Goal: Communication & Community: Answer question/provide support

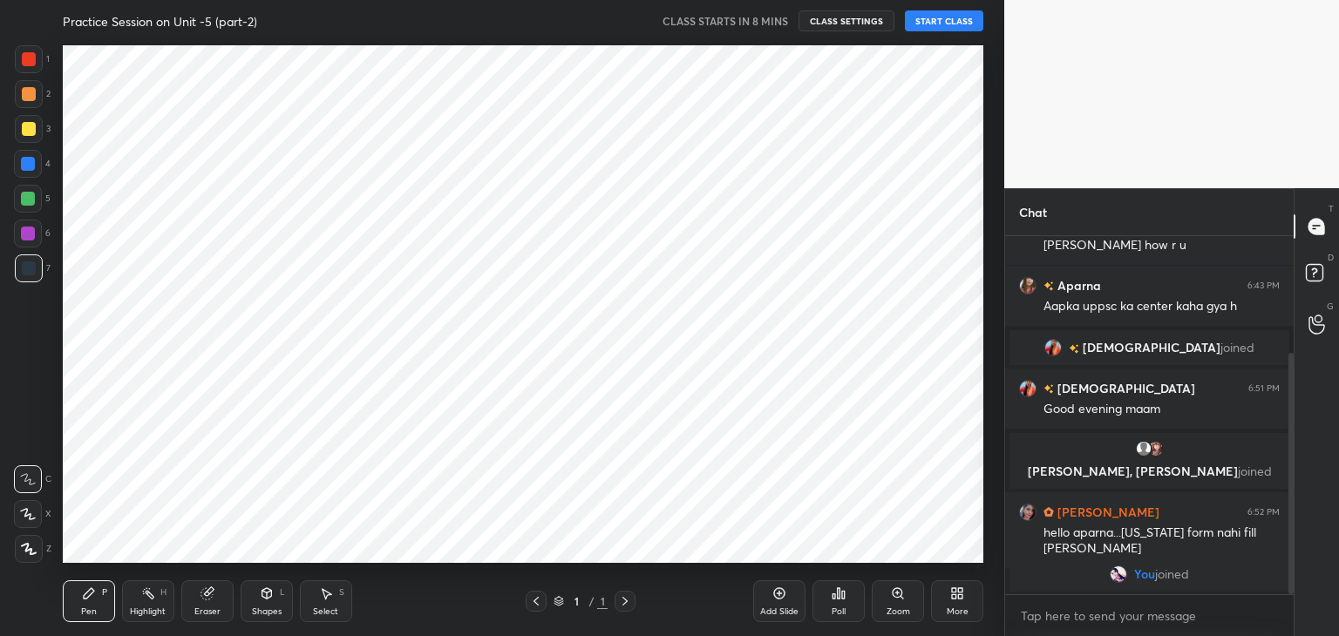
scroll to position [525, 934]
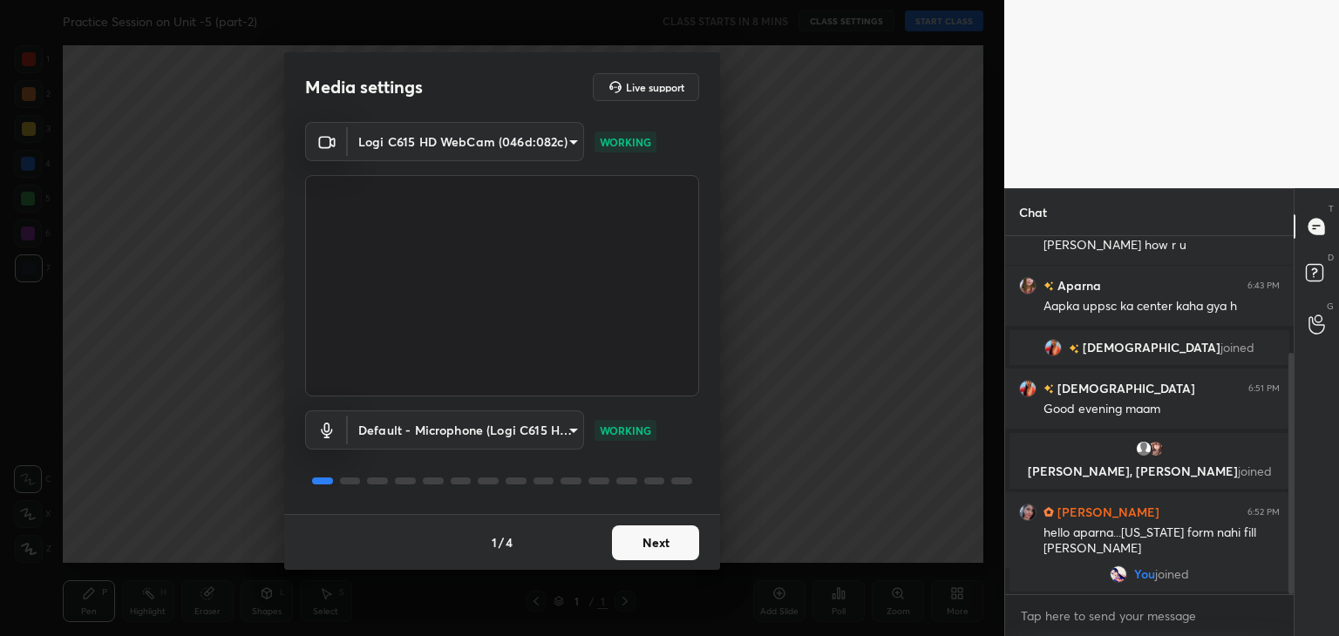
click at [666, 545] on button "Next" at bounding box center [655, 543] width 87 height 35
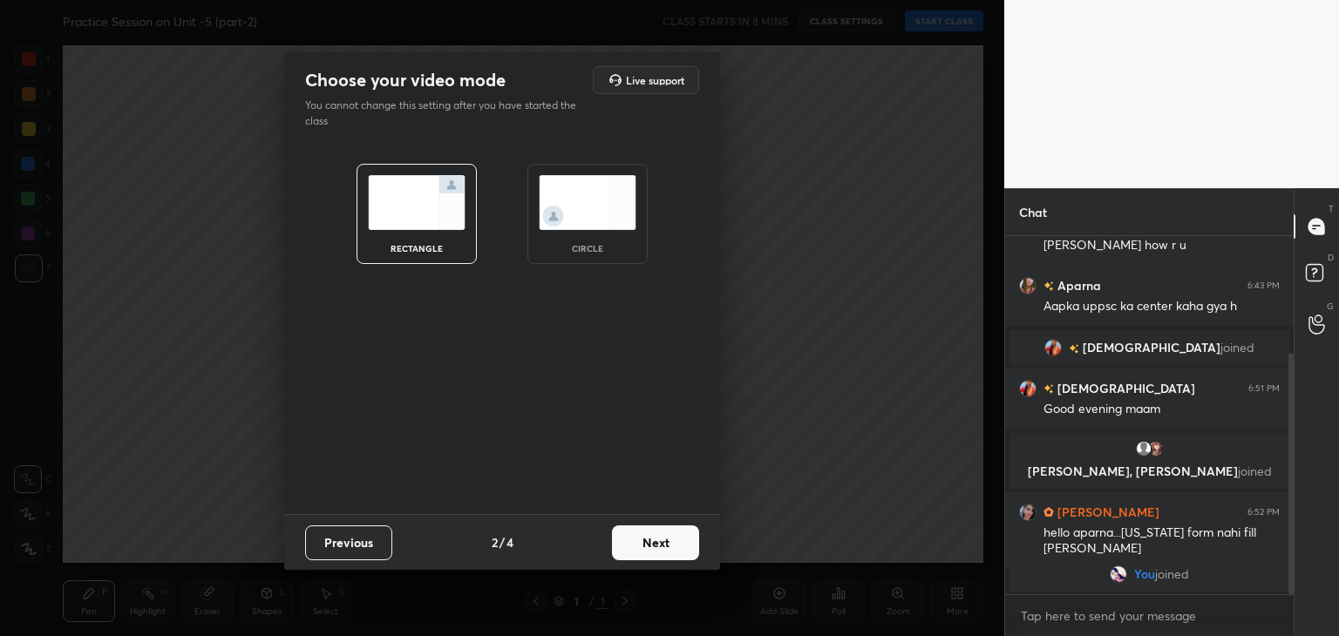
click at [666, 545] on button "Next" at bounding box center [655, 543] width 87 height 35
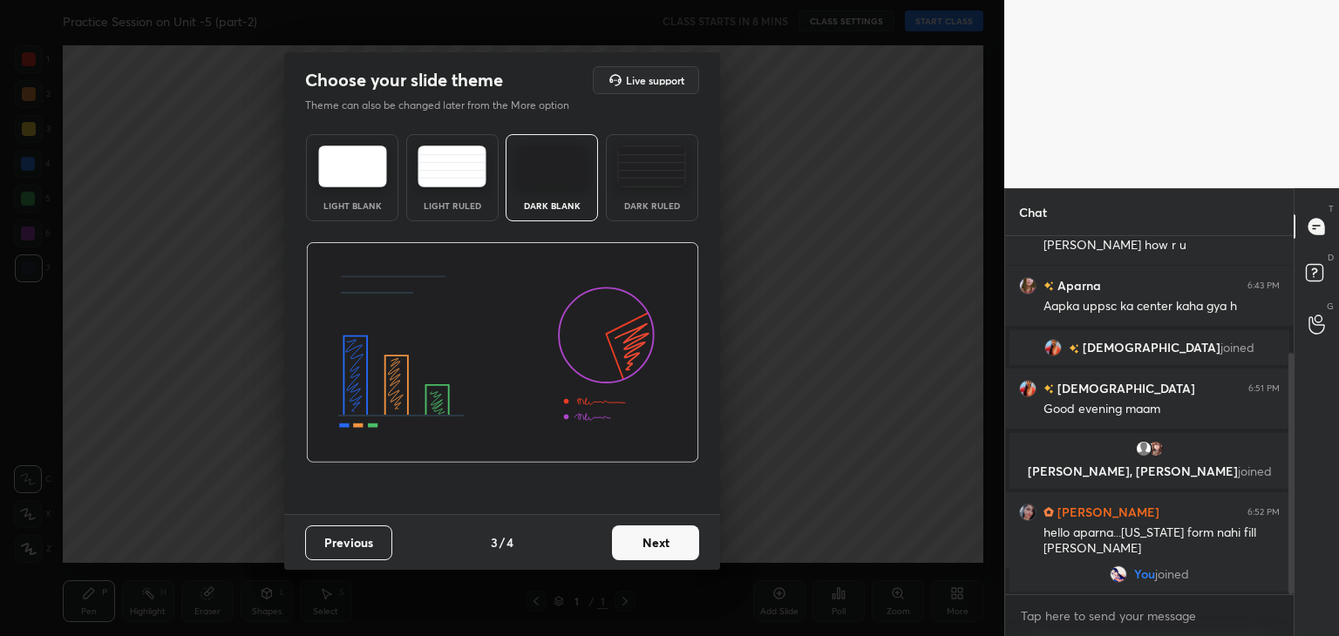
click at [450, 180] on img at bounding box center [451, 167] width 69 height 42
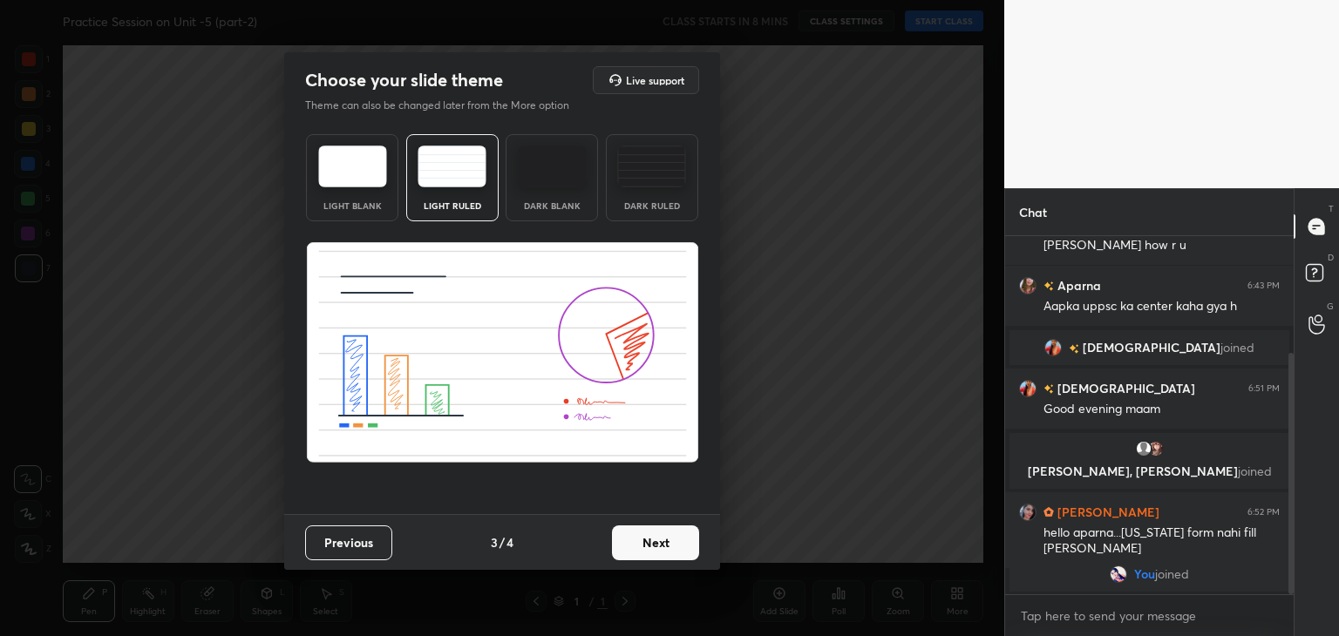
click at [659, 545] on button "Next" at bounding box center [655, 543] width 87 height 35
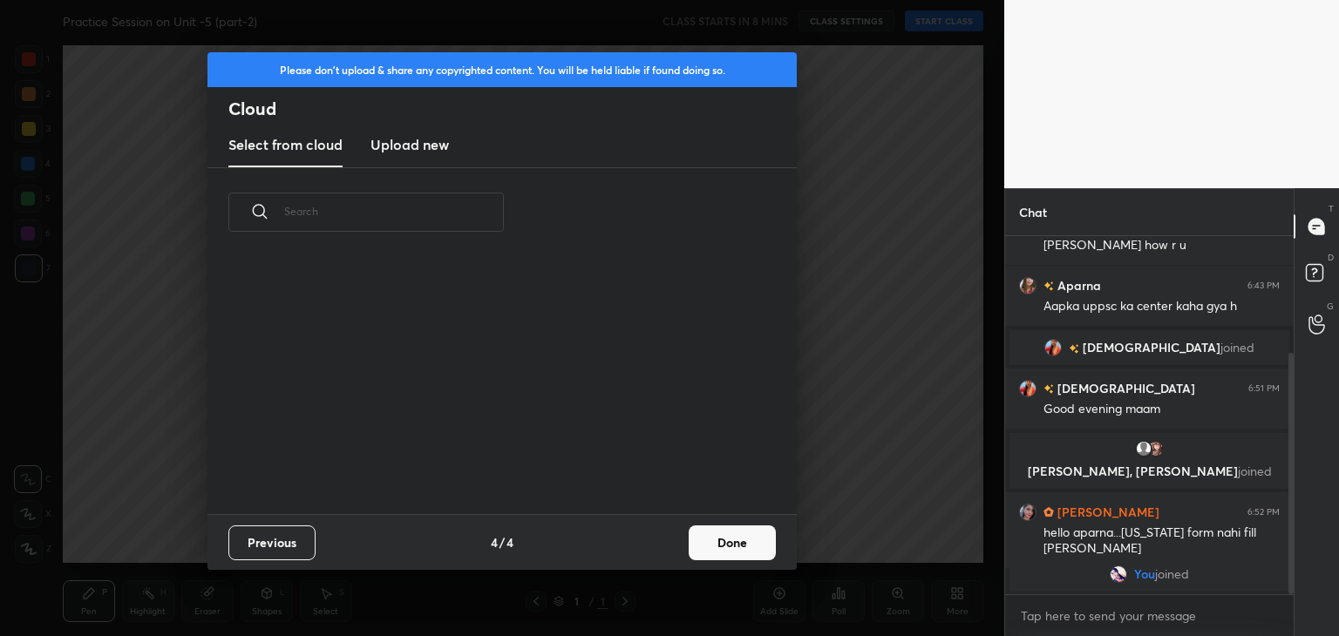
scroll to position [258, 560]
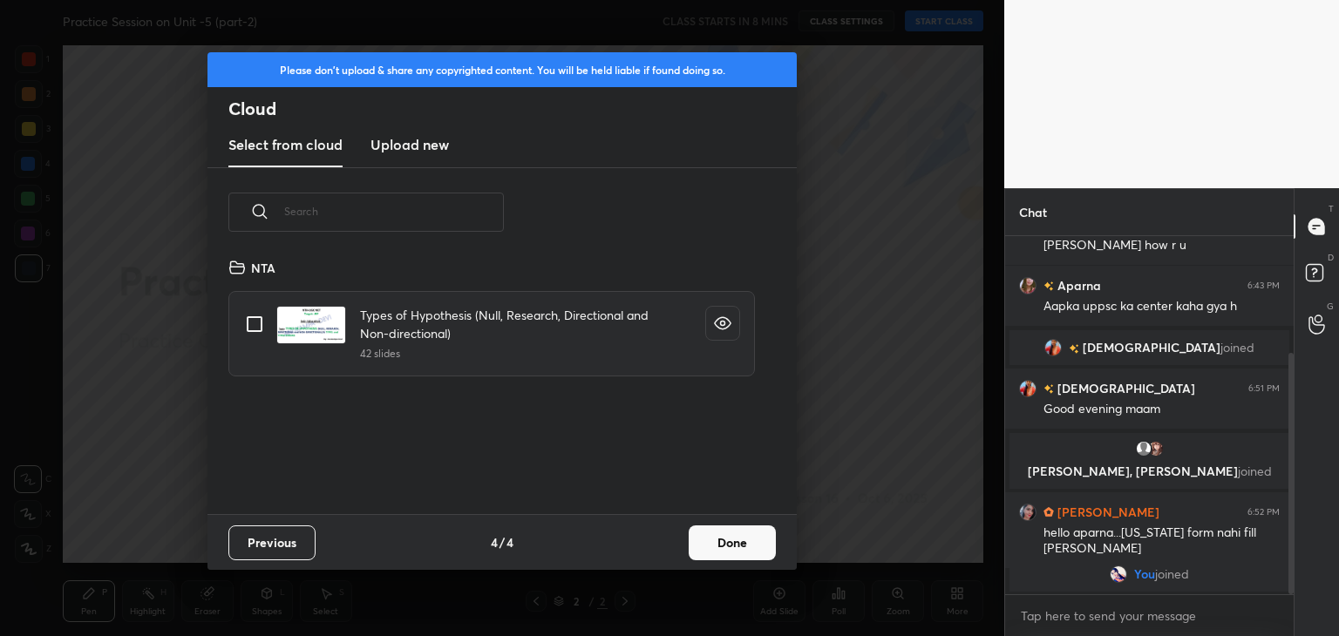
click at [423, 150] on h3 "Upload new" at bounding box center [409, 144] width 78 height 21
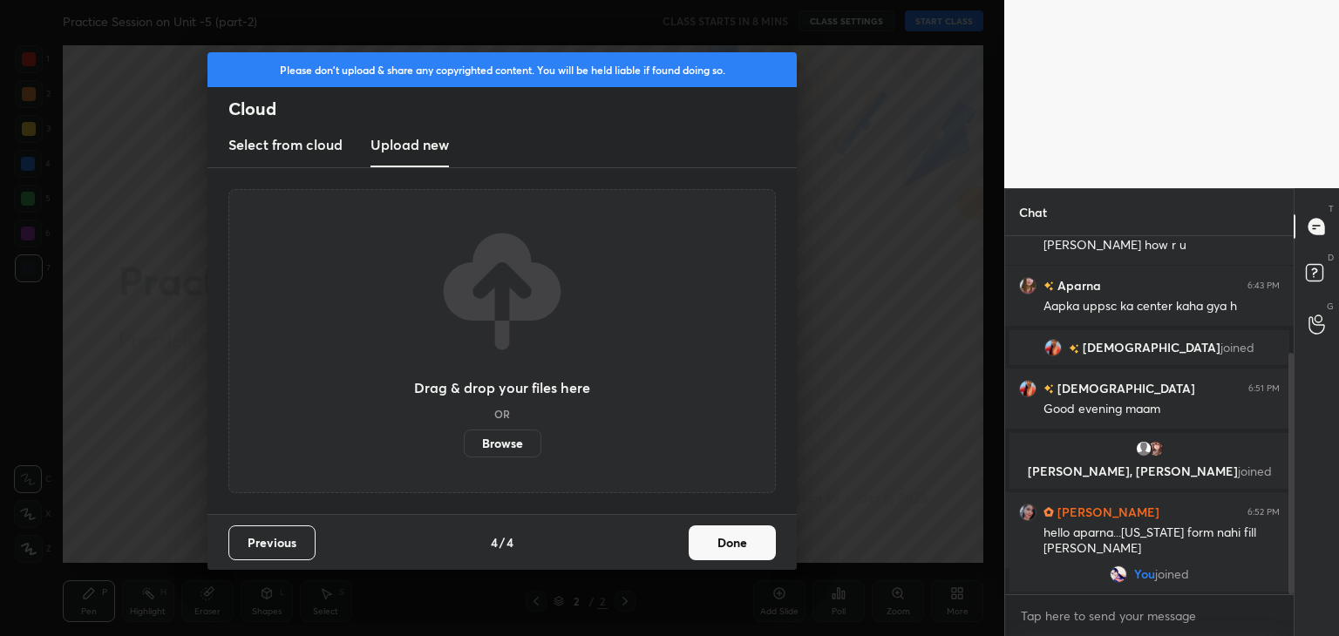
click at [512, 444] on label "Browse" at bounding box center [503, 444] width 78 height 28
click at [464, 444] on input "Browse" at bounding box center [464, 444] width 0 height 28
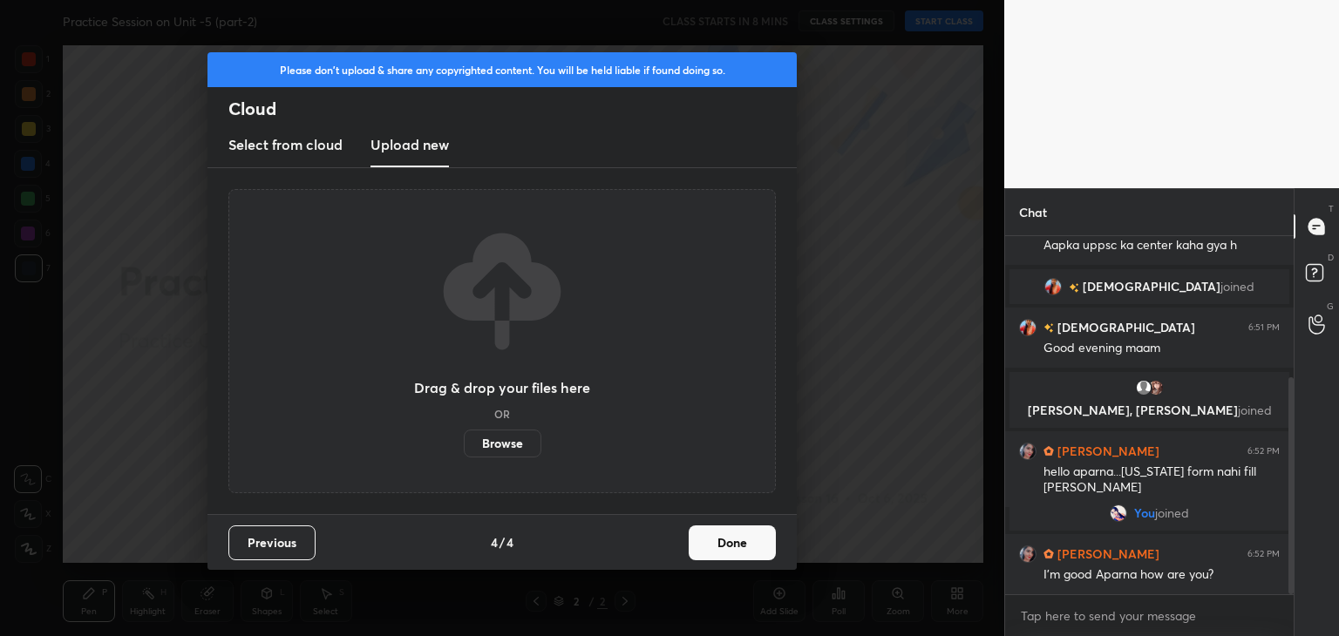
scroll to position [295, 0]
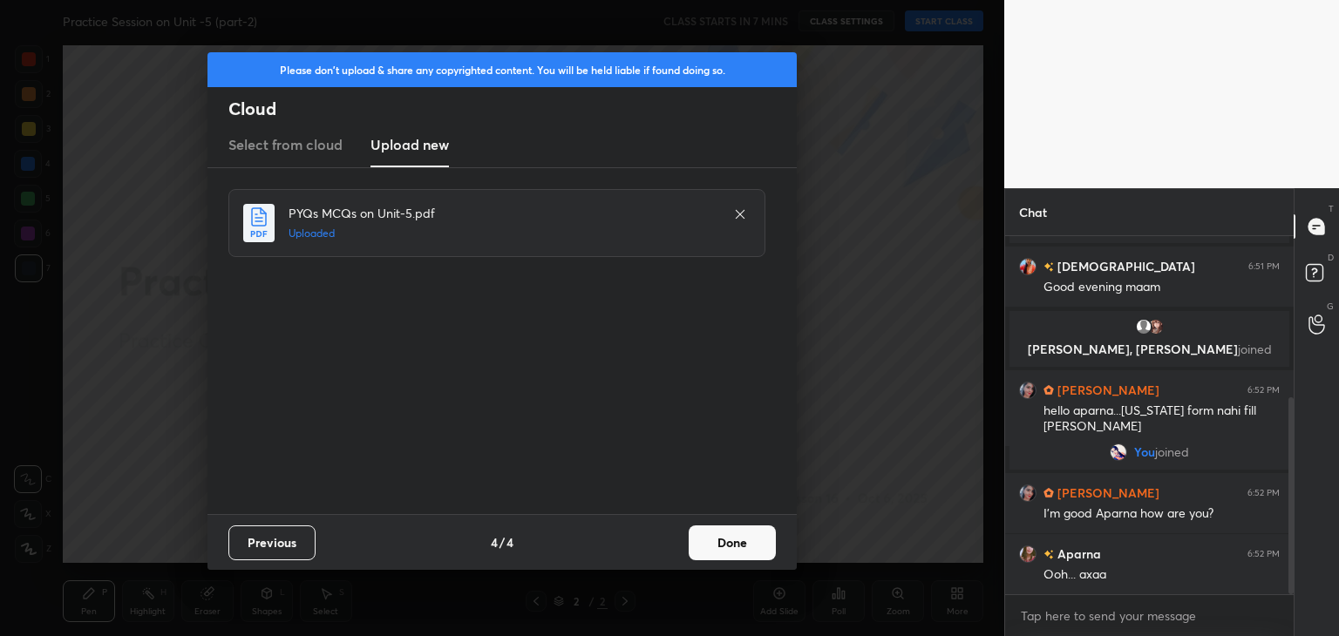
click at [723, 548] on button "Done" at bounding box center [732, 543] width 87 height 35
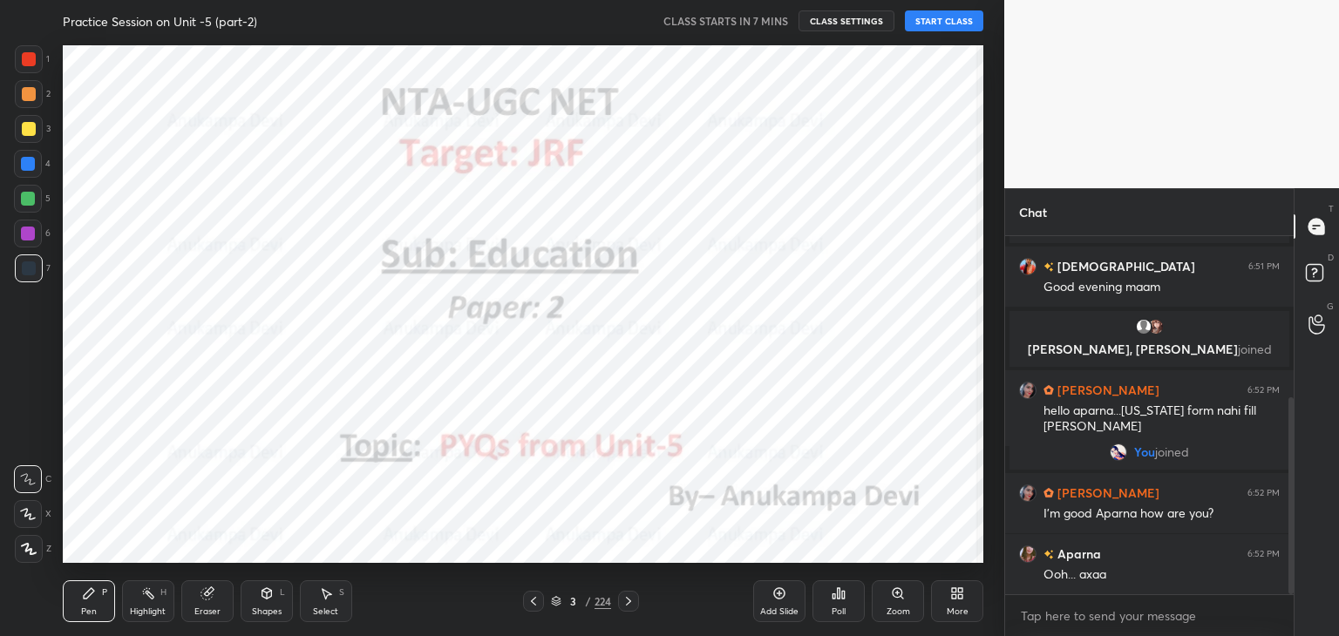
click at [535, 602] on icon at bounding box center [533, 601] width 14 height 14
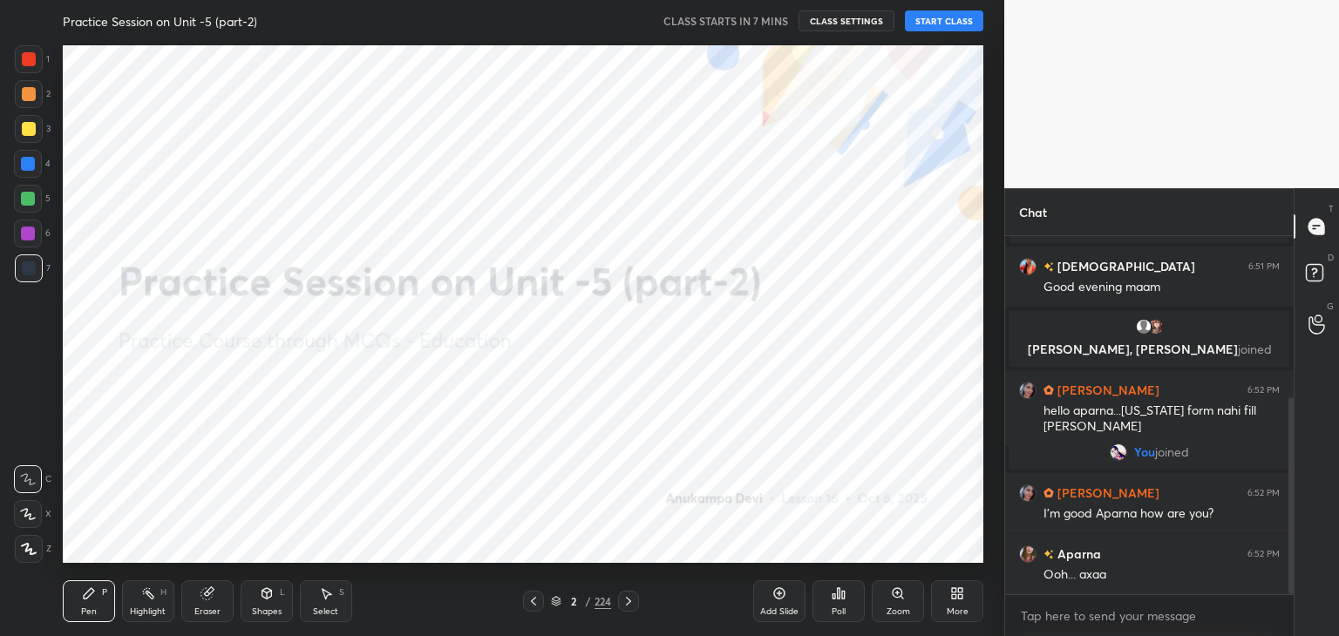
click at [28, 554] on icon at bounding box center [29, 549] width 16 height 12
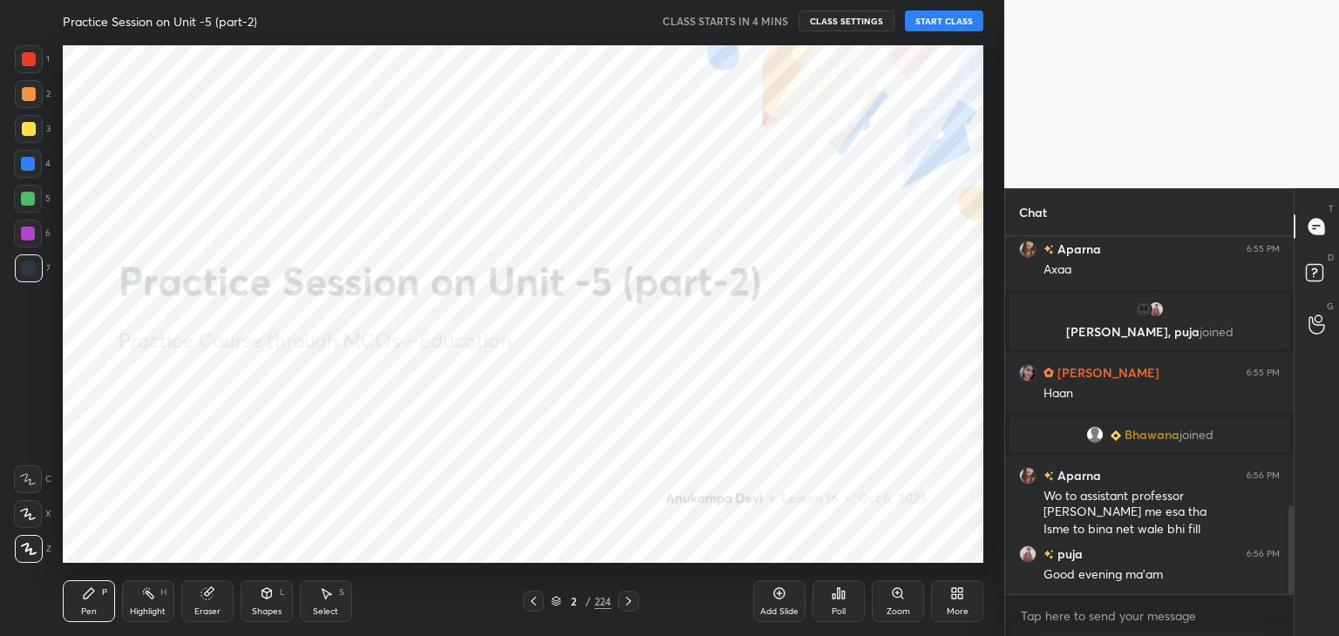
scroll to position [1082, 0]
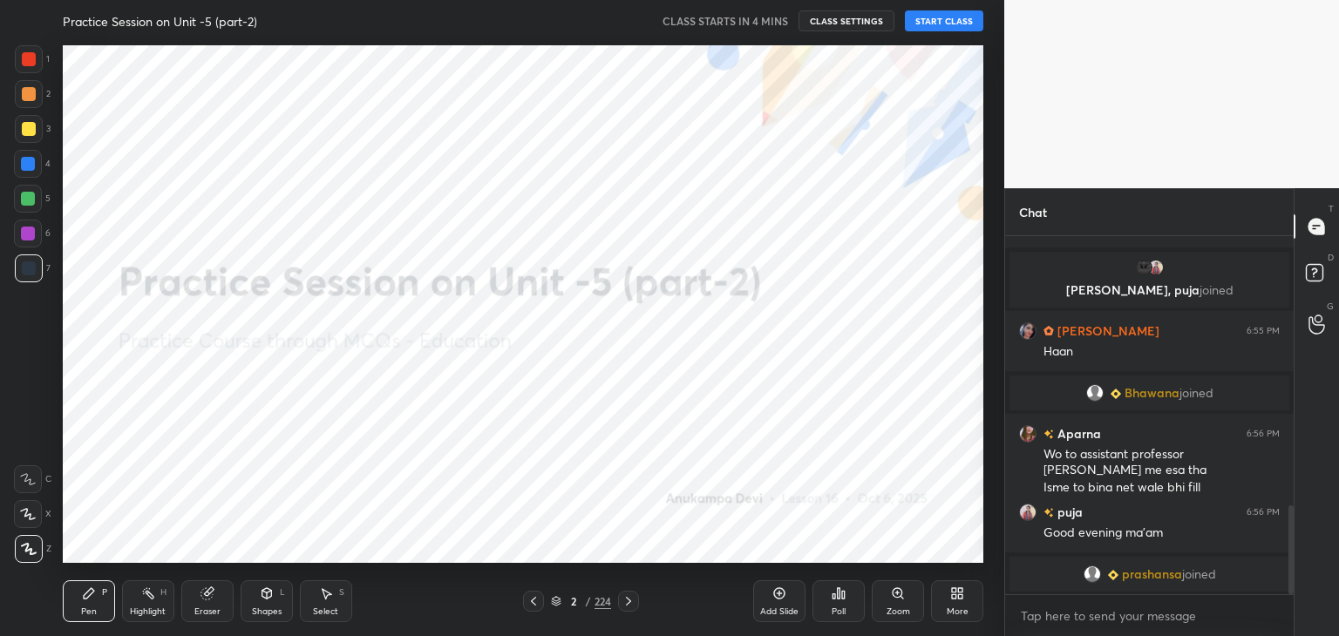
click at [1293, 517] on div "T Messages (T) D Doubts (D) G Raise Hand (G)" at bounding box center [1315, 412] width 45 height 448
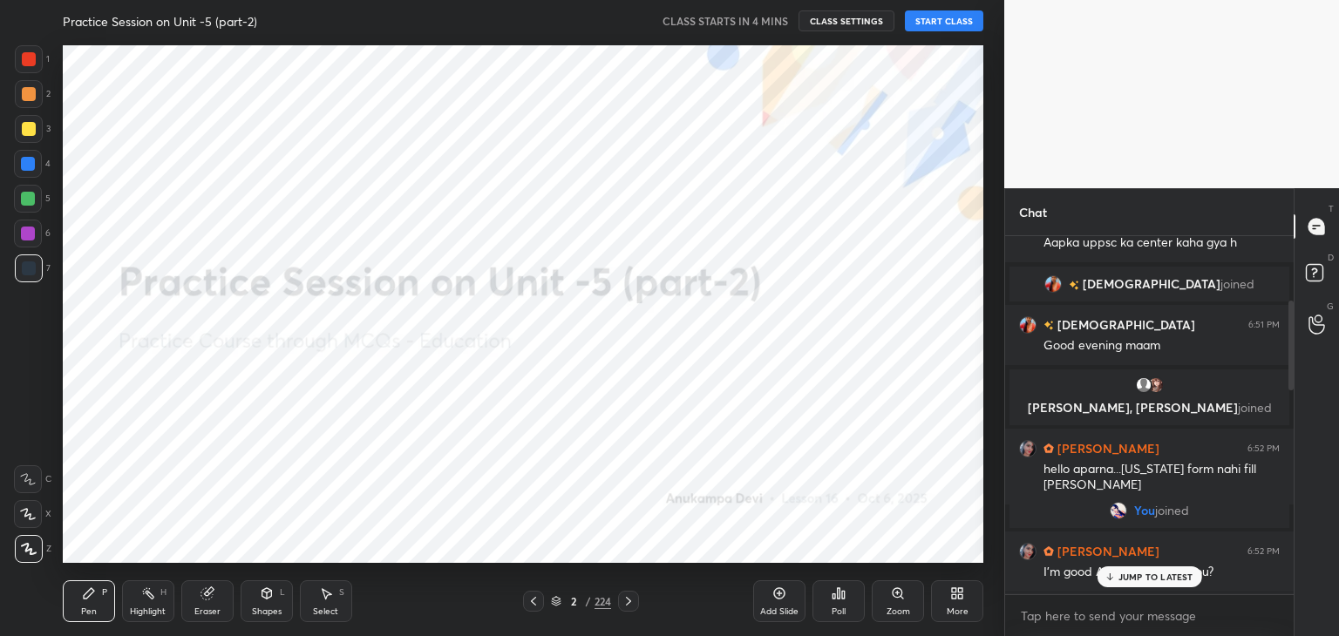
scroll to position [233, 0]
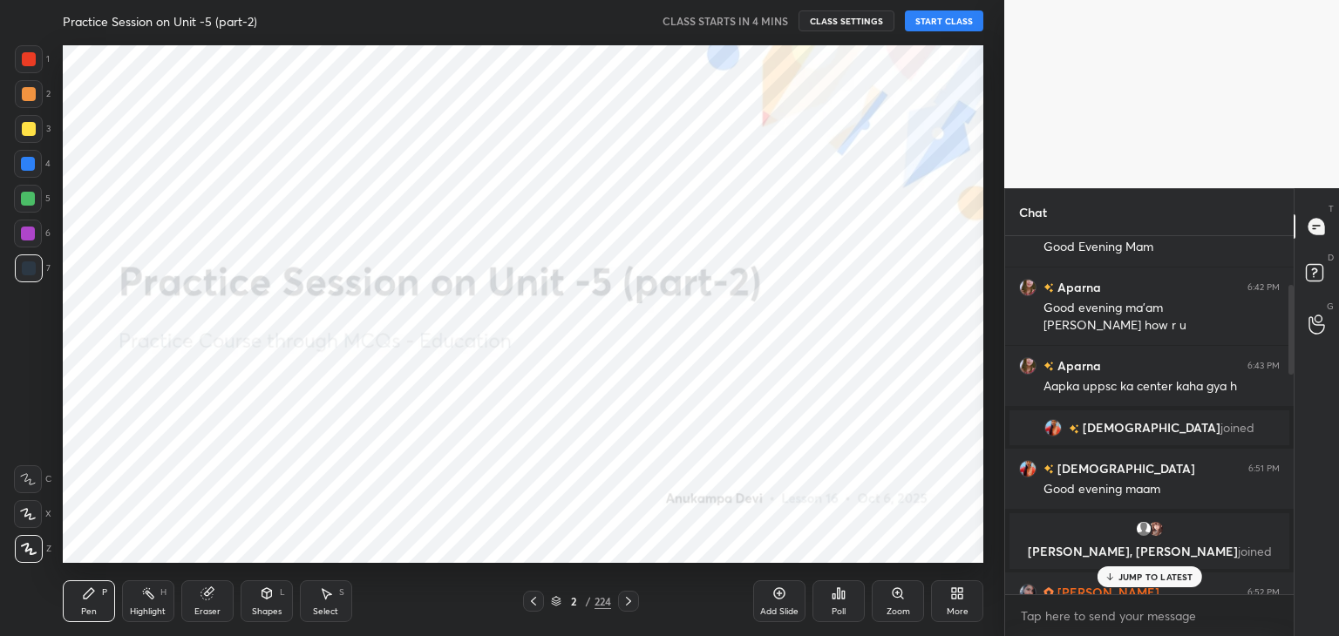
drag, startPoint x: 1291, startPoint y: 519, endPoint x: 1286, endPoint y: 269, distance: 249.3
click at [1286, 269] on div at bounding box center [1288, 415] width 10 height 358
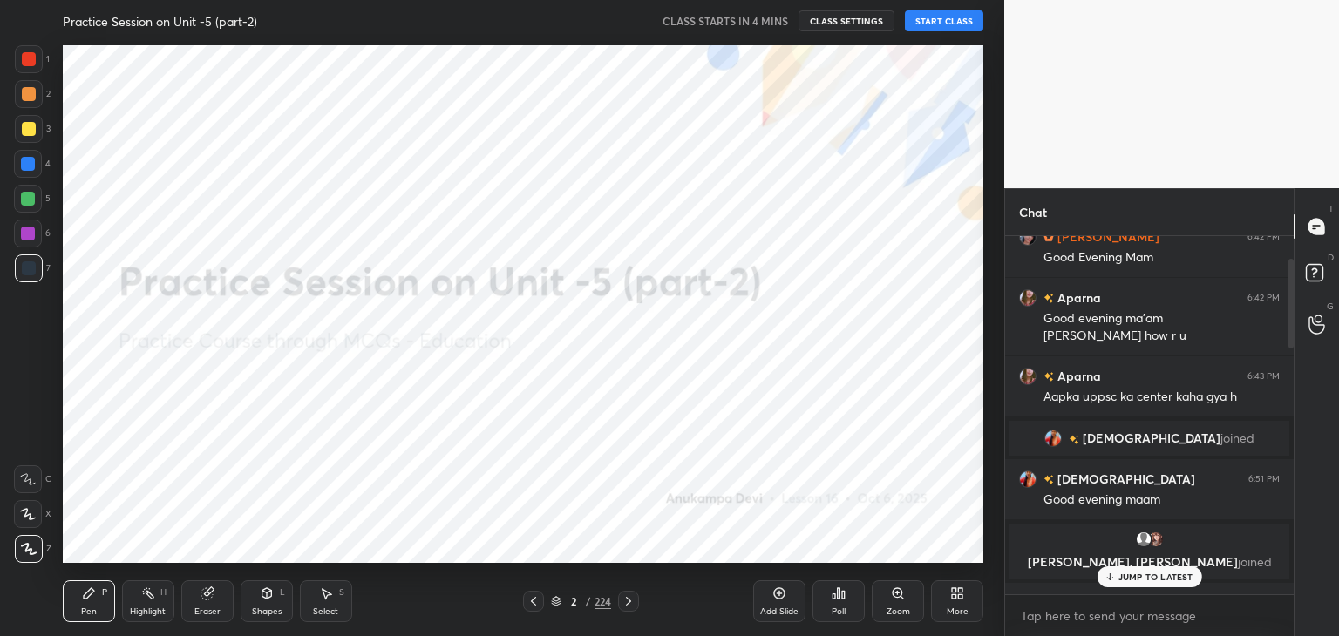
drag, startPoint x: 1286, startPoint y: 269, endPoint x: 1285, endPoint y: 340, distance: 70.6
click at [1288, 356] on div at bounding box center [1288, 415] width 10 height 358
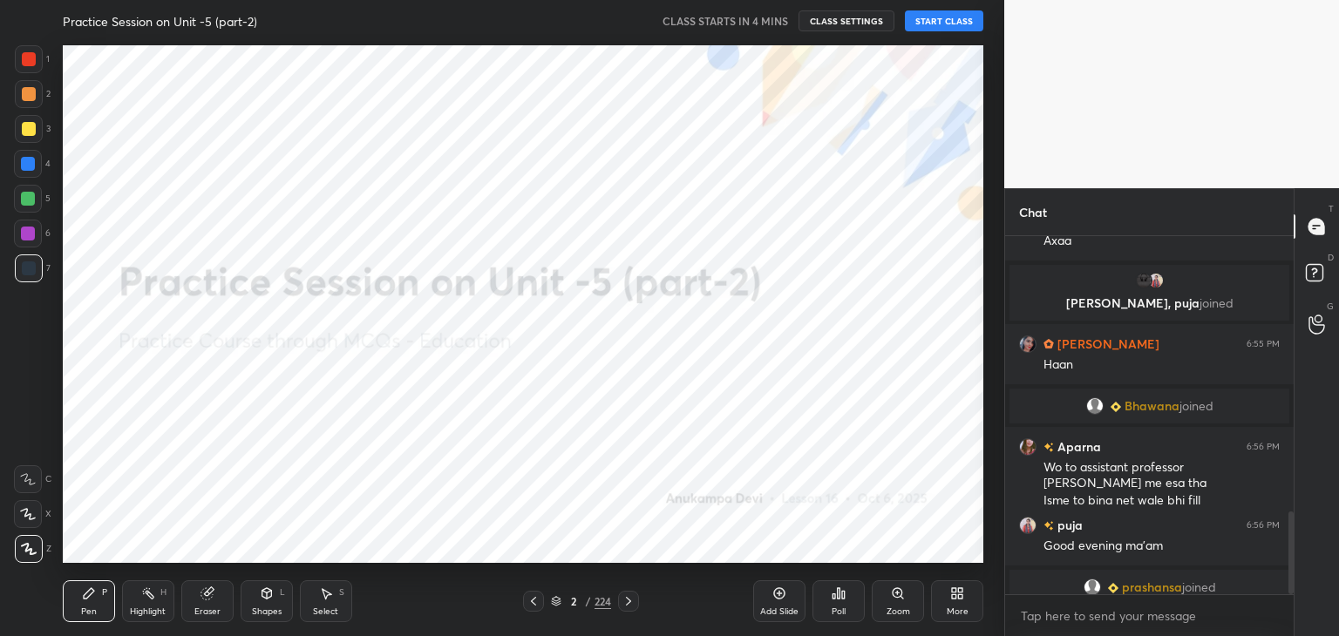
scroll to position [1187, 0]
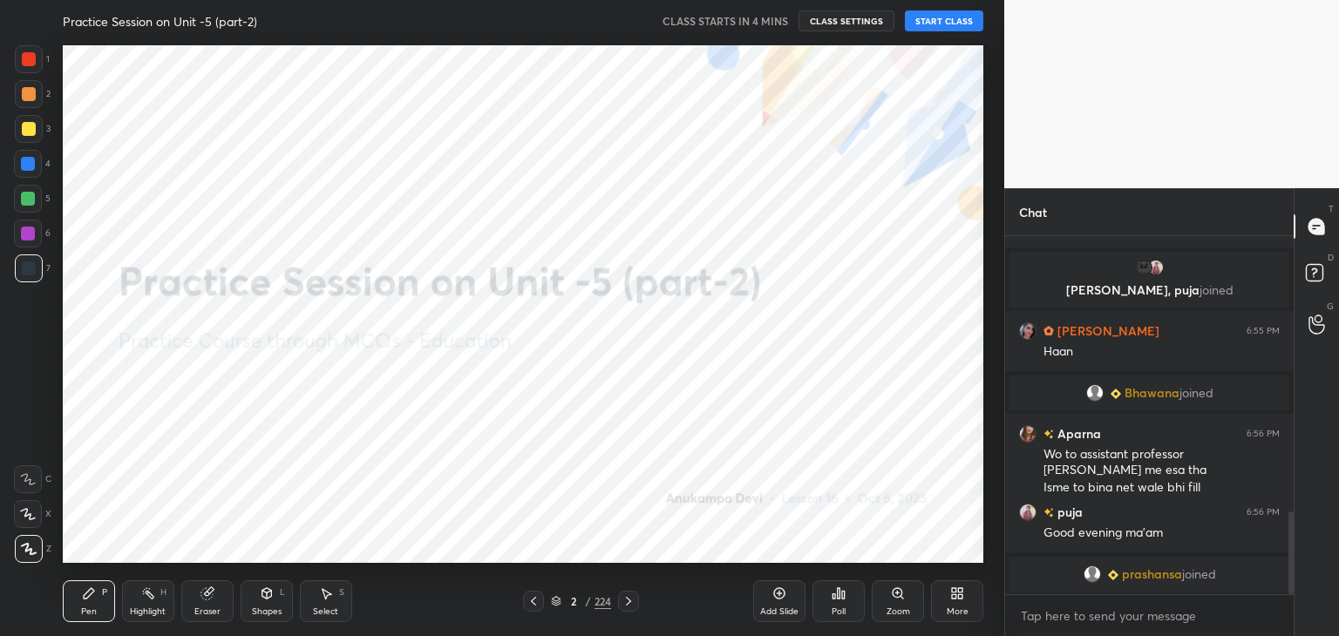
drag, startPoint x: 1291, startPoint y: 346, endPoint x: 1194, endPoint y: 623, distance: 293.5
click at [1289, 0] on html "1 2 3 4 5 6 7 C X Z C X Z E E Erase all H H Practice Session on Unit -5 (part-2…" at bounding box center [669, 0] width 1339 height 0
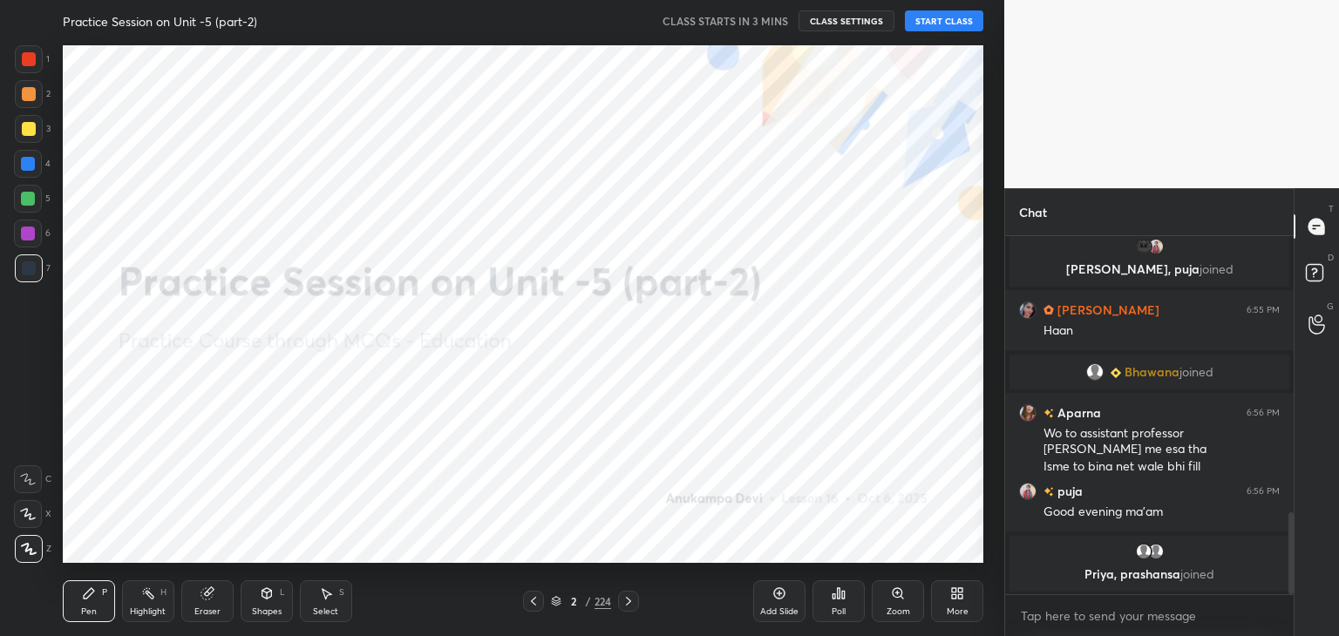
click at [940, 18] on button "START CLASS" at bounding box center [944, 20] width 78 height 21
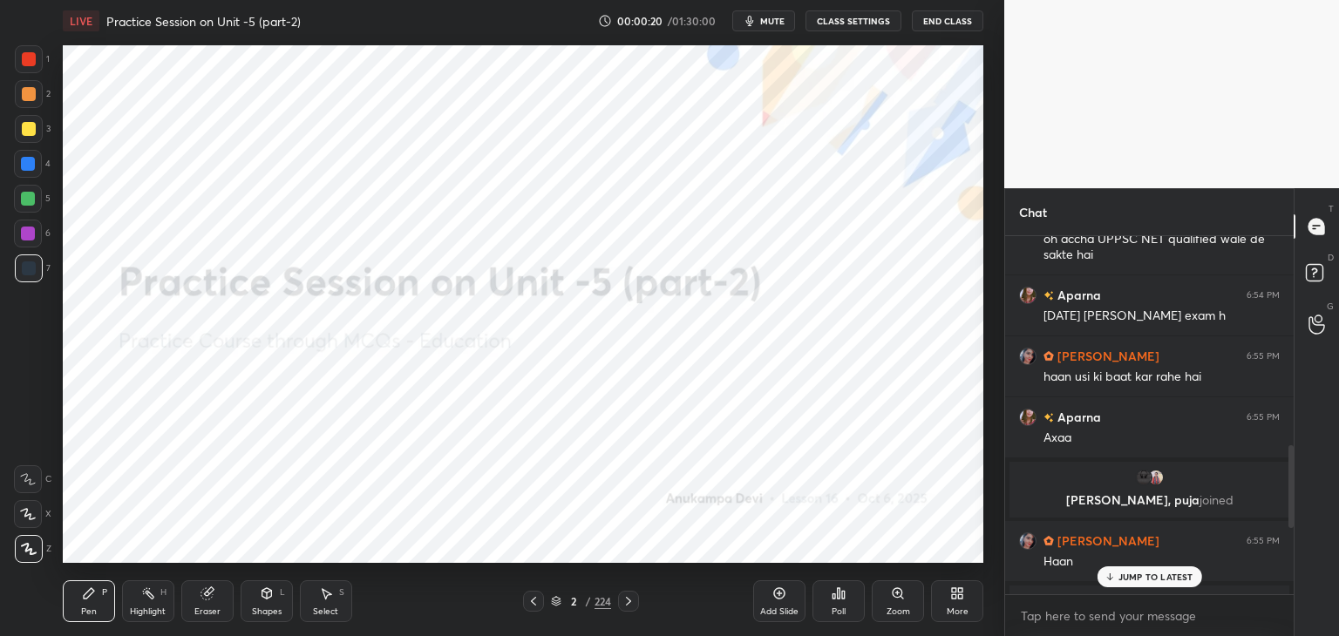
scroll to position [843, 0]
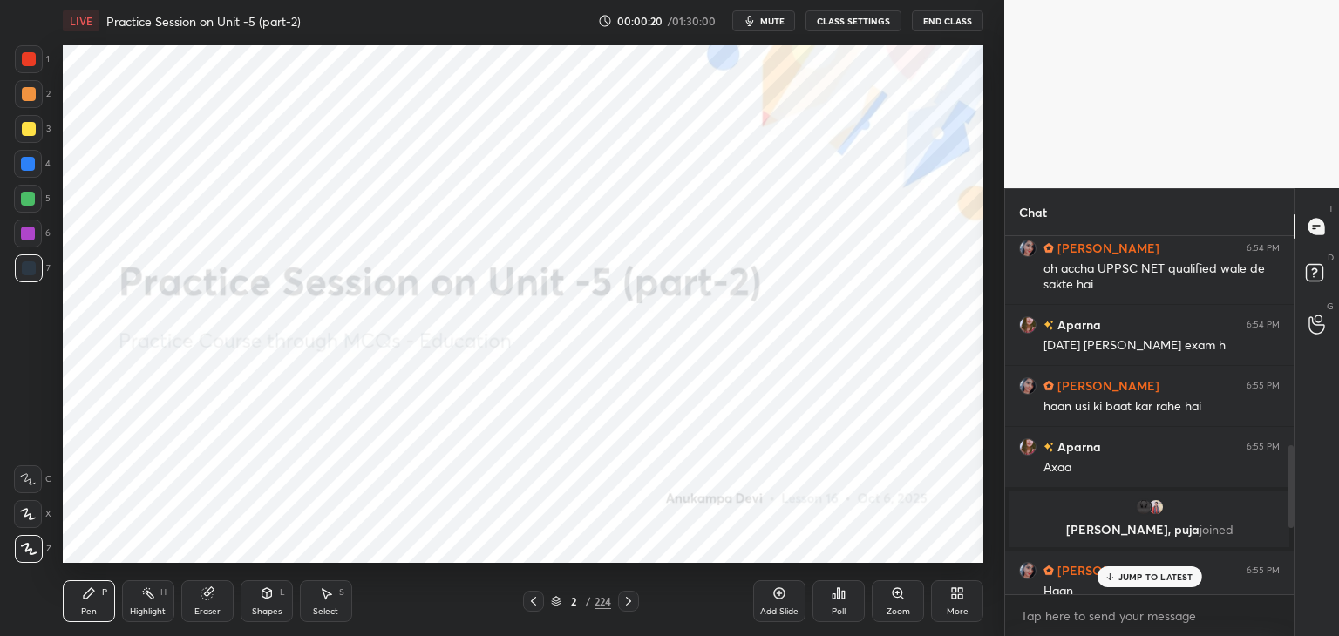
drag, startPoint x: 1292, startPoint y: 545, endPoint x: 1296, endPoint y: 465, distance: 80.3
click at [1296, 465] on div "Chat [PERSON_NAME], [PERSON_NAME] joined [PERSON_NAME] 6:52 PM hello aparna...[…" at bounding box center [1171, 412] width 335 height 448
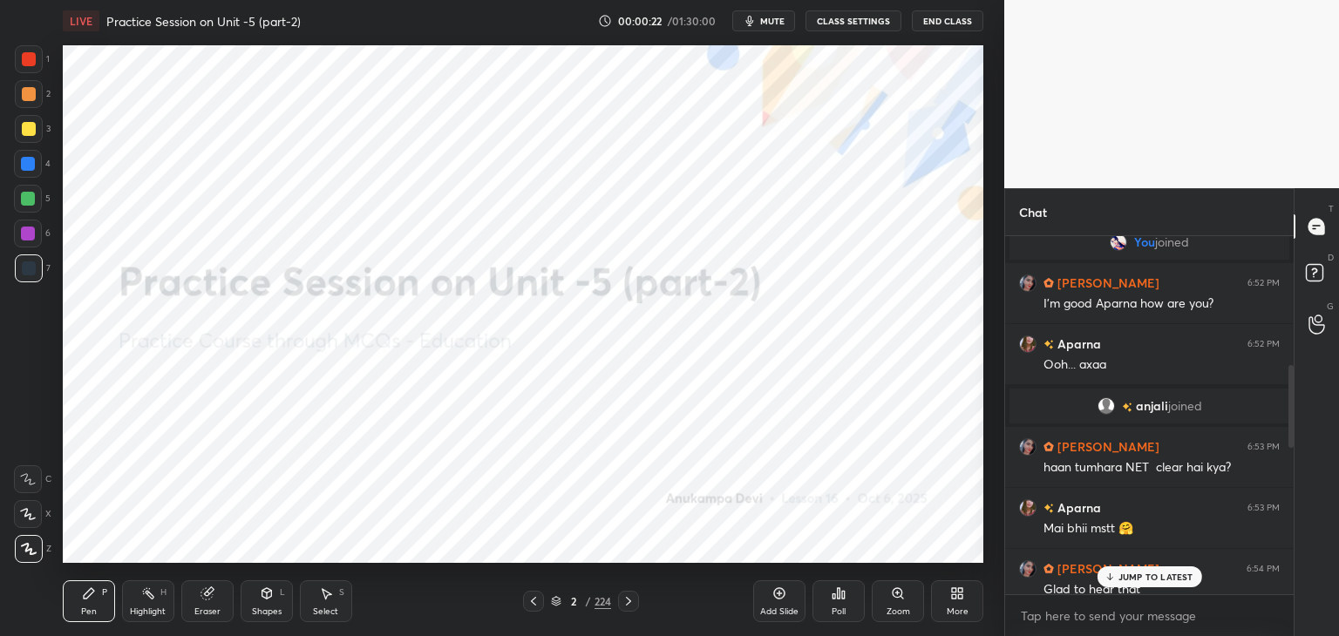
drag, startPoint x: 1292, startPoint y: 493, endPoint x: 1292, endPoint y: 408, distance: 85.4
click at [1299, 418] on div "Chat Aparna, [PERSON_NAME] joined [PERSON_NAME] 6:42 PM Good Evening Mam Aparna…" at bounding box center [1171, 412] width 335 height 448
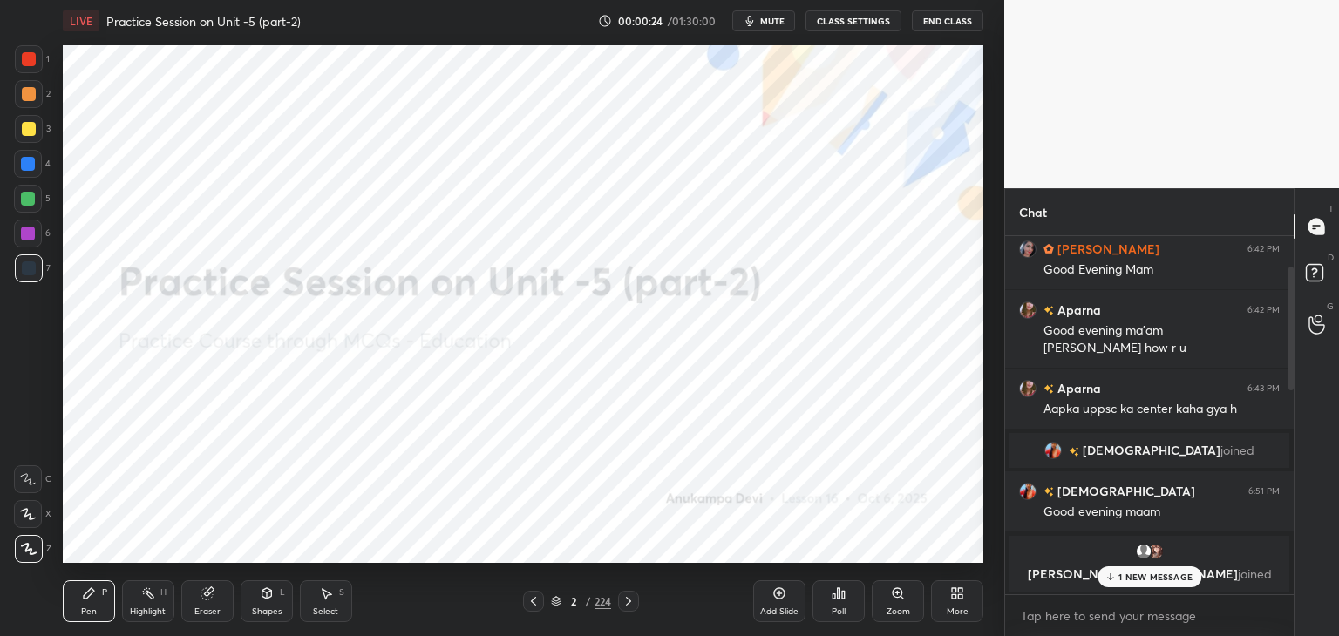
drag, startPoint x: 1290, startPoint y: 411, endPoint x: 1294, endPoint y: 267, distance: 144.7
click at [1296, 269] on div "Chat Aparna, [PERSON_NAME] joined [PERSON_NAME] 6:42 PM Good Evening Mam Aparna…" at bounding box center [1171, 412] width 335 height 448
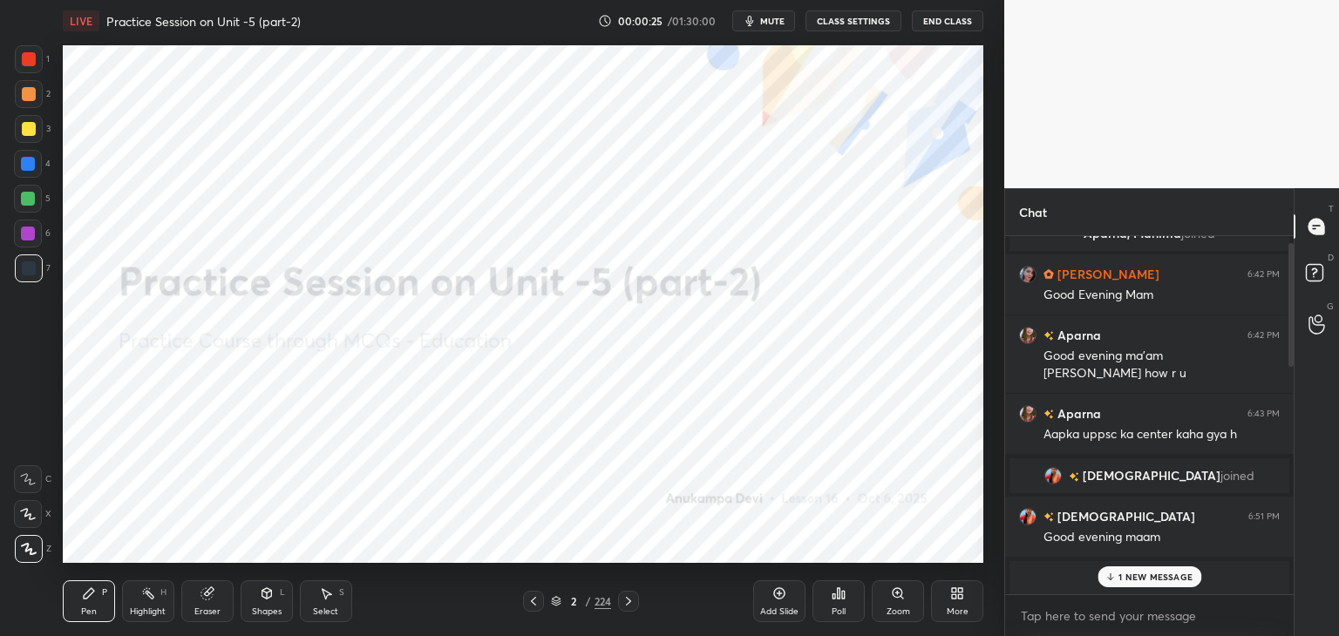
scroll to position [0, 0]
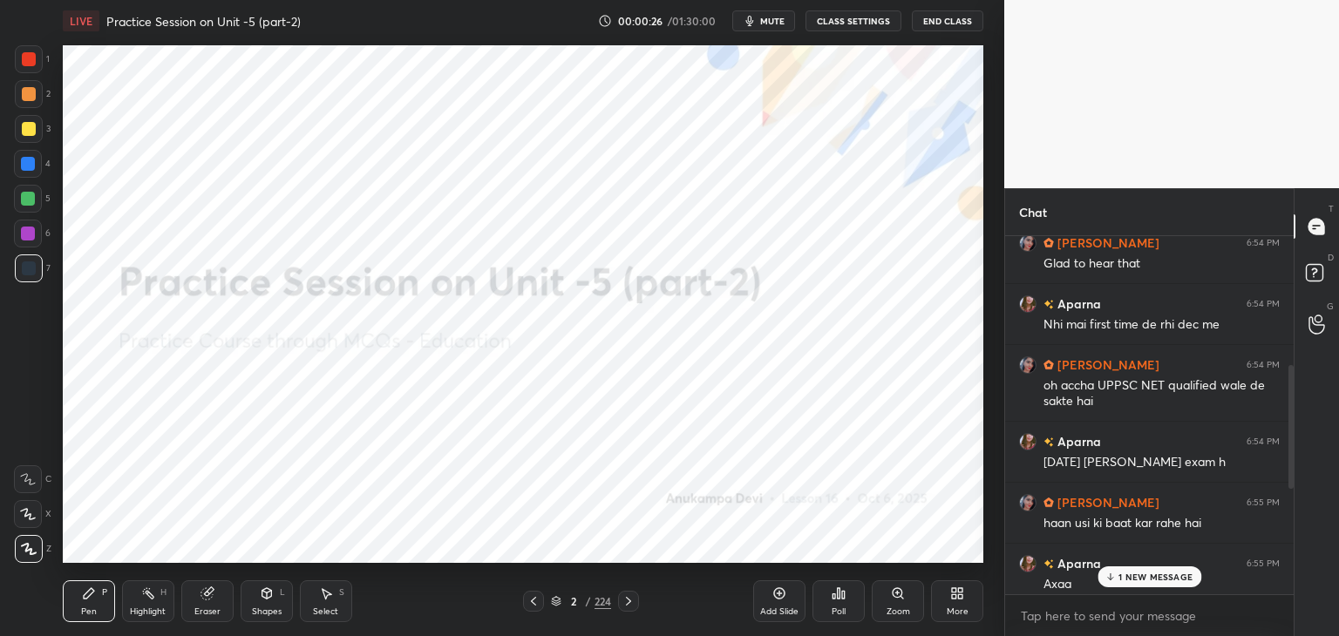
drag, startPoint x: 1286, startPoint y: 280, endPoint x: 1306, endPoint y: 566, distance: 286.6
click at [1306, 566] on div "Chat [PERSON_NAME] 6:52 PM I'm good Aparna how are you? Aparna 6:52 PM Ooh... […" at bounding box center [1171, 412] width 335 height 448
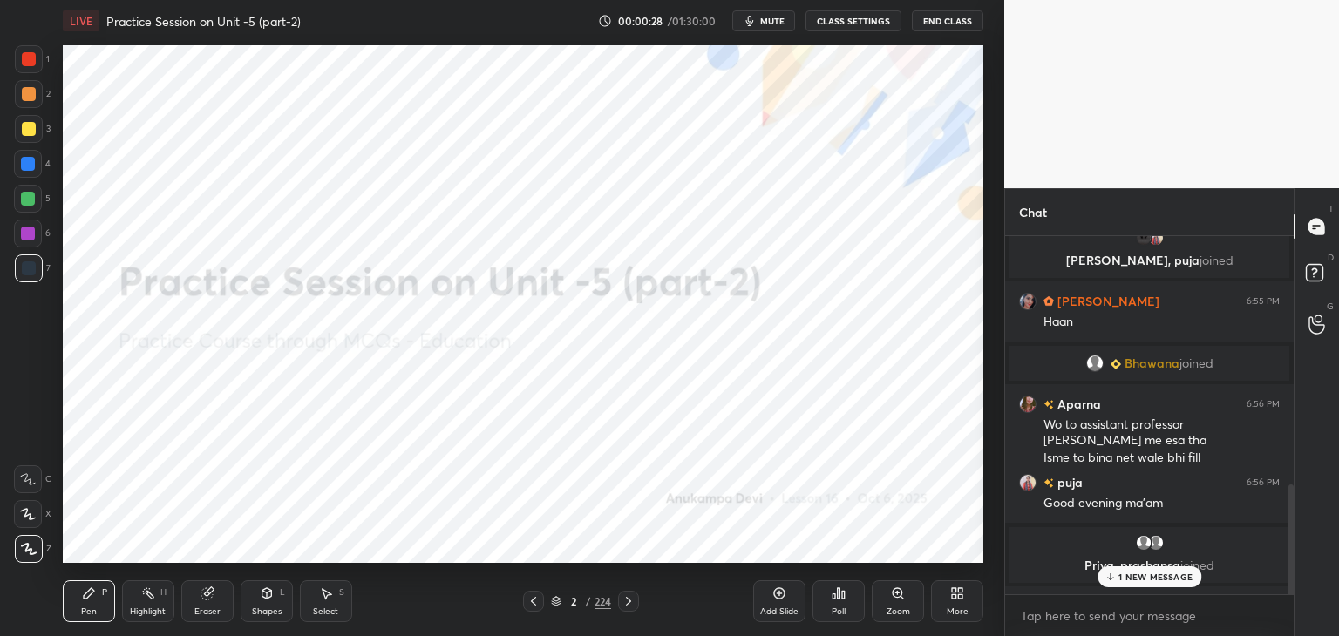
scroll to position [1247, 0]
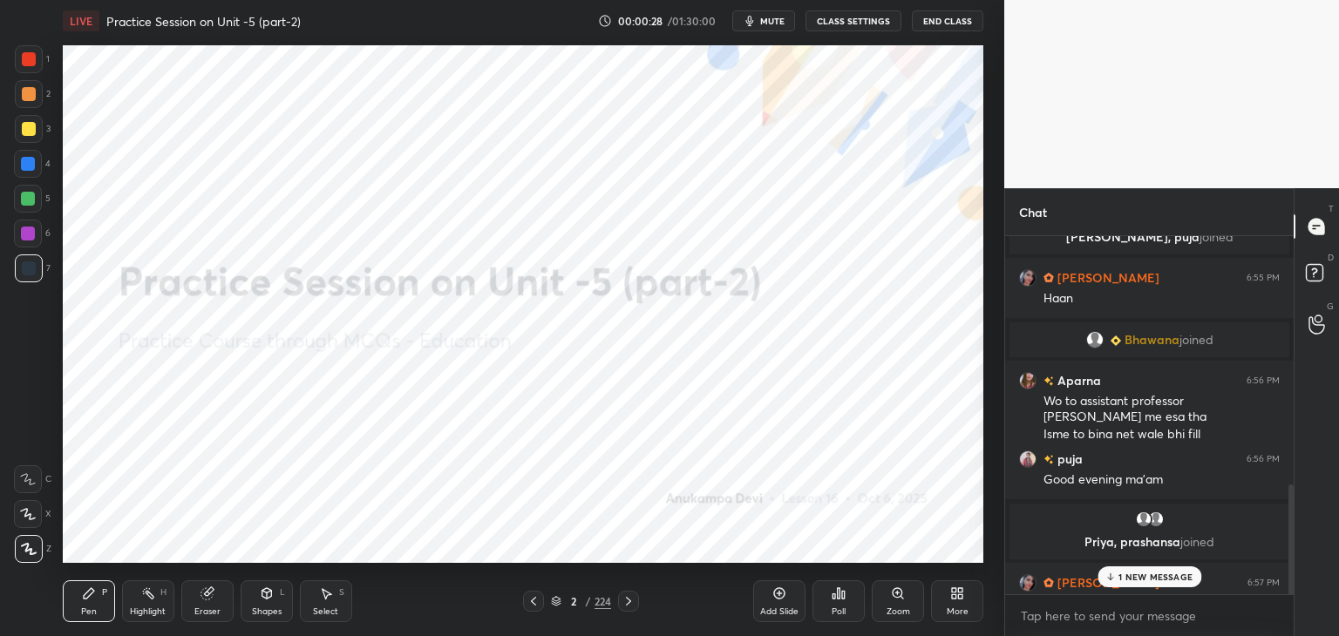
drag, startPoint x: 1290, startPoint y: 480, endPoint x: 1291, endPoint y: 614, distance: 134.2
click at [1291, 614] on div "Aparna 6:55 PM [PERSON_NAME], [PERSON_NAME] joined [PERSON_NAME] 6:55 PM [PERSO…" at bounding box center [1149, 436] width 288 height 400
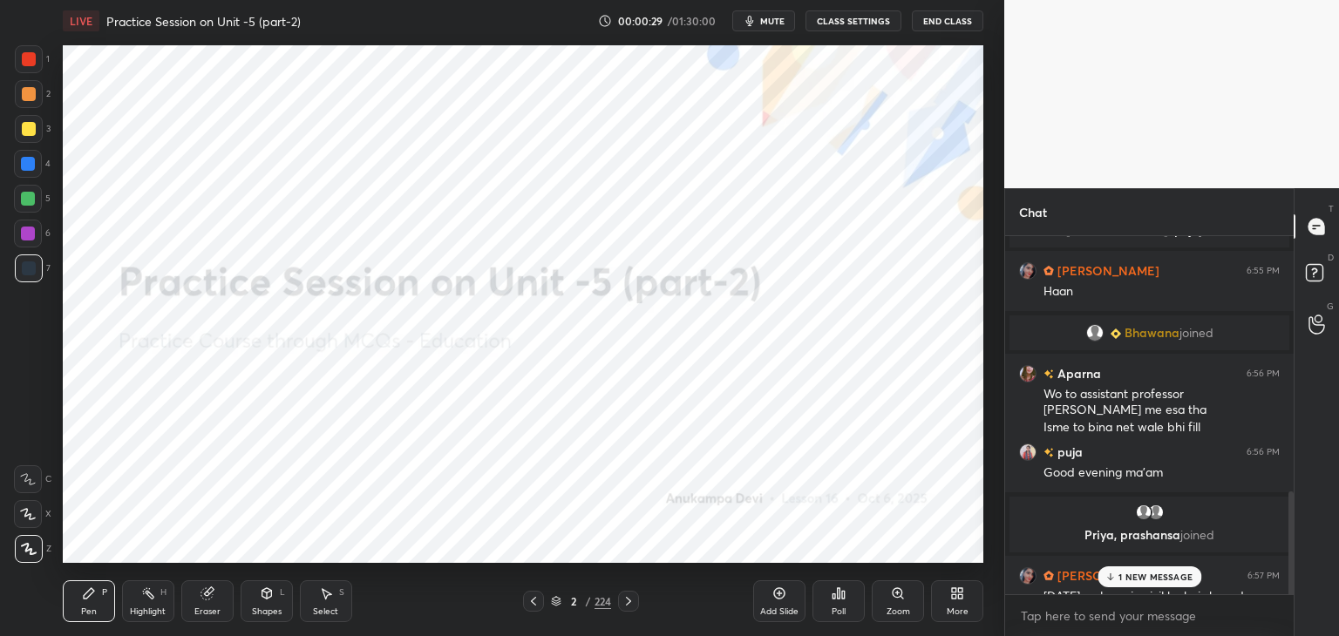
click at [1161, 580] on p "1 NEW MESSAGE" at bounding box center [1155, 577] width 74 height 10
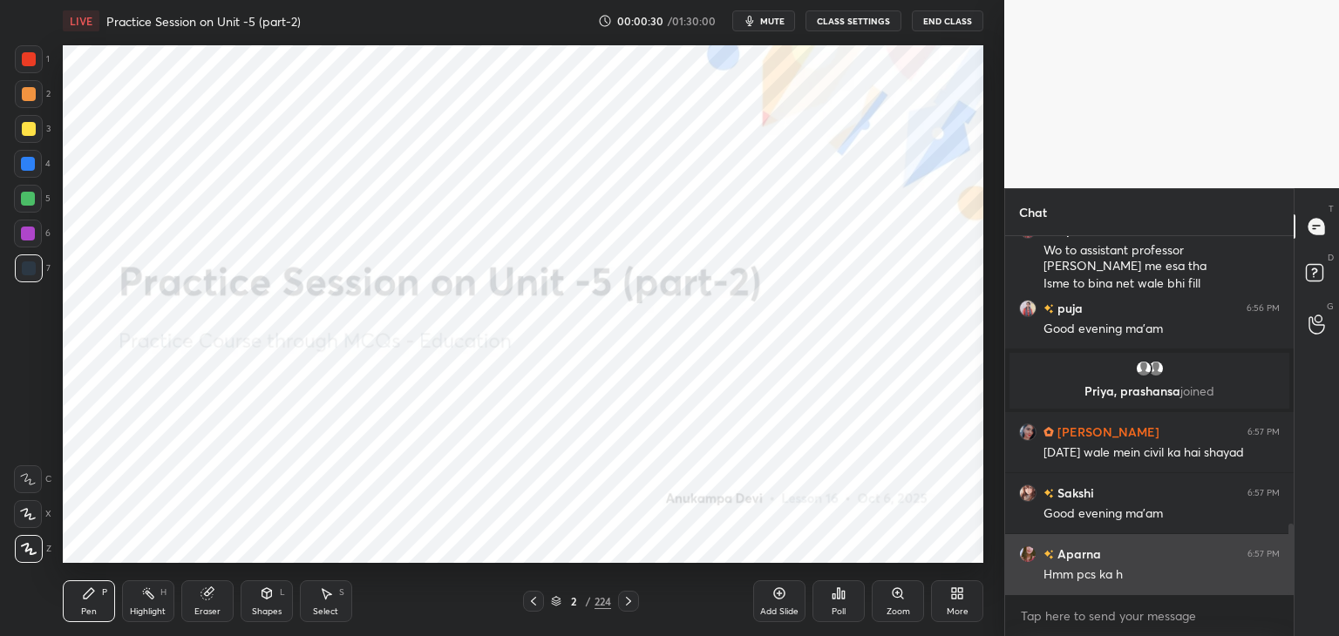
scroll to position [1452, 0]
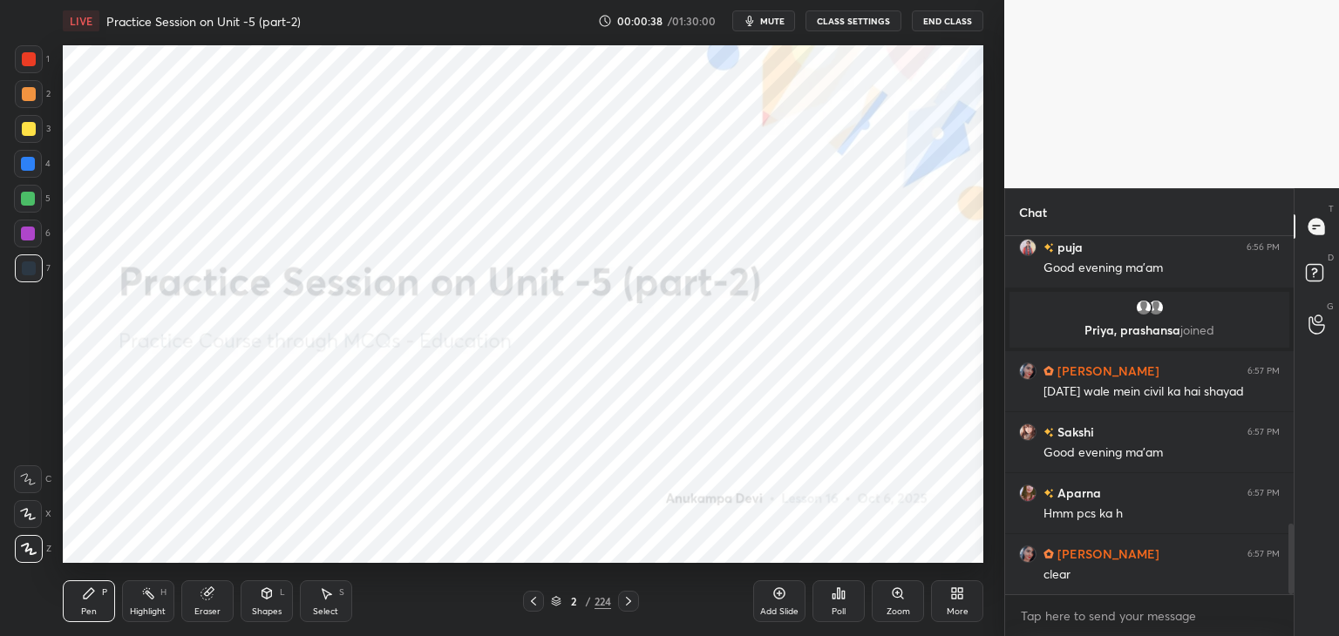
click at [24, 235] on div at bounding box center [28, 234] width 14 height 14
click at [26, 169] on div at bounding box center [28, 164] width 14 height 14
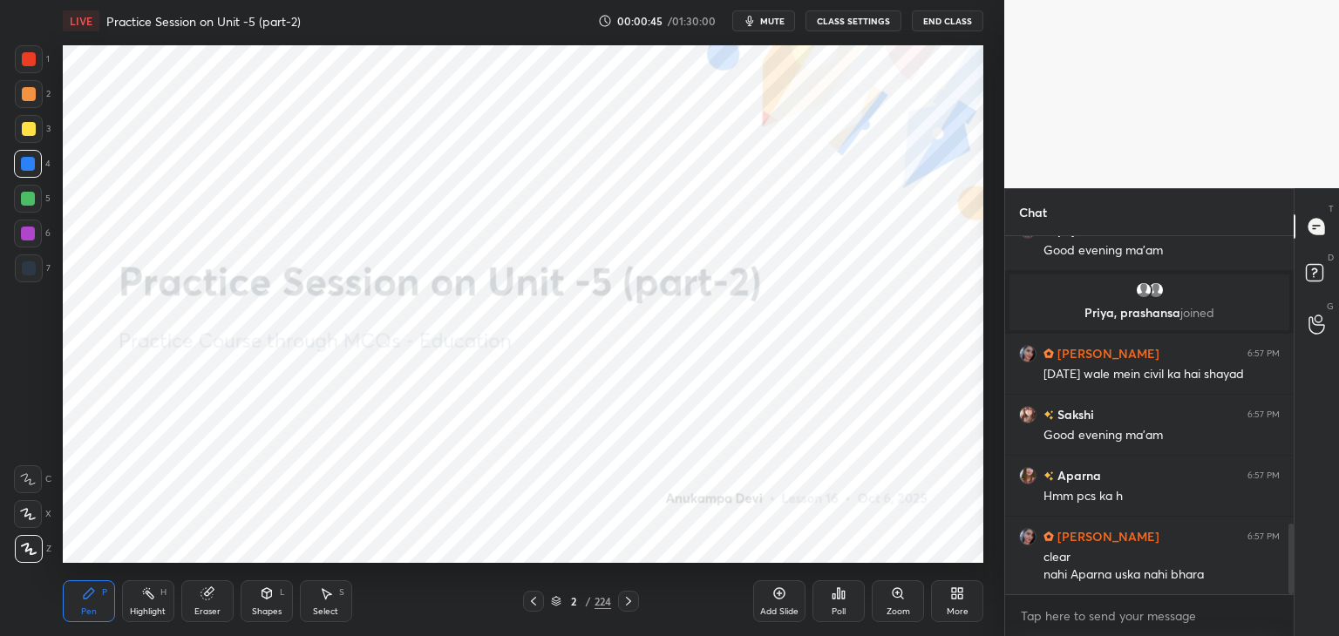
click at [556, 600] on icon at bounding box center [556, 601] width 10 height 10
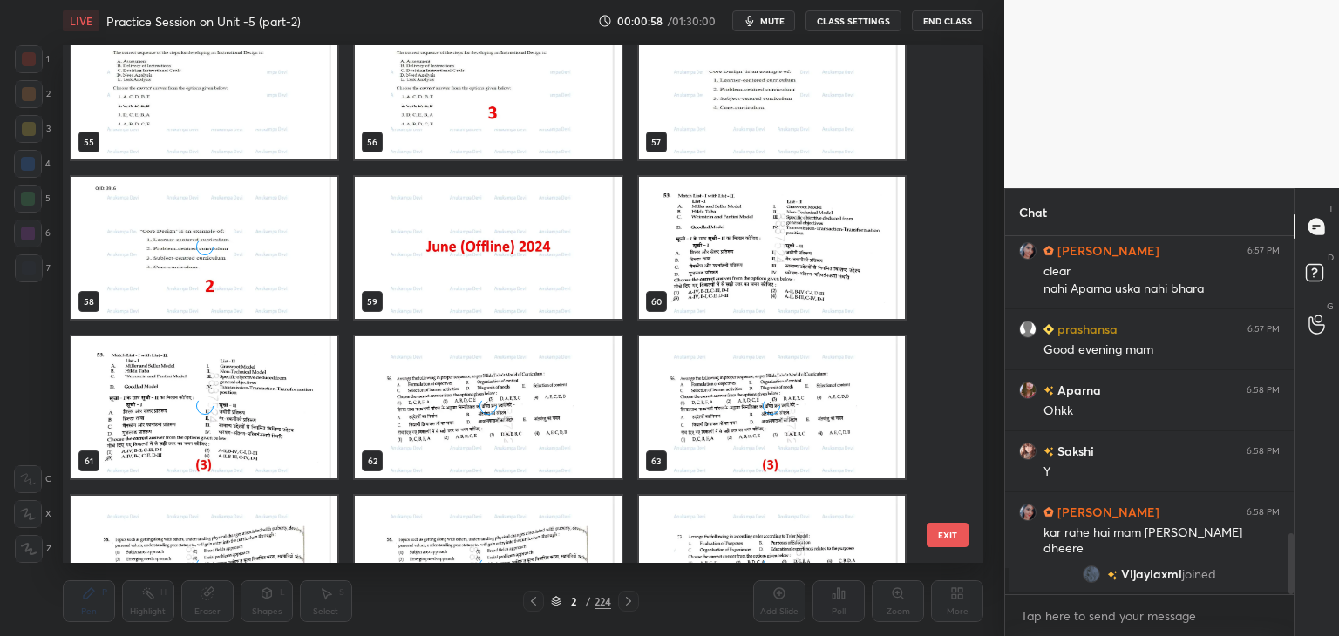
scroll to position [2964, 0]
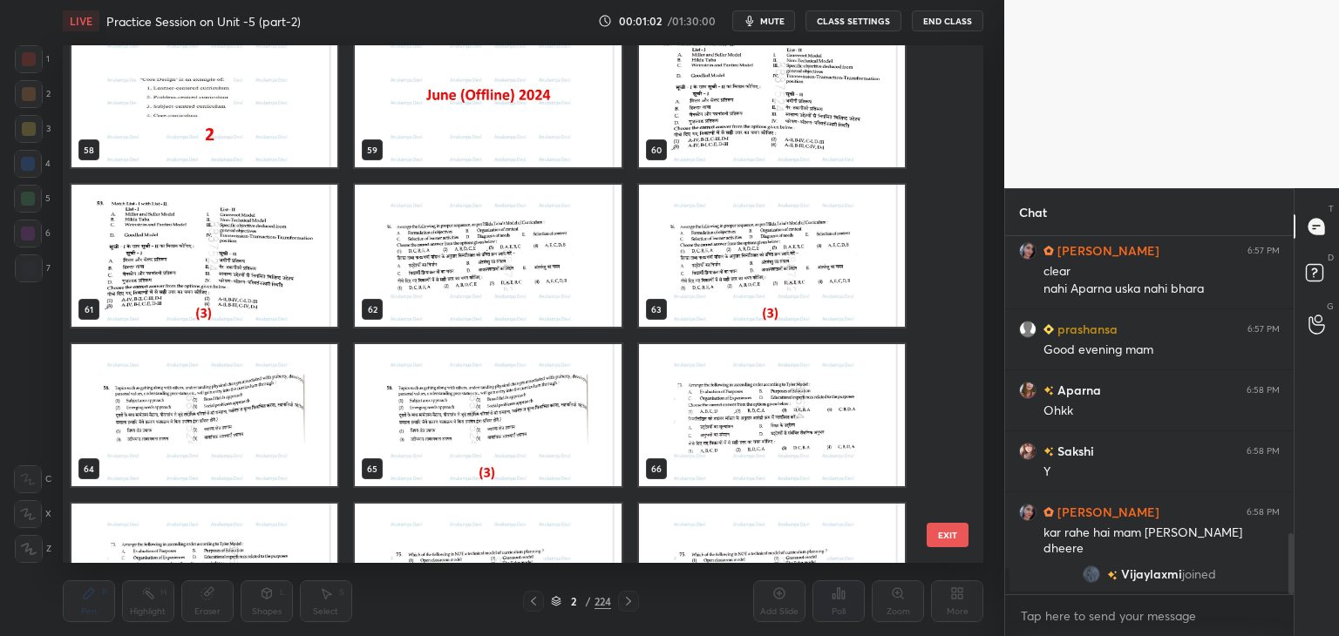
click at [525, 154] on img "grid" at bounding box center [488, 96] width 266 height 142
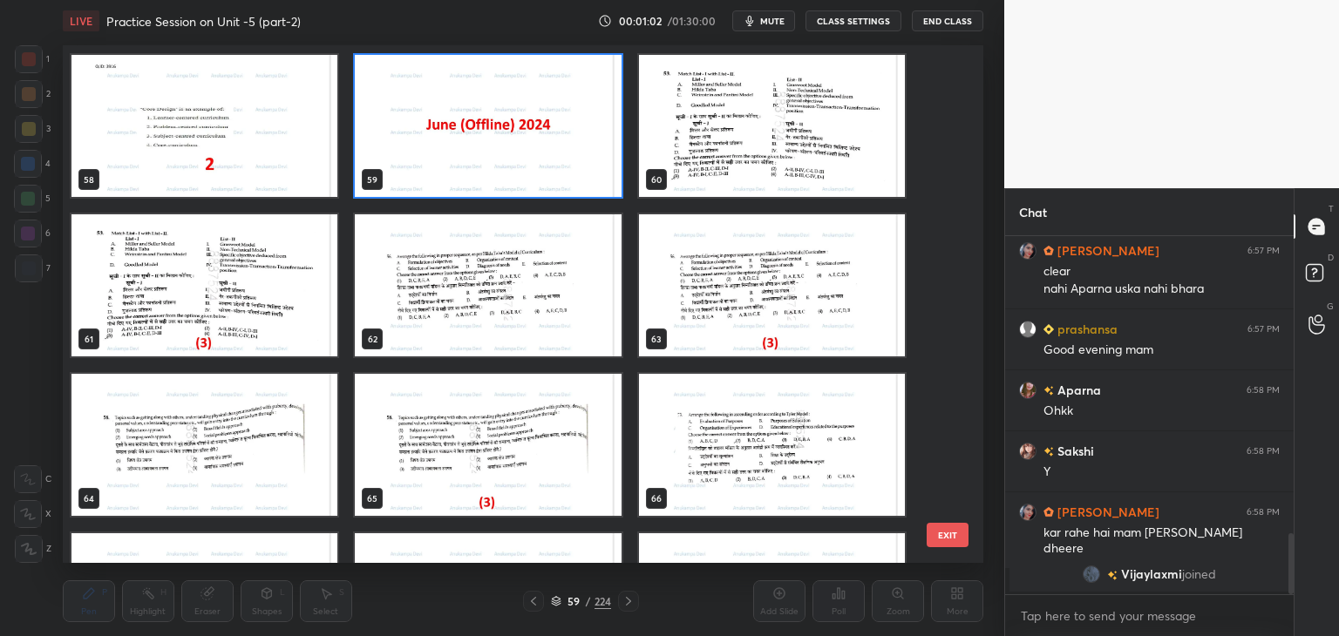
click at [525, 156] on img "grid" at bounding box center [488, 126] width 266 height 142
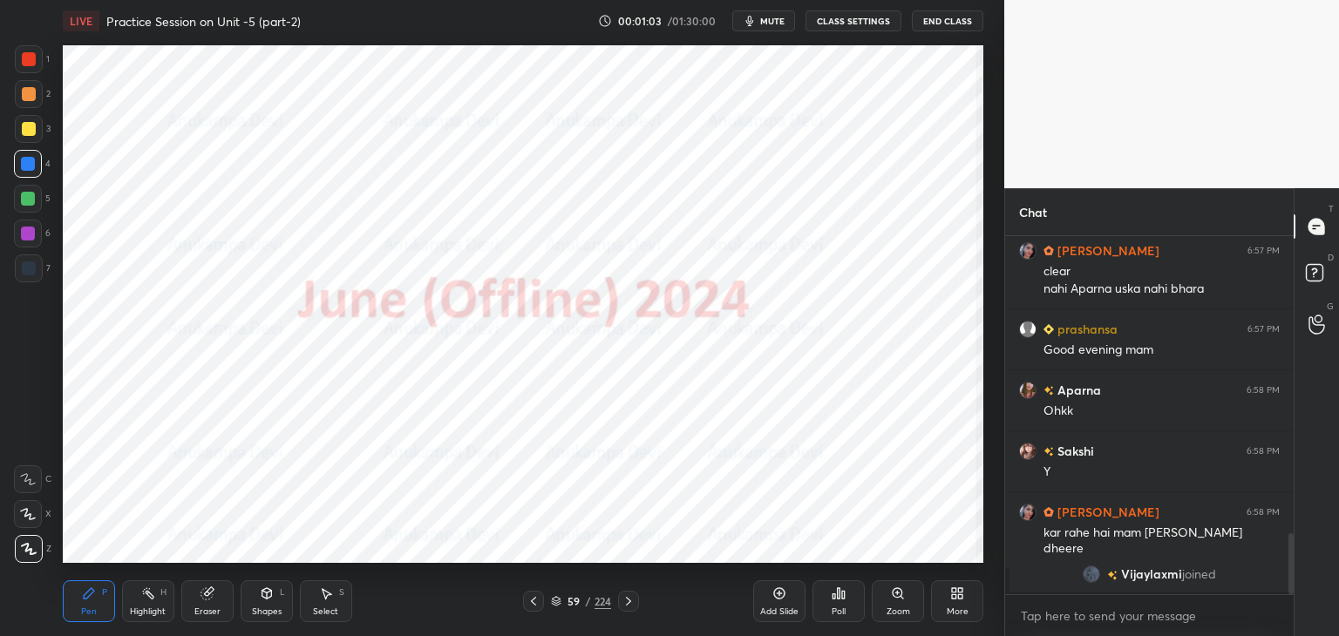
click at [525, 158] on img "grid" at bounding box center [488, 126] width 266 height 142
drag, startPoint x: 525, startPoint y: 158, endPoint x: 526, endPoint y: 147, distance: 10.6
click at [525, 158] on img "grid" at bounding box center [488, 126] width 266 height 142
click at [553, 607] on icon at bounding box center [556, 601] width 10 height 10
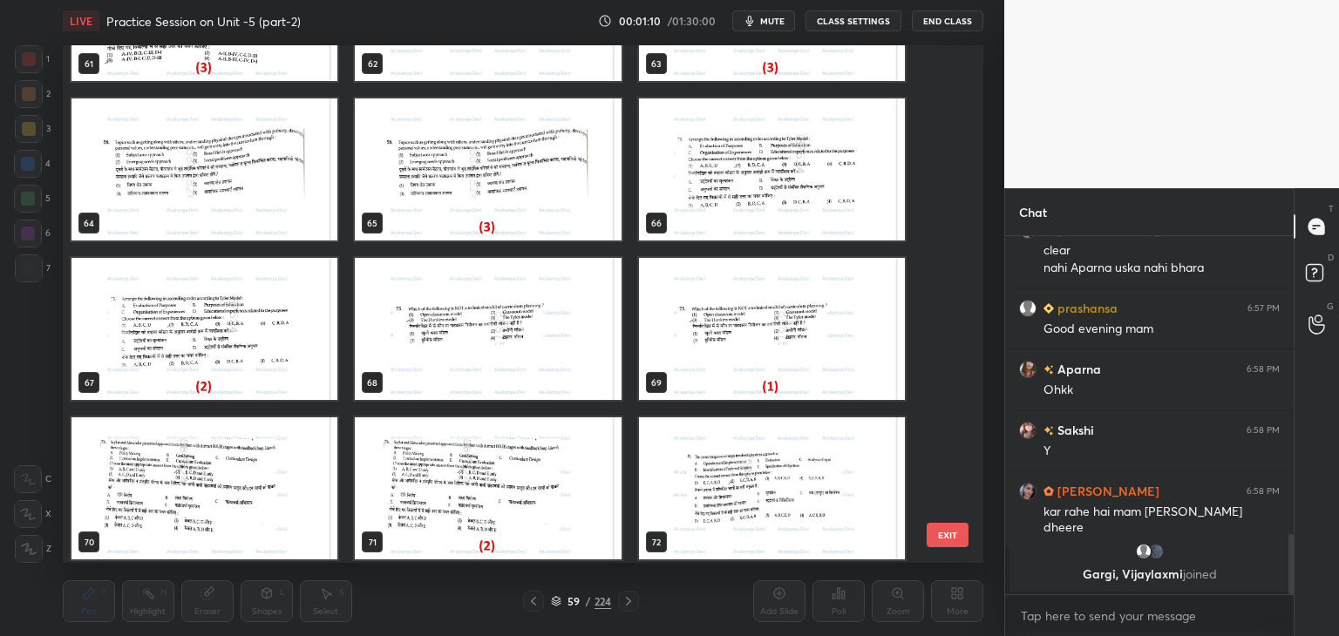
scroll to position [1527, 0]
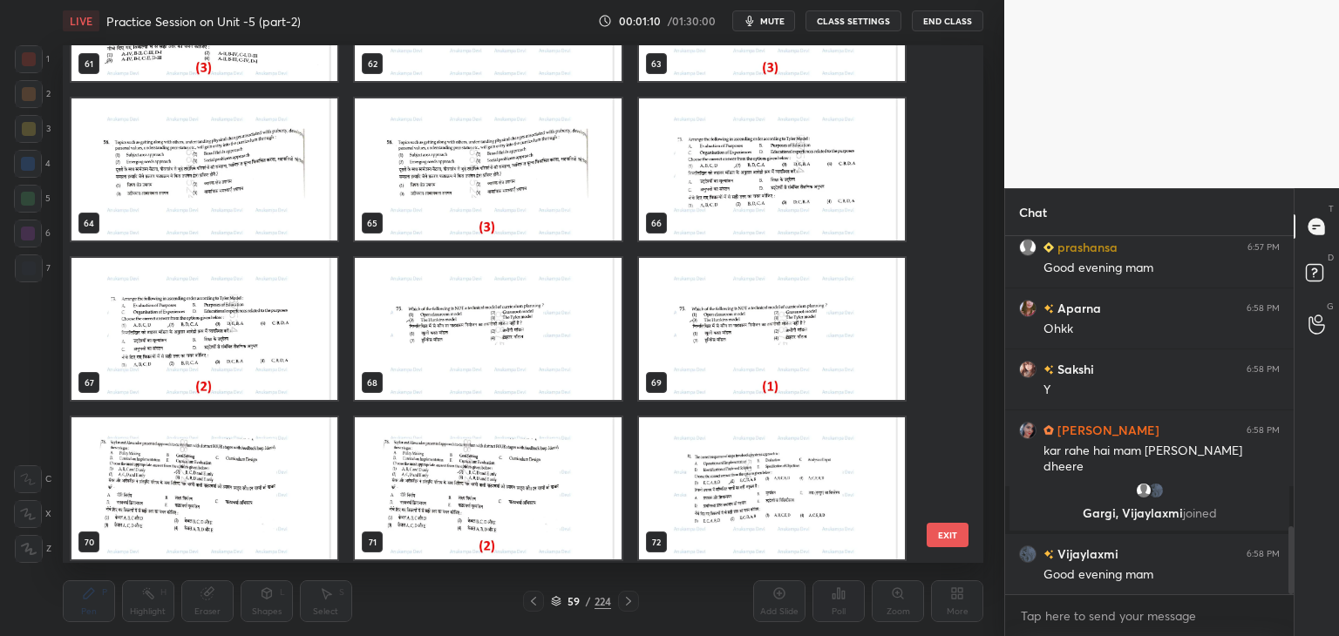
click at [780, 200] on img "grid" at bounding box center [772, 169] width 266 height 142
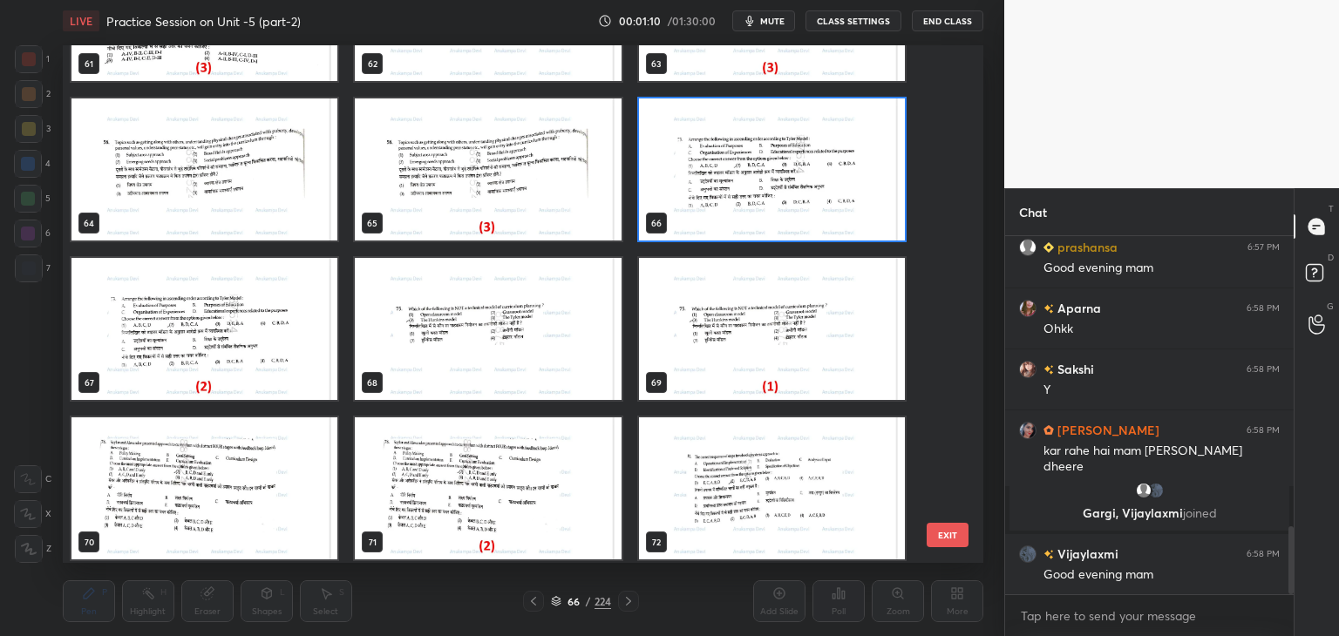
click at [780, 200] on img "grid" at bounding box center [772, 169] width 266 height 142
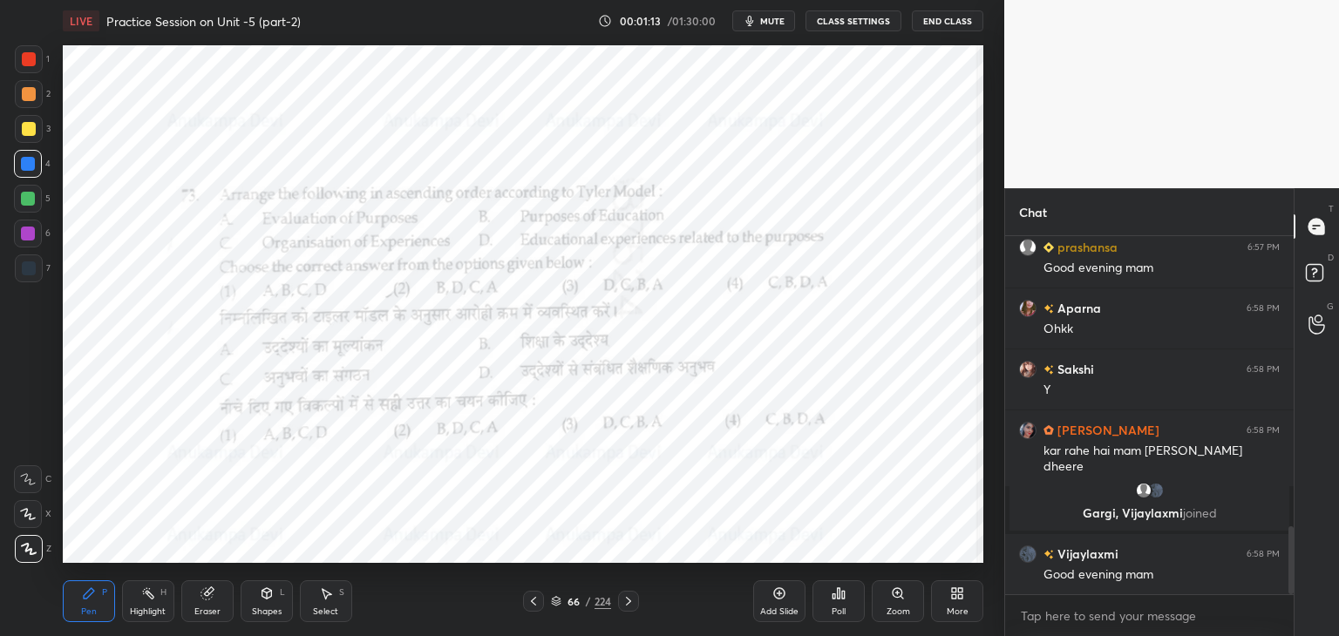
click at [628, 604] on icon at bounding box center [628, 601] width 5 height 9
click at [629, 601] on icon at bounding box center [628, 601] width 5 height 9
click at [627, 606] on icon at bounding box center [628, 601] width 14 height 14
click at [625, 604] on icon at bounding box center [628, 601] width 14 height 14
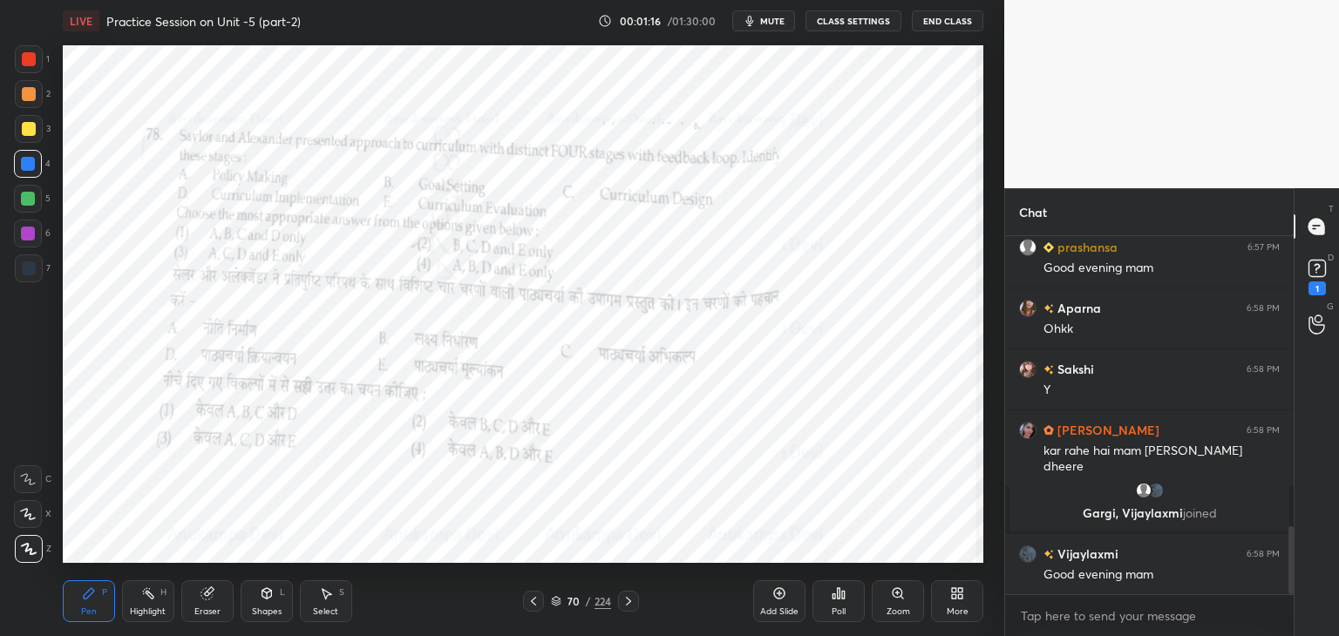
scroll to position [1602, 0]
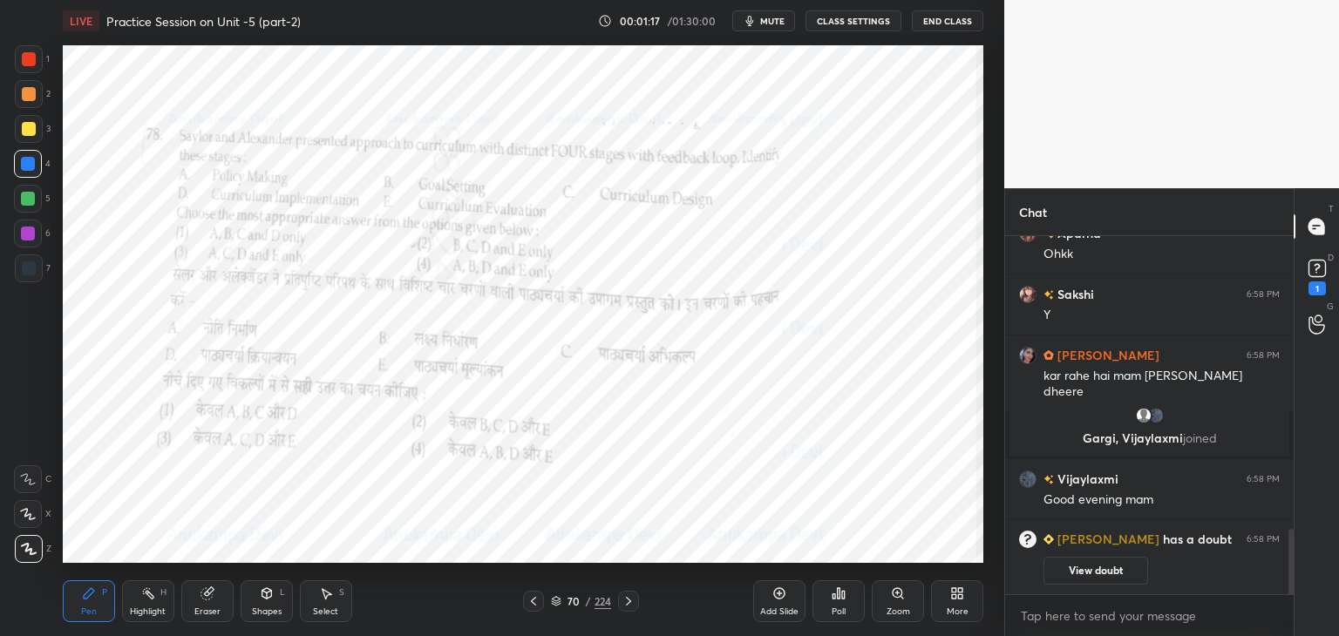
click at [625, 600] on icon at bounding box center [628, 601] width 14 height 14
click at [628, 600] on icon at bounding box center [628, 601] width 14 height 14
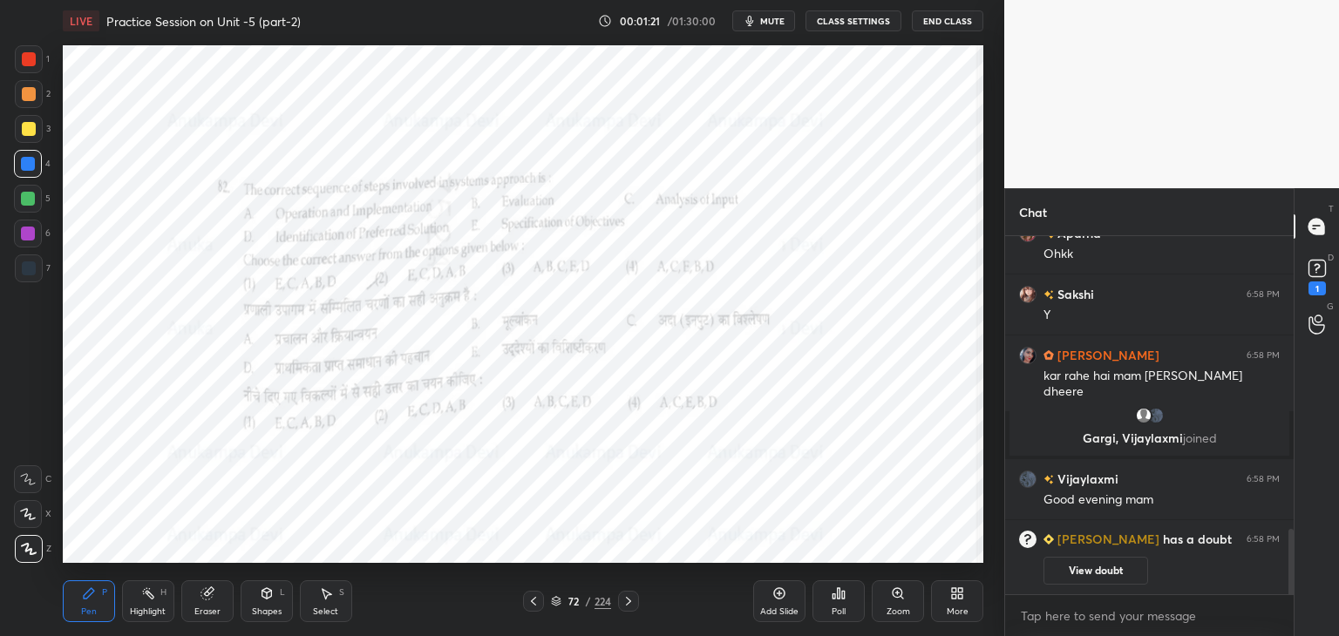
click at [896, 590] on icon at bounding box center [897, 593] width 10 height 10
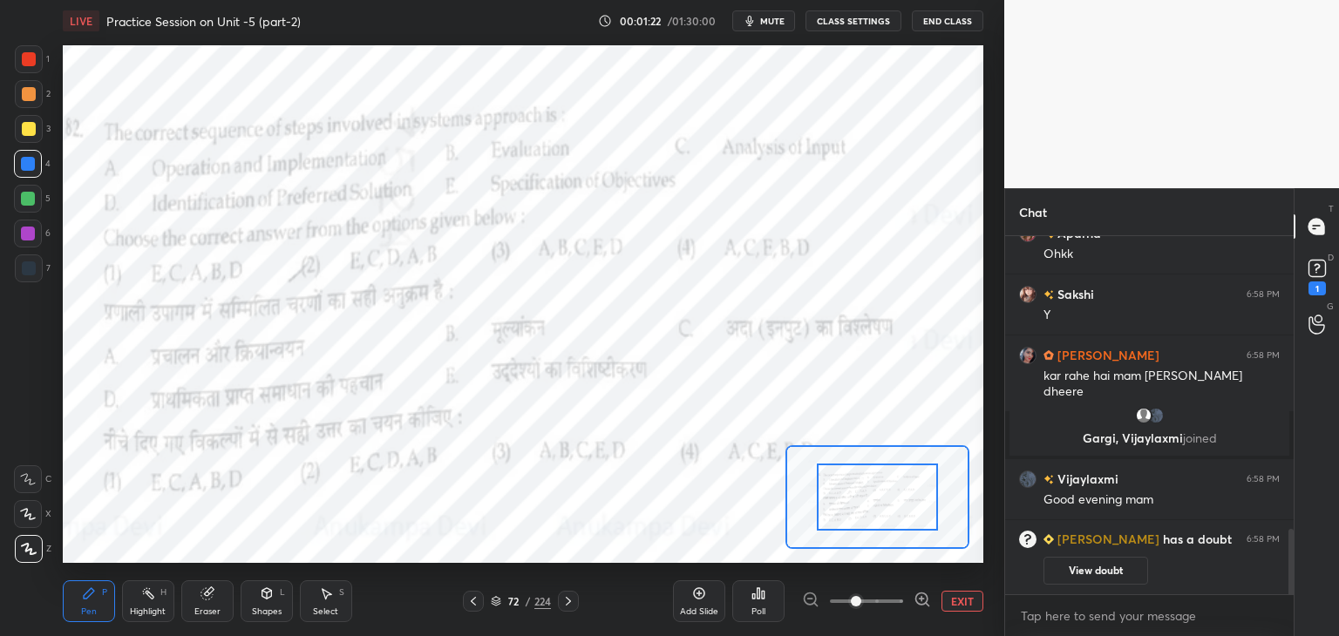
scroll to position [1663, 0]
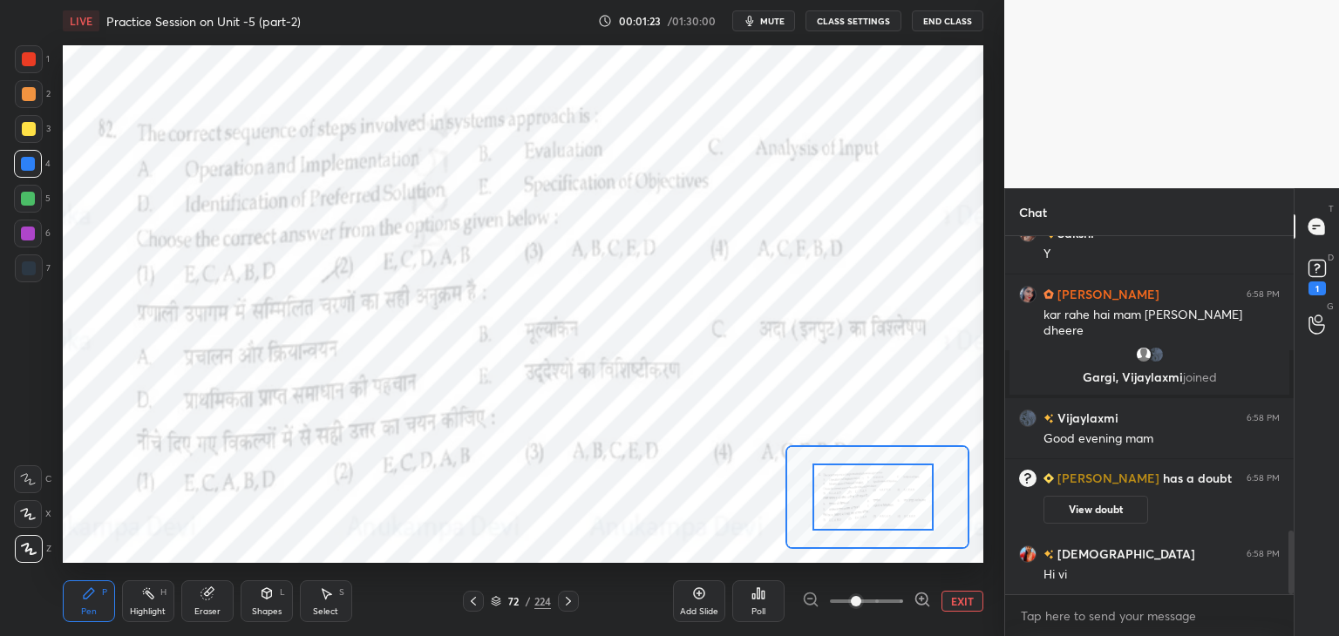
click at [872, 504] on div at bounding box center [872, 497] width 120 height 67
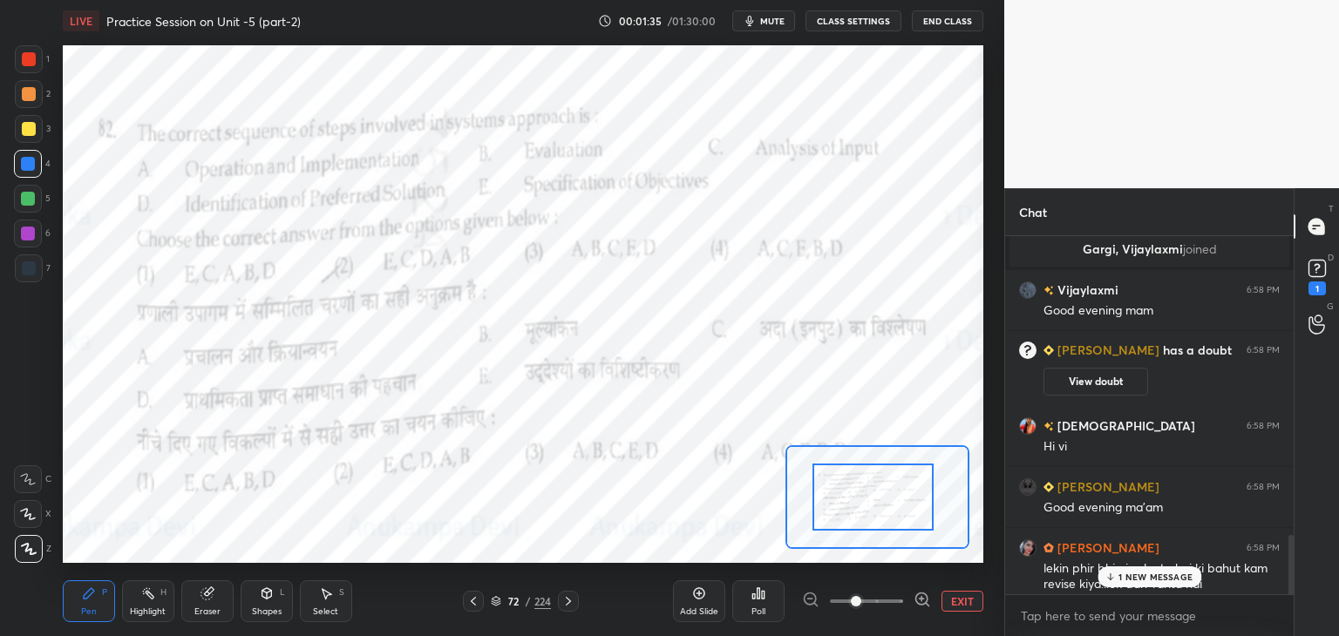
scroll to position [1999, 0]
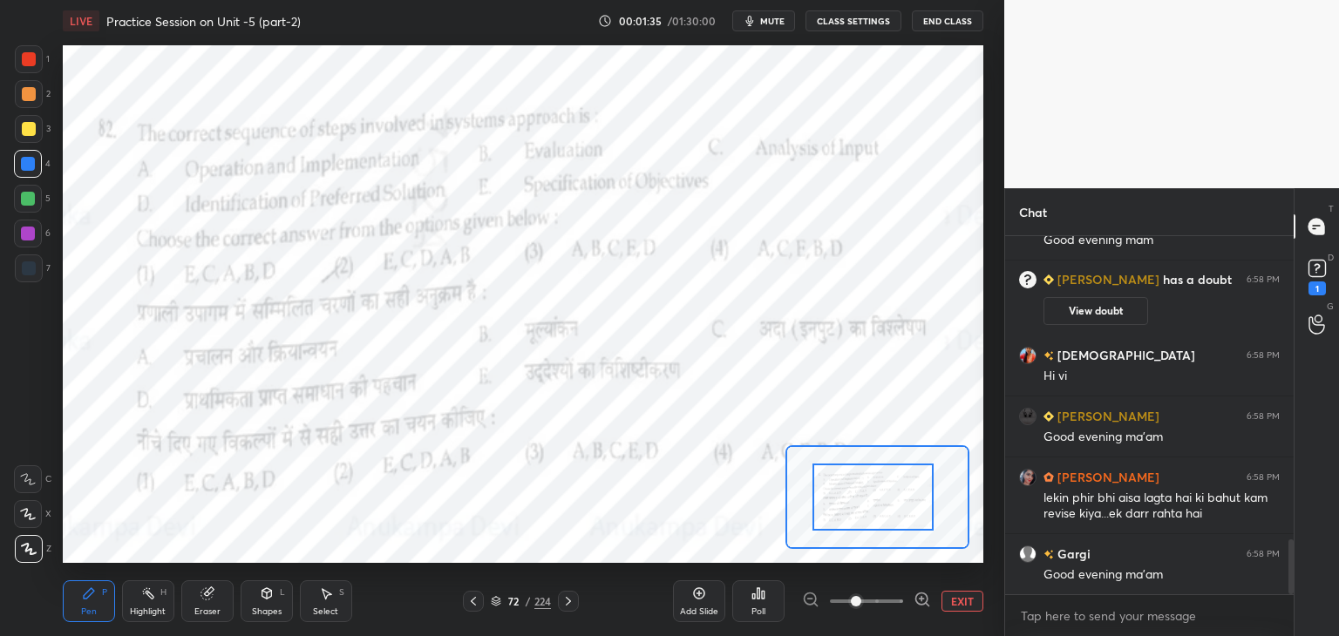
drag, startPoint x: 1292, startPoint y: 553, endPoint x: 1286, endPoint y: 624, distance: 71.8
click at [1290, 623] on div "[PERSON_NAME] joined [PERSON_NAME] 6:58 PM Good evening mam [PERSON_NAME] has a…" at bounding box center [1149, 436] width 288 height 400
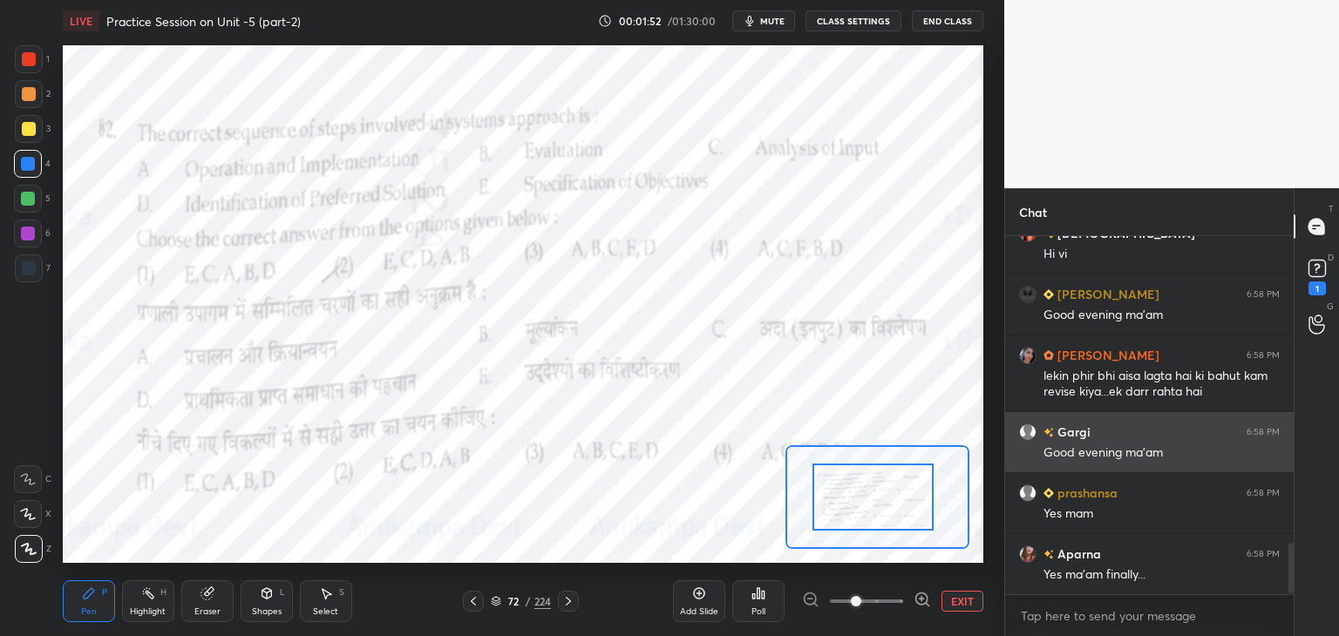
scroll to position [2182, 0]
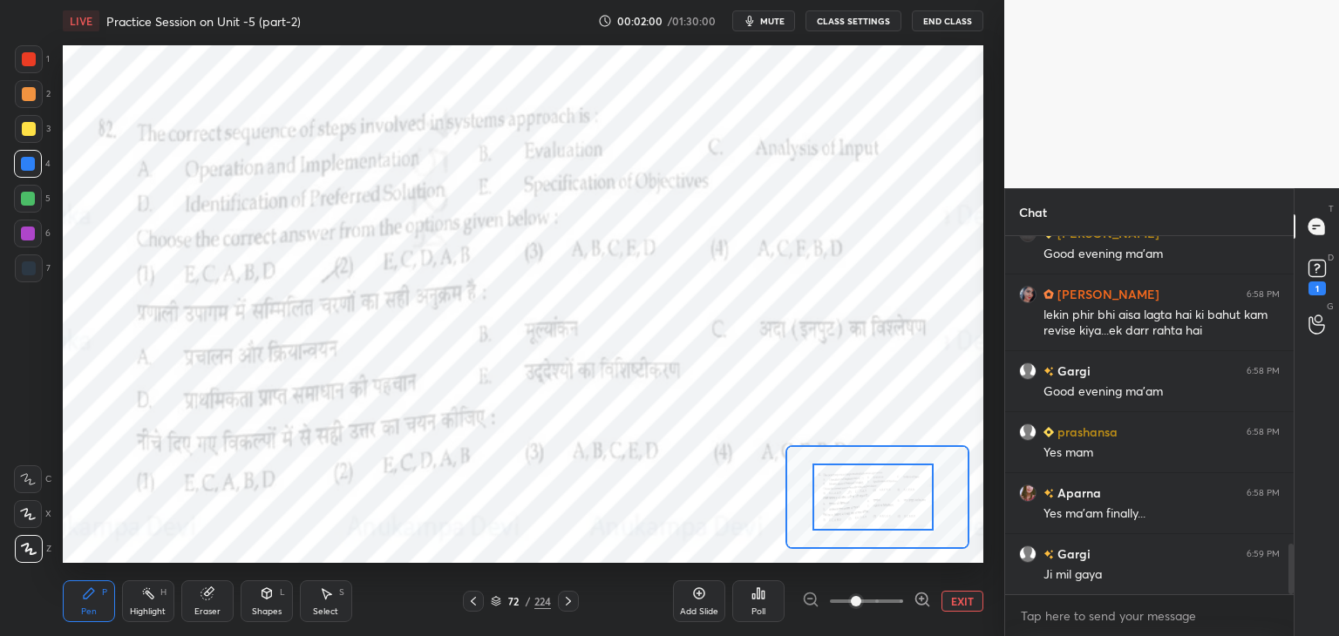
click at [29, 239] on div at bounding box center [28, 234] width 14 height 14
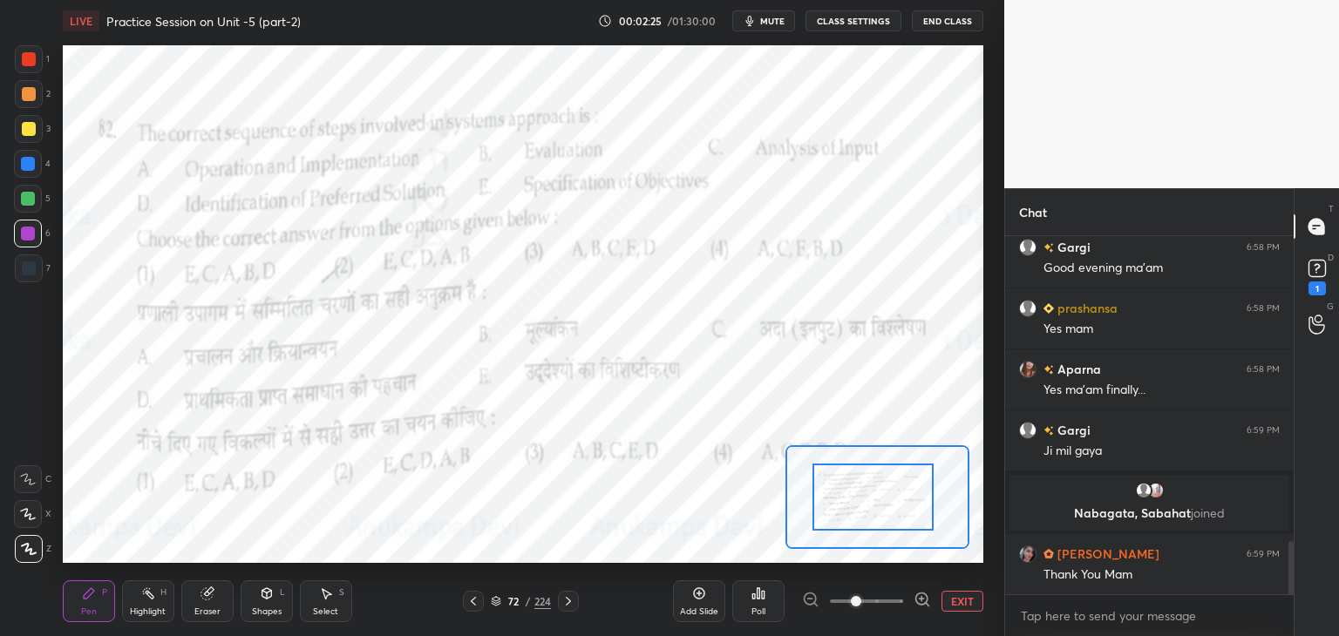
scroll to position [2106, 0]
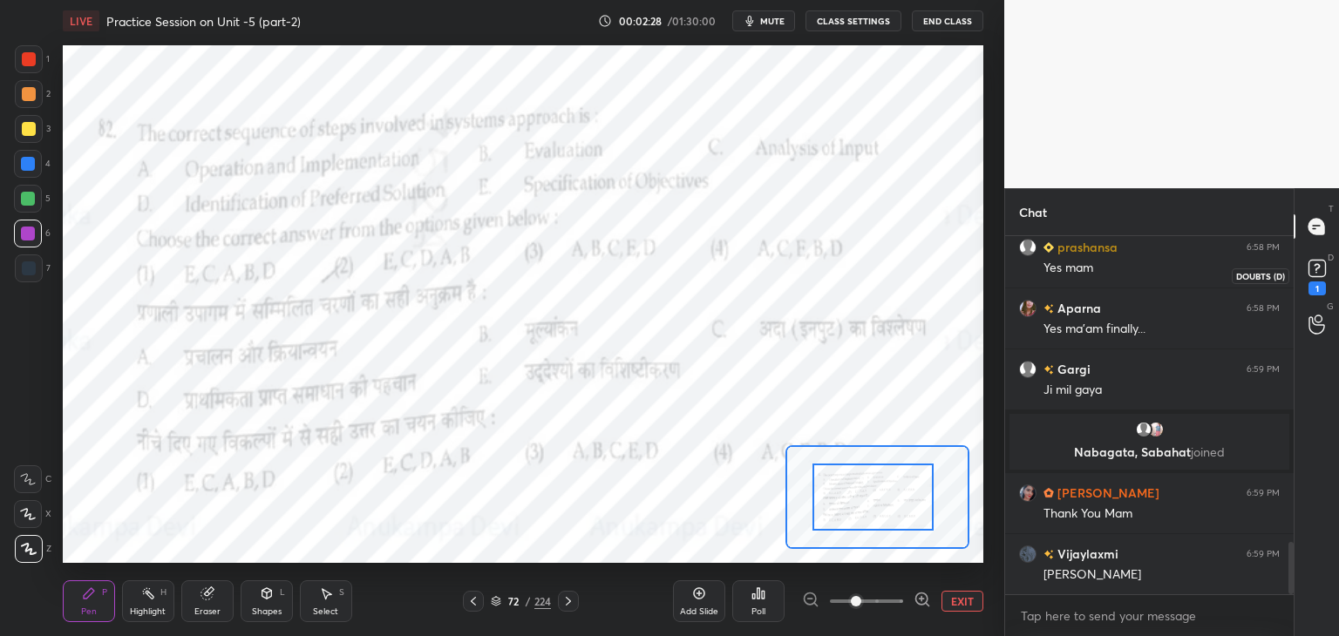
click at [1315, 273] on icon at bounding box center [1317, 268] width 26 height 26
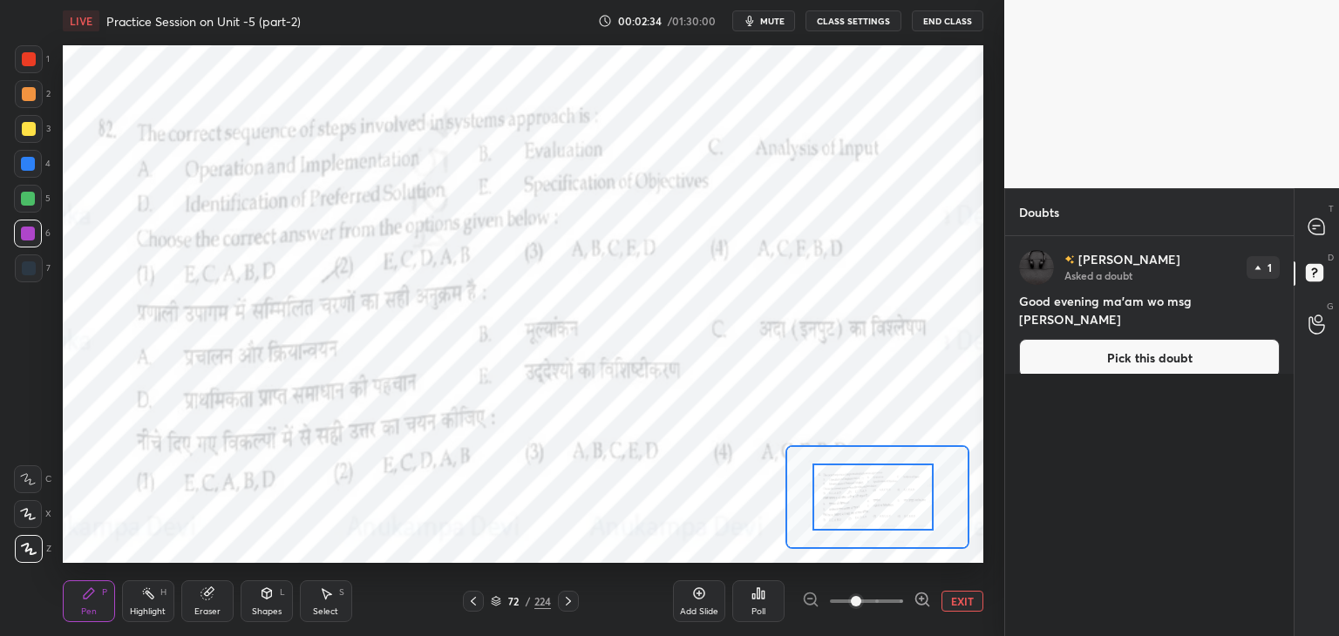
drag, startPoint x: 1140, startPoint y: 336, endPoint x: 1098, endPoint y: 342, distance: 42.2
click at [1139, 339] on button "Pick this doubt" at bounding box center [1149, 358] width 261 height 38
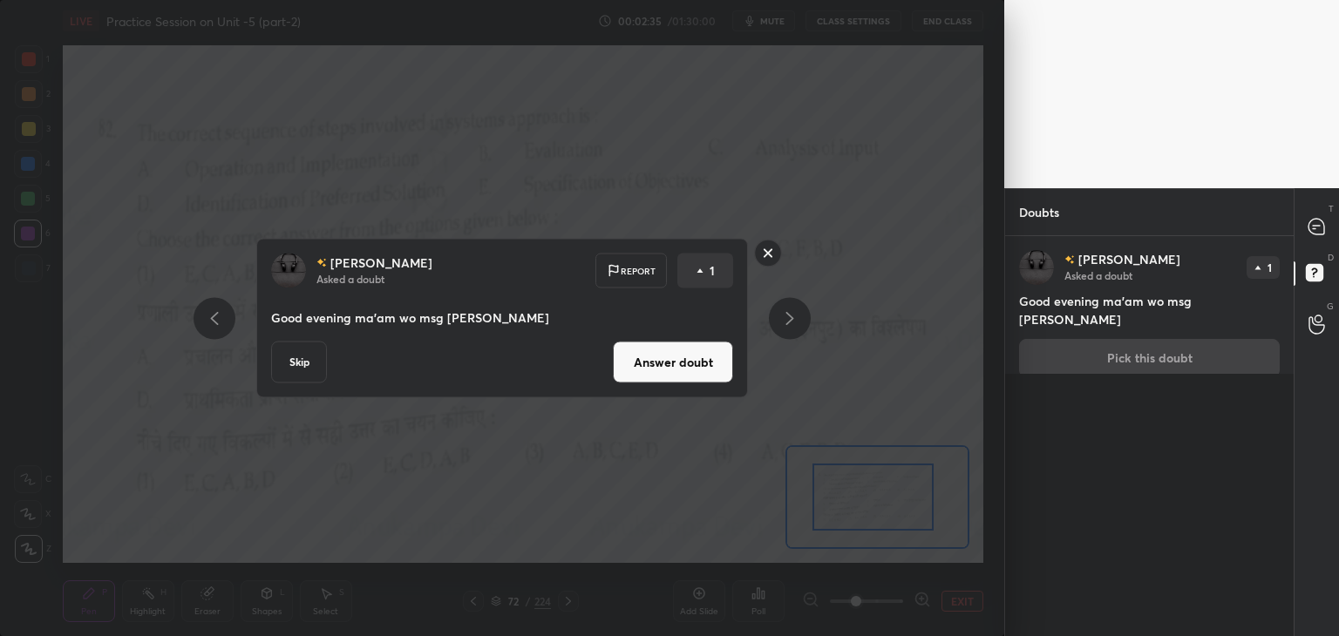
click at [676, 365] on button "Answer doubt" at bounding box center [673, 363] width 120 height 42
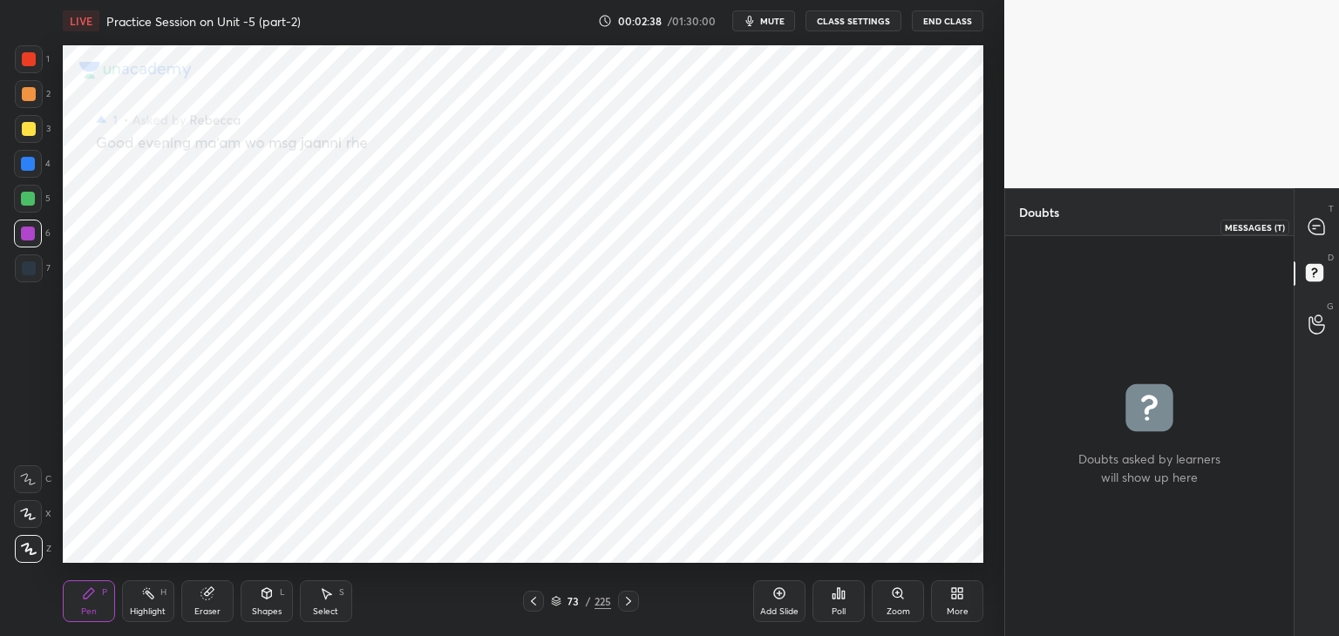
click at [1320, 227] on icon at bounding box center [1316, 227] width 16 height 16
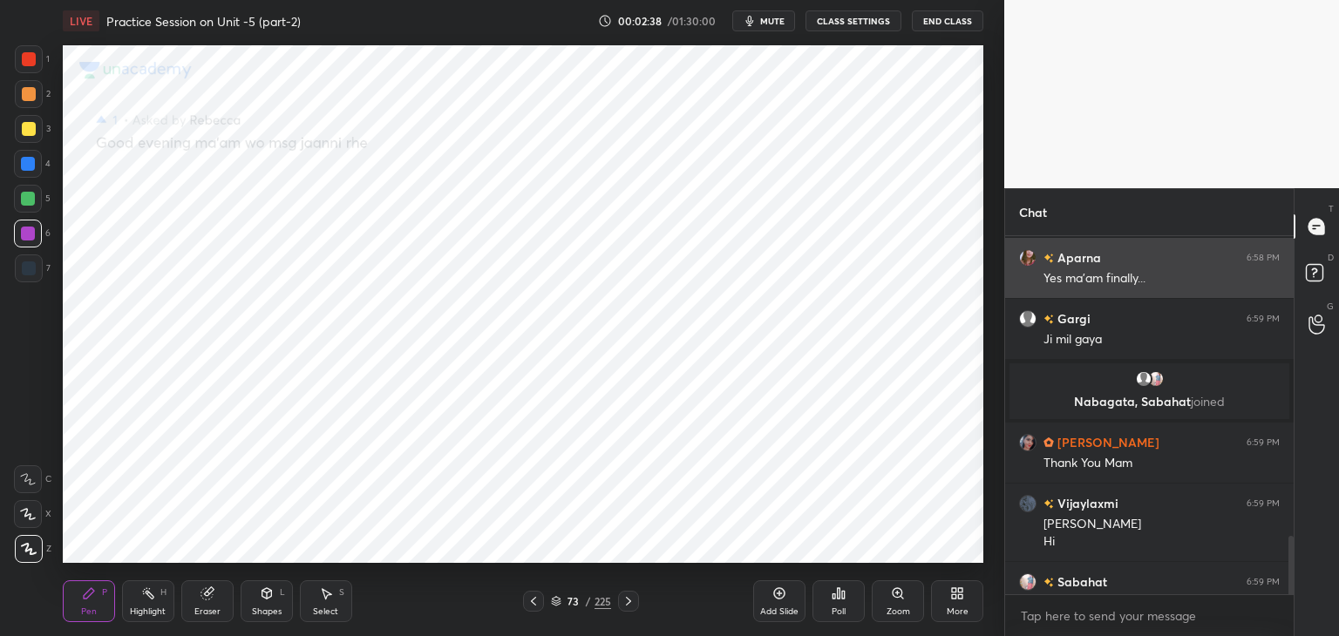
scroll to position [353, 283]
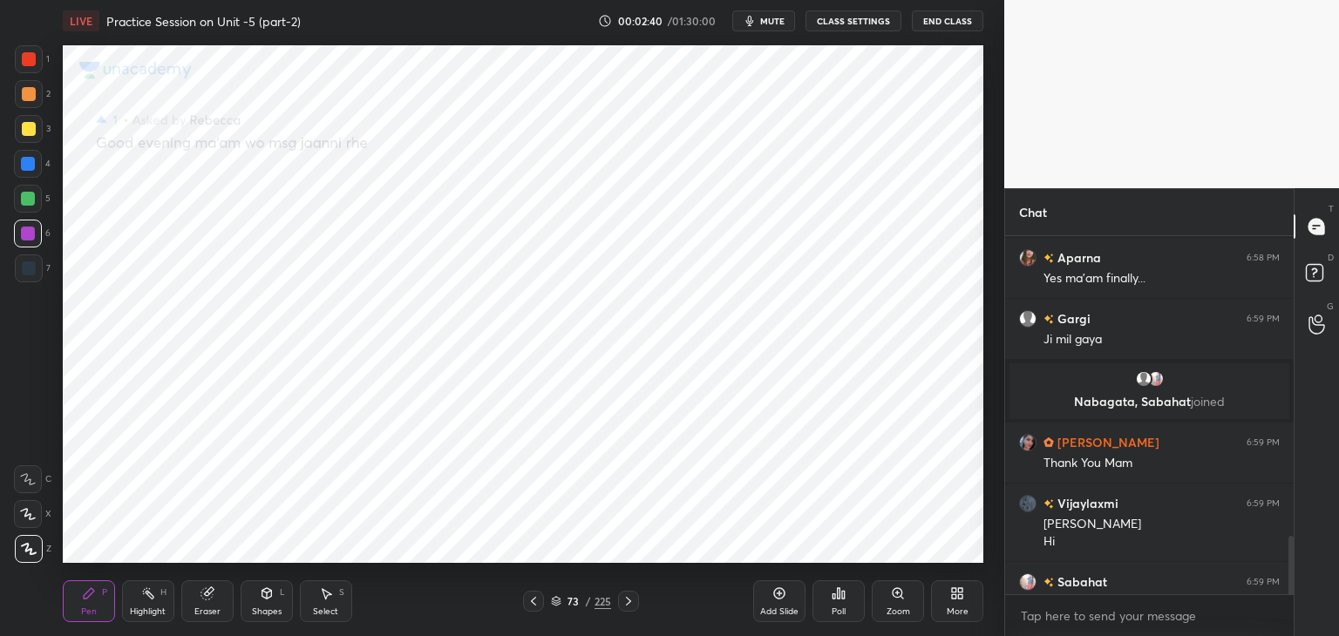
click at [539, 603] on div at bounding box center [533, 601] width 21 height 21
click at [901, 594] on icon at bounding box center [897, 593] width 10 height 10
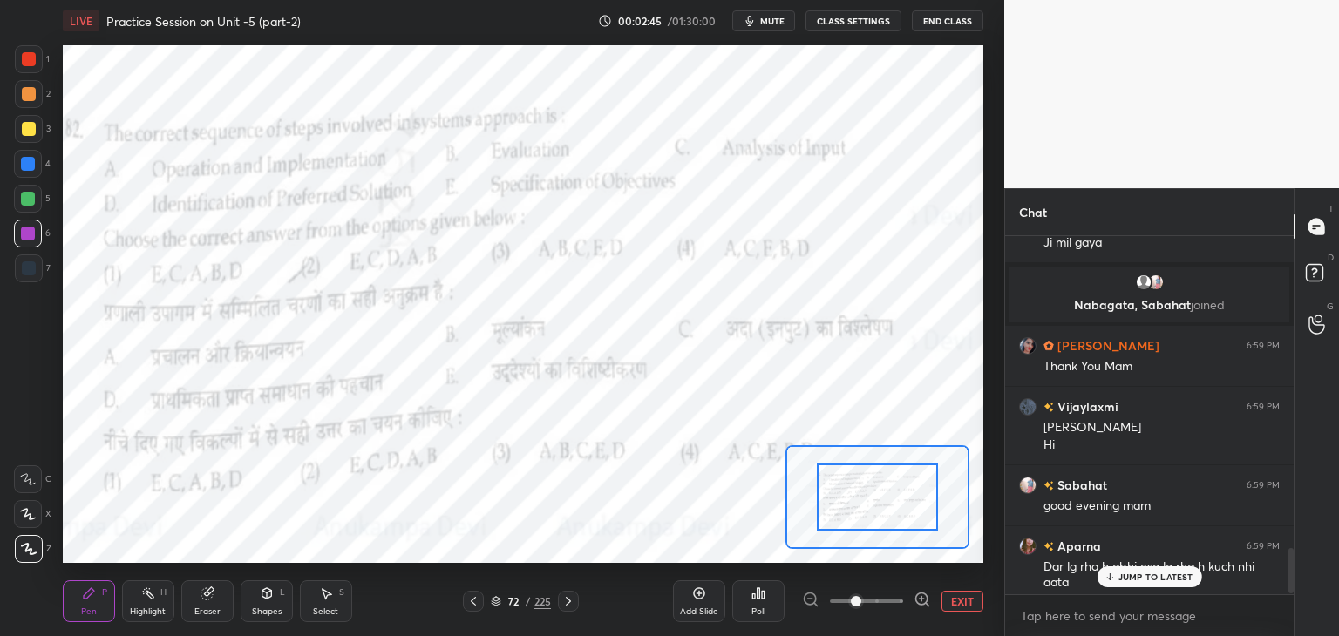
scroll to position [2496, 0]
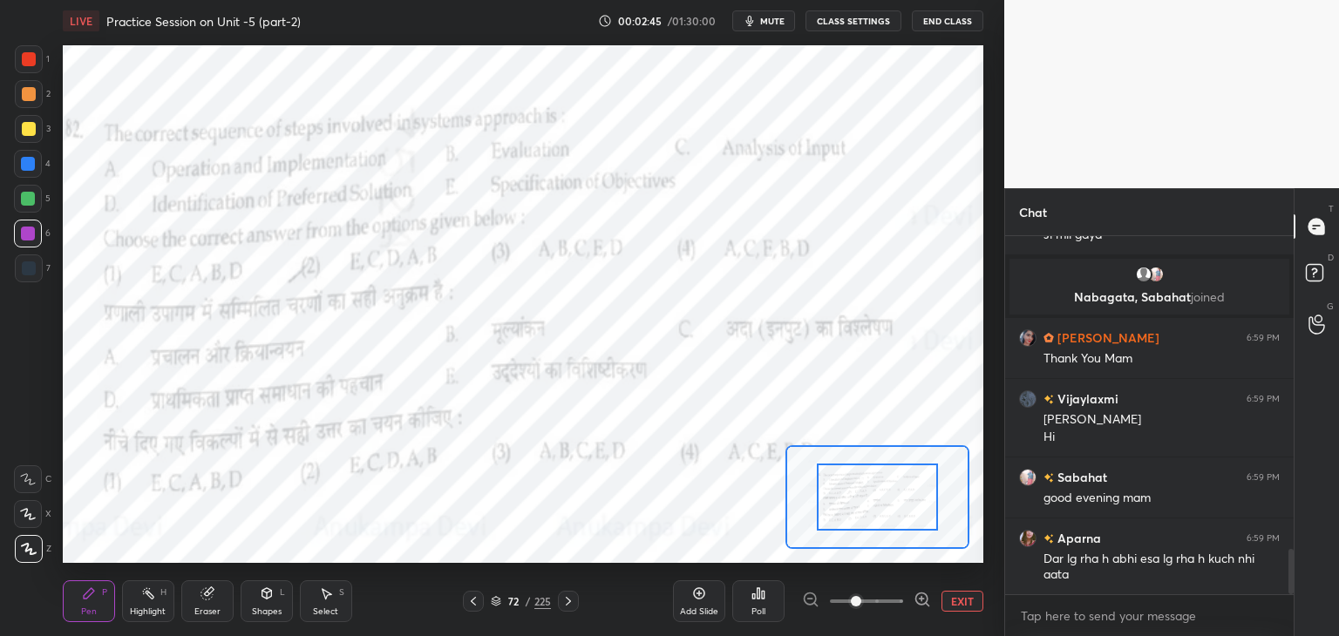
drag, startPoint x: 1290, startPoint y: 550, endPoint x: 1204, endPoint y: 600, distance: 100.0
click at [1288, 594] on div at bounding box center [1290, 571] width 5 height 45
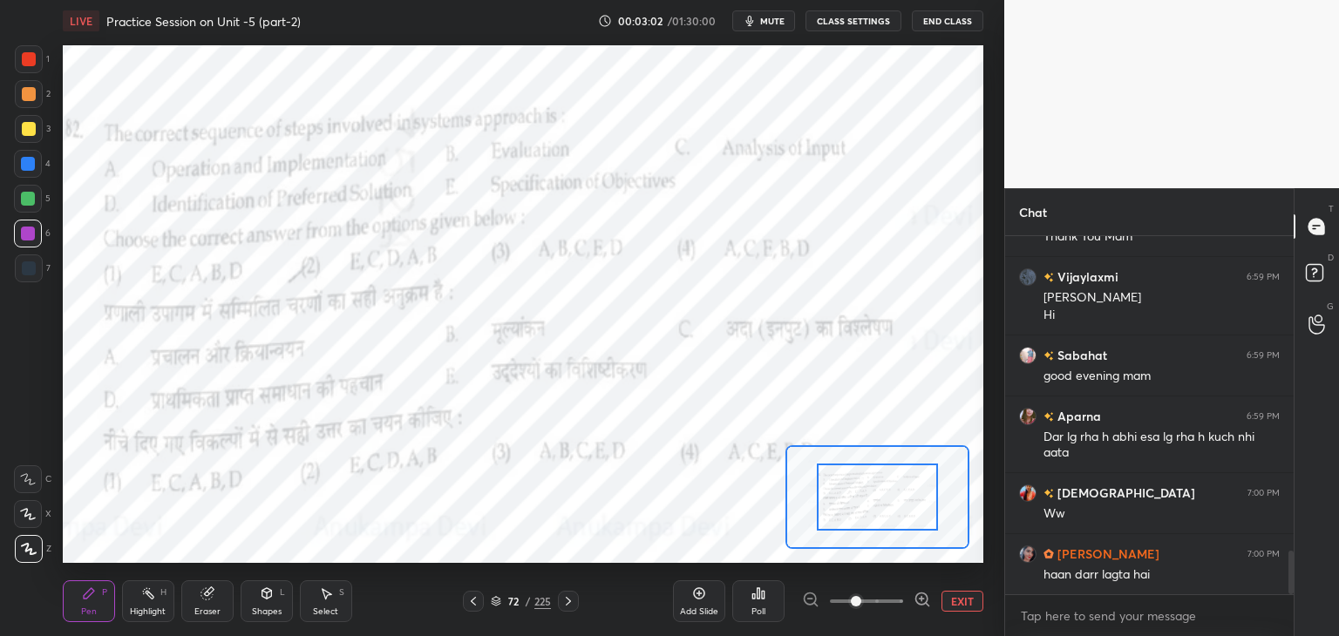
scroll to position [2660, 0]
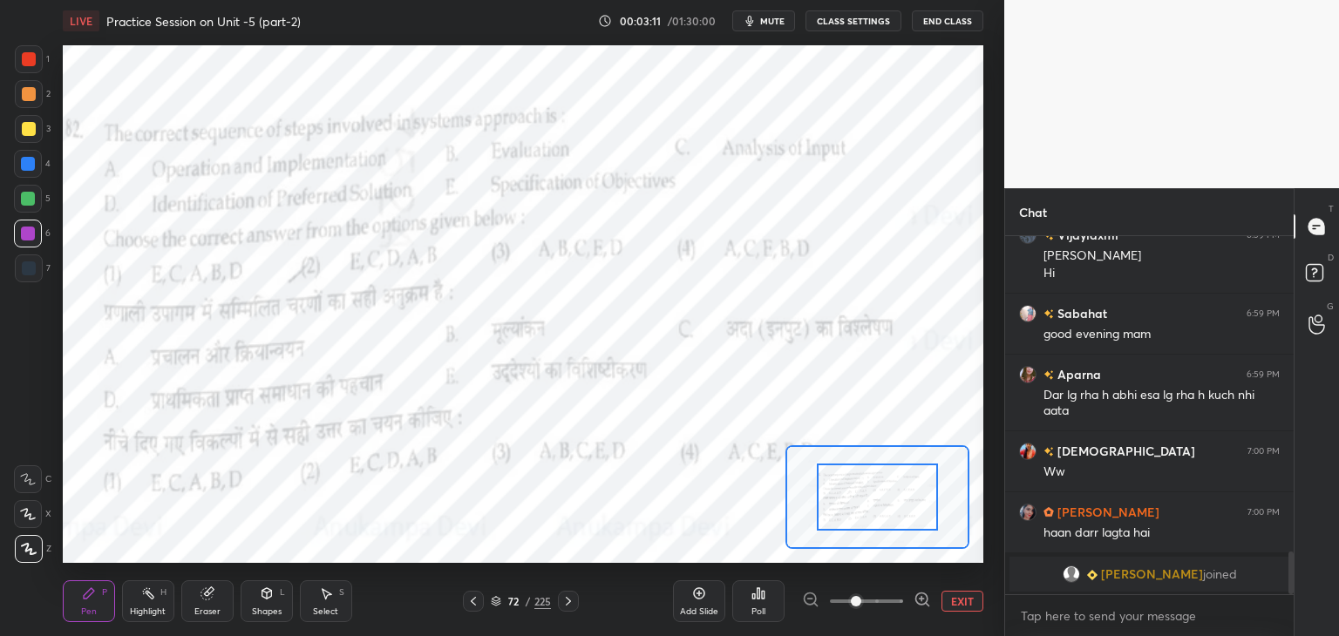
click at [495, 602] on icon at bounding box center [496, 601] width 10 height 10
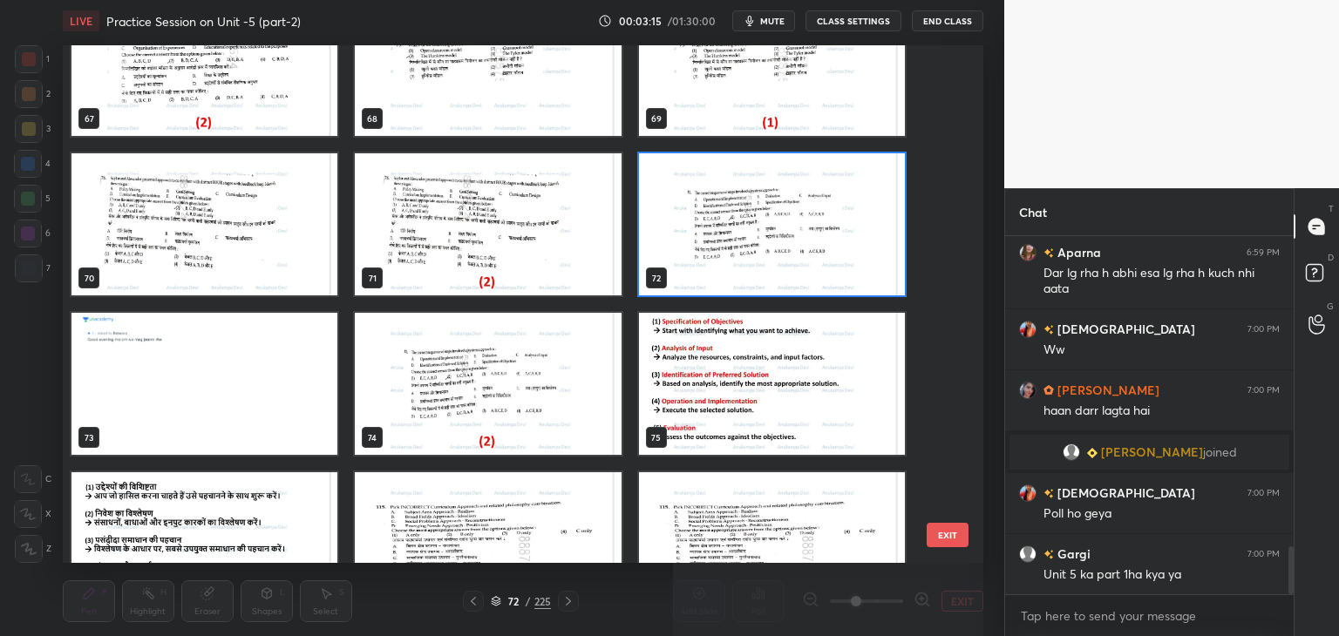
scroll to position [3626, 0]
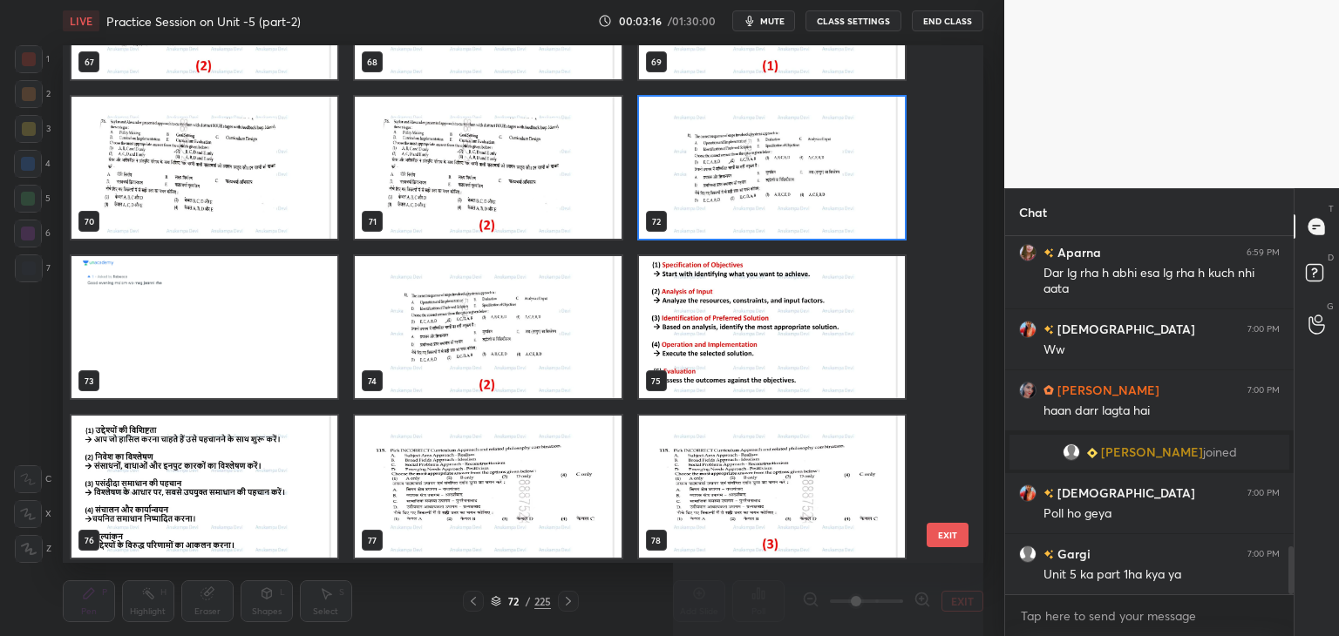
drag, startPoint x: 865, startPoint y: 210, endPoint x: 844, endPoint y: 341, distance: 132.4
click at [865, 210] on img "grid" at bounding box center [772, 168] width 266 height 142
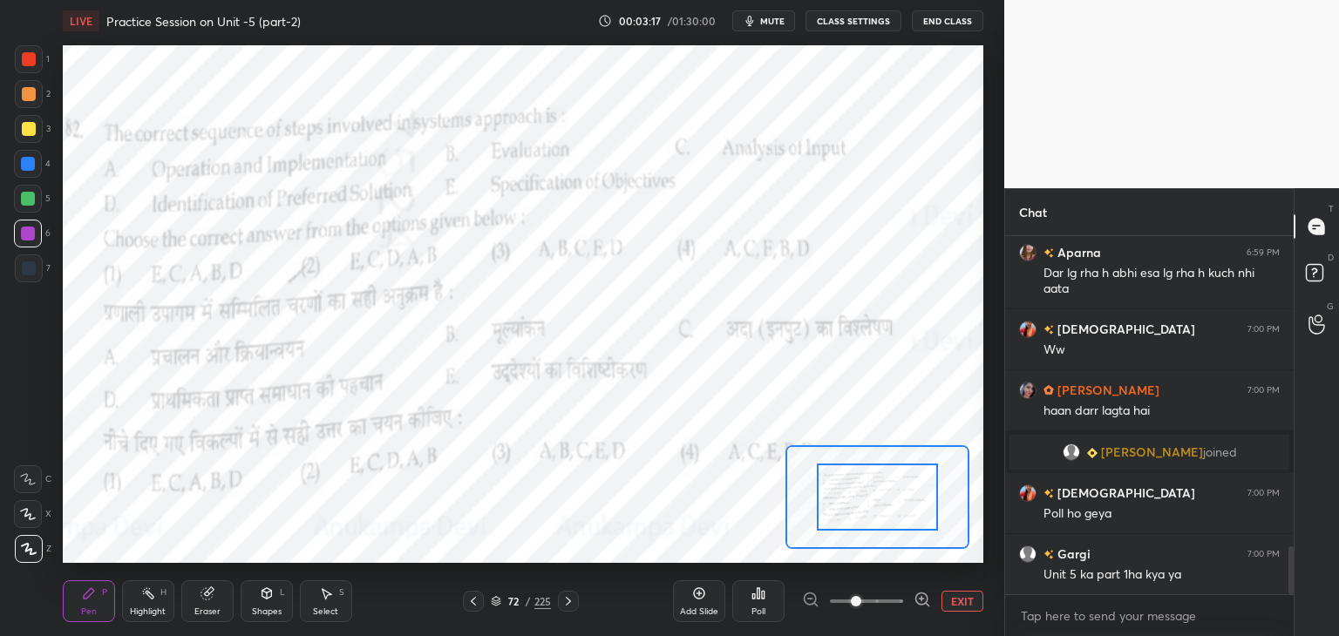
click at [760, 600] on div "Poll" at bounding box center [758, 601] width 52 height 42
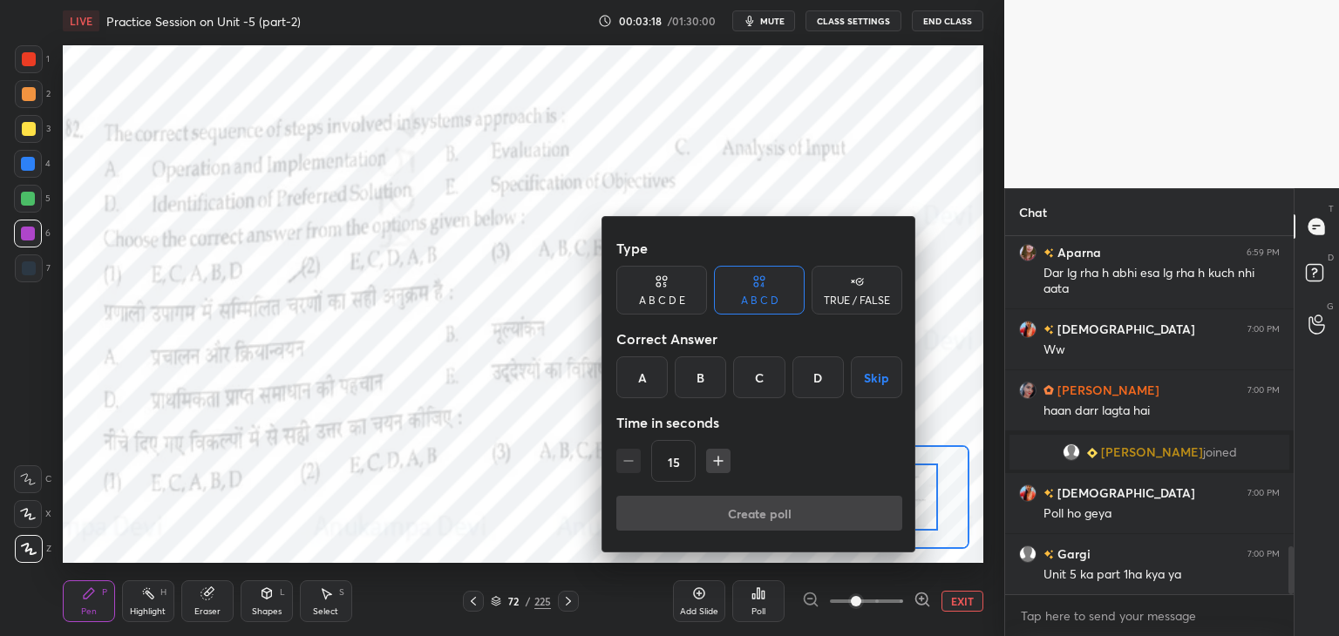
click at [695, 375] on div "B" at bounding box center [700, 377] width 51 height 42
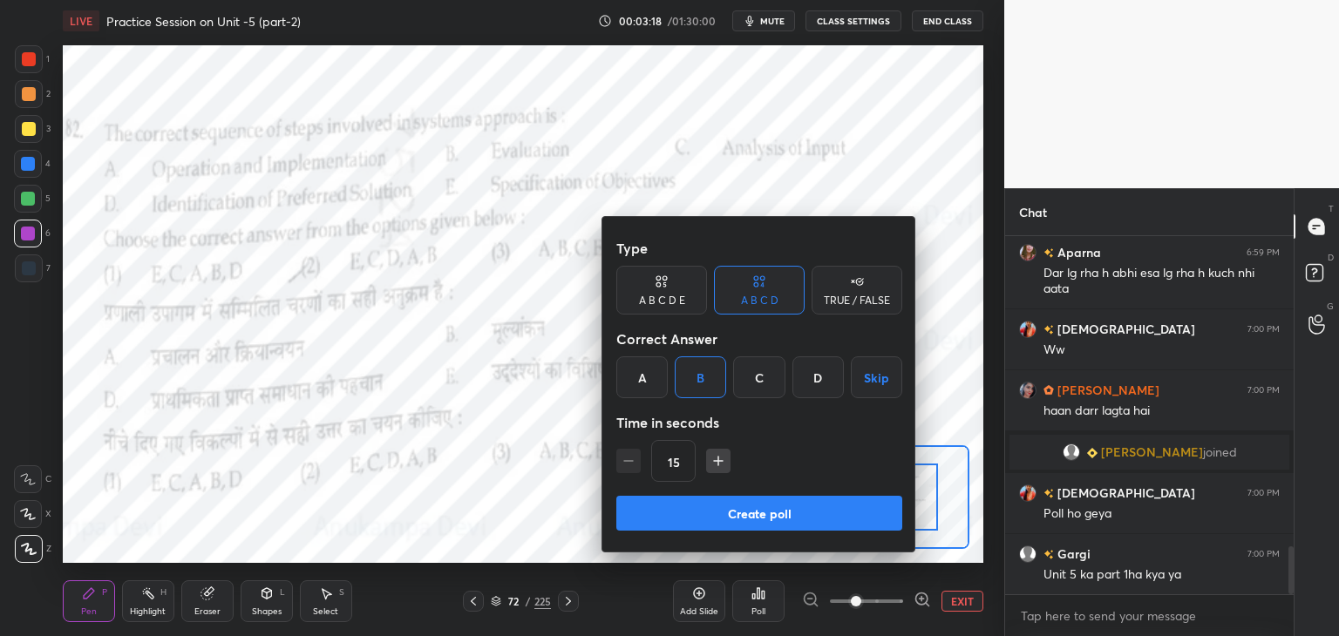
click at [776, 518] on button "Create poll" at bounding box center [759, 513] width 286 height 35
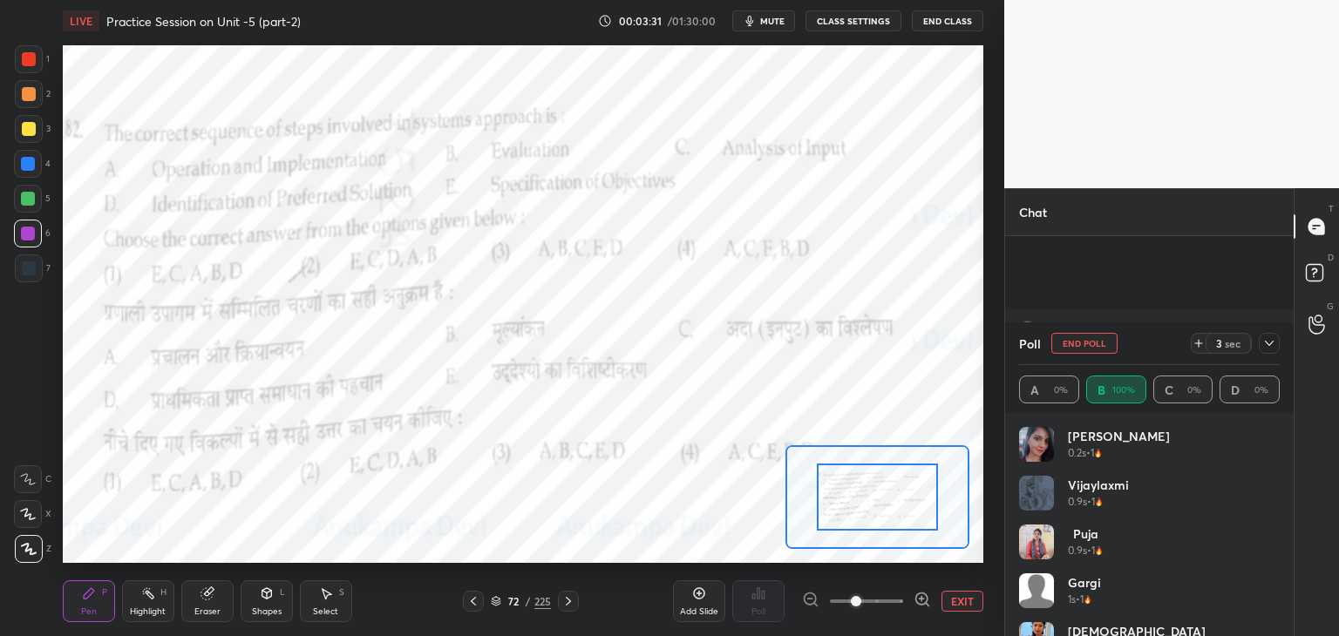
scroll to position [2484, 0]
click at [777, 18] on span "mute" at bounding box center [772, 21] width 24 height 12
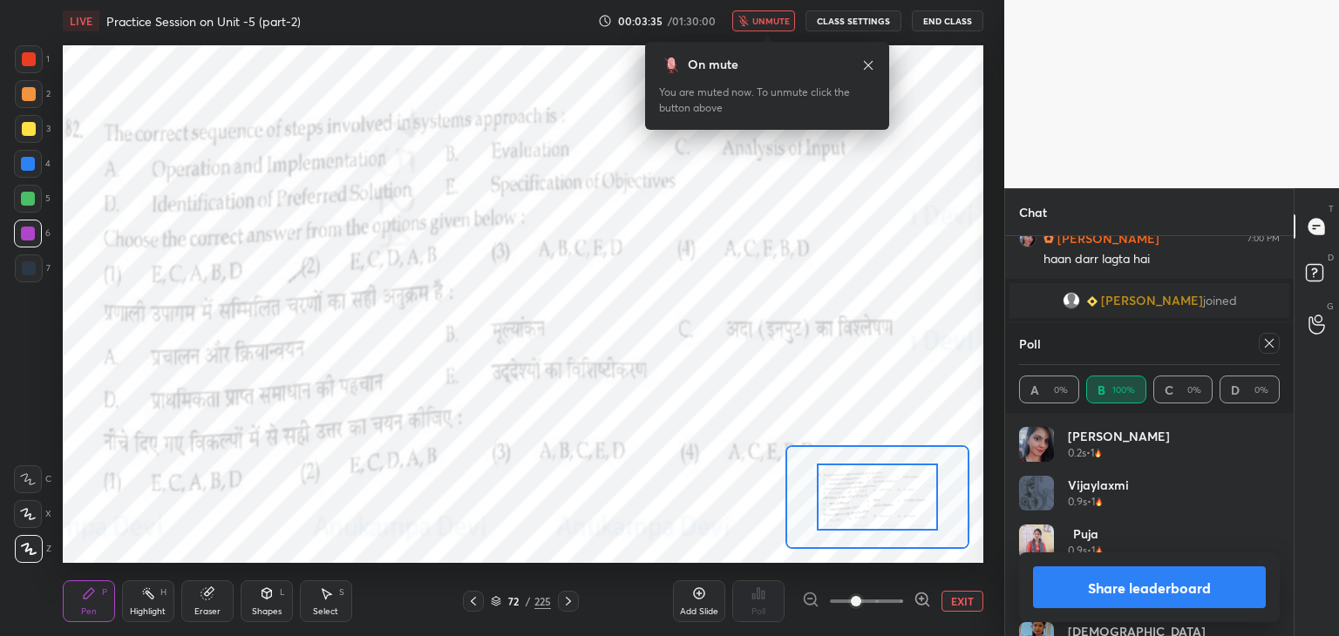
drag, startPoint x: 775, startPoint y: 26, endPoint x: 771, endPoint y: 37, distance: 11.9
click at [775, 27] on button "unmute" at bounding box center [763, 20] width 63 height 21
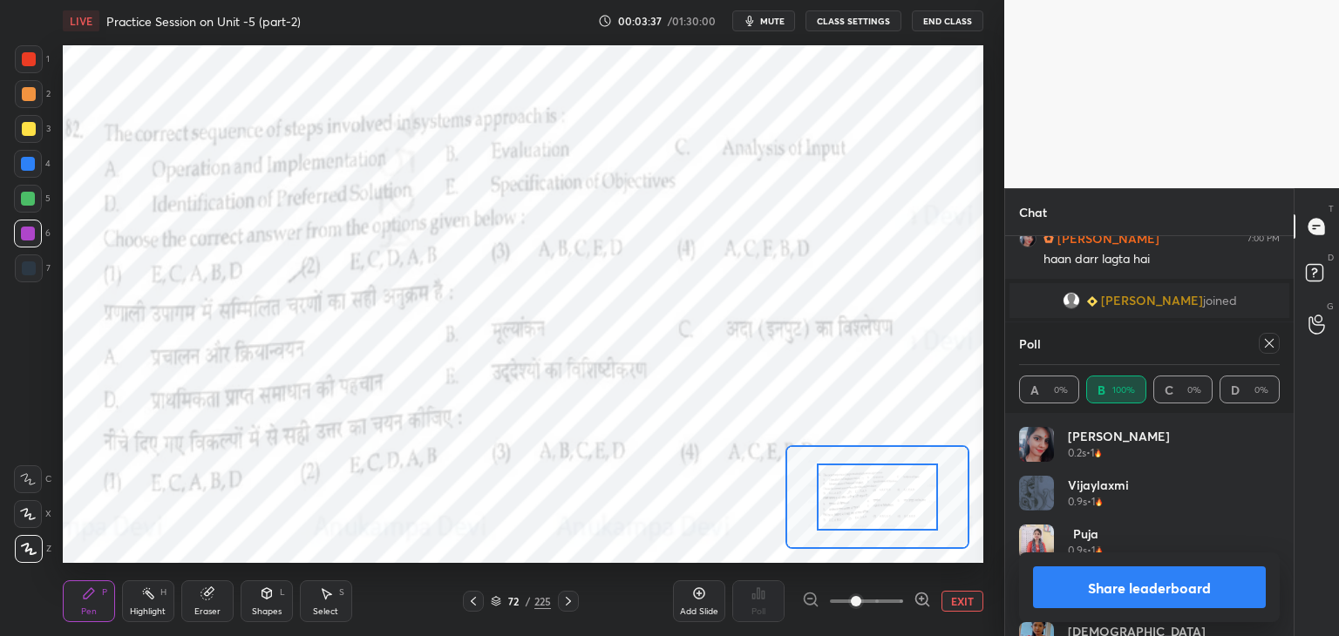
scroll to position [2545, 0]
drag, startPoint x: 1271, startPoint y: 344, endPoint x: 1130, endPoint y: 347, distance: 140.3
click at [1269, 344] on icon at bounding box center [1269, 343] width 14 height 14
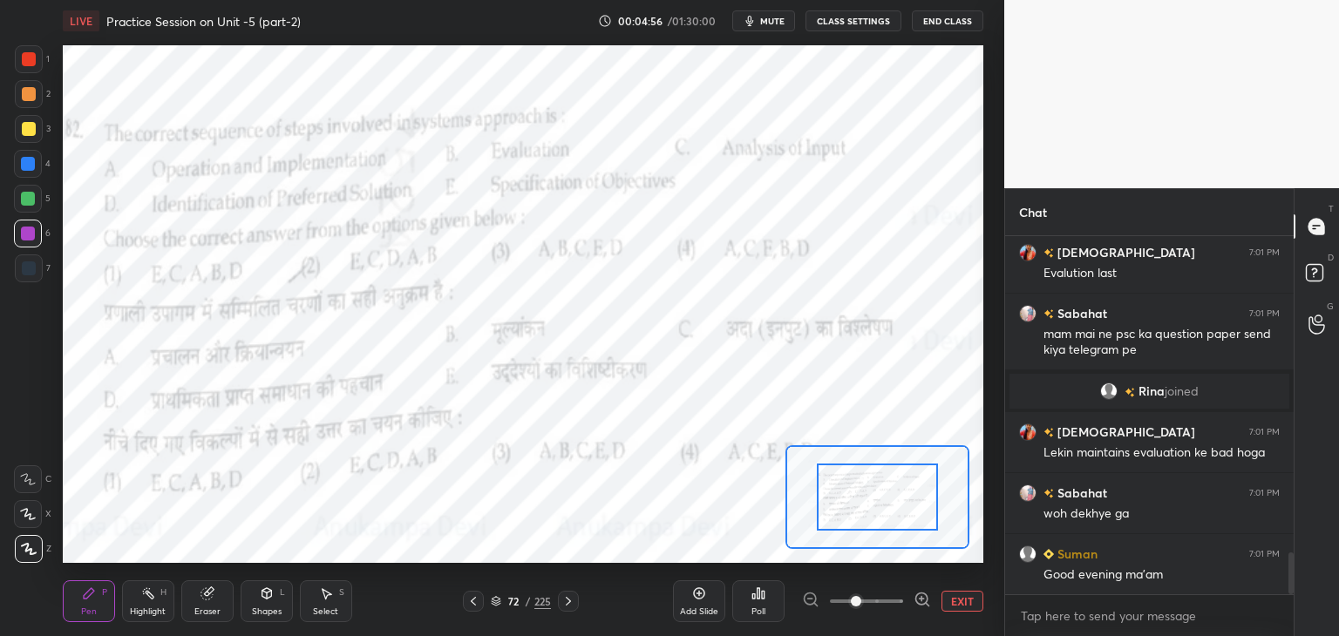
scroll to position [2778, 0]
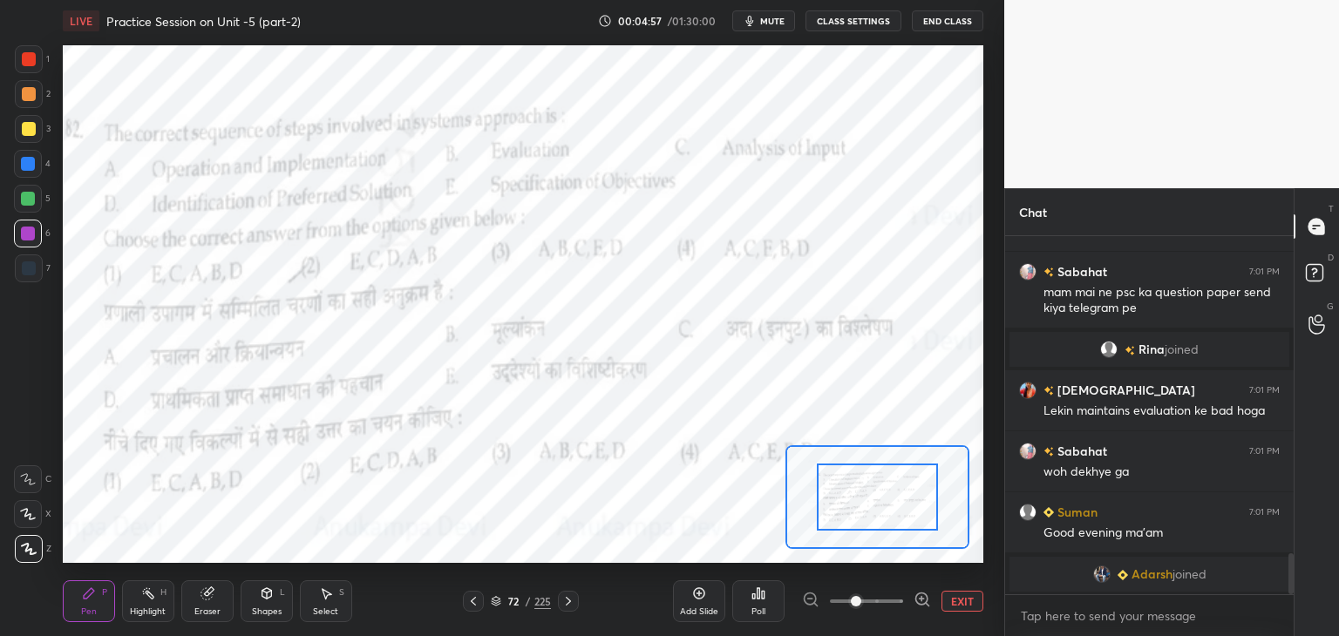
drag, startPoint x: 565, startPoint y: 601, endPoint x: 567, endPoint y: 584, distance: 17.6
click at [565, 600] on icon at bounding box center [568, 601] width 14 height 14
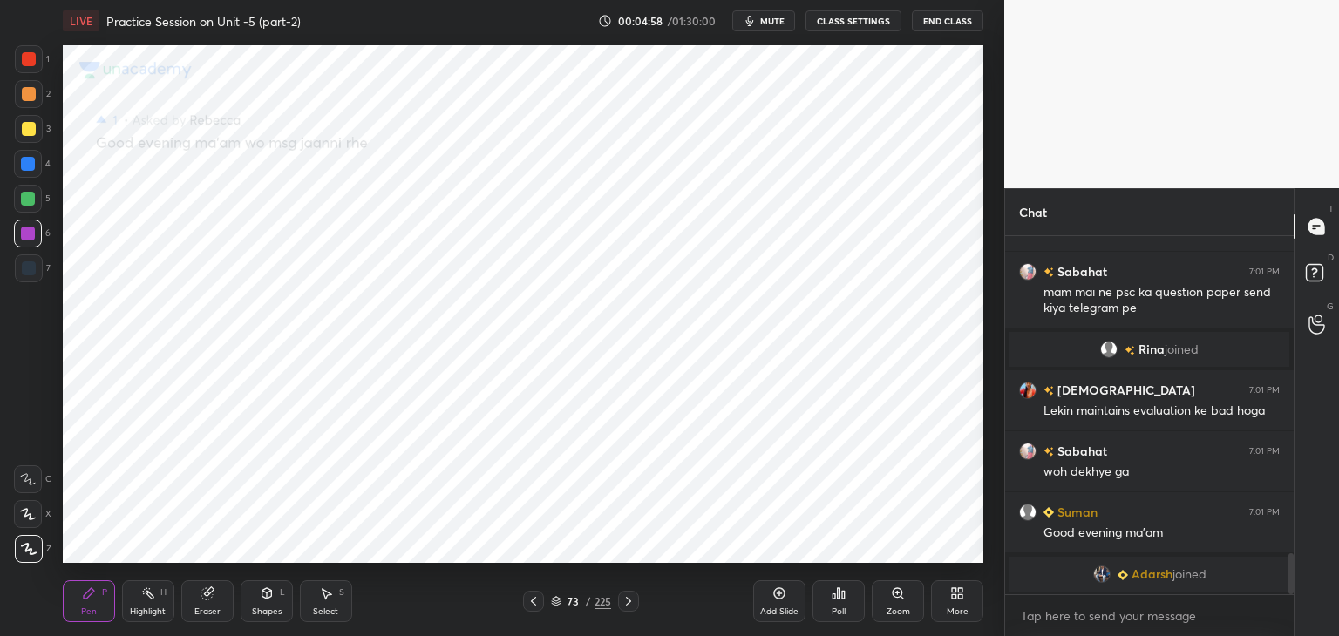
click at [627, 603] on icon at bounding box center [628, 601] width 14 height 14
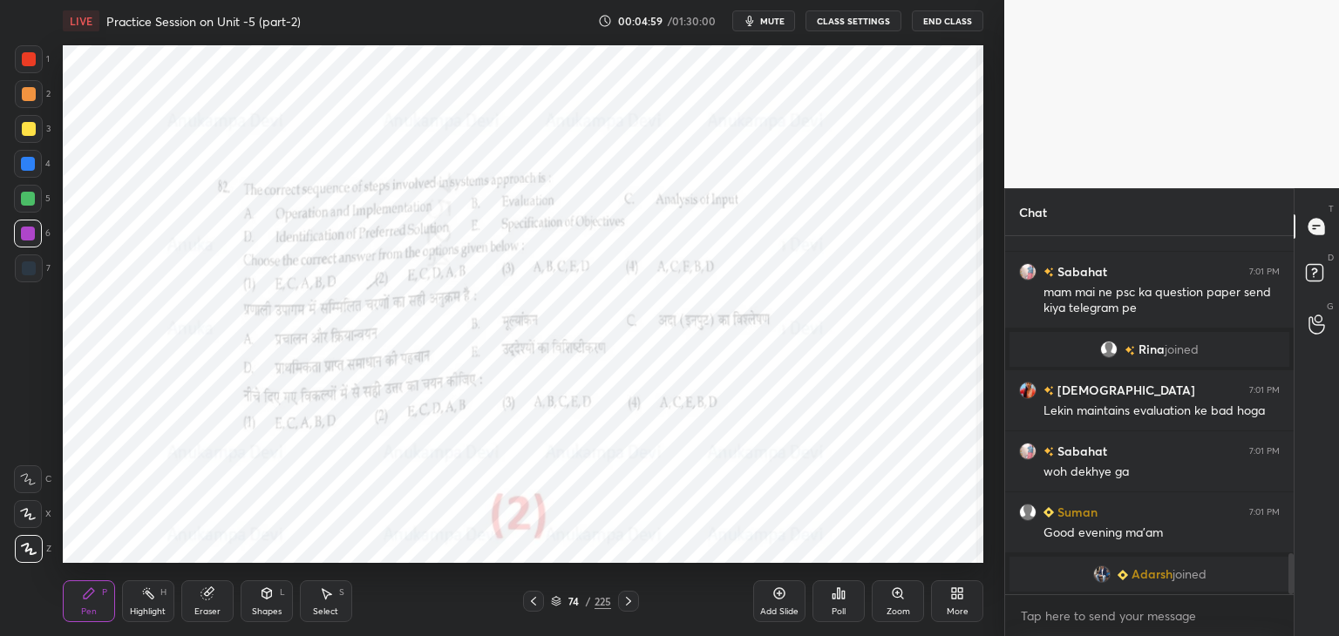
scroll to position [2768, 0]
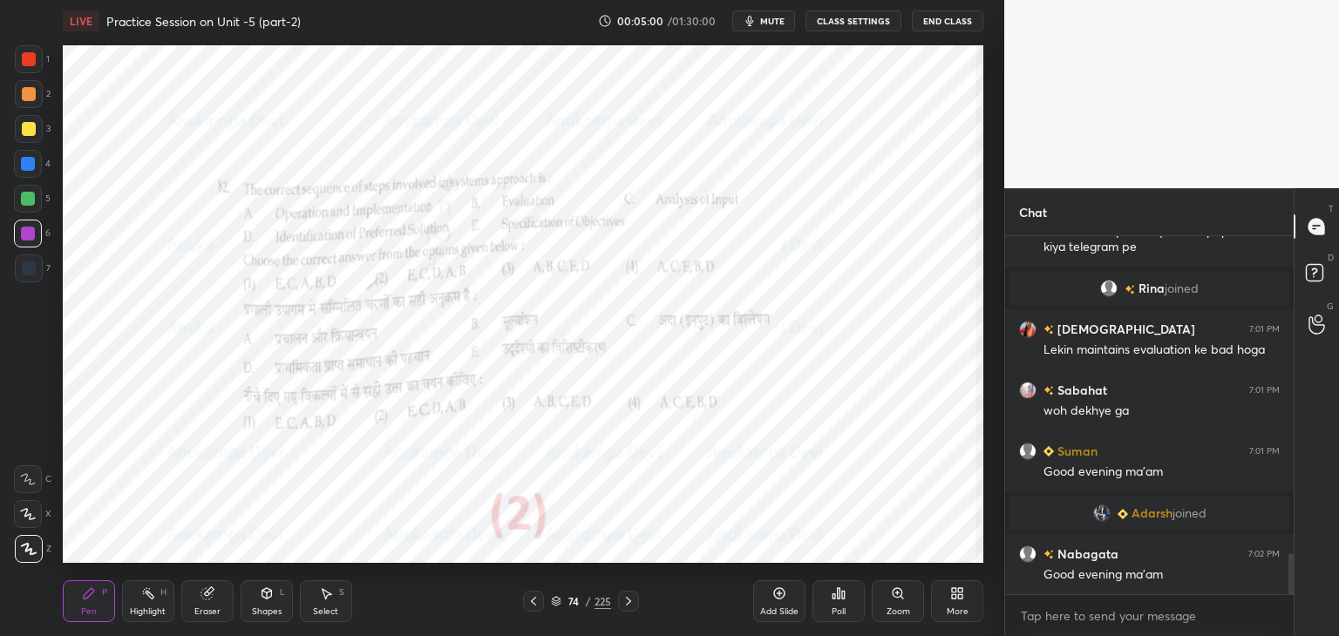
click at [627, 600] on icon at bounding box center [628, 601] width 14 height 14
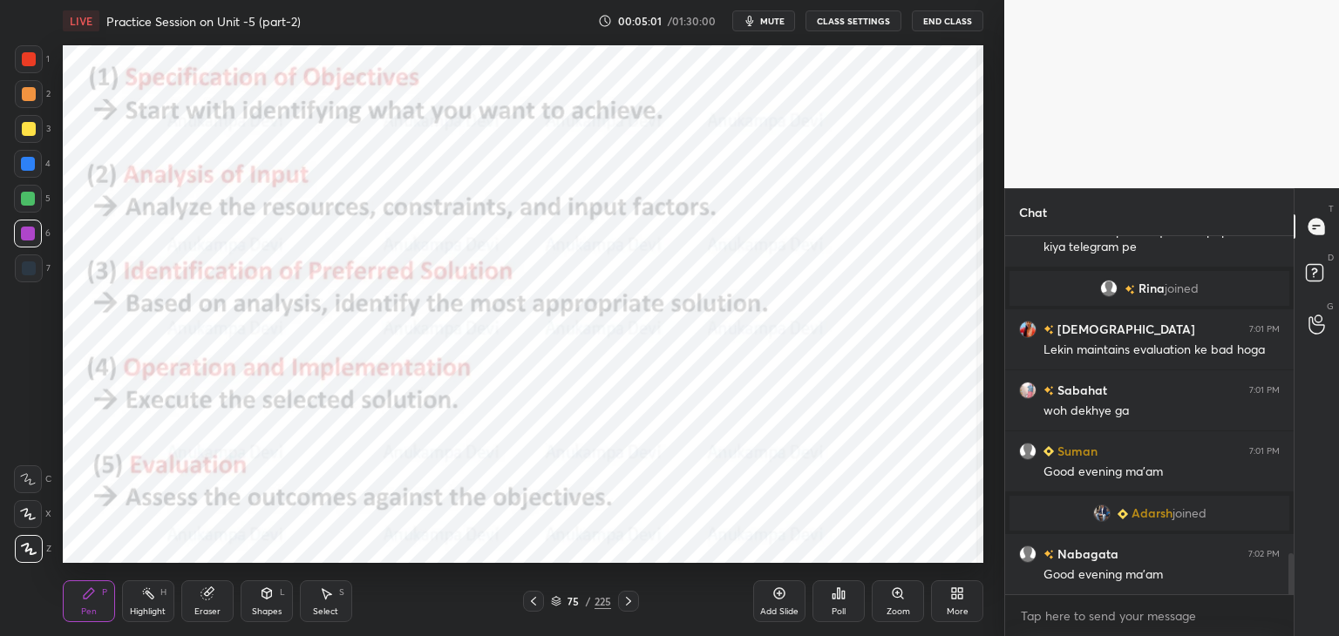
scroll to position [2810, 0]
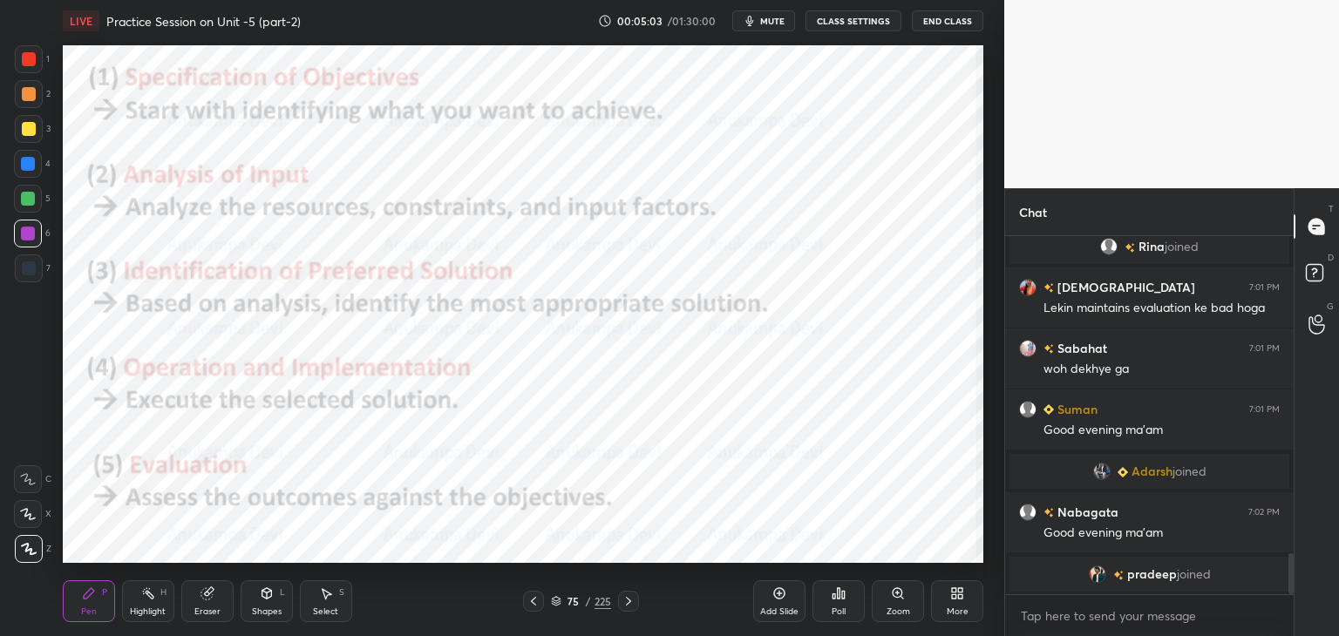
click at [629, 603] on icon at bounding box center [628, 601] width 14 height 14
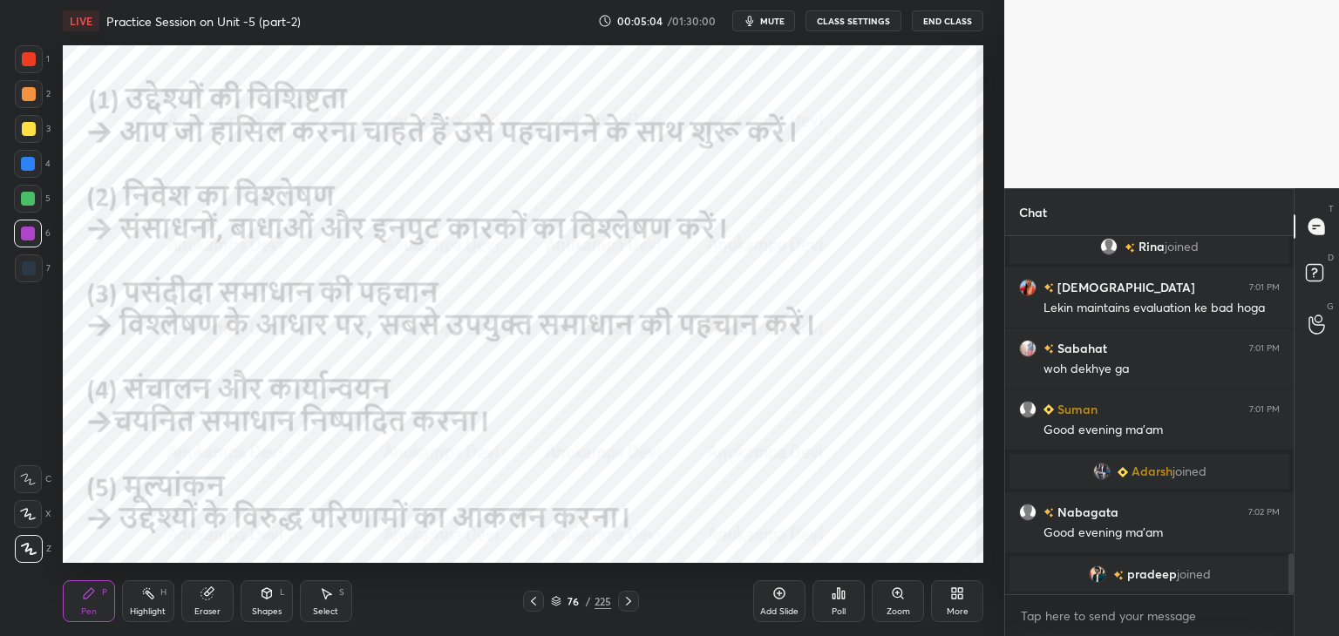
click at [627, 604] on icon at bounding box center [628, 601] width 5 height 9
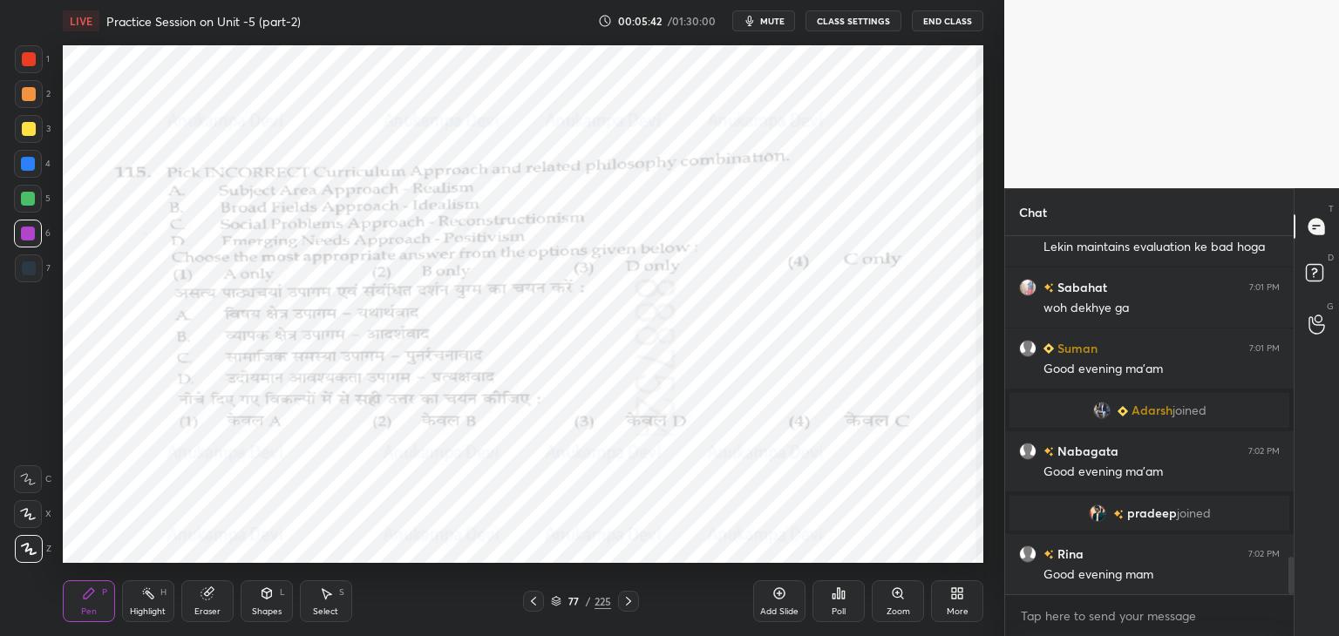
scroll to position [3106, 0]
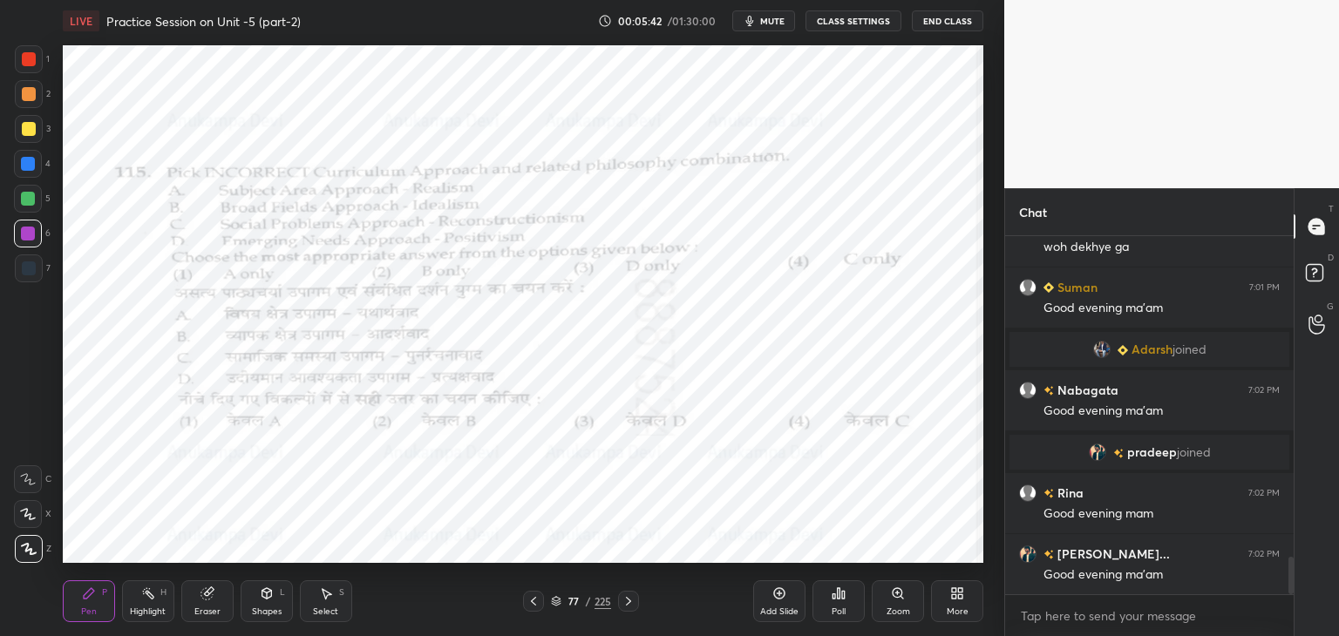
drag, startPoint x: 1291, startPoint y: 567, endPoint x: 1252, endPoint y: 599, distance: 50.2
click at [1291, 616] on div "krishnavi 7:01 PM Lekin maintains evaluation ke bad hoga Sabahat 7:01 PM woh de…" at bounding box center [1149, 436] width 288 height 400
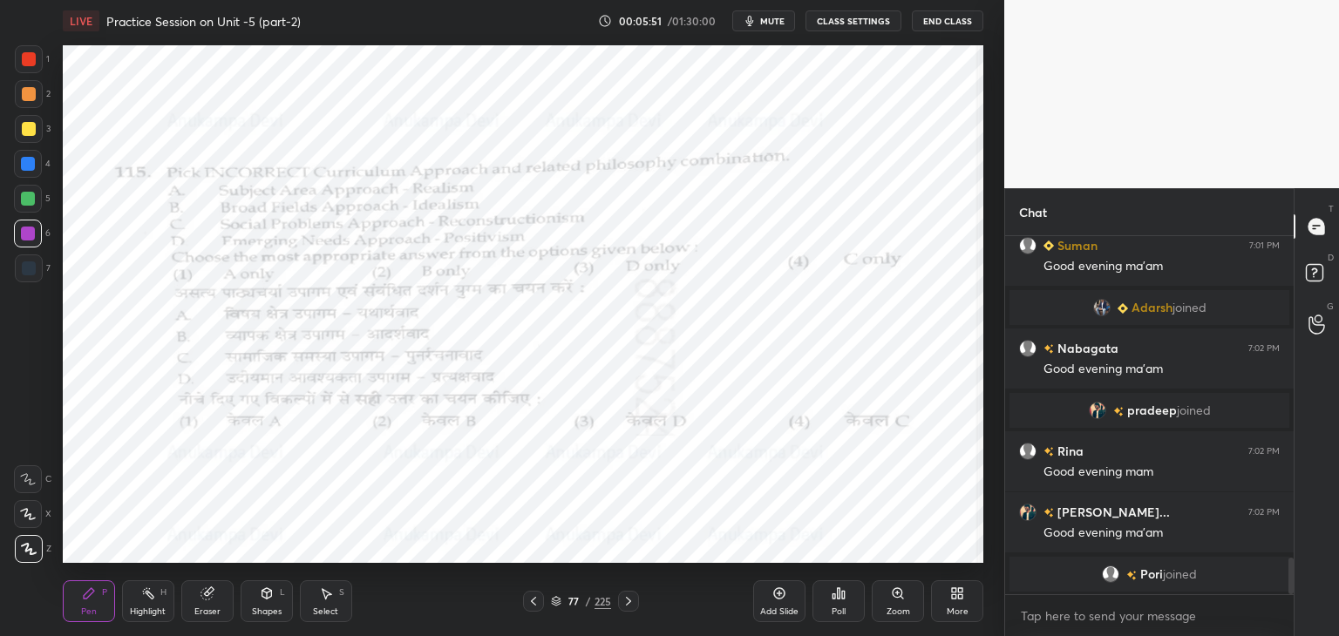
scroll to position [2897, 0]
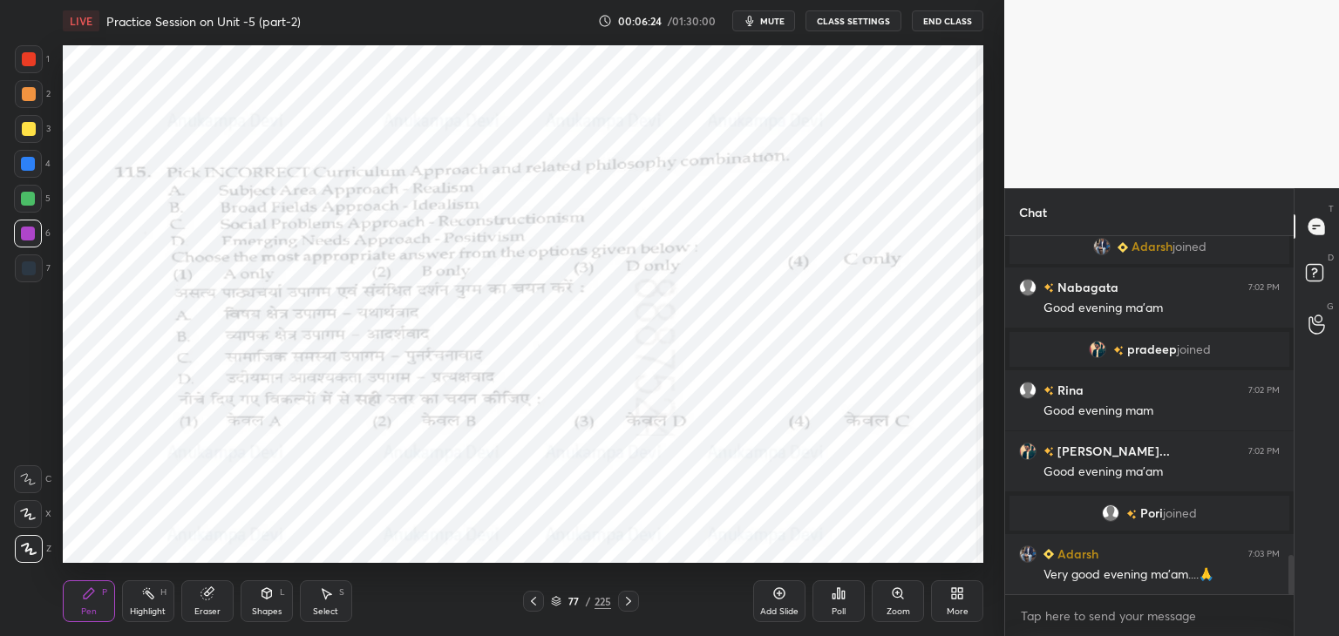
click at [554, 607] on div "77 / 225" at bounding box center [581, 602] width 60 height 16
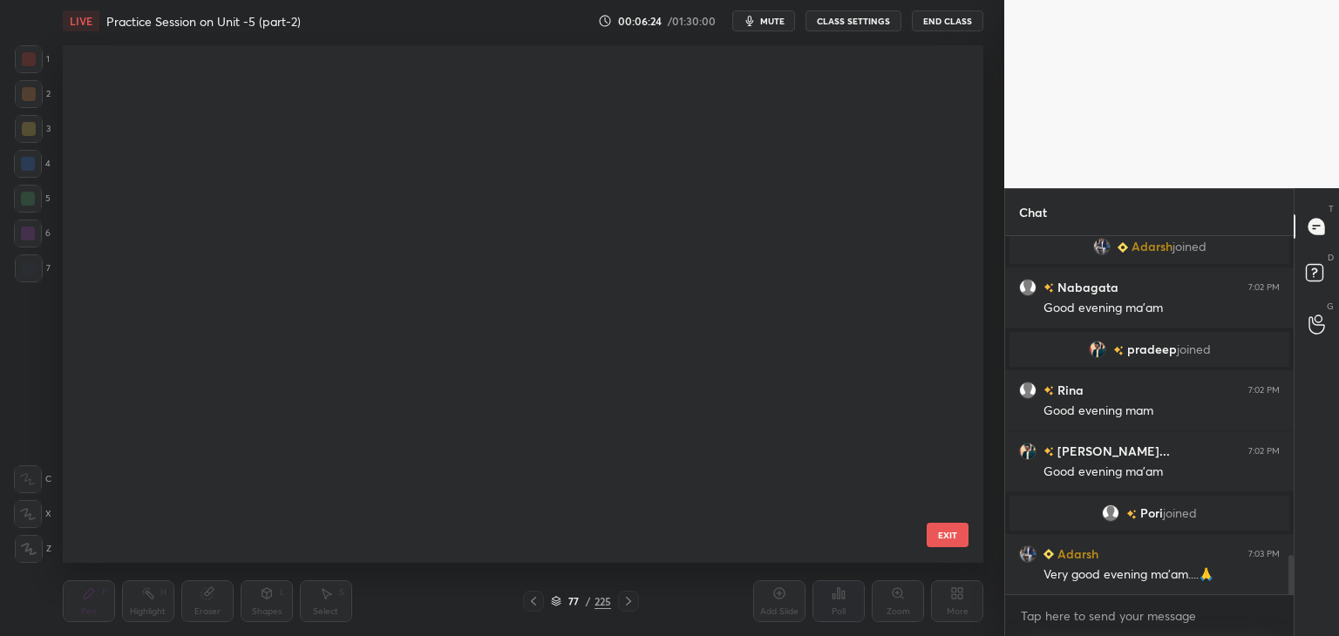
scroll to position [512, 912]
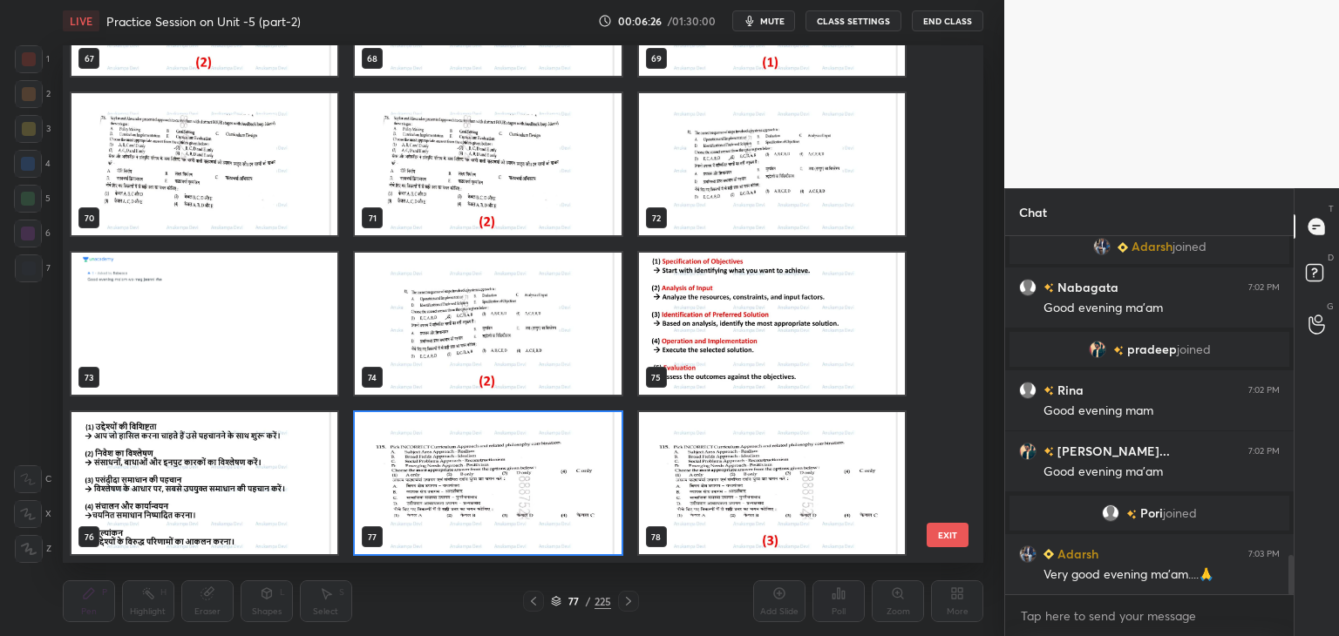
click at [597, 531] on img "grid" at bounding box center [488, 483] width 266 height 142
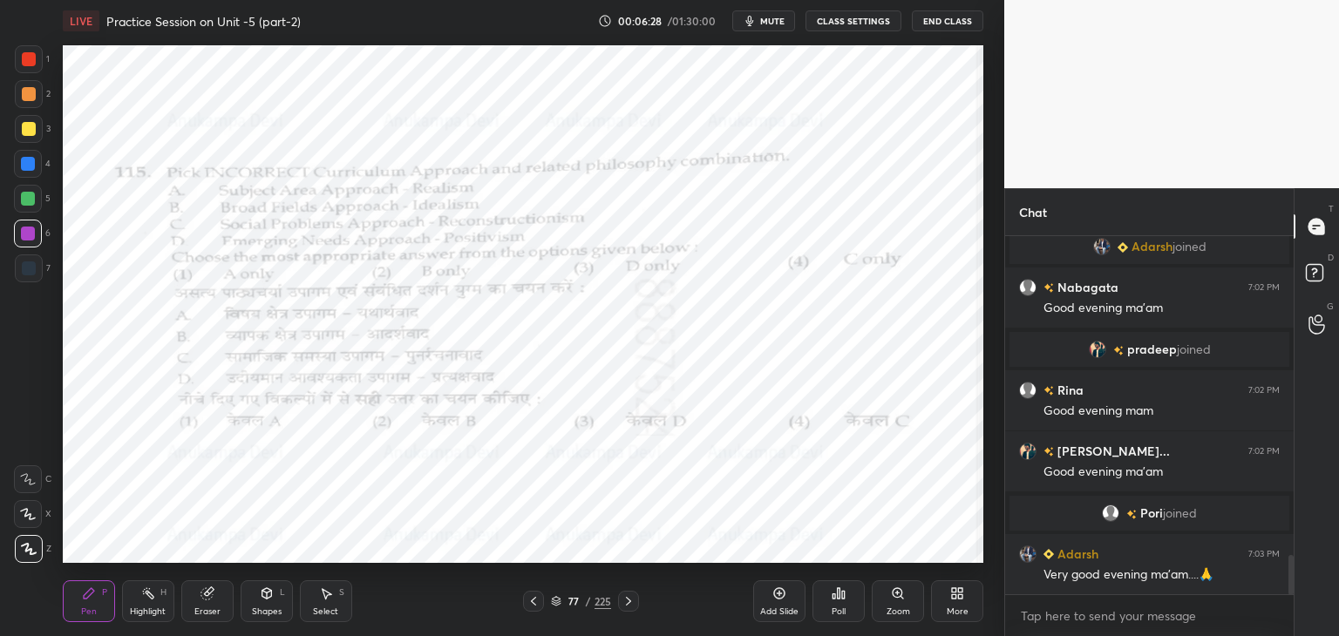
click at [835, 598] on icon at bounding box center [833, 596] width 3 height 4
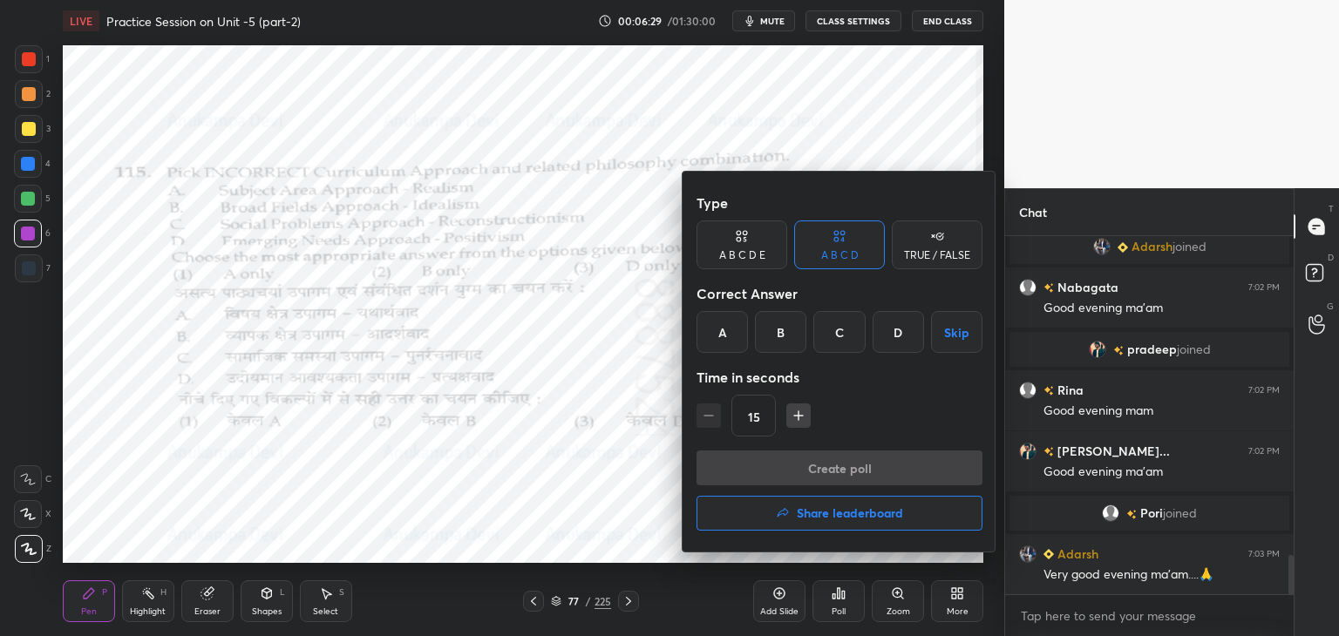
click at [843, 327] on div "C" at bounding box center [838, 332] width 51 height 42
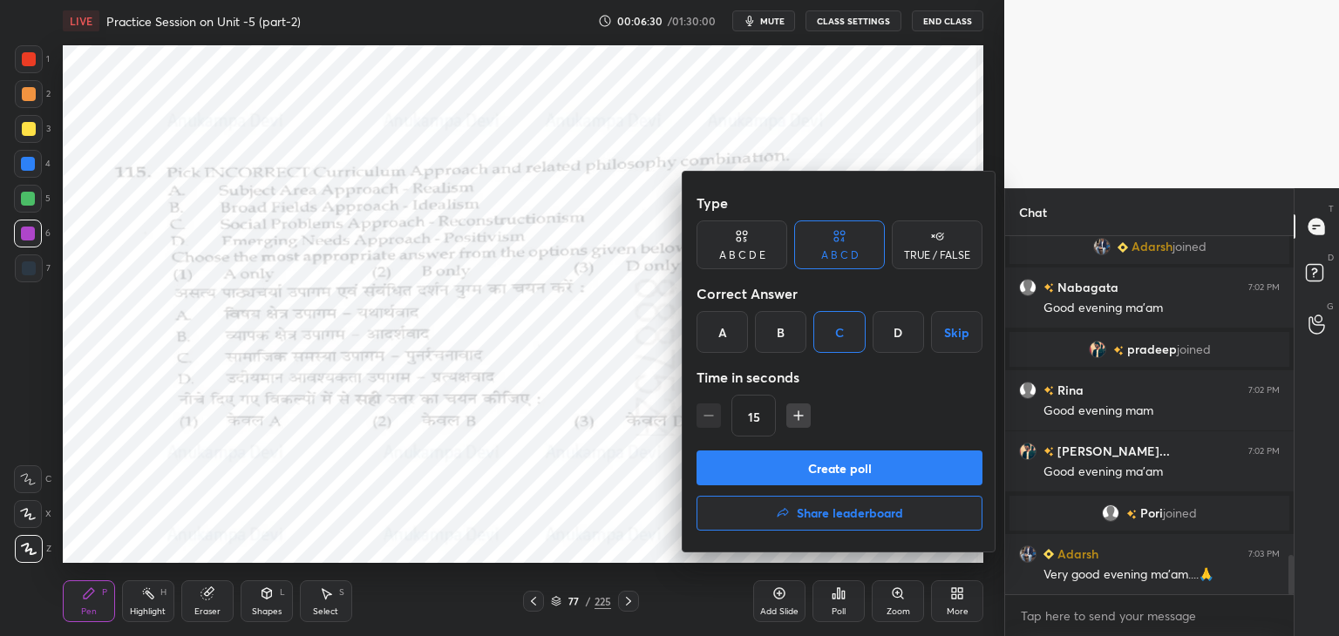
click at [841, 468] on button "Create poll" at bounding box center [839, 468] width 286 height 35
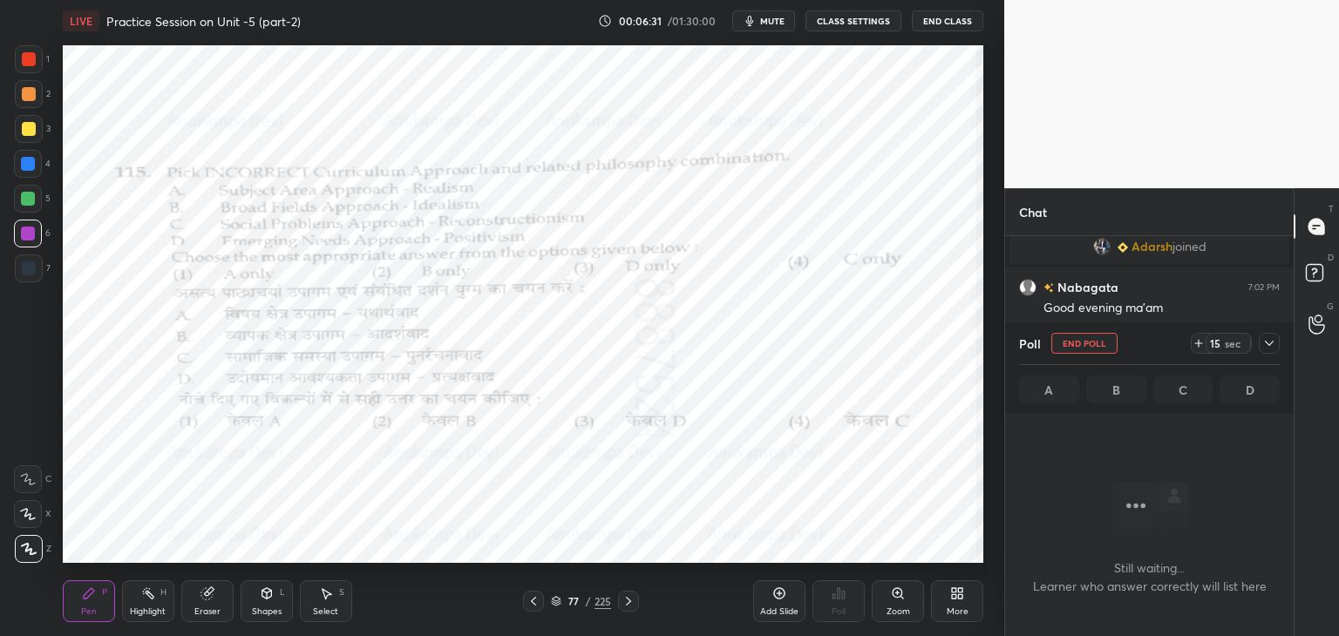
scroll to position [304, 283]
click at [777, 23] on span "mute" at bounding box center [772, 21] width 24 height 12
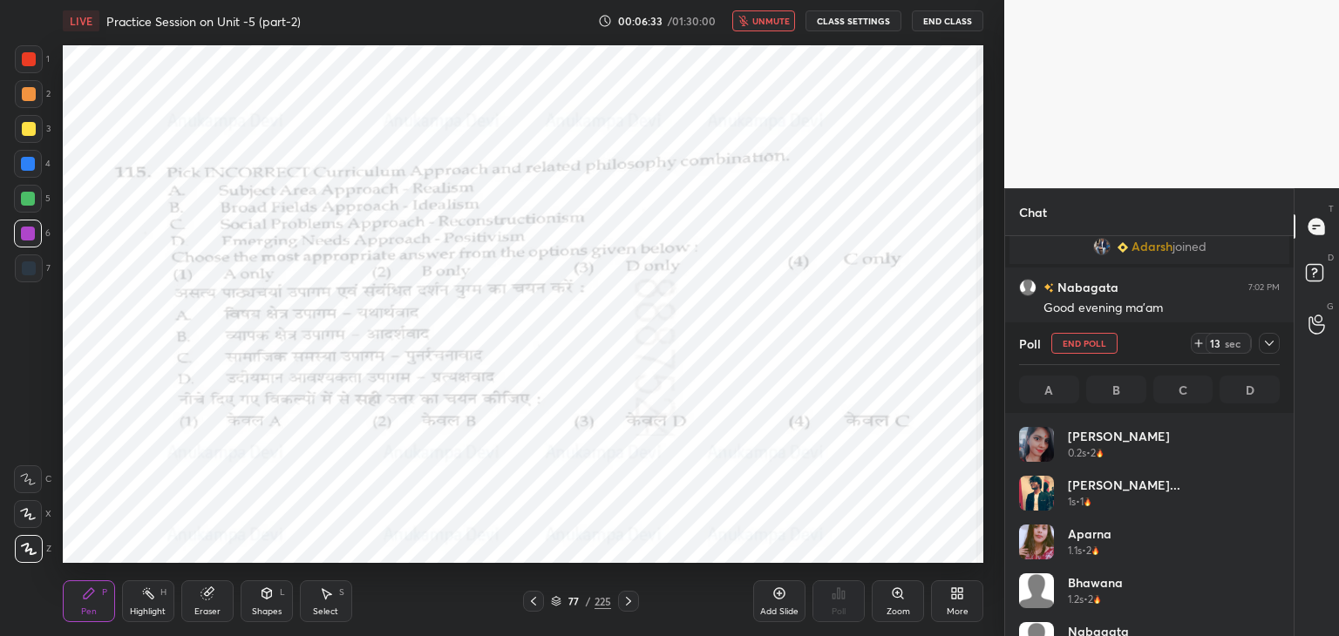
scroll to position [204, 255]
click at [776, 24] on span "unmute" at bounding box center [770, 21] width 37 height 12
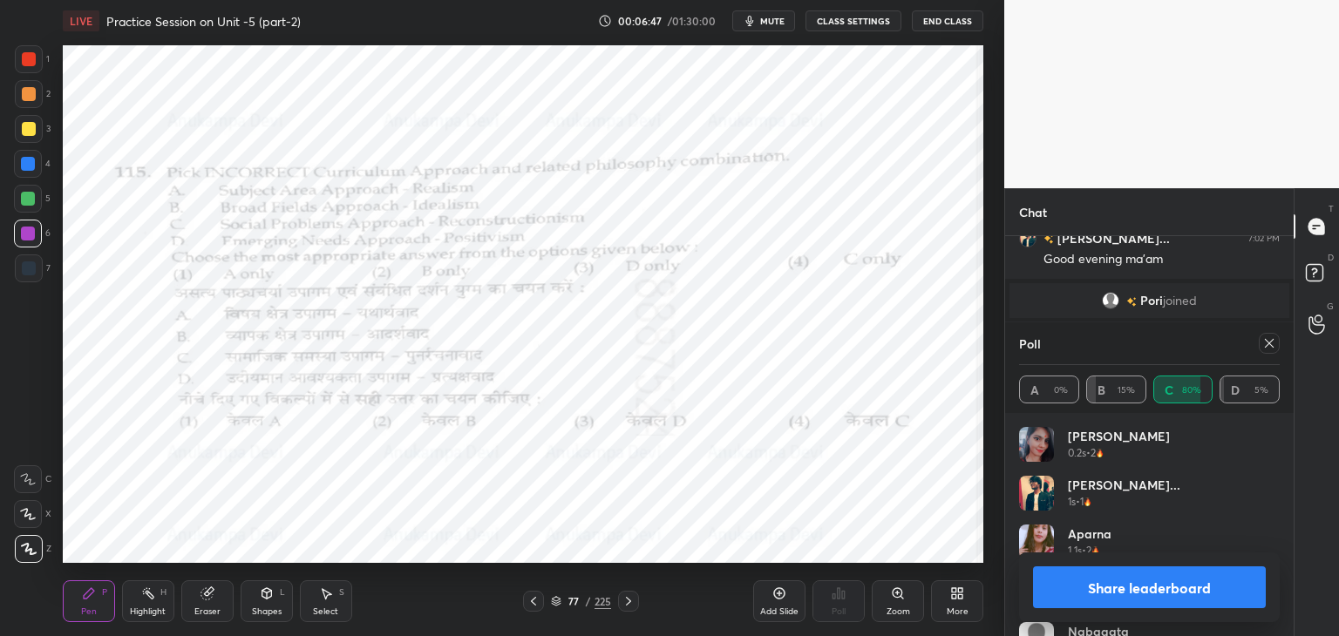
scroll to position [3171, 0]
click at [1269, 346] on icon at bounding box center [1269, 343] width 14 height 14
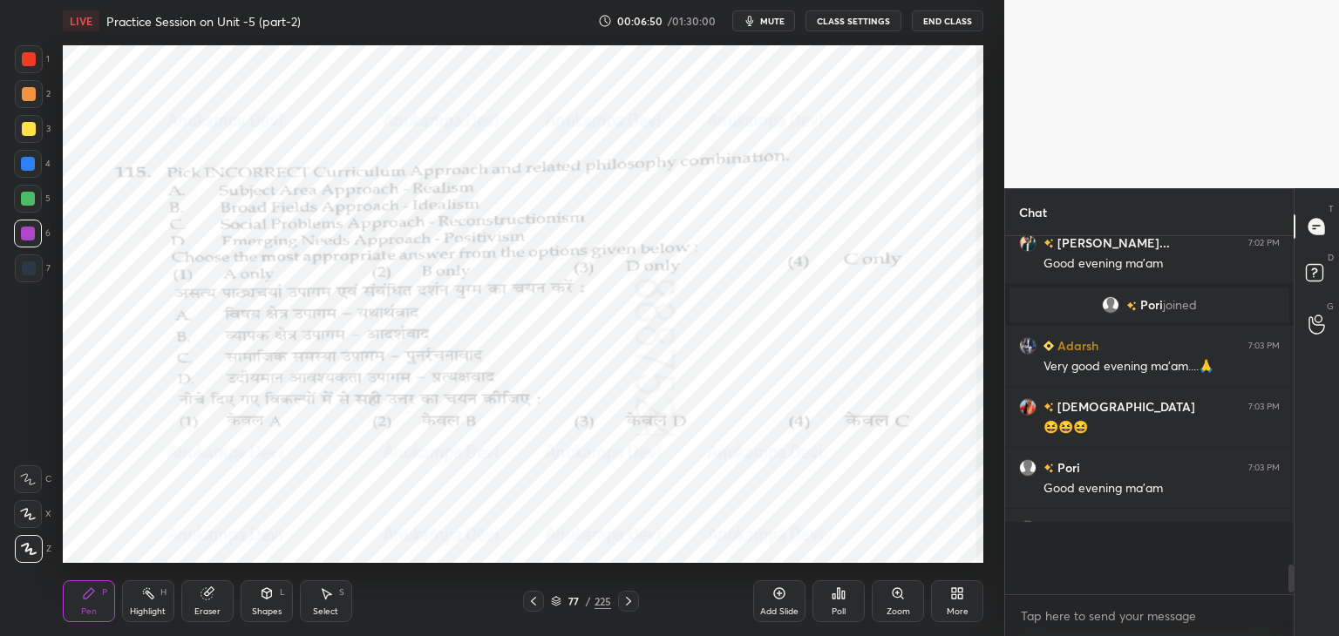
scroll to position [352, 283]
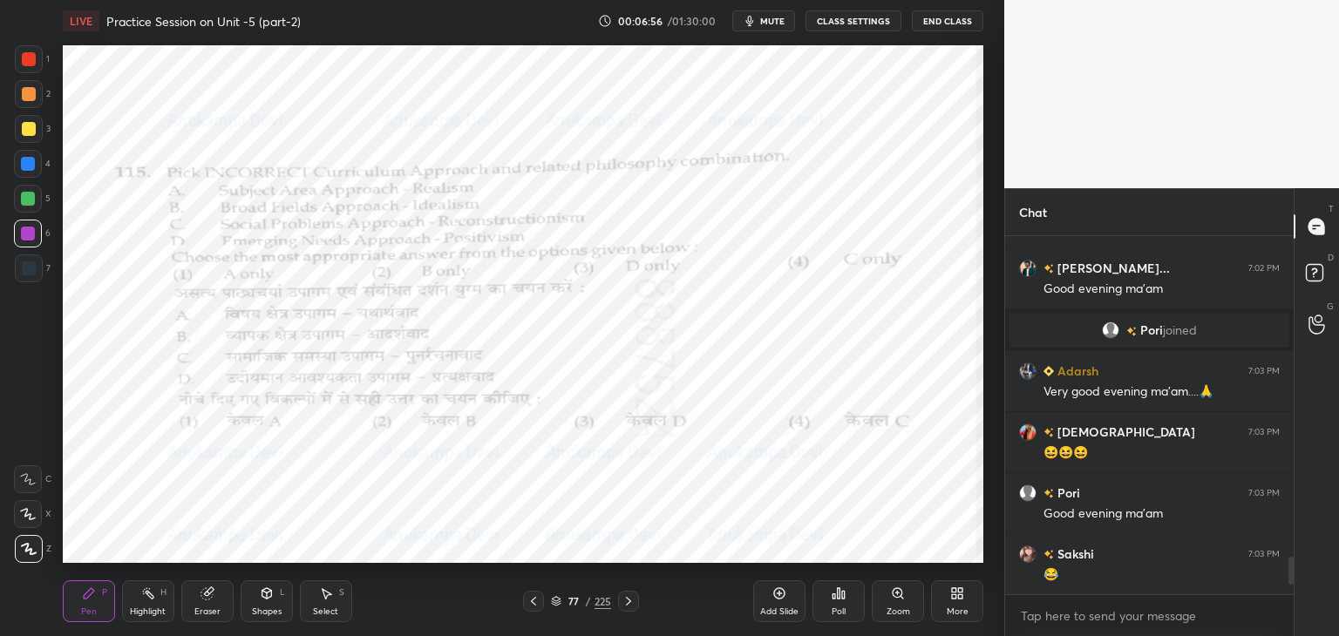
click at [627, 601] on icon at bounding box center [628, 601] width 14 height 14
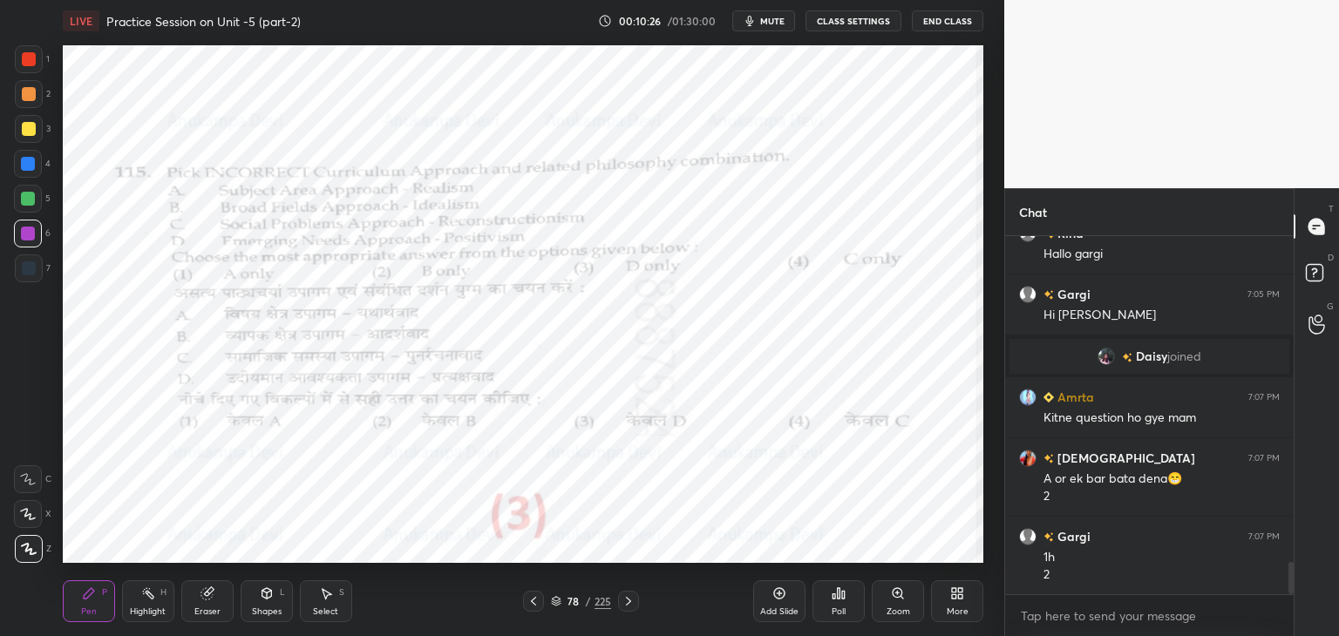
scroll to position [3708, 0]
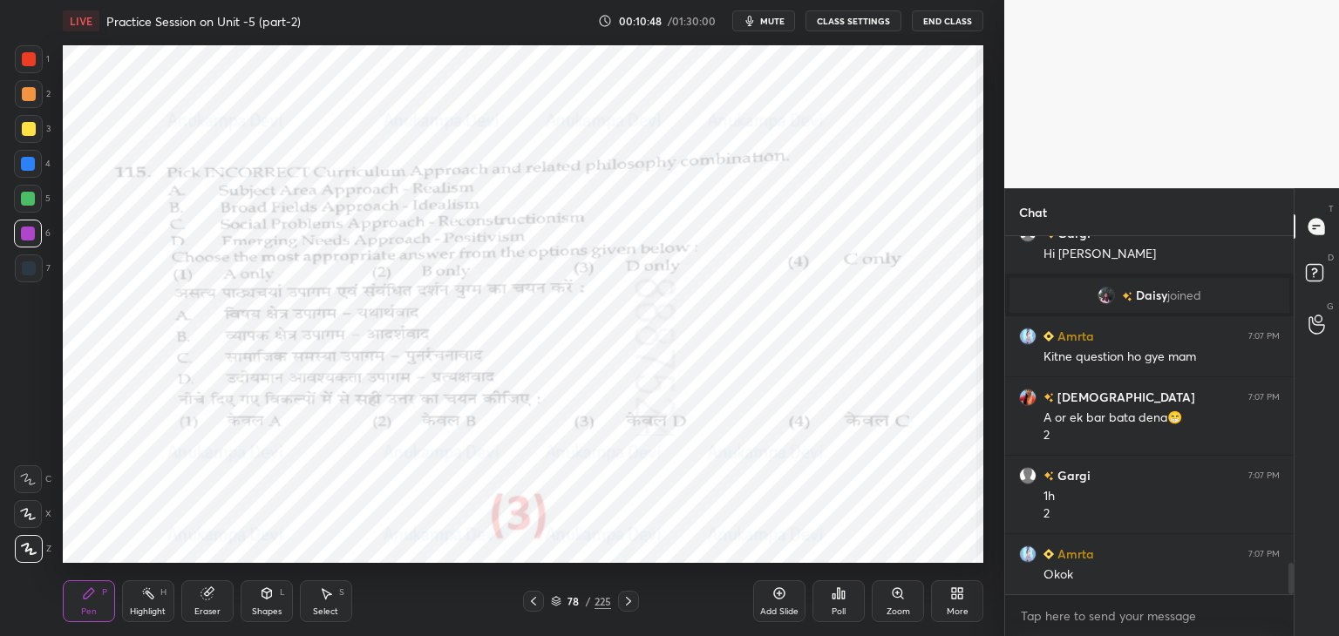
click at [624, 600] on icon at bounding box center [628, 601] width 14 height 14
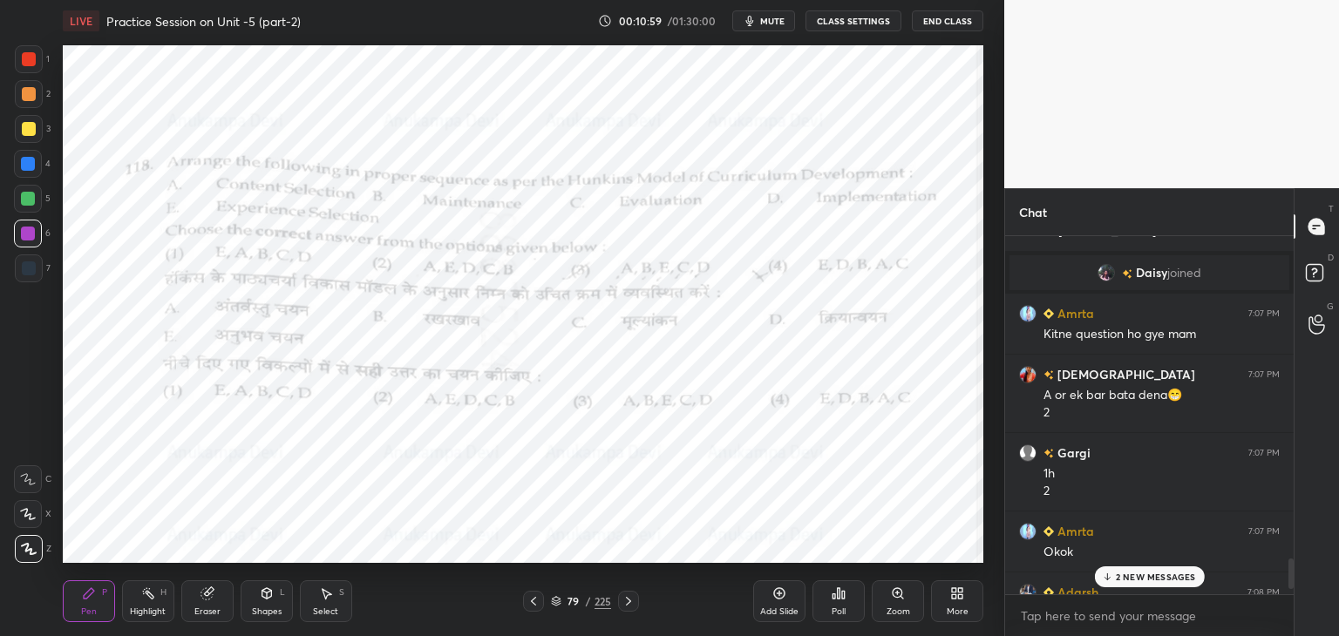
scroll to position [3979, 0]
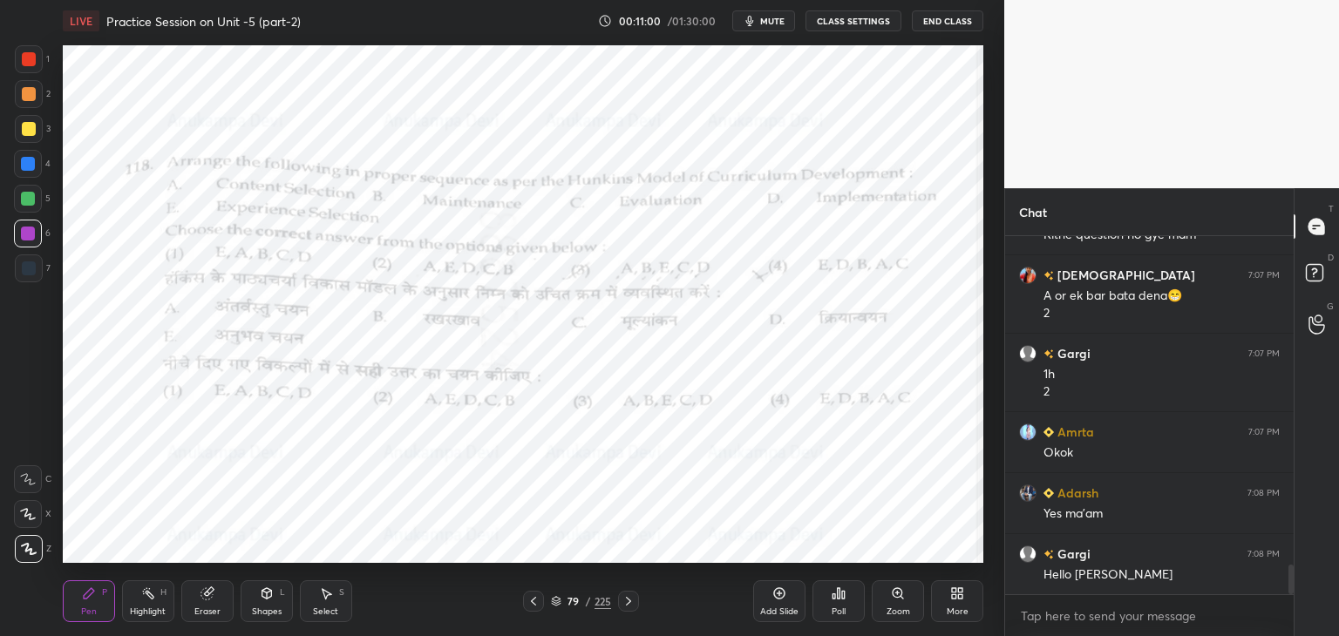
drag, startPoint x: 1292, startPoint y: 579, endPoint x: 1292, endPoint y: 636, distance: 57.5
click at [1292, 0] on html "1 2 3 4 5 6 7 C X Z C X Z E E Erase all H H LIVE Practice Session on Unit -5 (p…" at bounding box center [669, 0] width 1339 height 0
click at [555, 602] on icon at bounding box center [556, 601] width 10 height 10
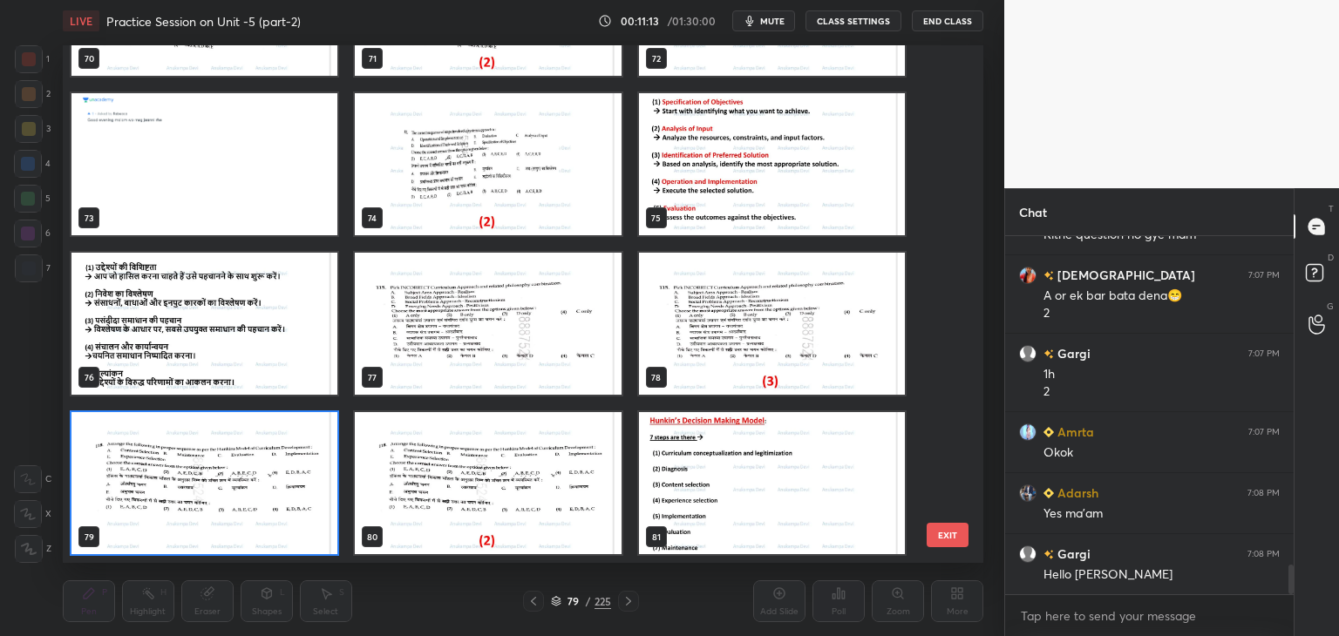
scroll to position [4040, 0]
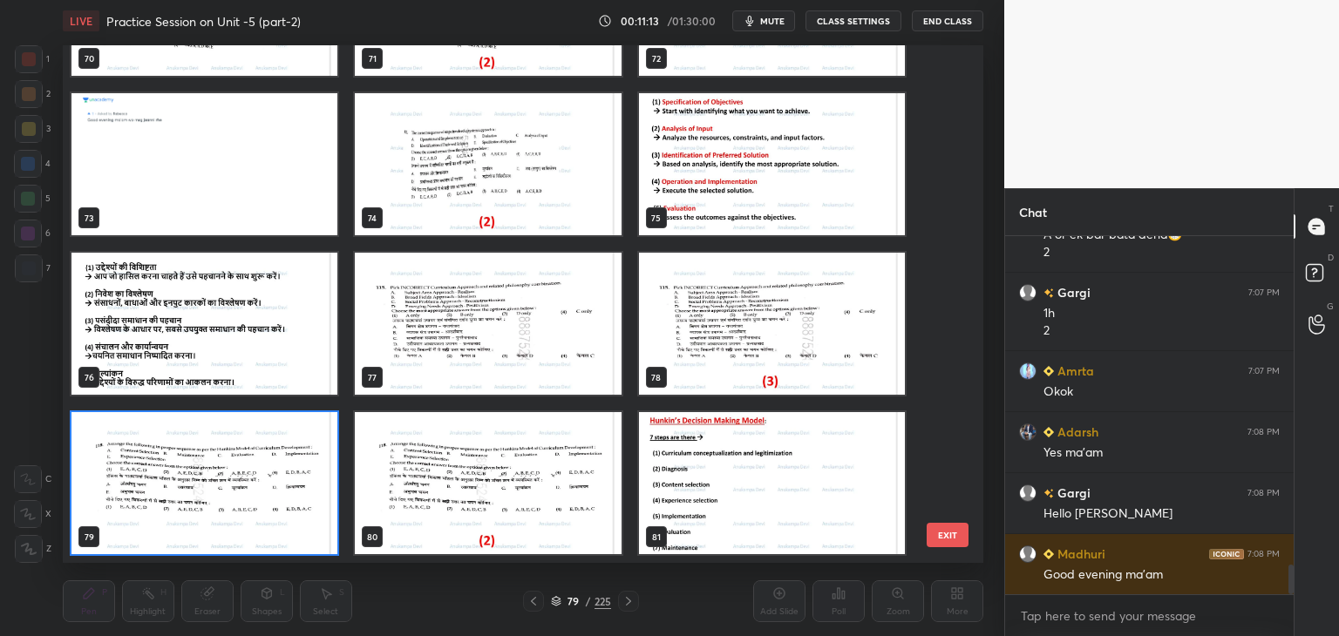
click at [313, 541] on img "grid" at bounding box center [204, 483] width 266 height 142
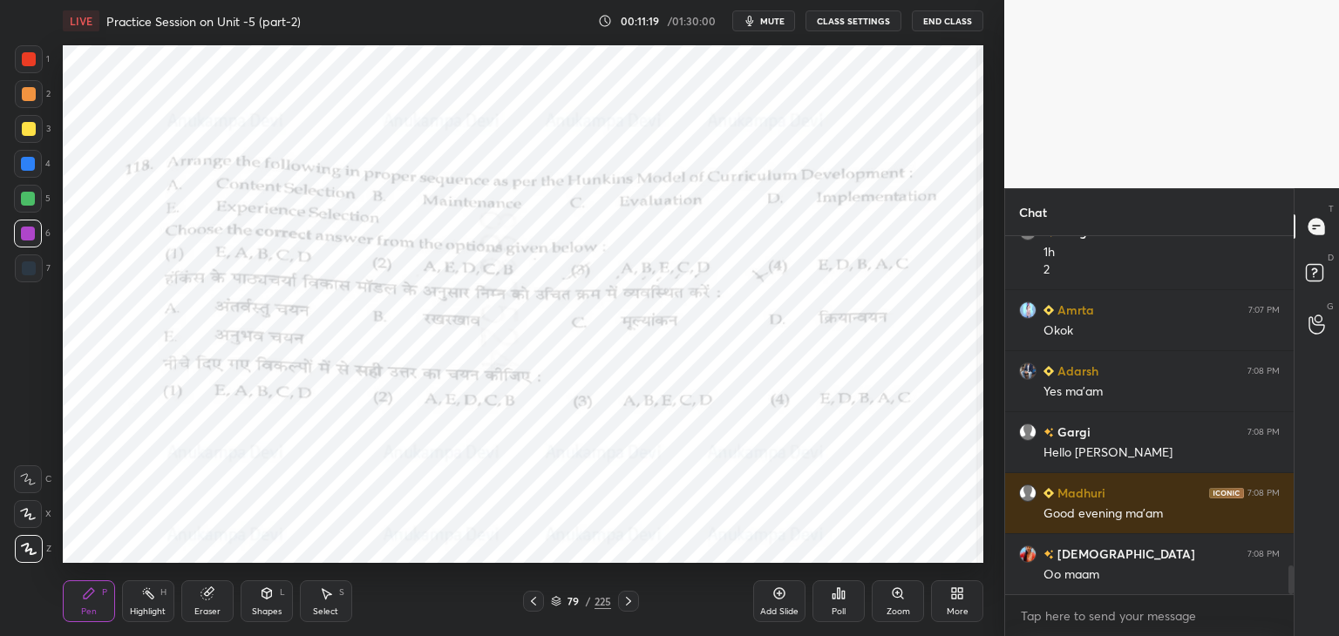
scroll to position [4119, 0]
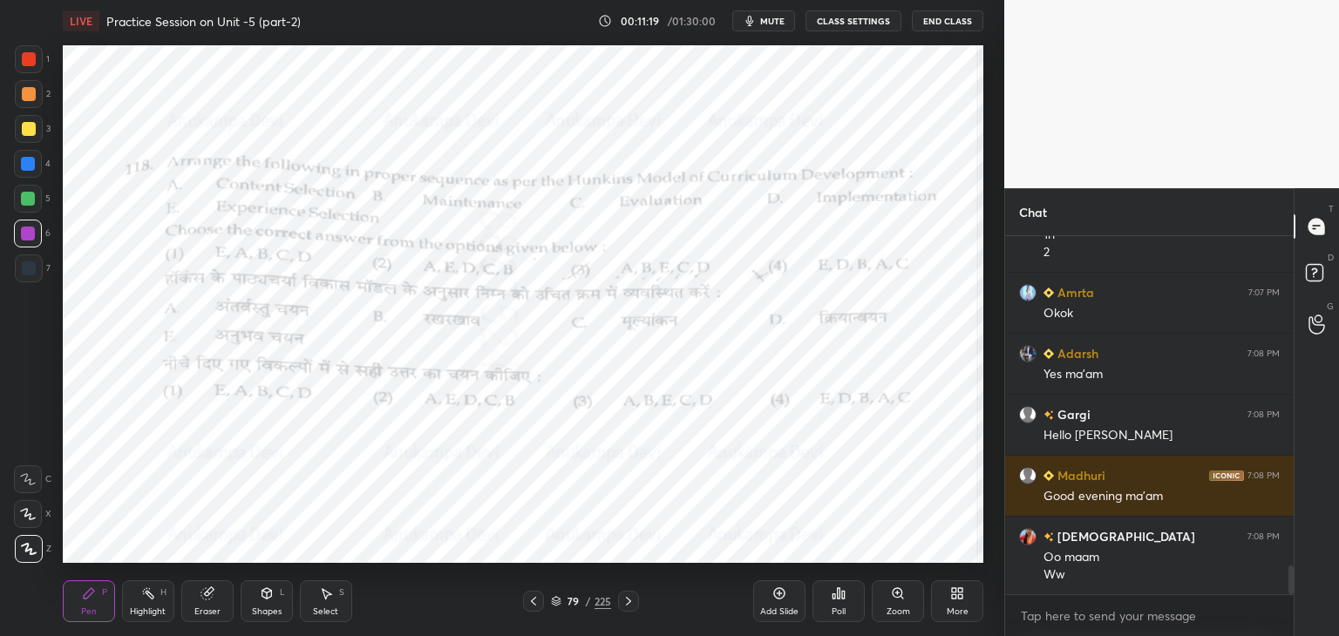
click at [840, 603] on div "Poll" at bounding box center [838, 601] width 52 height 42
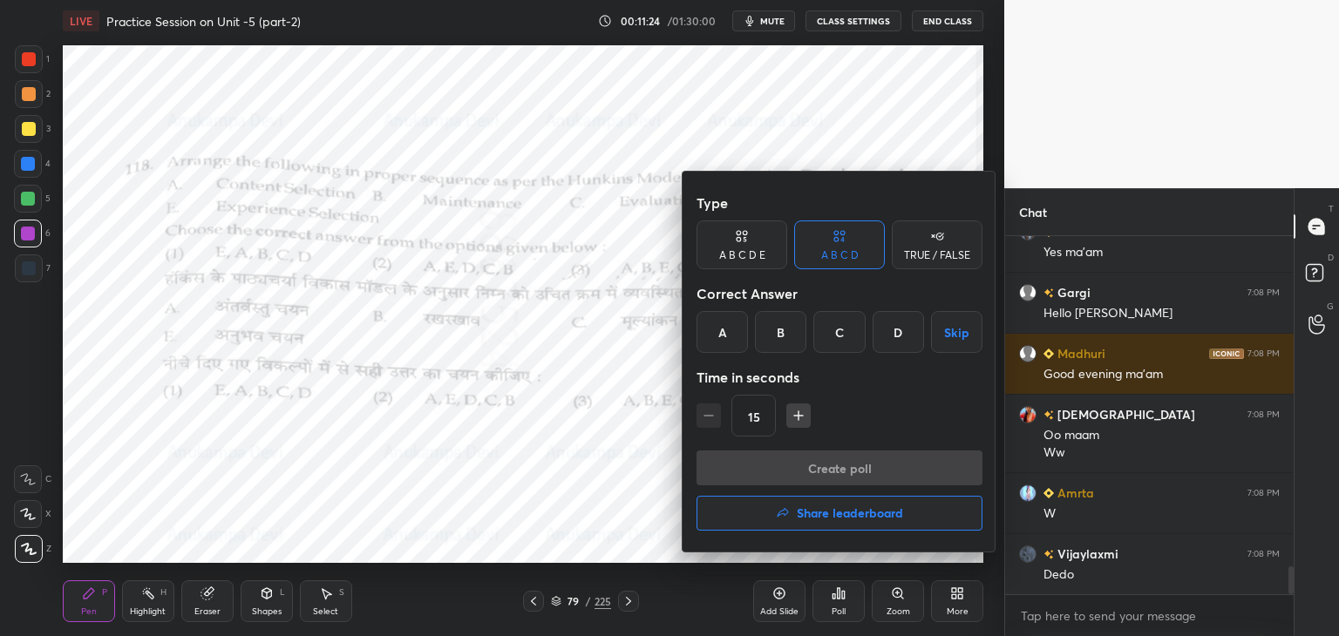
scroll to position [4302, 0]
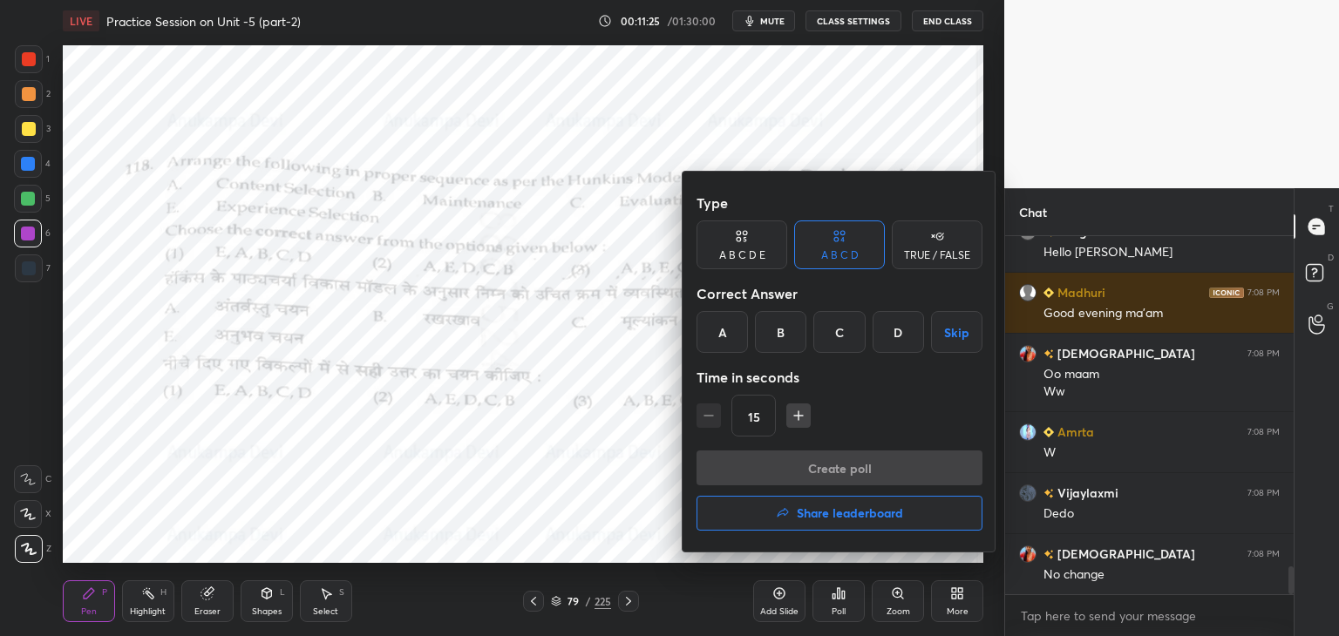
click at [638, 510] on div at bounding box center [669, 318] width 1339 height 636
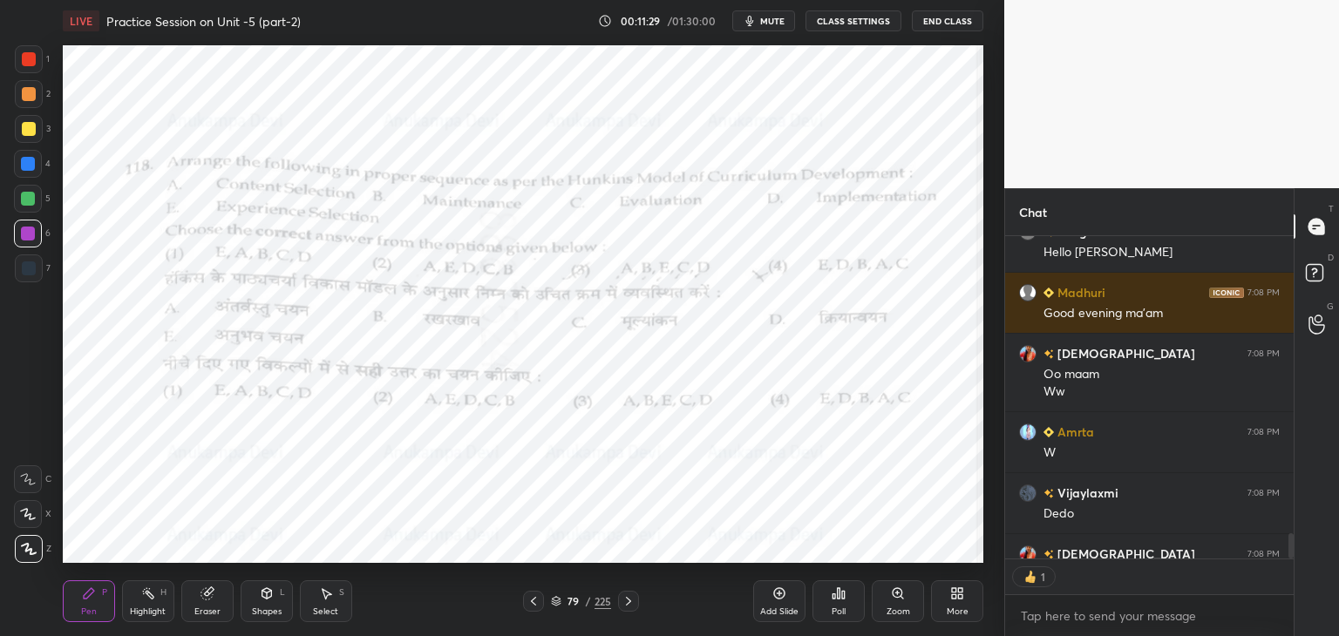
scroll to position [6, 5]
click at [834, 594] on icon at bounding box center [833, 596] width 3 height 4
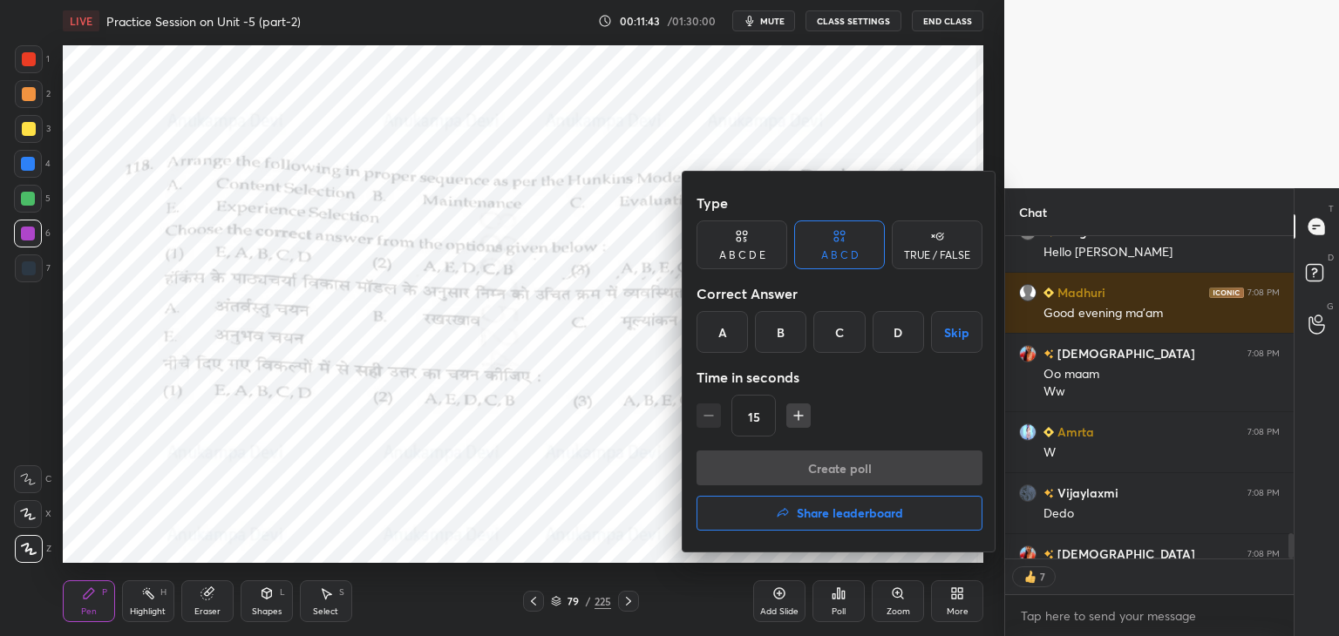
click at [786, 336] on div "B" at bounding box center [780, 332] width 51 height 42
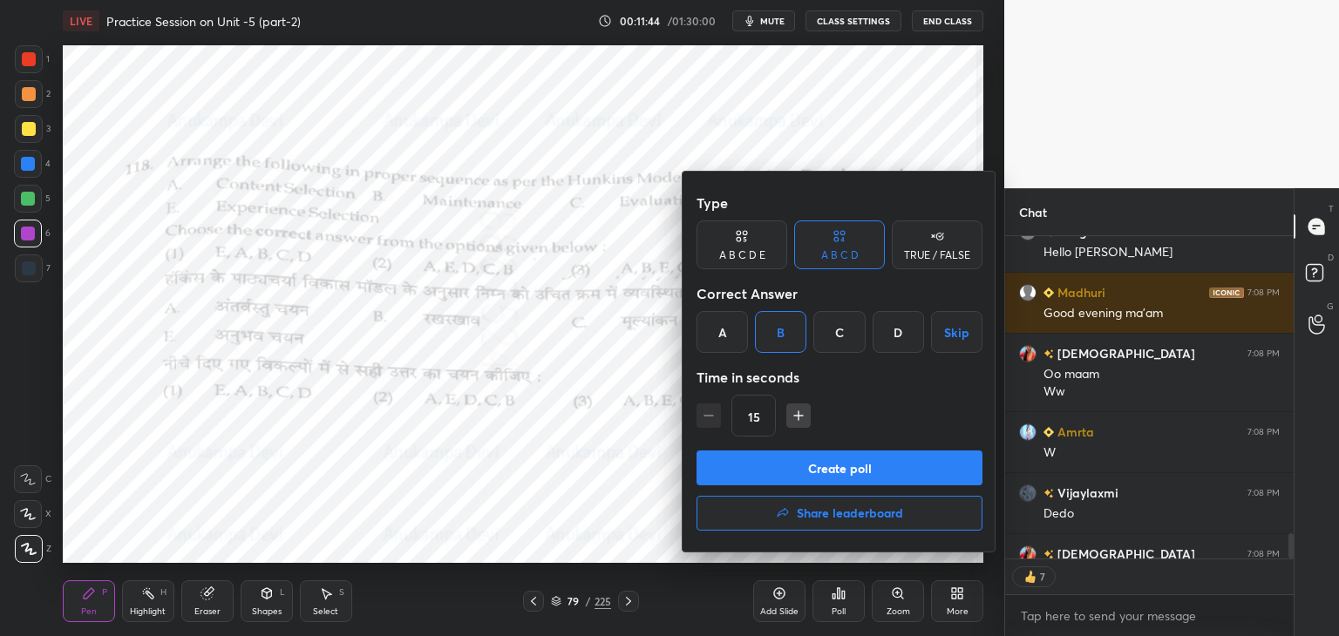
click at [861, 468] on button "Create poll" at bounding box center [839, 468] width 286 height 35
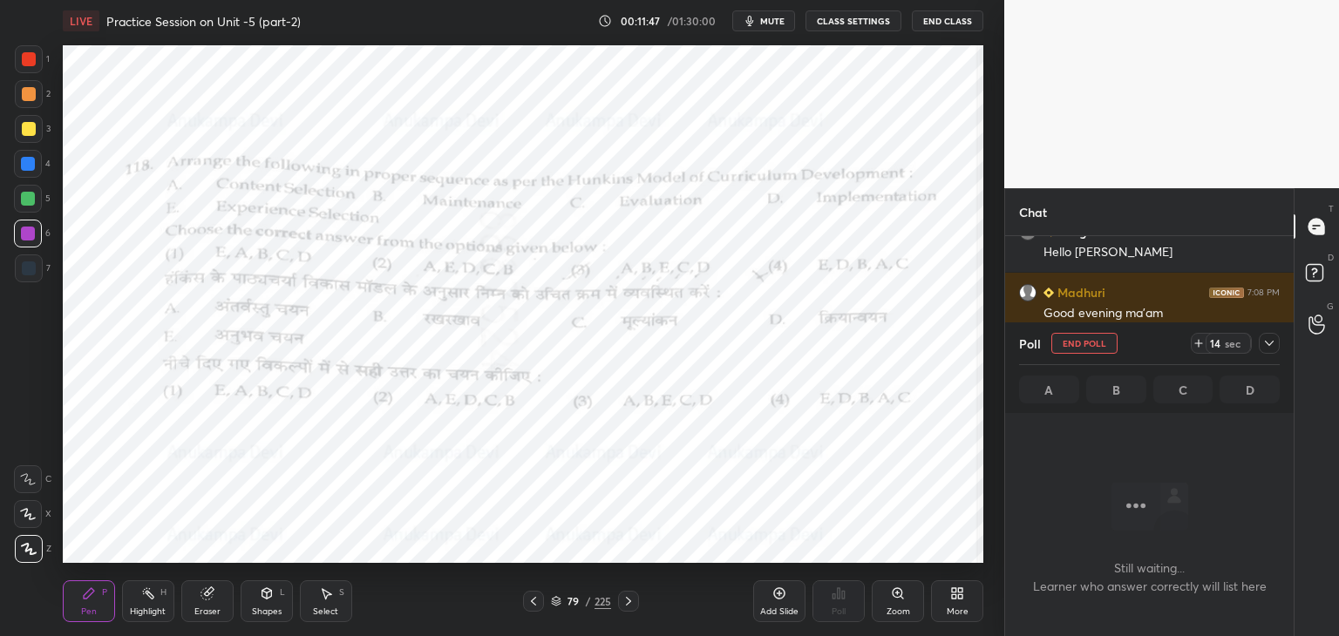
click at [775, 23] on span "mute" at bounding box center [772, 21] width 24 height 12
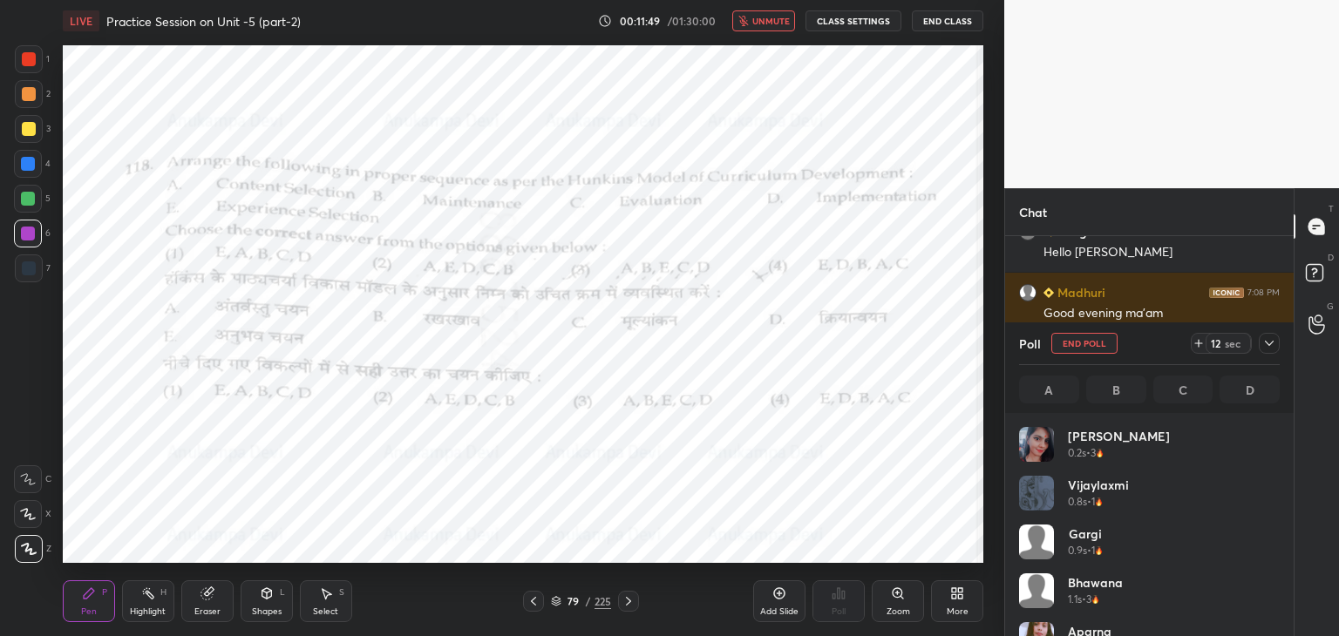
scroll to position [4393, 0]
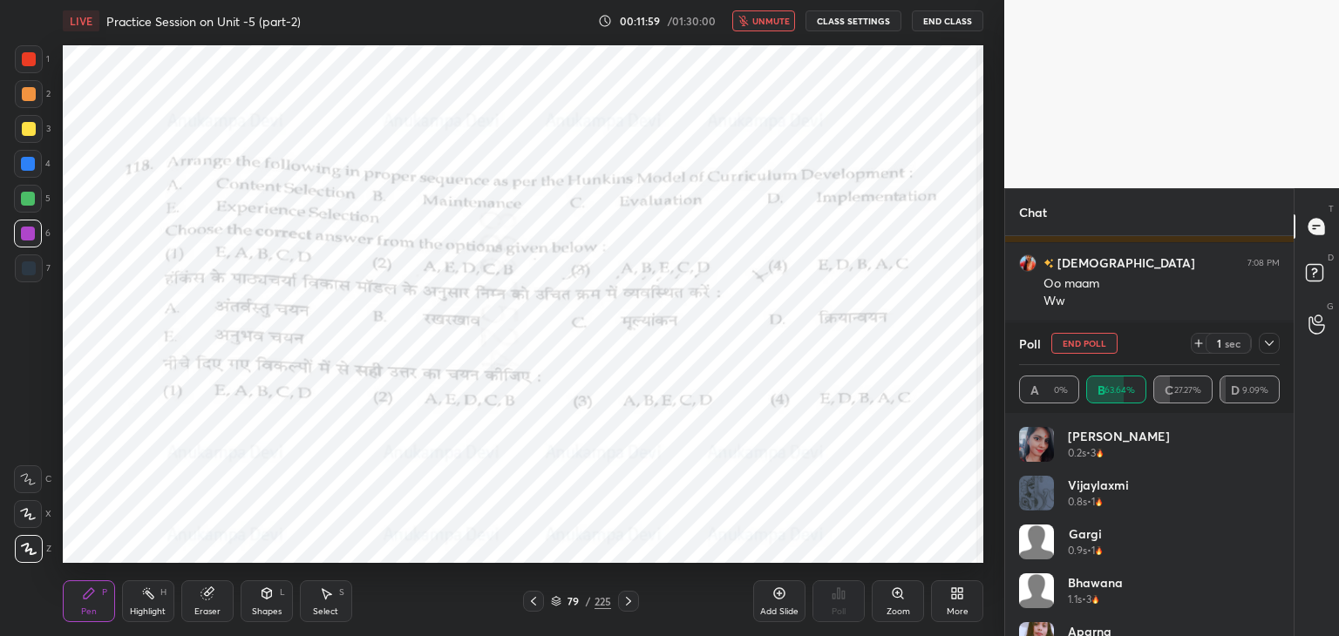
click at [773, 21] on span "unmute" at bounding box center [770, 21] width 37 height 12
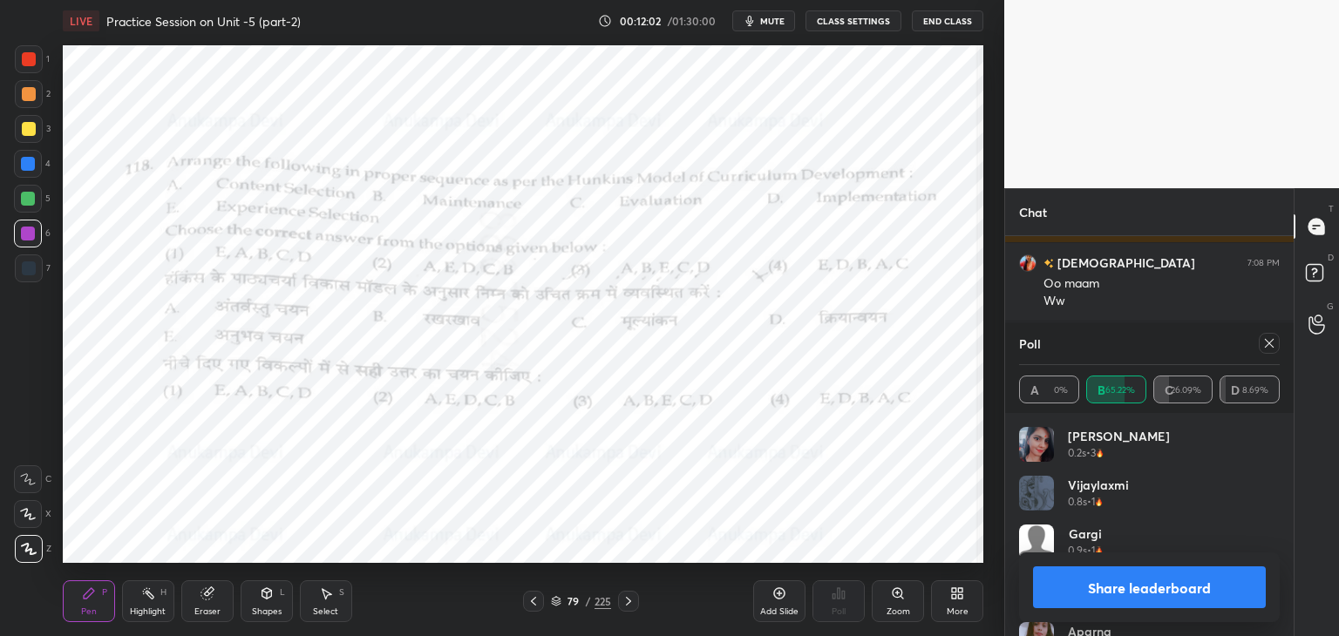
drag, startPoint x: 1269, startPoint y: 343, endPoint x: 1074, endPoint y: 367, distance: 196.7
click at [1269, 343] on icon at bounding box center [1269, 343] width 14 height 14
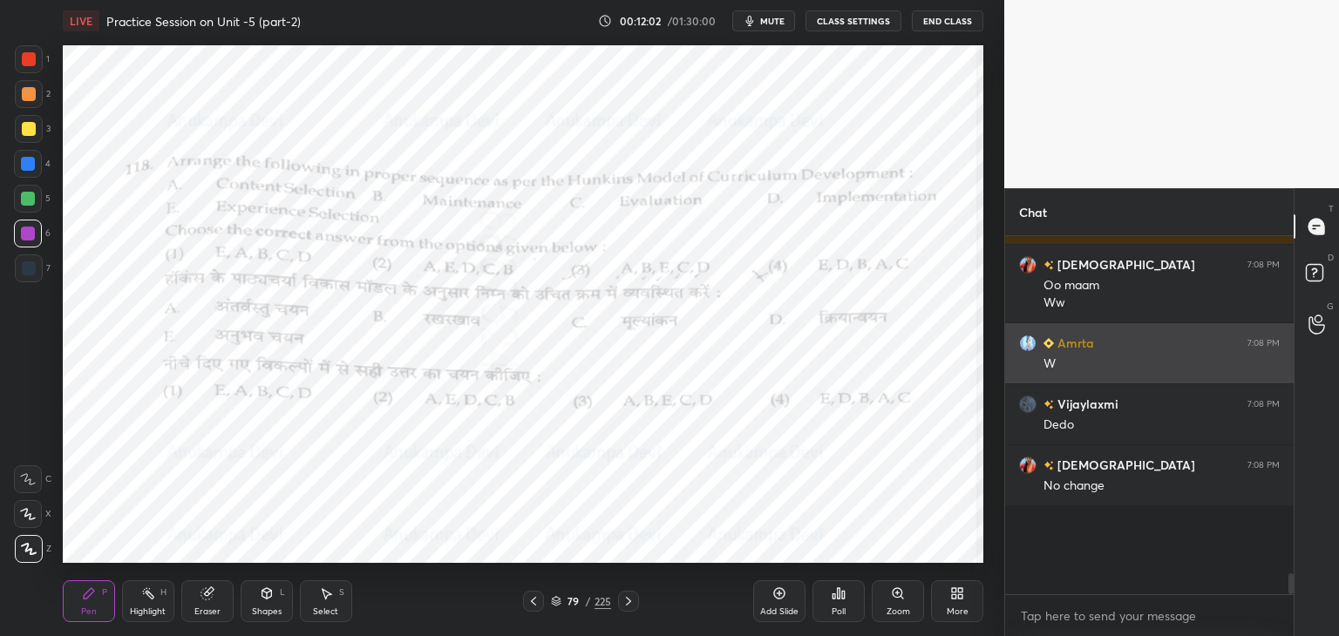
scroll to position [5, 5]
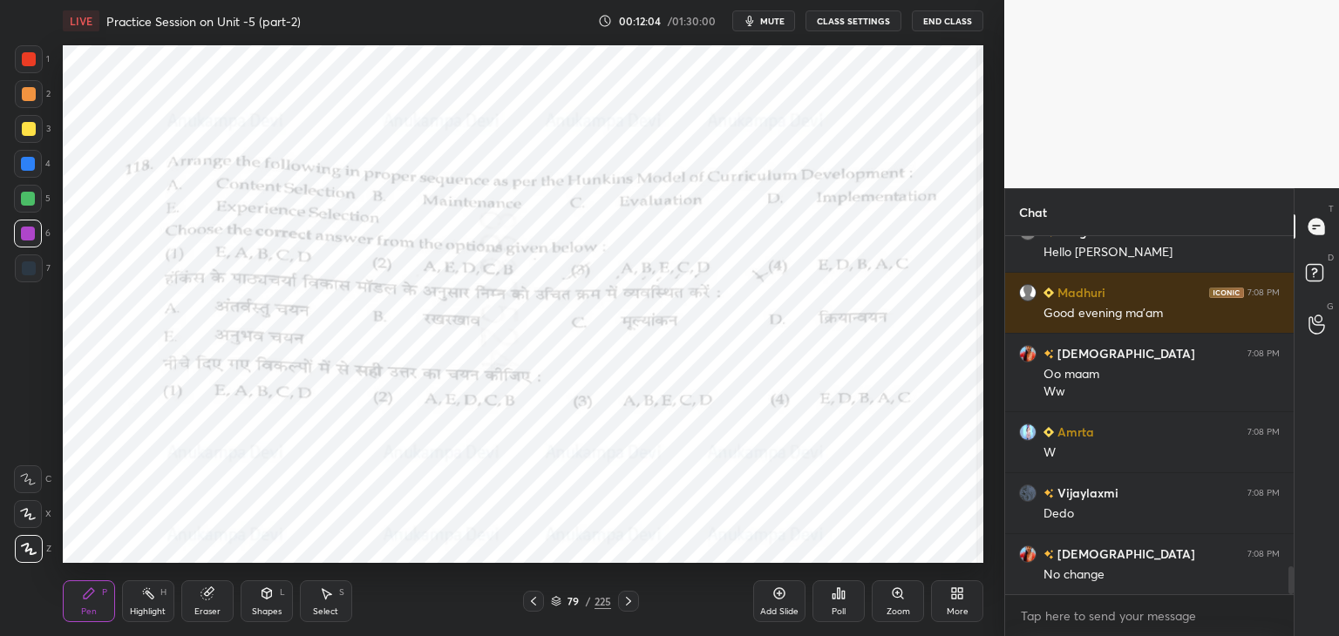
click at [626, 605] on icon at bounding box center [628, 601] width 5 height 9
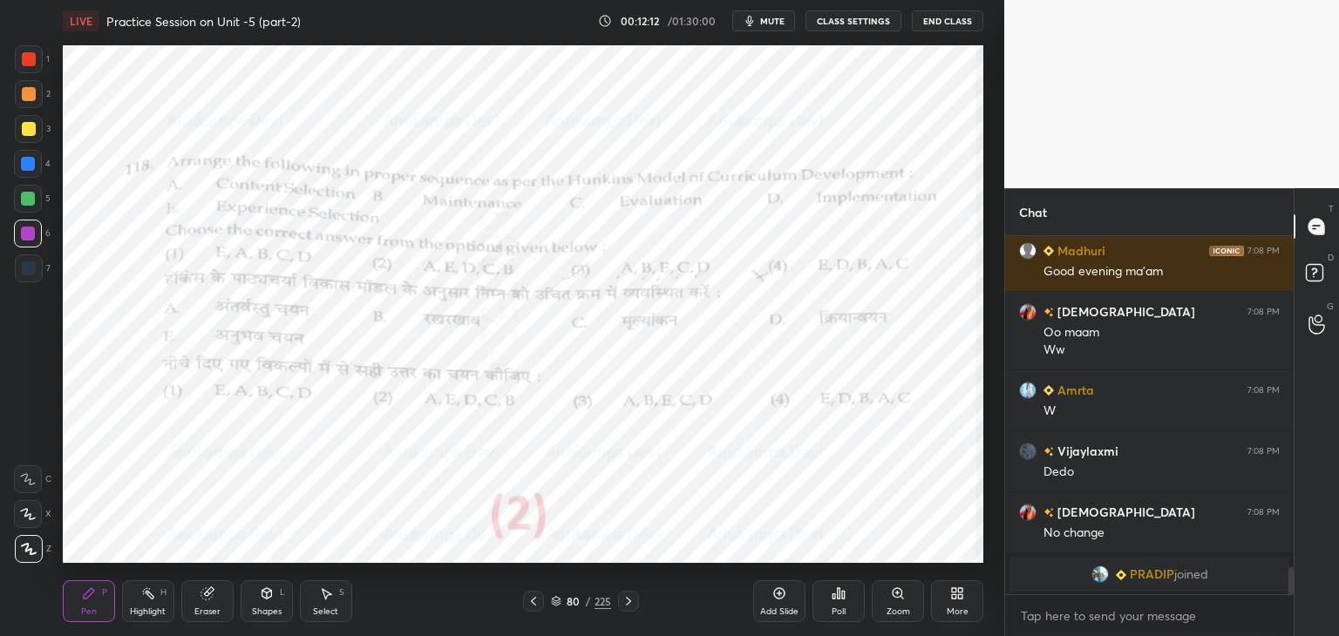
click at [624, 605] on icon at bounding box center [628, 601] width 14 height 14
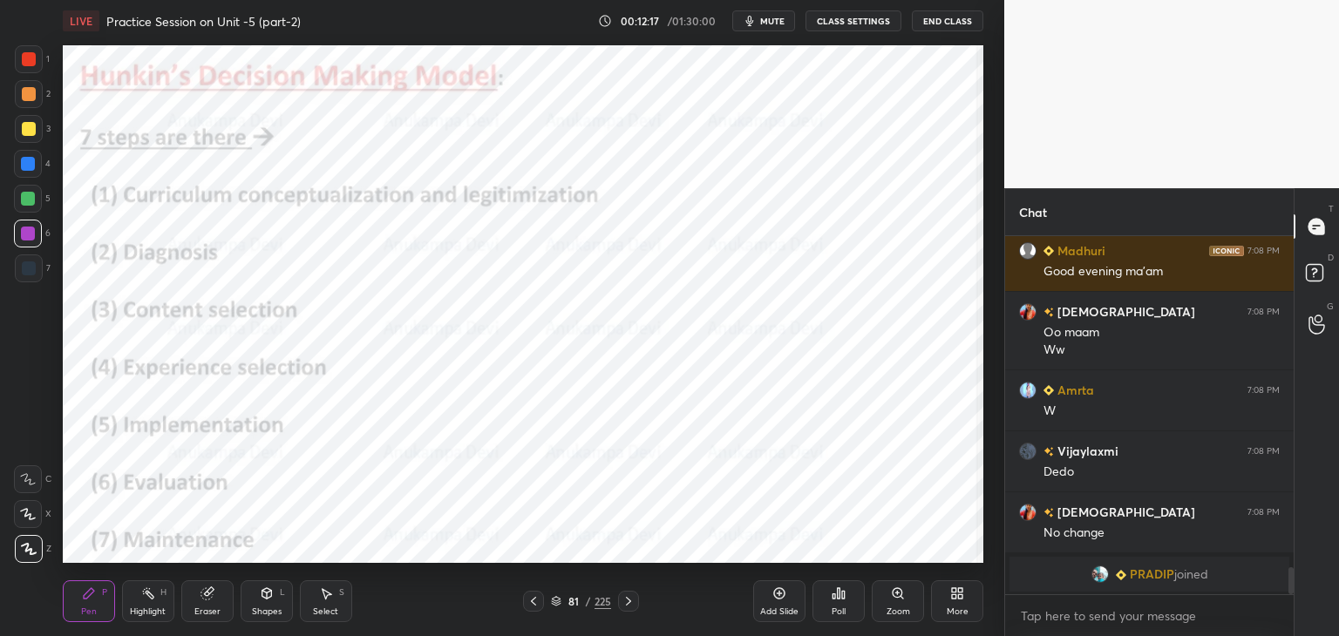
click at [534, 602] on icon at bounding box center [533, 601] width 14 height 14
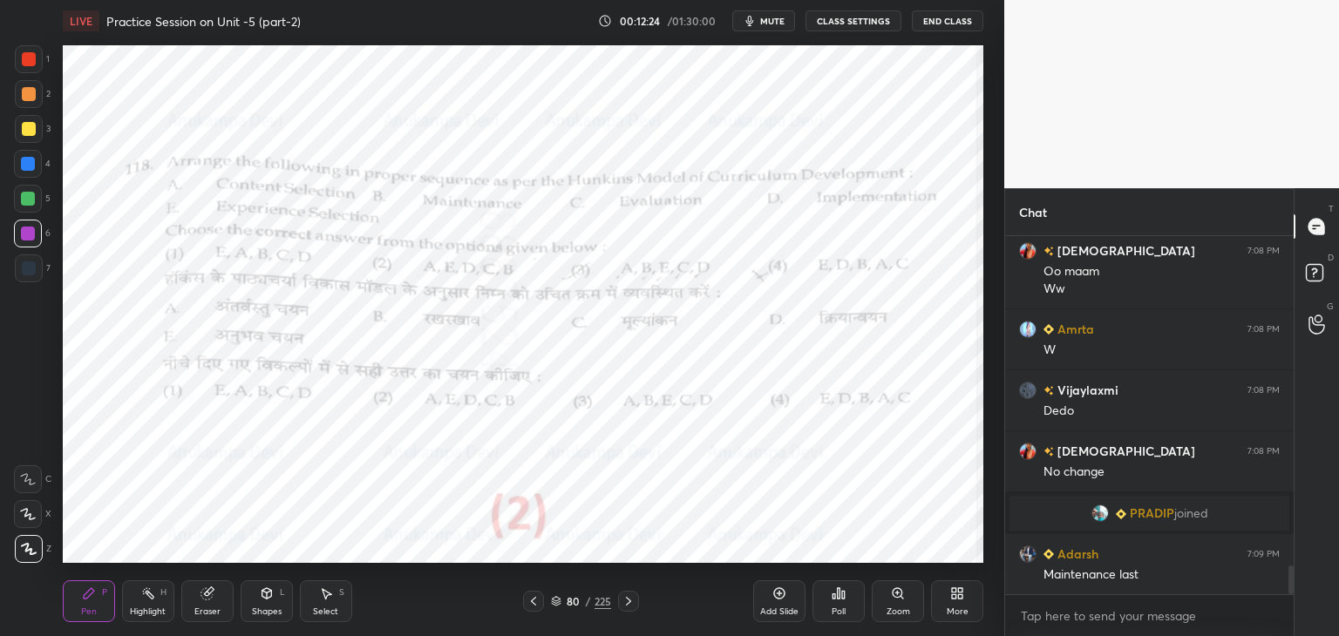
click at [630, 605] on icon at bounding box center [628, 601] width 14 height 14
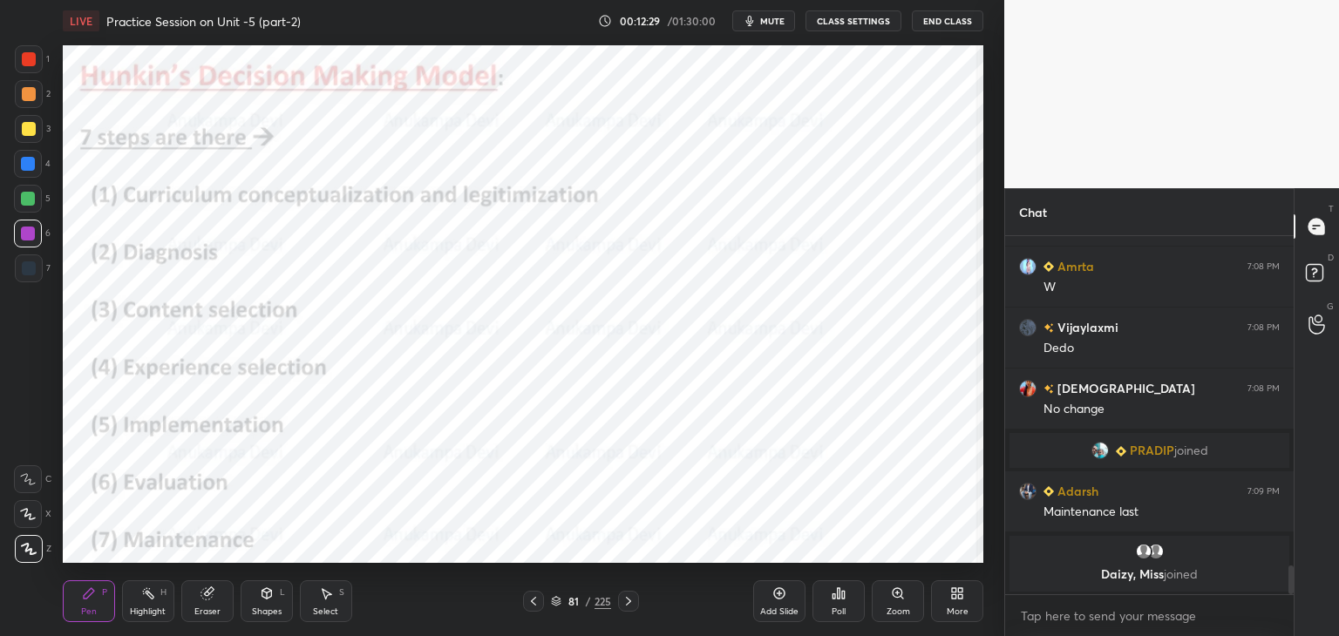
drag, startPoint x: 629, startPoint y: 602, endPoint x: 628, endPoint y: 576, distance: 26.2
click at [631, 602] on icon at bounding box center [628, 601] width 14 height 14
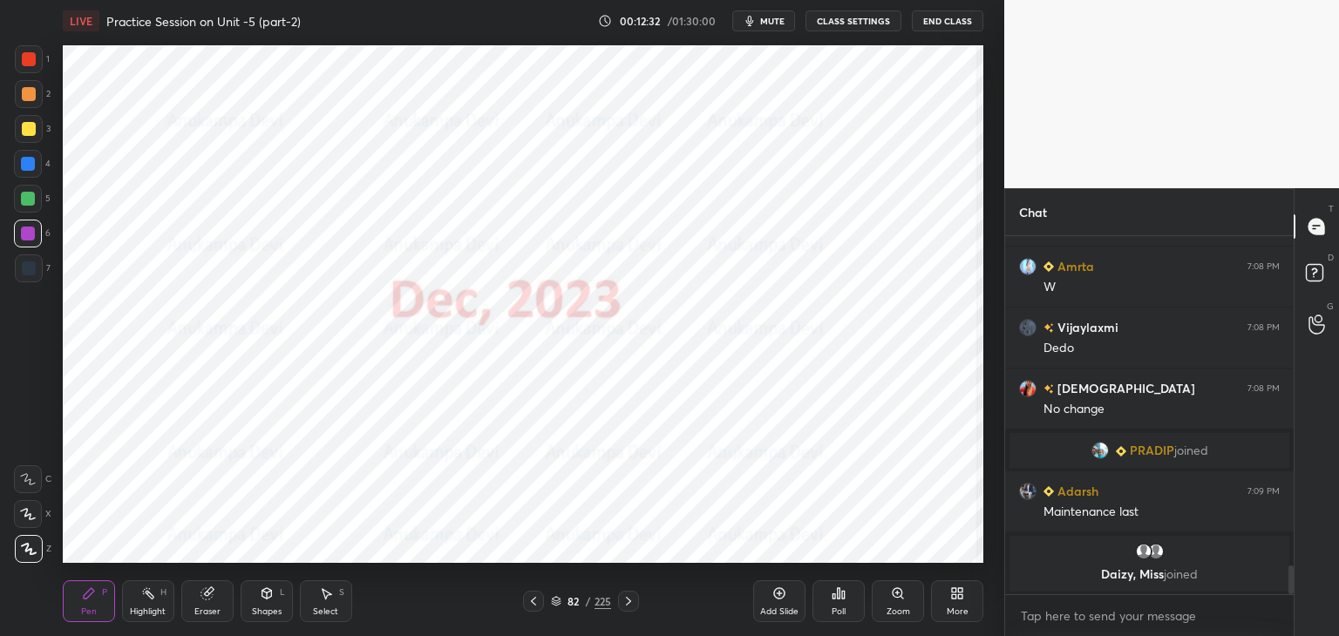
click at [556, 607] on div "82 / 225" at bounding box center [581, 602] width 60 height 16
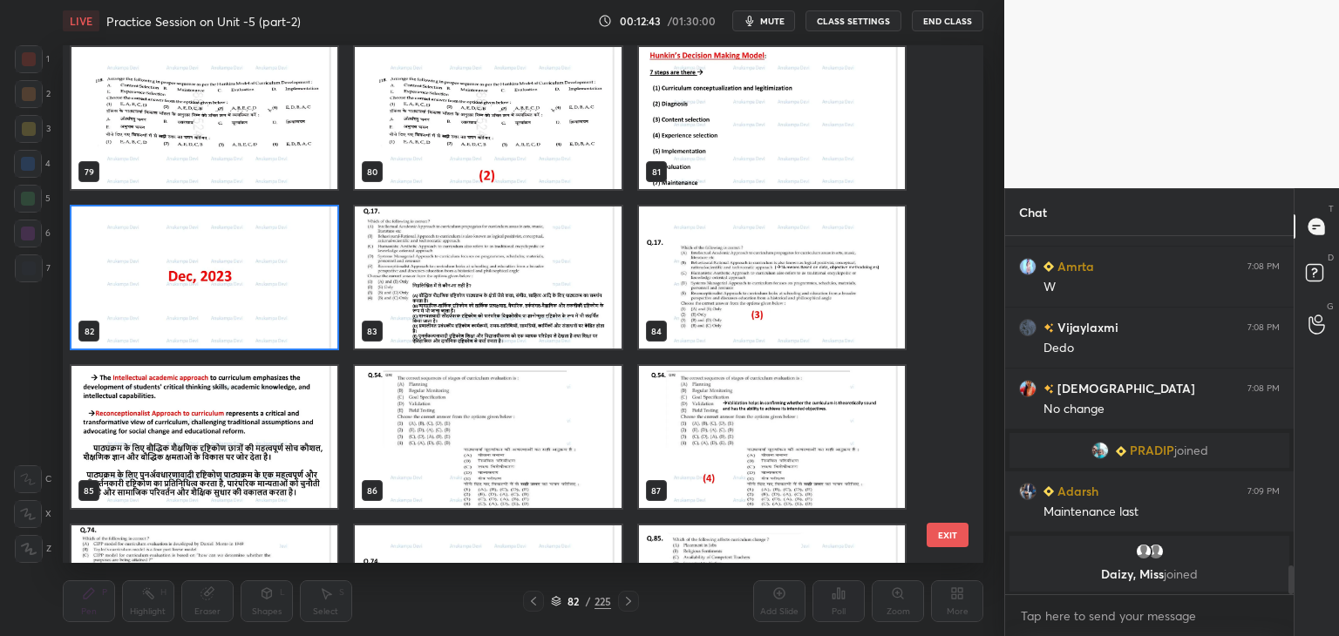
click at [285, 283] on img "grid" at bounding box center [204, 278] width 266 height 142
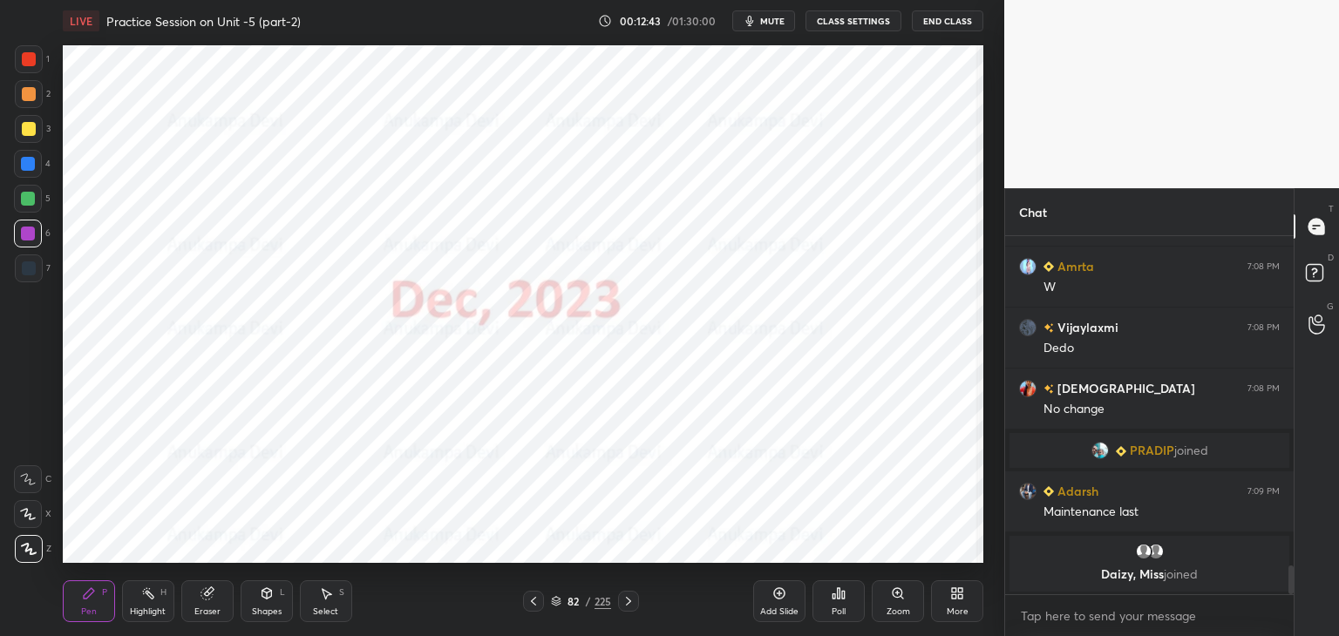
click at [284, 285] on img "grid" at bounding box center [204, 278] width 266 height 142
click at [842, 601] on div "Poll" at bounding box center [838, 601] width 52 height 42
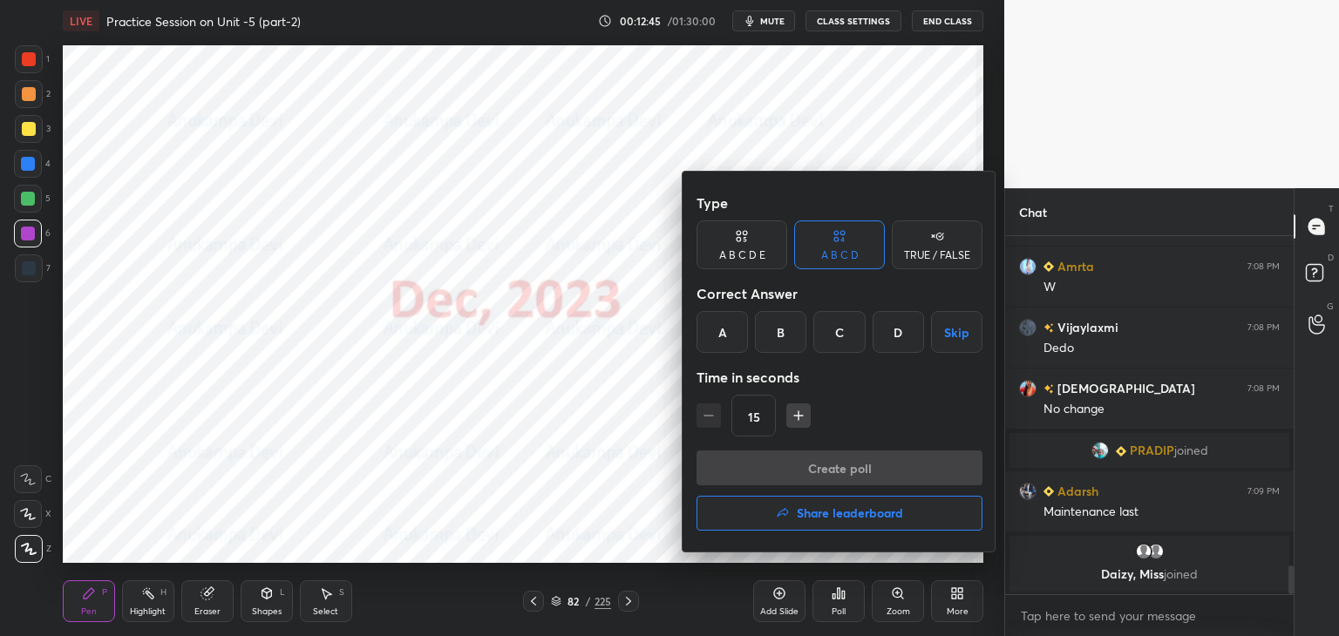
click at [853, 516] on h4 "Share leaderboard" at bounding box center [850, 513] width 106 height 12
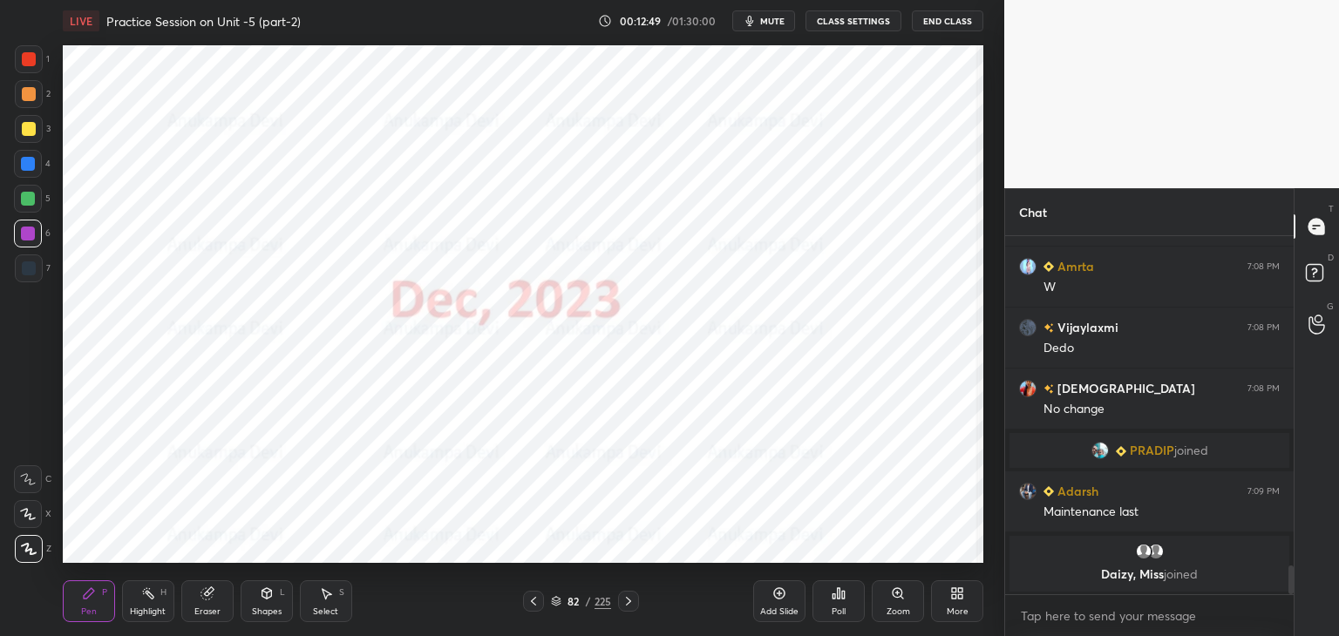
click at [629, 602] on icon at bounding box center [628, 601] width 5 height 9
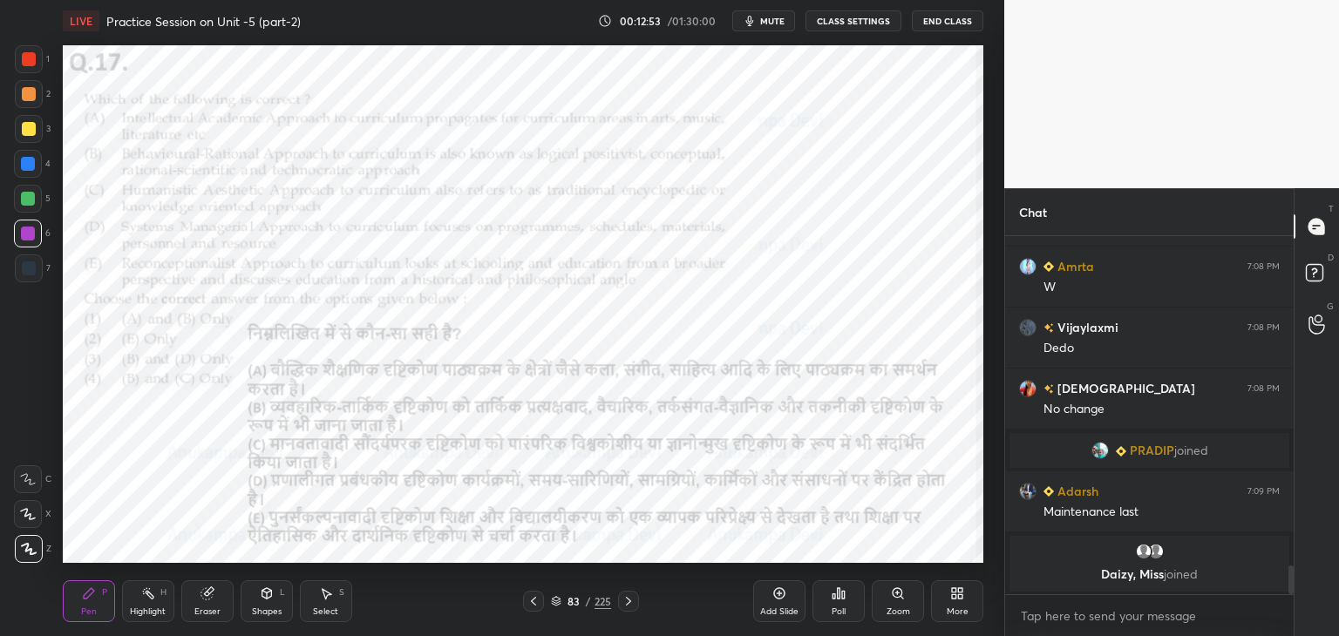
scroll to position [4187, 0]
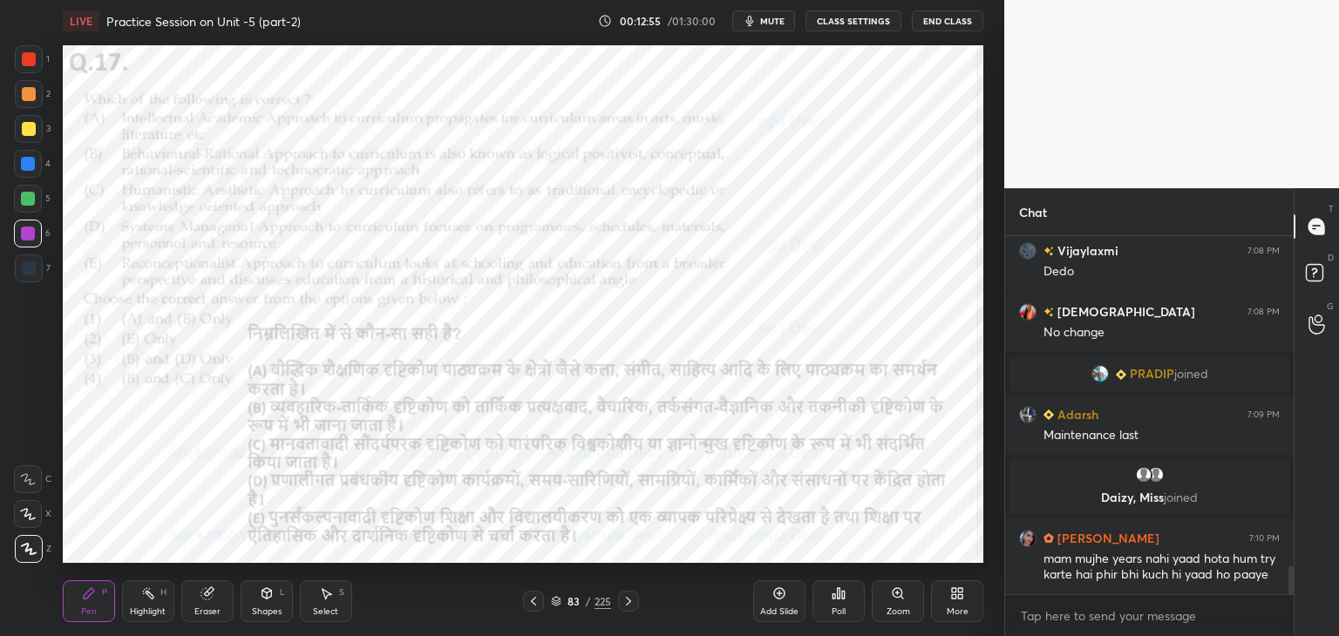
click at [781, 18] on span "mute" at bounding box center [772, 21] width 24 height 12
click at [777, 21] on span "unmute" at bounding box center [770, 21] width 37 height 12
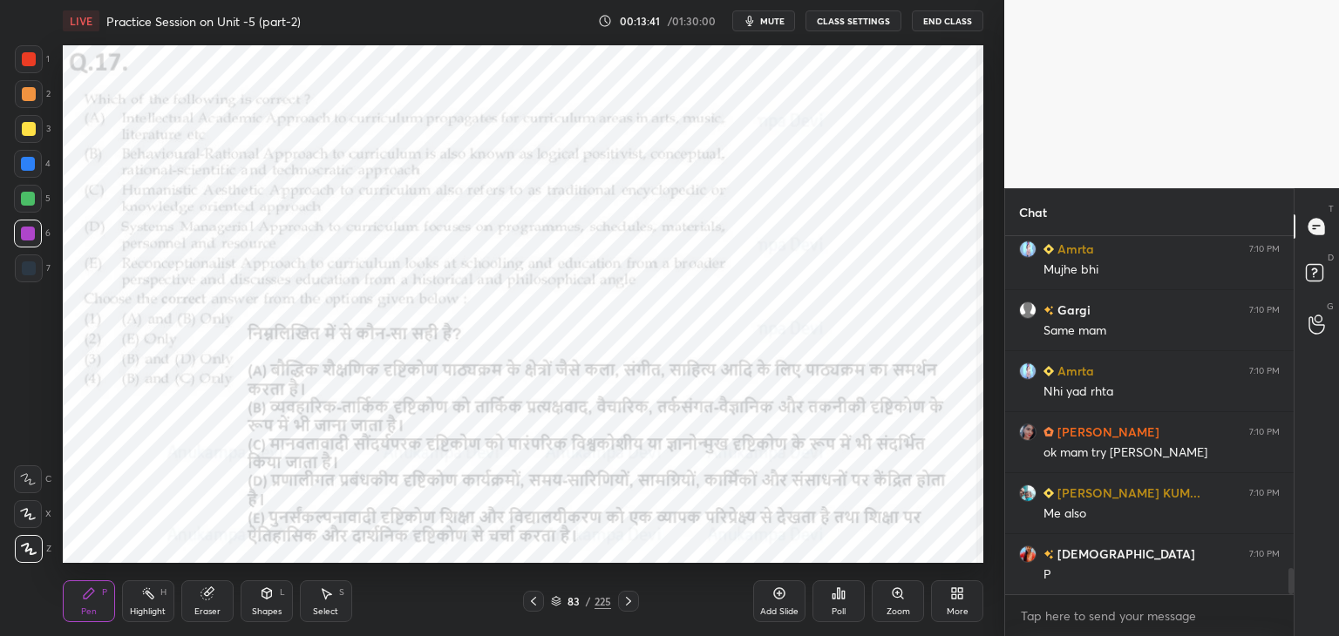
scroll to position [4614, 0]
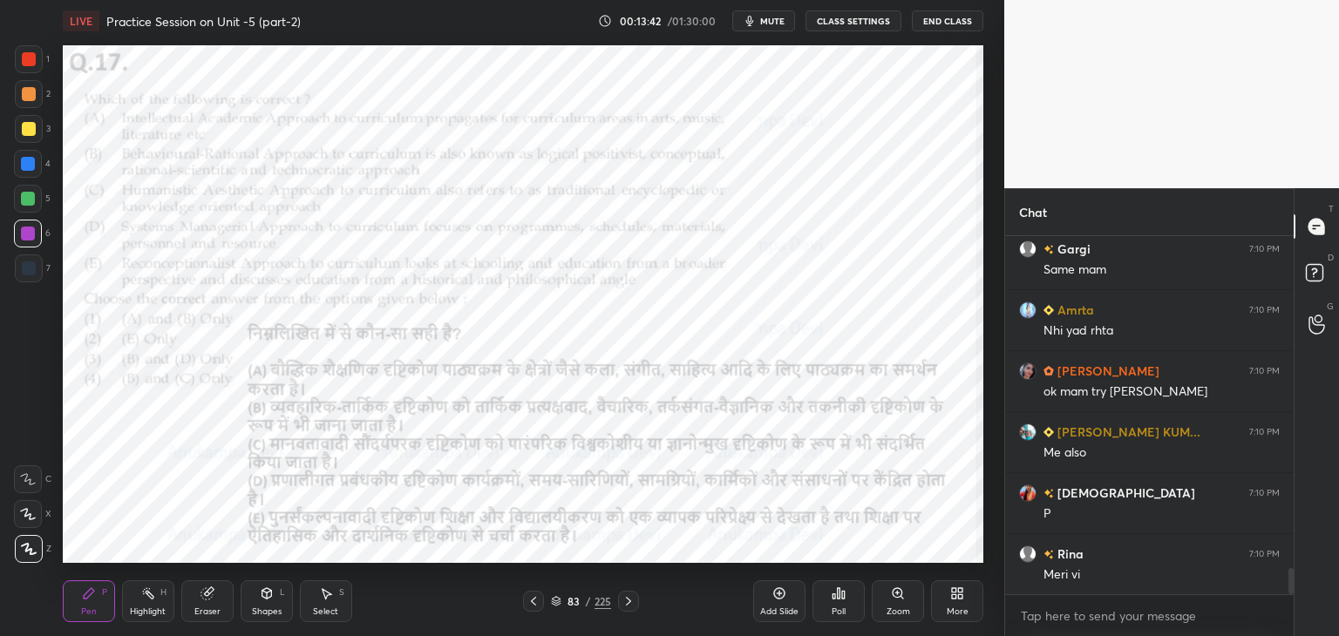
click at [24, 171] on div at bounding box center [28, 164] width 28 height 28
click at [28, 275] on div at bounding box center [29, 268] width 14 height 14
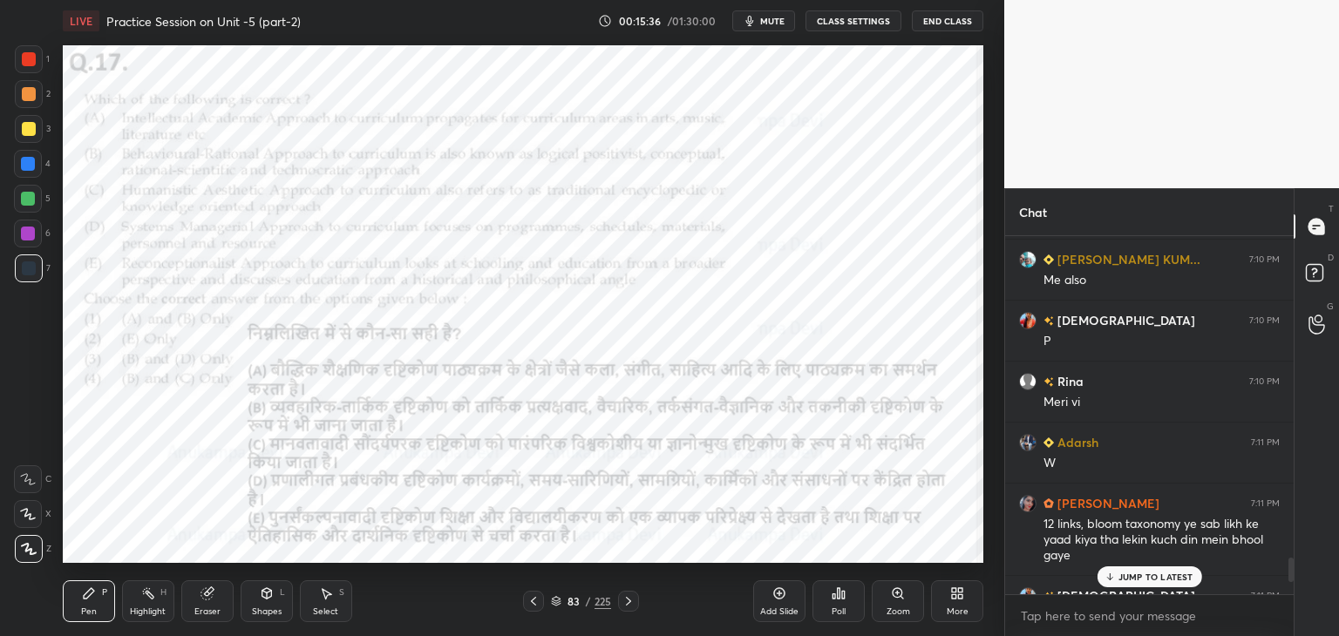
scroll to position [4968, 0]
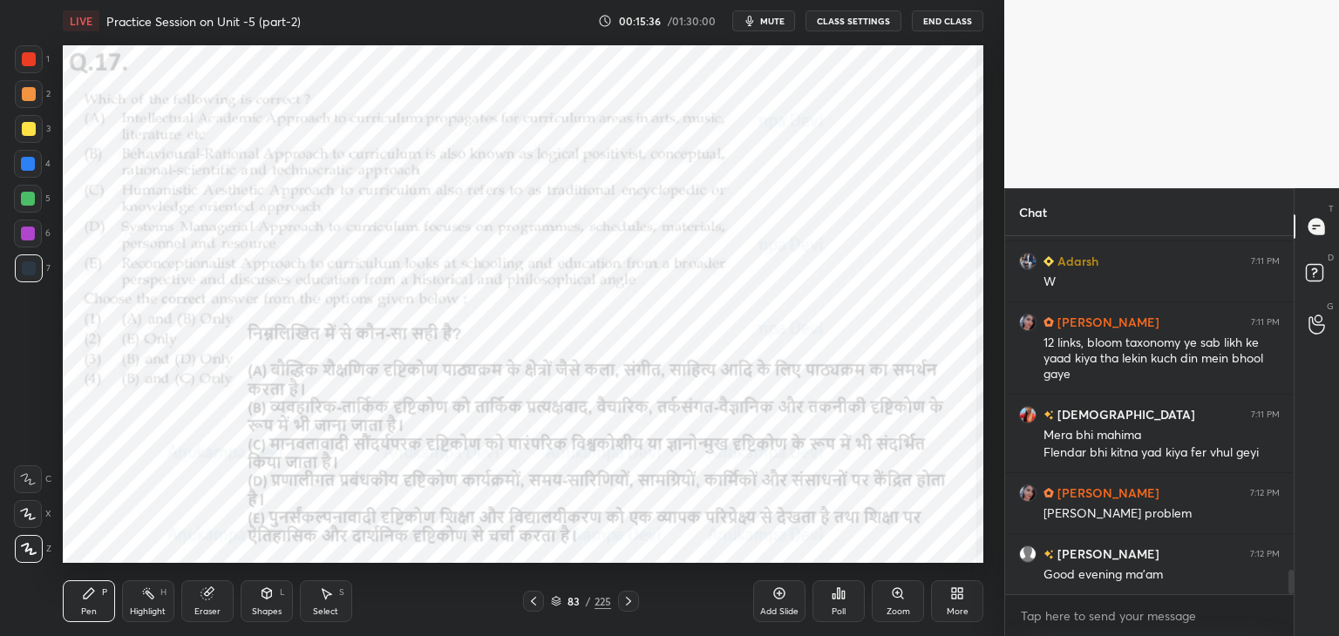
drag, startPoint x: 1291, startPoint y: 580, endPoint x: 1291, endPoint y: 607, distance: 27.0
click at [1293, 607] on div "Chat krishnavi 7:10 PM P Rina 7:10 PM Meri vi [PERSON_NAME] 7:11 PM W [GEOGRAPH…" at bounding box center [1171, 412] width 335 height 448
click at [555, 604] on icon at bounding box center [556, 601] width 10 height 10
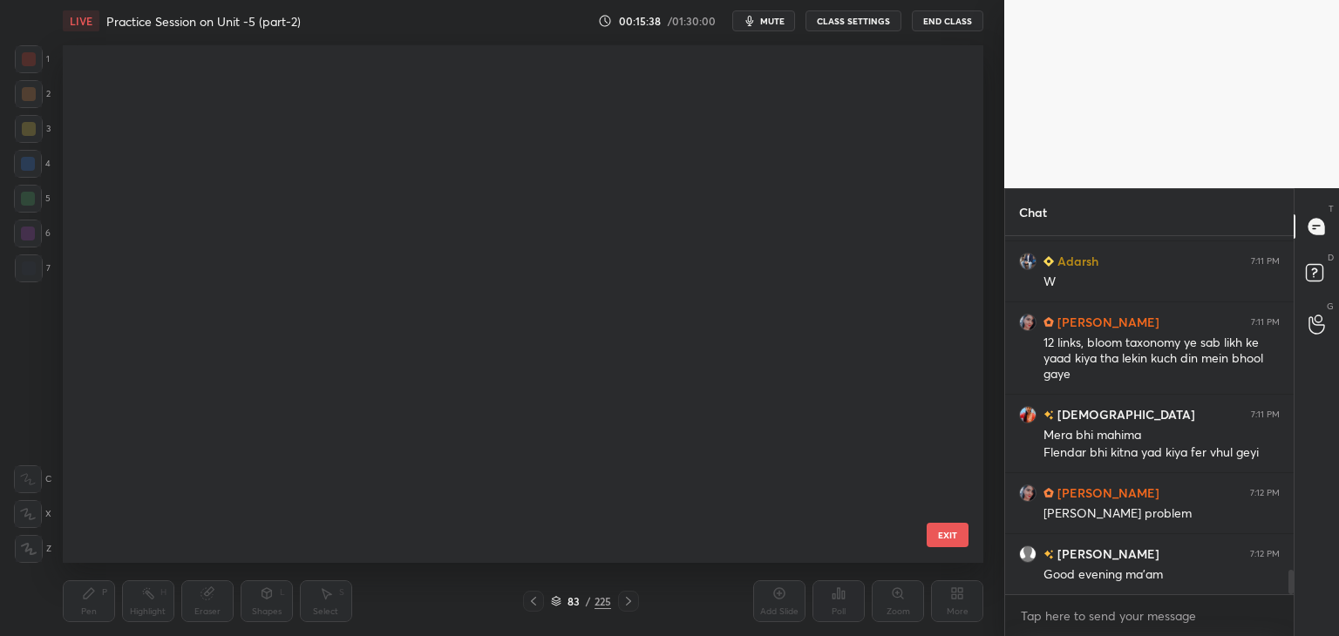
scroll to position [512, 912]
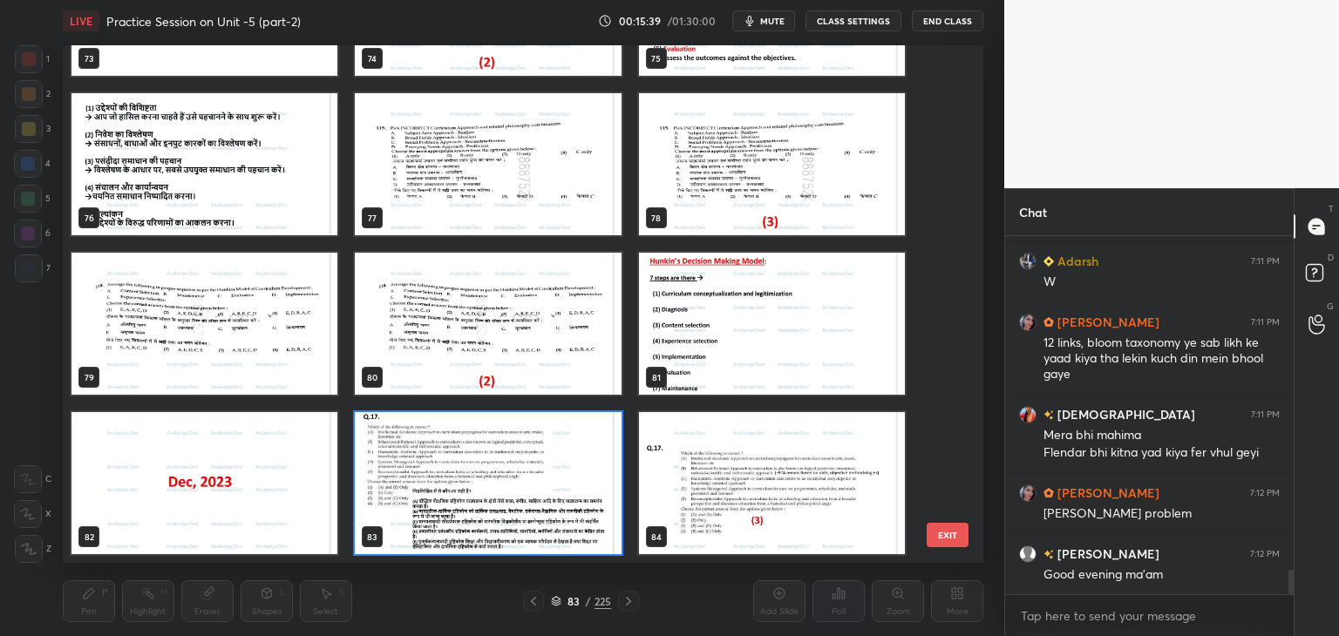
click at [611, 518] on img "grid" at bounding box center [488, 483] width 266 height 142
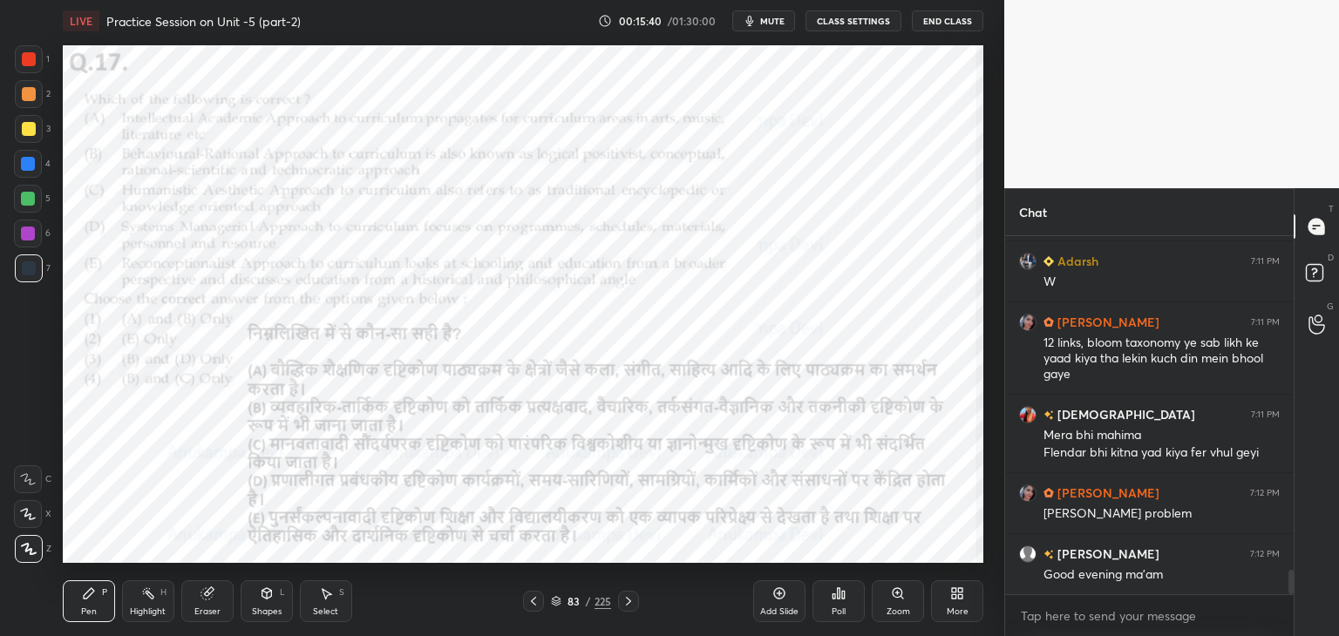
click at [837, 598] on div "Poll" at bounding box center [838, 601] width 52 height 42
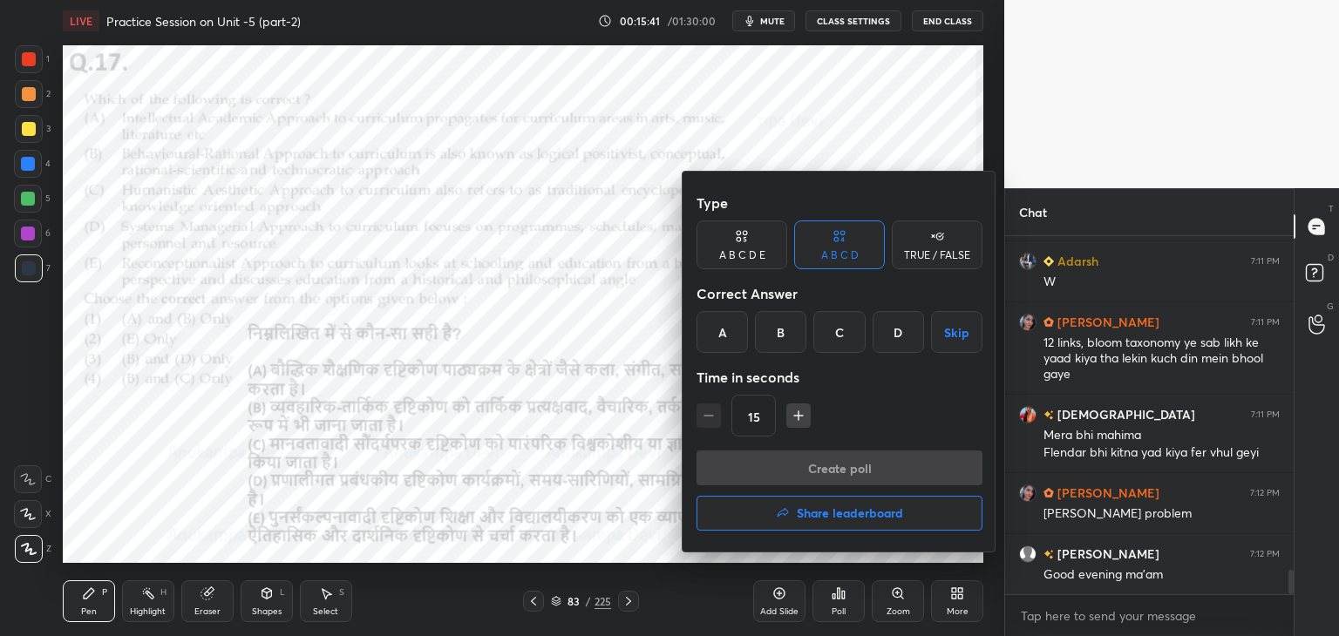
click at [844, 325] on div "C" at bounding box center [838, 332] width 51 height 42
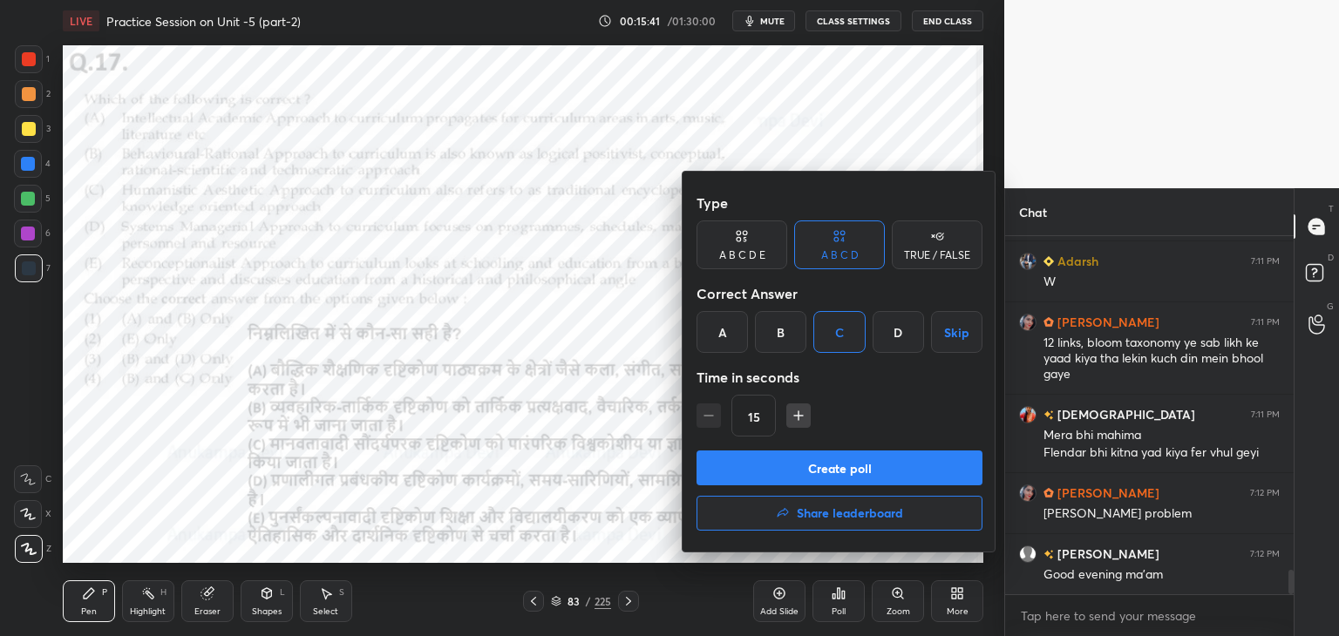
click at [837, 475] on button "Create poll" at bounding box center [839, 468] width 286 height 35
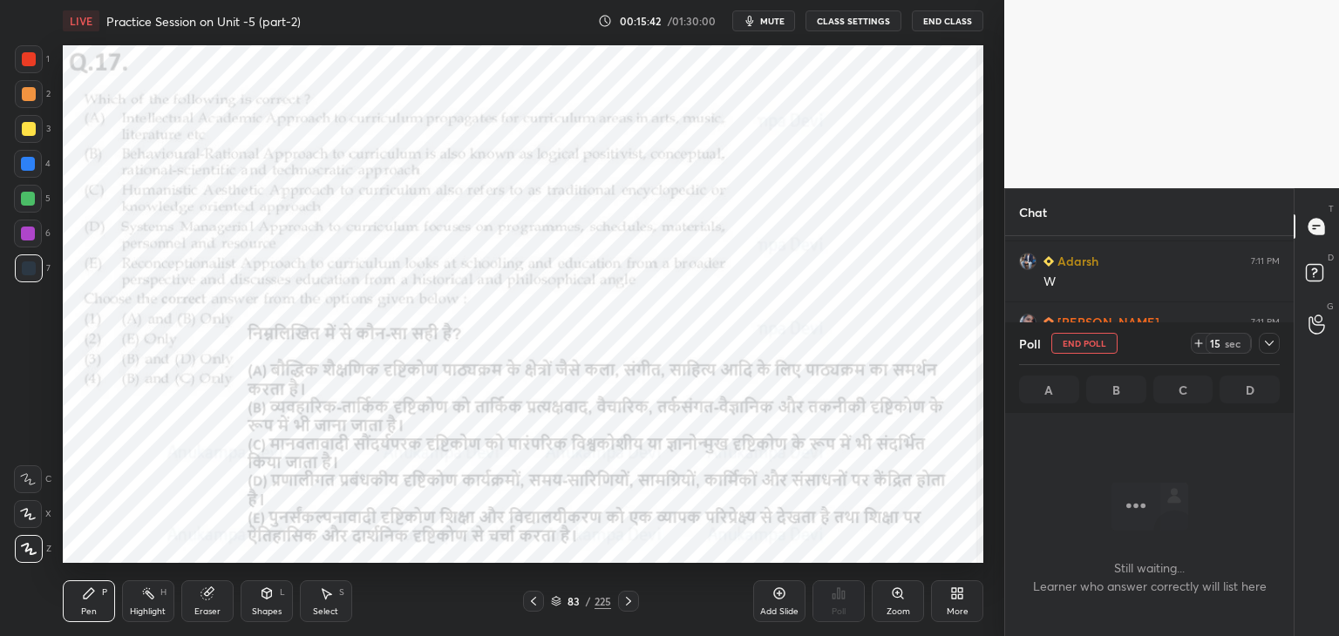
scroll to position [304, 283]
click at [777, 21] on span "mute" at bounding box center [772, 21] width 24 height 12
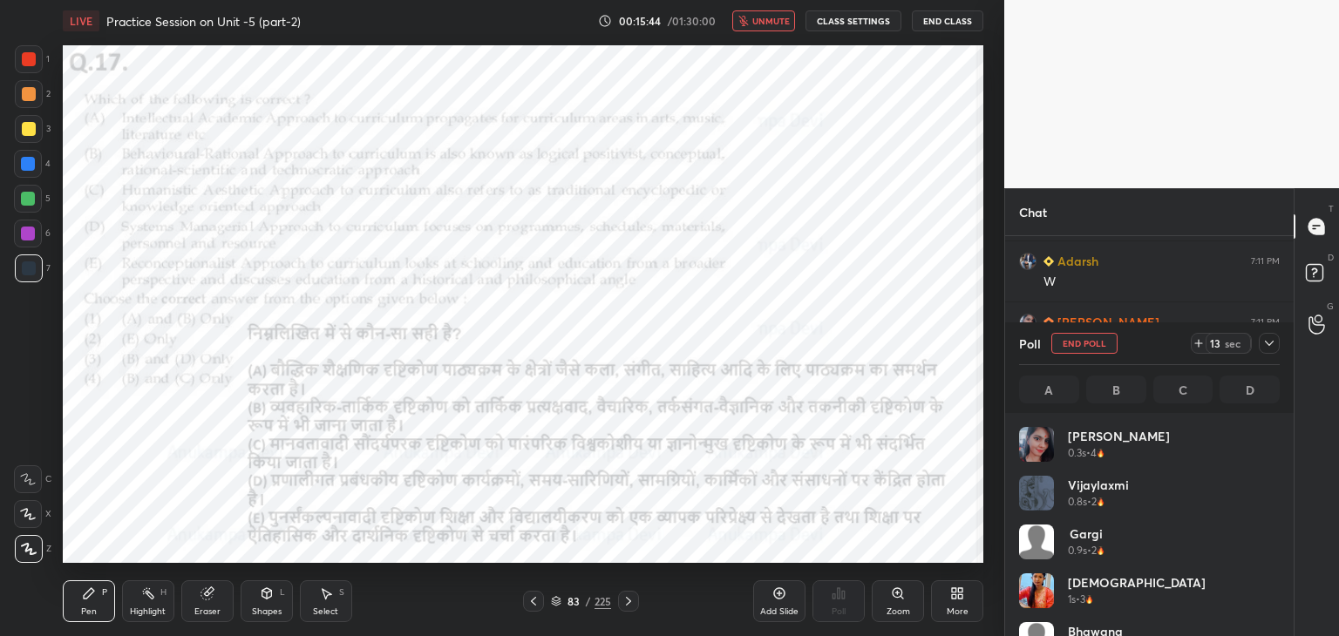
scroll to position [204, 255]
click at [774, 22] on span "unmute" at bounding box center [770, 21] width 37 height 12
click at [31, 54] on div at bounding box center [29, 59] width 14 height 14
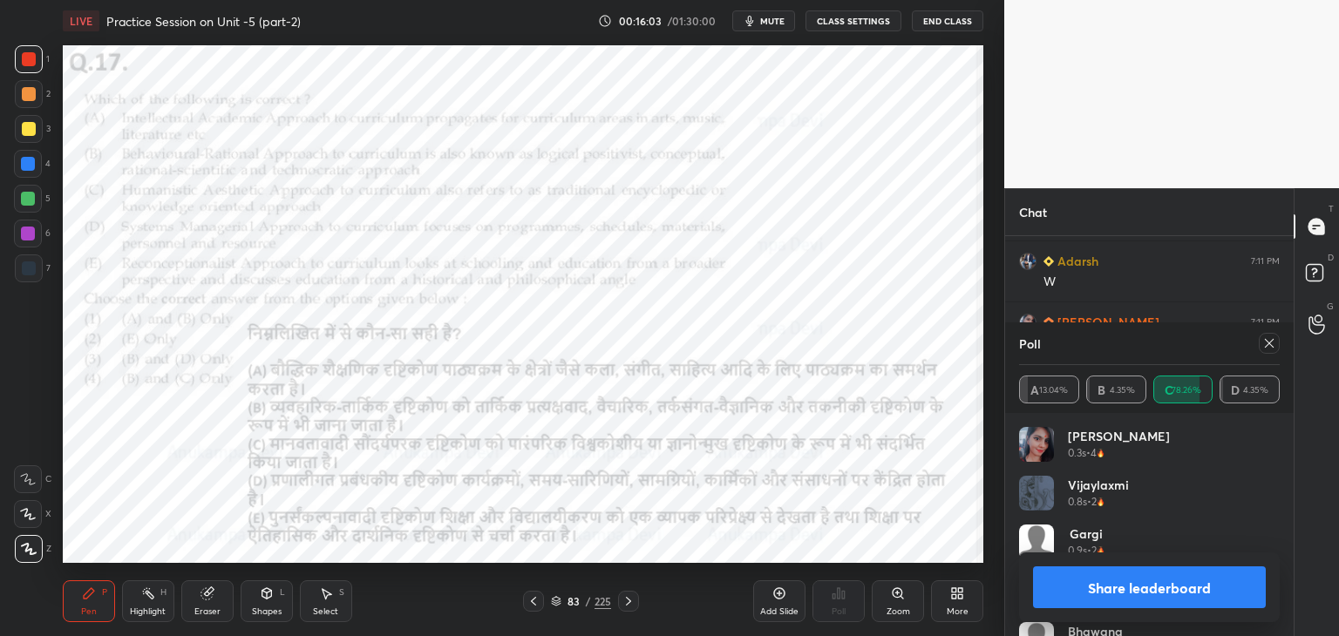
click at [1267, 347] on icon at bounding box center [1269, 343] width 14 height 14
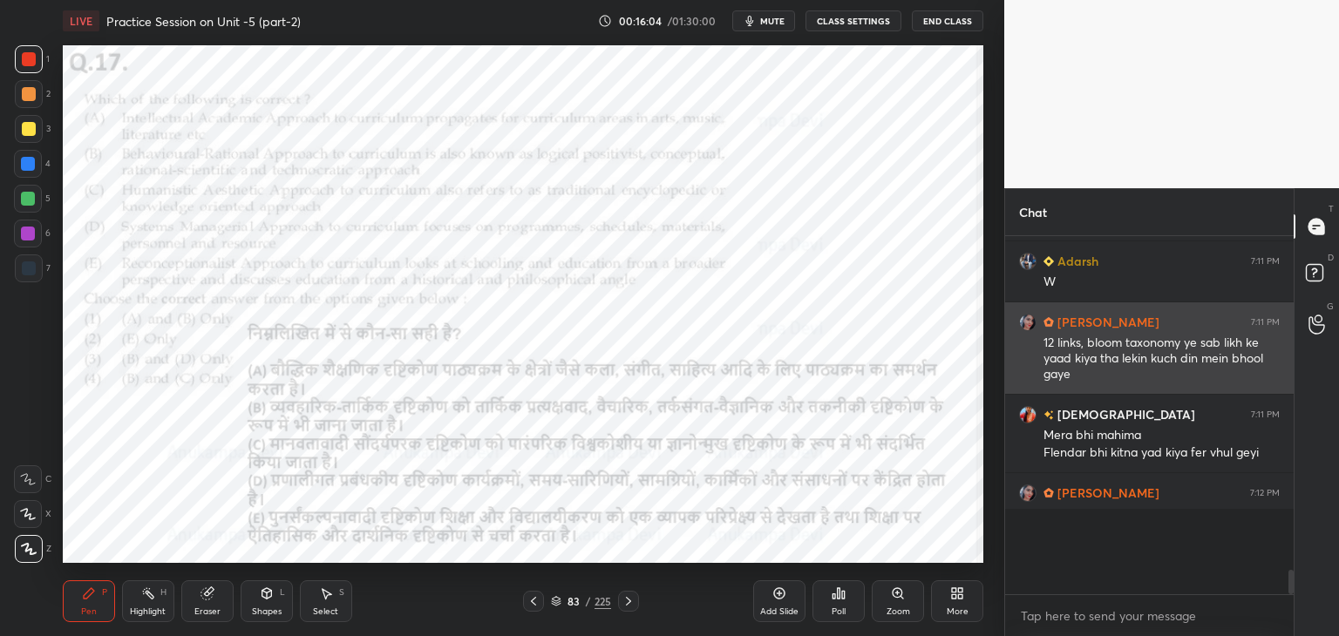
scroll to position [389, 283]
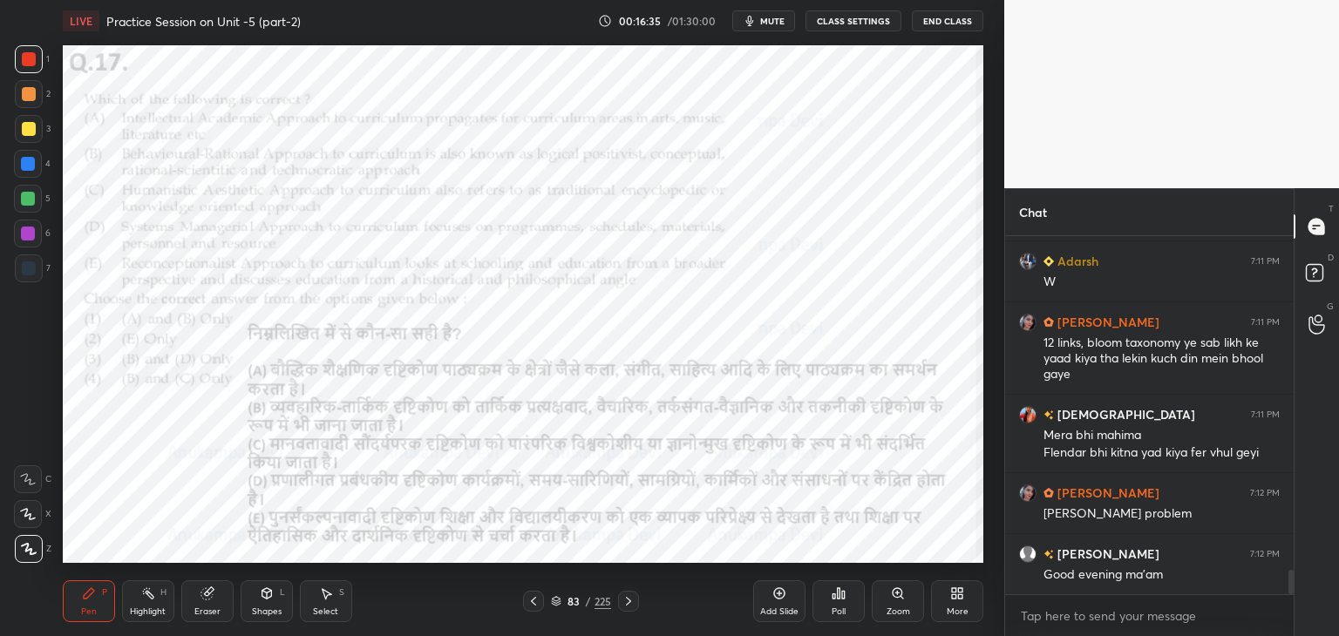
click at [76, 391] on div "Setting up your live class Poll for secs No correct answer Start poll" at bounding box center [523, 304] width 934 height 525
click at [778, 22] on span "mute" at bounding box center [772, 21] width 24 height 12
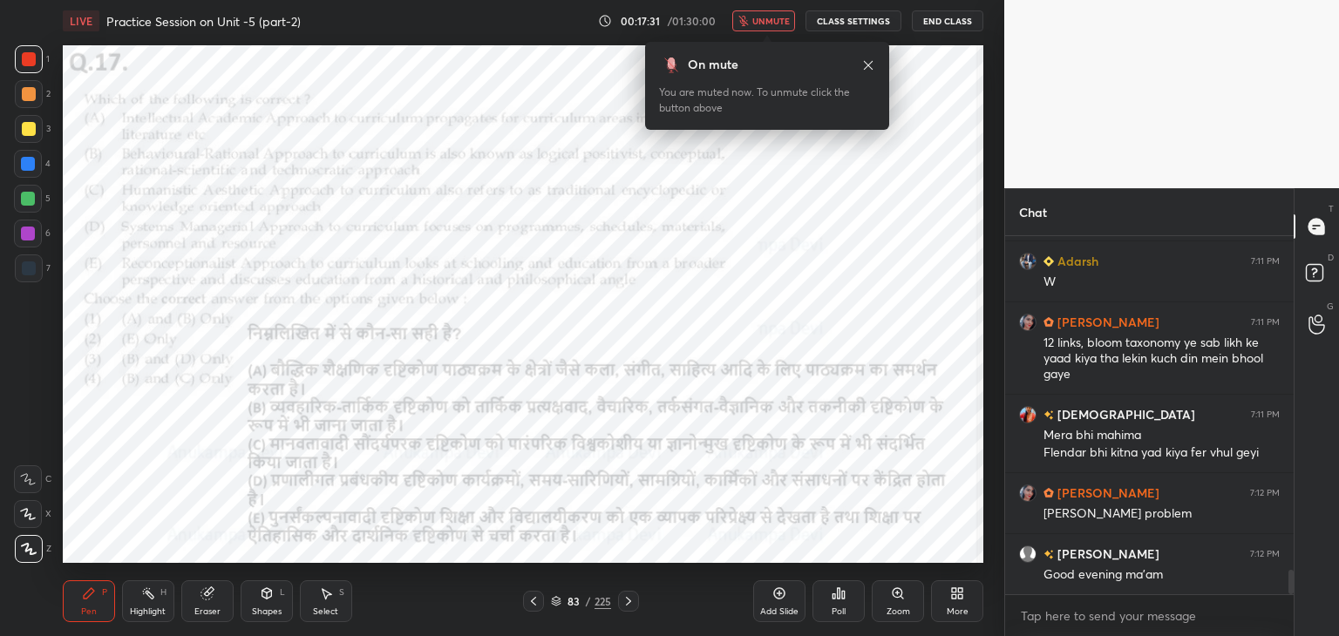
click at [777, 24] on span "unmute" at bounding box center [770, 21] width 37 height 12
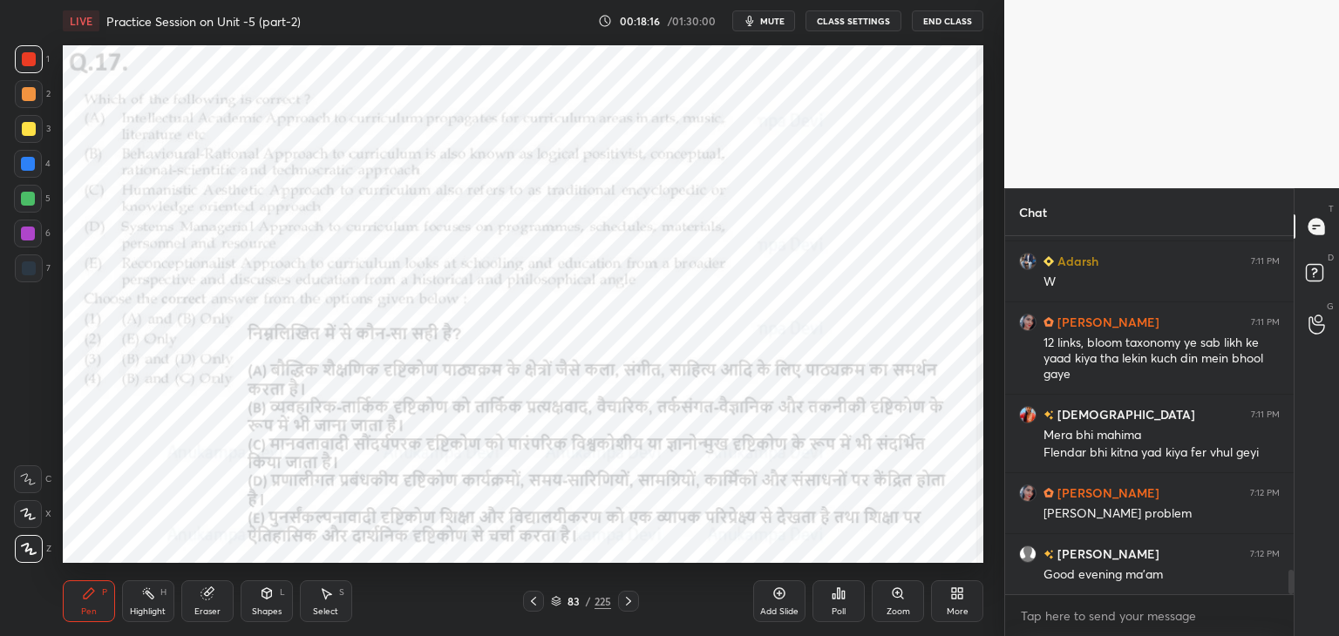
click at [60, 214] on div "Setting up your live class Poll for secs No correct answer Start poll" at bounding box center [523, 304] width 934 height 525
click at [531, 600] on icon at bounding box center [533, 601] width 14 height 14
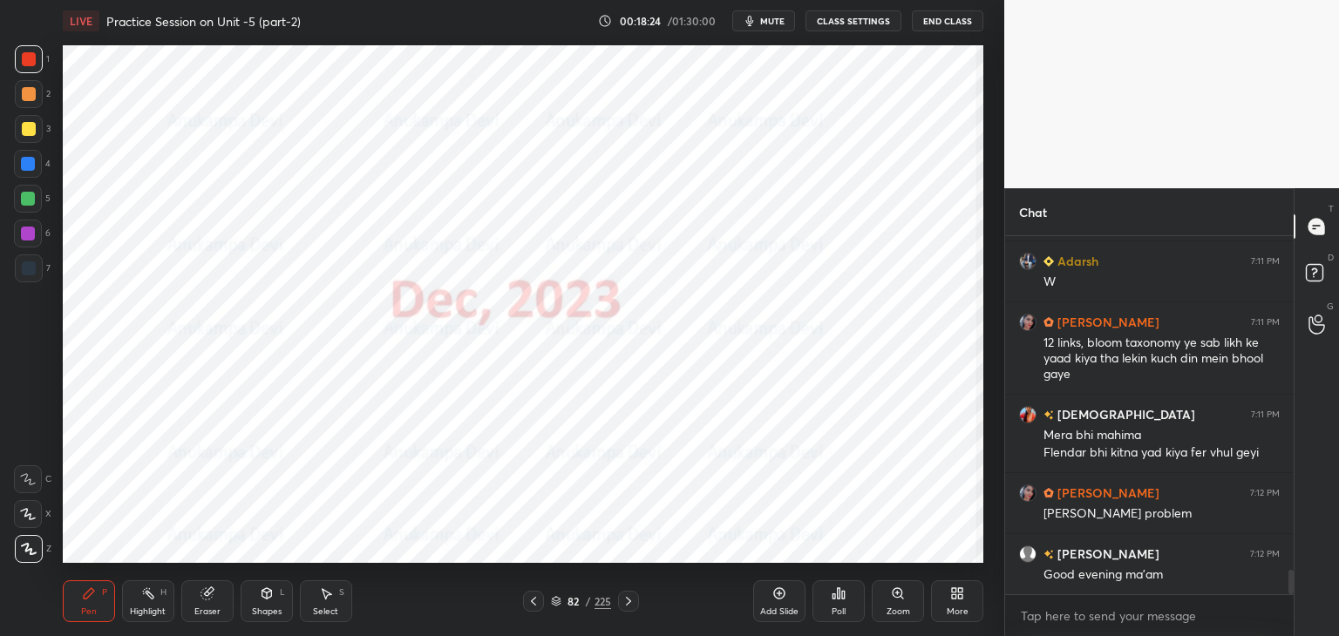
click at [533, 602] on icon at bounding box center [533, 601] width 14 height 14
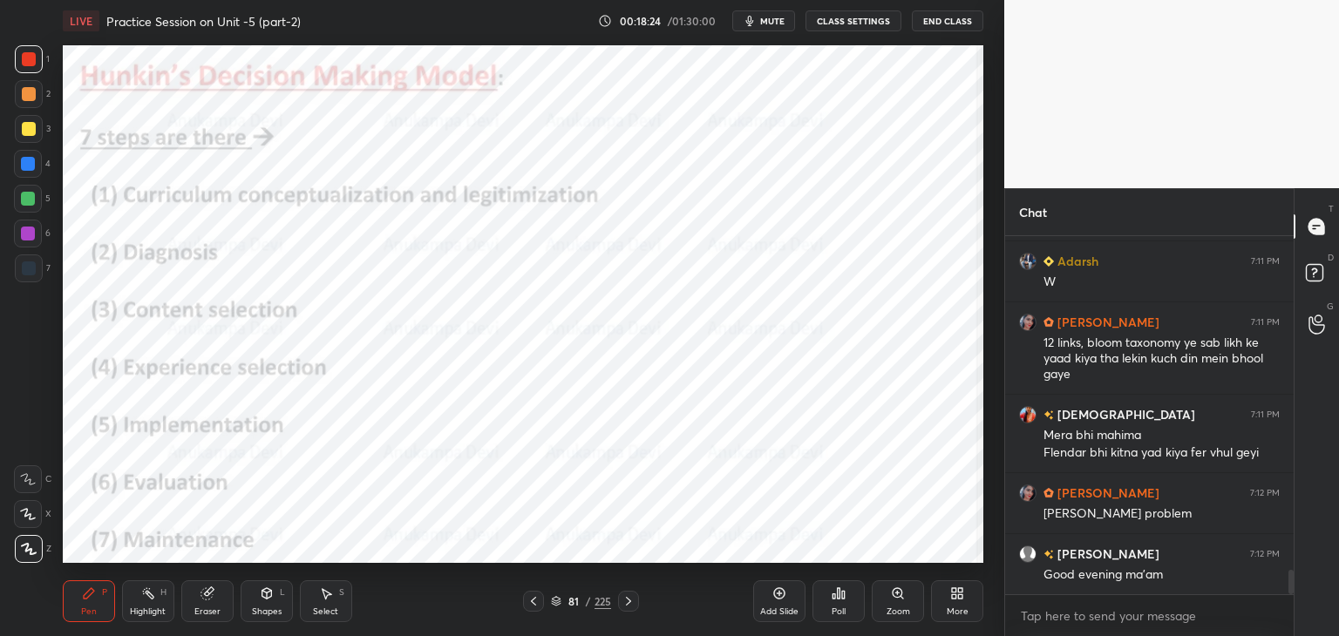
click at [533, 600] on icon at bounding box center [533, 601] width 14 height 14
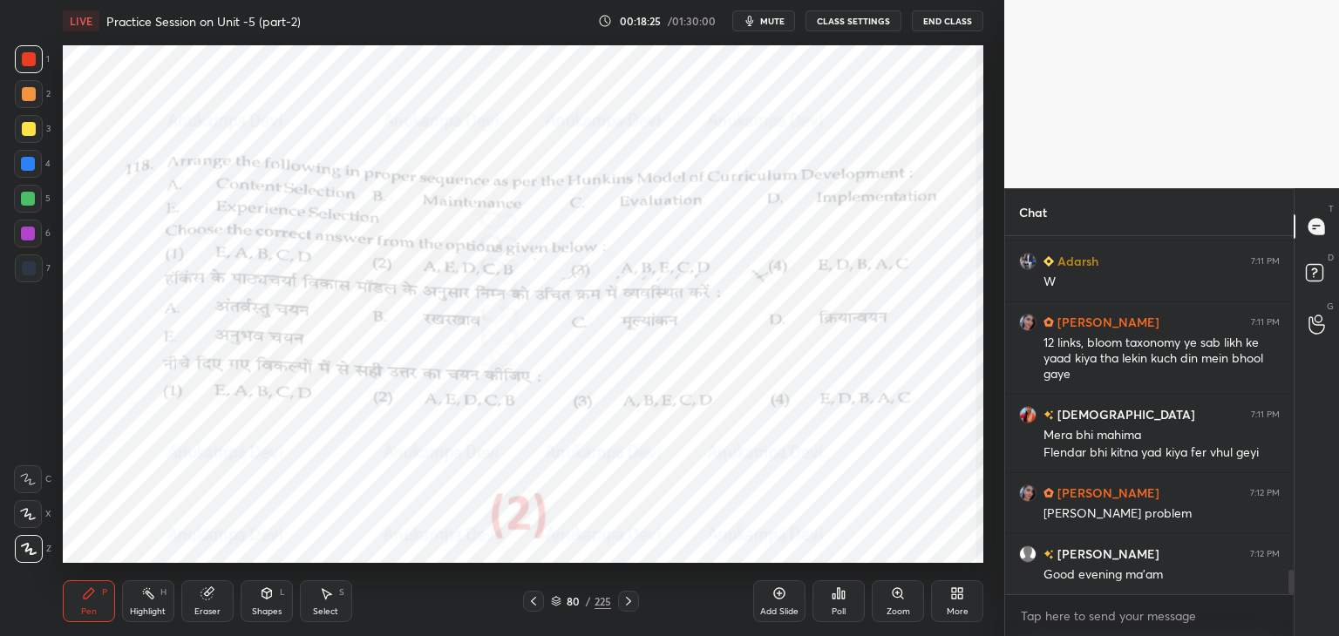
click at [533, 597] on icon at bounding box center [533, 601] width 14 height 14
click at [531, 597] on icon at bounding box center [533, 601] width 14 height 14
click at [625, 601] on icon at bounding box center [628, 601] width 14 height 14
click at [627, 606] on icon at bounding box center [628, 601] width 14 height 14
click at [627, 601] on icon at bounding box center [628, 601] width 14 height 14
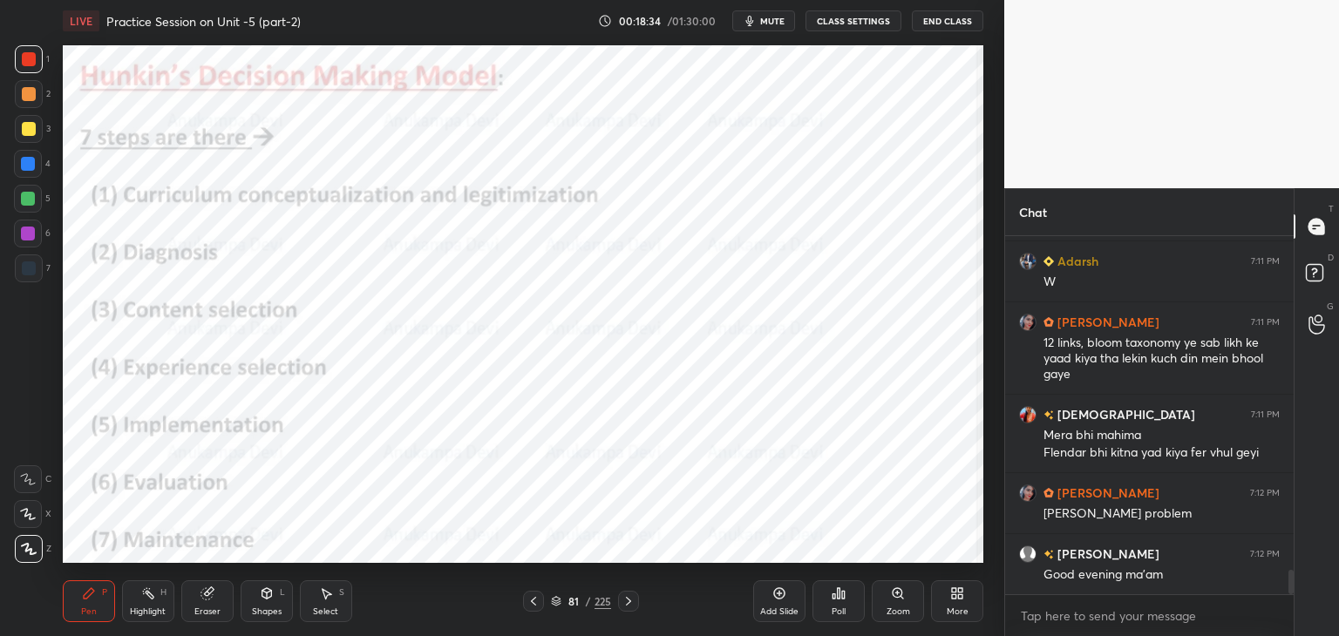
click at [626, 601] on icon at bounding box center [628, 601] width 14 height 14
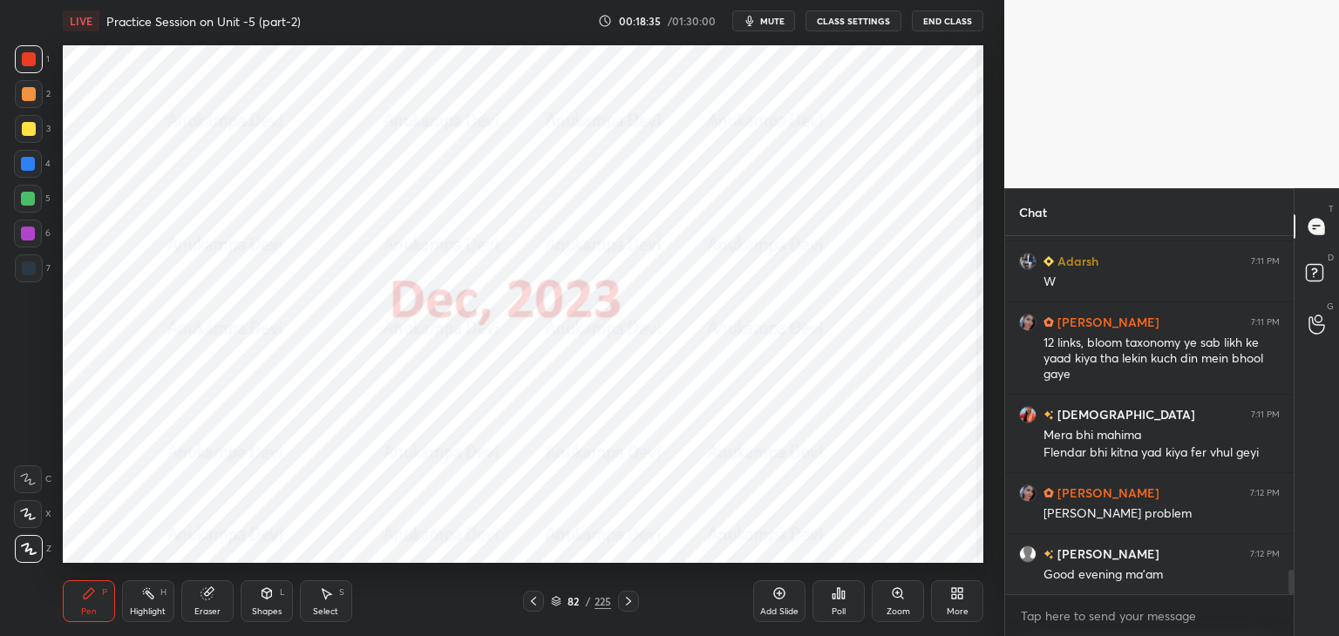
click at [625, 601] on icon at bounding box center [628, 601] width 14 height 14
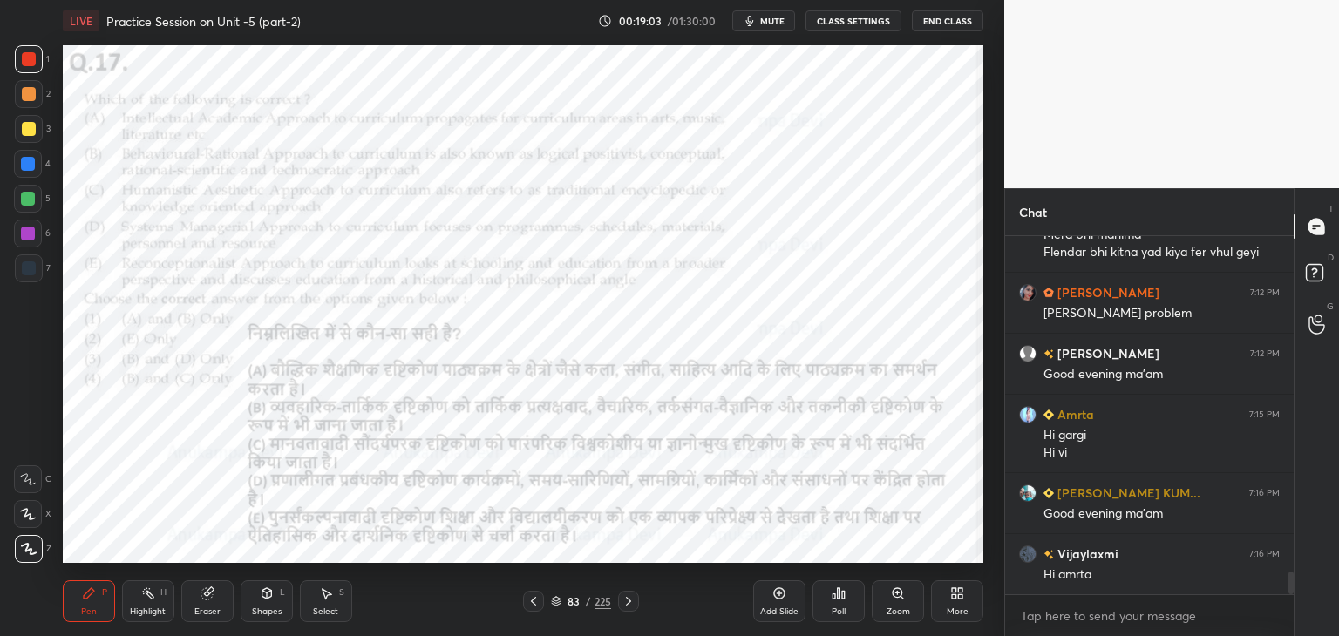
scroll to position [5229, 0]
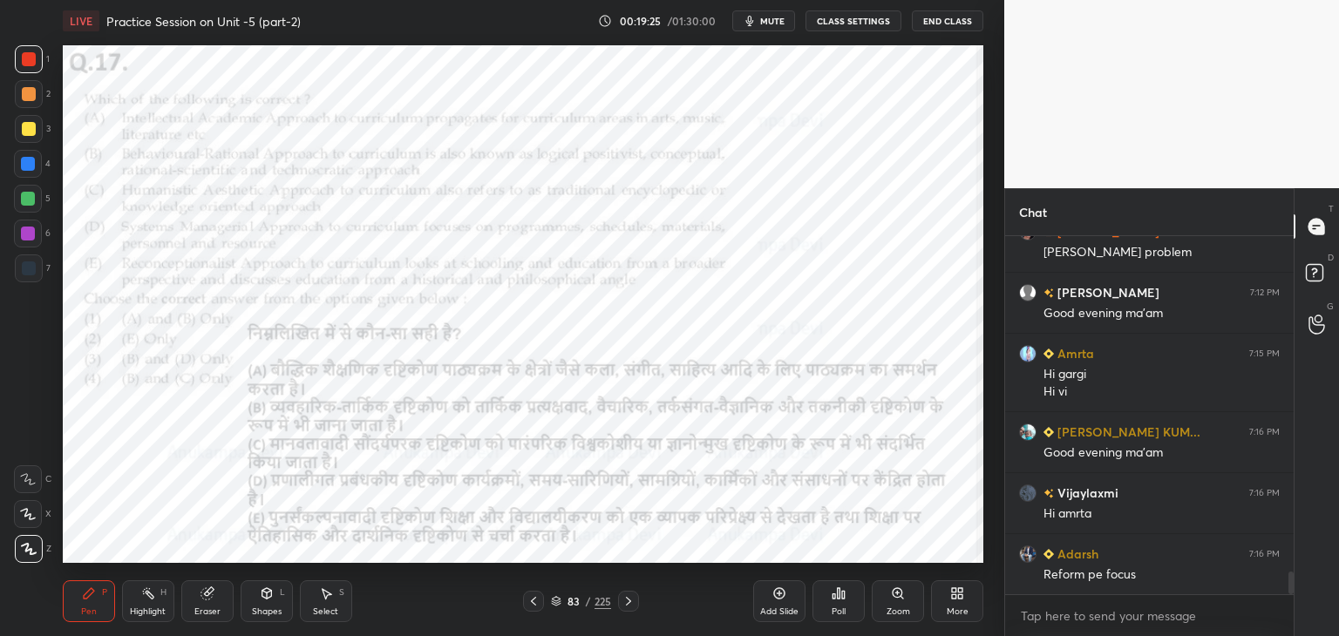
click at [627, 603] on icon at bounding box center [628, 601] width 14 height 14
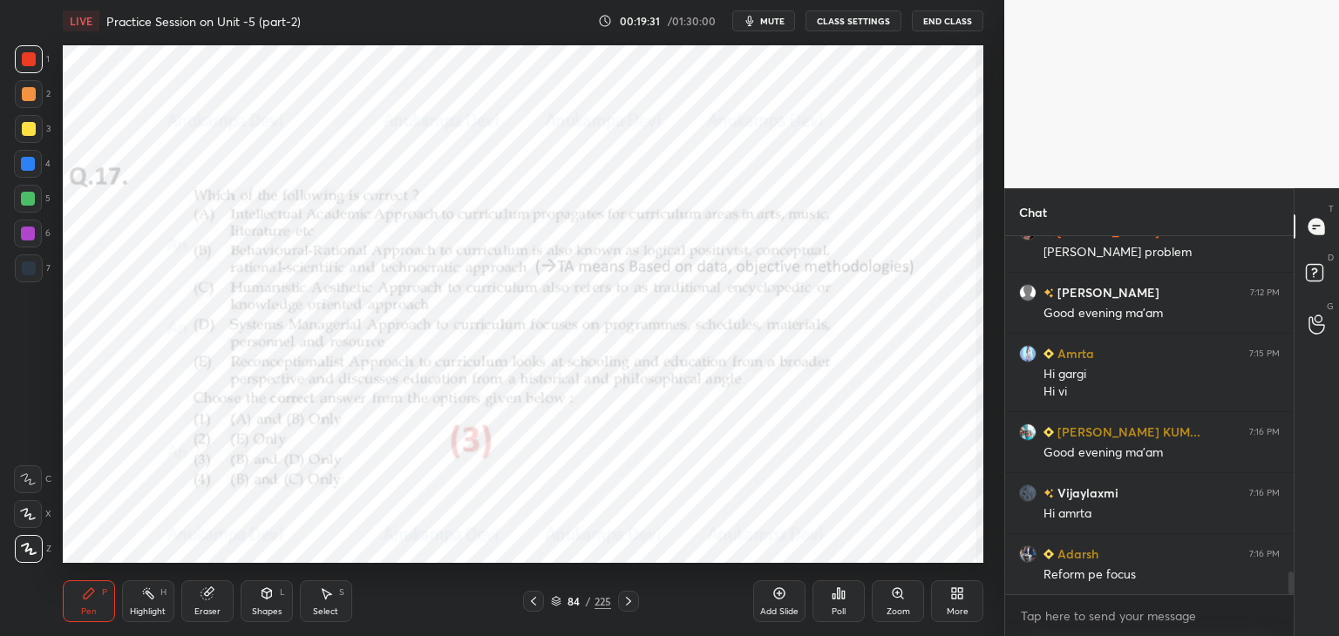
click at [628, 607] on icon at bounding box center [628, 601] width 14 height 14
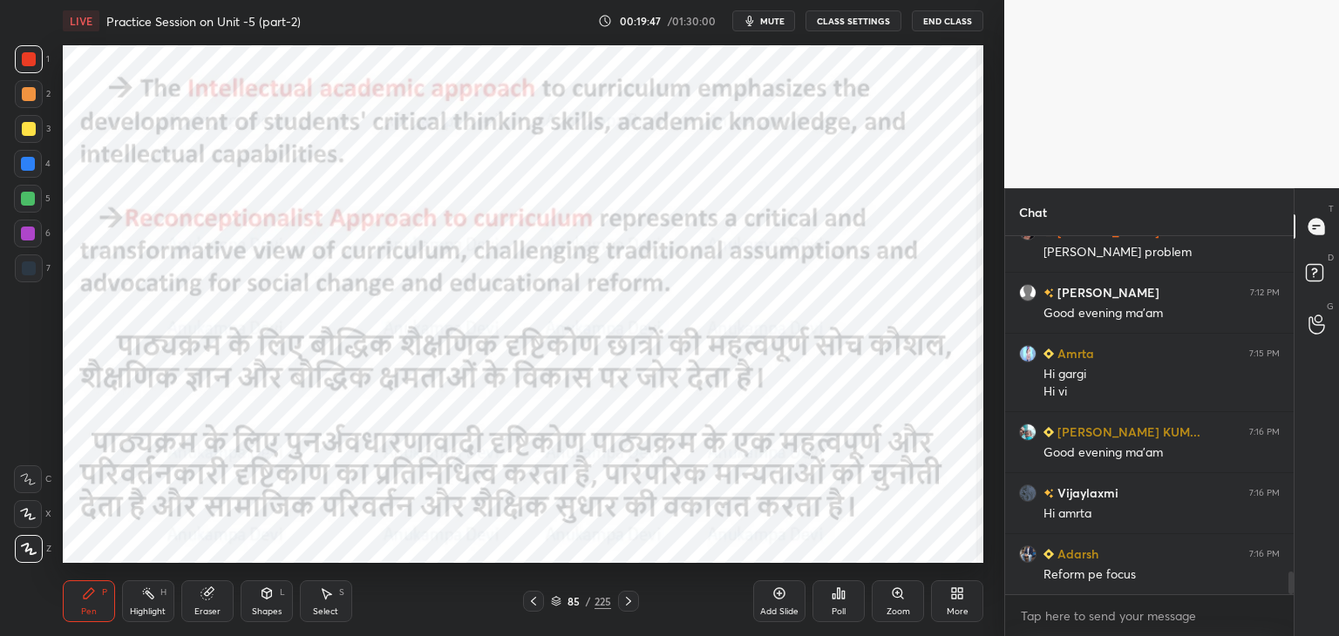
click at [533, 606] on icon at bounding box center [533, 601] width 14 height 14
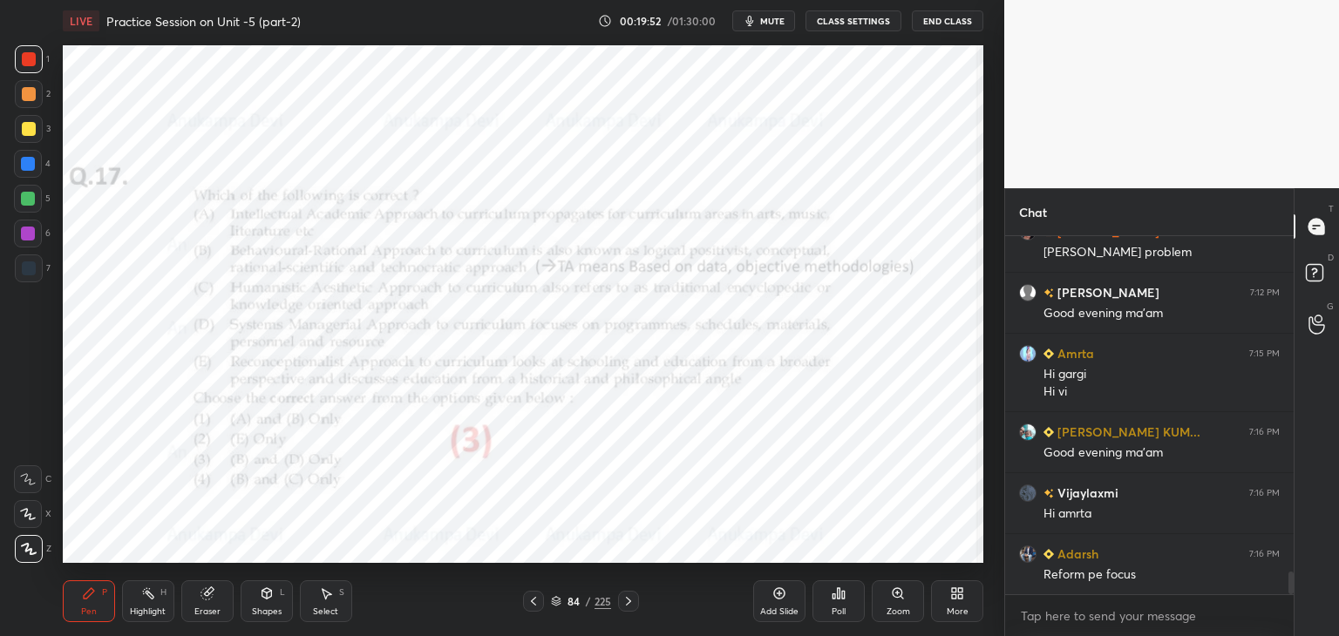
click at [627, 609] on div at bounding box center [628, 601] width 21 height 21
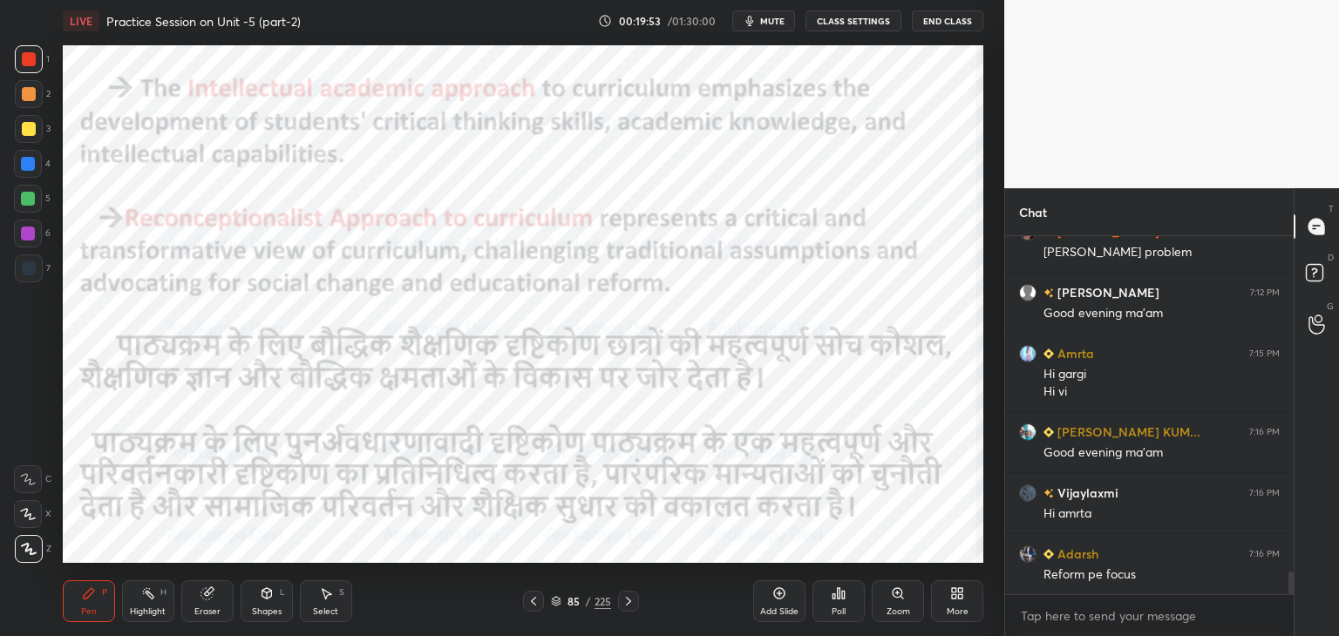
click at [627, 604] on icon at bounding box center [628, 601] width 5 height 9
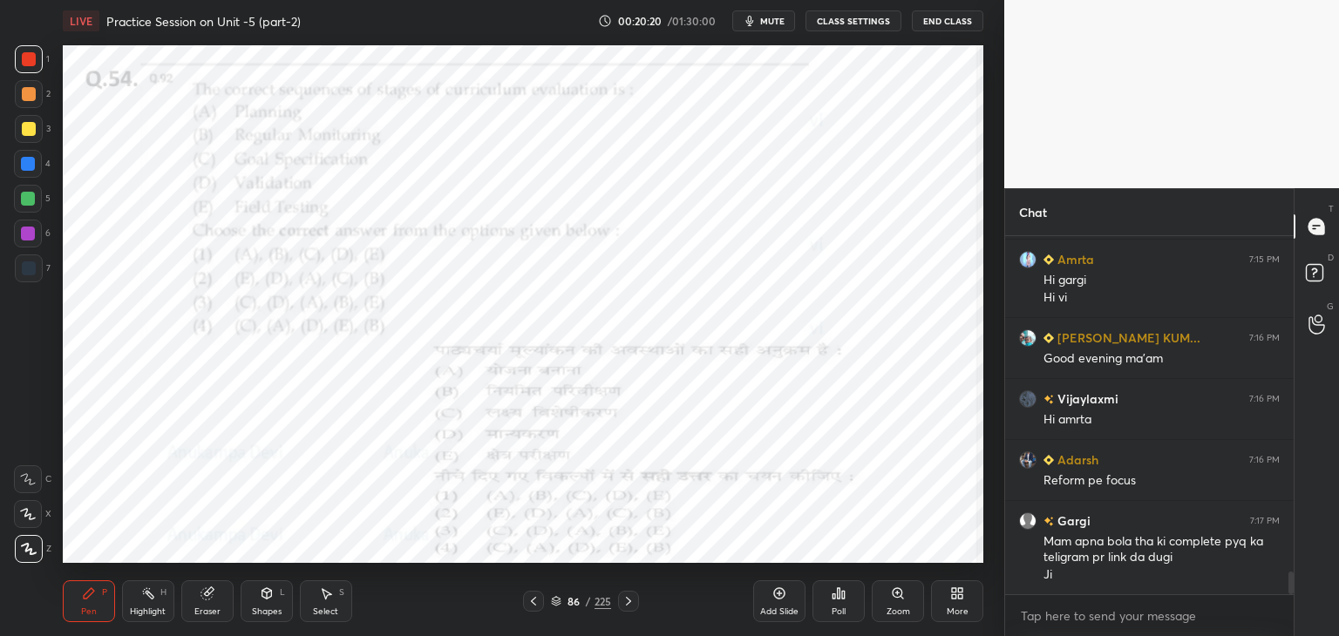
scroll to position [5384, 0]
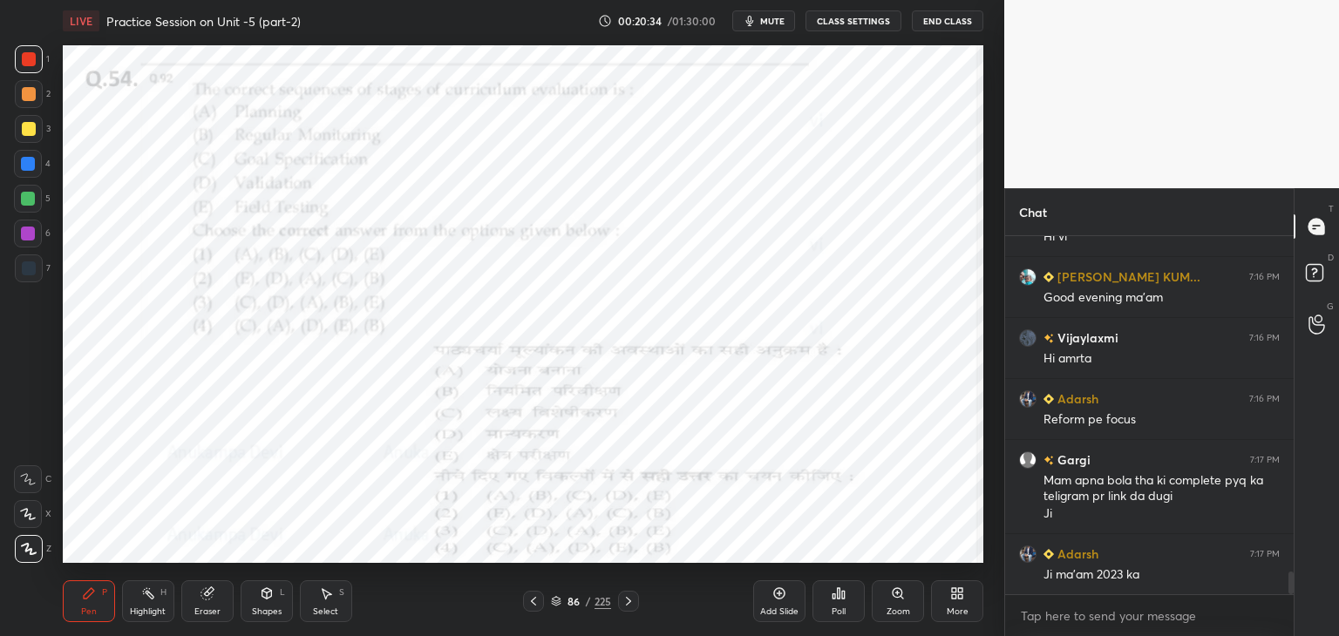
click at [774, 18] on span "mute" at bounding box center [772, 21] width 24 height 12
click at [765, 21] on span "unmute" at bounding box center [770, 21] width 37 height 12
click at [774, 18] on span "mute" at bounding box center [772, 21] width 24 height 12
click at [554, 603] on icon at bounding box center [556, 602] width 9 height 3
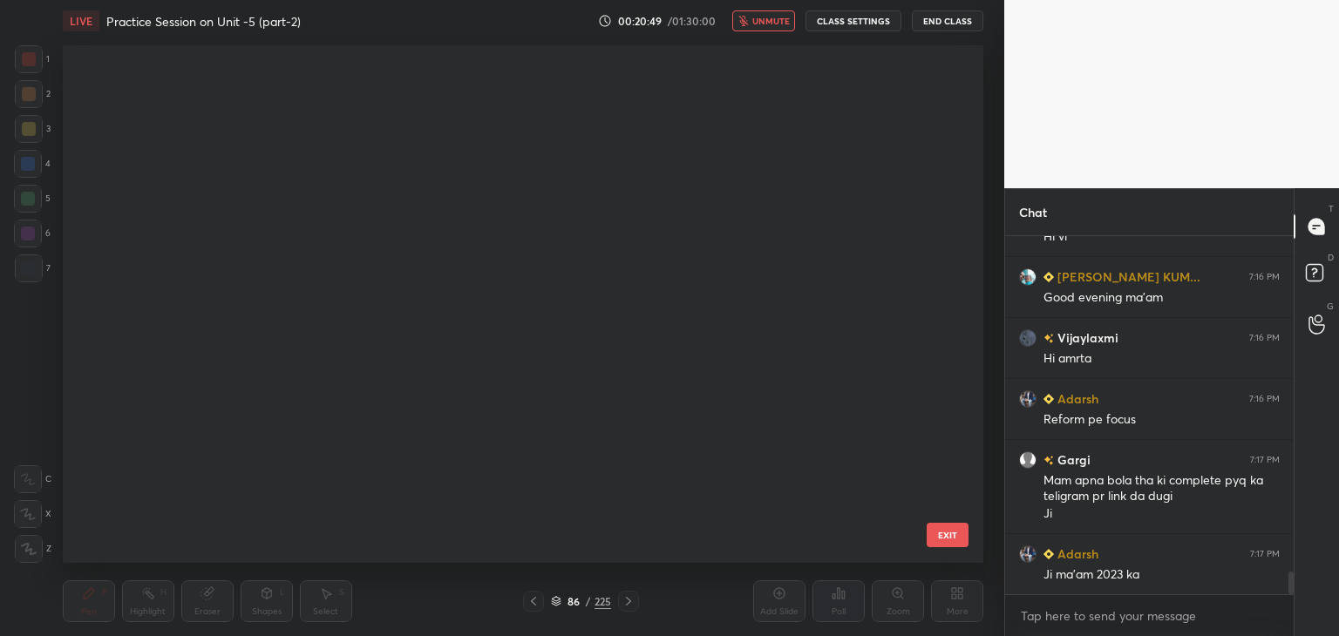
scroll to position [512, 912]
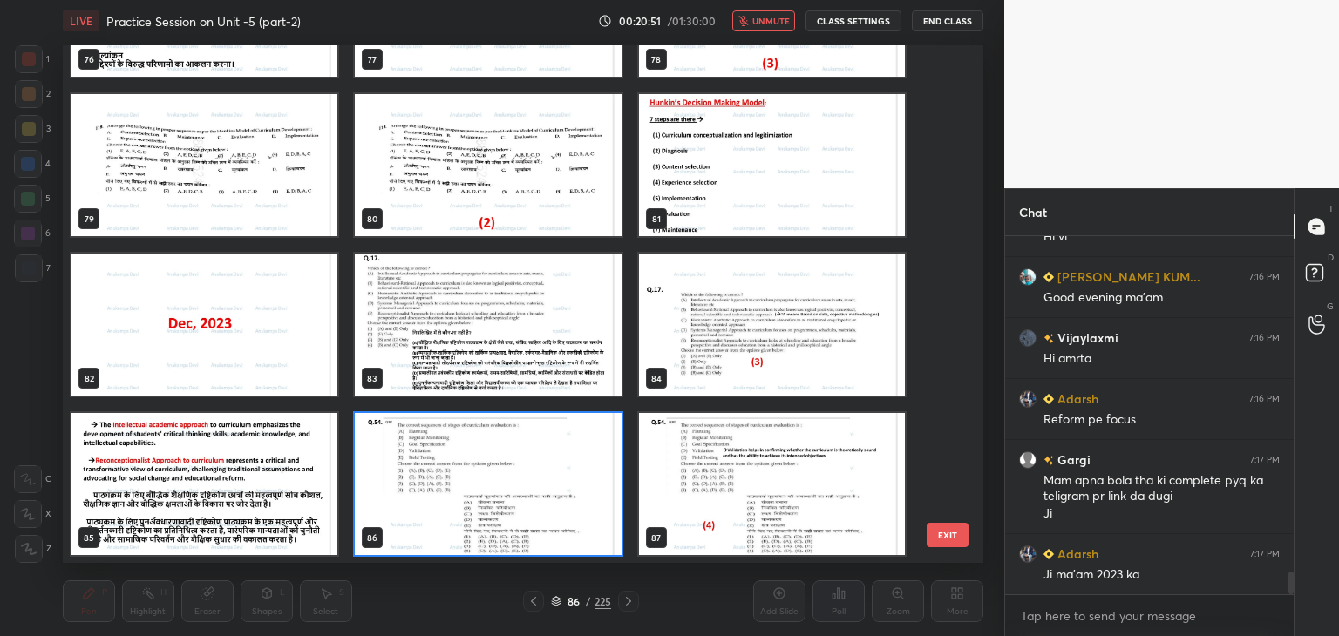
click at [607, 544] on img "grid" at bounding box center [488, 484] width 266 height 142
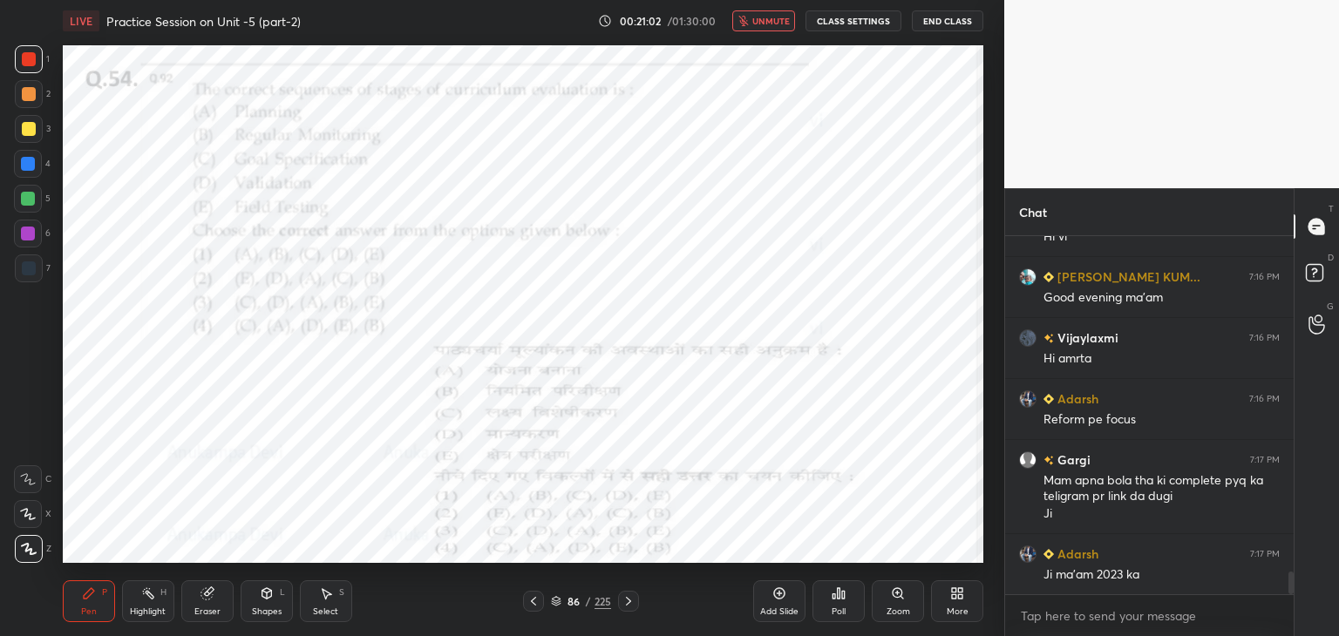
click at [770, 22] on span "unmute" at bounding box center [770, 21] width 37 height 12
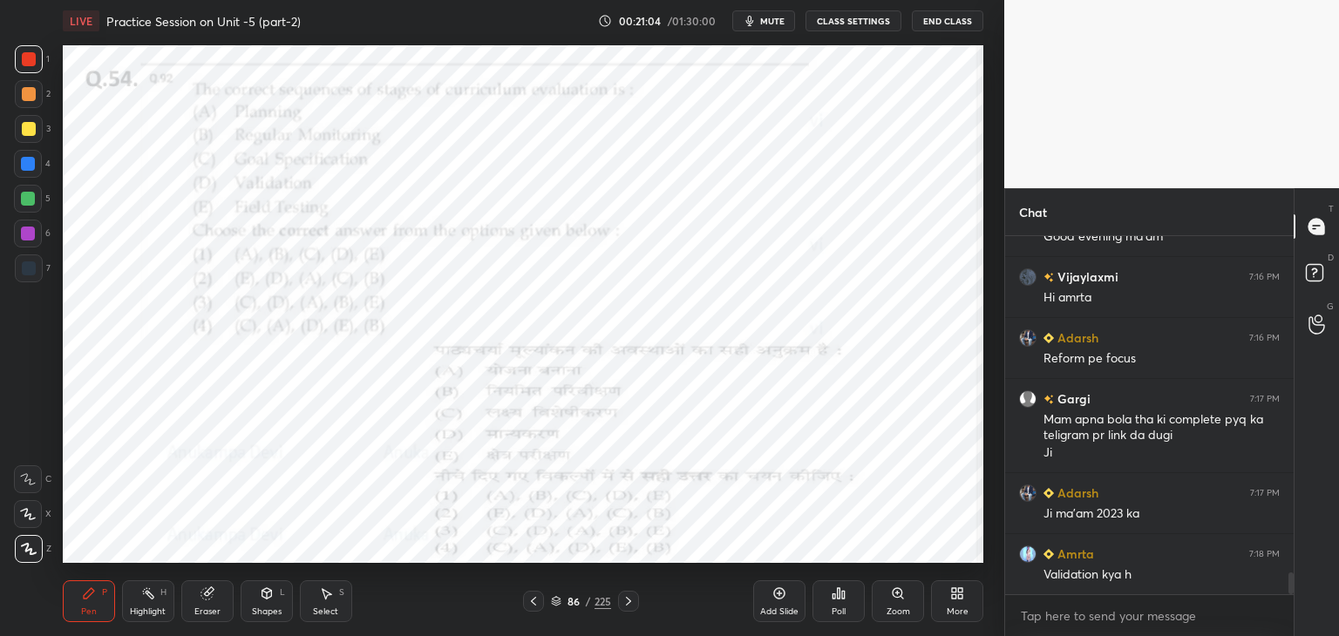
click at [775, 18] on span "mute" at bounding box center [772, 21] width 24 height 12
click at [771, 20] on span "unmute" at bounding box center [770, 21] width 37 height 12
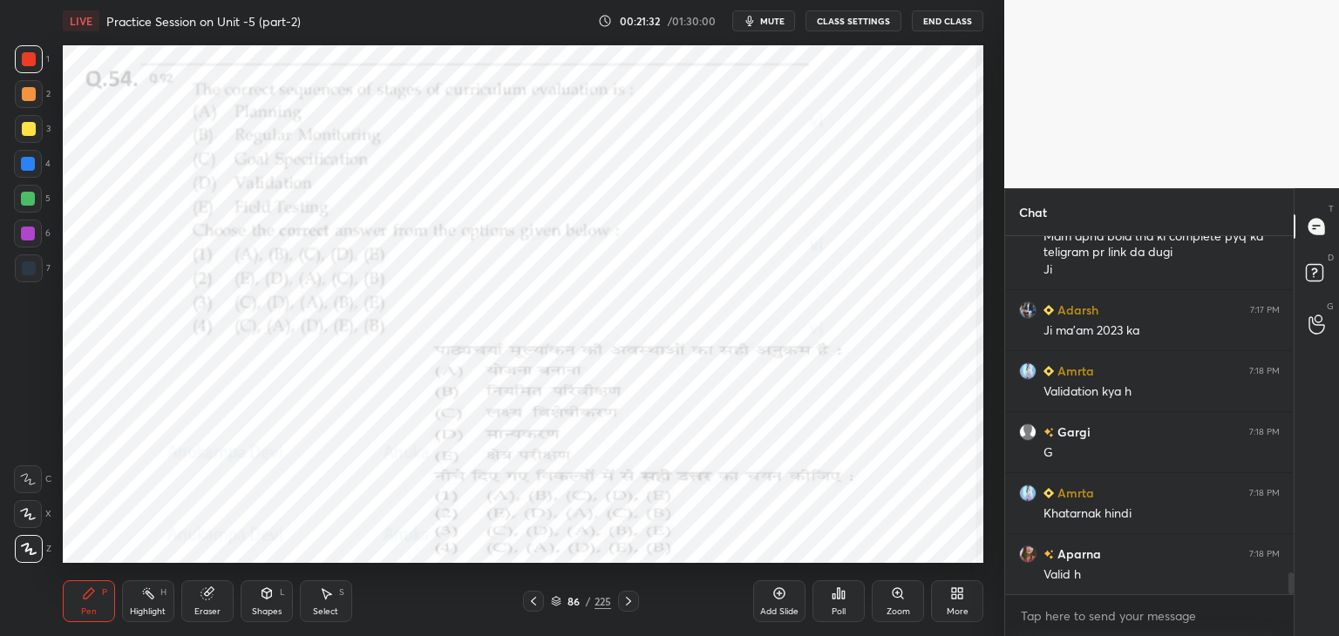
scroll to position [5689, 0]
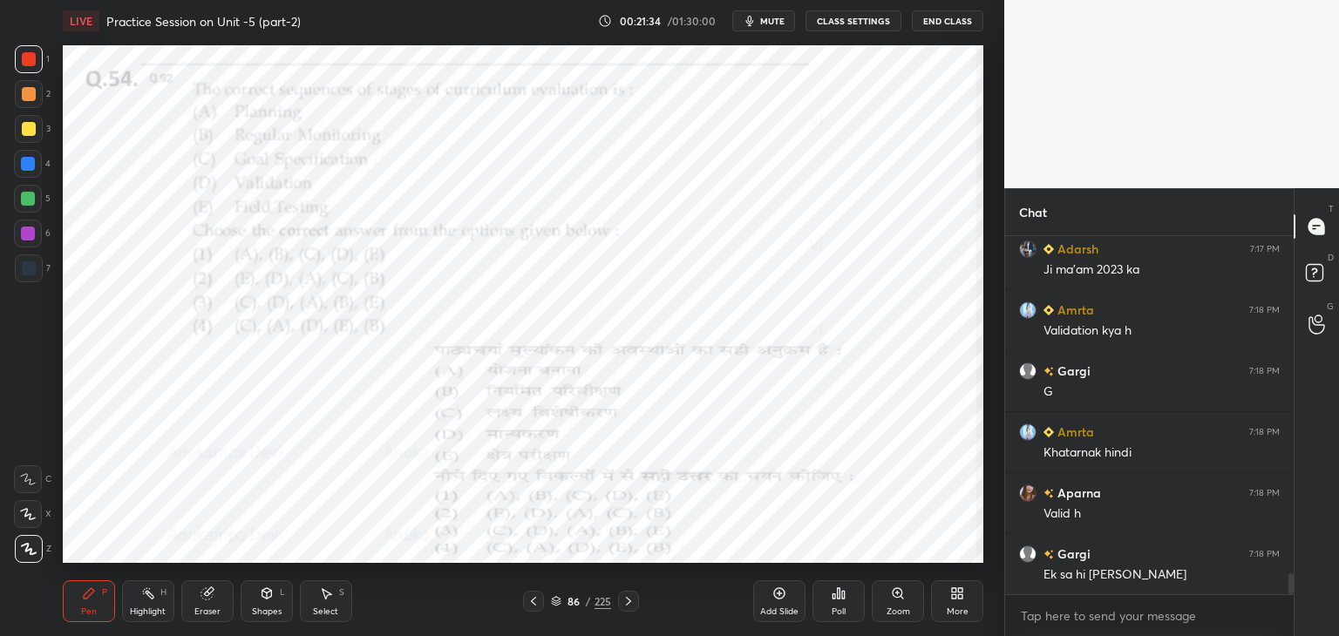
click at [837, 600] on div "Poll" at bounding box center [838, 601] width 52 height 42
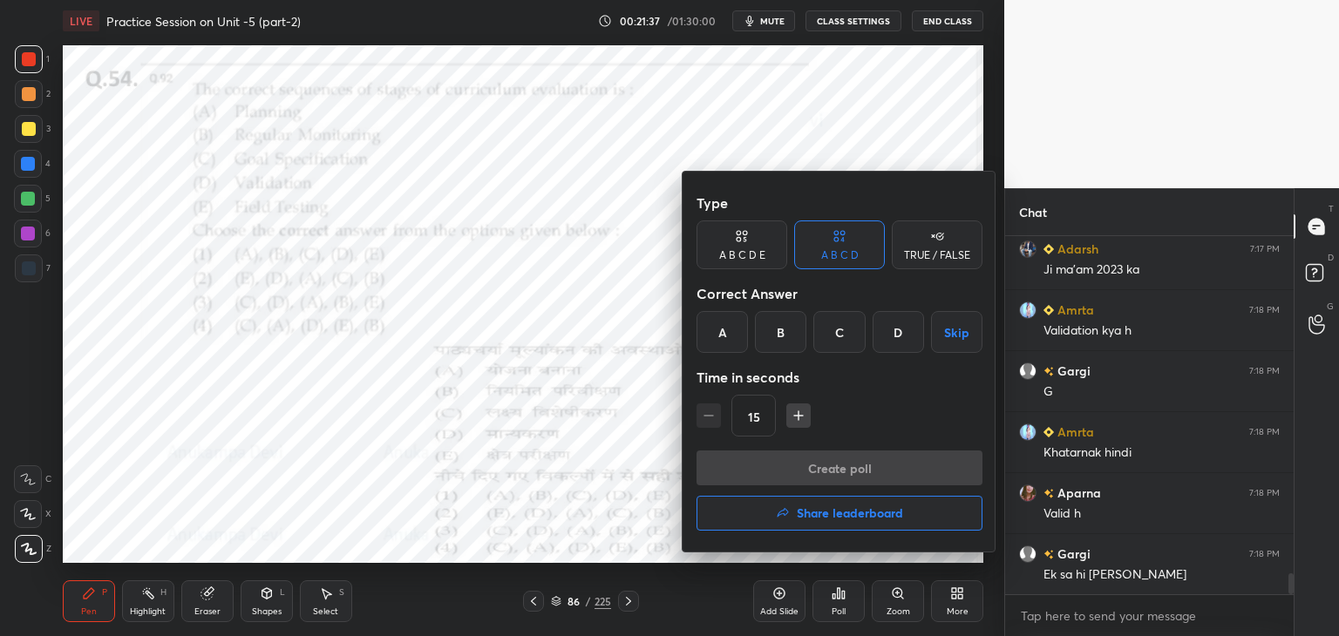
scroll to position [5750, 0]
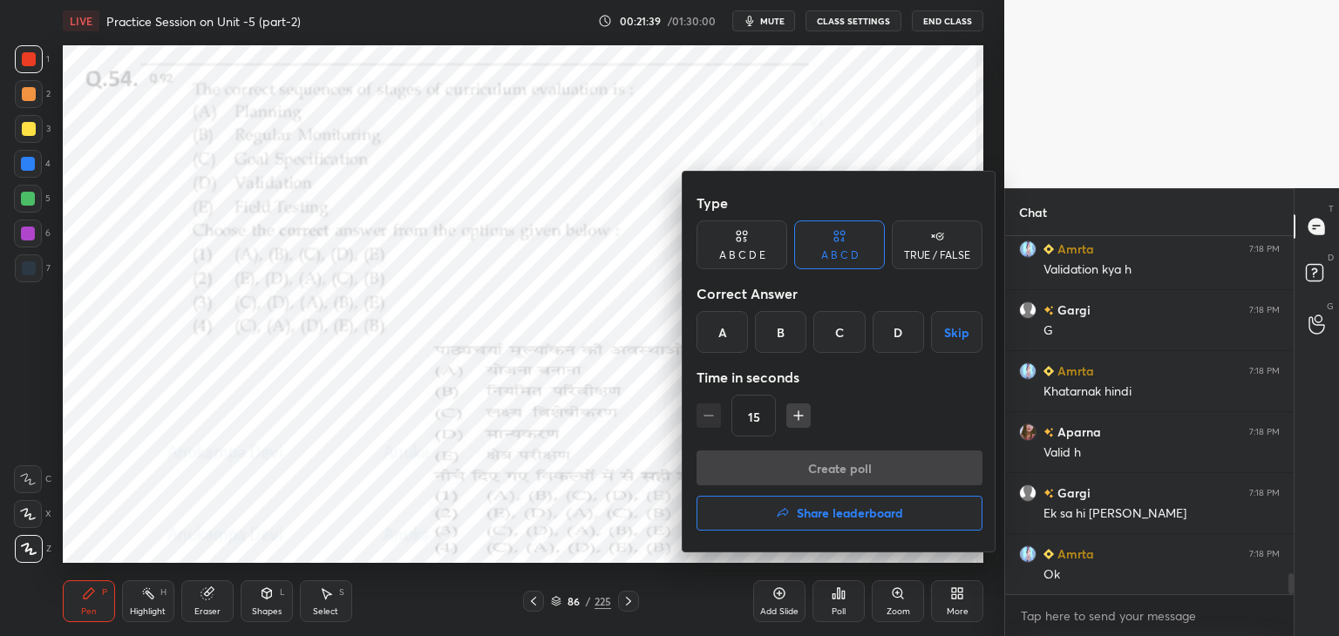
click at [891, 332] on div "D" at bounding box center [897, 332] width 51 height 42
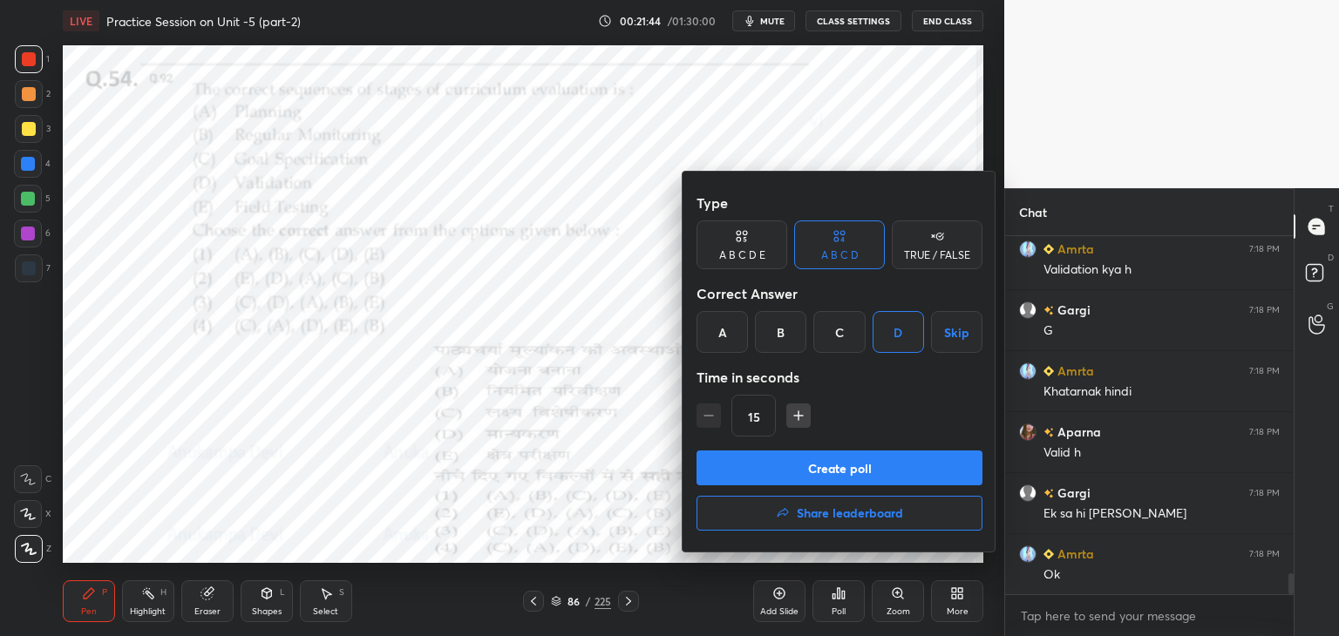
scroll to position [6, 5]
drag, startPoint x: 899, startPoint y: 469, endPoint x: 890, endPoint y: 440, distance: 30.1
click at [897, 471] on button "Create poll" at bounding box center [839, 468] width 286 height 35
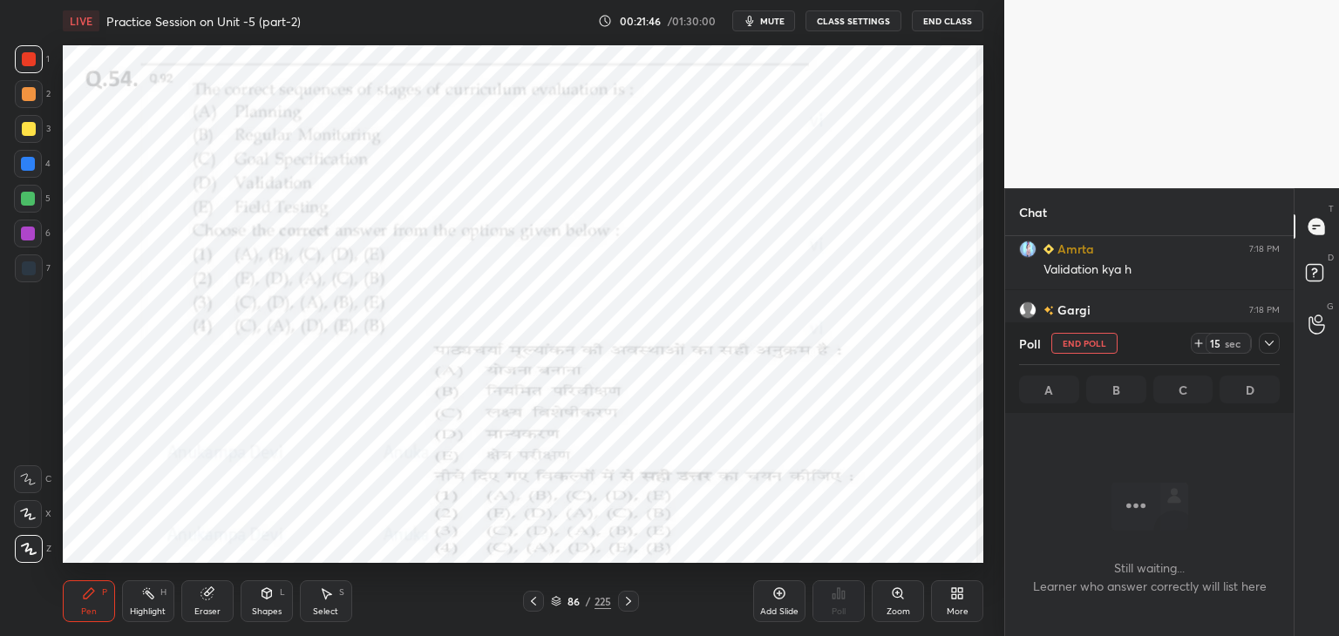
scroll to position [307, 283]
click at [783, 24] on span "mute" at bounding box center [772, 21] width 24 height 12
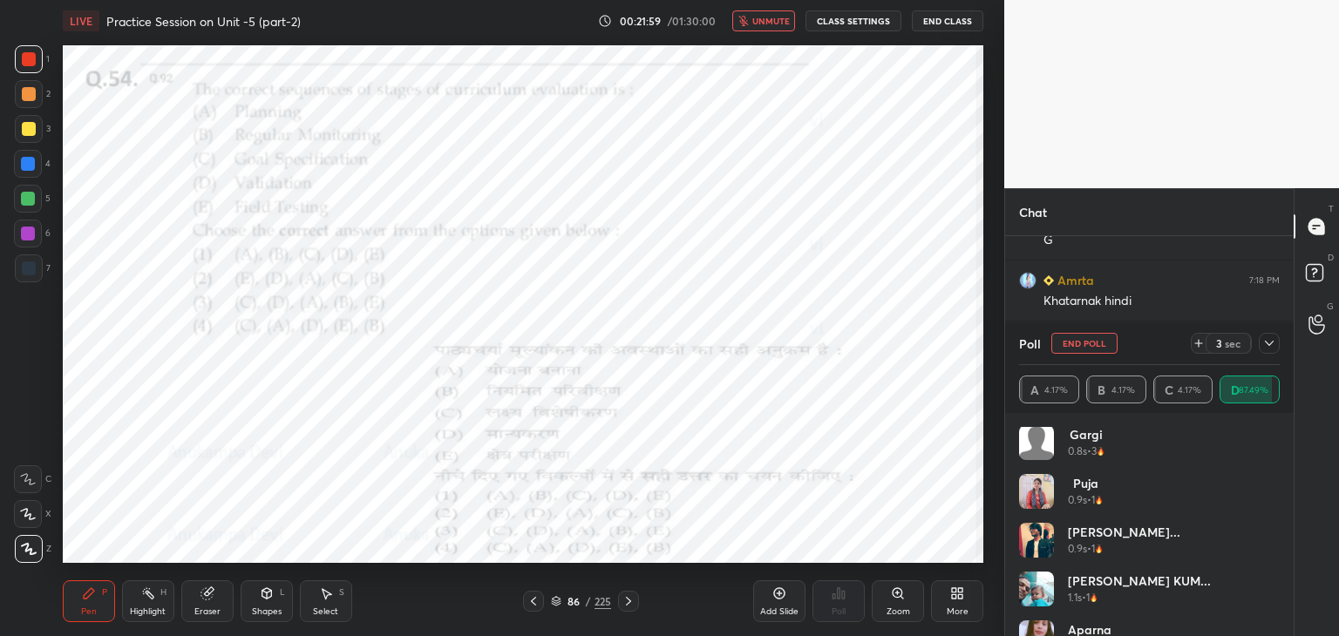
scroll to position [13, 0]
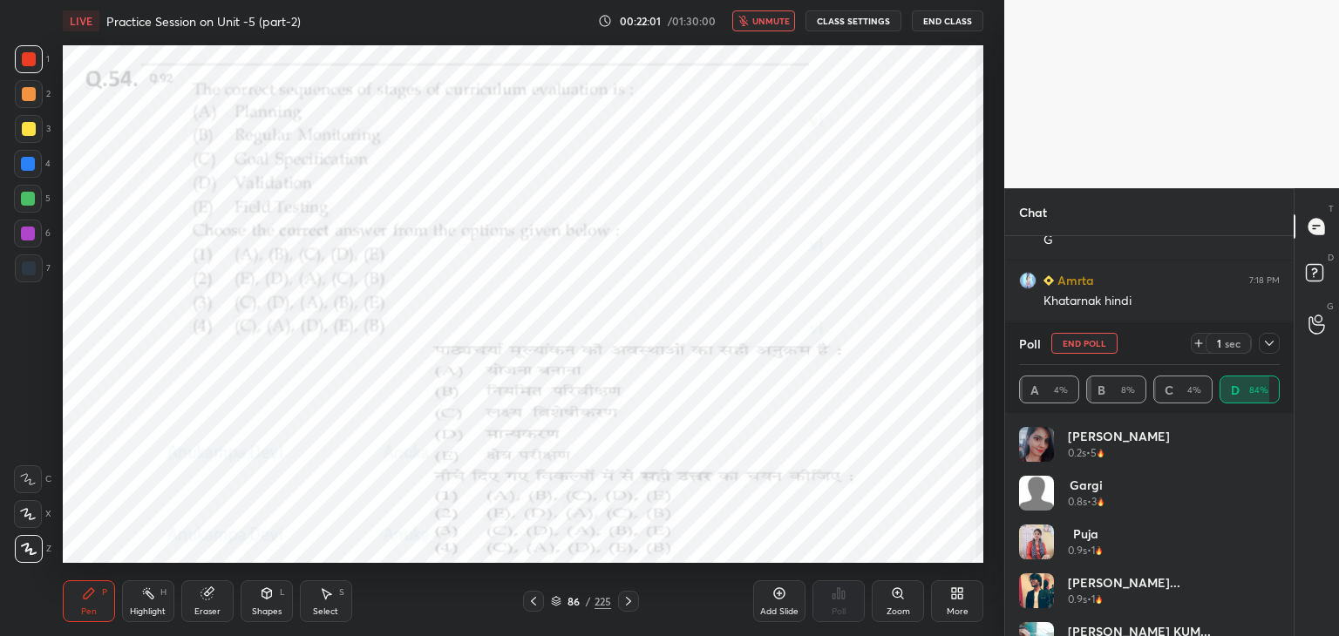
click at [777, 17] on span "unmute" at bounding box center [770, 21] width 37 height 12
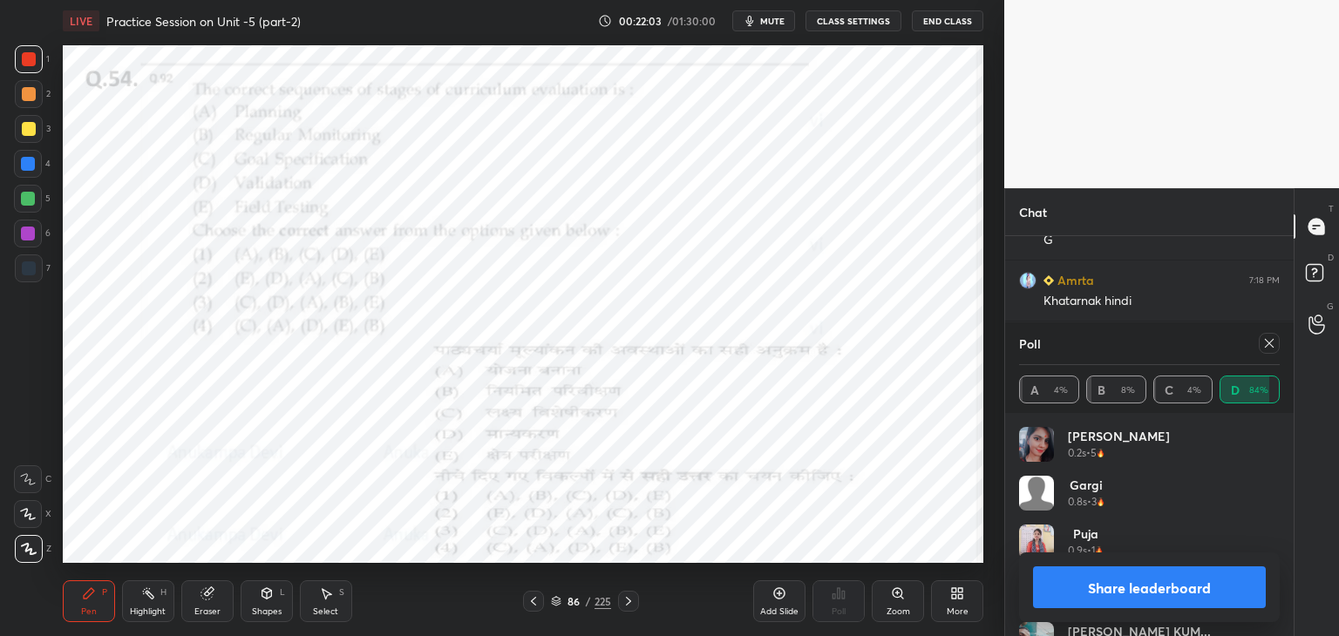
drag, startPoint x: 1266, startPoint y: 344, endPoint x: 1093, endPoint y: 369, distance: 175.1
click at [1264, 343] on icon at bounding box center [1269, 343] width 14 height 14
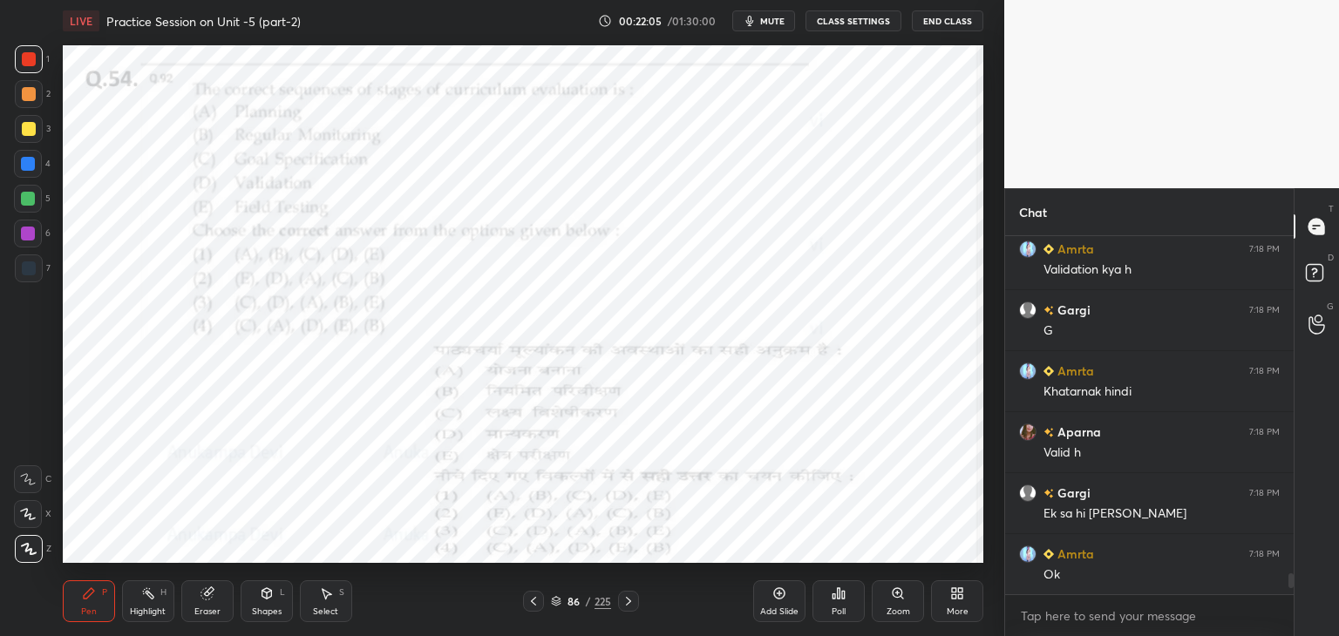
click at [629, 605] on icon at bounding box center [628, 601] width 14 height 14
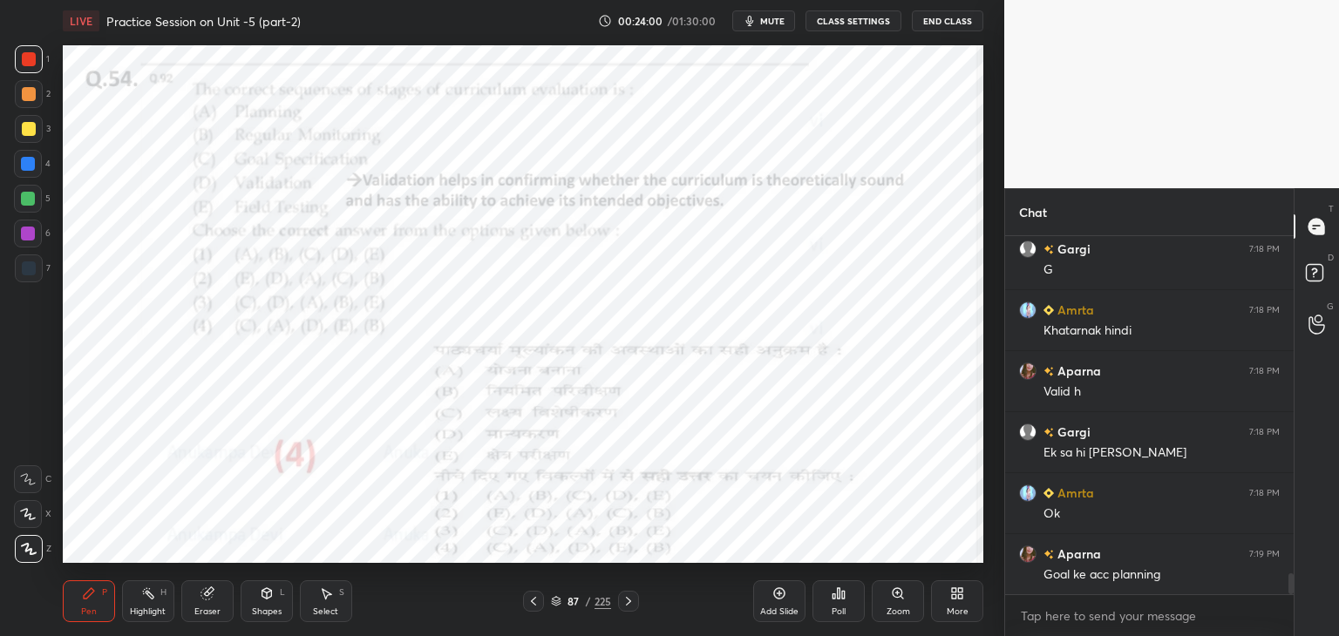
click at [629, 602] on icon at bounding box center [628, 601] width 5 height 9
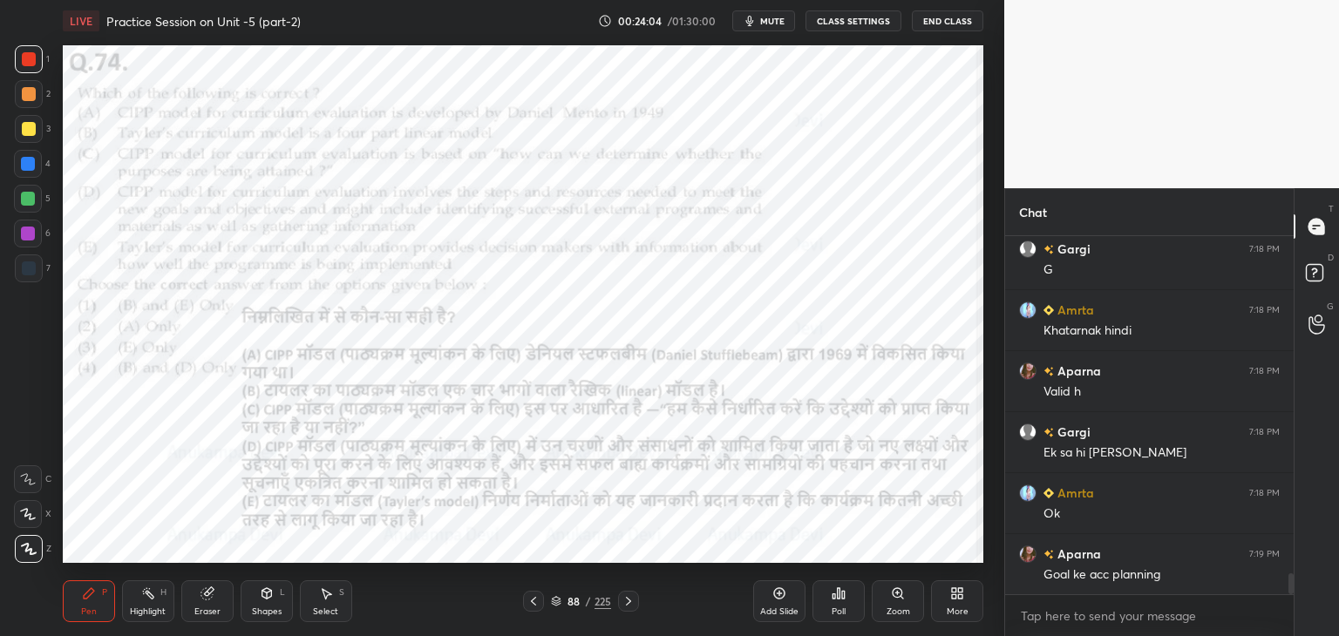
scroll to position [5872, 0]
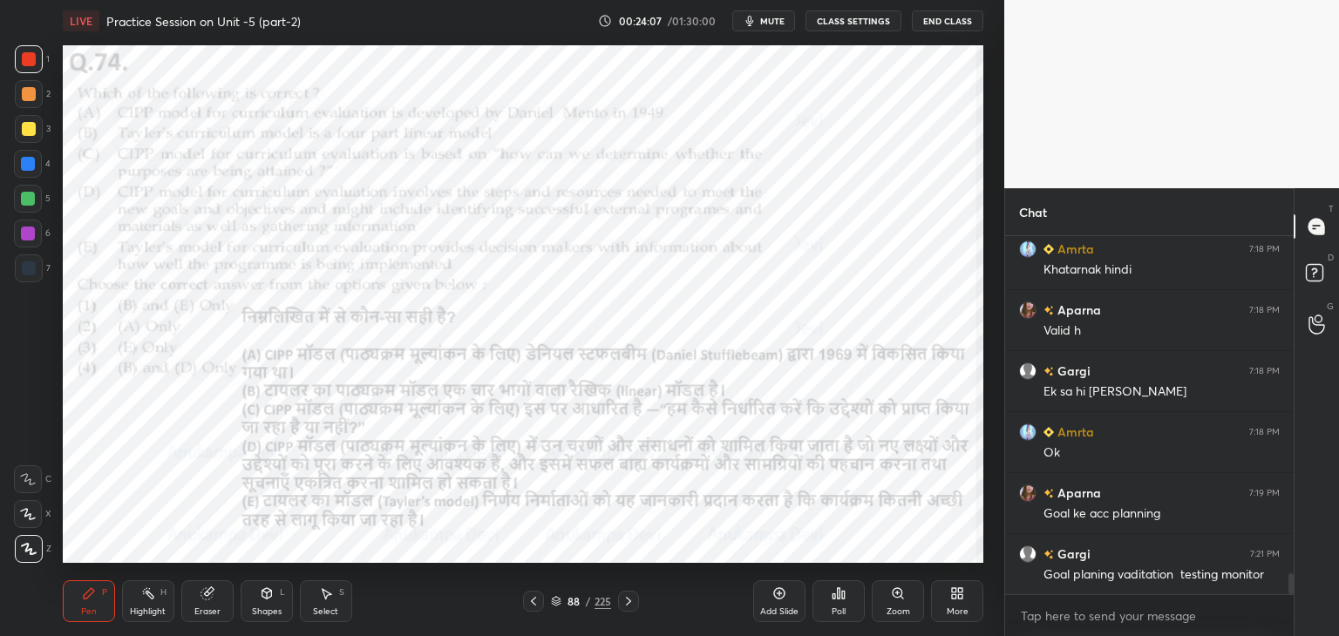
click at [779, 17] on span "mute" at bounding box center [772, 21] width 24 height 12
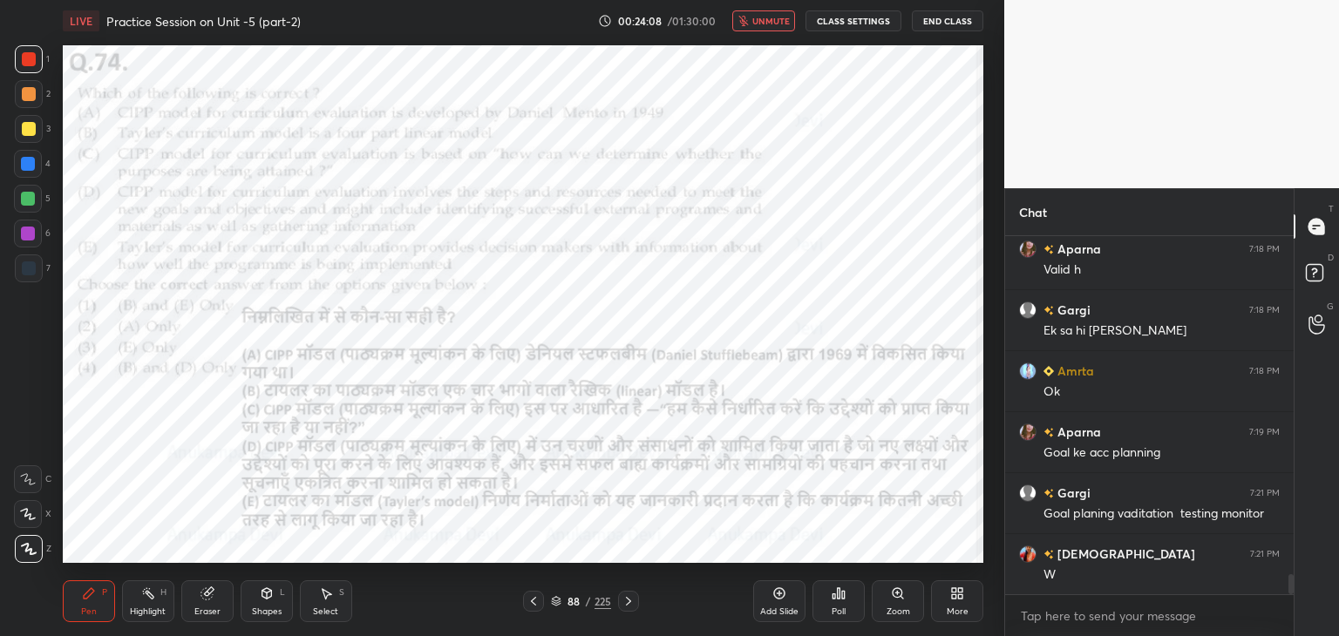
click at [779, 22] on span "unmute" at bounding box center [770, 21] width 37 height 12
click at [775, 23] on span "mute" at bounding box center [772, 21] width 24 height 12
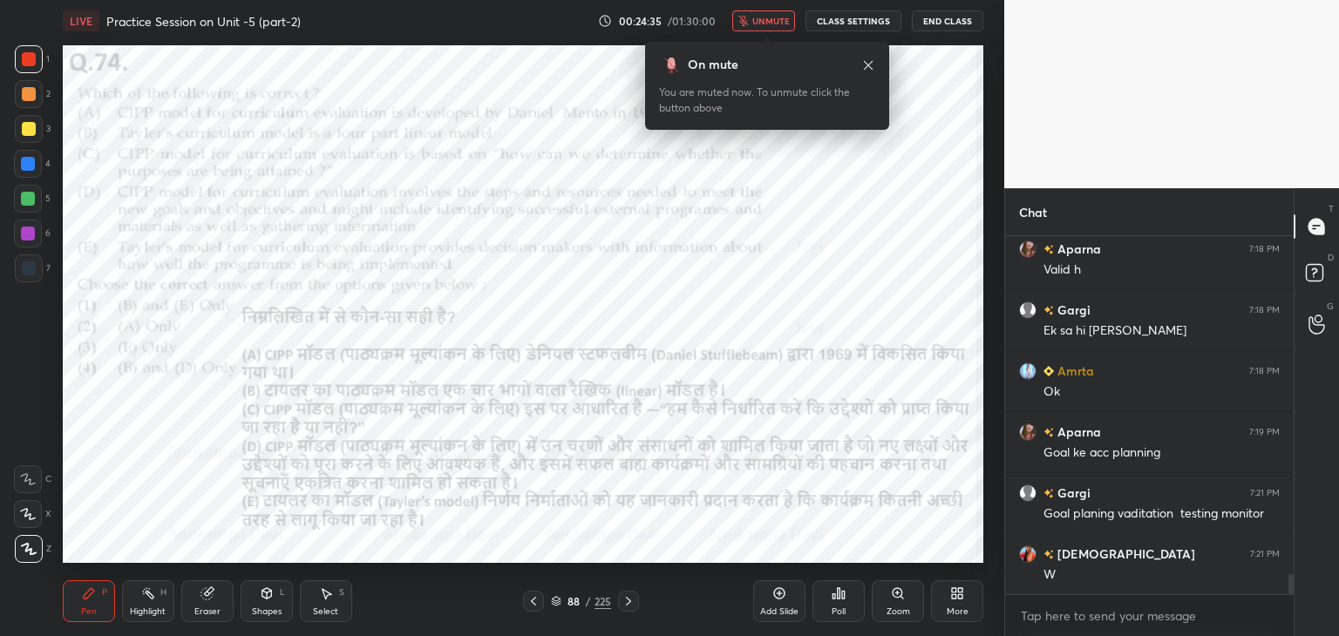
click at [869, 64] on icon at bounding box center [868, 65] width 14 height 14
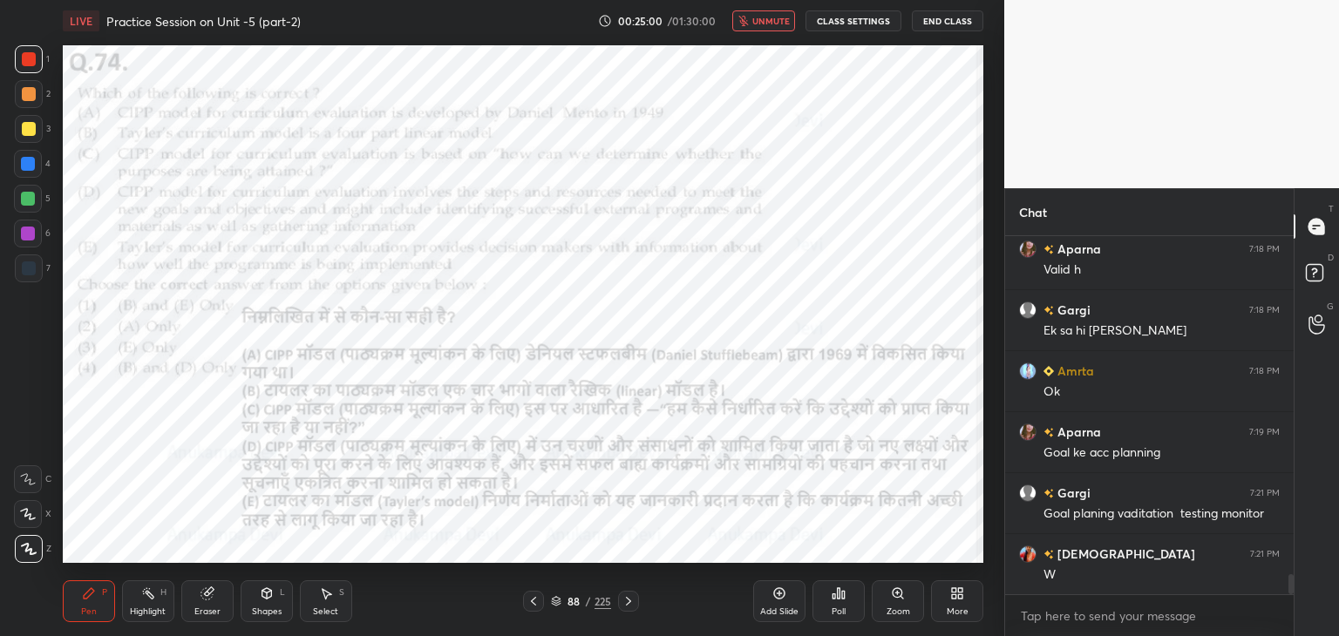
click at [553, 600] on icon at bounding box center [556, 601] width 10 height 10
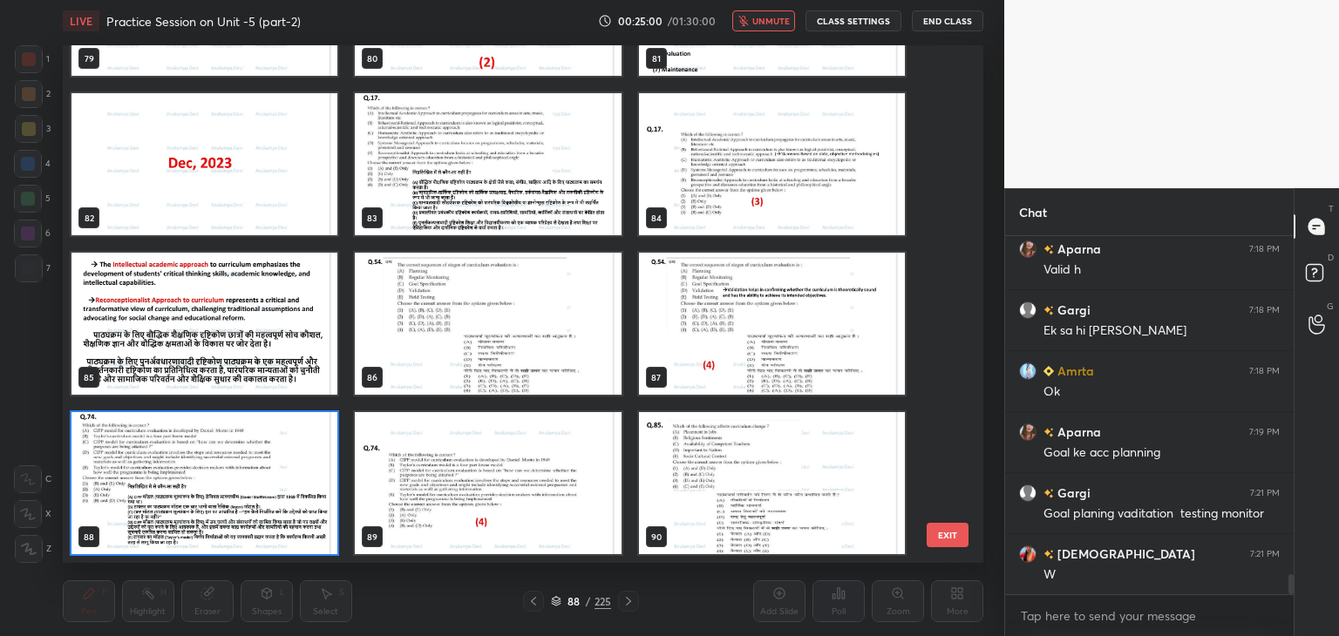
scroll to position [512, 912]
click at [330, 546] on img "grid" at bounding box center [204, 483] width 266 height 142
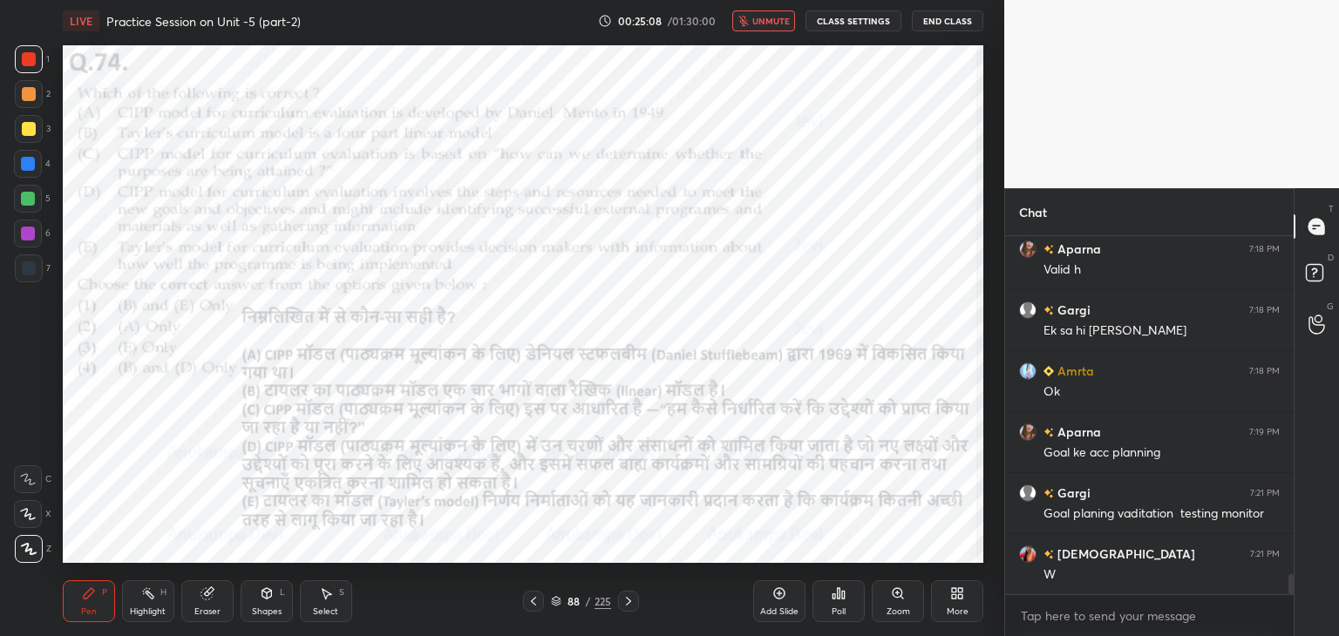
click at [774, 25] on span "unmute" at bounding box center [770, 21] width 37 height 12
click at [768, 22] on span "mute" at bounding box center [772, 21] width 24 height 12
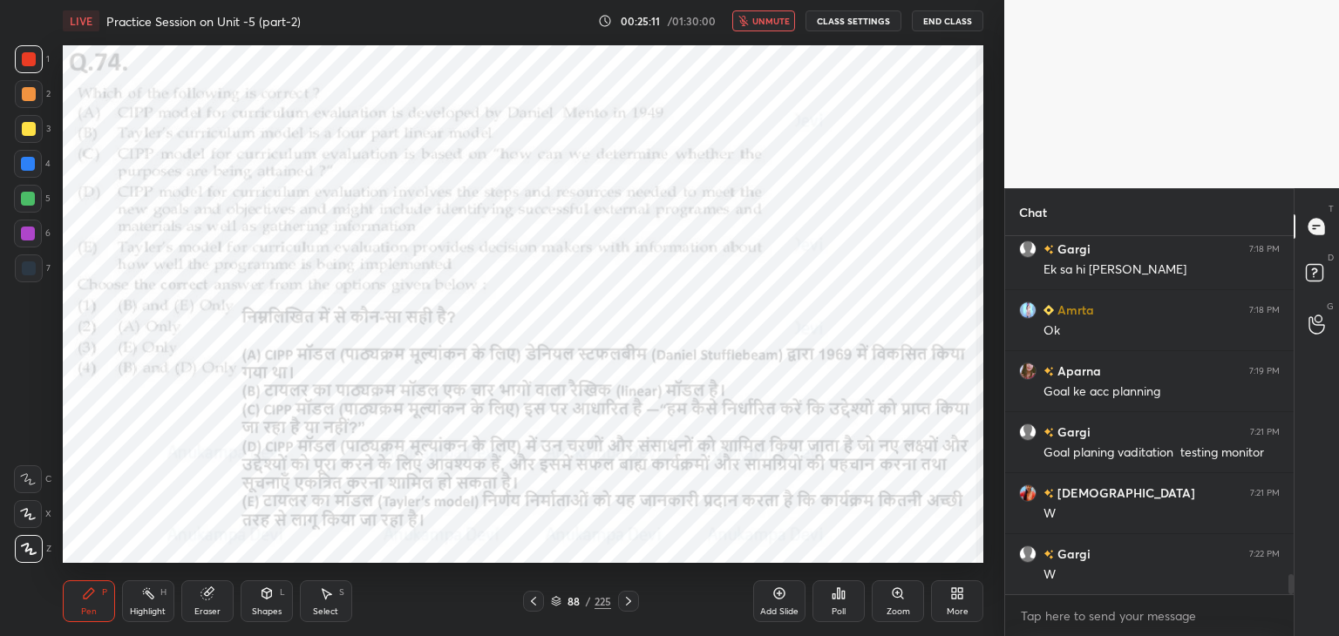
click at [759, 27] on button "unmute" at bounding box center [763, 20] width 63 height 21
click at [774, 22] on span "mute" at bounding box center [772, 21] width 24 height 12
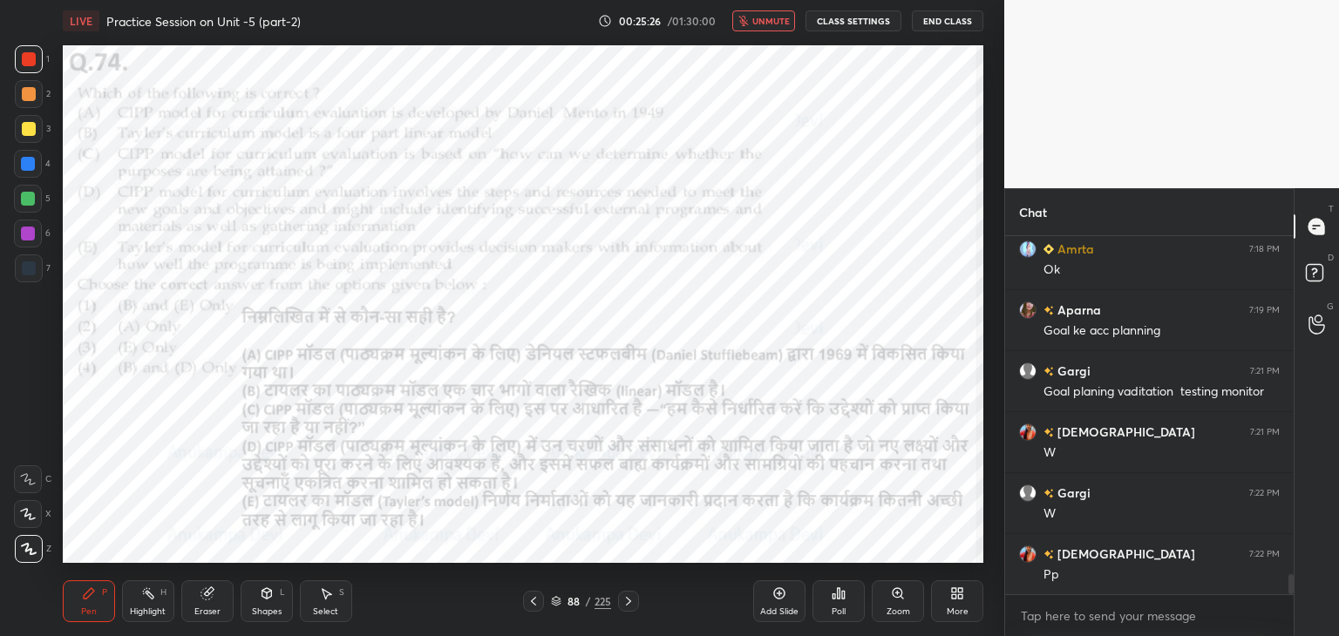
click at [760, 18] on span "unmute" at bounding box center [770, 21] width 37 height 12
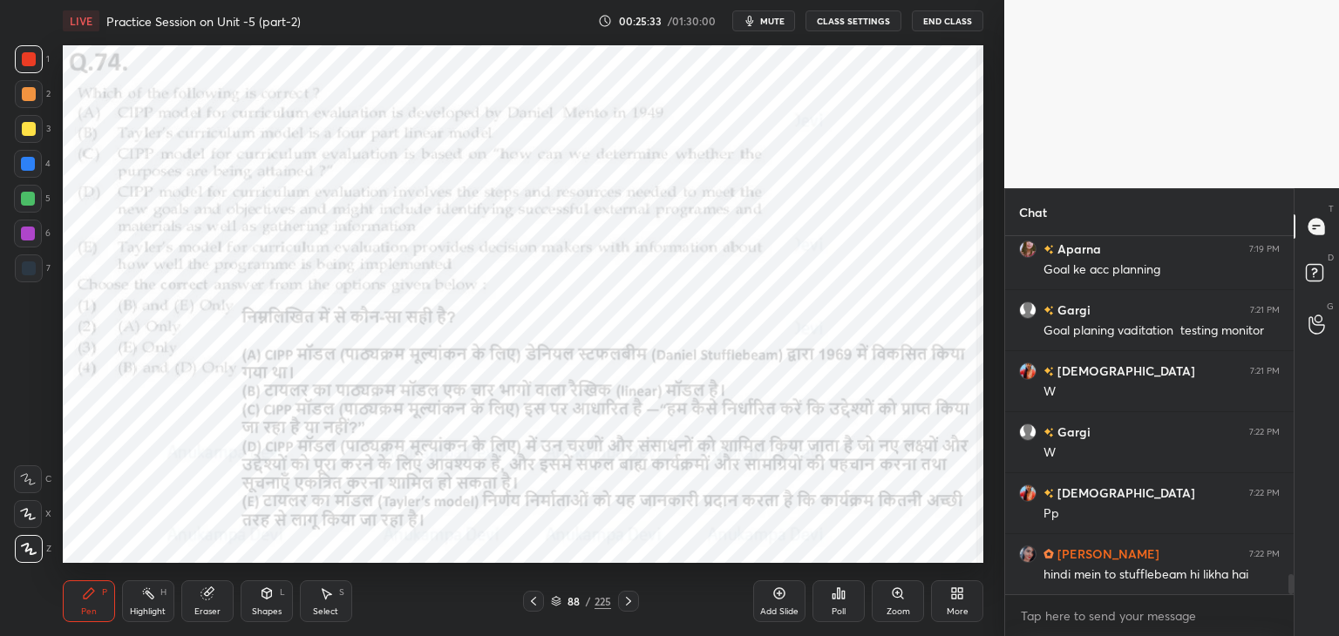
scroll to position [6177, 0]
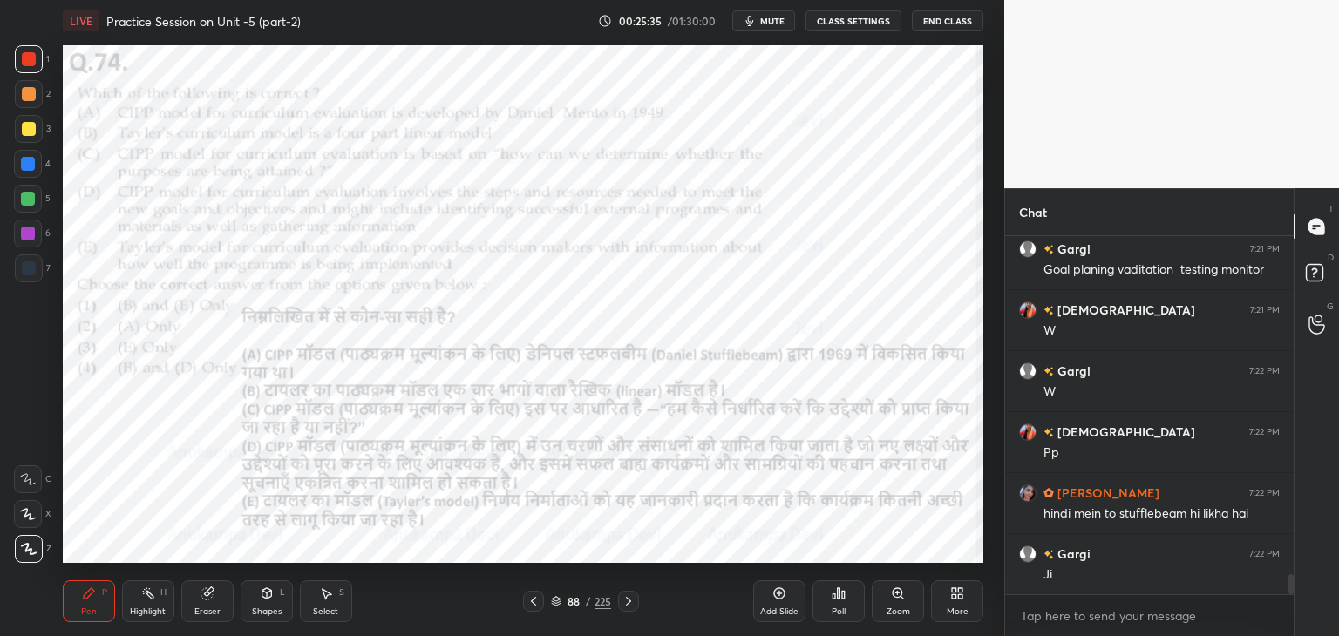
click at [835, 600] on div "Poll" at bounding box center [838, 601] width 52 height 42
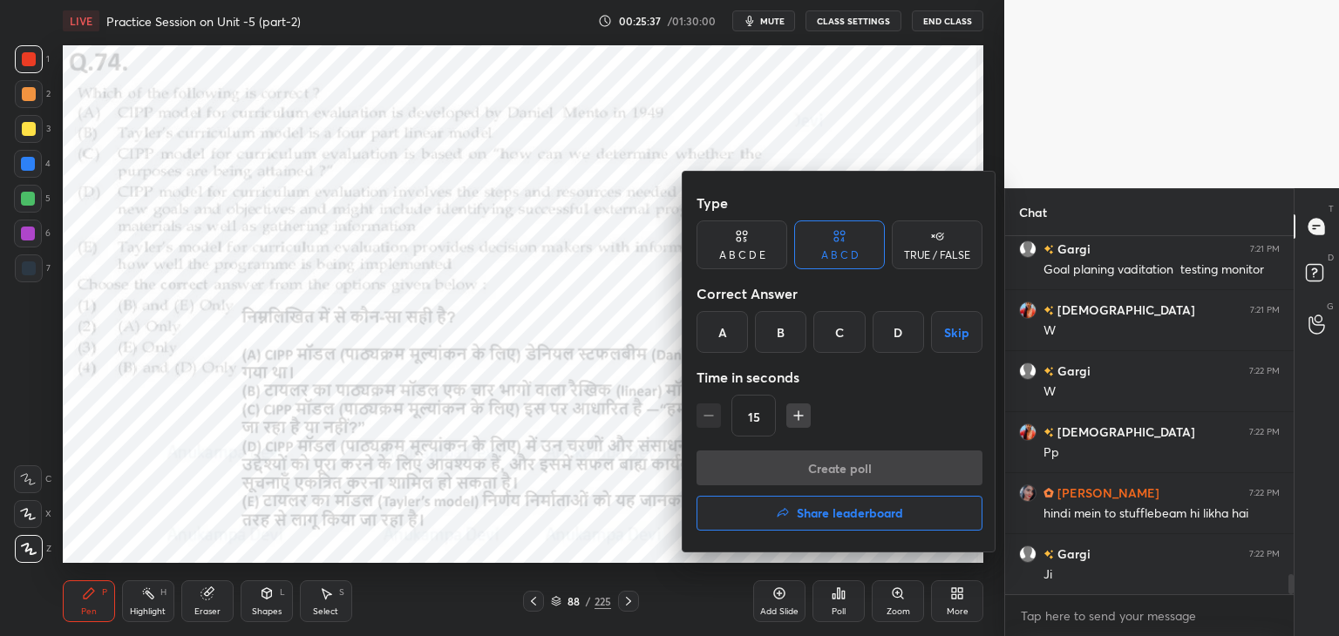
click at [890, 336] on div "D" at bounding box center [897, 332] width 51 height 42
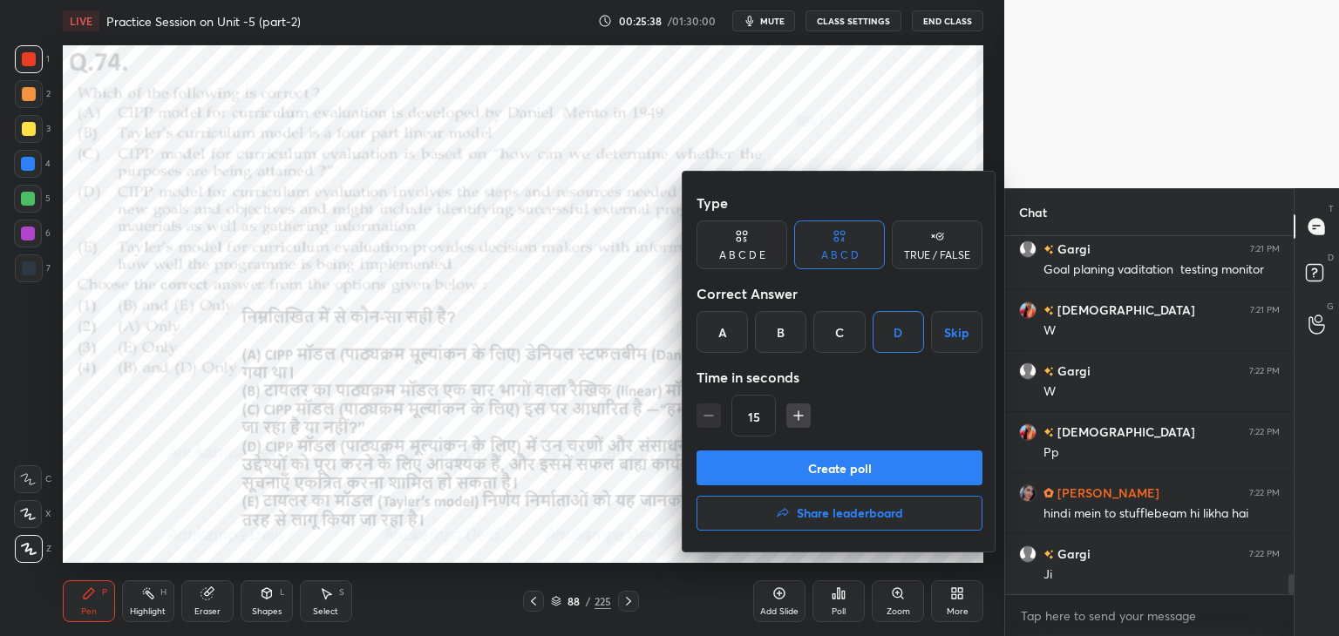
click at [872, 467] on button "Create poll" at bounding box center [839, 468] width 286 height 35
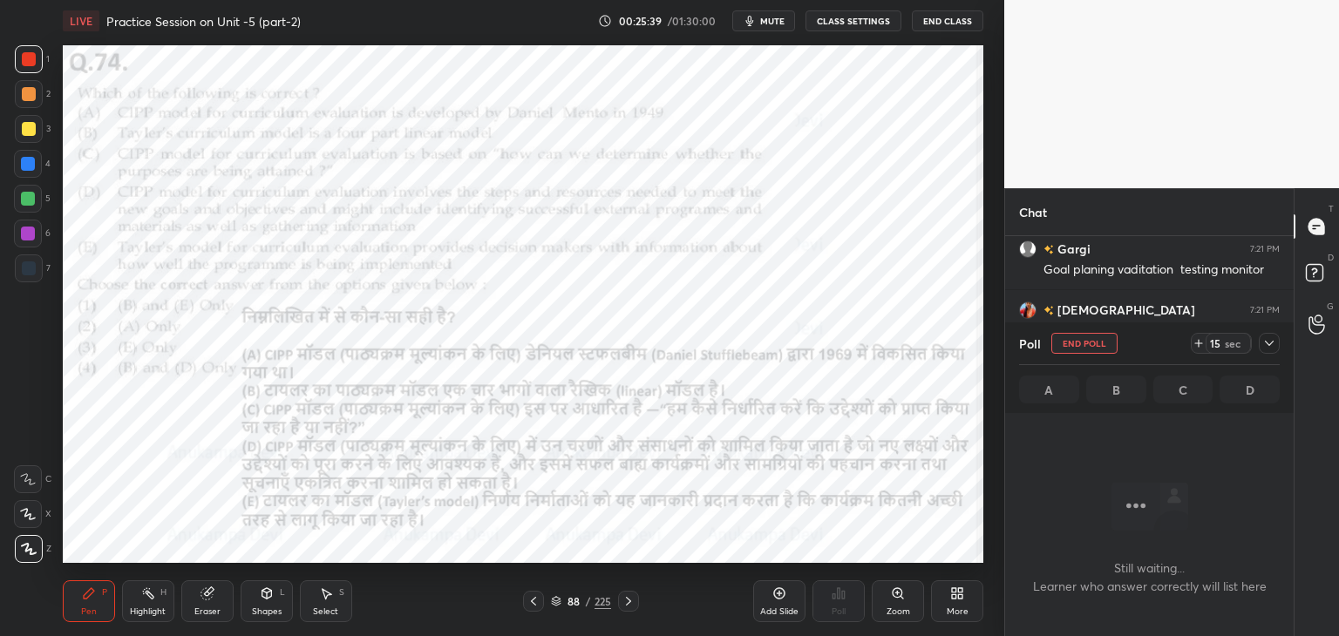
scroll to position [5, 5]
click at [777, 15] on span "mute" at bounding box center [772, 21] width 24 height 12
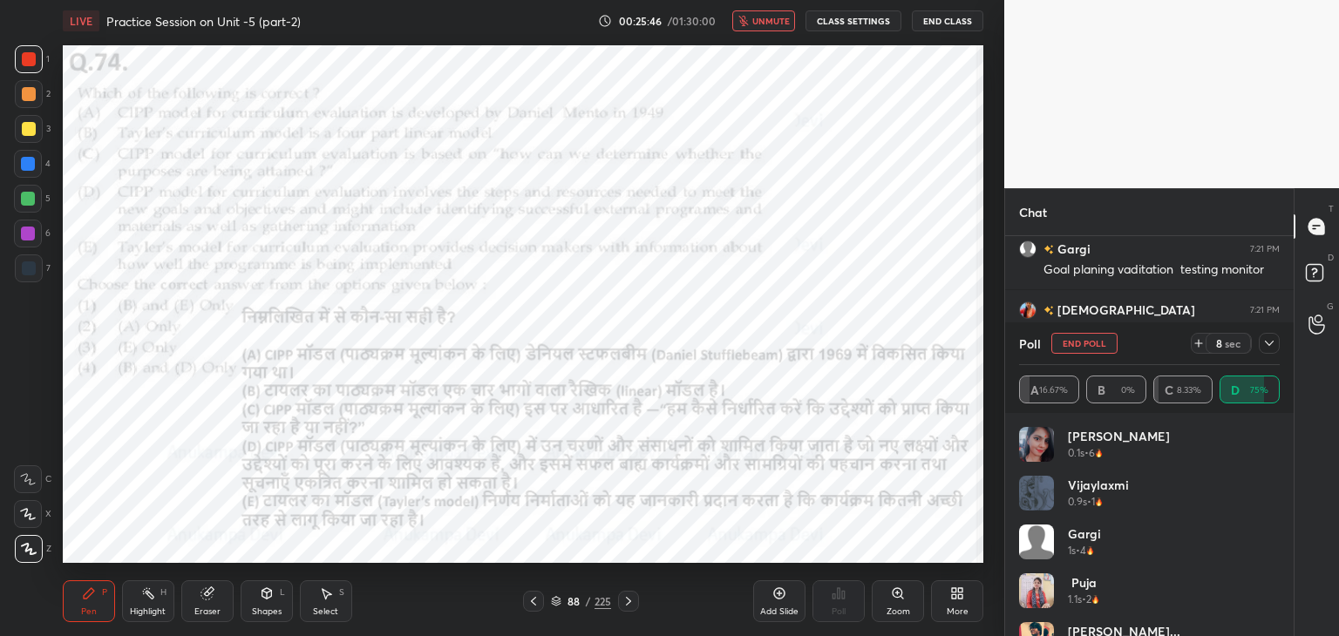
scroll to position [6329, 0]
click at [776, 21] on span "unmute" at bounding box center [770, 21] width 37 height 12
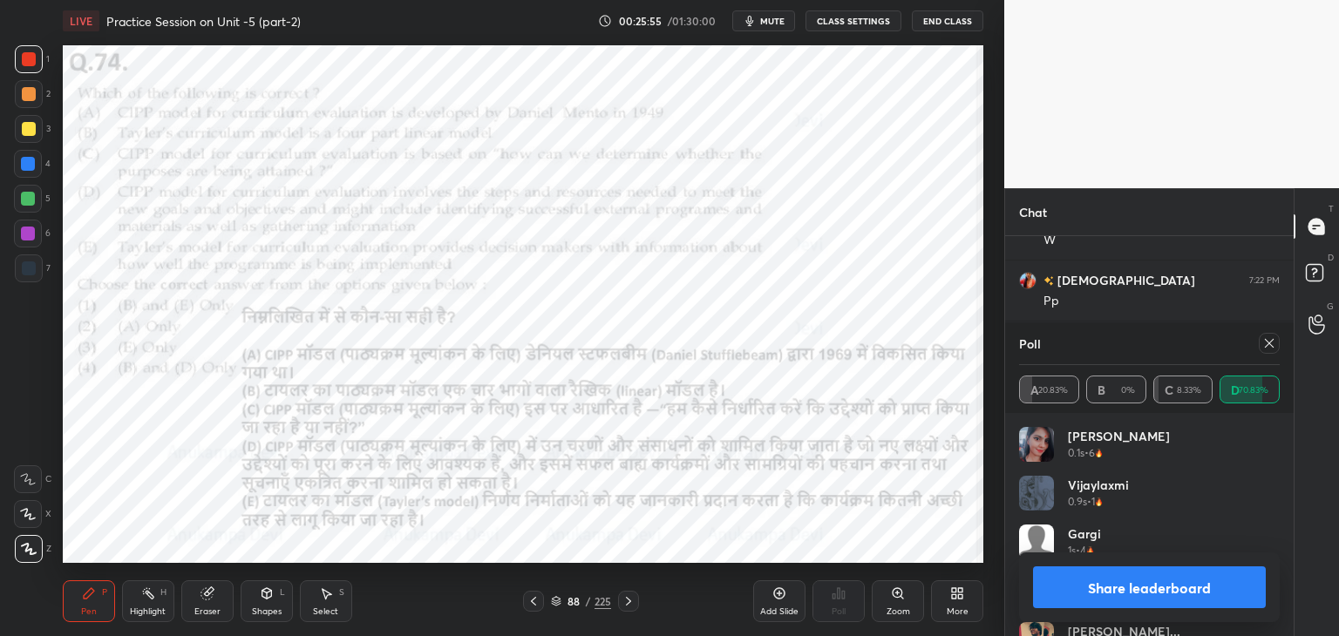
click at [1272, 344] on icon at bounding box center [1269, 343] width 14 height 14
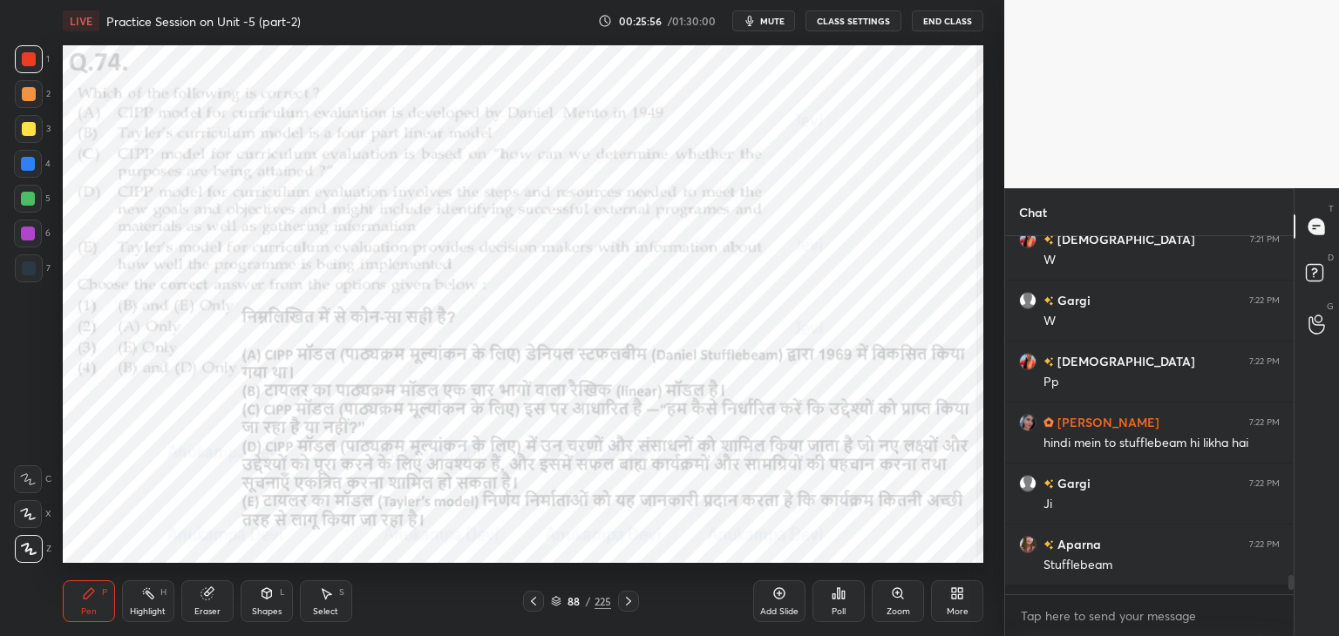
scroll to position [353, 283]
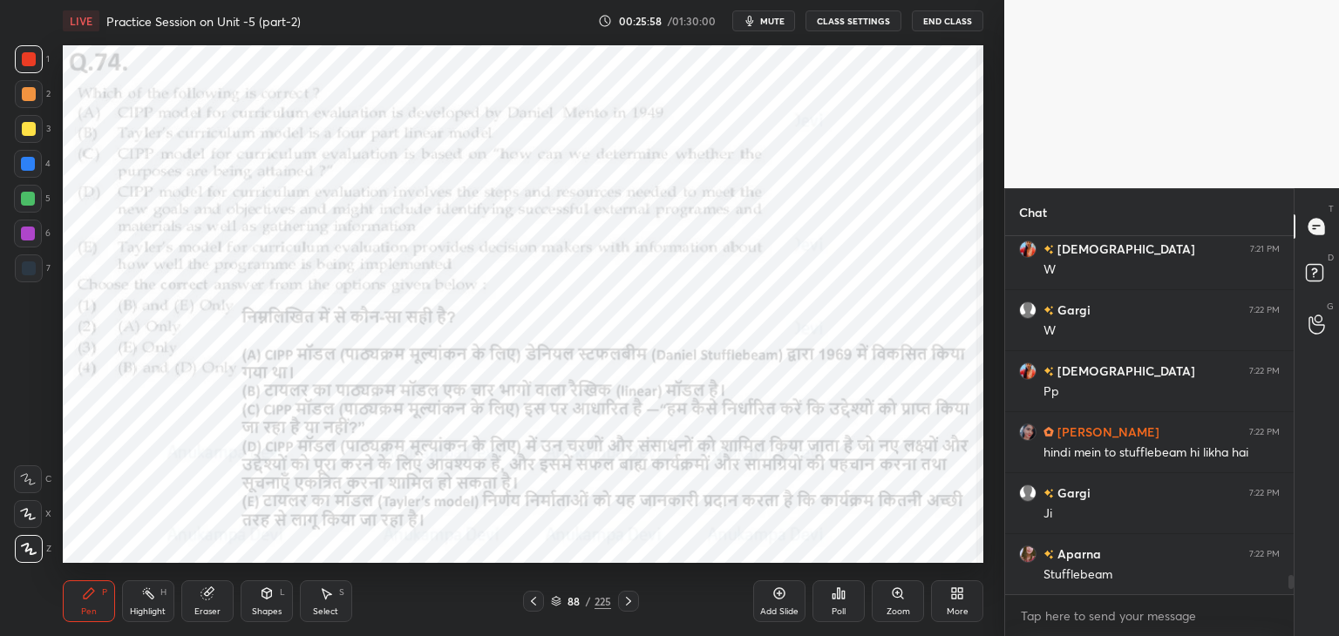
click at [636, 600] on div at bounding box center [628, 601] width 21 height 21
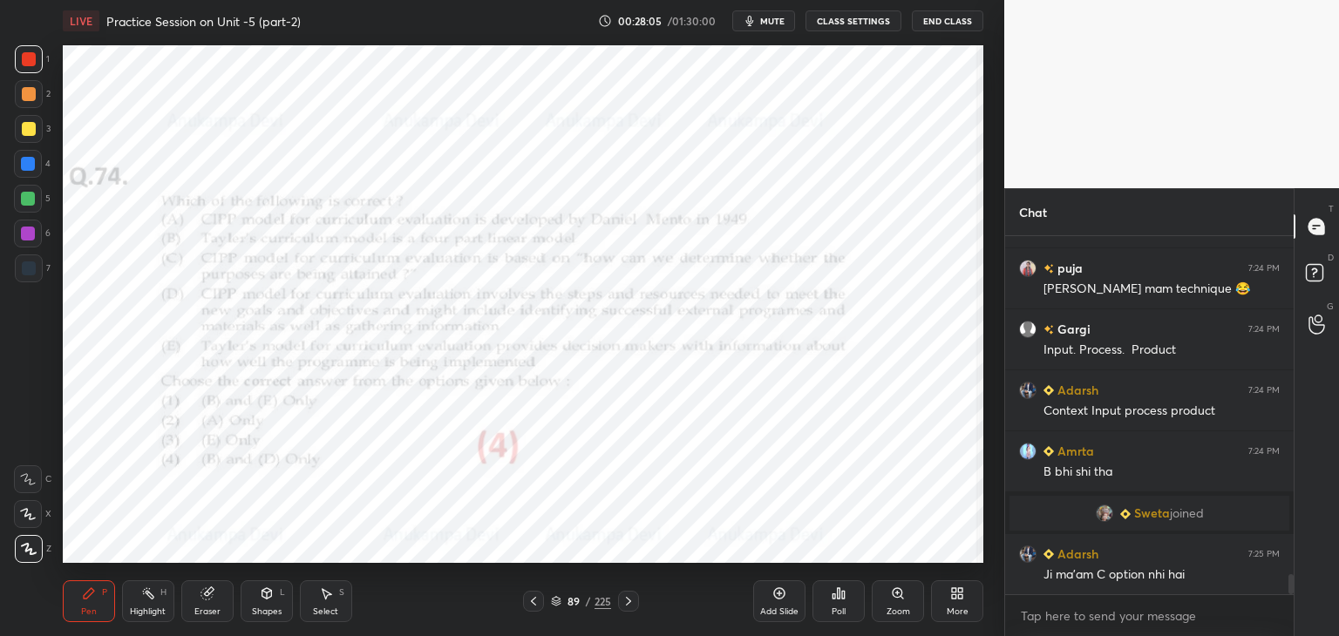
scroll to position [6043, 0]
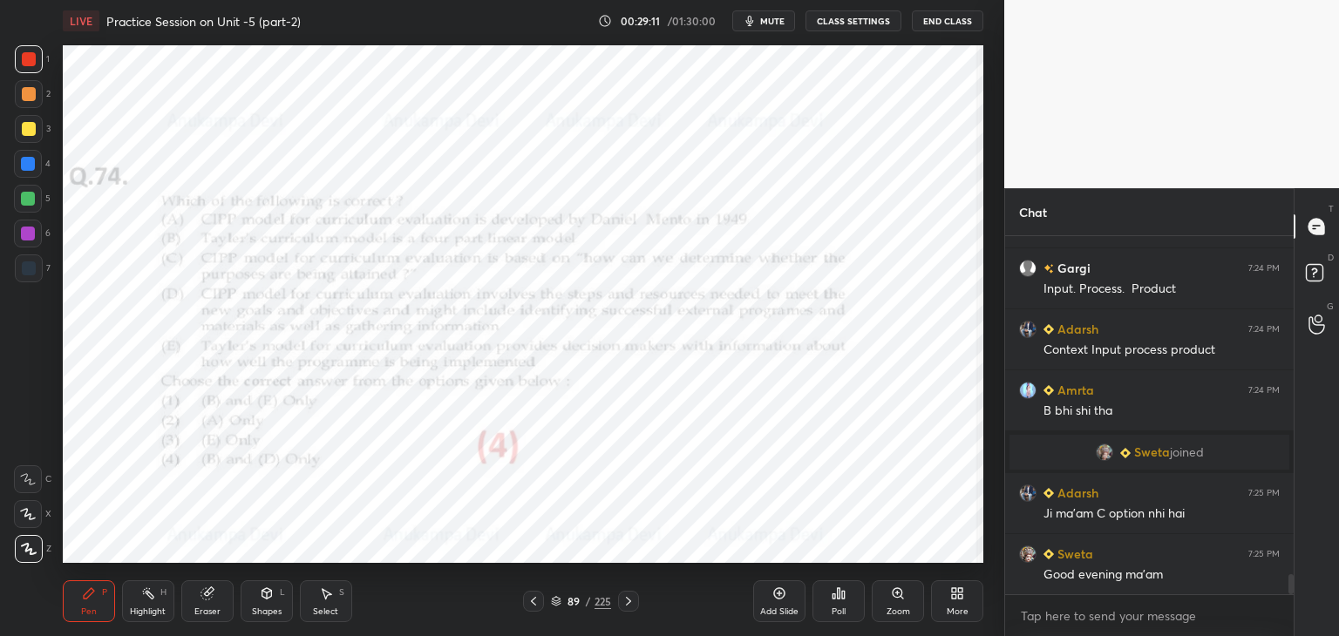
click at [631, 601] on icon at bounding box center [628, 601] width 14 height 14
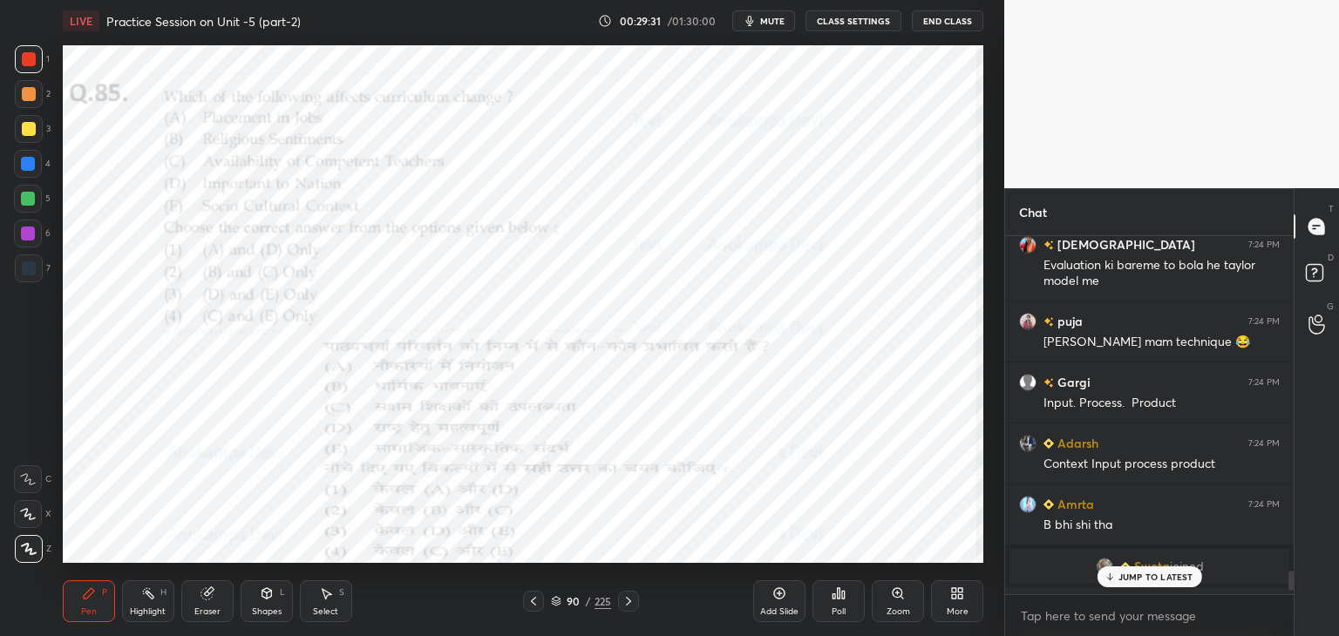
scroll to position [6096, 0]
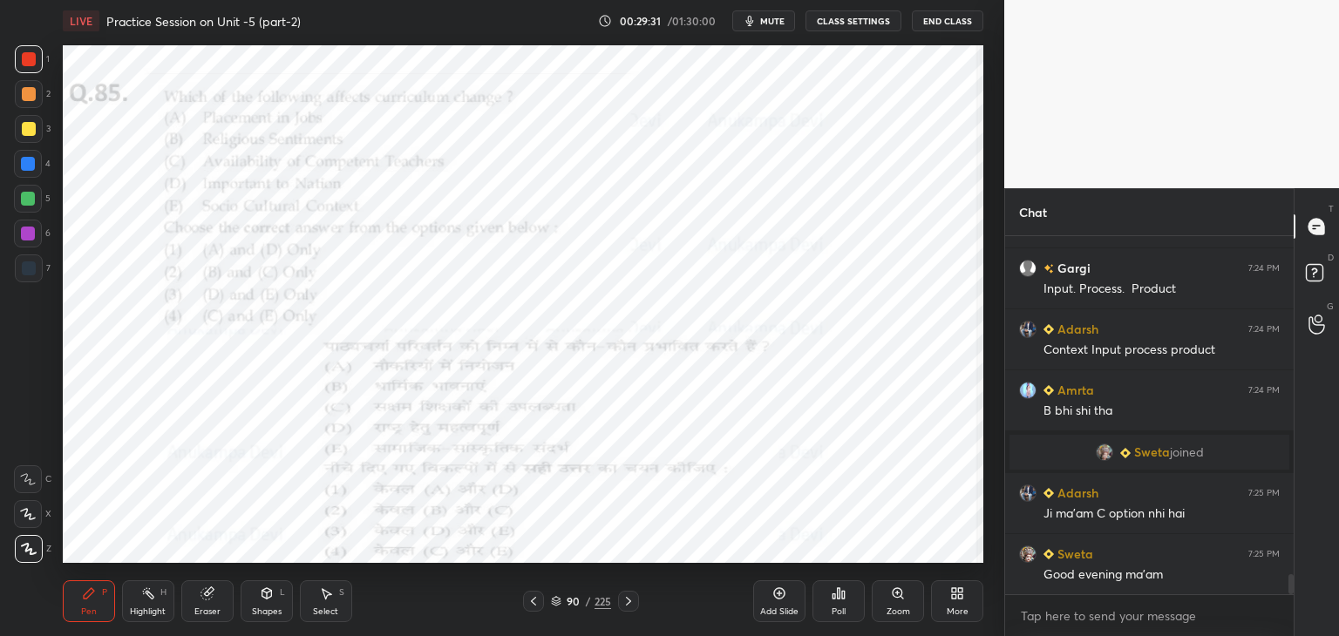
drag, startPoint x: 1290, startPoint y: 583, endPoint x: 1292, endPoint y: 623, distance: 40.1
click at [1307, 618] on div "Chat krishnavi 7:24 PM Evaluation ki bareme to bola he [PERSON_NAME] model me p…" at bounding box center [1171, 412] width 335 height 448
click at [774, 21] on span "mute" at bounding box center [772, 21] width 24 height 12
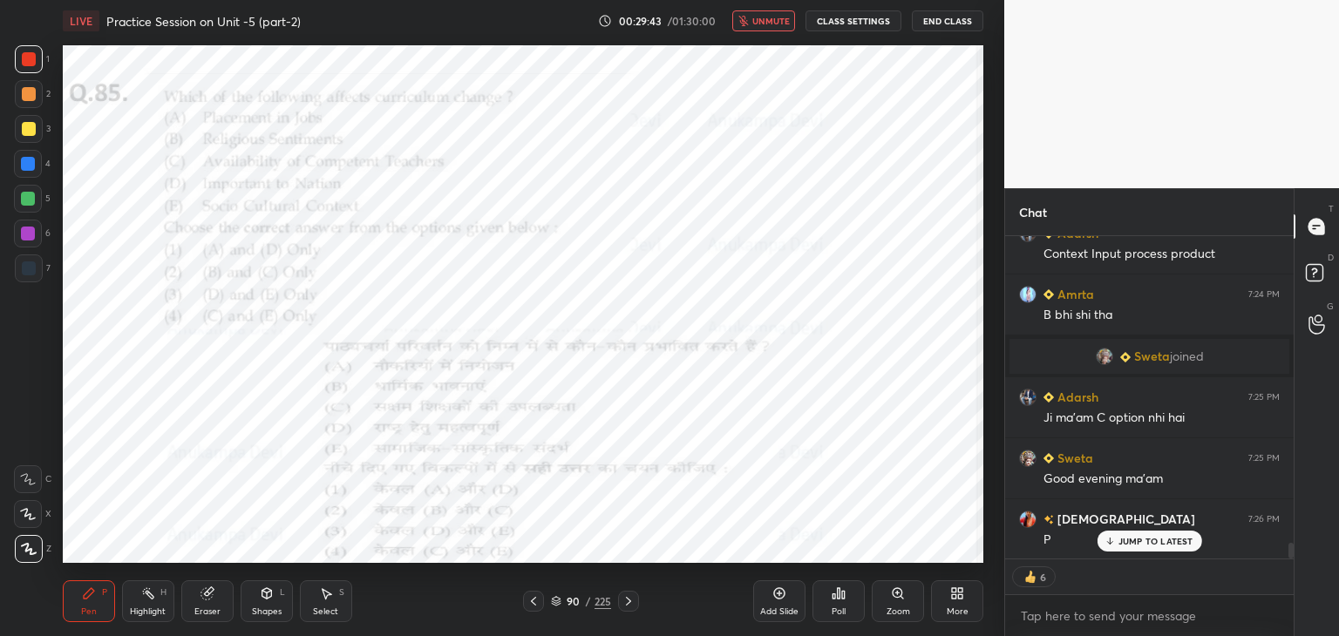
scroll to position [6253, 0]
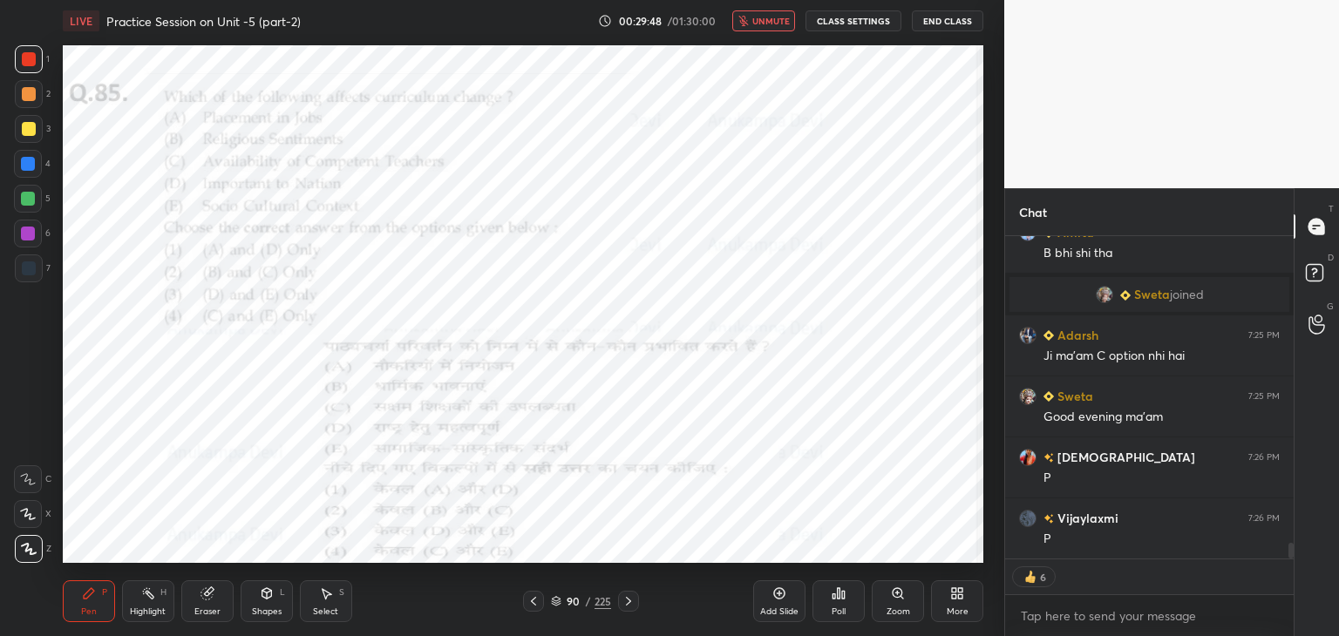
drag, startPoint x: 774, startPoint y: 17, endPoint x: 748, endPoint y: 44, distance: 37.6
click at [773, 18] on span "unmute" at bounding box center [770, 21] width 37 height 12
click at [555, 605] on icon at bounding box center [556, 601] width 10 height 10
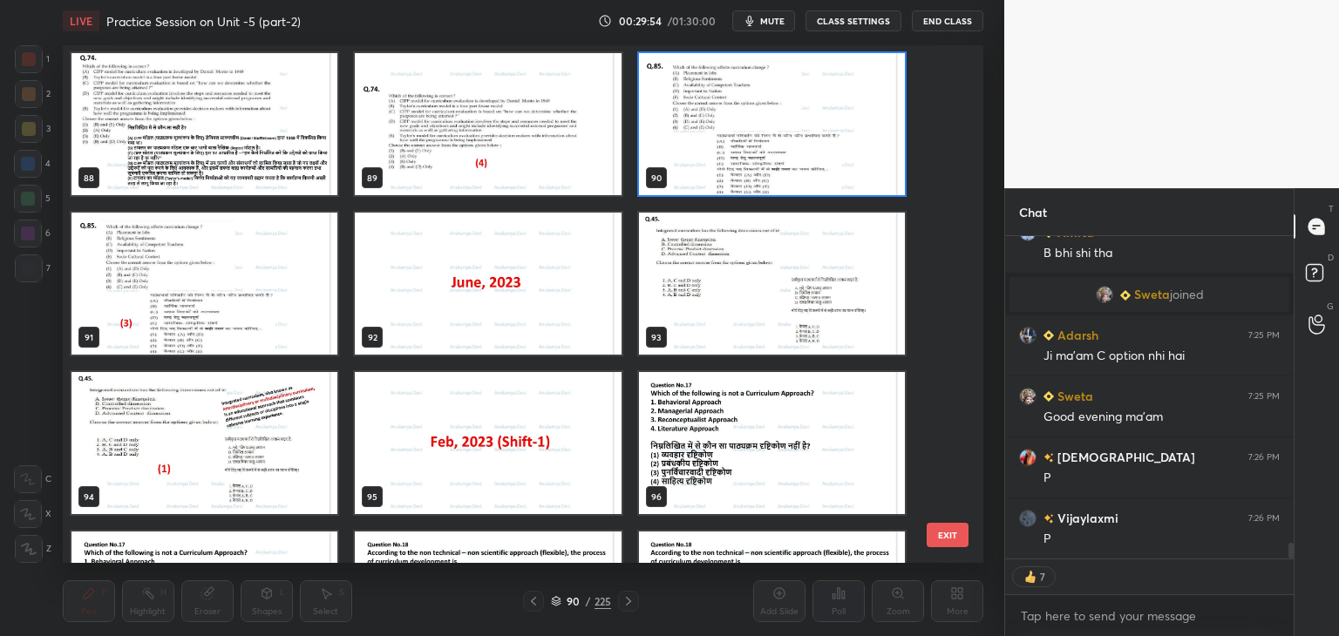
scroll to position [4645, 0]
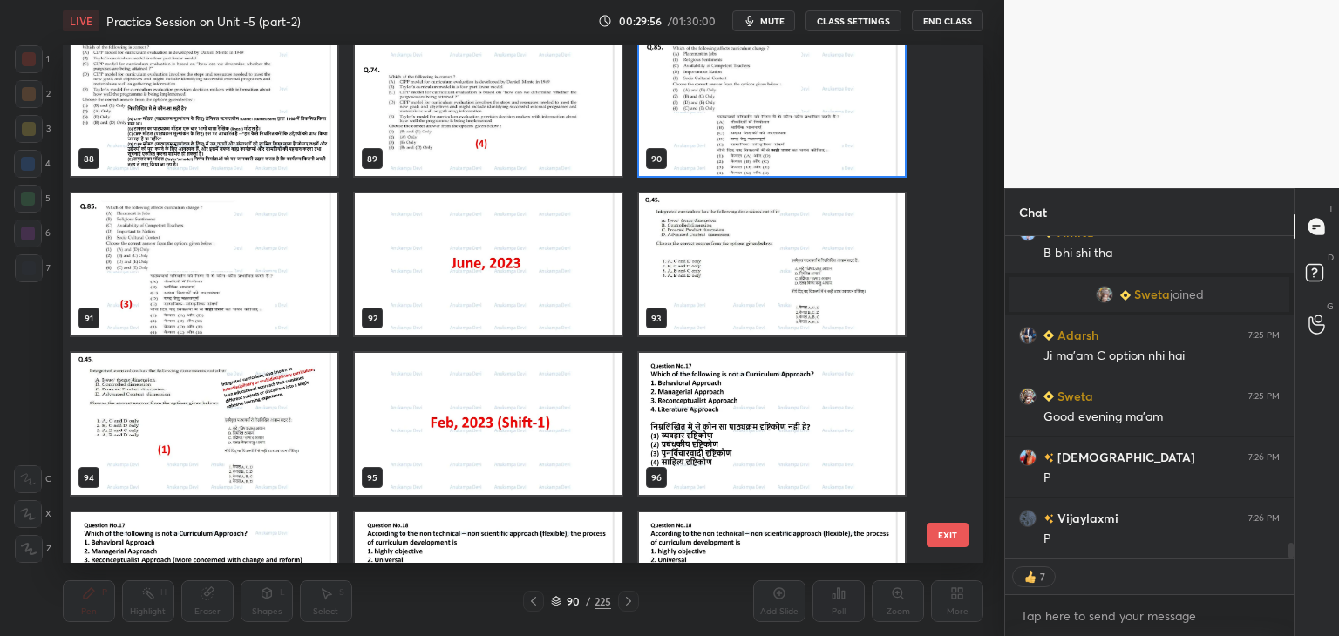
click at [858, 164] on img "grid" at bounding box center [772, 105] width 266 height 142
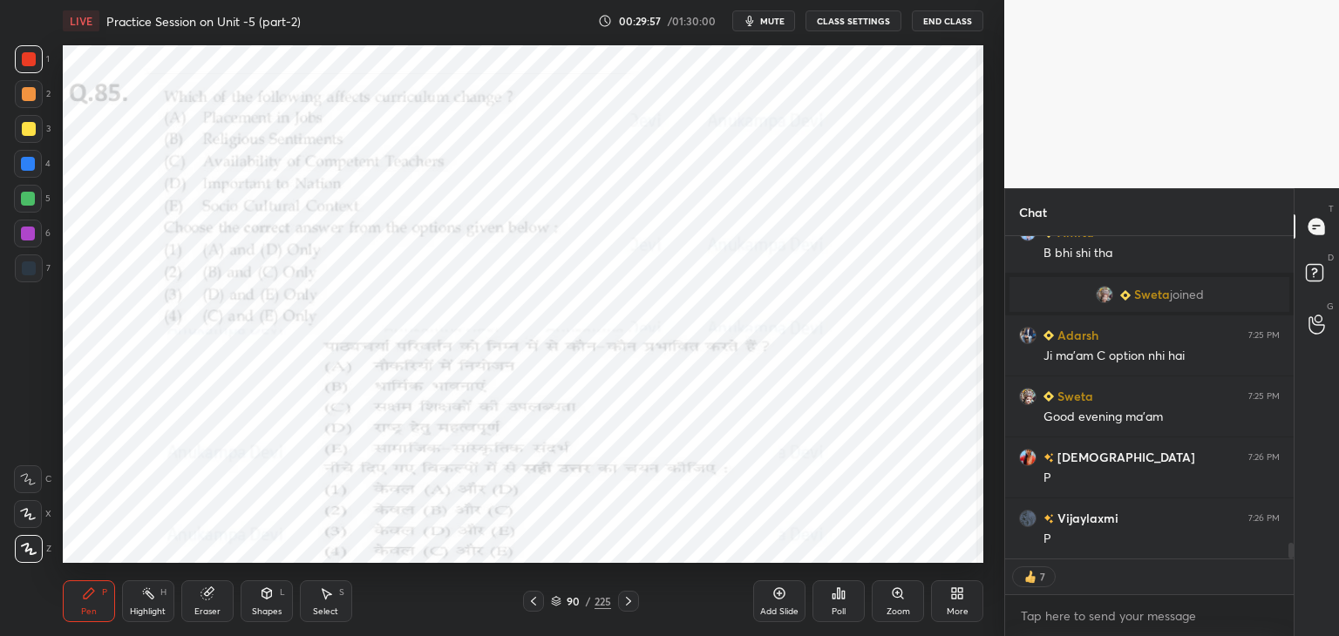
click at [835, 607] on div "Poll" at bounding box center [838, 611] width 14 height 9
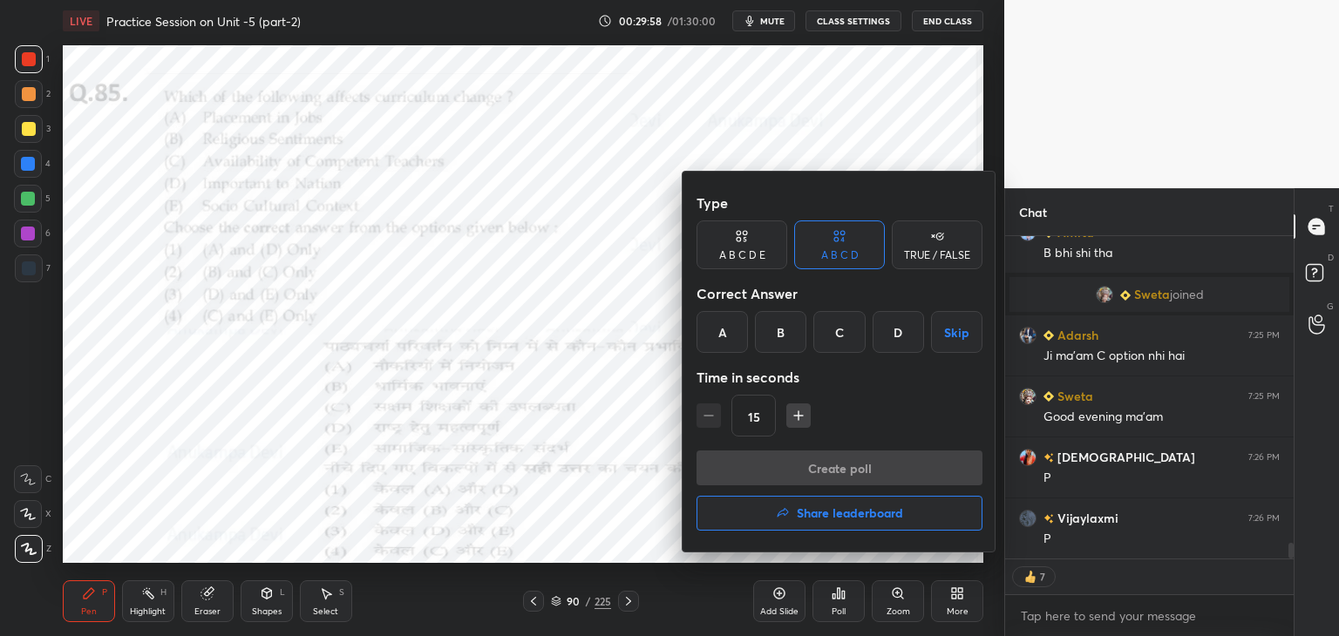
click at [840, 329] on div "C" at bounding box center [838, 332] width 51 height 42
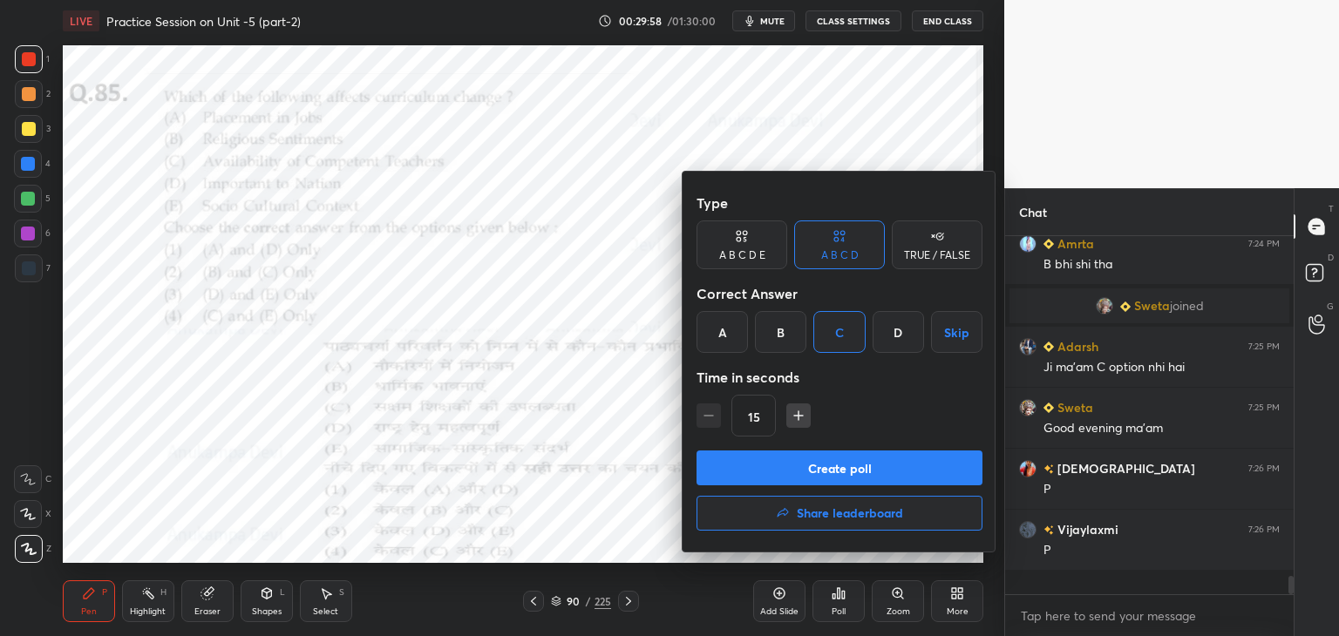
scroll to position [353, 283]
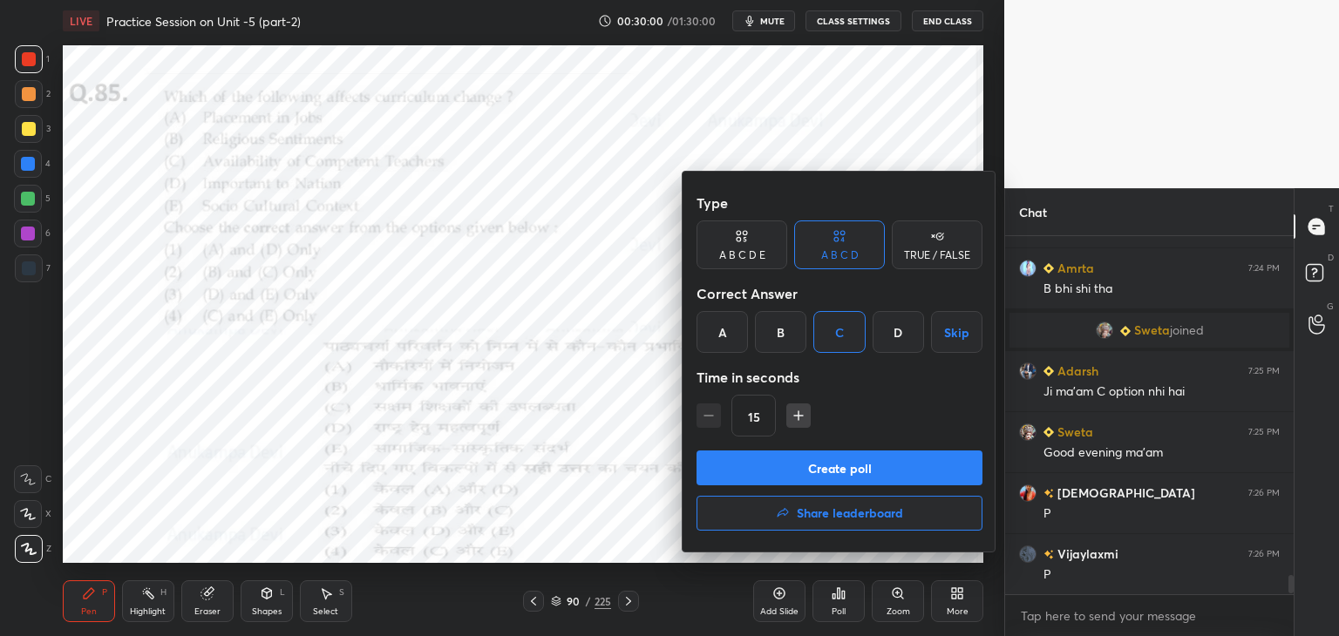
click at [877, 477] on button "Create poll" at bounding box center [839, 468] width 286 height 35
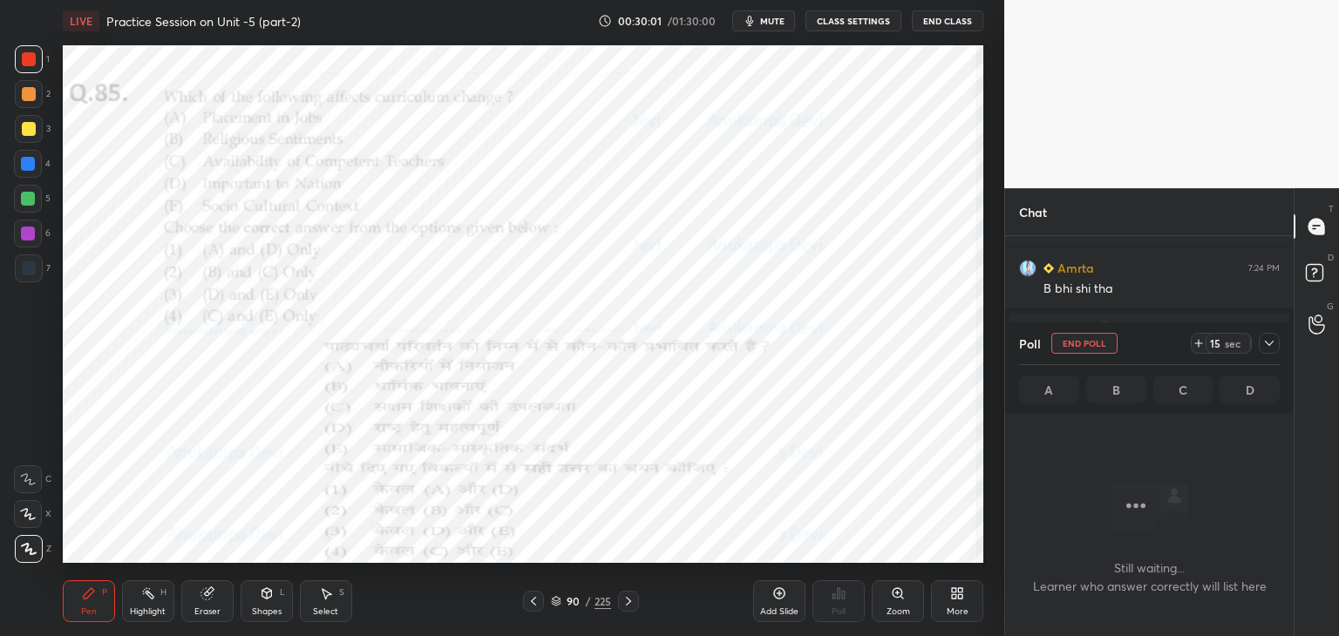
scroll to position [304, 283]
click at [777, 20] on span "mute" at bounding box center [772, 21] width 24 height 12
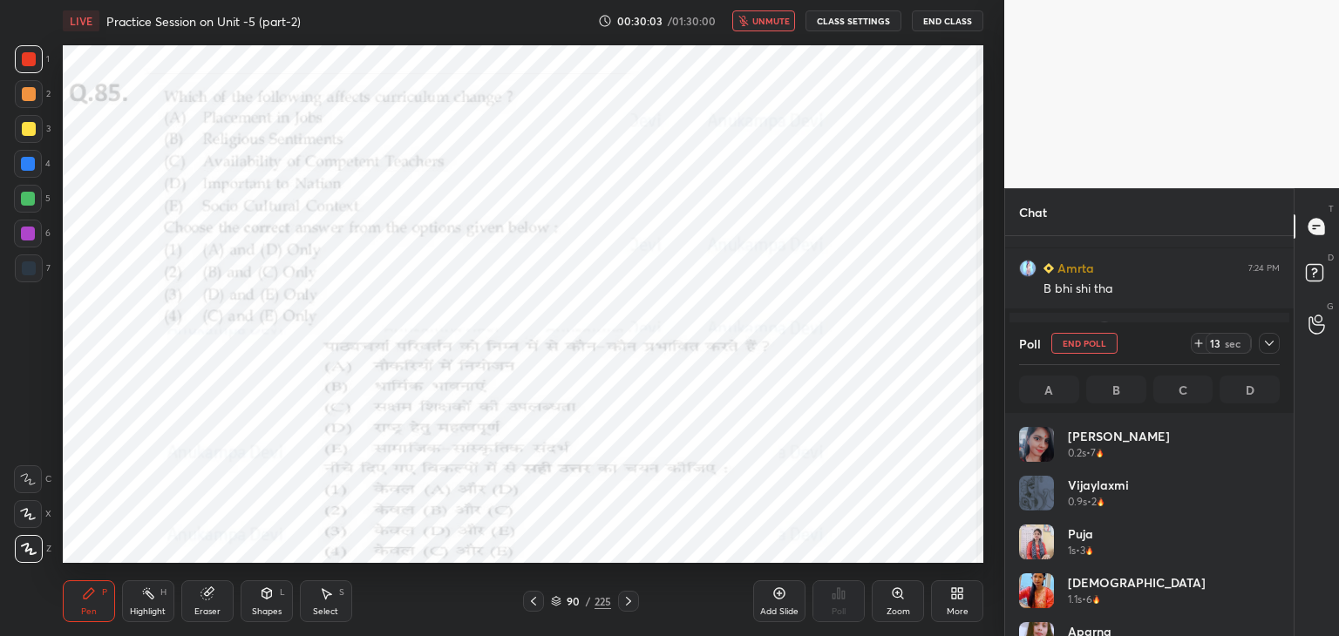
scroll to position [204, 255]
click at [777, 18] on span "unmute" at bounding box center [770, 21] width 37 height 12
click at [557, 606] on icon at bounding box center [556, 601] width 10 height 10
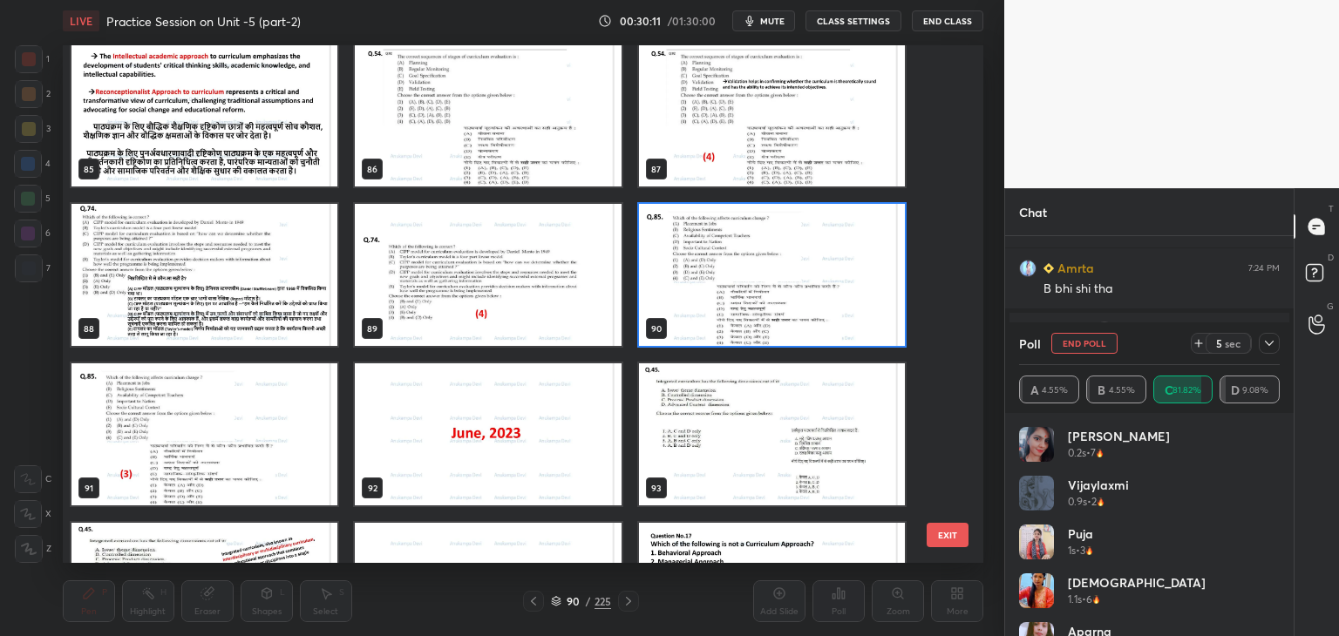
scroll to position [4532, 0]
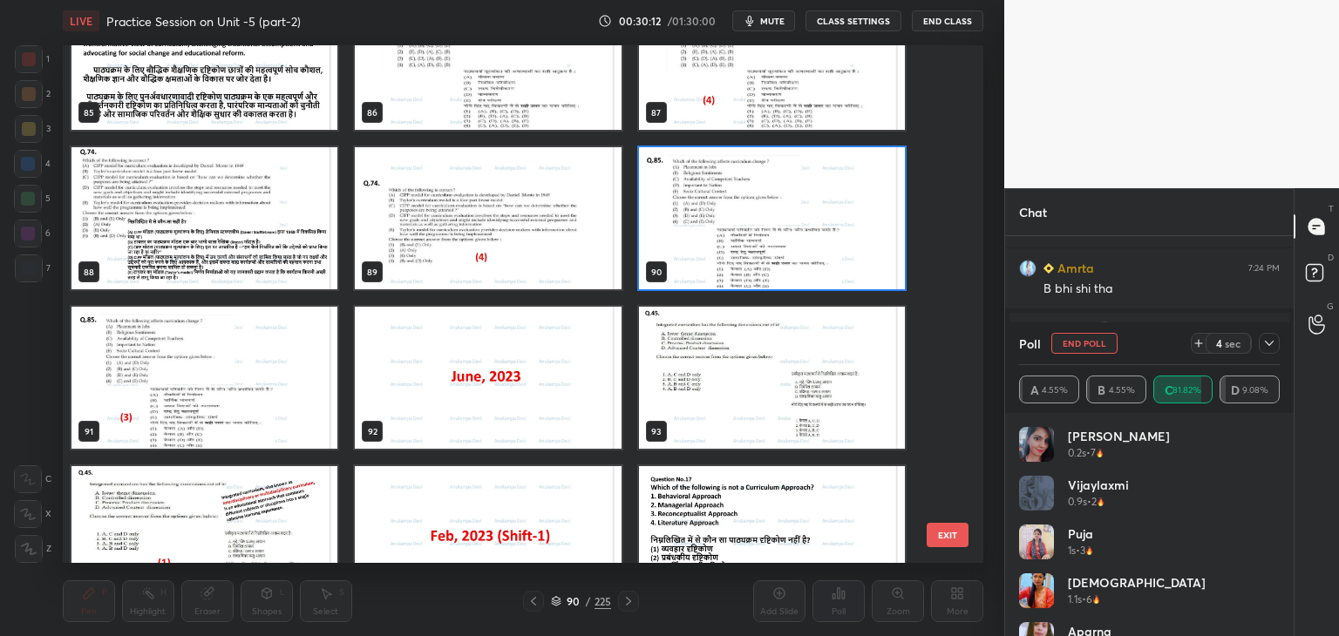
click at [833, 255] on img "grid" at bounding box center [772, 218] width 266 height 142
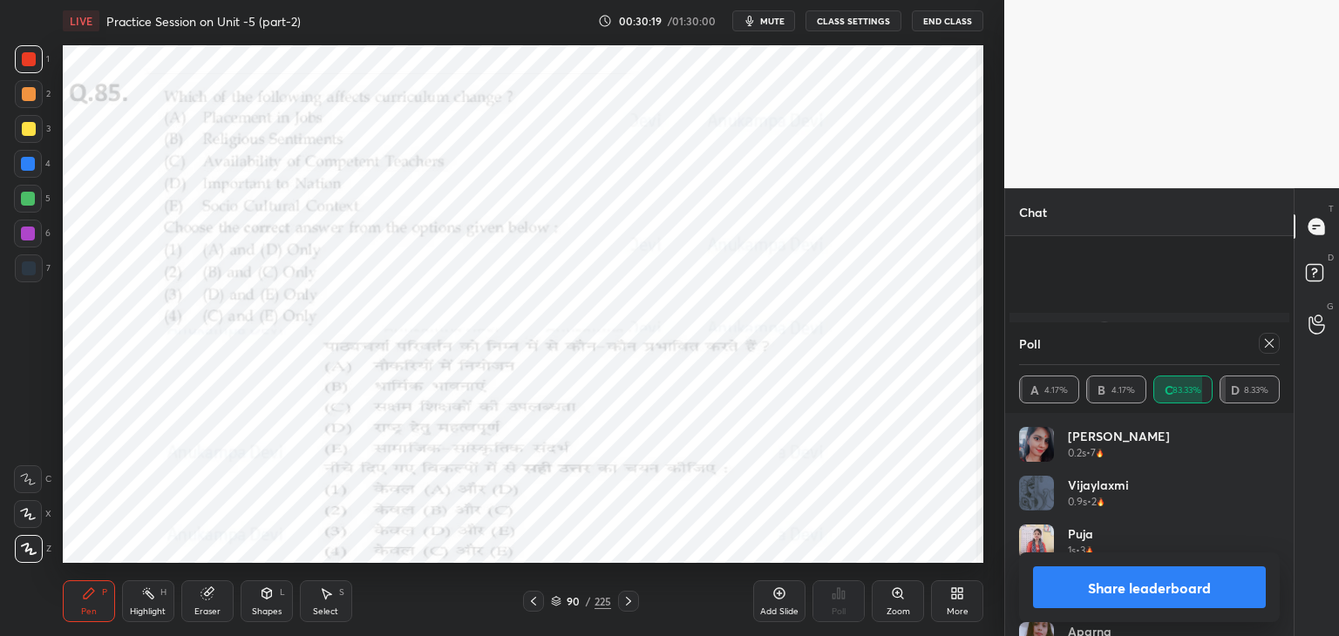
scroll to position [6369, 0]
click at [1274, 346] on icon at bounding box center [1269, 343] width 14 height 14
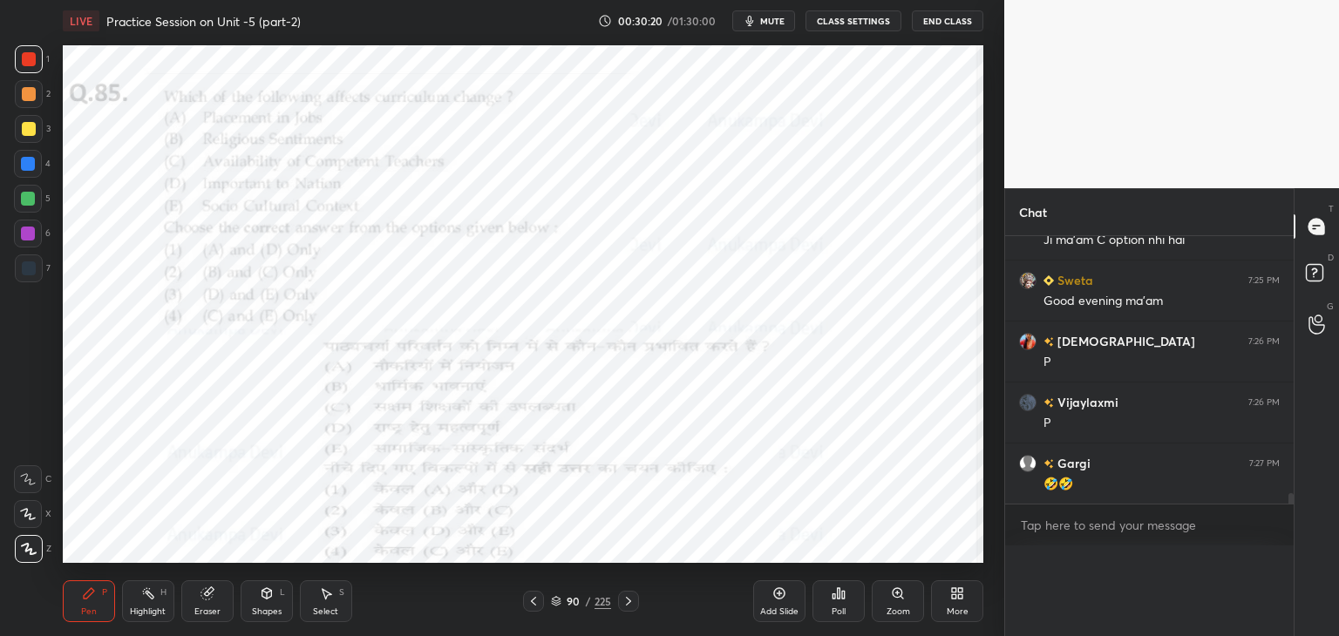
scroll to position [0, 0]
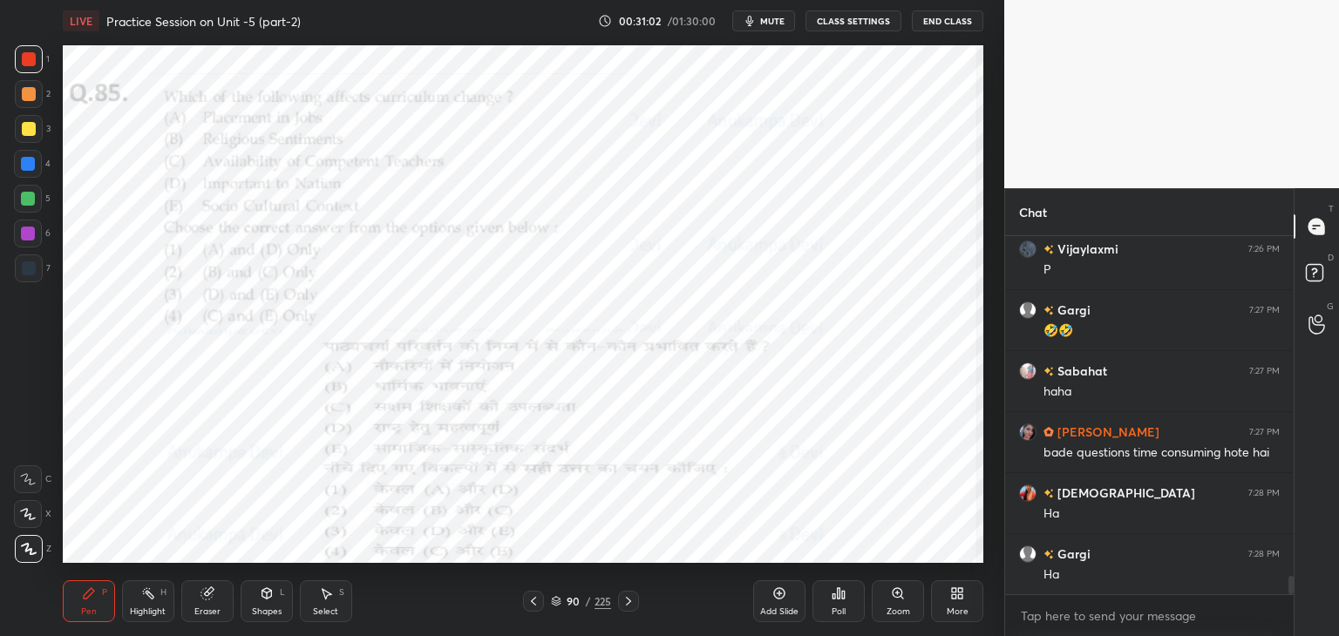
click at [628, 603] on icon at bounding box center [628, 601] width 14 height 14
click at [631, 603] on icon at bounding box center [628, 601] width 14 height 14
click at [30, 237] on div at bounding box center [28, 234] width 14 height 14
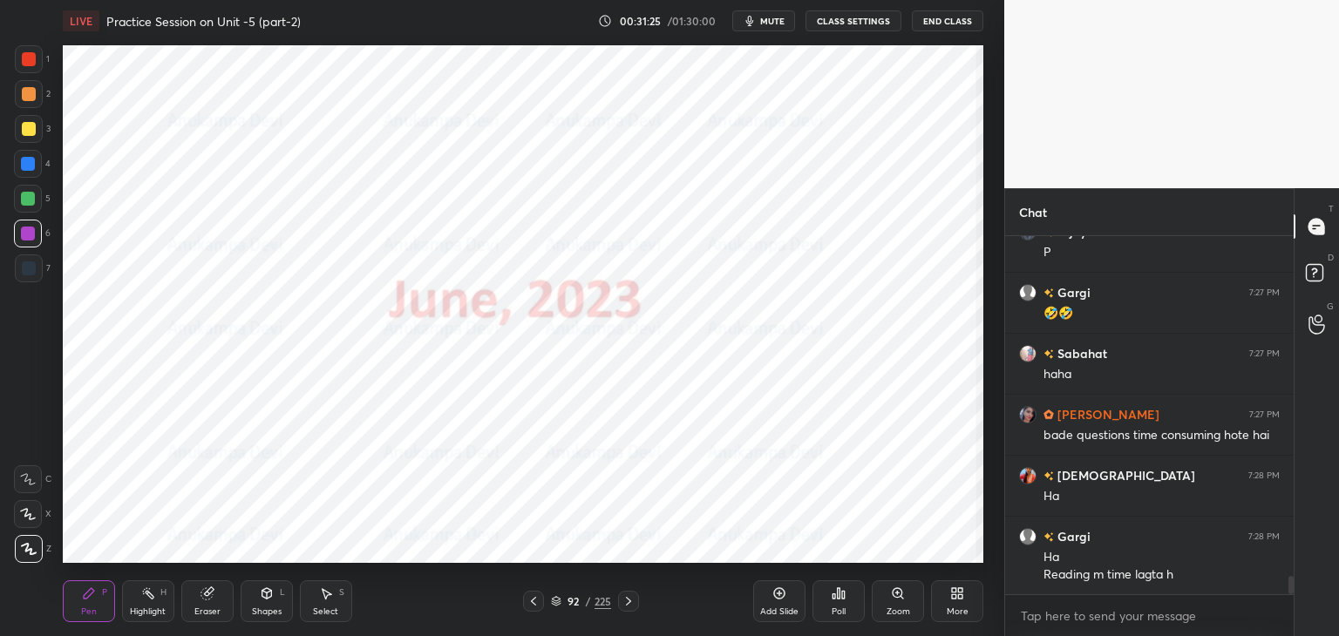
scroll to position [6601, 0]
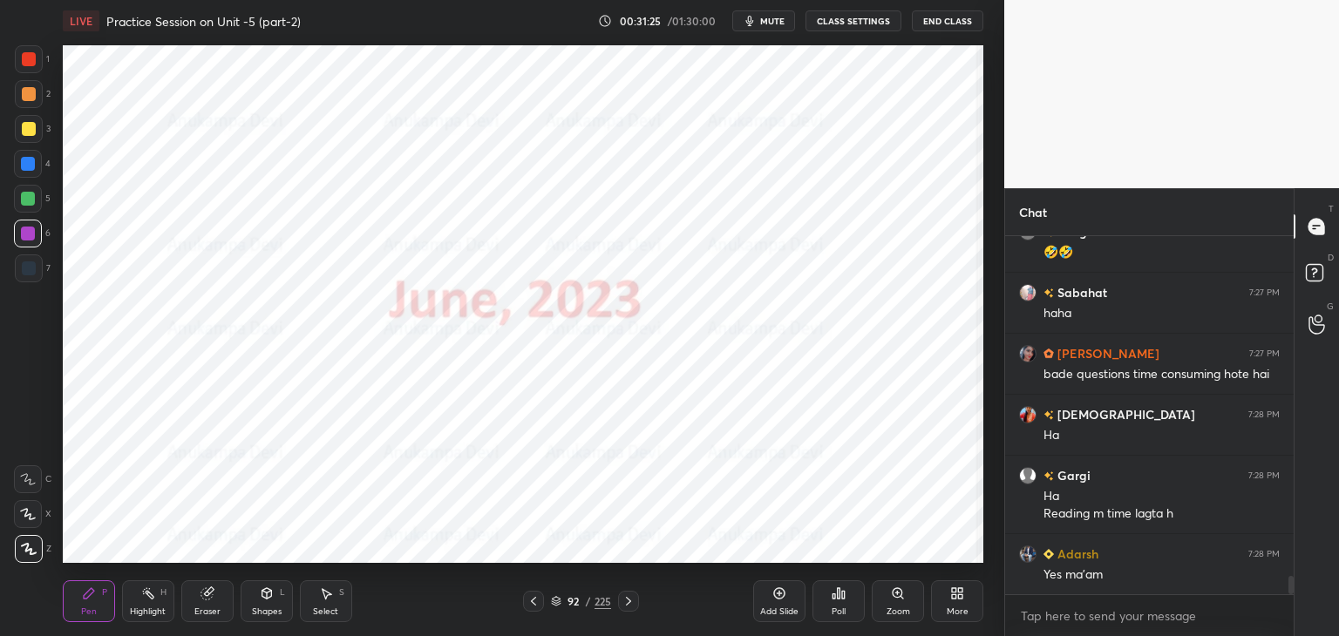
click at [840, 595] on icon at bounding box center [838, 594] width 14 height 14
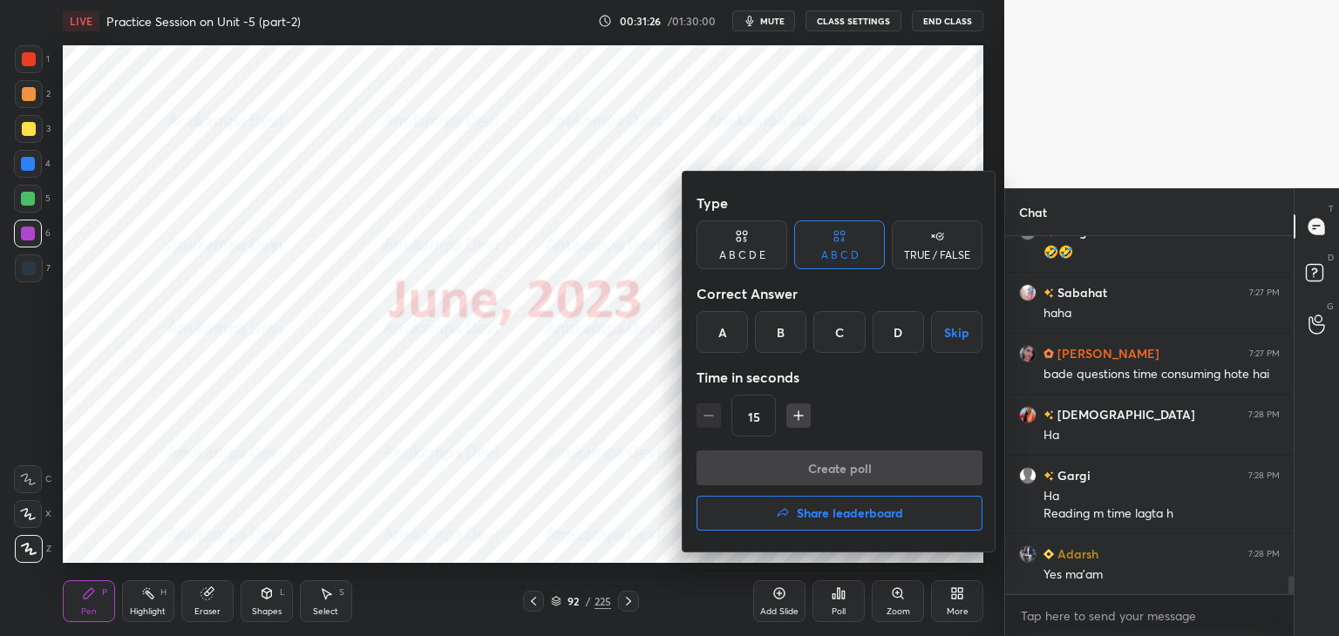
drag, startPoint x: 858, startPoint y: 509, endPoint x: 845, endPoint y: 511, distance: 13.2
click at [858, 513] on h4 "Share leaderboard" at bounding box center [850, 513] width 106 height 12
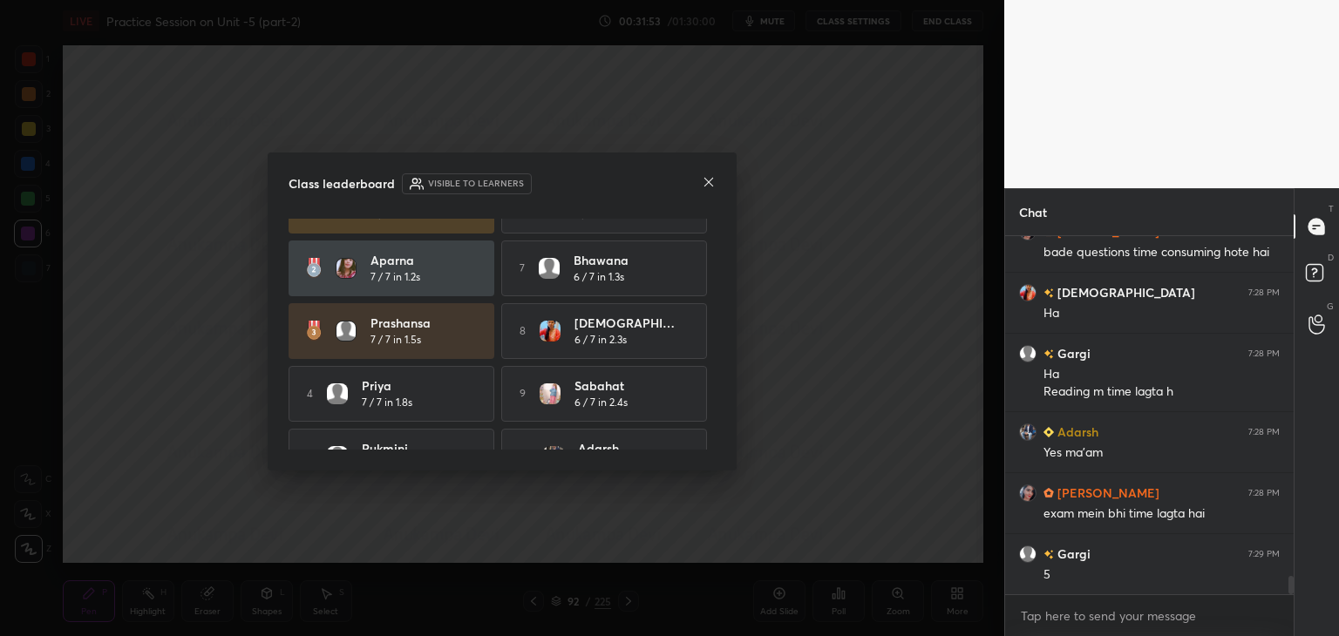
scroll to position [0, 0]
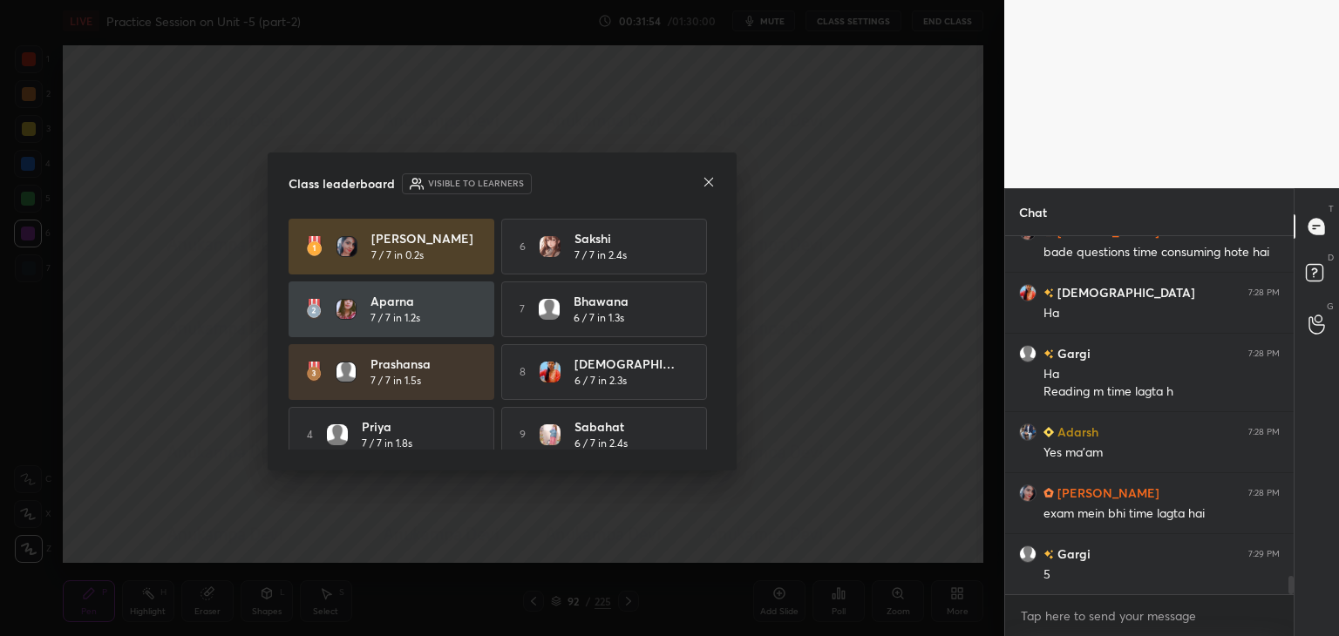
click at [710, 186] on icon at bounding box center [709, 182] width 14 height 14
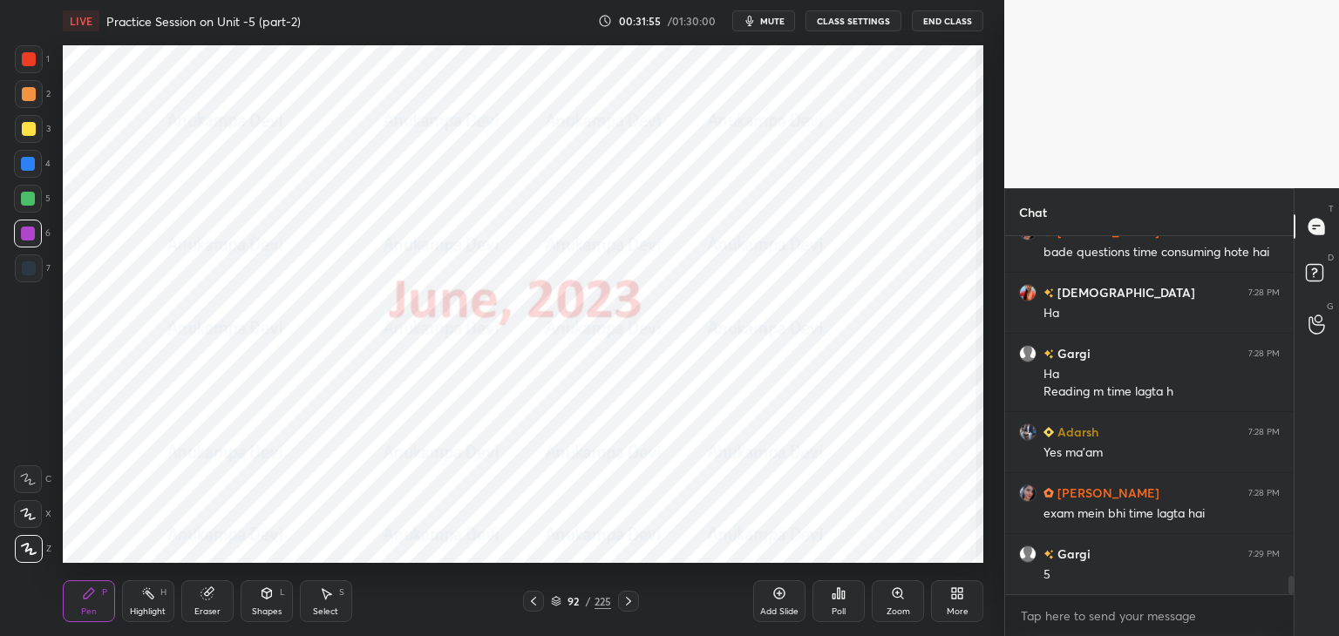
scroll to position [6784, 0]
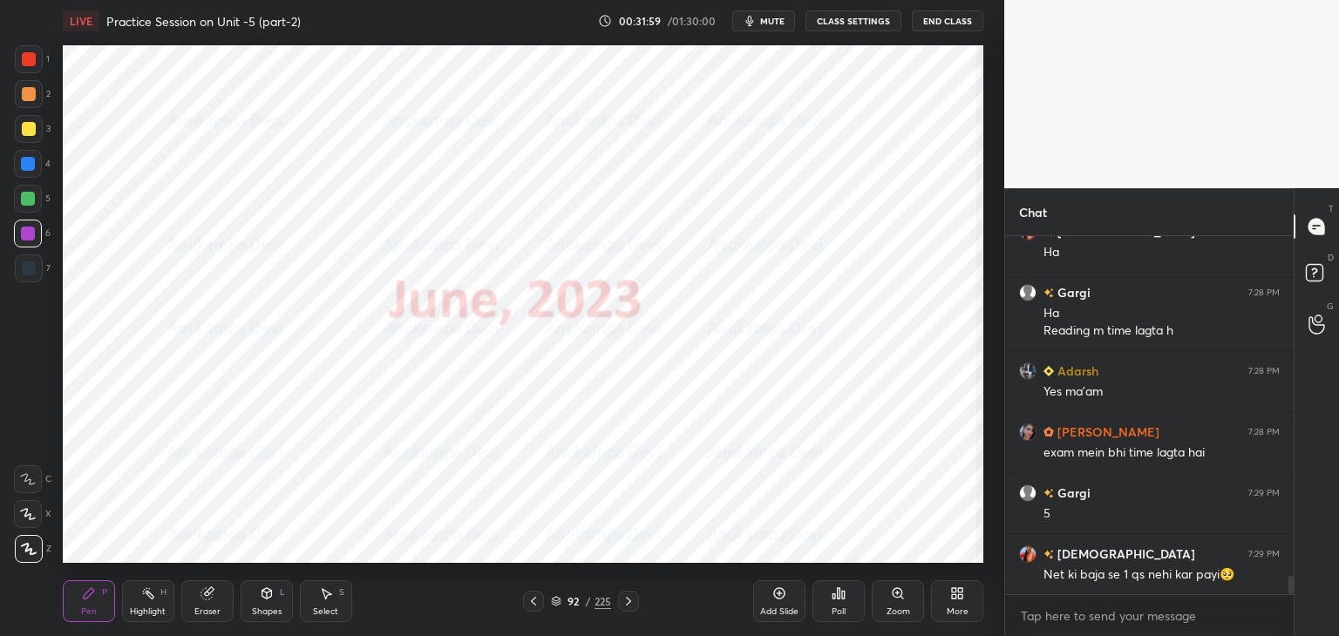
drag, startPoint x: 626, startPoint y: 606, endPoint x: 638, endPoint y: 569, distance: 38.6
click at [628, 605] on icon at bounding box center [628, 601] width 14 height 14
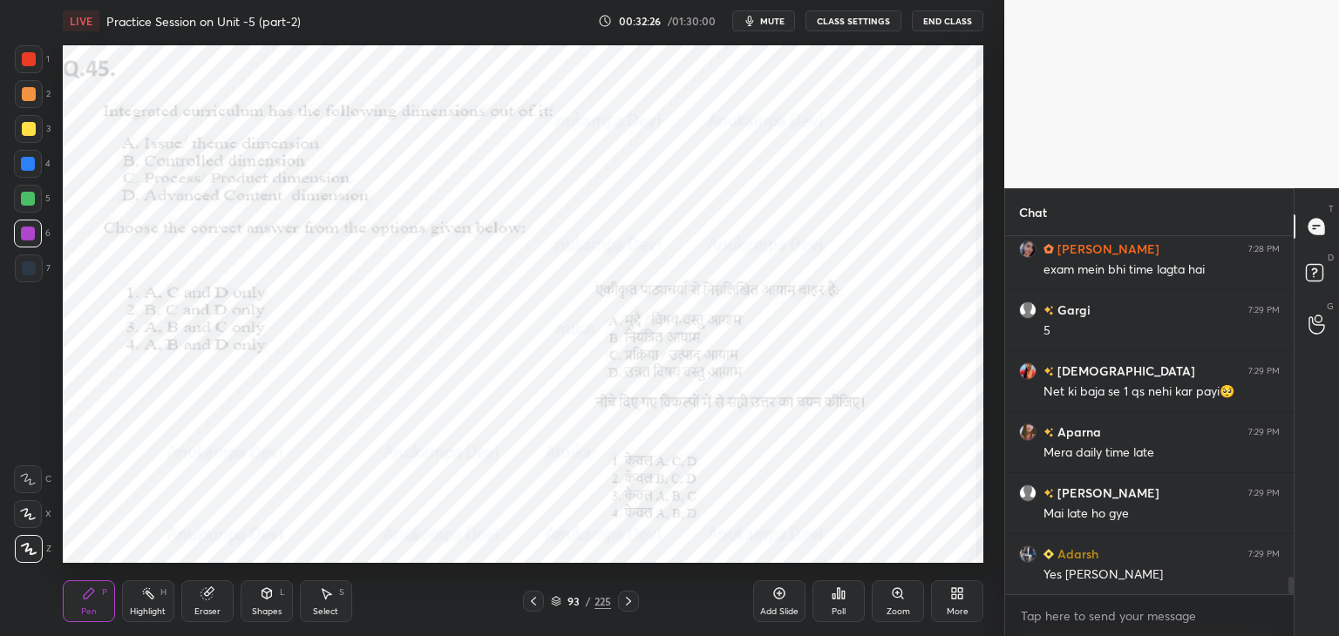
scroll to position [7028, 0]
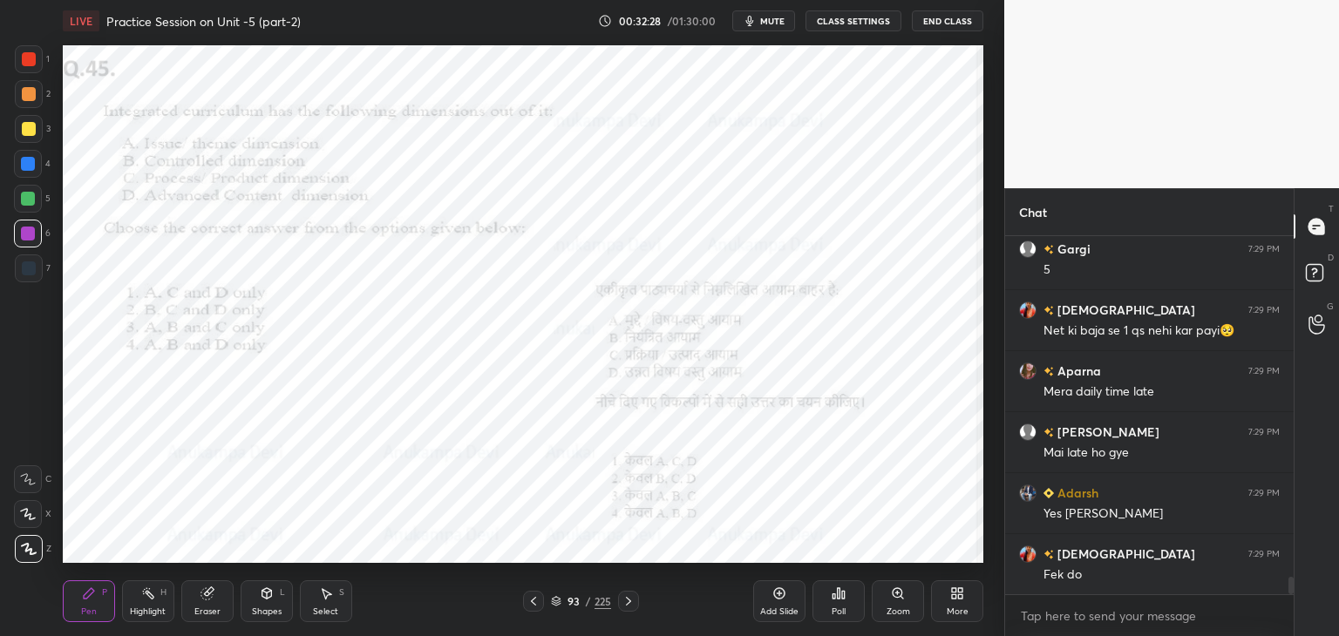
click at [553, 605] on icon at bounding box center [556, 601] width 10 height 10
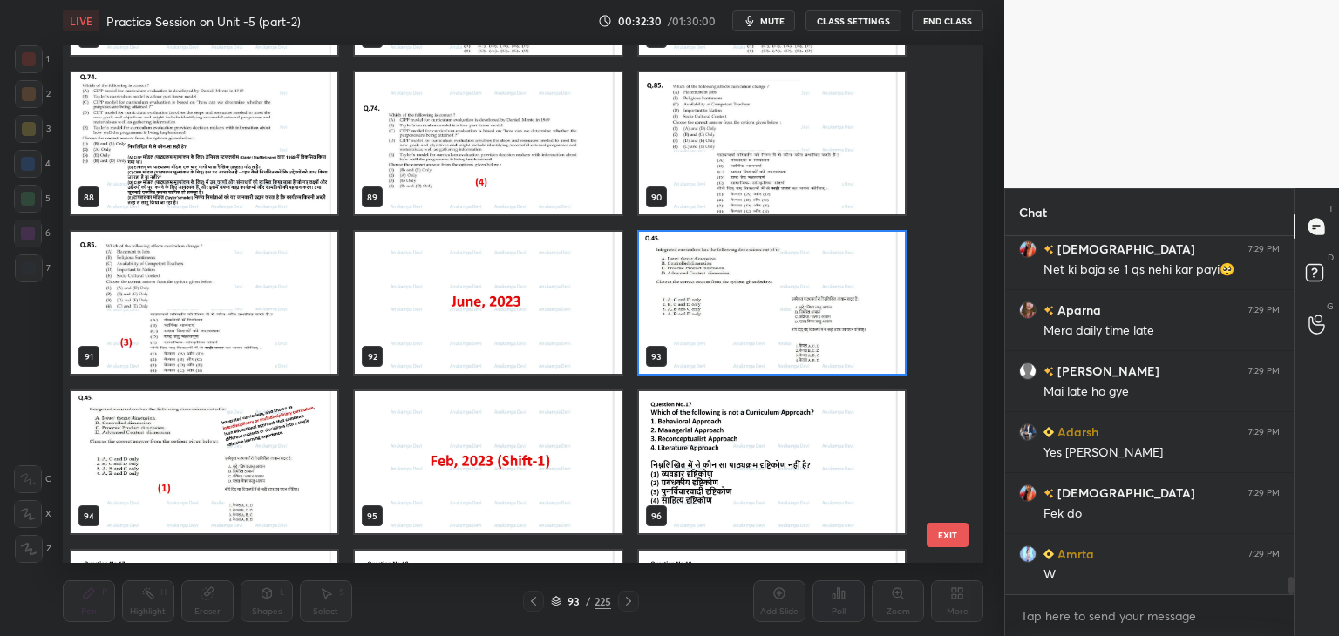
scroll to position [4664, 0]
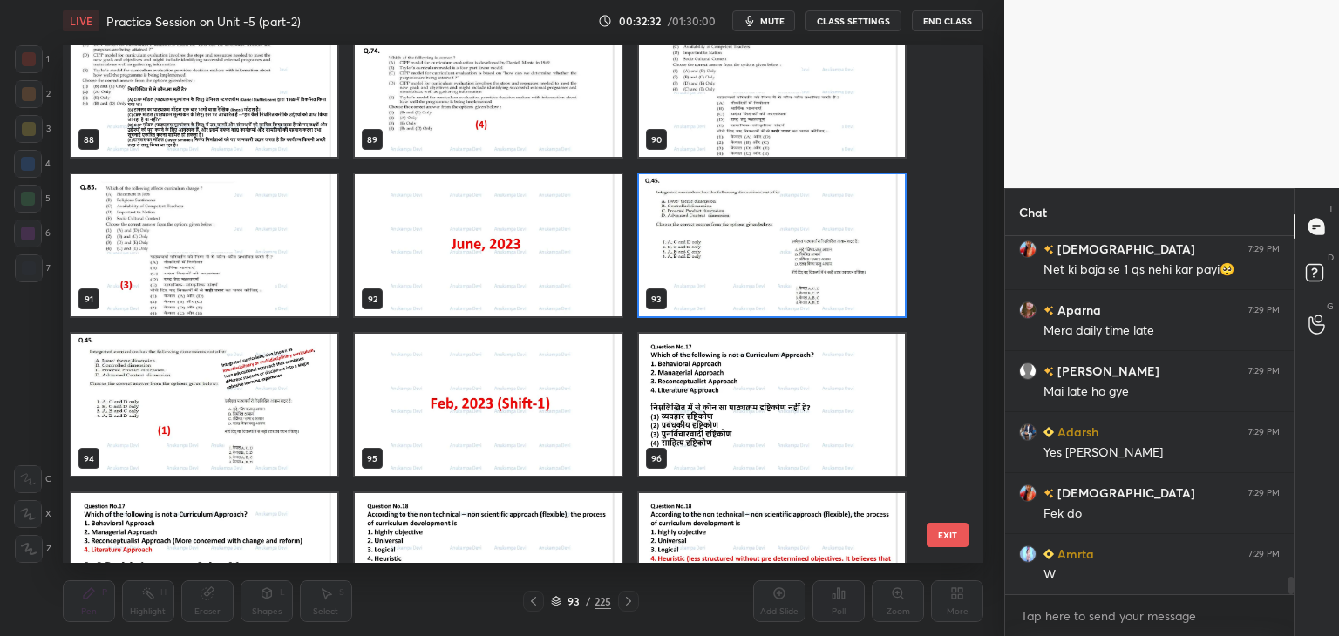
click at [796, 268] on img "grid" at bounding box center [772, 245] width 266 height 142
click at [794, 269] on img "grid" at bounding box center [772, 245] width 266 height 142
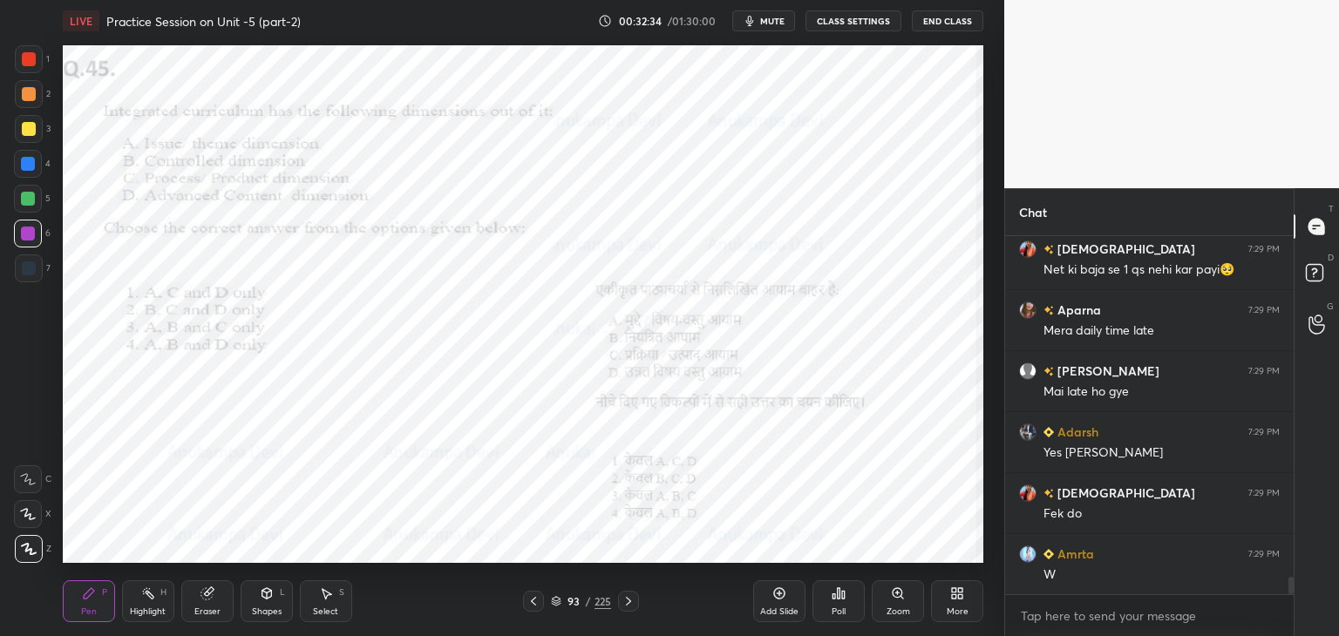
scroll to position [7150, 0]
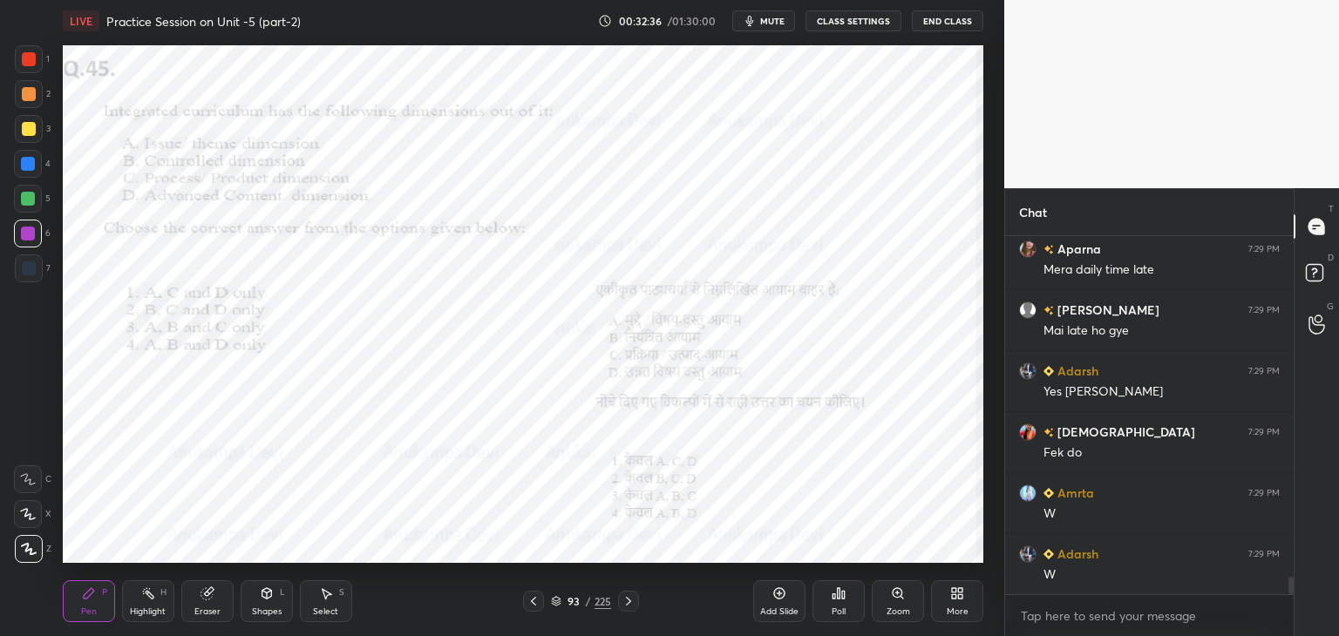
click at [774, 18] on span "mute" at bounding box center [772, 21] width 24 height 12
click at [555, 601] on icon at bounding box center [556, 599] width 9 height 4
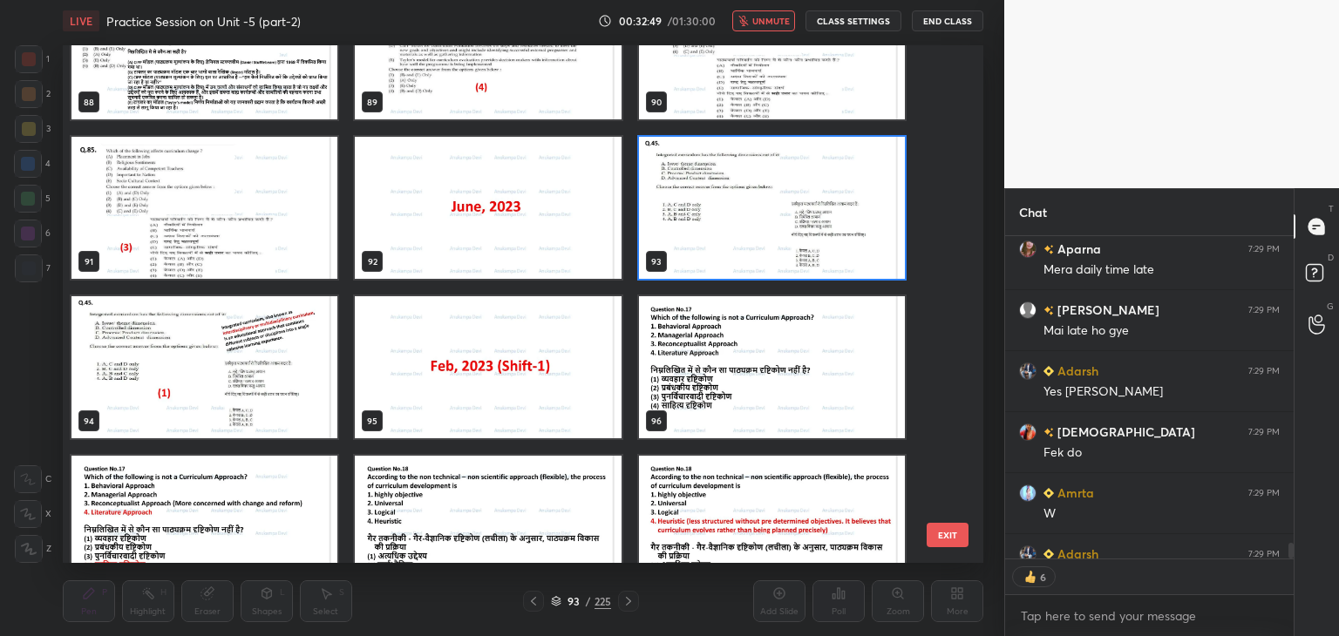
scroll to position [4720, 0]
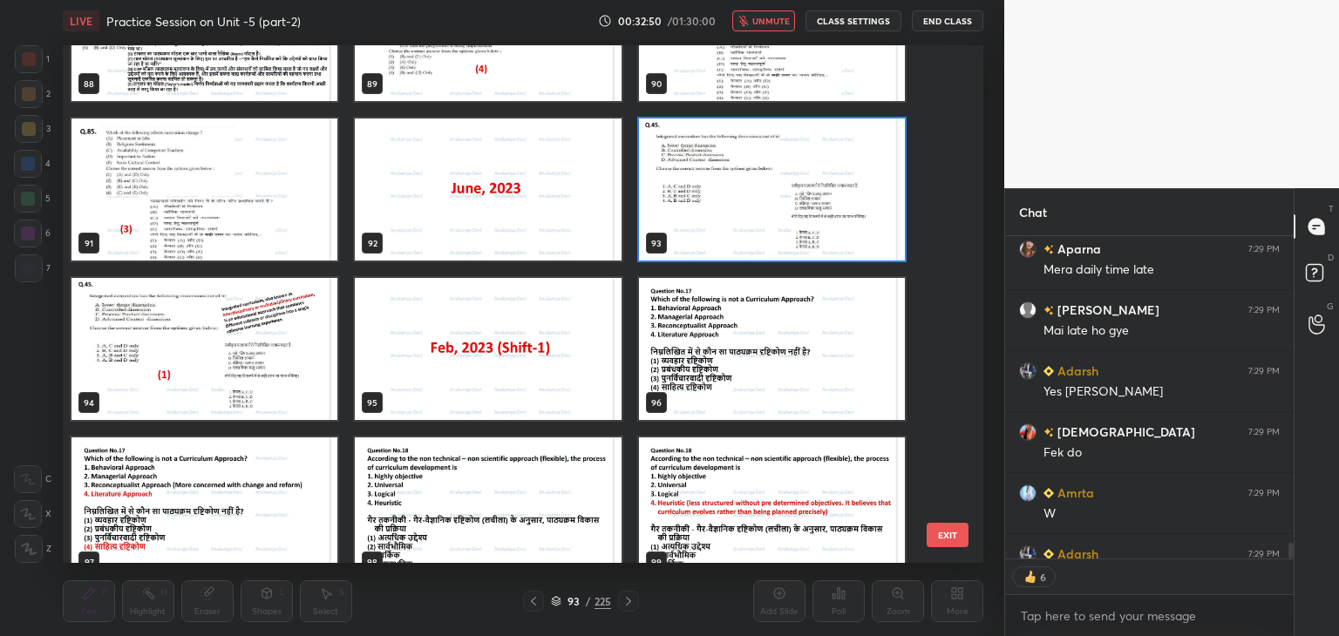
click at [856, 235] on img "grid" at bounding box center [772, 190] width 266 height 142
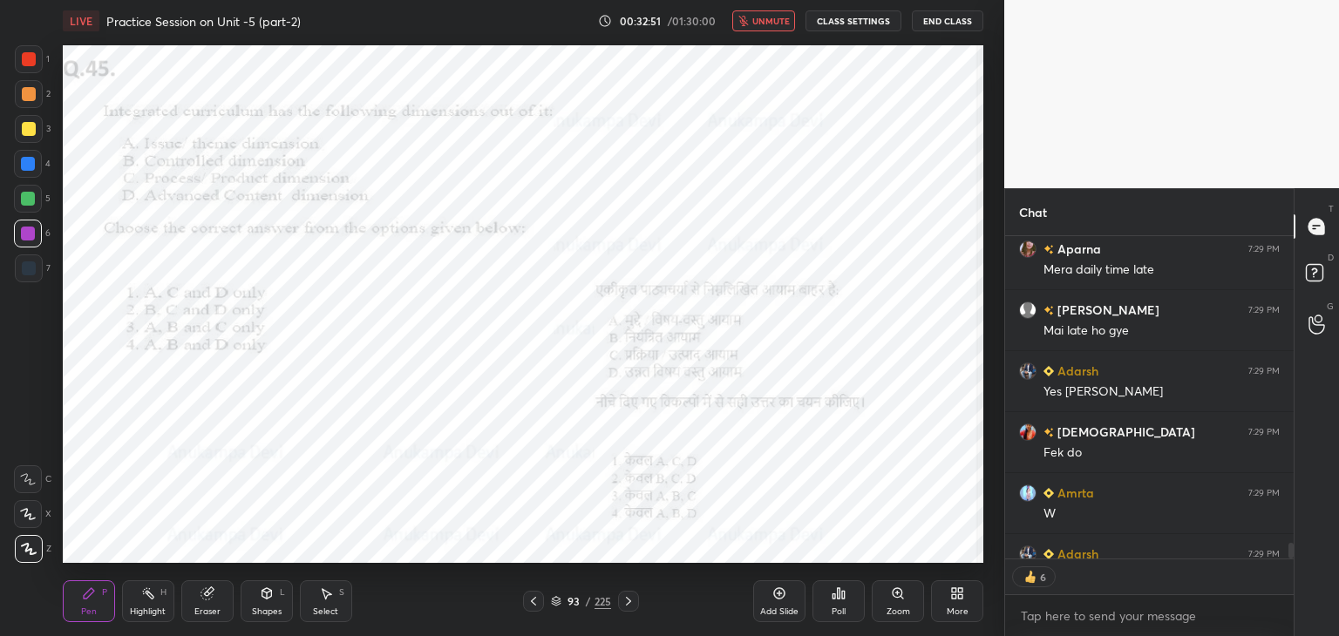
click at [778, 19] on span "unmute" at bounding box center [770, 21] width 37 height 12
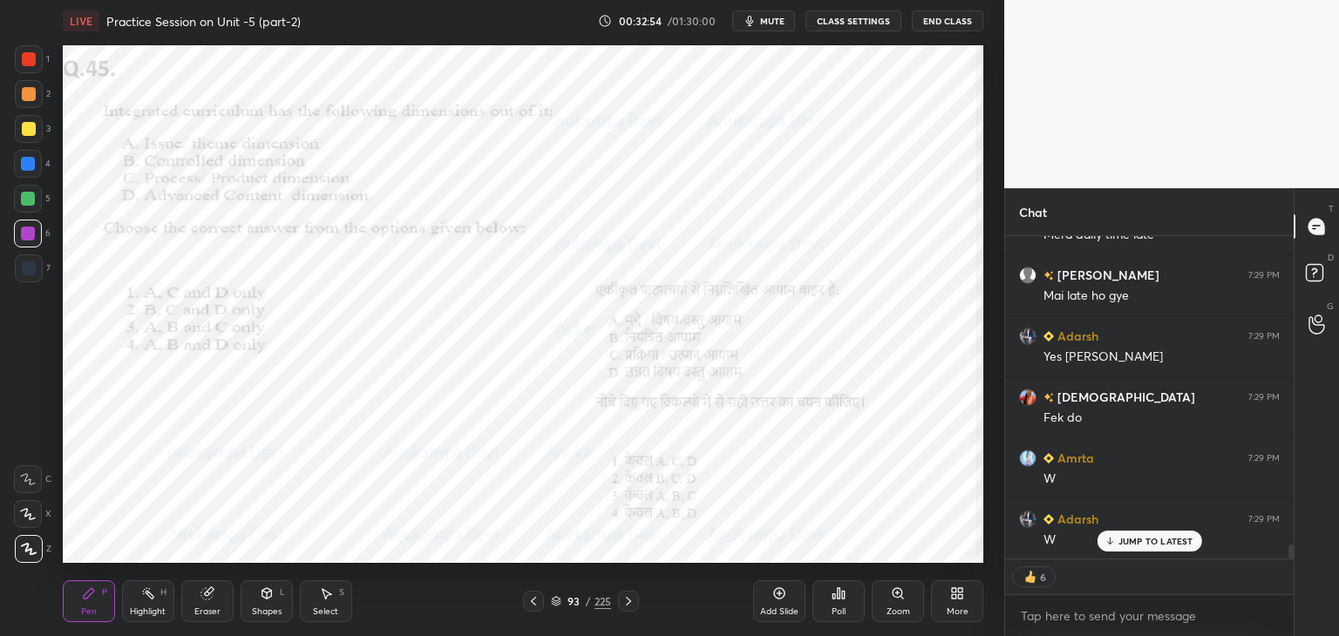
drag, startPoint x: 1288, startPoint y: 548, endPoint x: 1238, endPoint y: 559, distance: 50.8
click at [1286, 573] on div "krishnavi 7:29 PM Net ki baja se 1 qs nehi kar payi🥺 Aparna 7:29 PM Mera daily …" at bounding box center [1149, 436] width 288 height 400
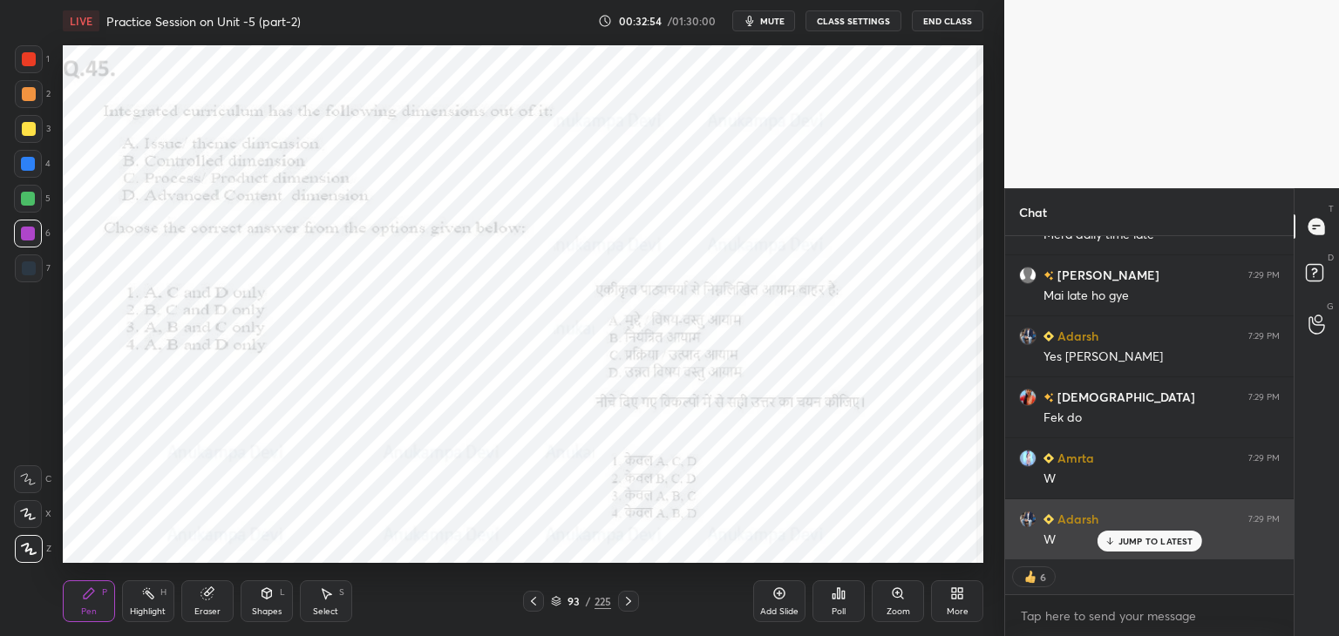
drag, startPoint x: 1180, startPoint y: 540, endPoint x: 1171, endPoint y: 526, distance: 17.2
click at [1178, 540] on p "JUMP TO LATEST" at bounding box center [1155, 541] width 75 height 10
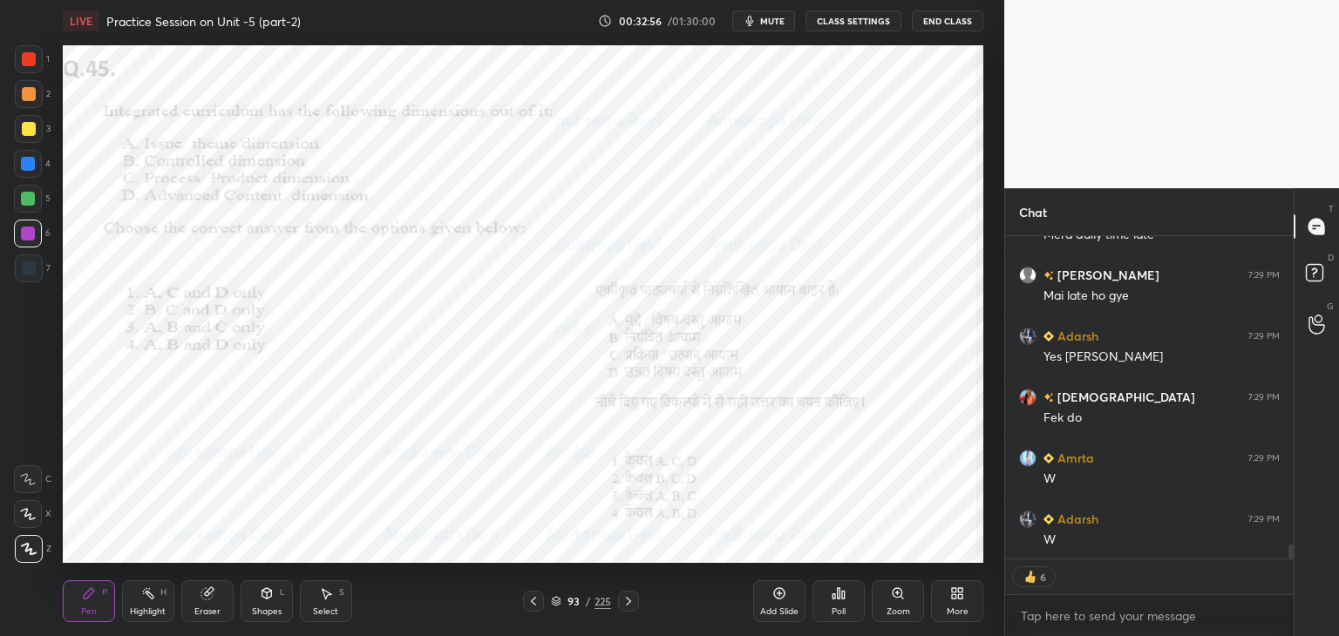
click at [836, 607] on div "Poll" at bounding box center [838, 611] width 14 height 9
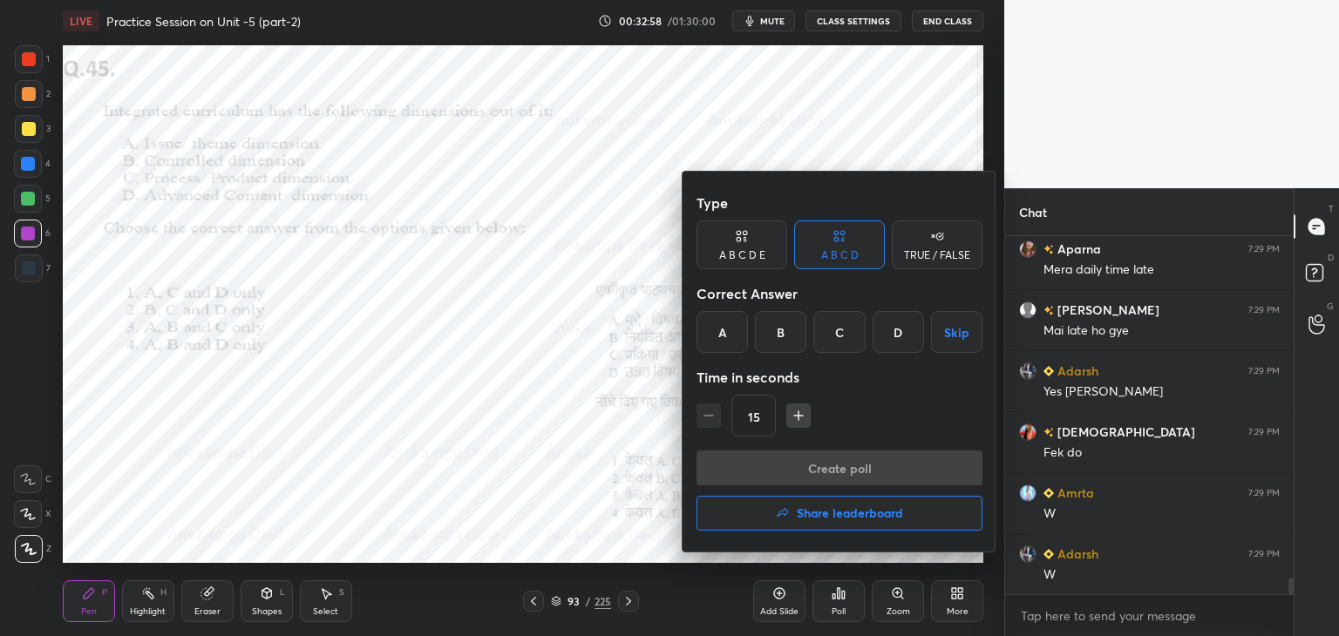
scroll to position [7211, 0]
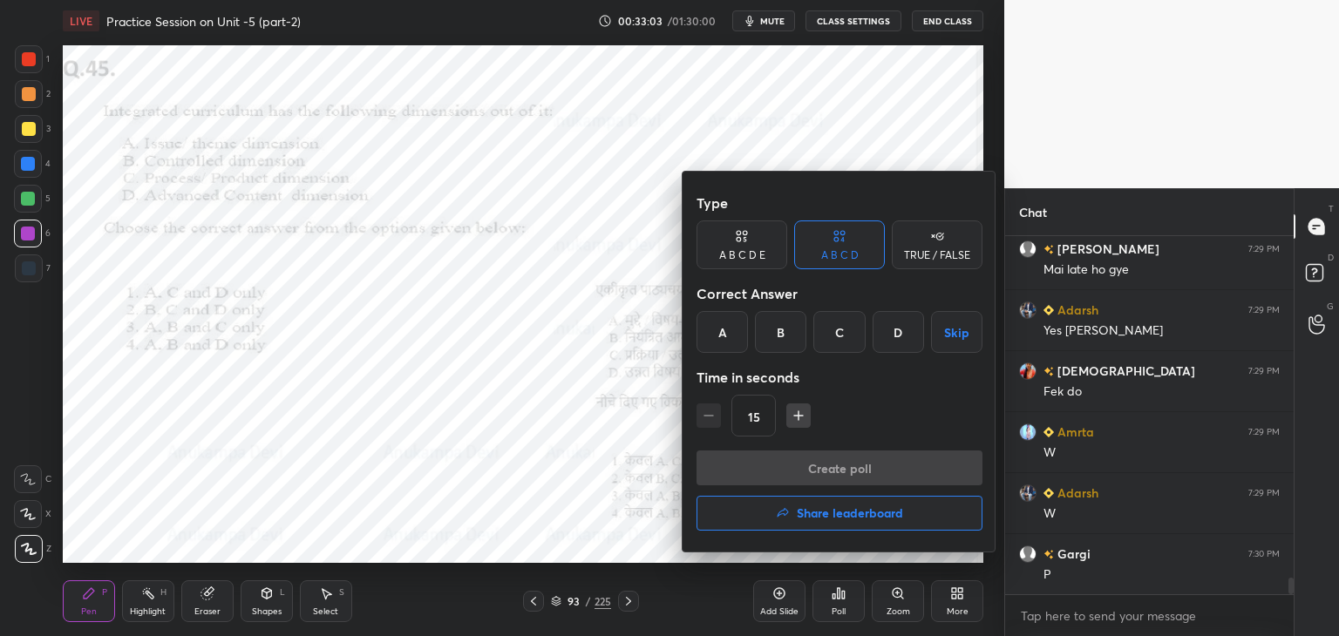
click at [723, 331] on div "A" at bounding box center [721, 332] width 51 height 42
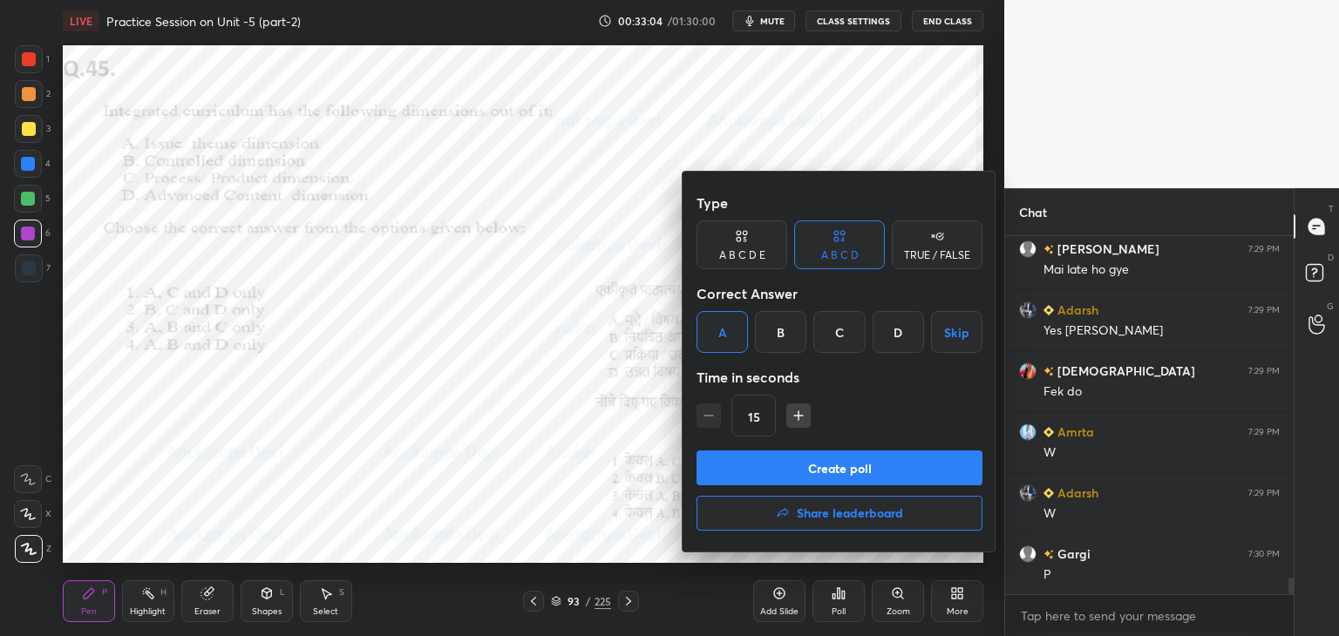
click at [823, 472] on button "Create poll" at bounding box center [839, 468] width 286 height 35
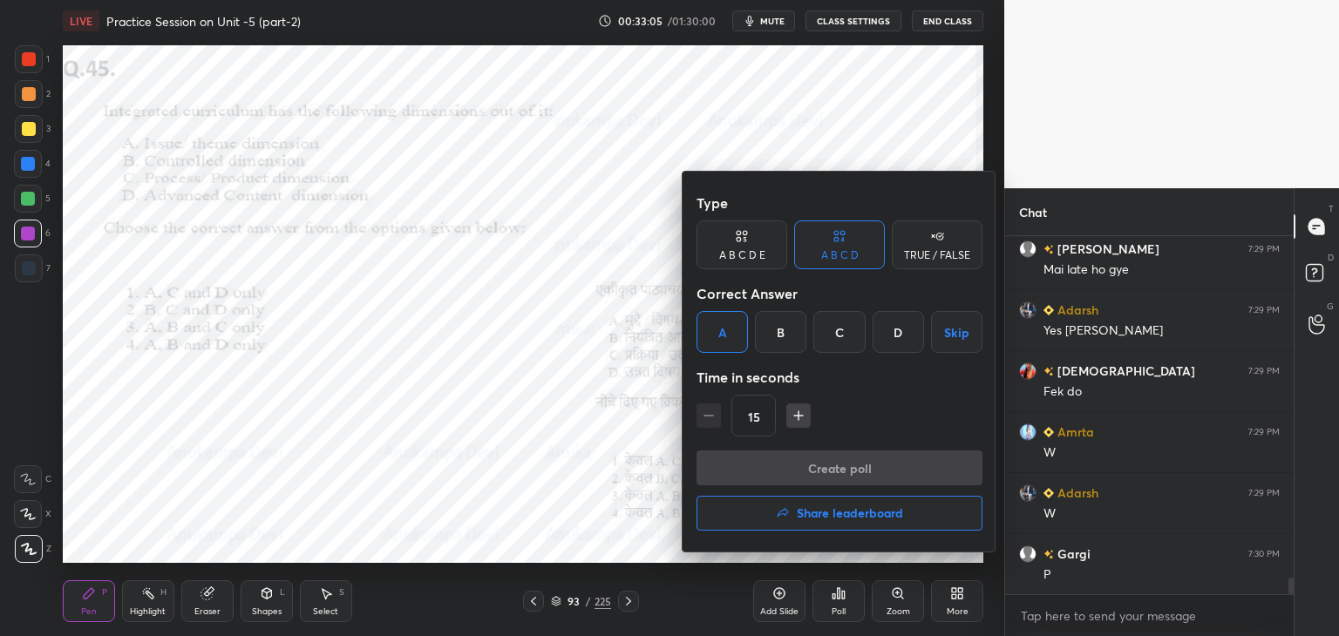
scroll to position [5, 5]
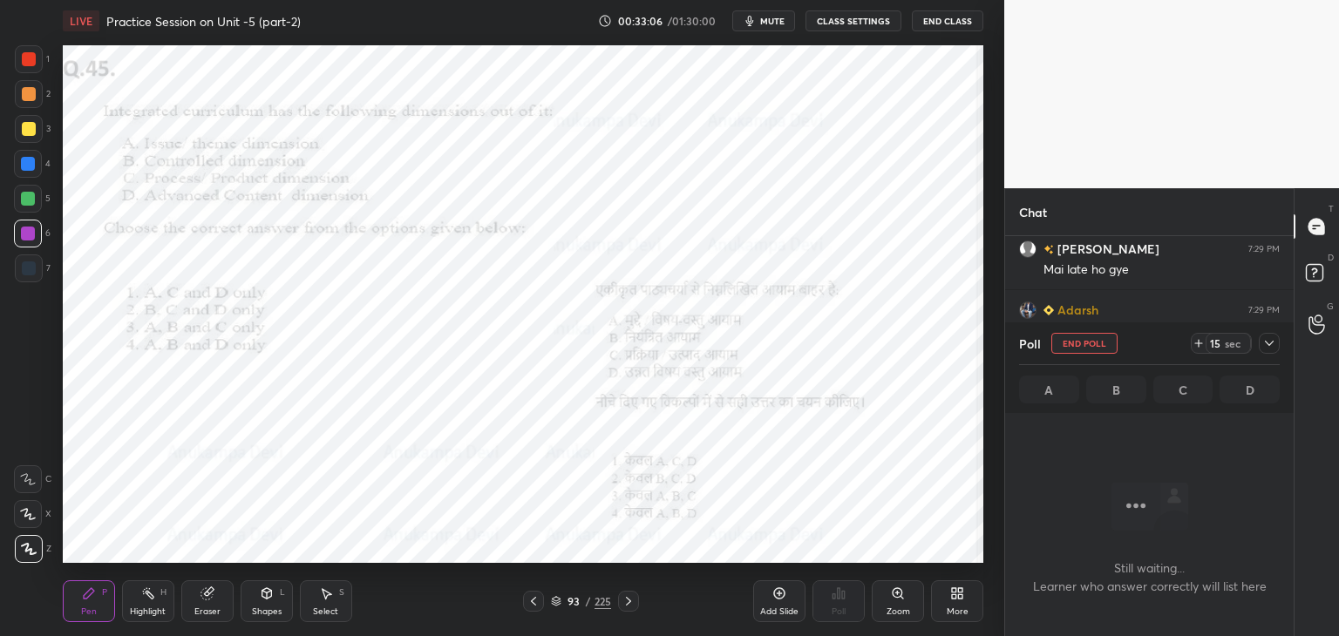
click at [780, 22] on span "mute" at bounding box center [772, 21] width 24 height 12
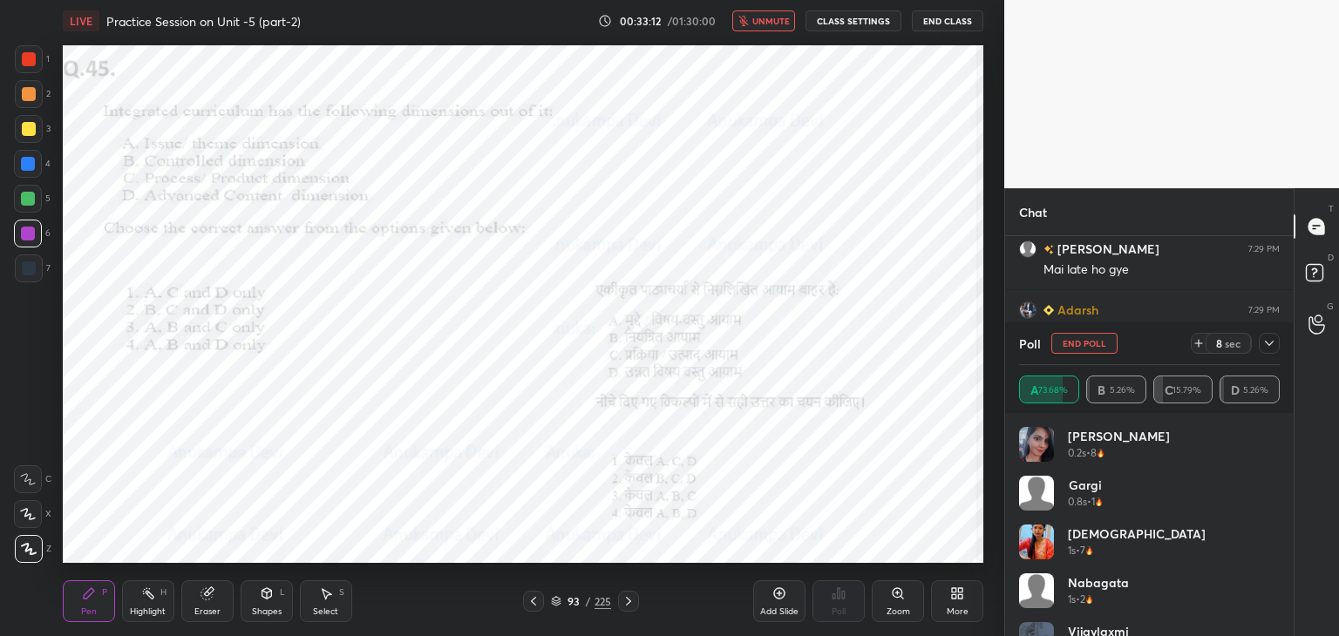
drag, startPoint x: 784, startPoint y: 18, endPoint x: 780, endPoint y: 39, distance: 21.2
click at [783, 18] on span "unmute" at bounding box center [770, 21] width 37 height 12
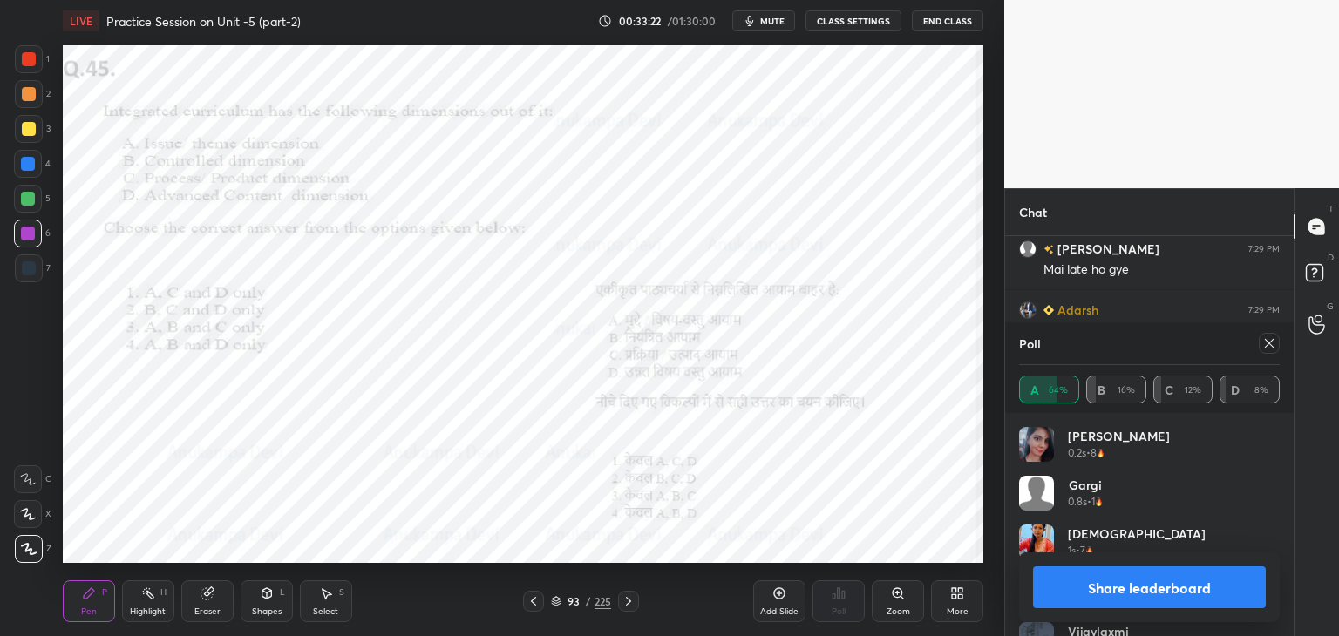
drag, startPoint x: 1271, startPoint y: 346, endPoint x: 1262, endPoint y: 343, distance: 9.4
click at [1269, 345] on icon at bounding box center [1269, 343] width 14 height 14
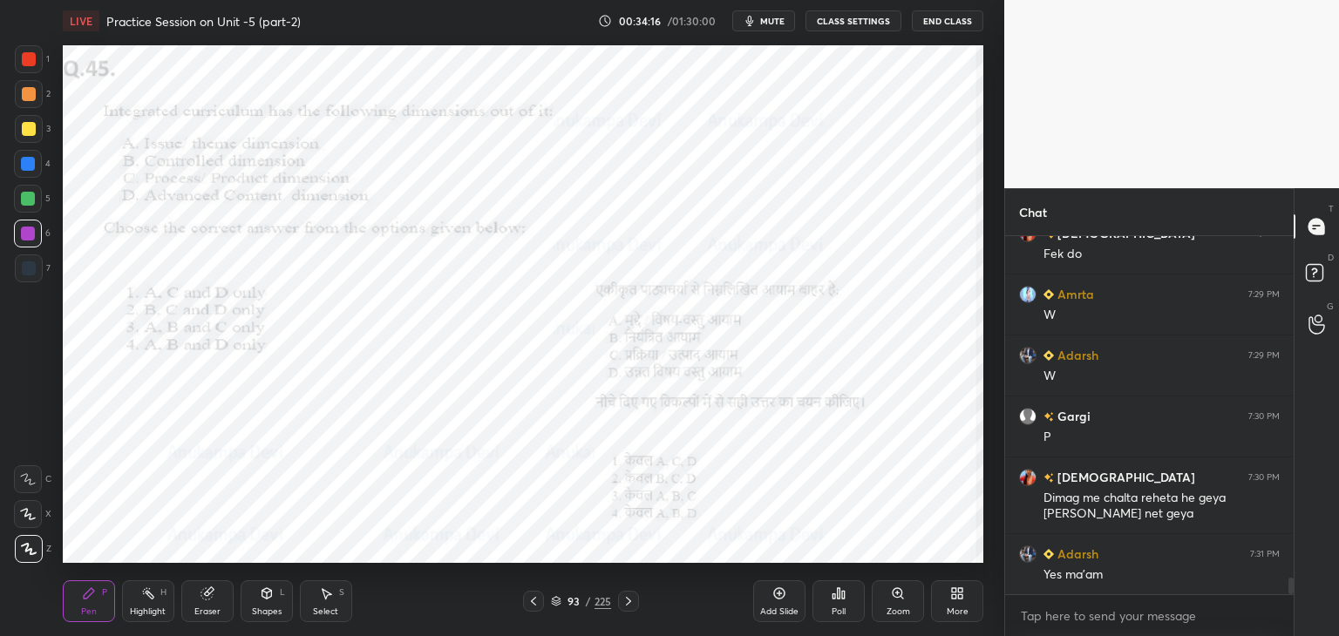
scroll to position [7410, 0]
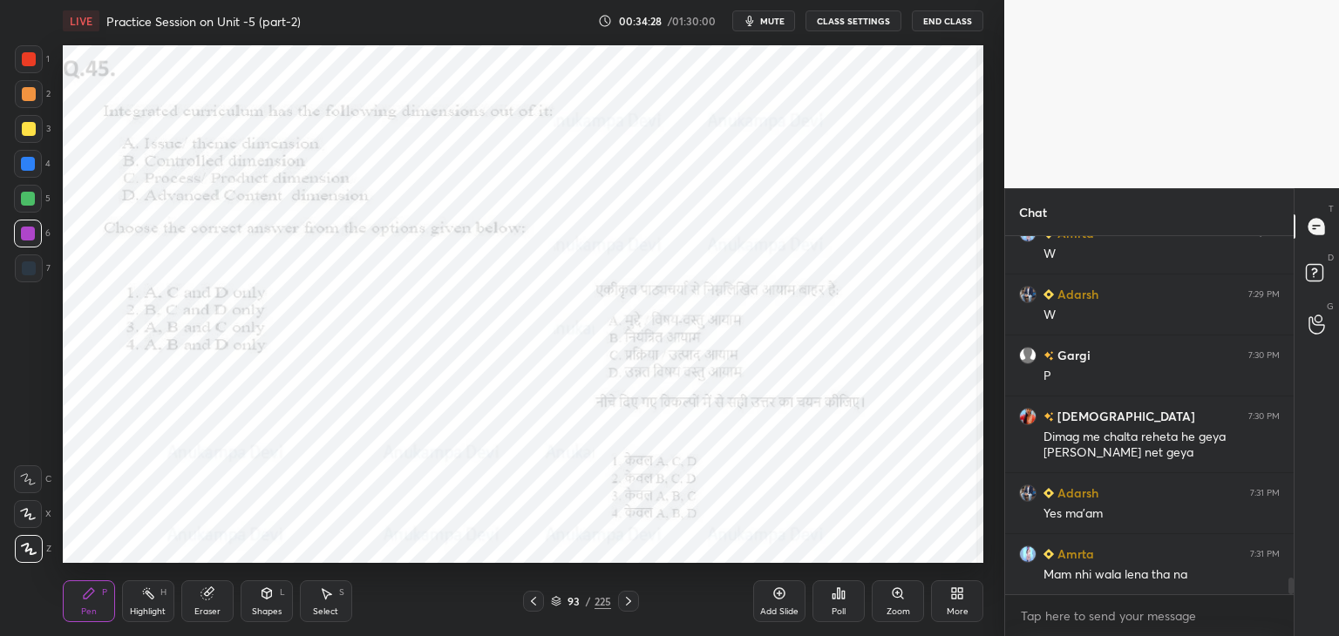
click at [625, 600] on icon at bounding box center [628, 601] width 14 height 14
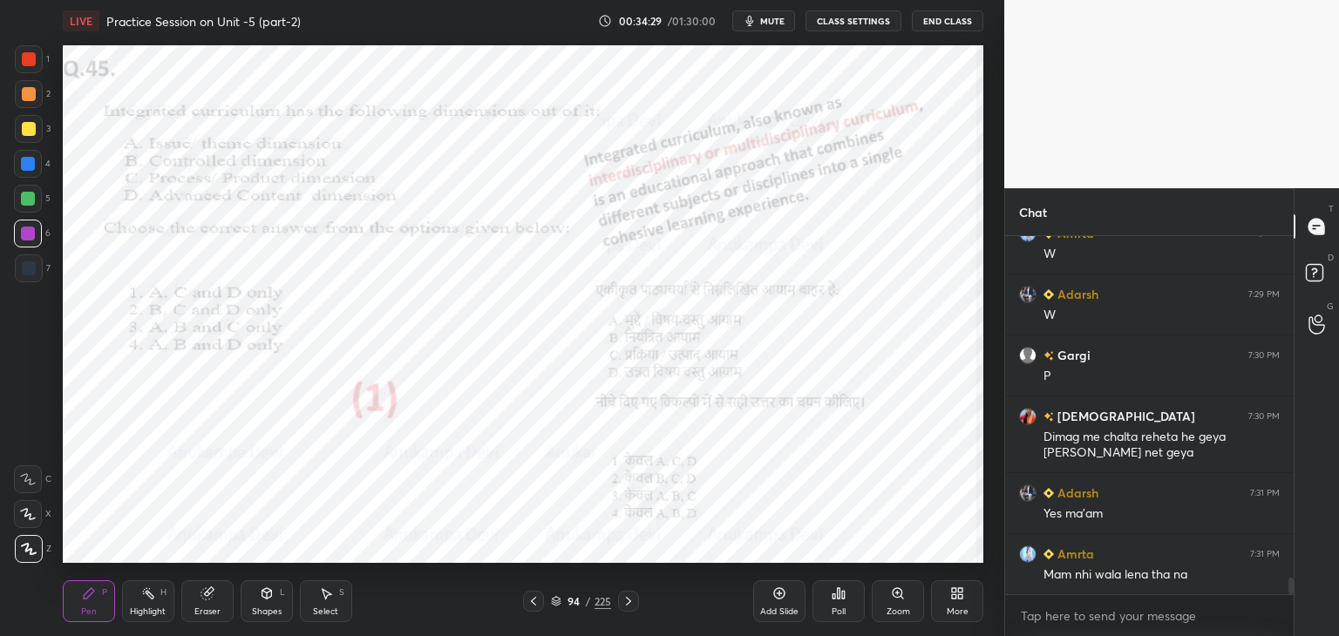
click at [558, 600] on icon at bounding box center [556, 599] width 9 height 4
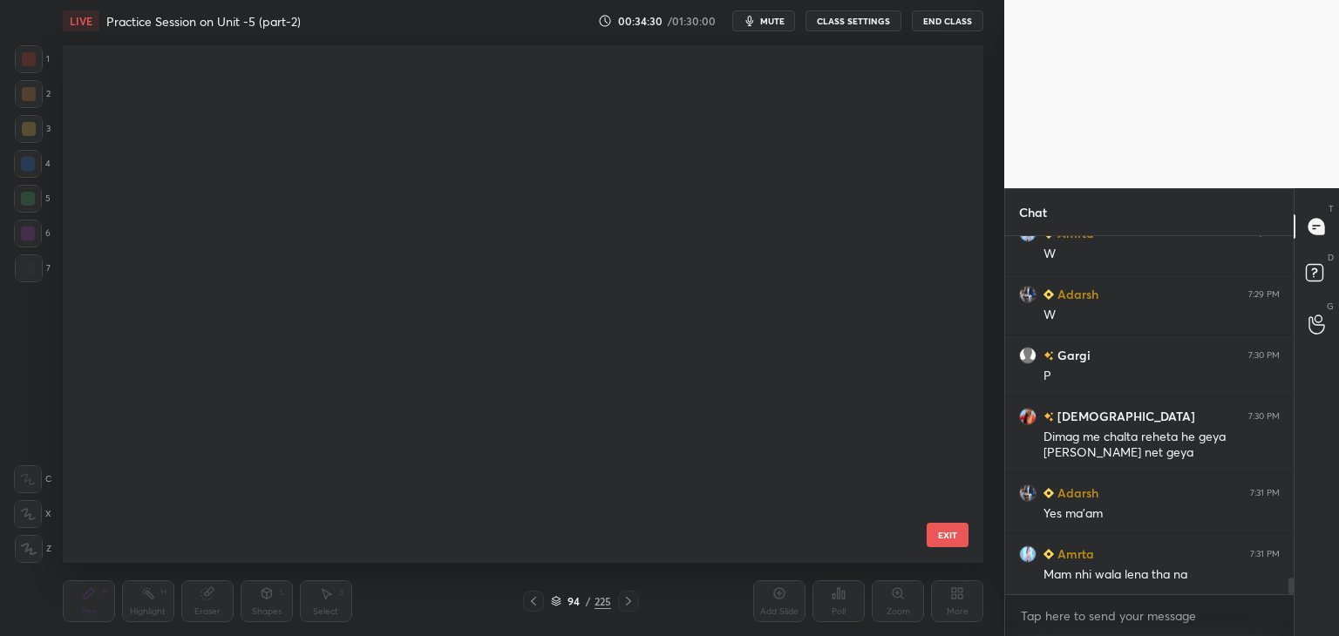
scroll to position [512, 912]
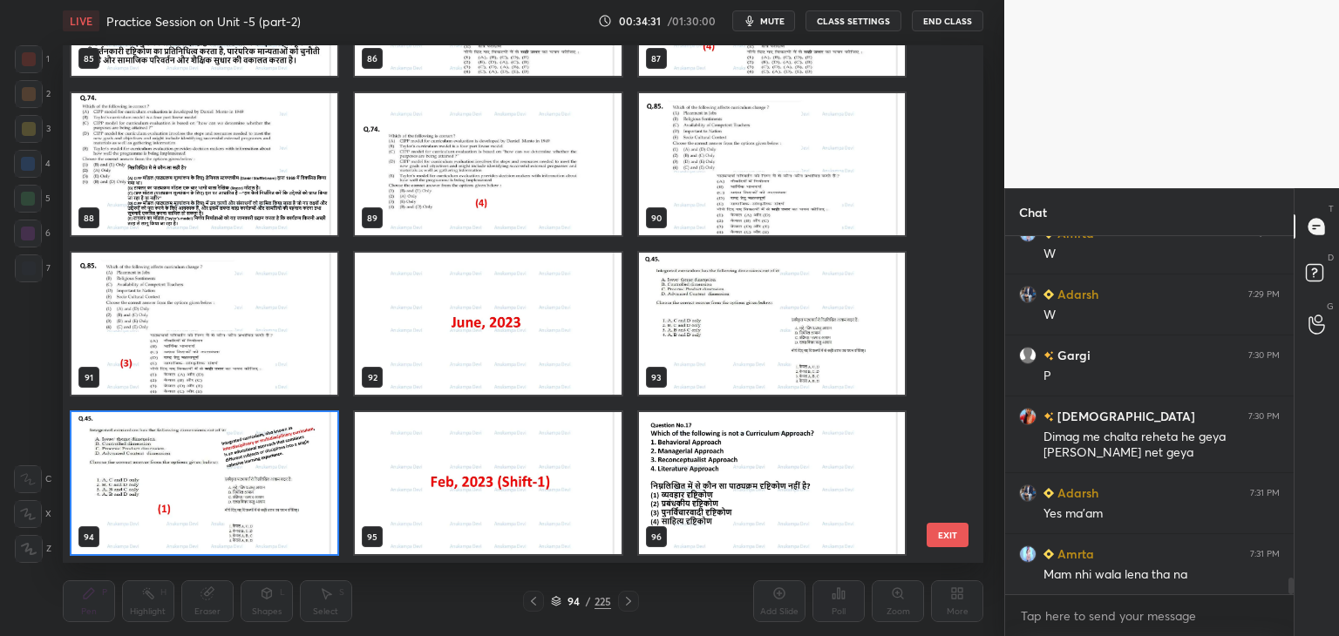
click at [563, 496] on img "grid" at bounding box center [488, 483] width 266 height 142
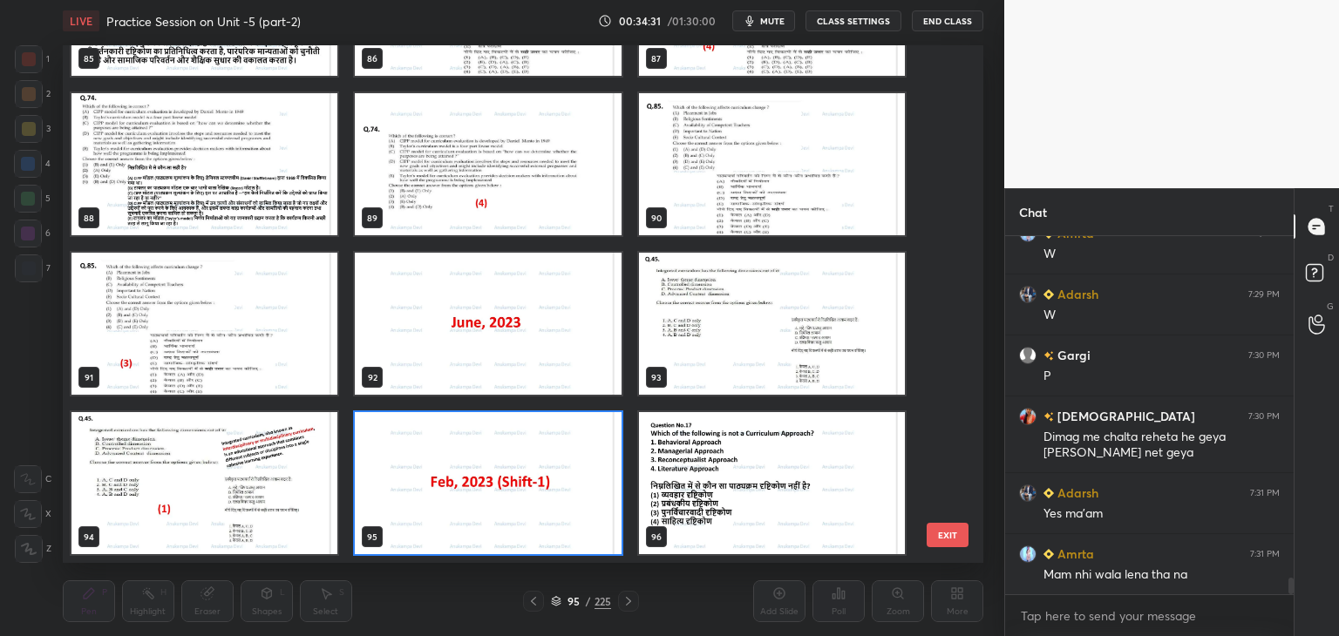
click at [564, 496] on img "grid" at bounding box center [488, 483] width 266 height 142
click at [563, 496] on img "grid" at bounding box center [488, 483] width 266 height 142
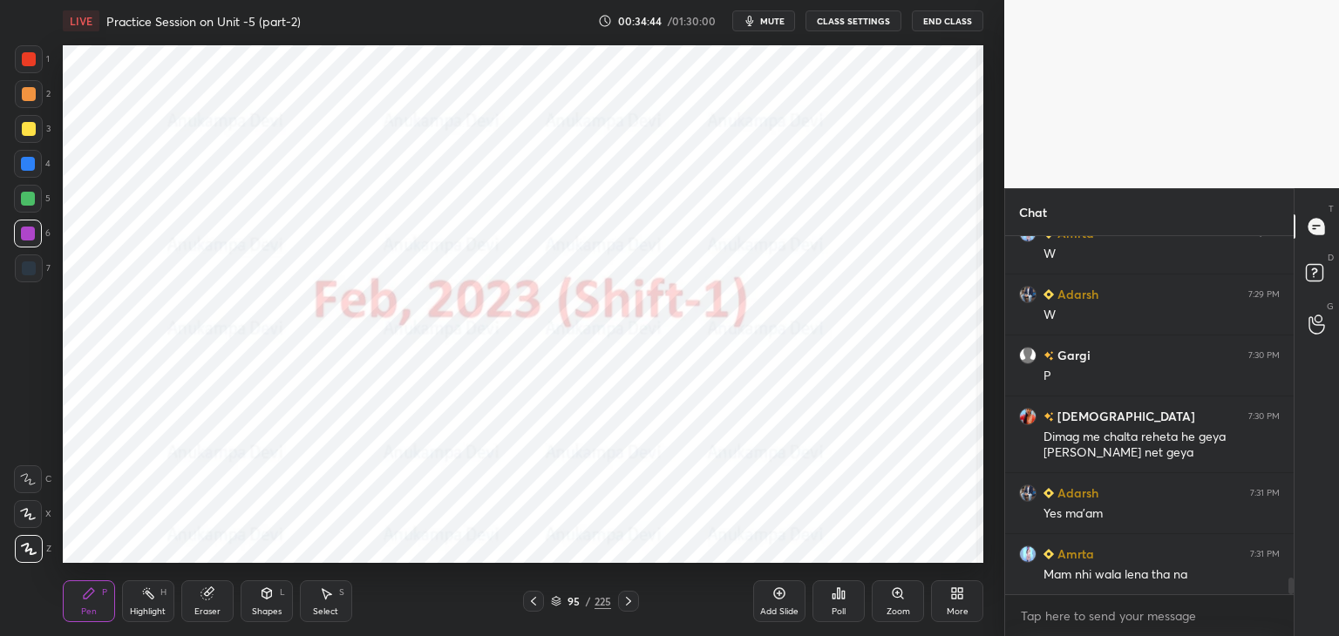
scroll to position [7471, 0]
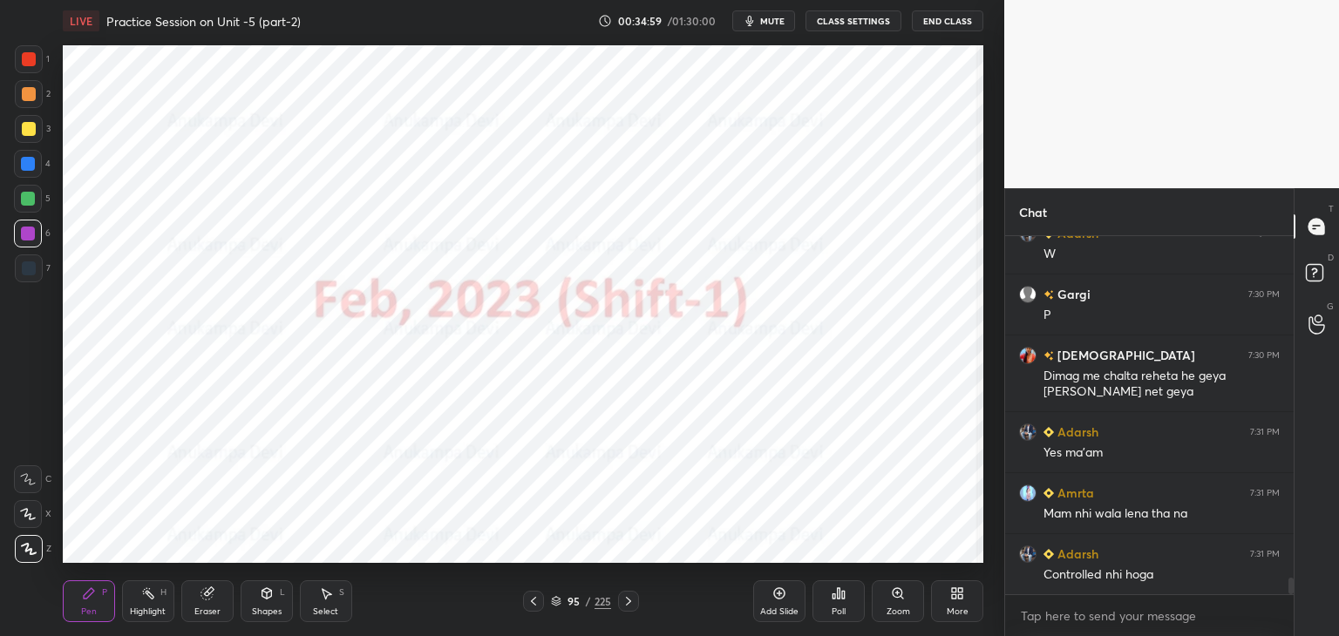
click at [627, 604] on icon at bounding box center [628, 601] width 14 height 14
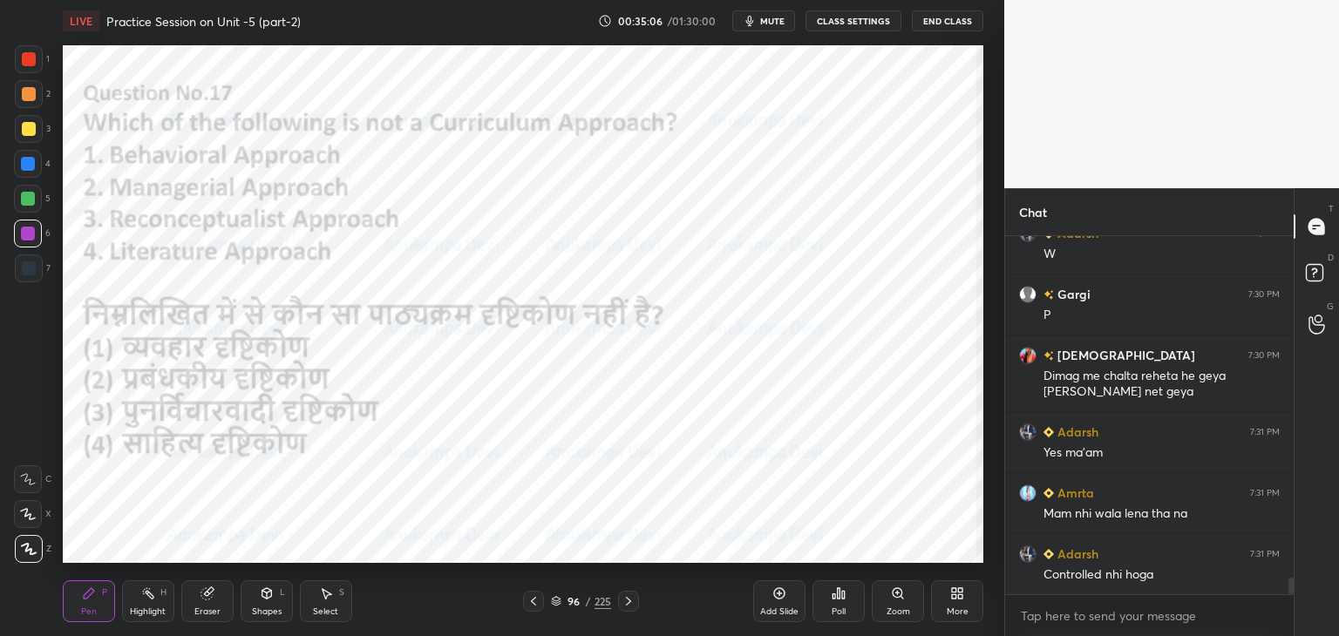
scroll to position [7532, 0]
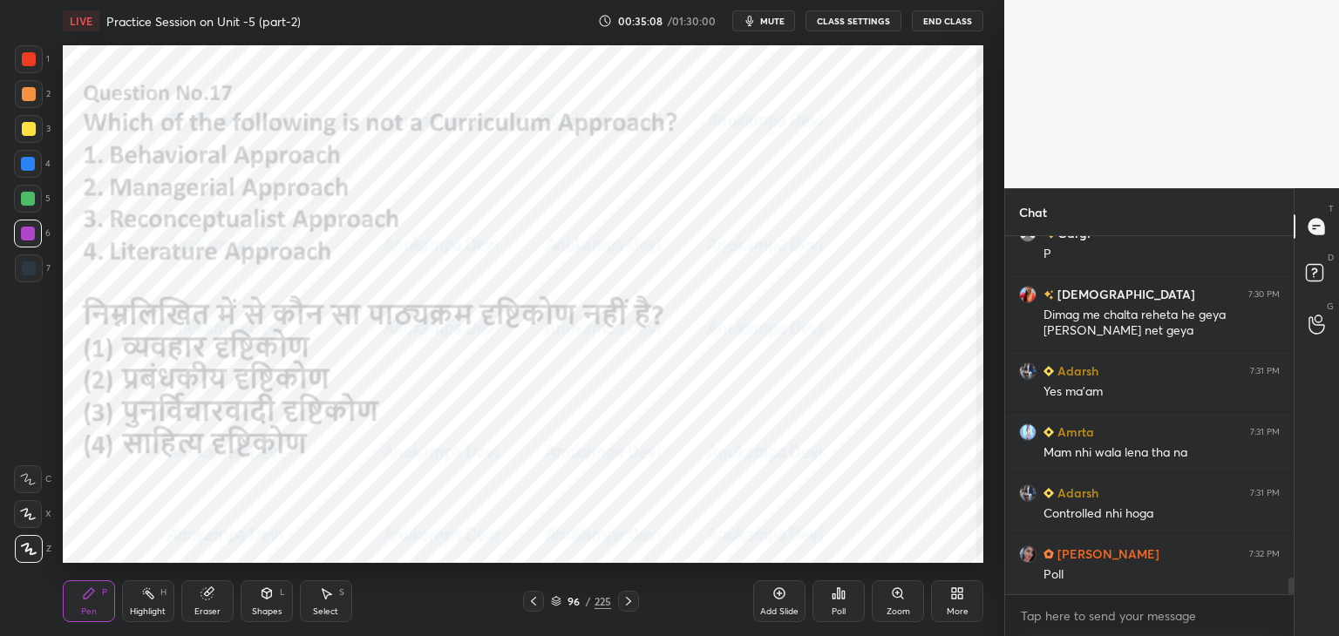
click at [530, 609] on div at bounding box center [533, 601] width 21 height 21
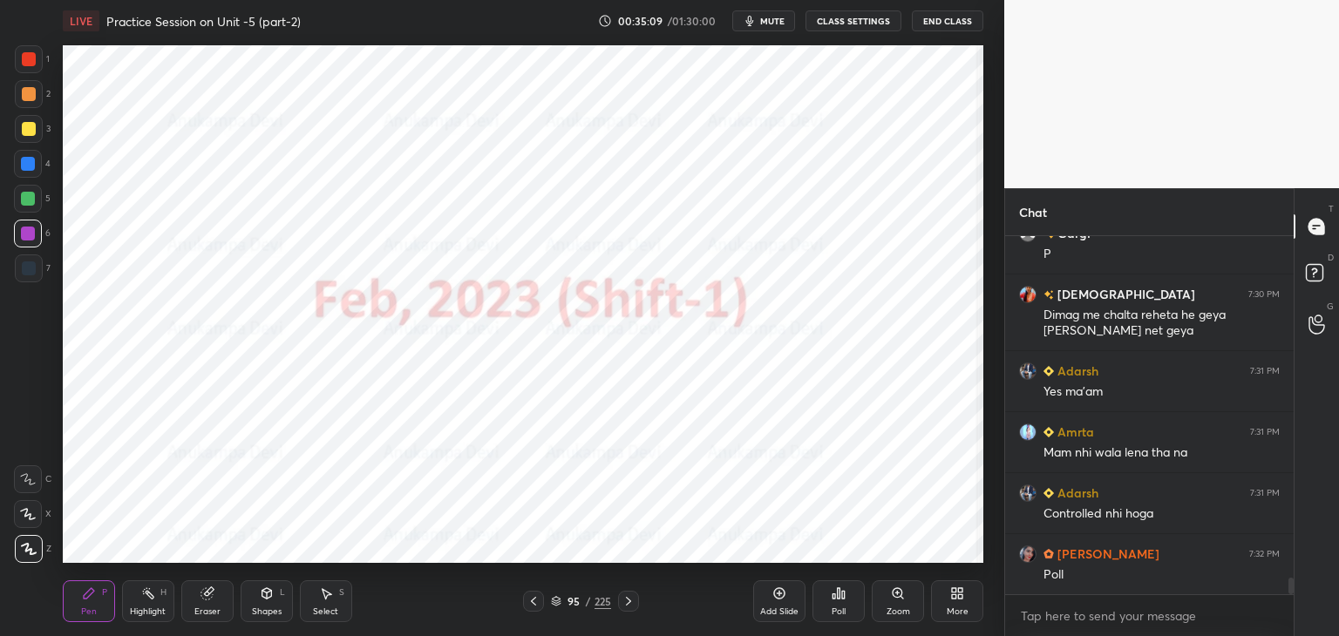
click at [529, 602] on icon at bounding box center [533, 601] width 14 height 14
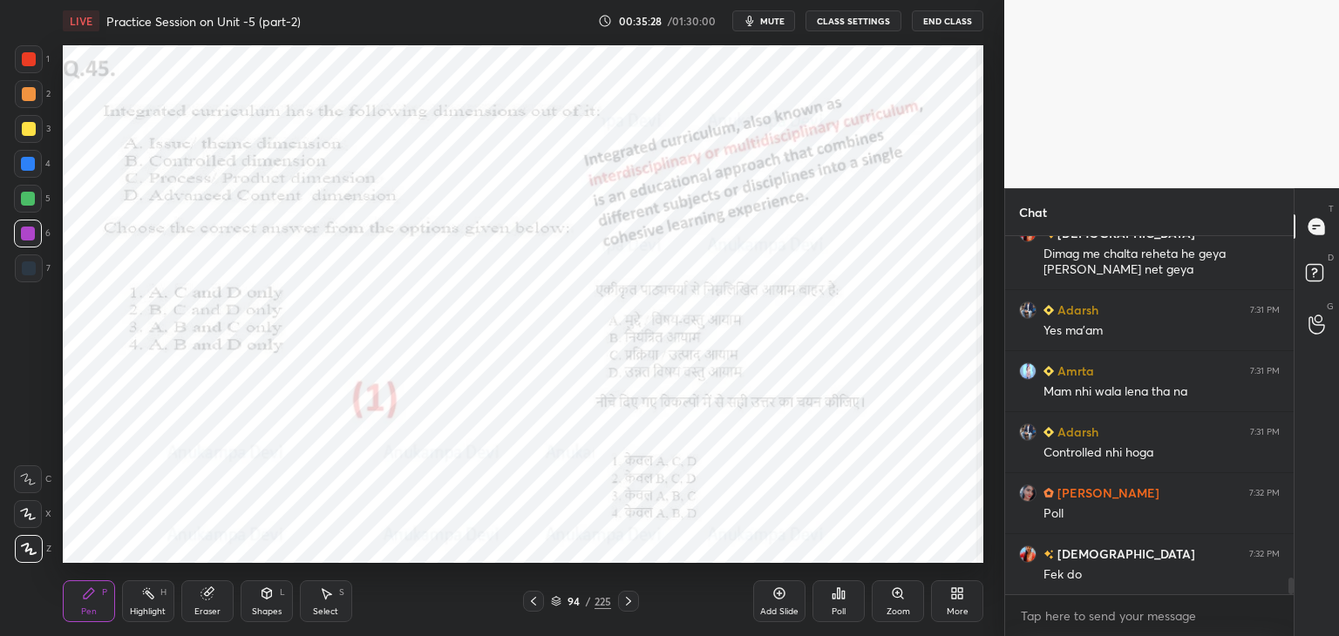
scroll to position [7654, 0]
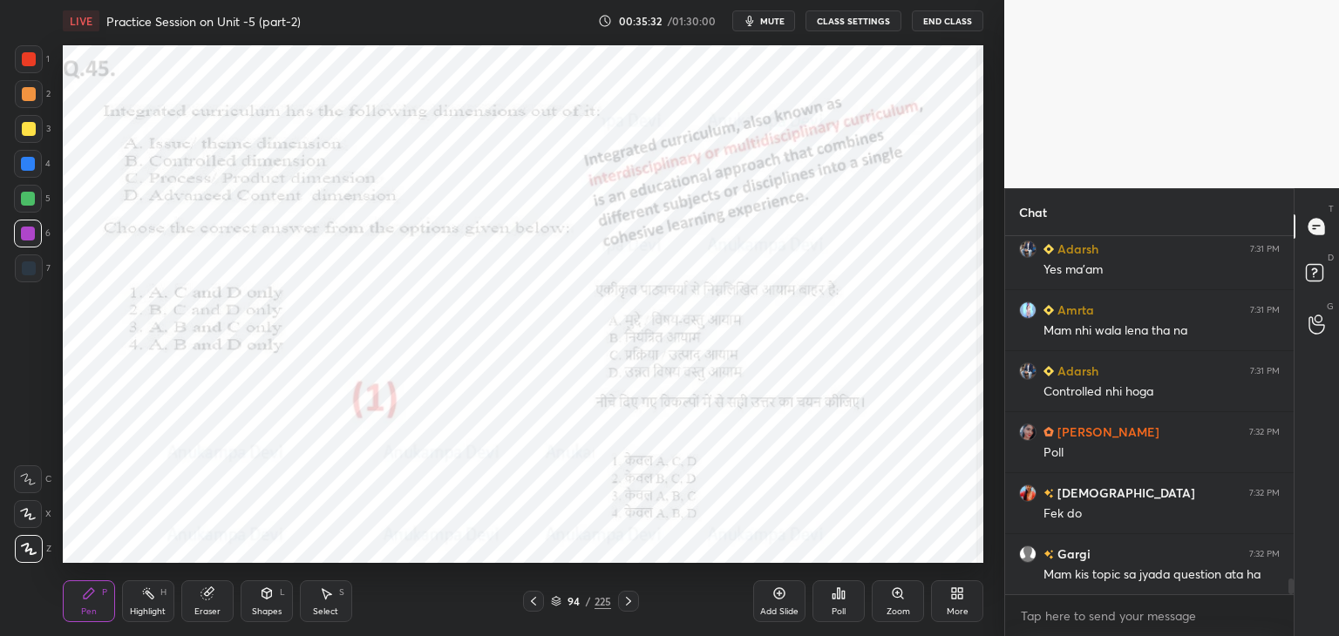
click at [625, 604] on icon at bounding box center [628, 601] width 14 height 14
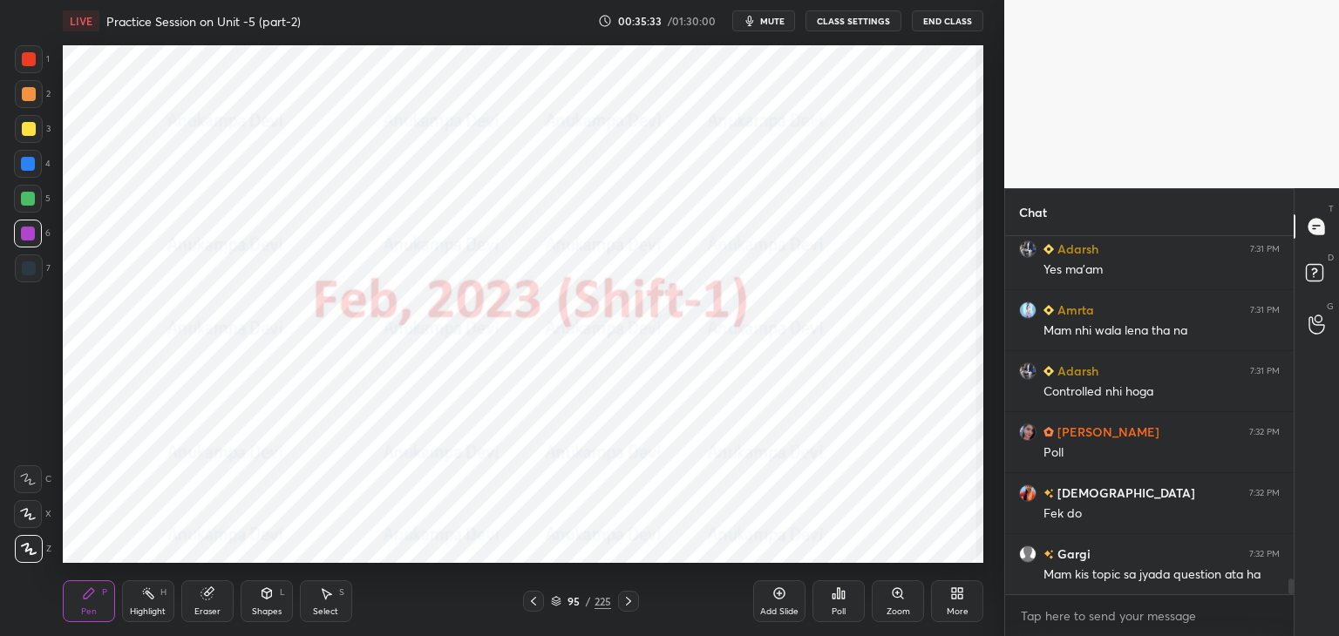
click at [628, 604] on icon at bounding box center [628, 601] width 14 height 14
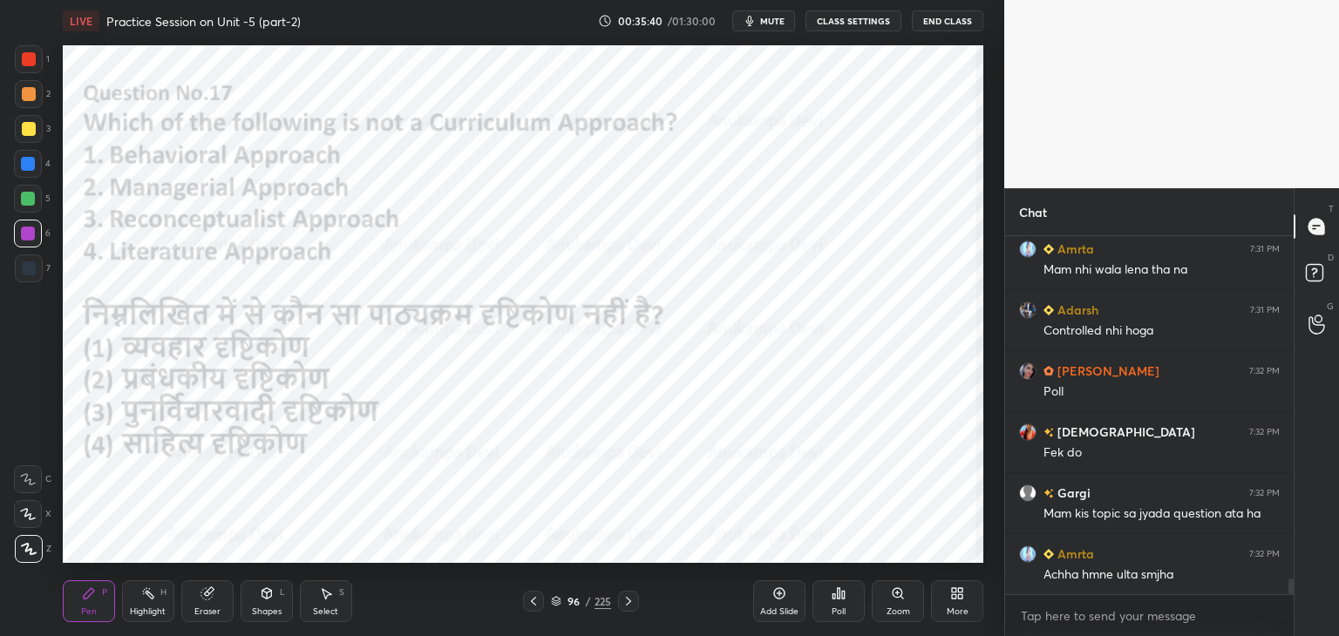
scroll to position [7776, 0]
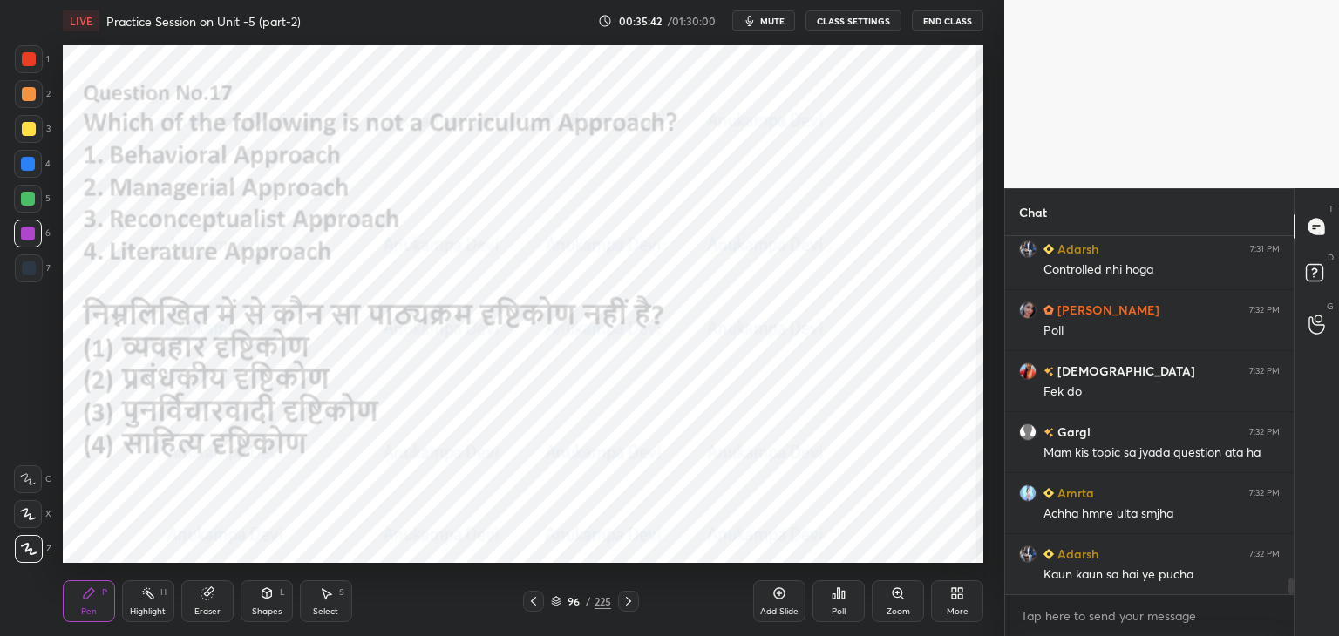
click at [837, 603] on div "Poll" at bounding box center [838, 601] width 52 height 42
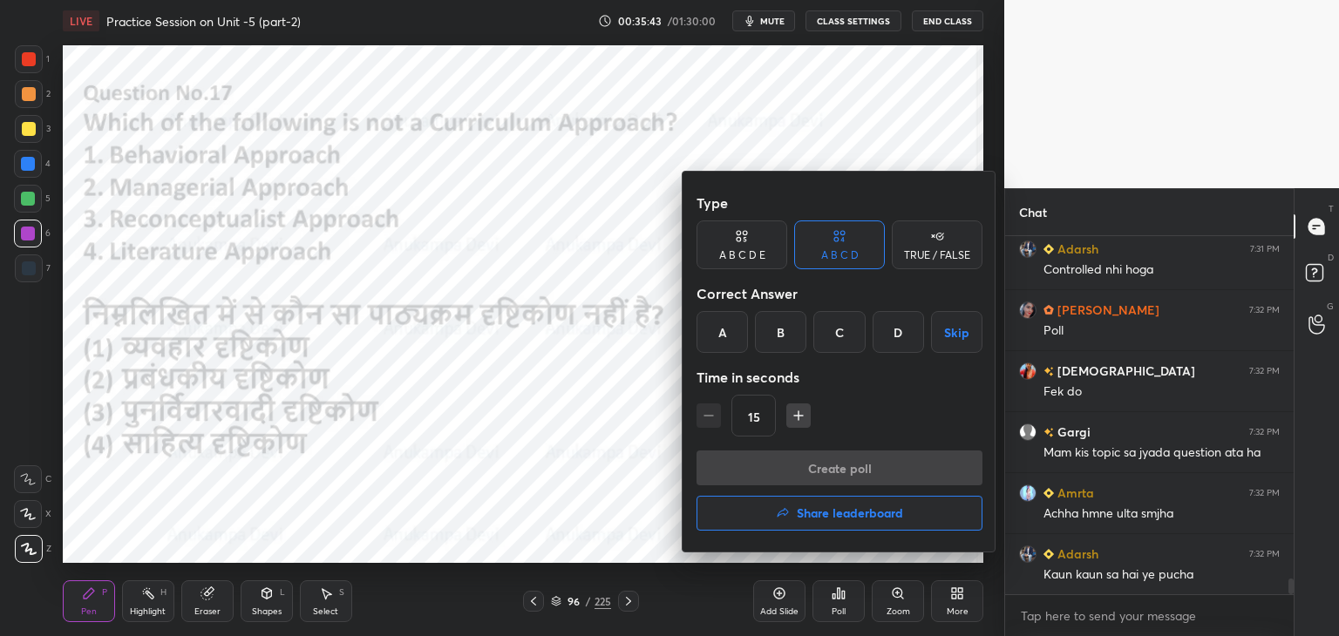
click at [885, 333] on div "D" at bounding box center [897, 332] width 51 height 42
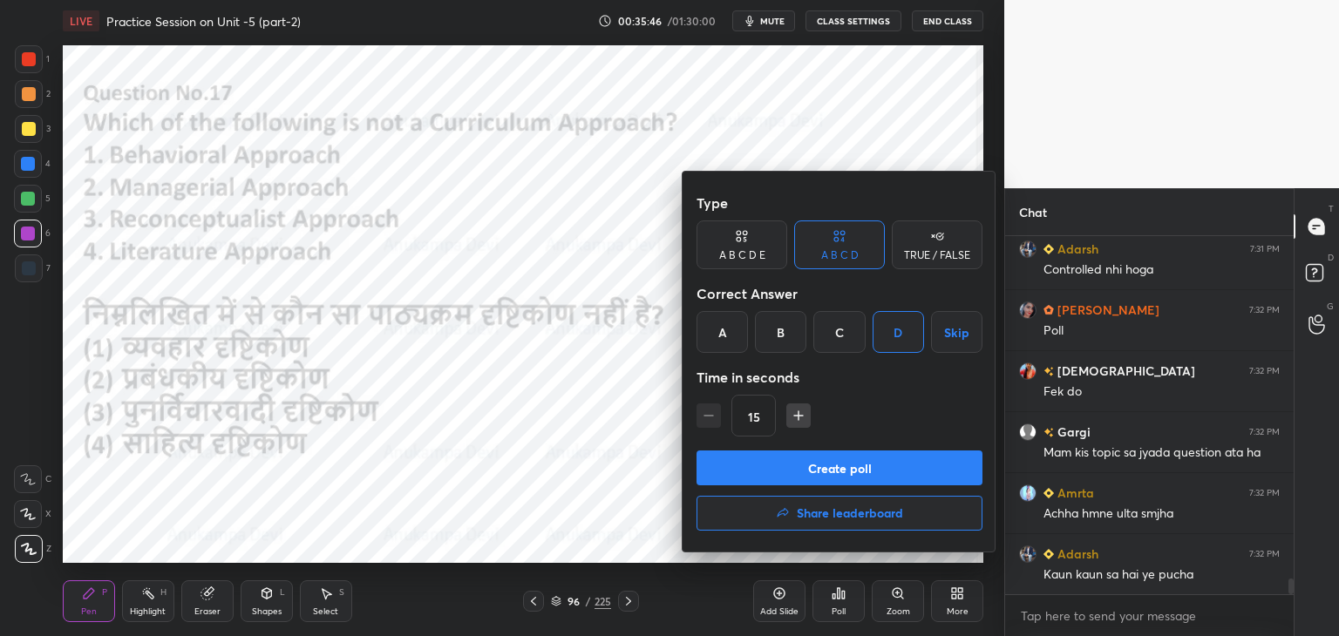
click at [885, 475] on button "Create poll" at bounding box center [839, 468] width 286 height 35
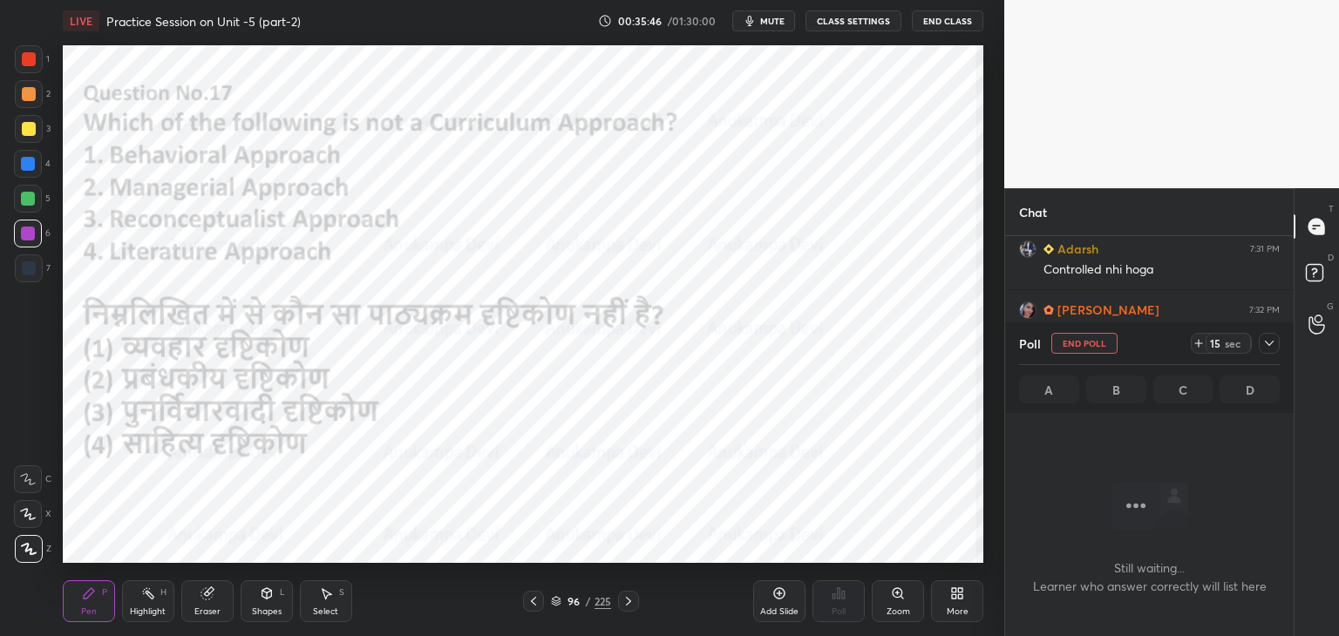
scroll to position [304, 283]
click at [1272, 346] on icon at bounding box center [1269, 343] width 14 height 14
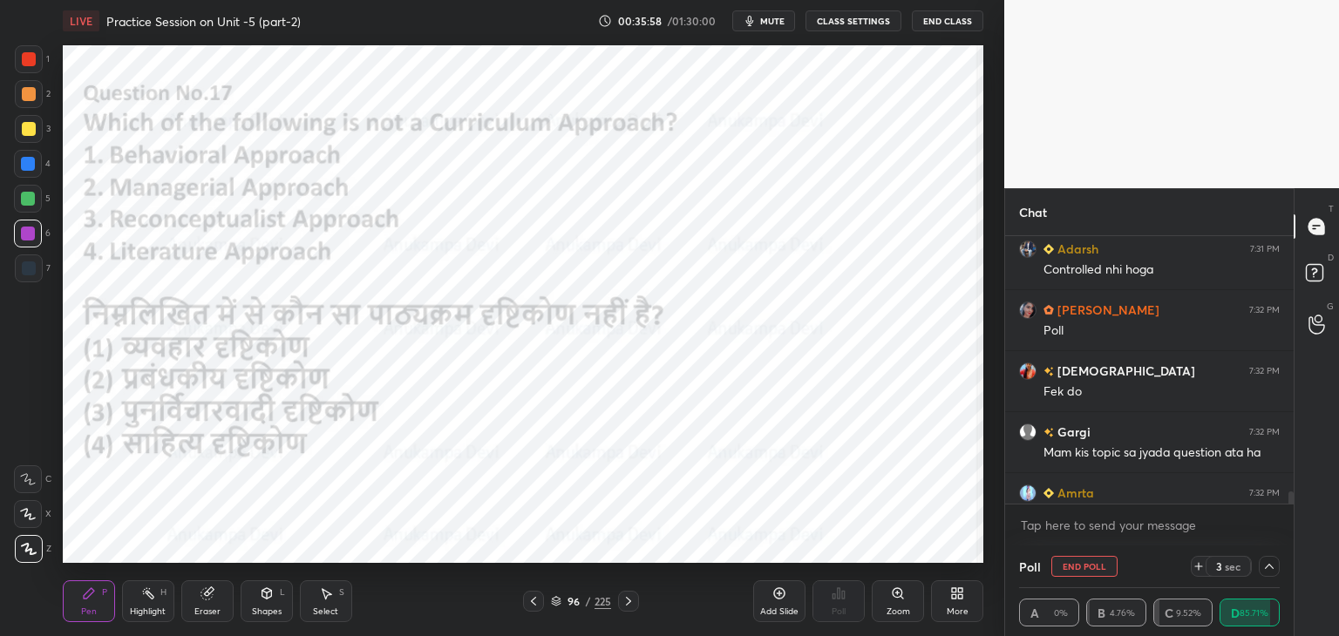
scroll to position [7866, 0]
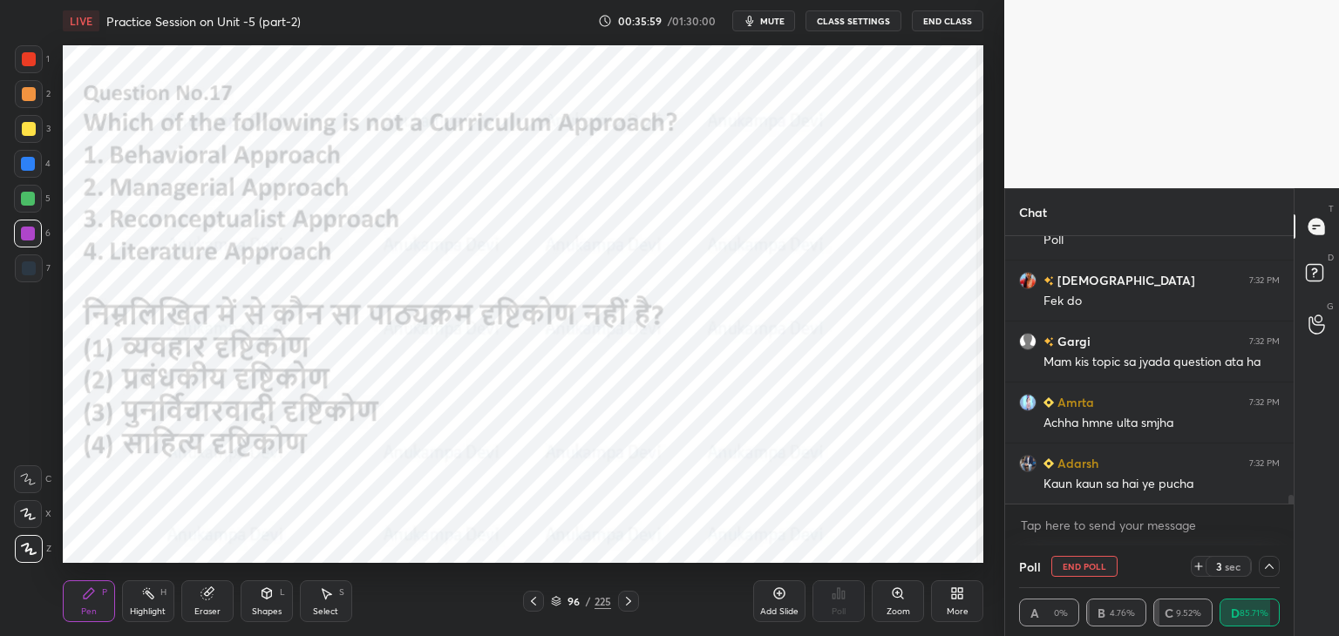
drag, startPoint x: 1290, startPoint y: 499, endPoint x: 1275, endPoint y: 518, distance: 24.2
click at [1287, 516] on div "[PERSON_NAME] 7:31 PM Controlled nhi hoga [PERSON_NAME] 7:32 PM Poll krishnavi …" at bounding box center [1149, 390] width 288 height 309
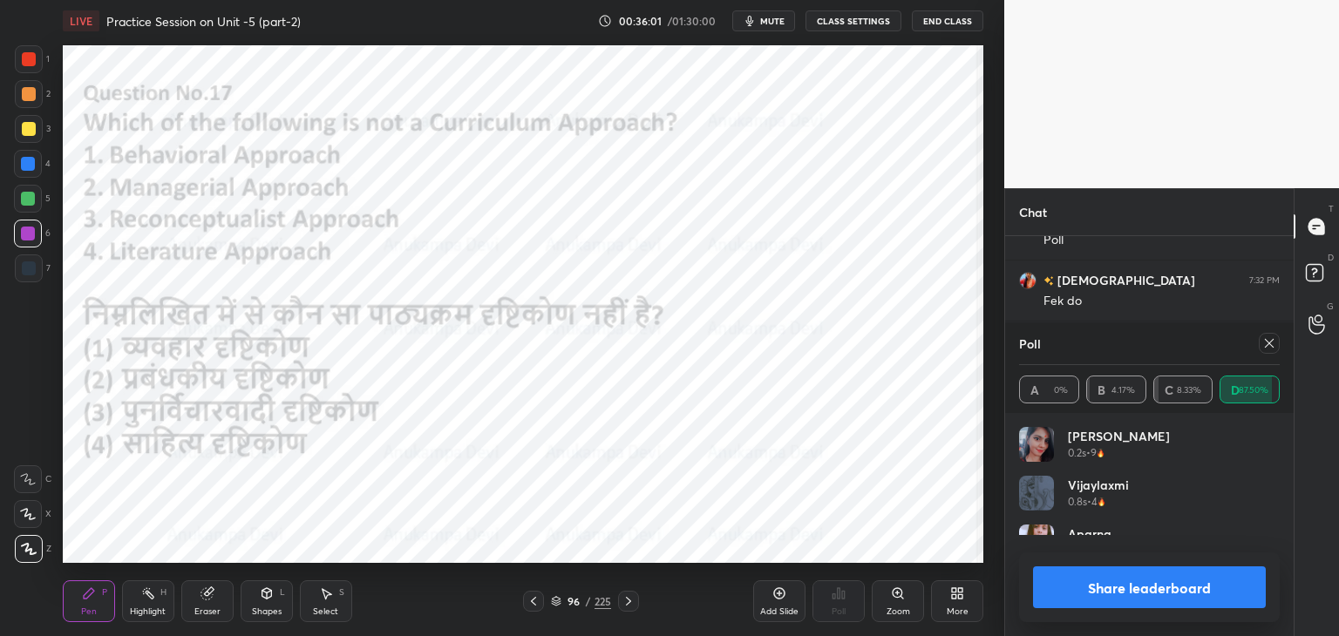
scroll to position [204, 255]
click at [1272, 347] on icon at bounding box center [1269, 343] width 14 height 14
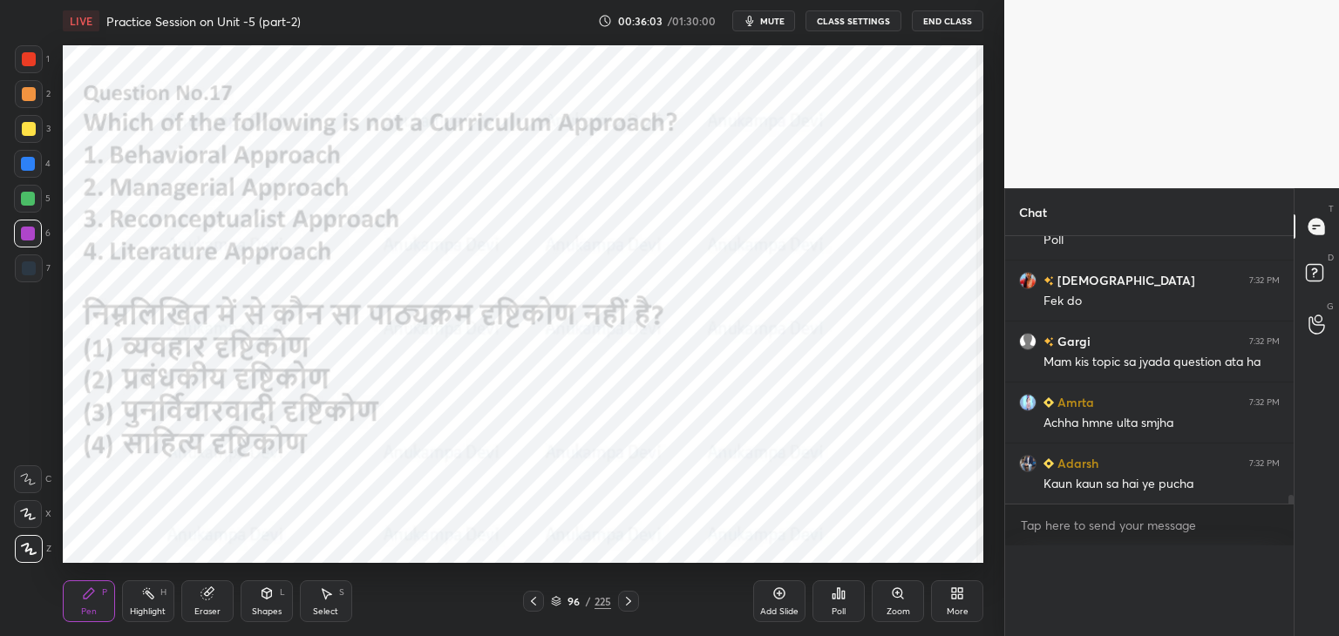
scroll to position [329, 283]
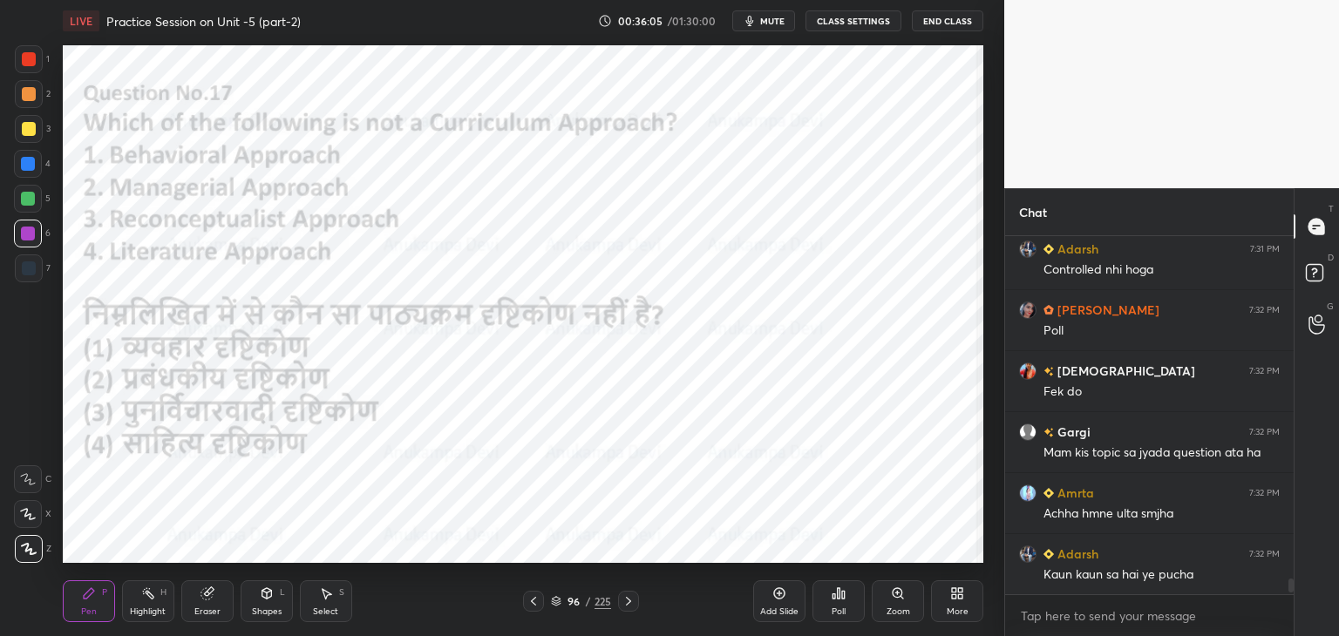
drag, startPoint x: 628, startPoint y: 605, endPoint x: 597, endPoint y: 566, distance: 49.7
click at [628, 605] on icon at bounding box center [628, 601] width 14 height 14
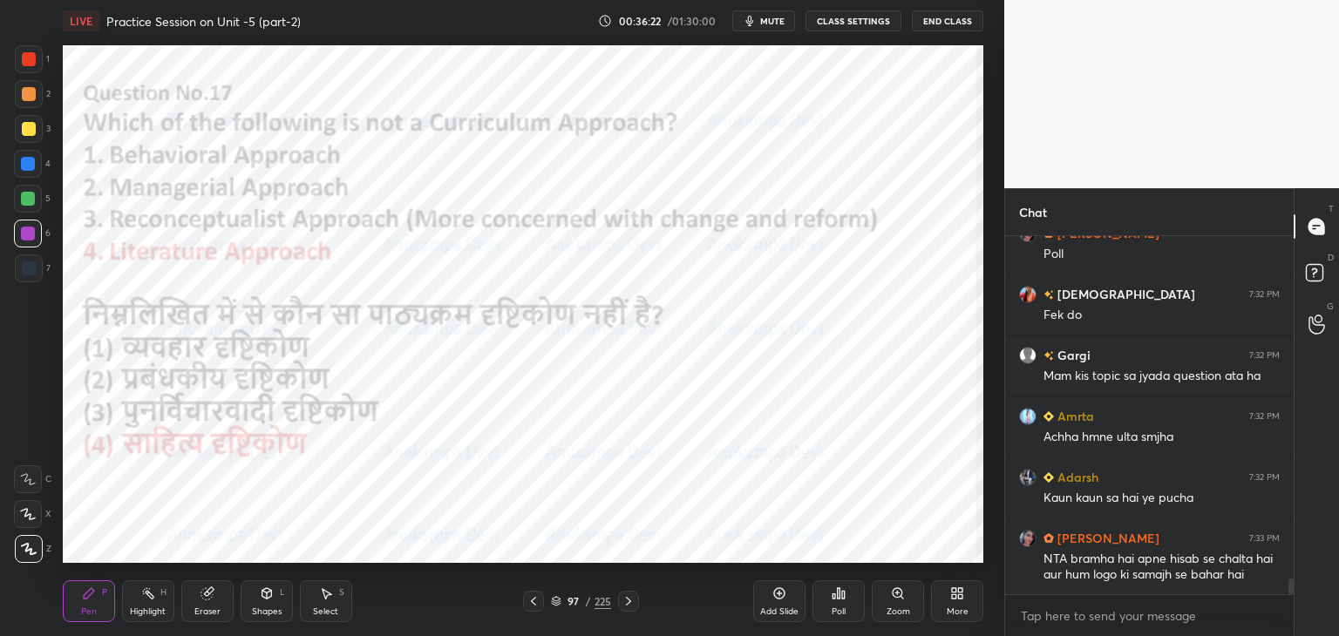
drag, startPoint x: 631, startPoint y: 606, endPoint x: 624, endPoint y: 569, distance: 37.3
click at [631, 604] on icon at bounding box center [628, 601] width 14 height 14
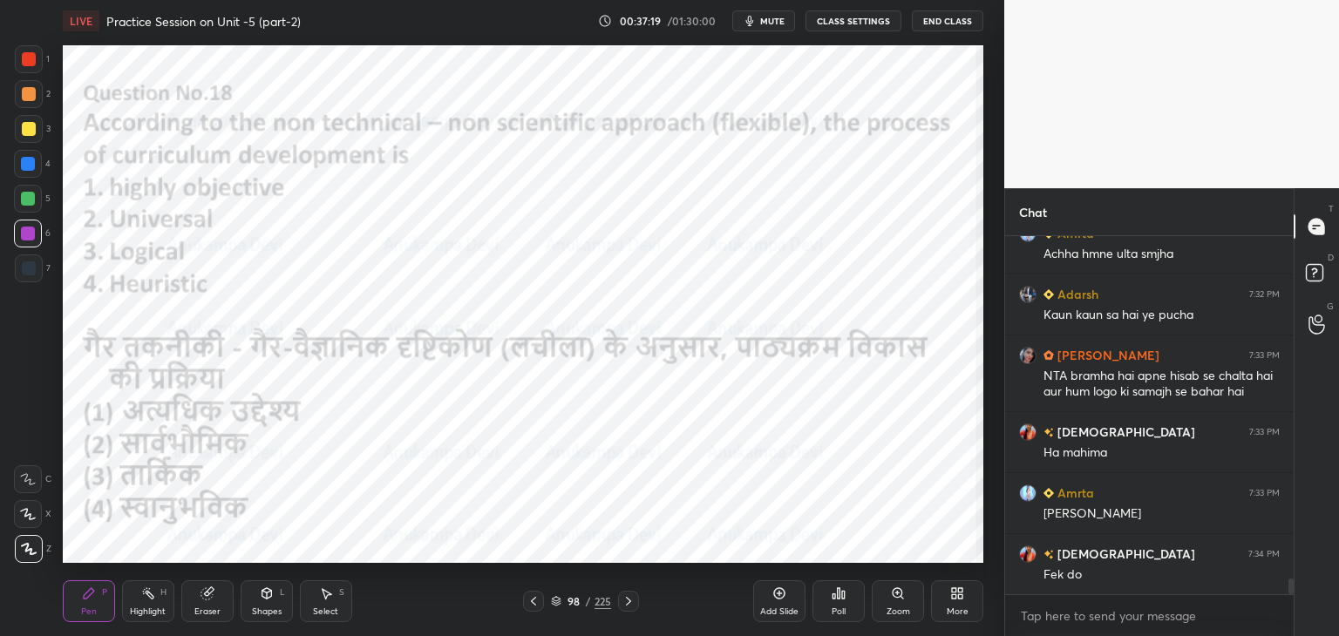
click at [262, 607] on div "Shapes" at bounding box center [267, 611] width 30 height 9
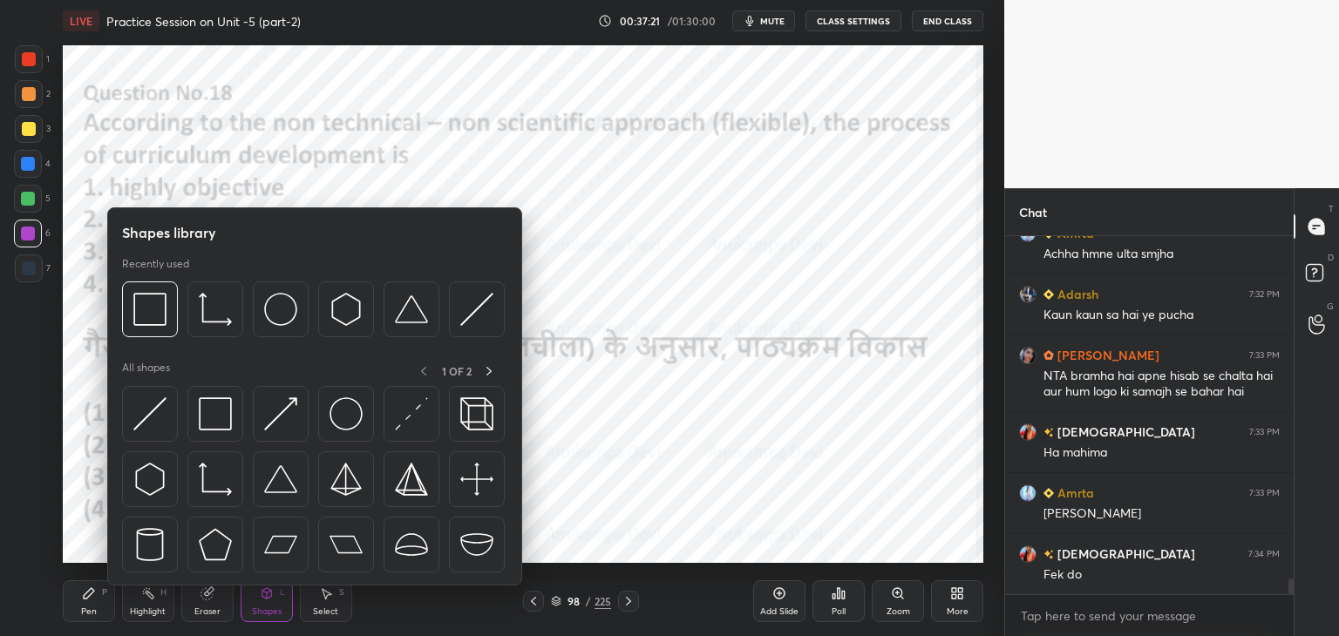
click at [206, 612] on div "Eraser" at bounding box center [207, 611] width 26 height 9
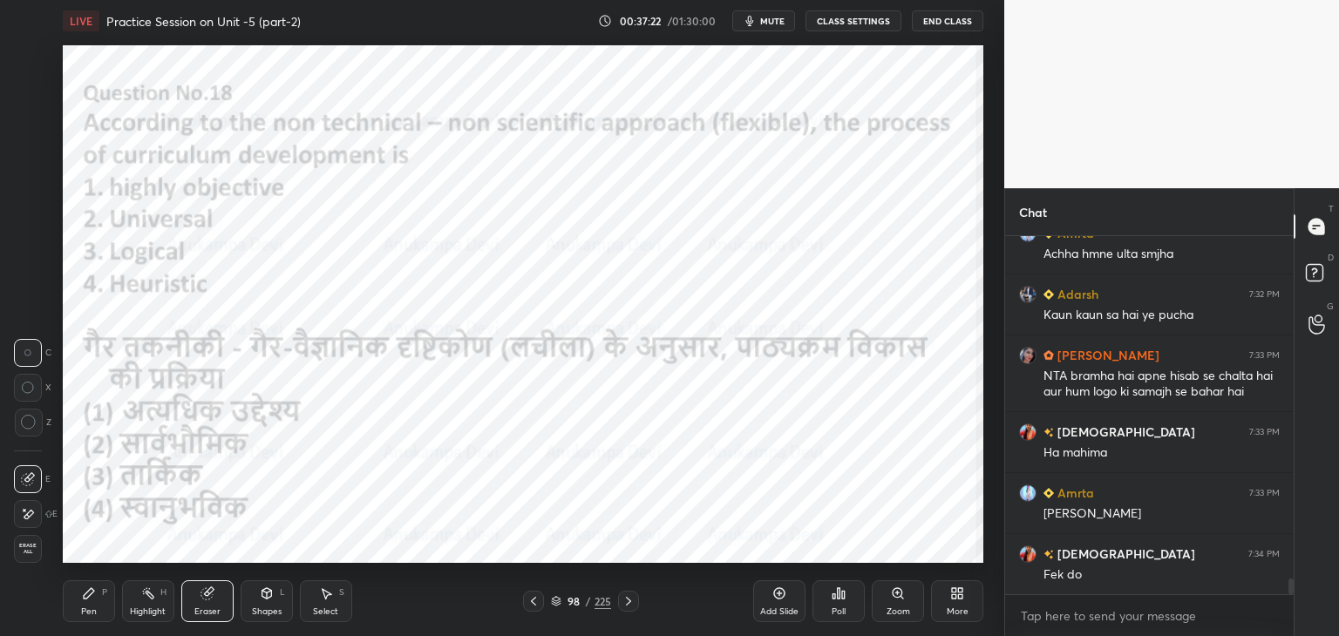
click at [31, 552] on span "Erase all" at bounding box center [28, 549] width 26 height 12
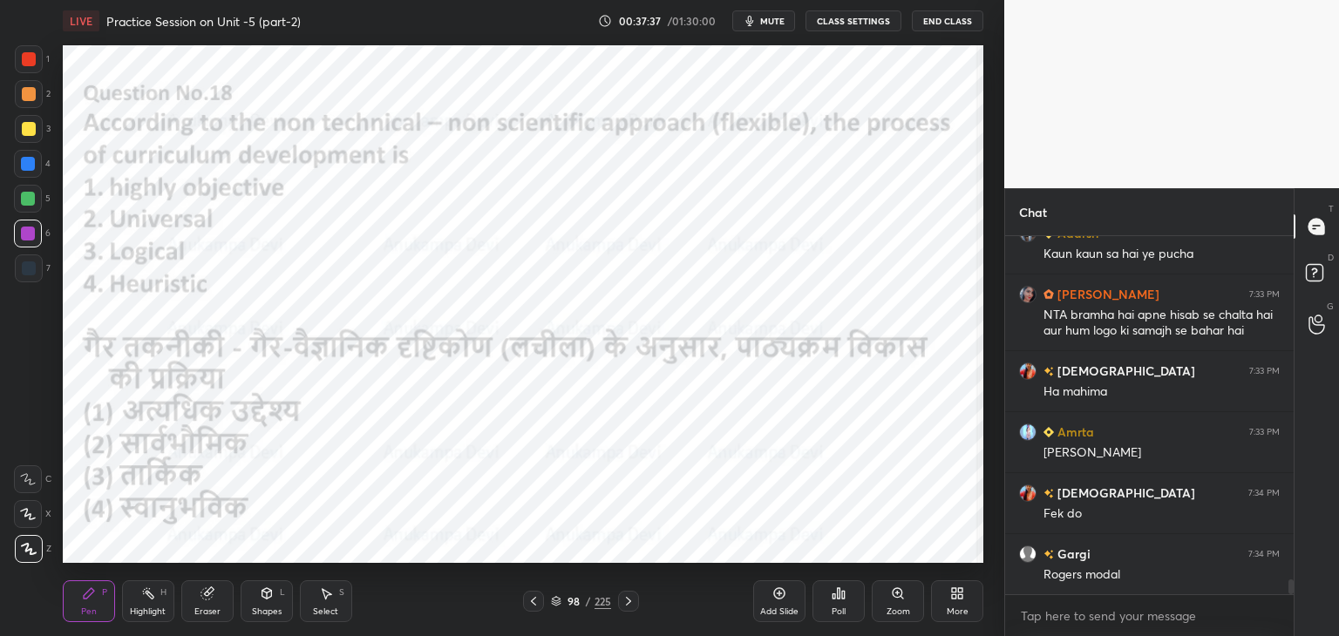
click at [557, 604] on icon at bounding box center [556, 601] width 10 height 10
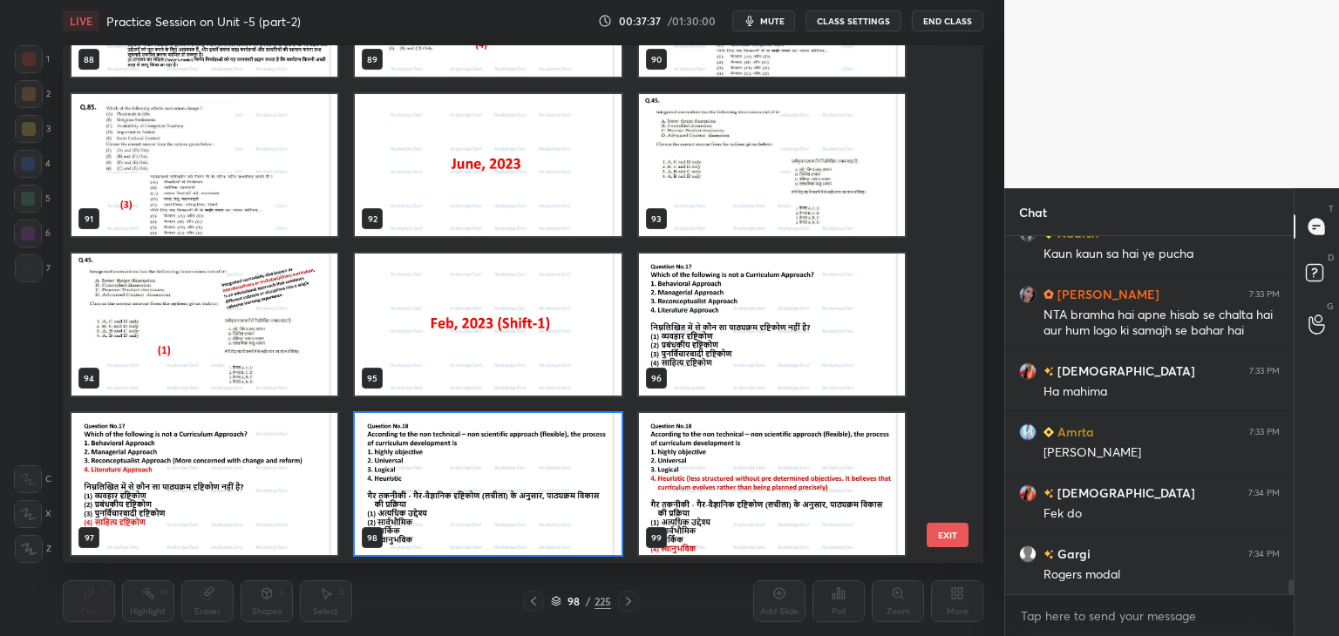
scroll to position [512, 912]
click at [579, 541] on img "grid" at bounding box center [488, 484] width 266 height 142
click at [579, 542] on img "grid" at bounding box center [488, 484] width 266 height 142
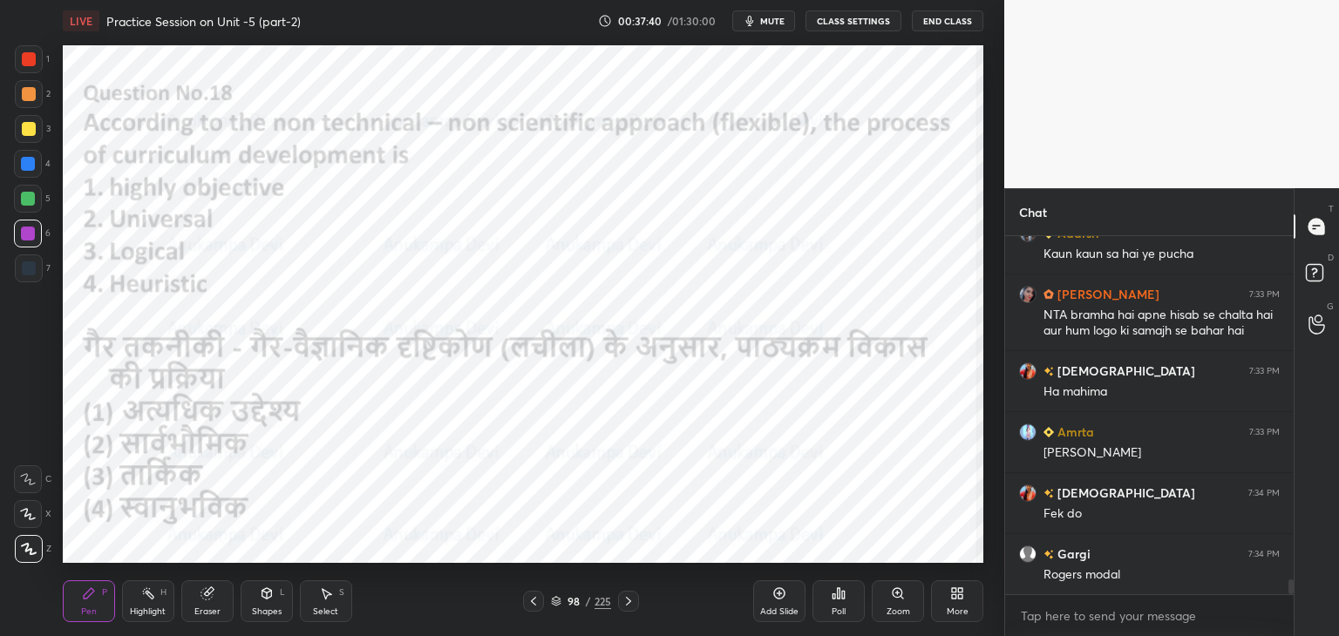
click at [839, 601] on div "Poll" at bounding box center [838, 601] width 52 height 42
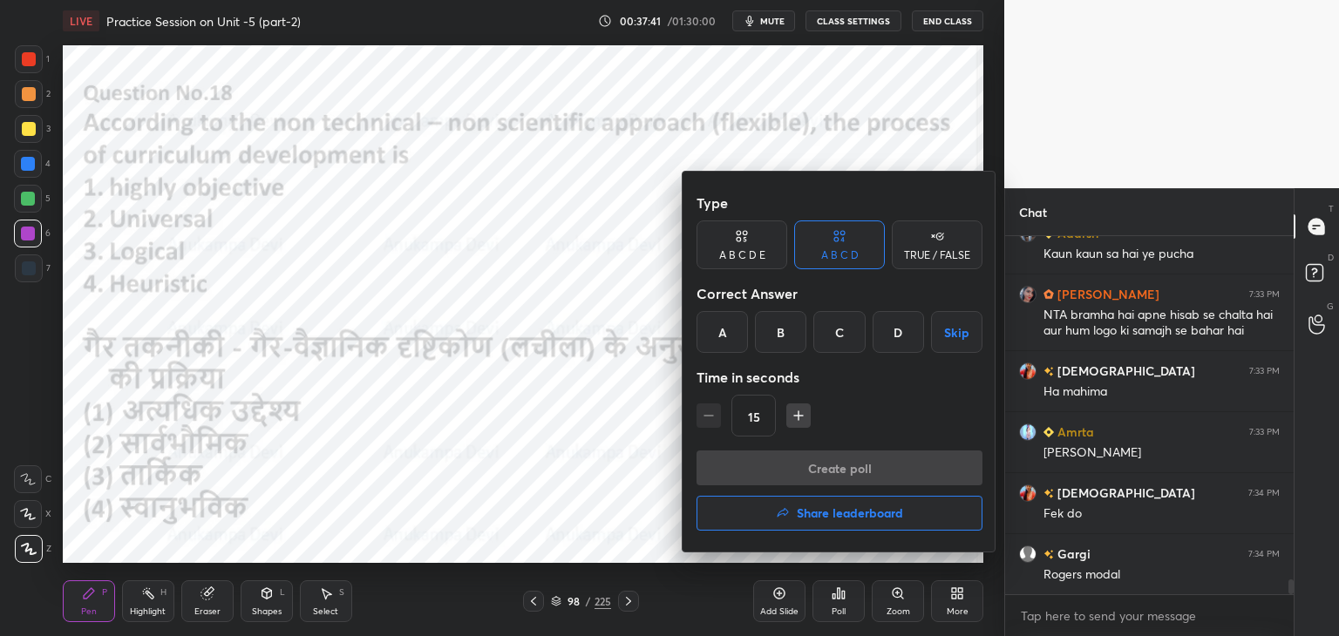
click at [887, 337] on div "D" at bounding box center [897, 332] width 51 height 42
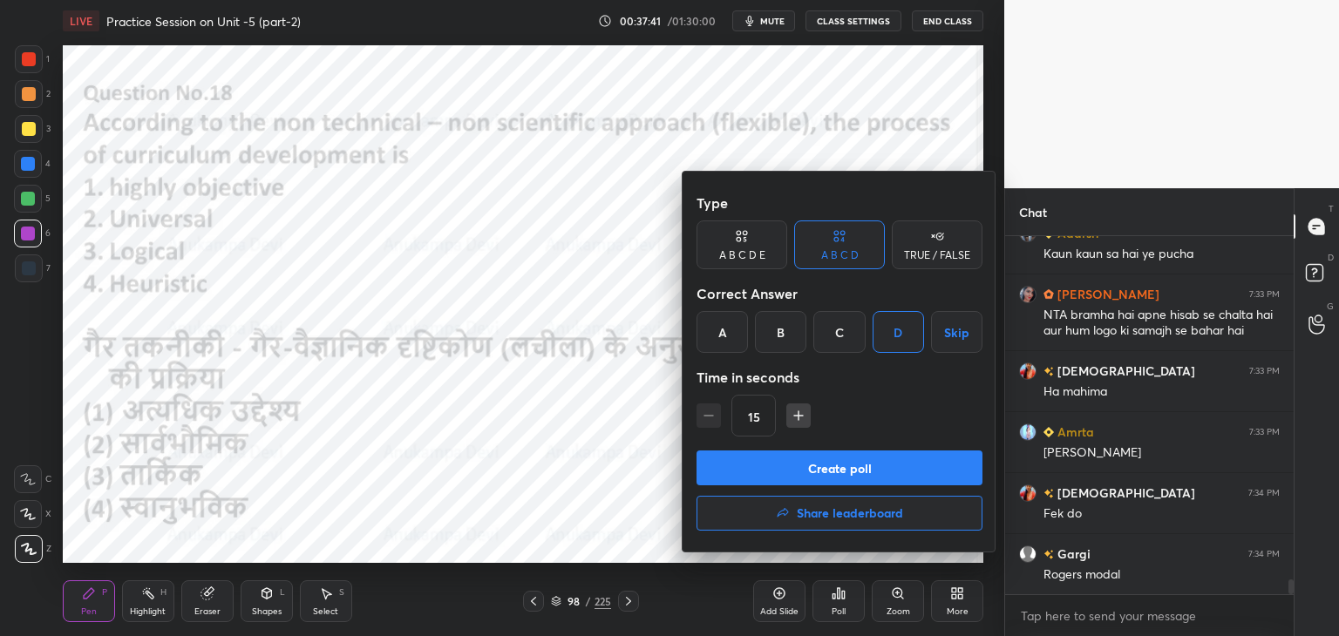
click at [869, 472] on button "Create poll" at bounding box center [839, 468] width 286 height 35
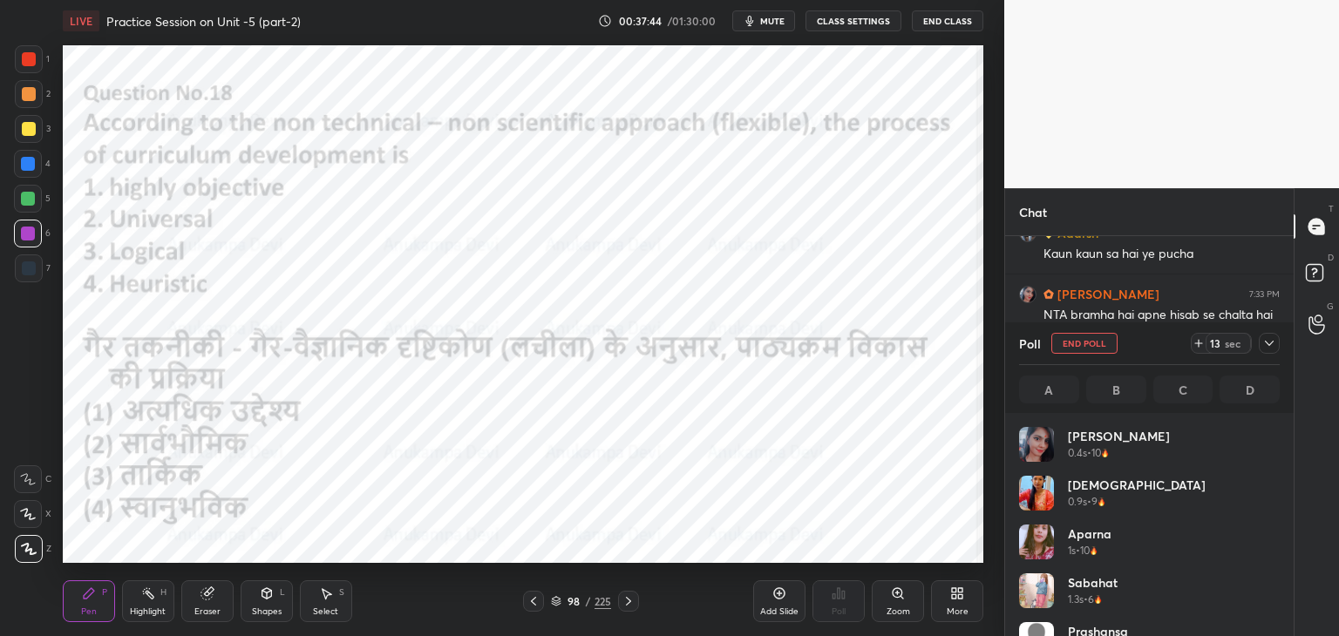
scroll to position [204, 255]
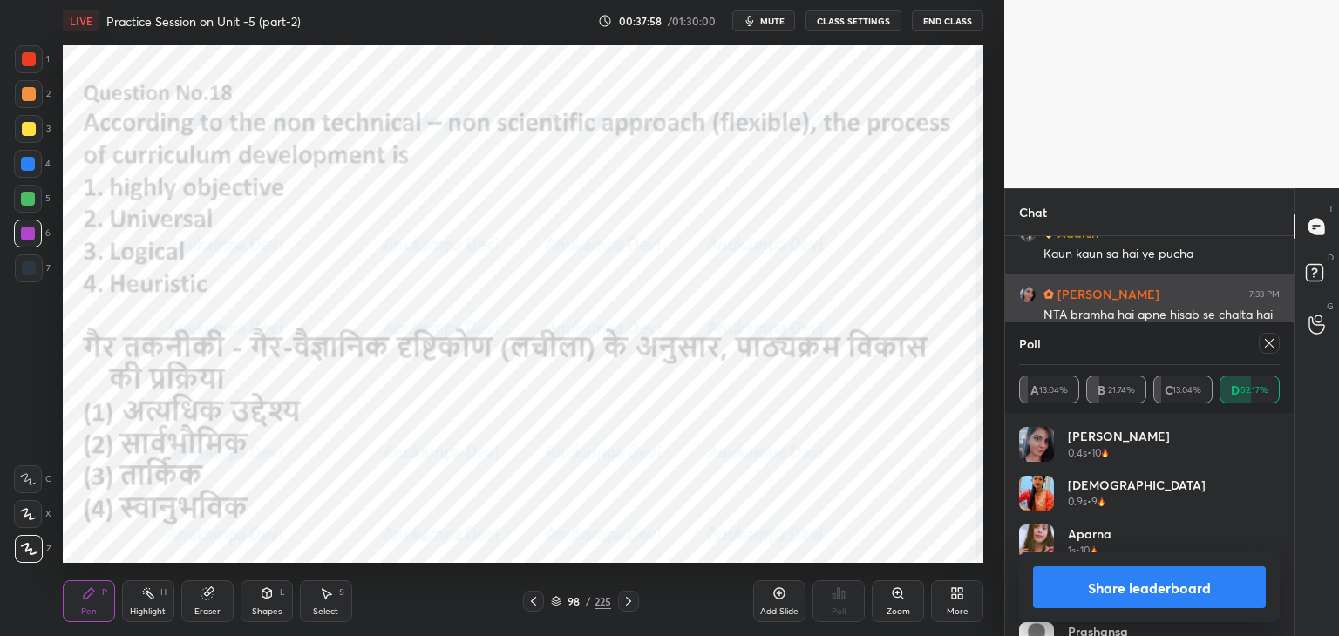
drag, startPoint x: 1269, startPoint y: 343, endPoint x: 1250, endPoint y: 322, distance: 28.4
click at [1268, 342] on icon at bounding box center [1269, 343] width 14 height 14
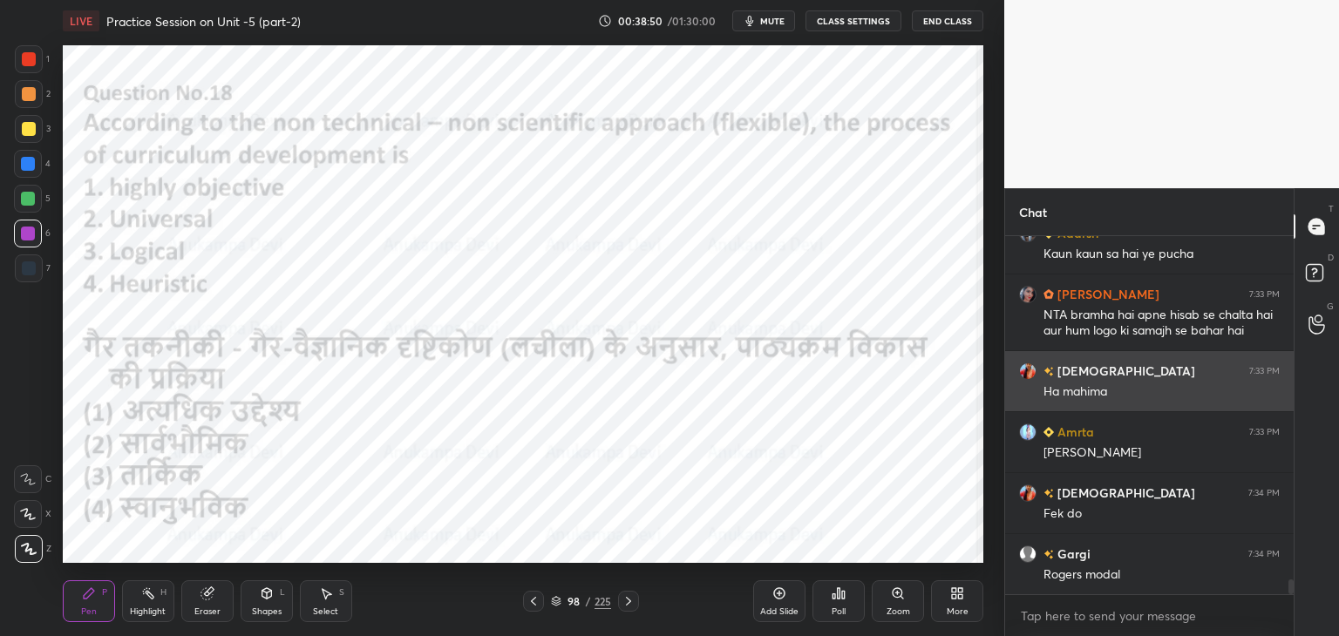
scroll to position [8173, 0]
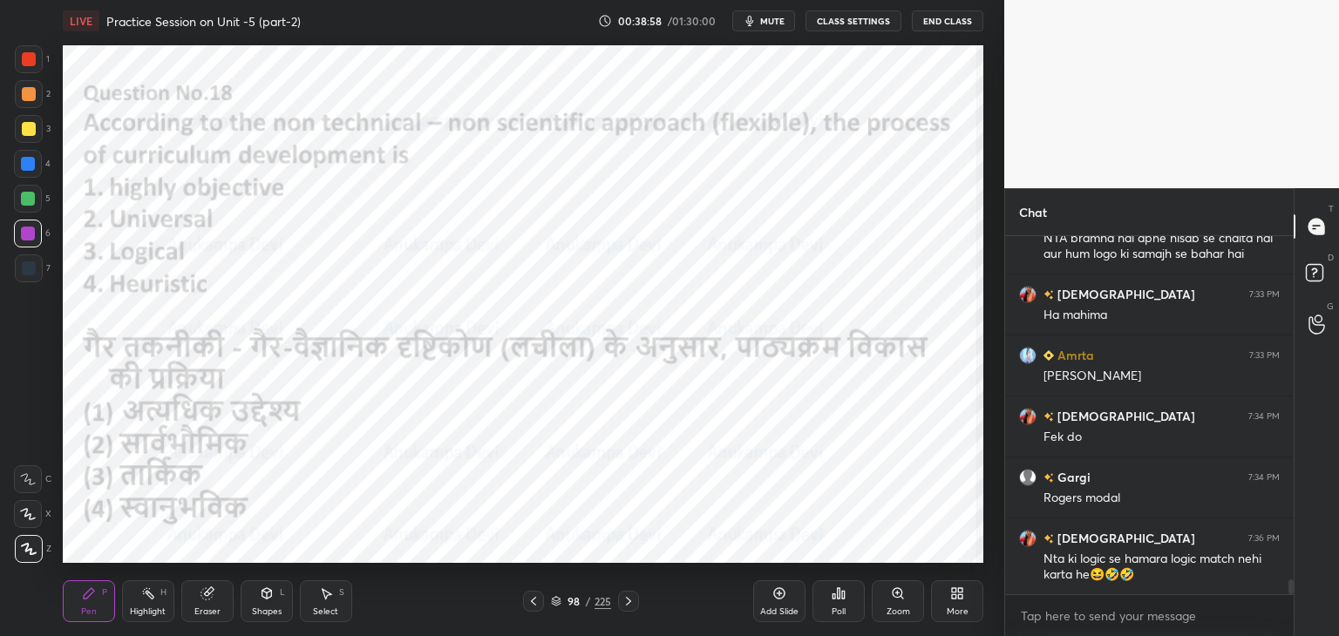
click at [628, 607] on icon at bounding box center [628, 601] width 14 height 14
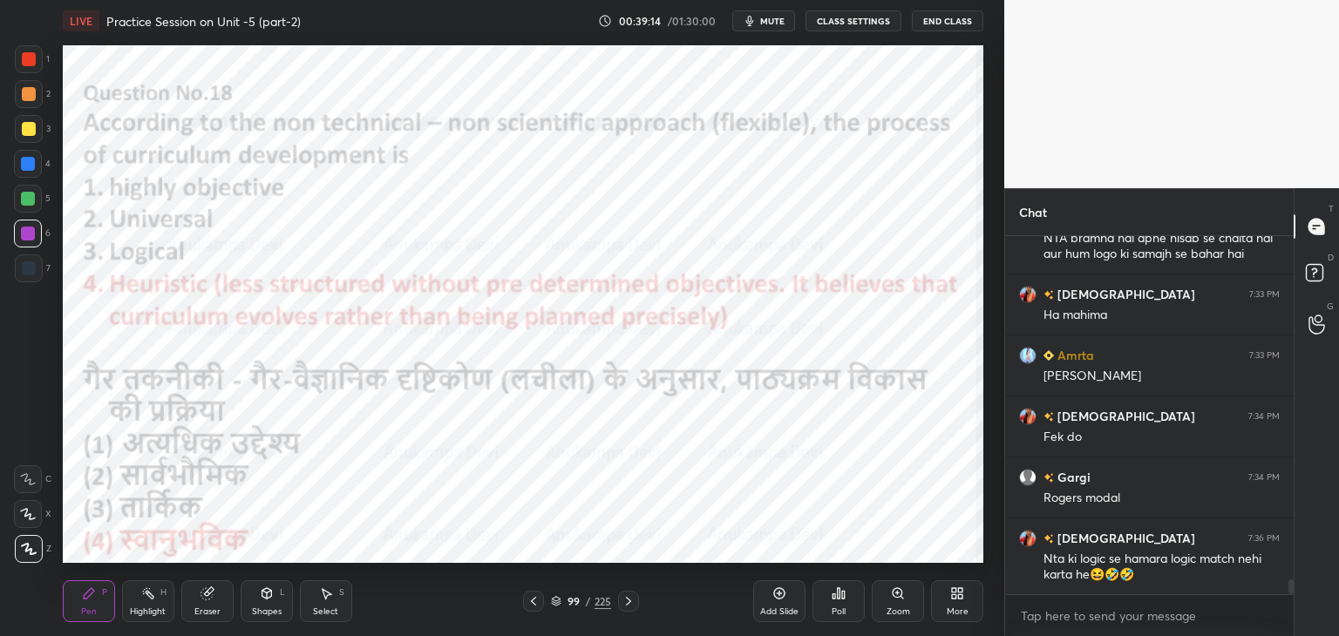
scroll to position [8234, 0]
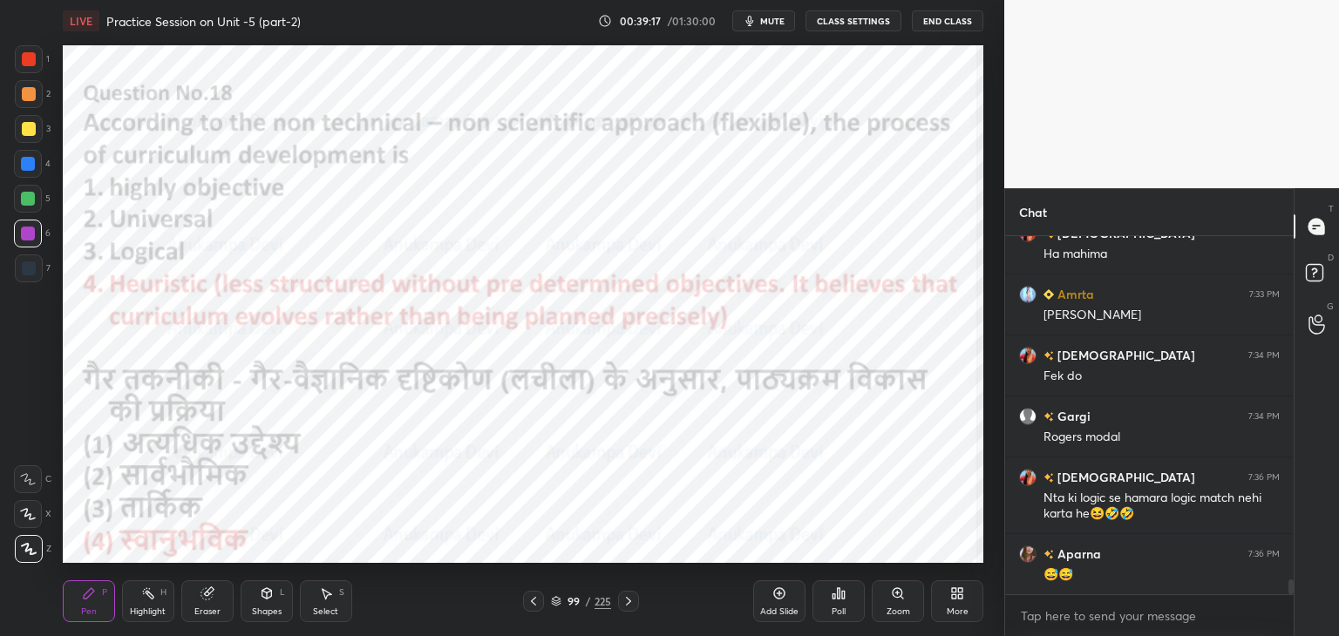
drag, startPoint x: 629, startPoint y: 604, endPoint x: 628, endPoint y: 569, distance: 34.9
click at [628, 601] on icon at bounding box center [628, 601] width 14 height 14
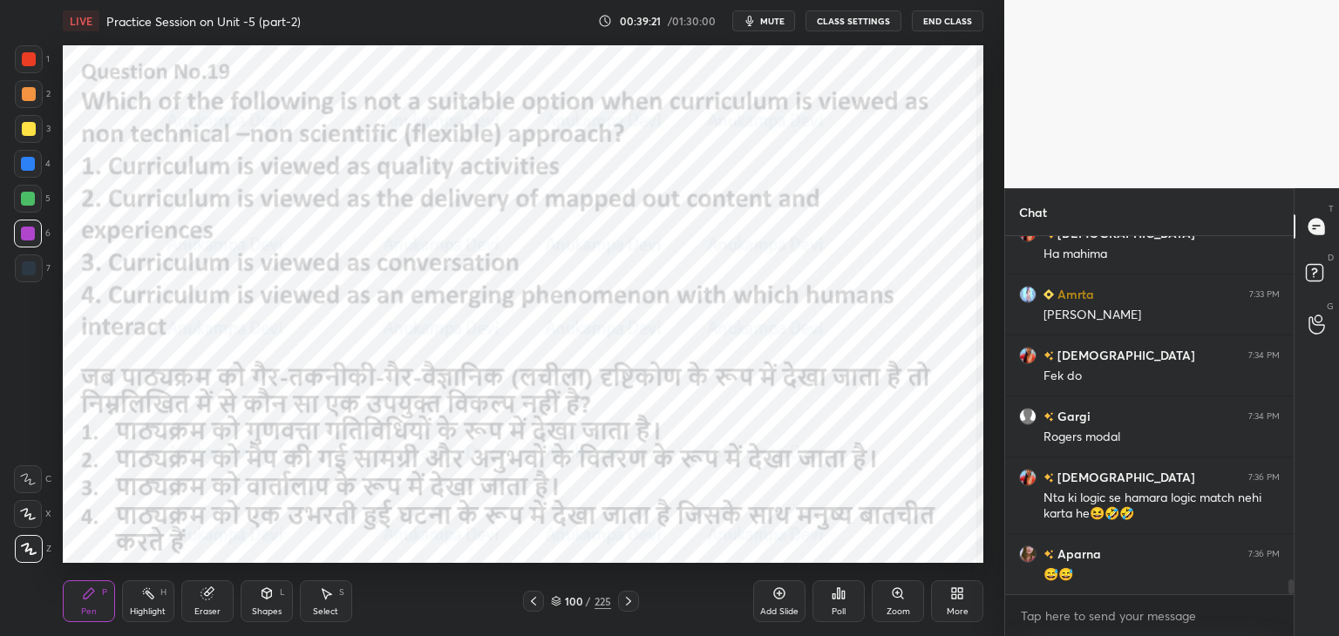
click at [774, 17] on span "mute" at bounding box center [772, 21] width 24 height 12
click at [770, 19] on span "unmute" at bounding box center [770, 21] width 37 height 12
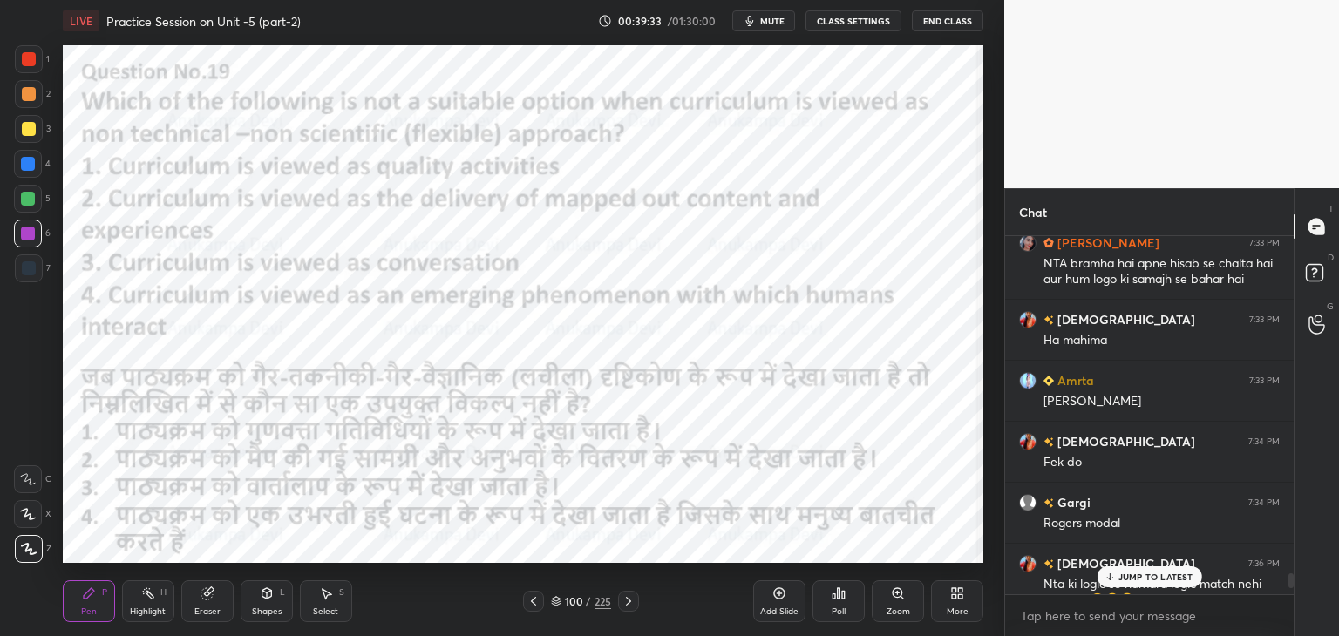
scroll to position [8106, 0]
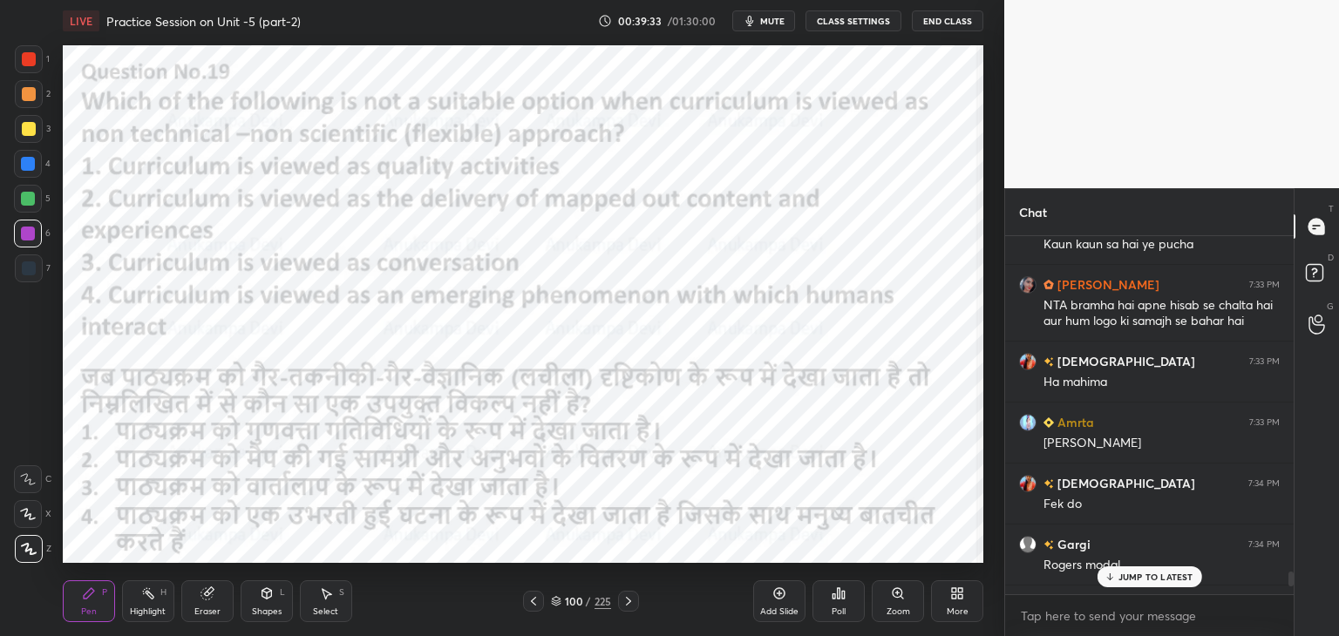
click at [1290, 580] on div at bounding box center [1290, 579] width 5 height 15
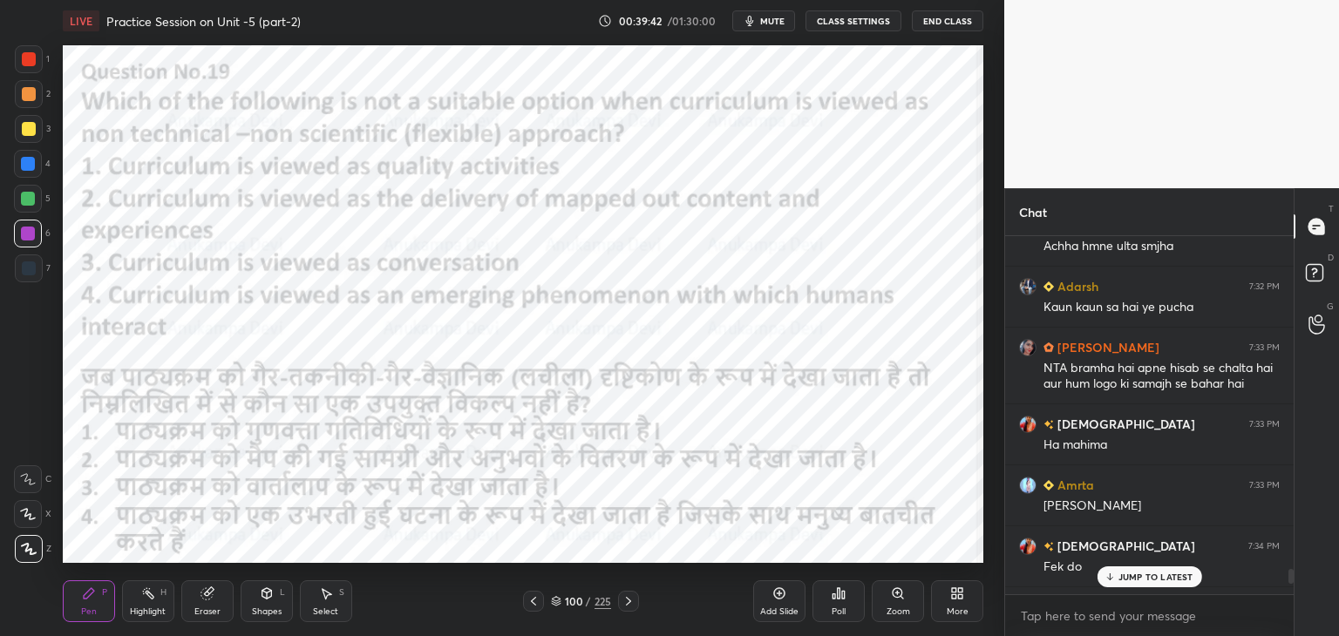
drag, startPoint x: 1290, startPoint y: 578, endPoint x: 1042, endPoint y: 352, distance: 335.0
click at [1288, 573] on div at bounding box center [1290, 576] width 5 height 15
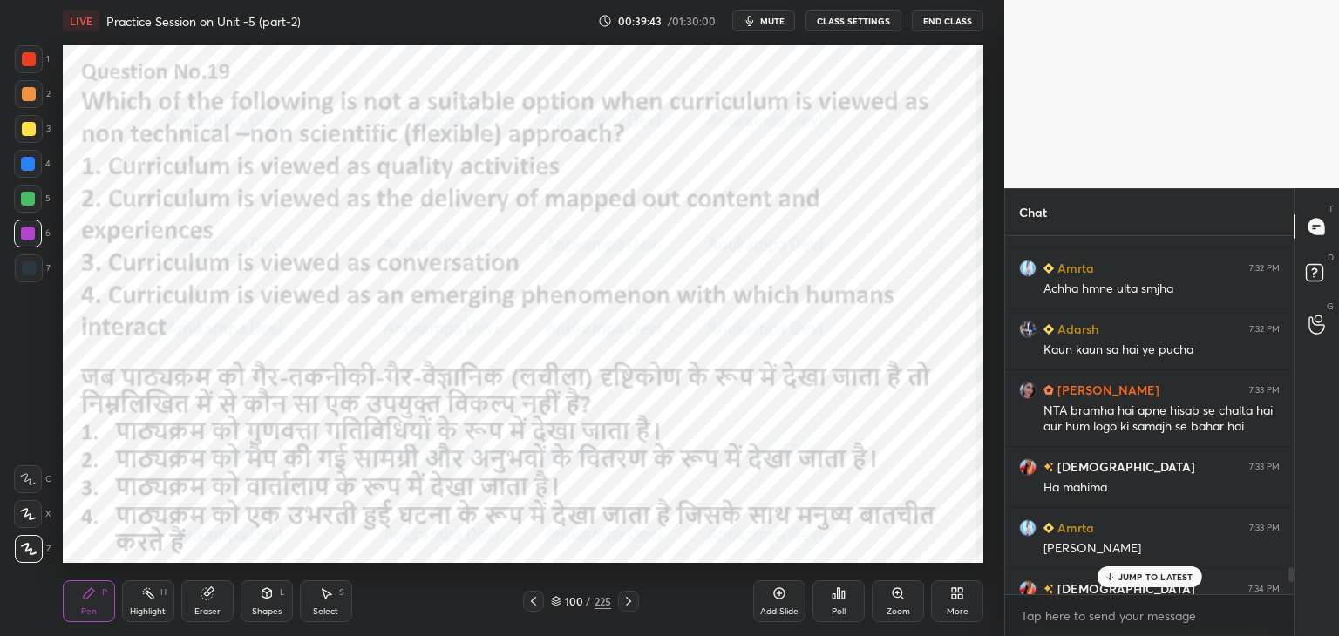
click at [768, 22] on span "mute" at bounding box center [772, 21] width 24 height 12
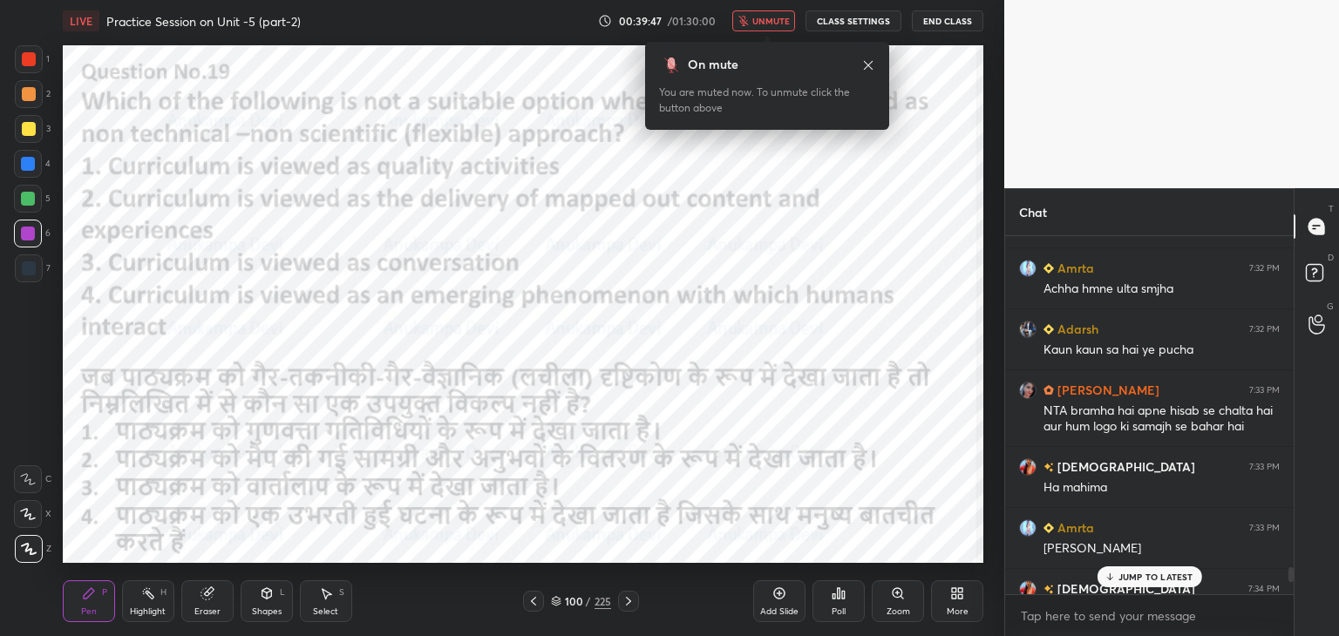
click at [868, 67] on icon at bounding box center [868, 65] width 14 height 14
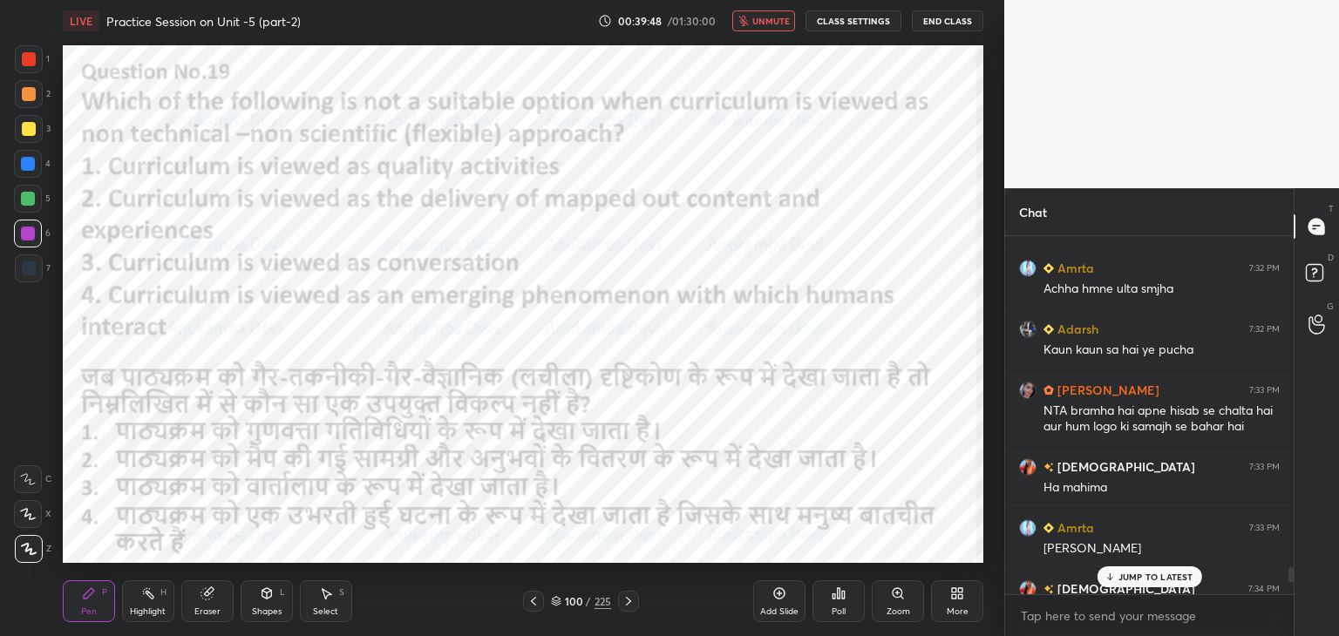
click at [1124, 580] on p "JUMP TO LATEST" at bounding box center [1155, 577] width 75 height 10
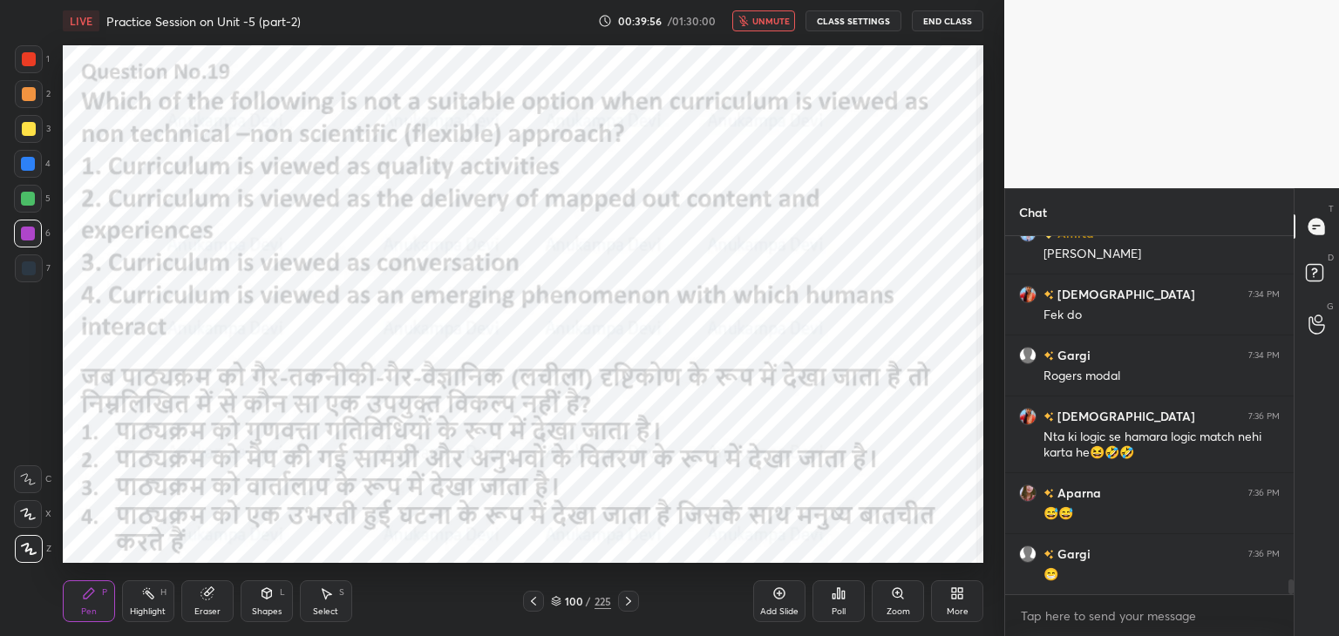
click at [776, 23] on span "unmute" at bounding box center [770, 21] width 37 height 12
click at [26, 202] on div at bounding box center [28, 199] width 14 height 14
click at [28, 173] on div at bounding box center [28, 164] width 28 height 28
click at [773, 24] on span "mute" at bounding box center [772, 21] width 24 height 12
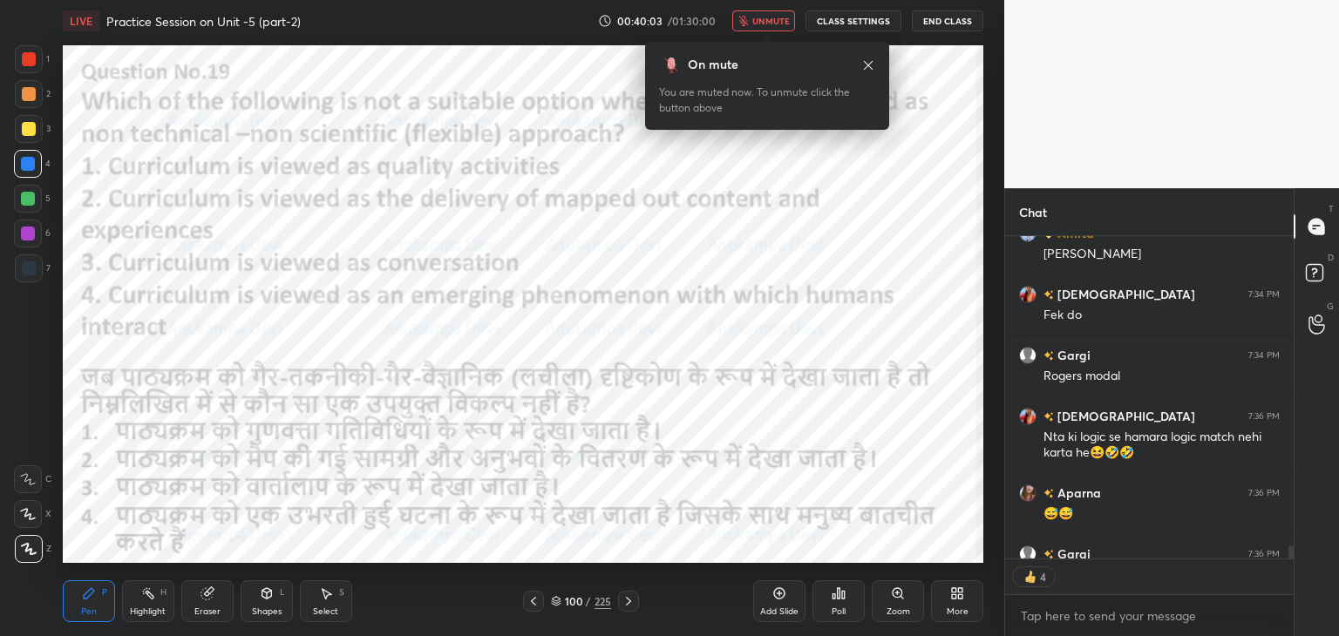
scroll to position [8391, 0]
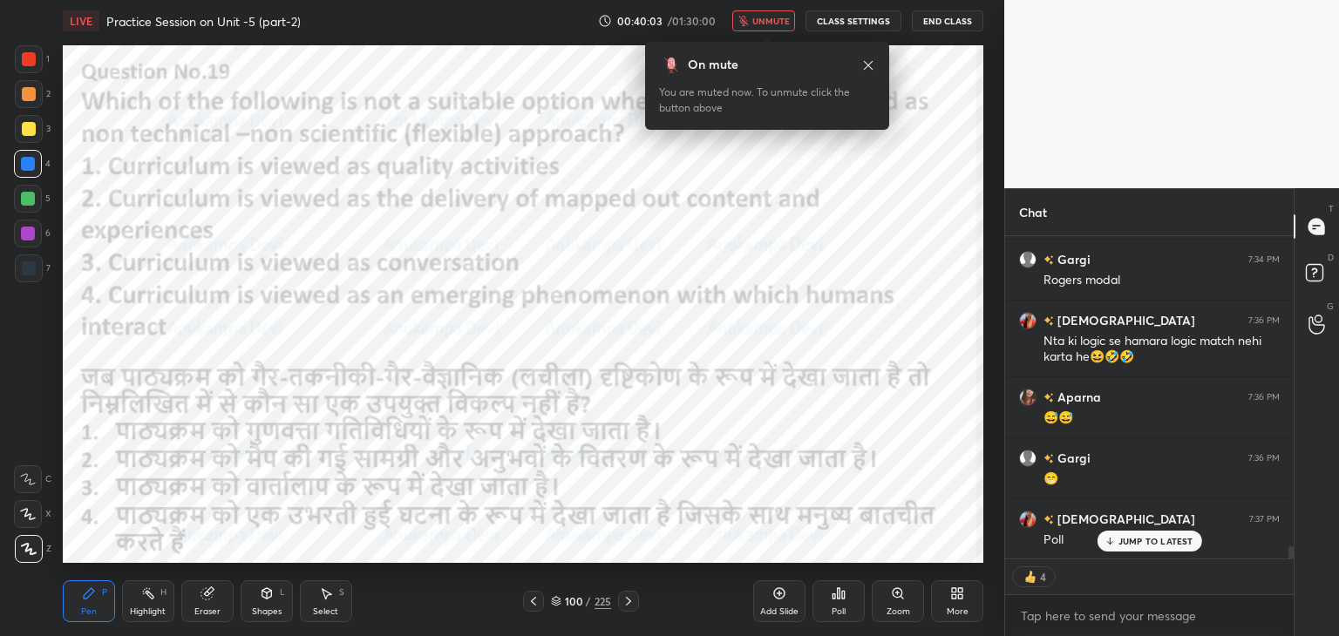
click at [772, 19] on span "unmute" at bounding box center [770, 21] width 37 height 12
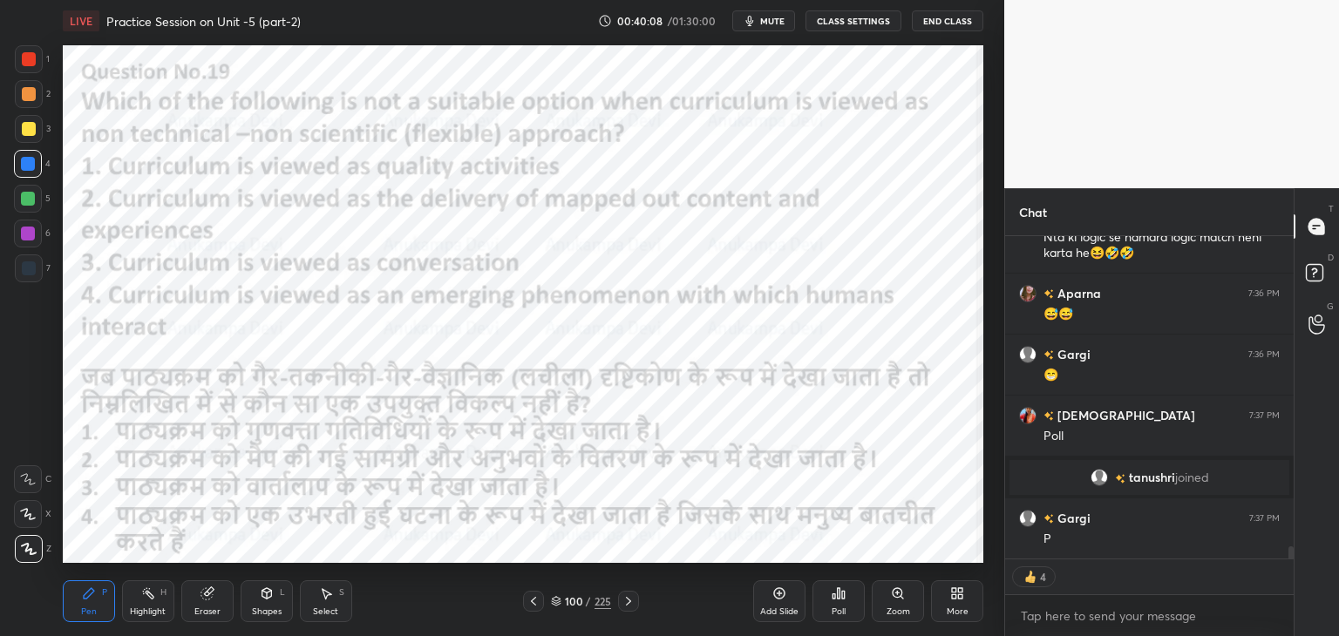
scroll to position [353, 283]
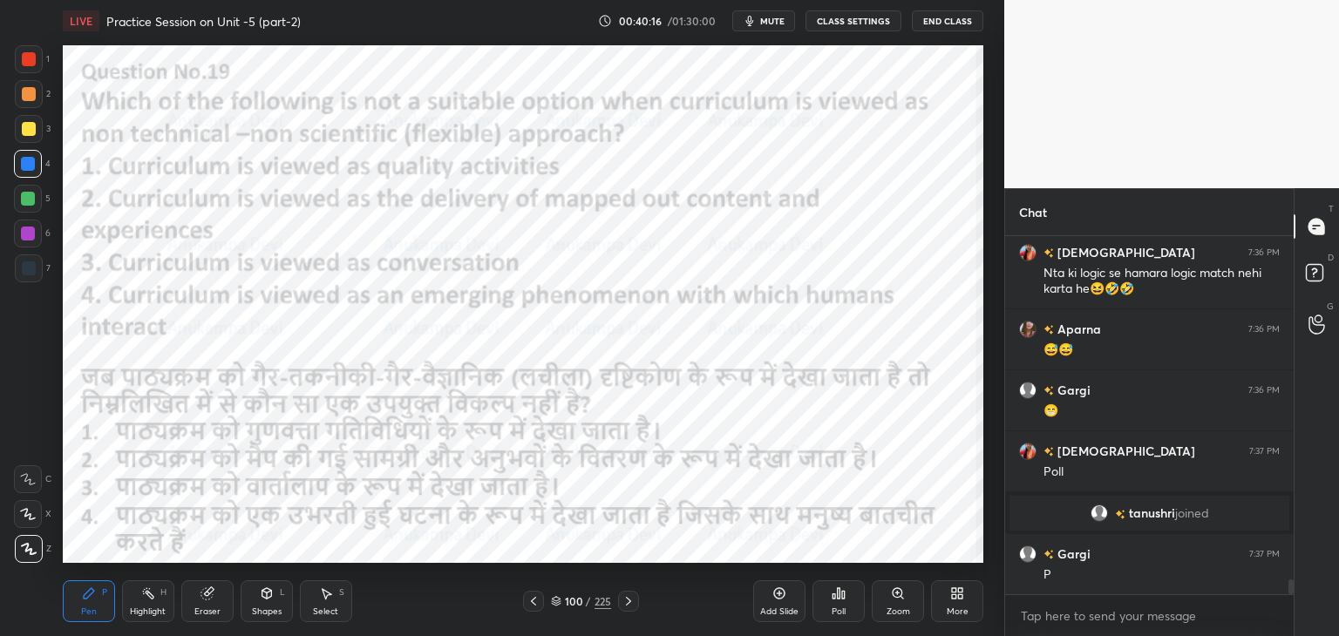
click at [844, 607] on div "Poll" at bounding box center [838, 611] width 14 height 9
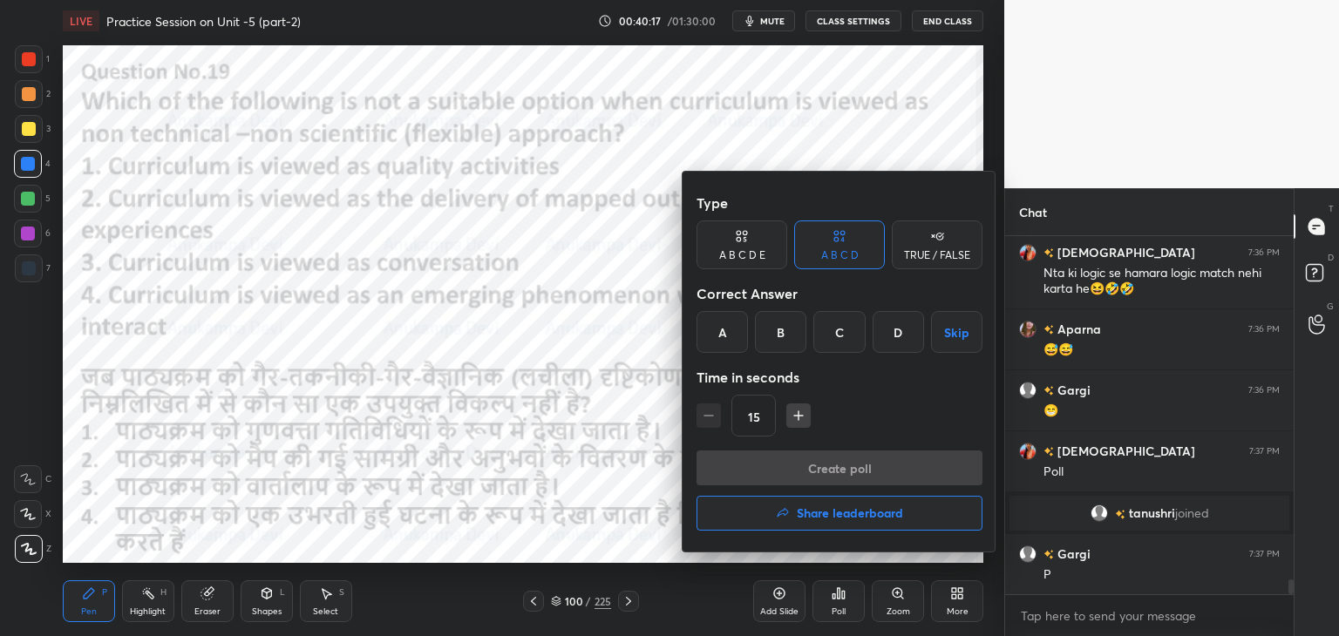
click at [780, 335] on div "B" at bounding box center [780, 332] width 51 height 42
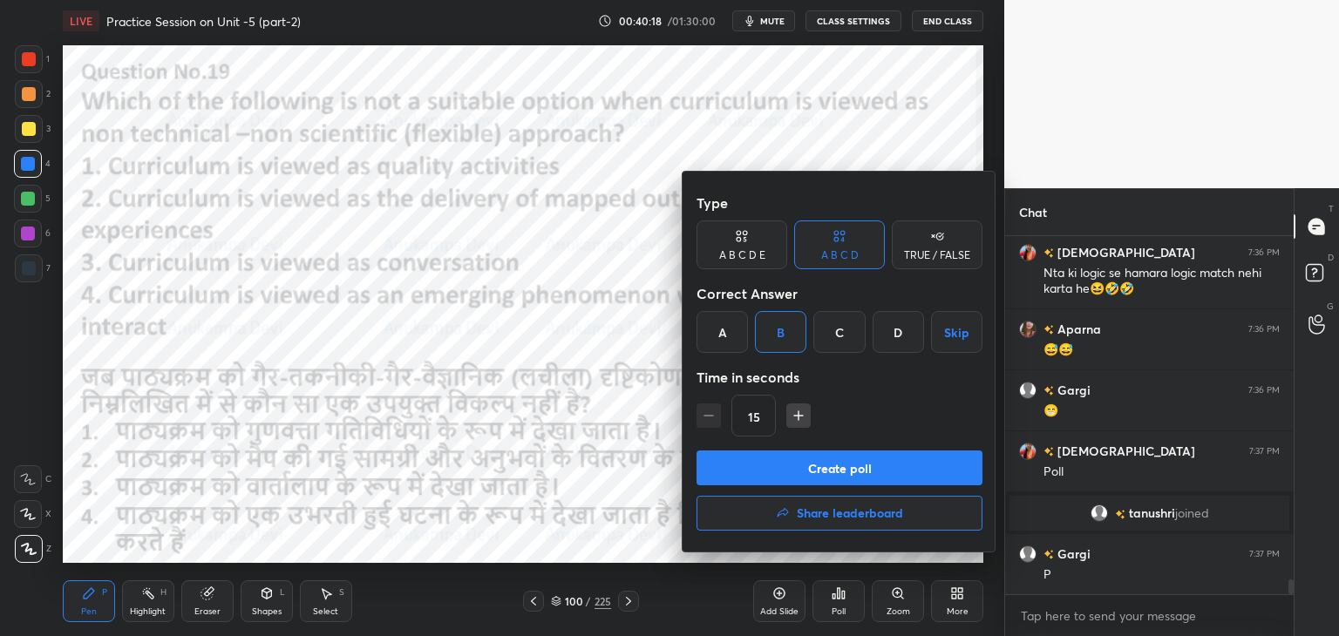
drag, startPoint x: 871, startPoint y: 475, endPoint x: 790, endPoint y: 205, distance: 282.1
click at [871, 475] on button "Create poll" at bounding box center [839, 468] width 286 height 35
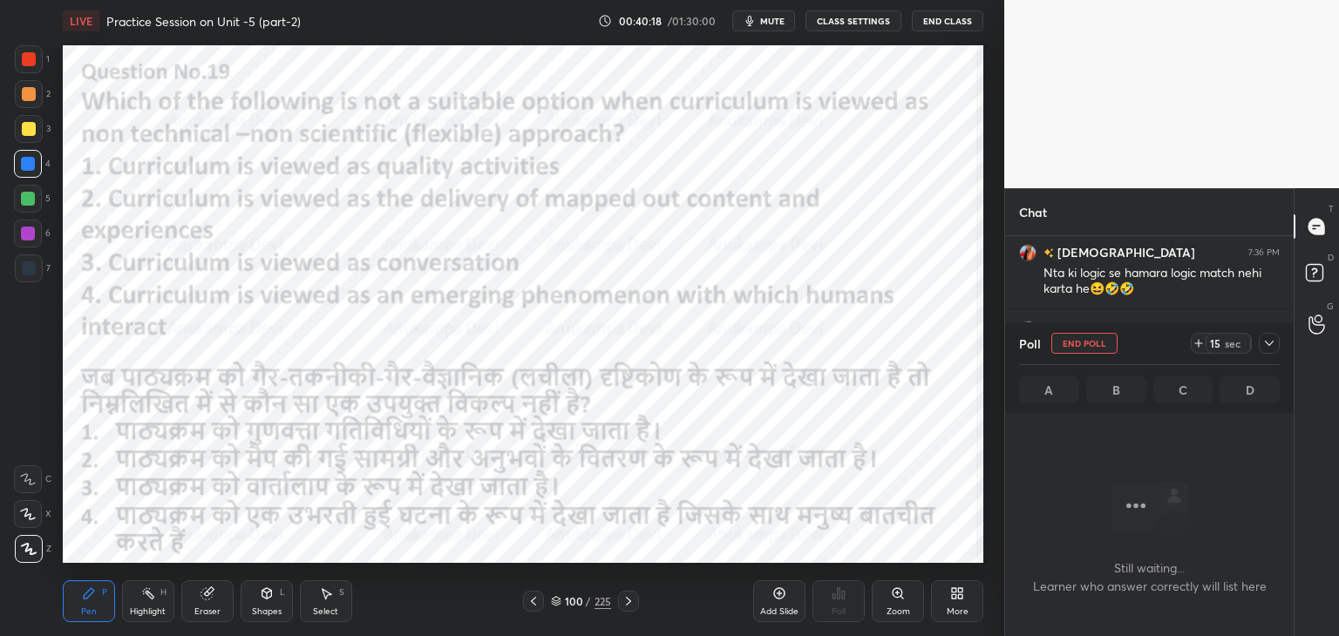
scroll to position [304, 283]
click at [768, 26] on button "mute" at bounding box center [763, 20] width 63 height 21
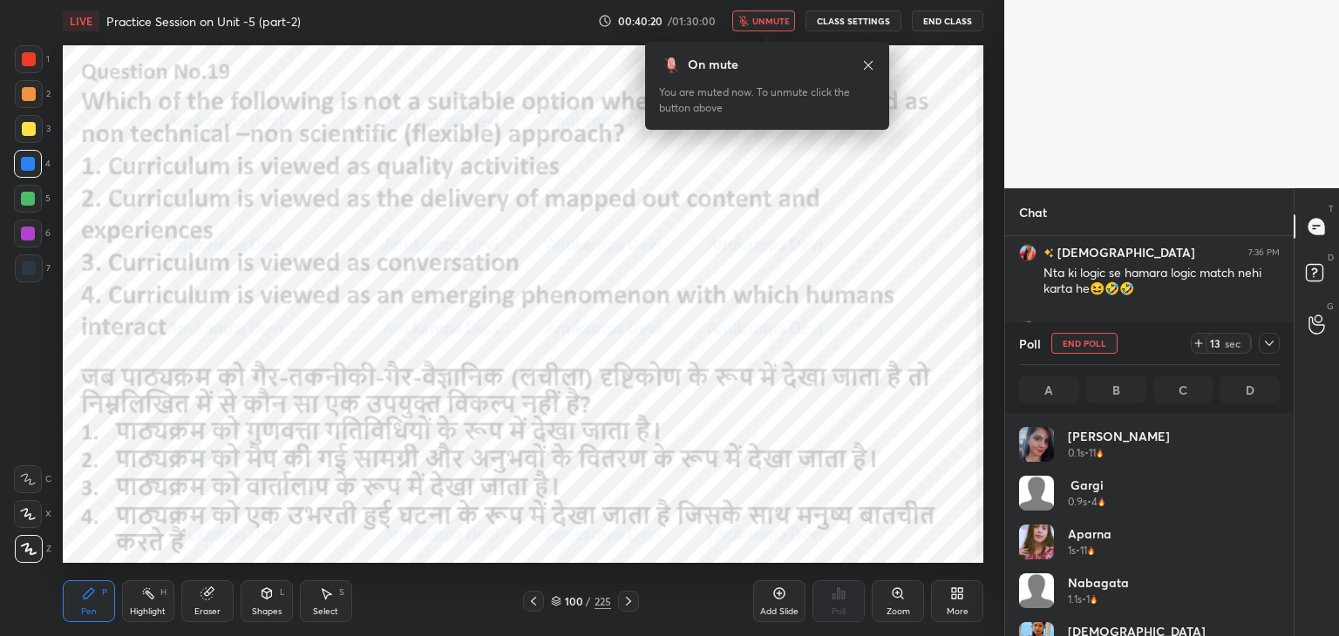
scroll to position [204, 255]
click at [776, 24] on span "unmute" at bounding box center [770, 21] width 37 height 12
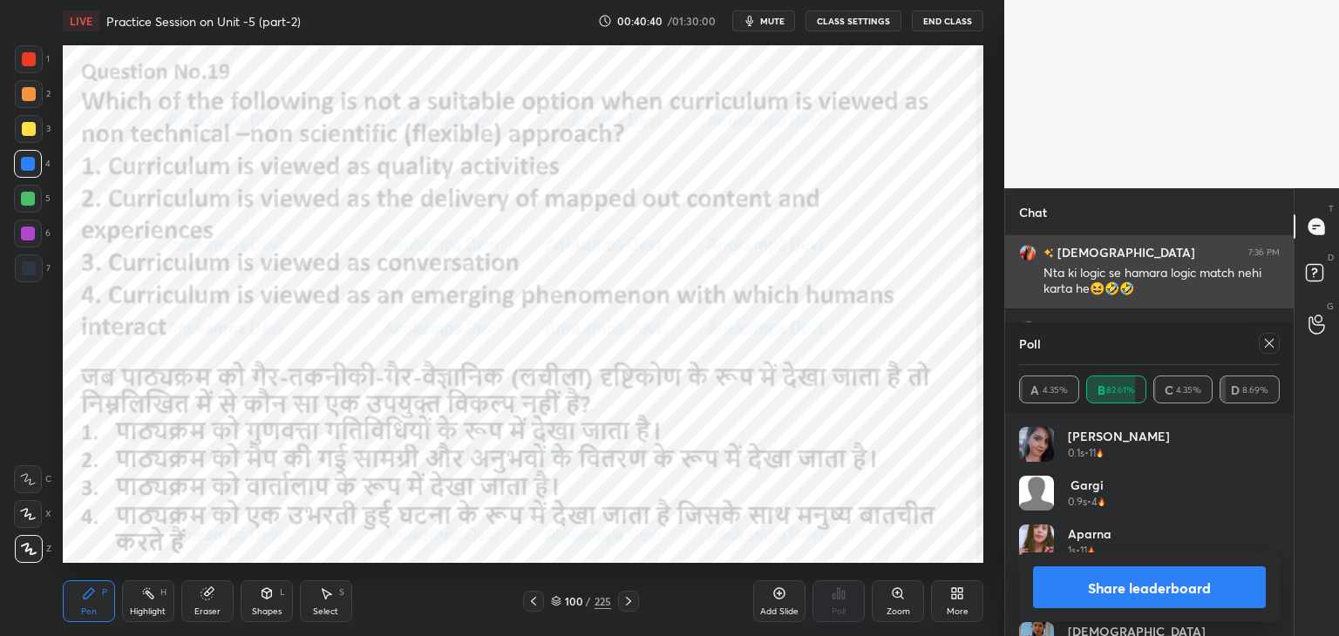
drag, startPoint x: 1269, startPoint y: 347, endPoint x: 1074, endPoint y: 288, distance: 204.0
click at [1266, 347] on icon at bounding box center [1269, 343] width 14 height 14
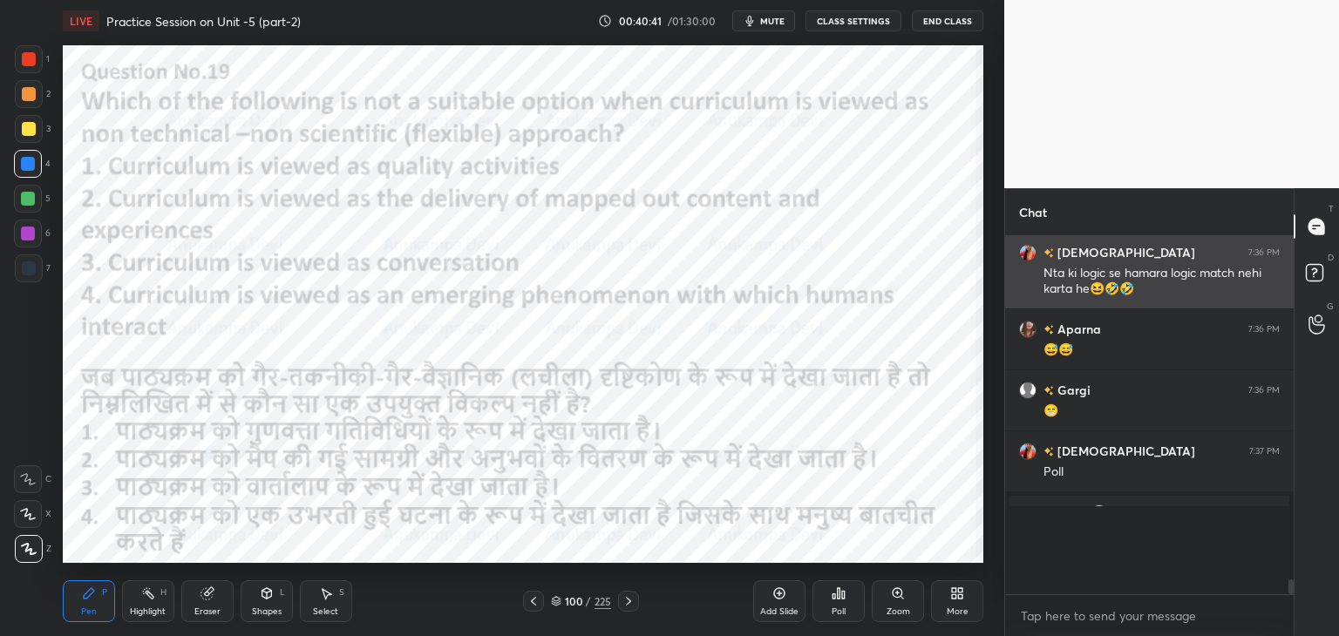
scroll to position [325, 283]
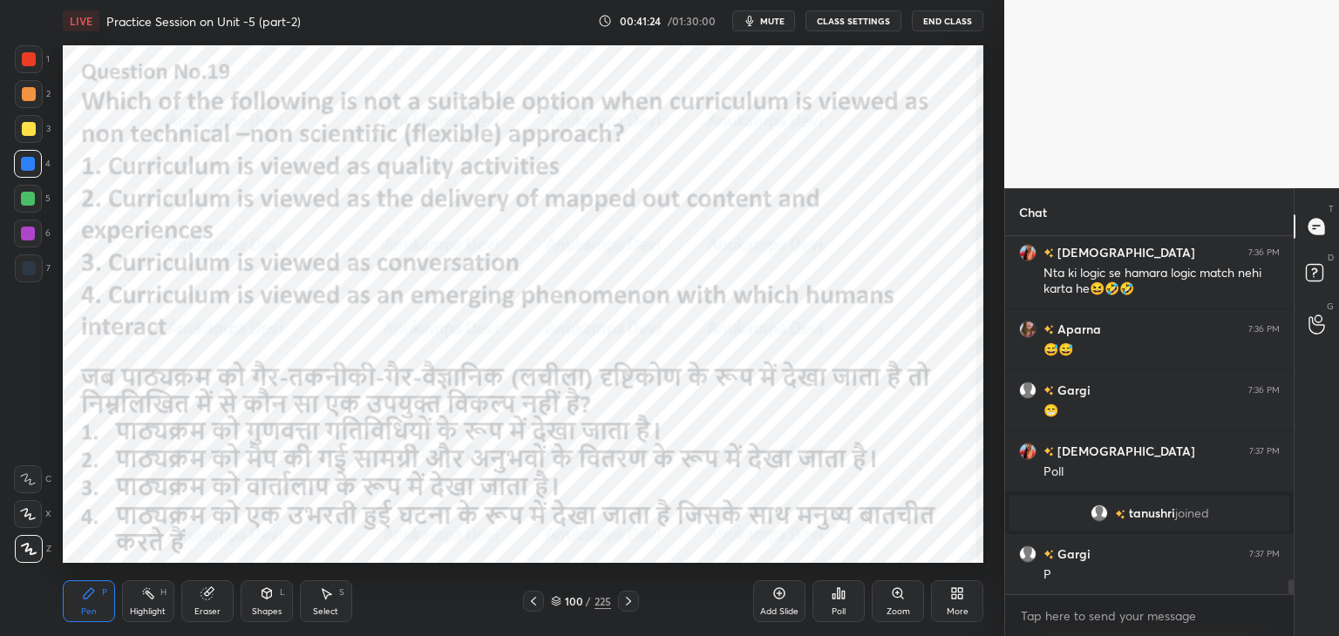
click at [625, 601] on icon at bounding box center [628, 601] width 14 height 14
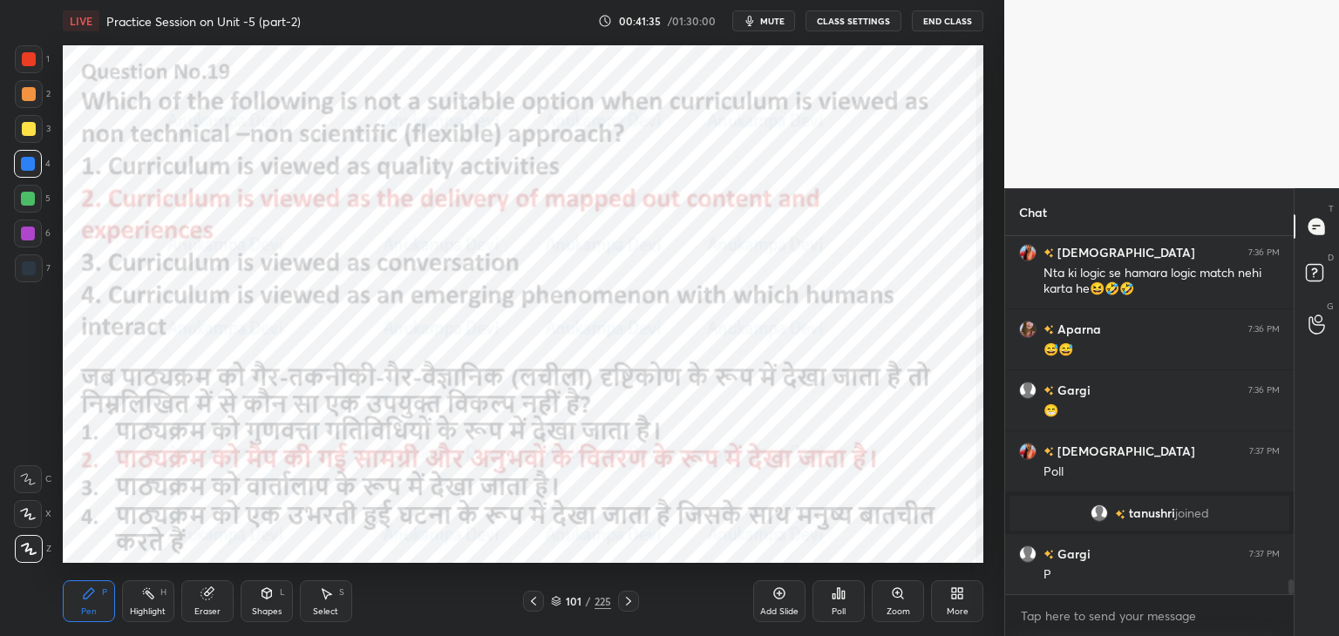
click at [630, 604] on icon at bounding box center [628, 601] width 14 height 14
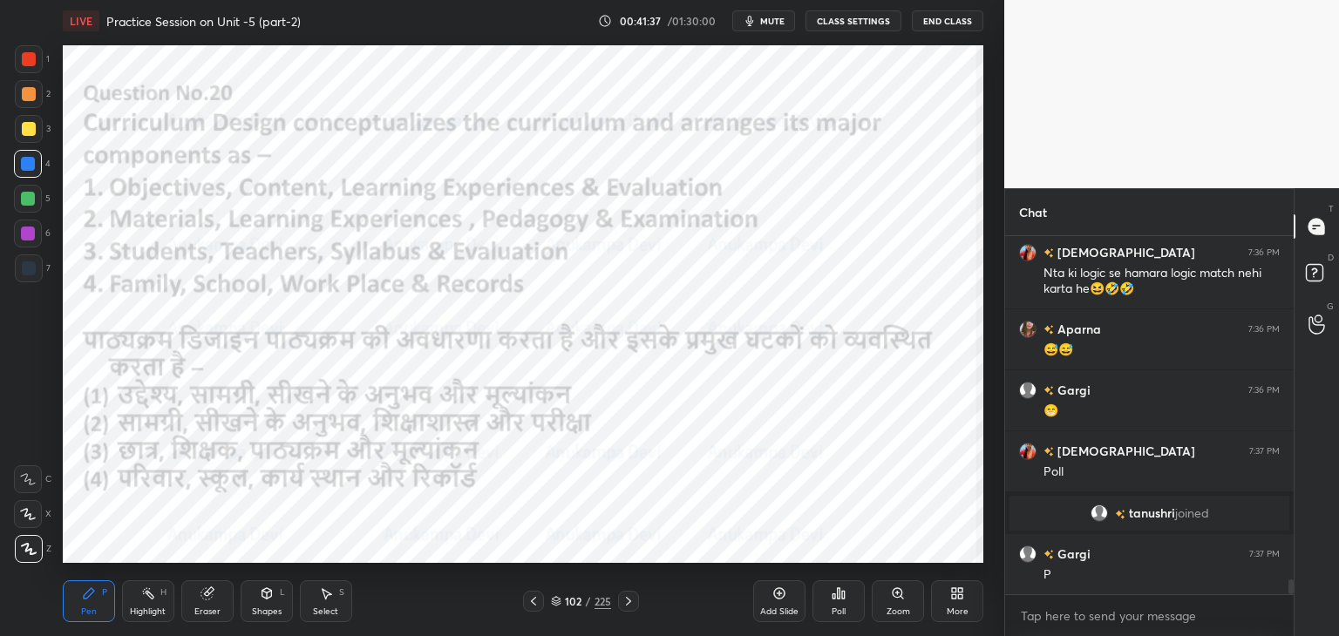
click at [771, 22] on span "mute" at bounding box center [772, 21] width 24 height 12
drag, startPoint x: 781, startPoint y: 17, endPoint x: 781, endPoint y: 42, distance: 24.4
click at [781, 18] on span "unmute" at bounding box center [770, 21] width 37 height 12
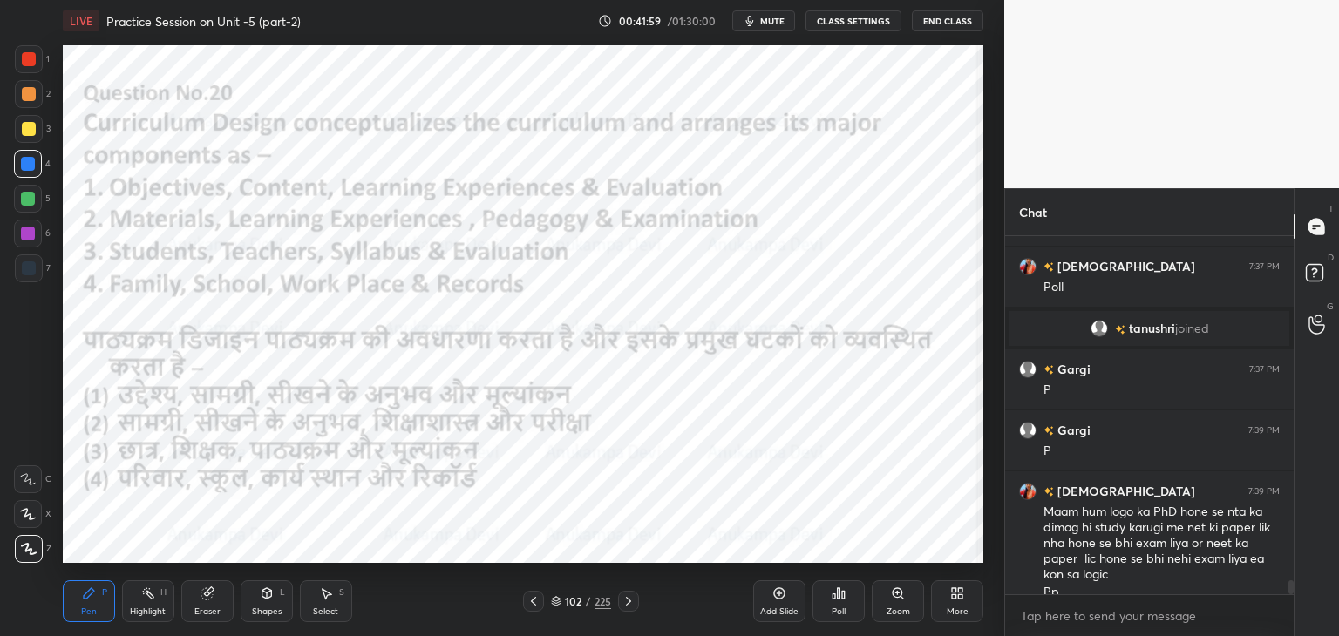
scroll to position [8661, 0]
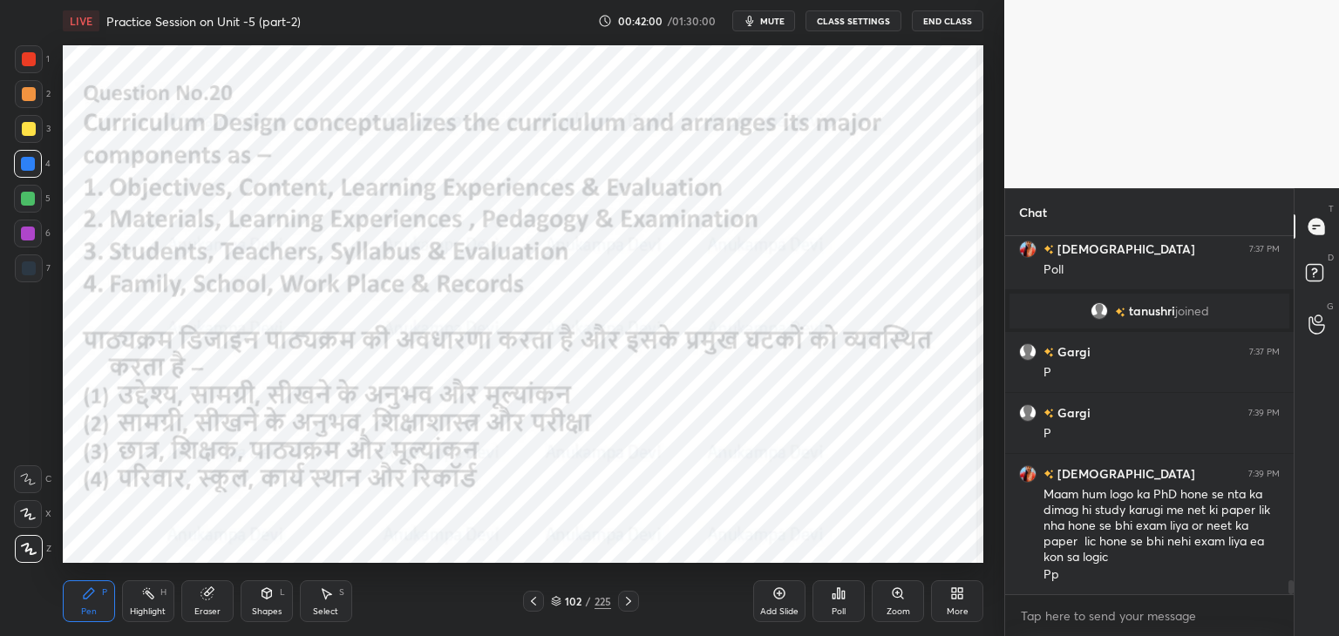
click at [769, 16] on span "mute" at bounding box center [772, 21] width 24 height 12
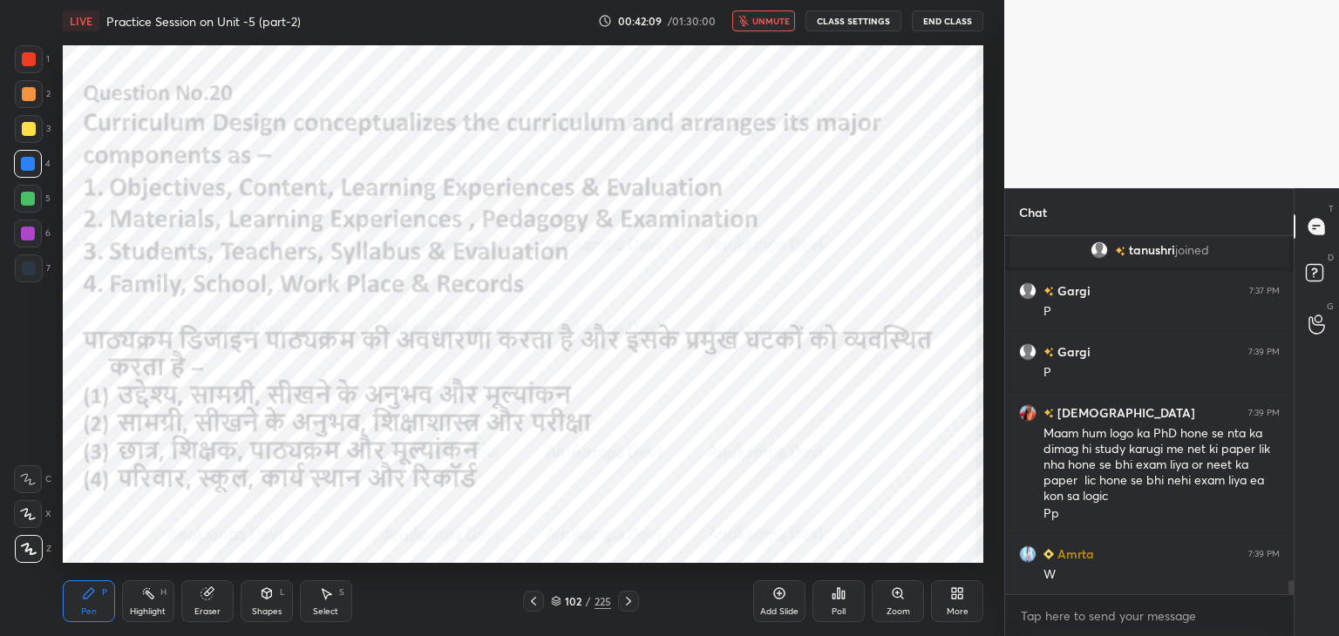
drag, startPoint x: 763, startPoint y: 18, endPoint x: 756, endPoint y: 37, distance: 19.6
click at [763, 18] on span "unmute" at bounding box center [770, 21] width 37 height 12
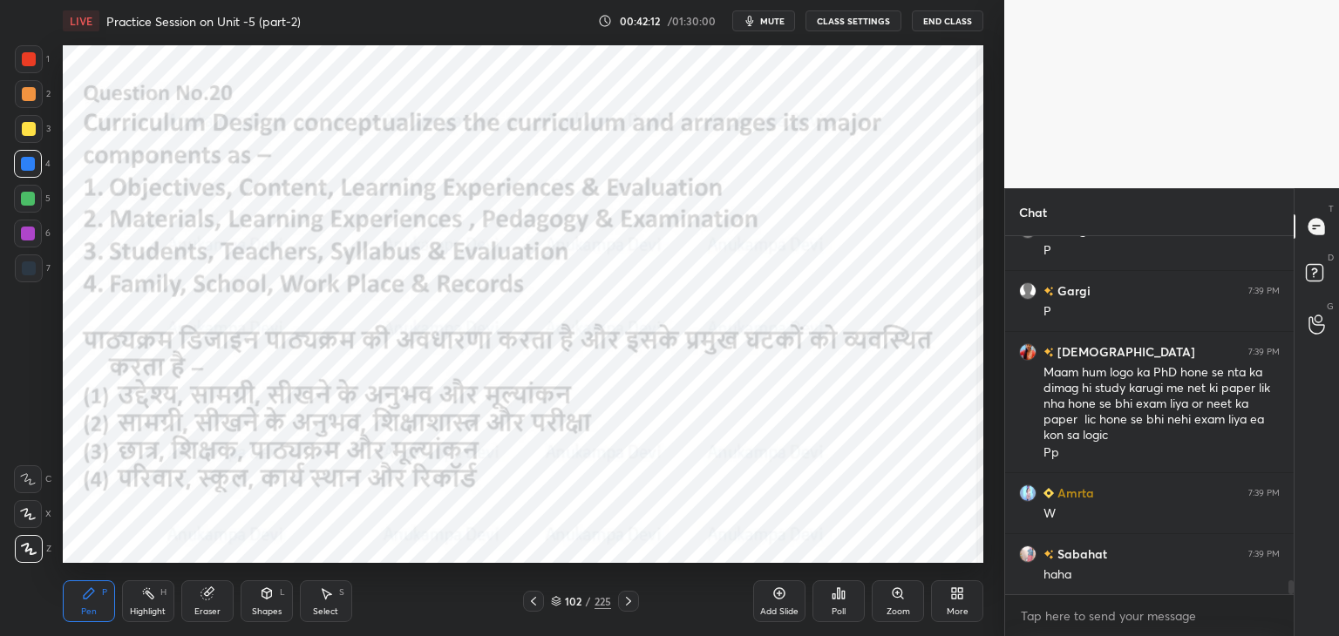
click at [554, 607] on icon at bounding box center [556, 601] width 10 height 10
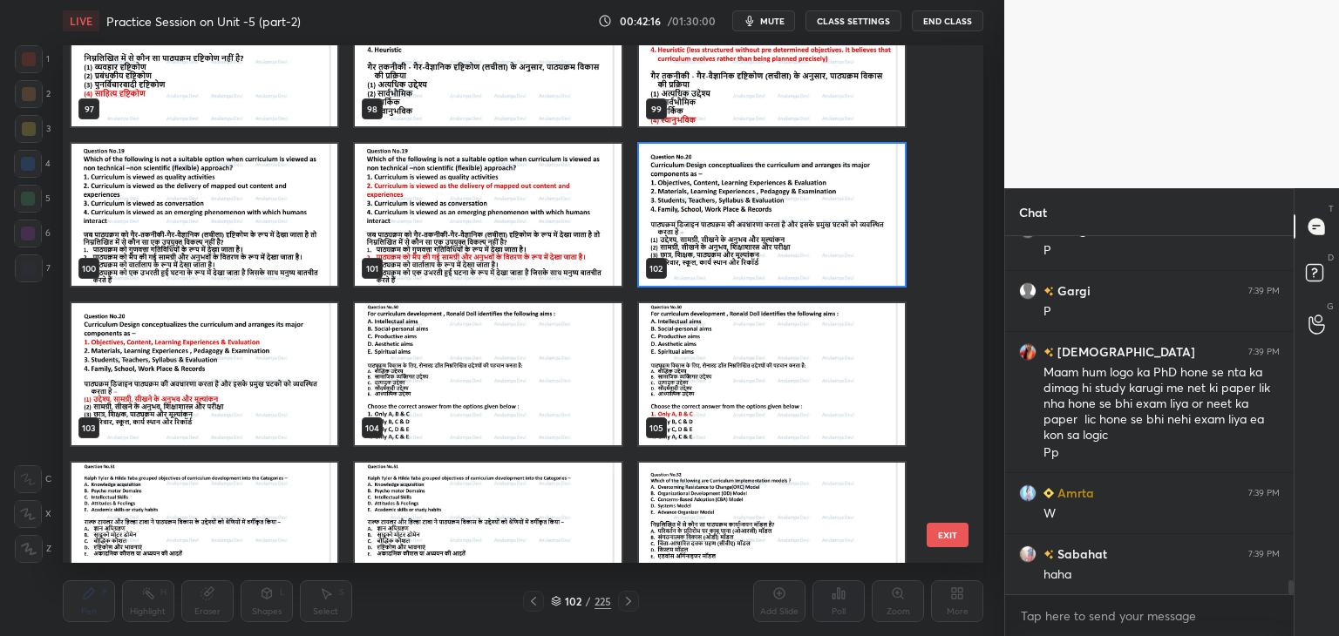
scroll to position [8844, 0]
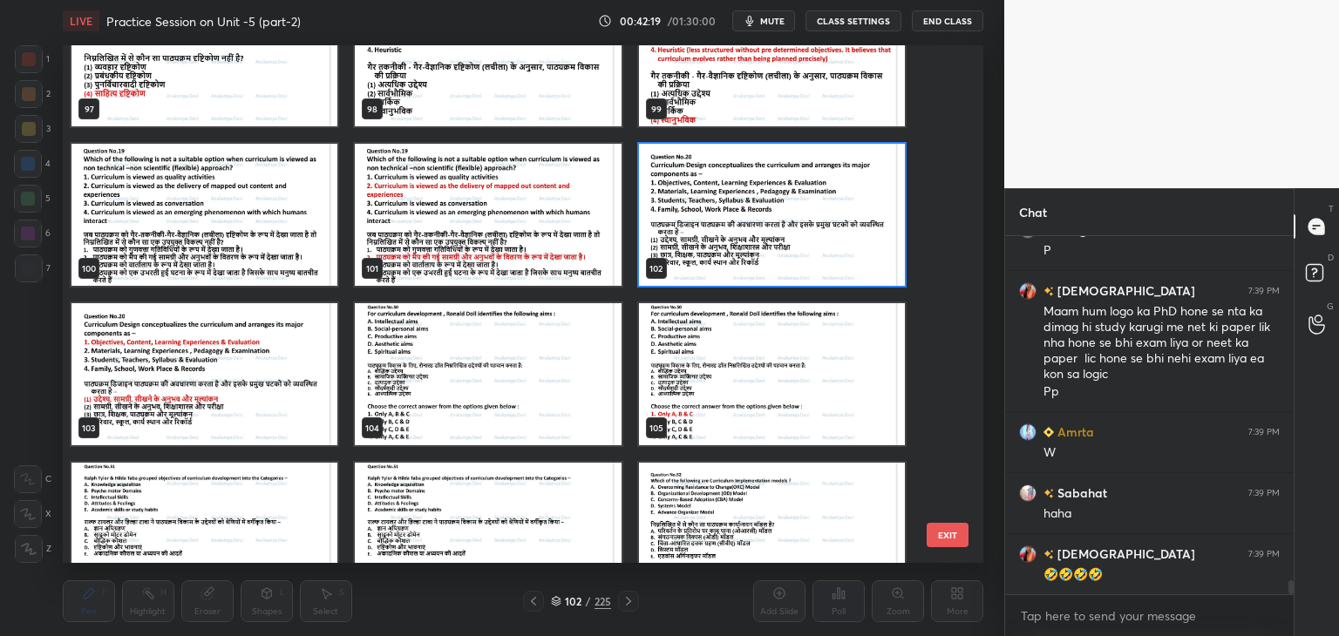
click at [843, 261] on img "grid" at bounding box center [772, 215] width 266 height 142
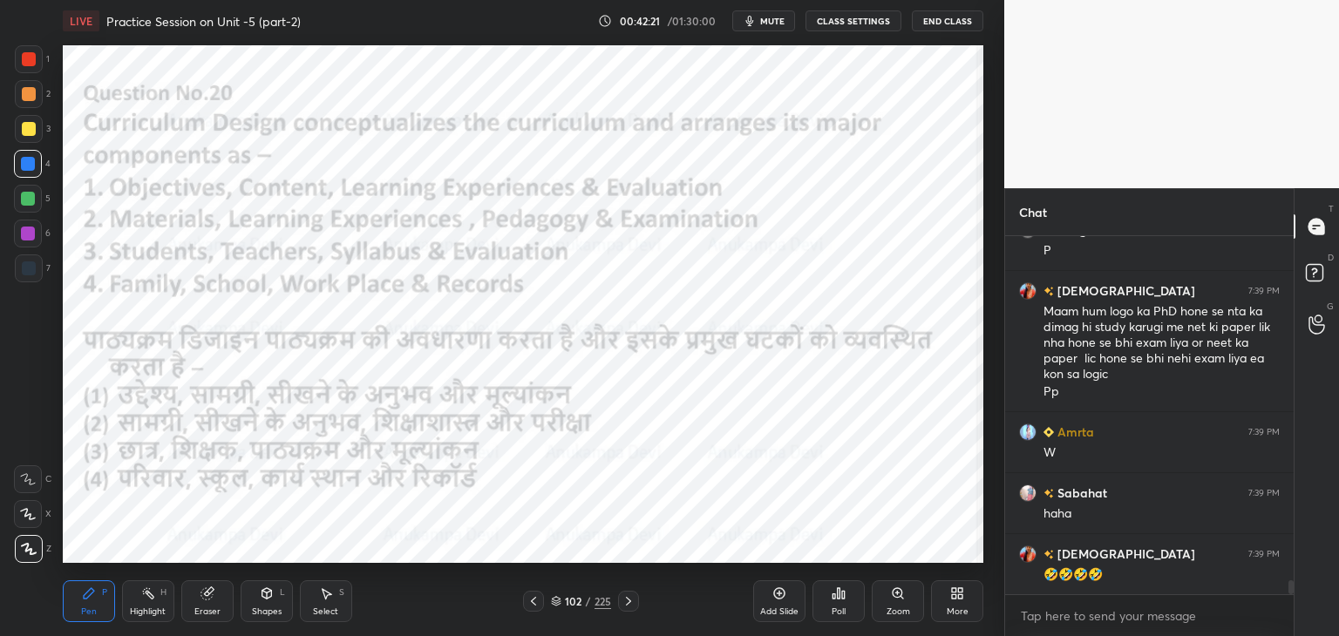
scroll to position [8905, 0]
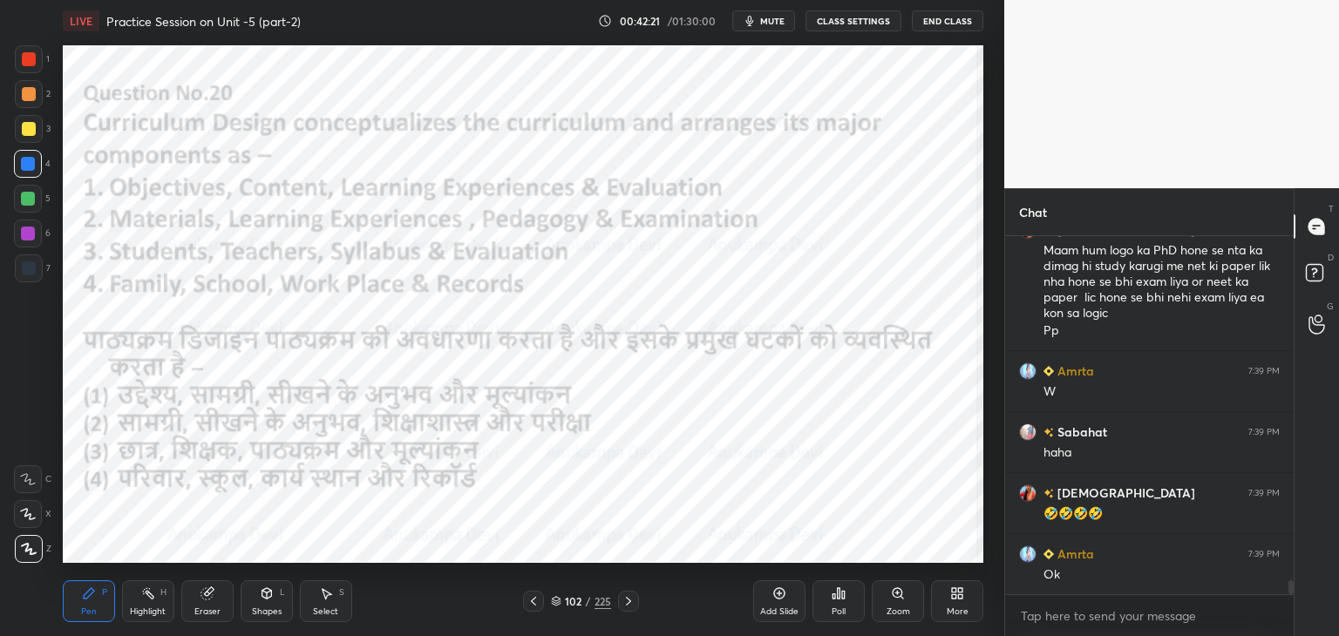
click at [837, 604] on div "Poll" at bounding box center [838, 601] width 52 height 42
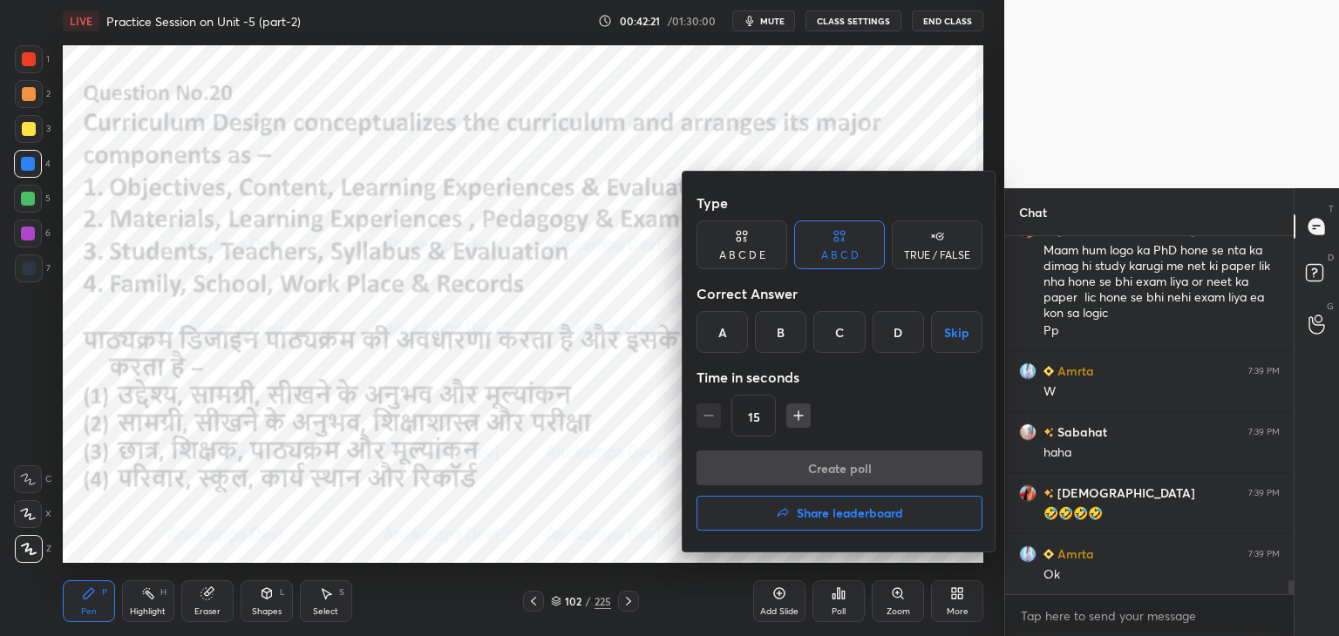
drag, startPoint x: 713, startPoint y: 336, endPoint x: 736, endPoint y: 345, distance: 24.6
click at [715, 336] on div "A" at bounding box center [721, 332] width 51 height 42
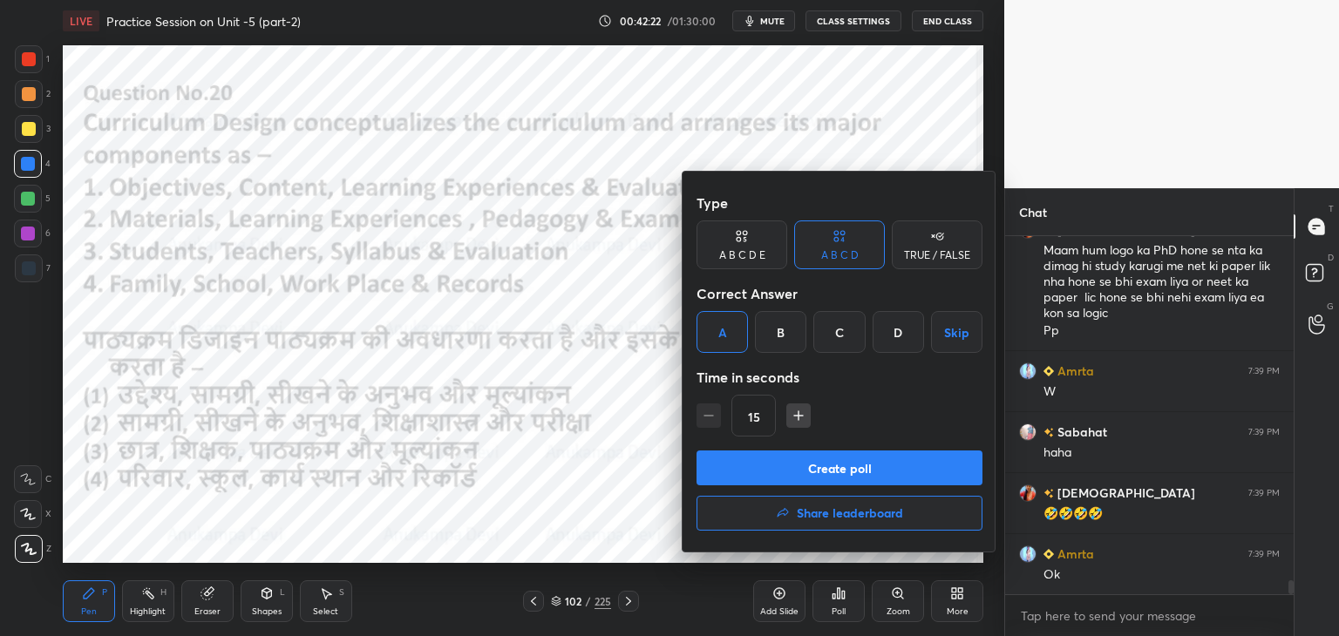
click at [866, 469] on button "Create poll" at bounding box center [839, 468] width 286 height 35
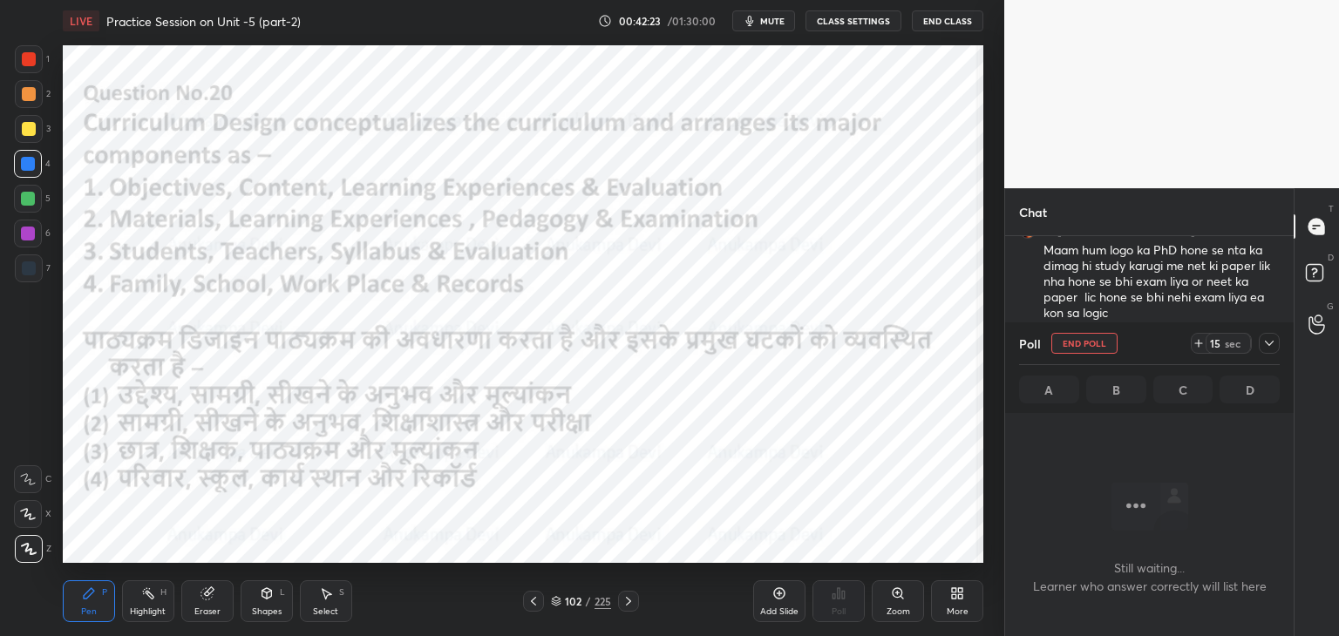
scroll to position [304, 283]
click at [764, 24] on span "mute" at bounding box center [772, 21] width 24 height 12
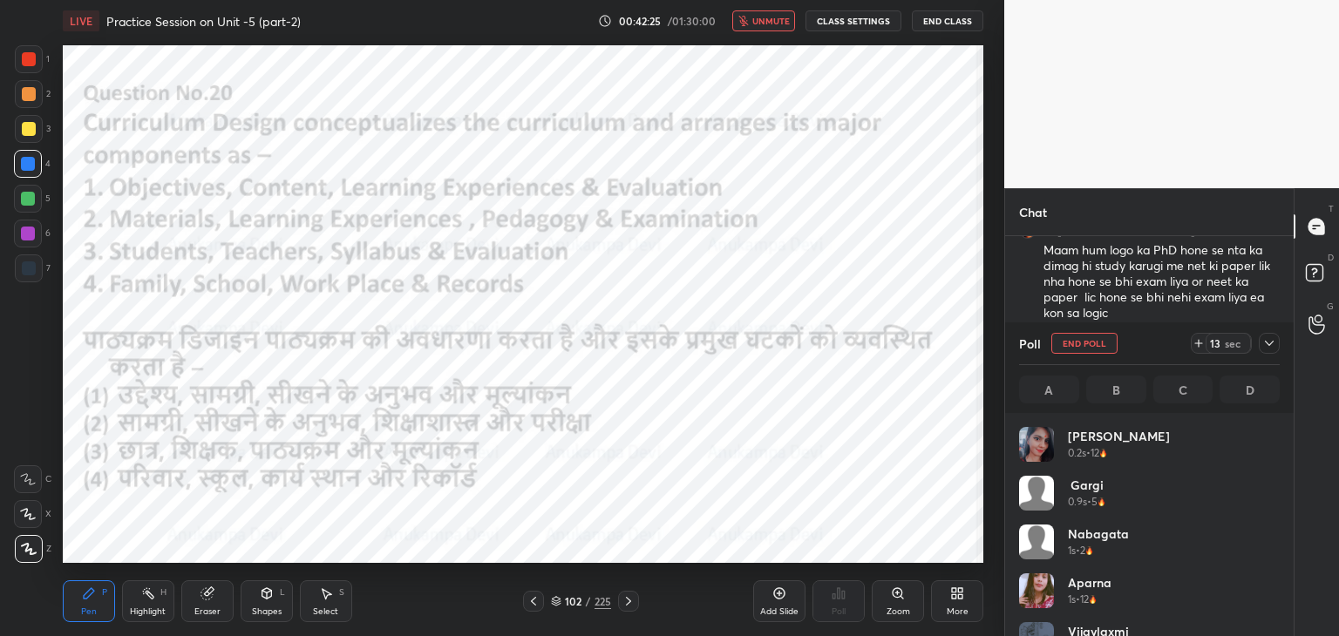
scroll to position [204, 255]
click at [773, 22] on span "unmute" at bounding box center [770, 21] width 37 height 12
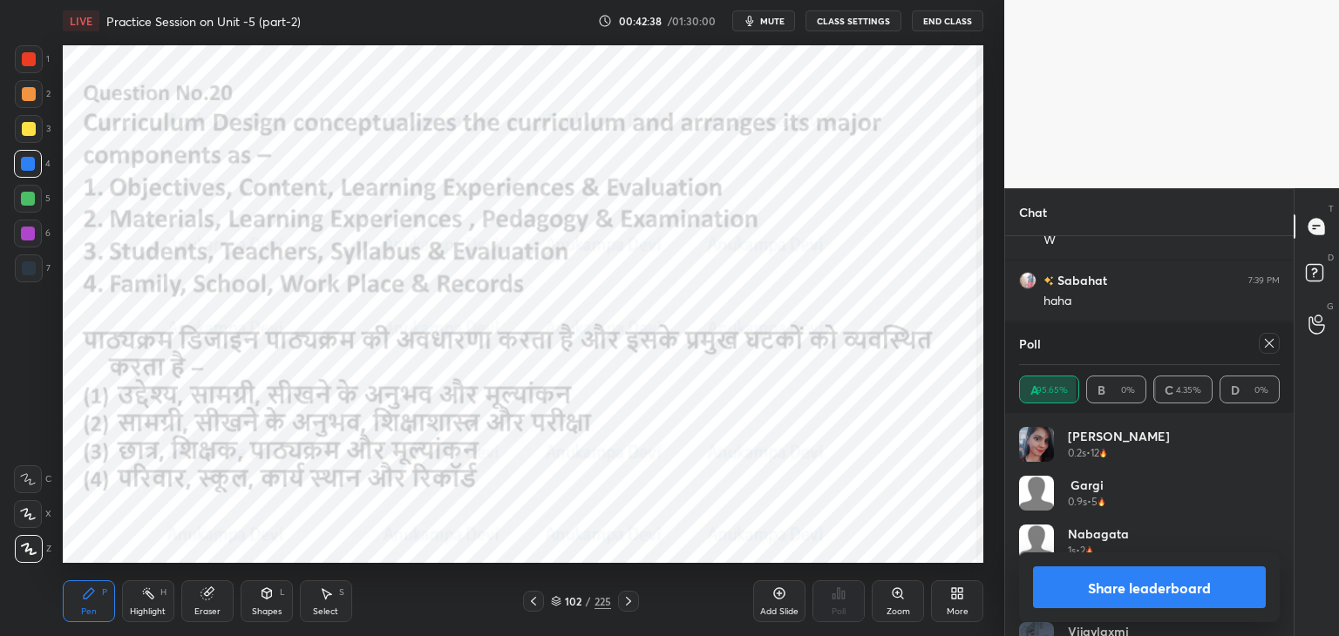
click at [1272, 345] on icon at bounding box center [1269, 343] width 14 height 14
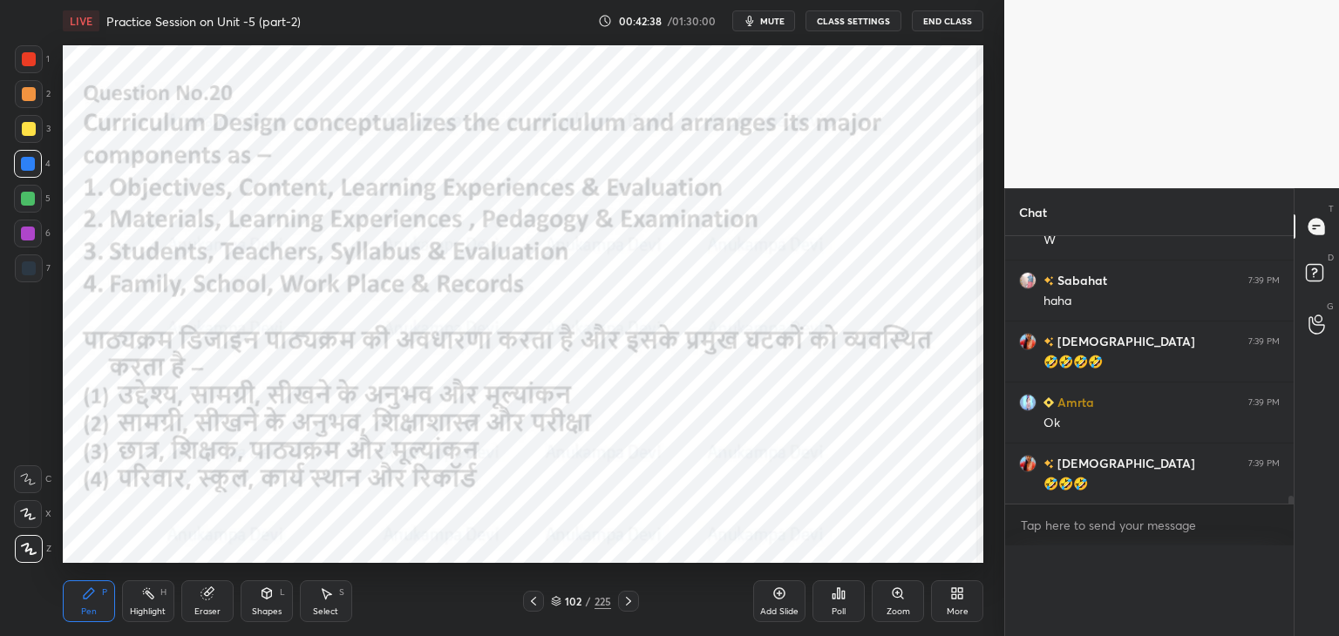
scroll to position [0, 5]
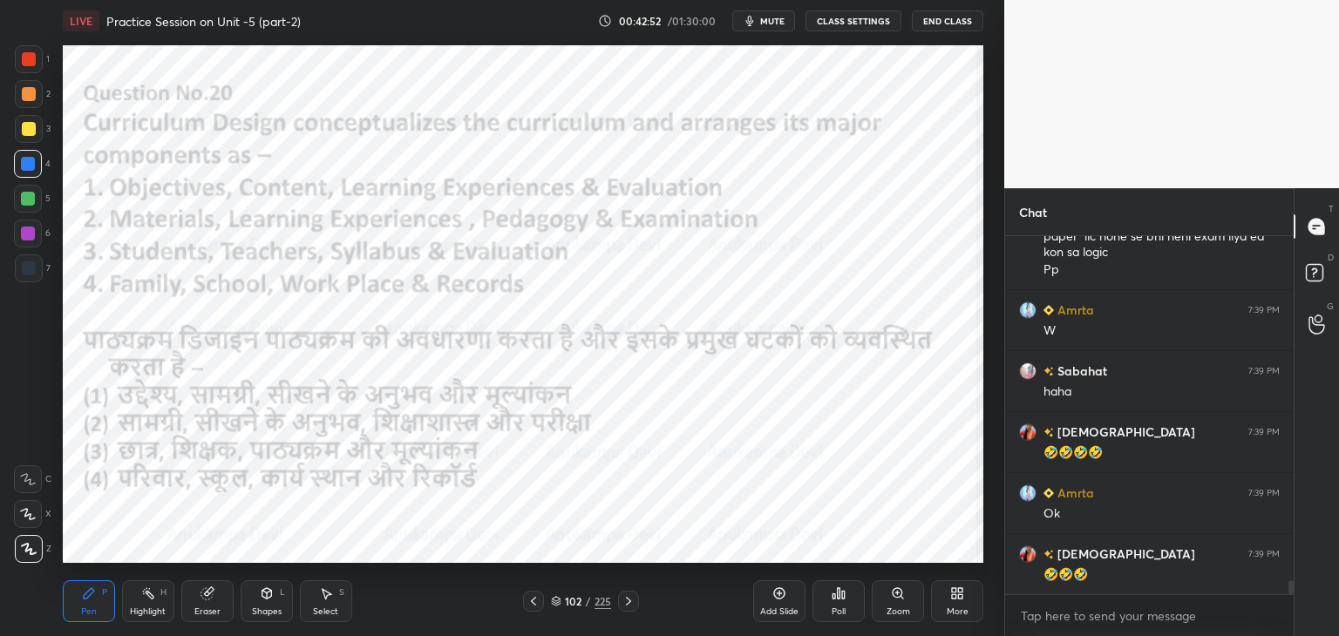
click at [625, 596] on icon at bounding box center [628, 601] width 14 height 14
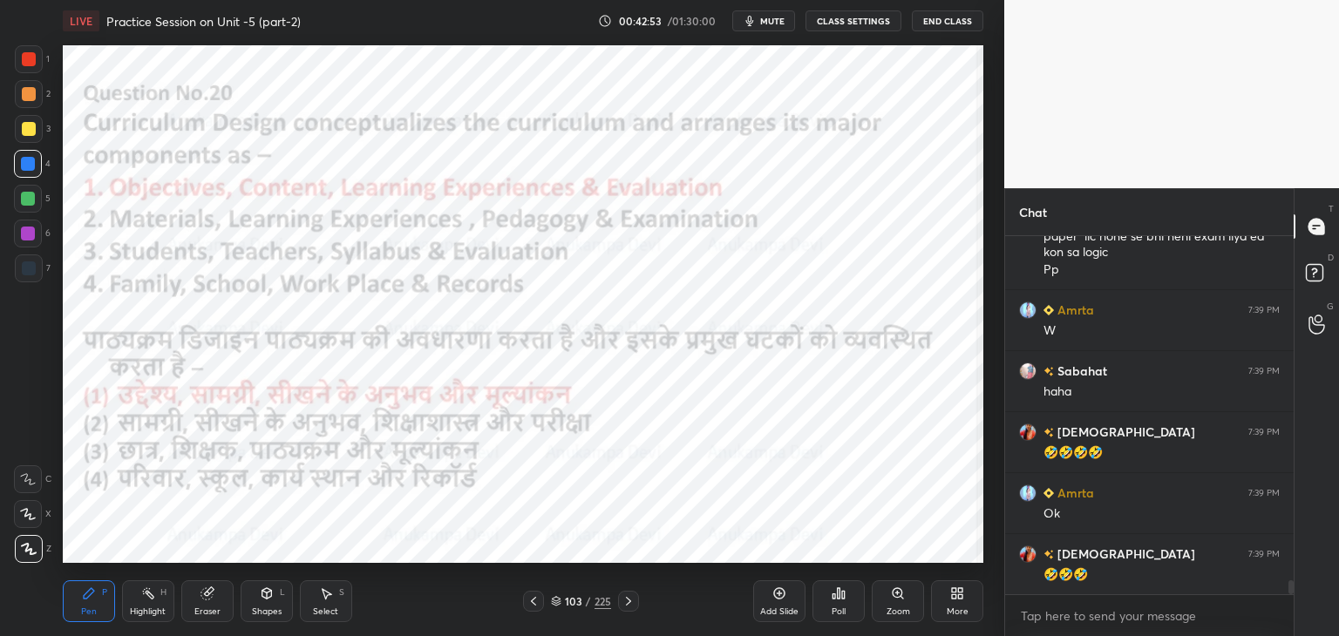
drag, startPoint x: 628, startPoint y: 600, endPoint x: 627, endPoint y: 573, distance: 27.9
click at [628, 597] on icon at bounding box center [628, 601] width 14 height 14
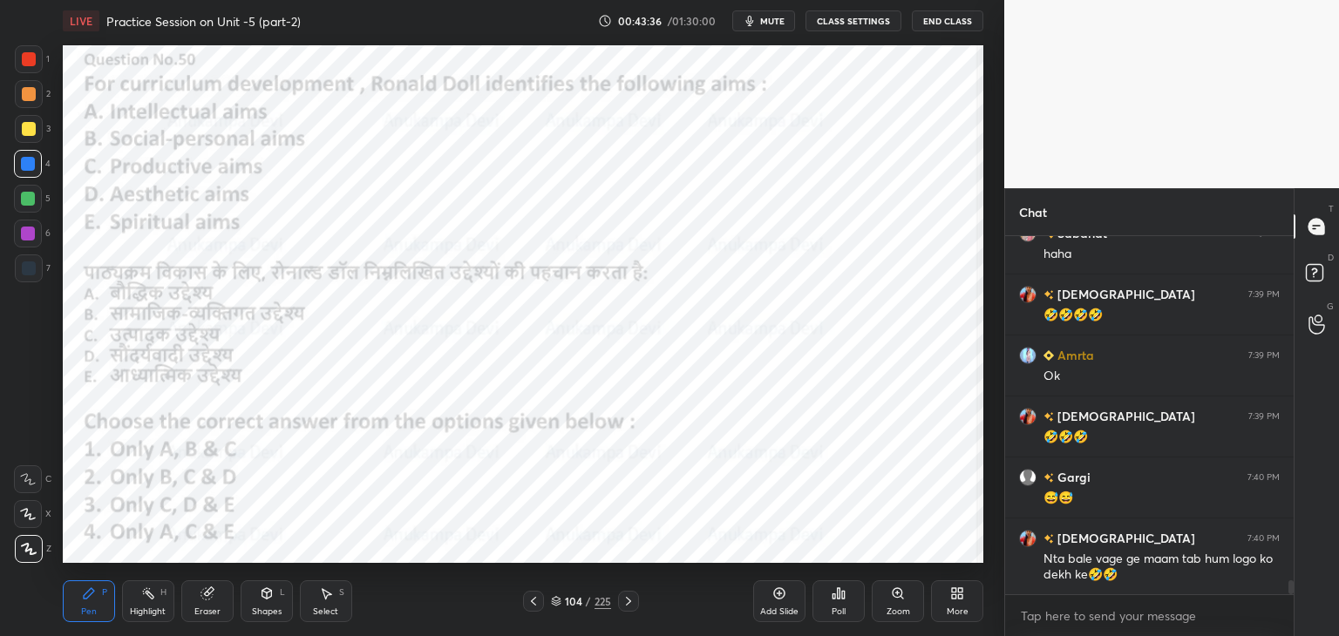
scroll to position [9121, 0]
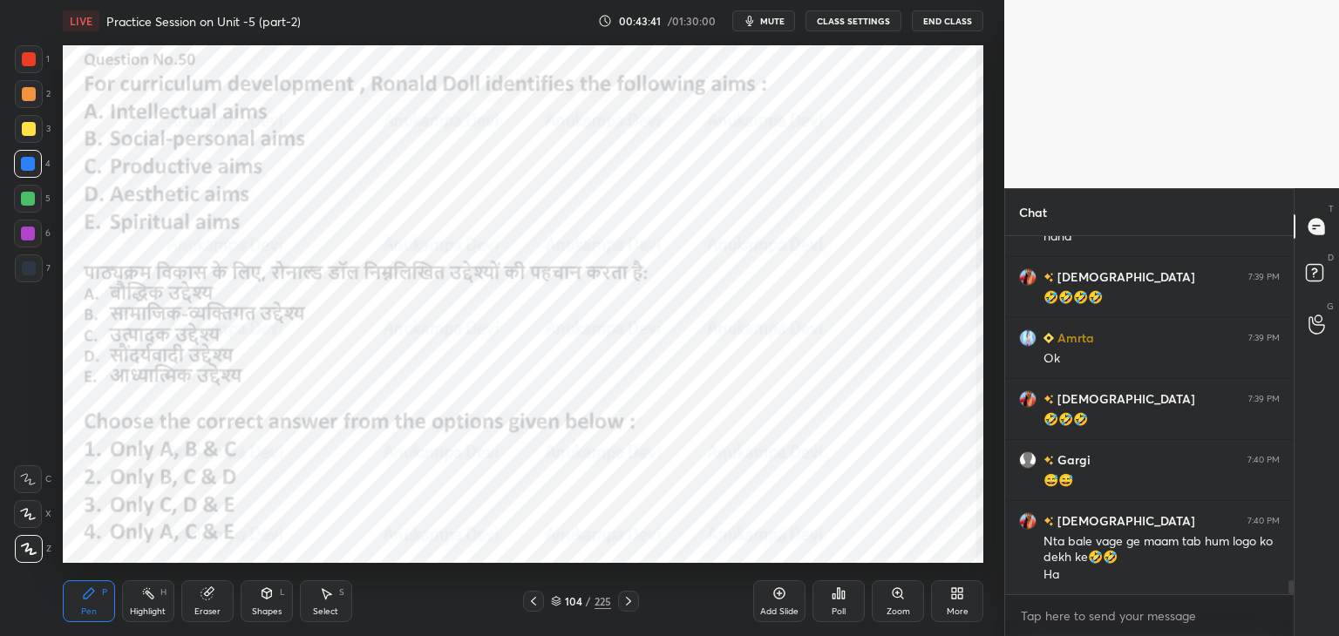
click at [552, 604] on icon at bounding box center [556, 604] width 9 height 3
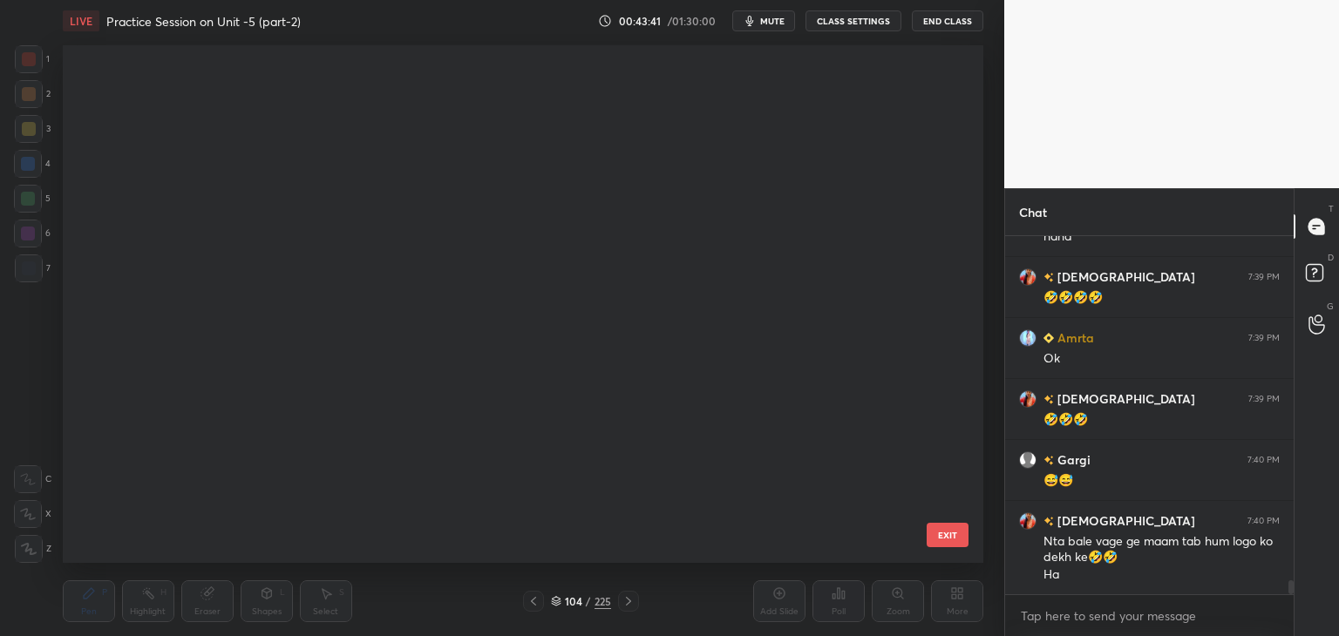
scroll to position [512, 912]
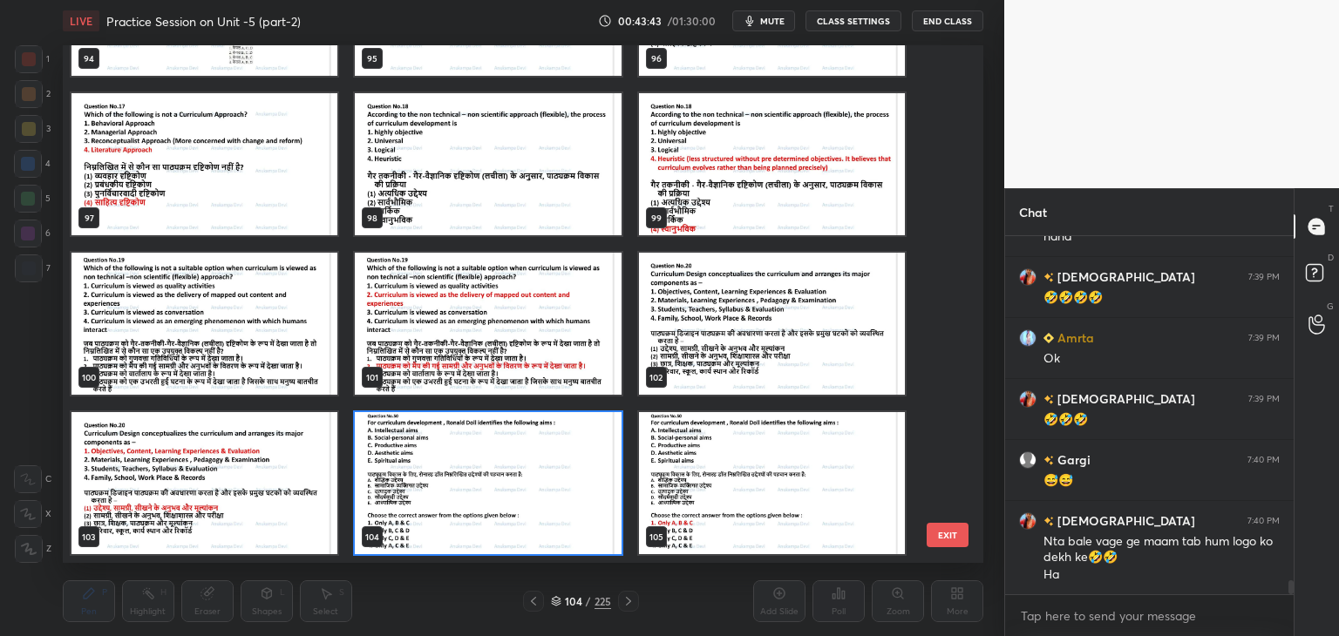
click at [594, 526] on img "grid" at bounding box center [488, 483] width 266 height 142
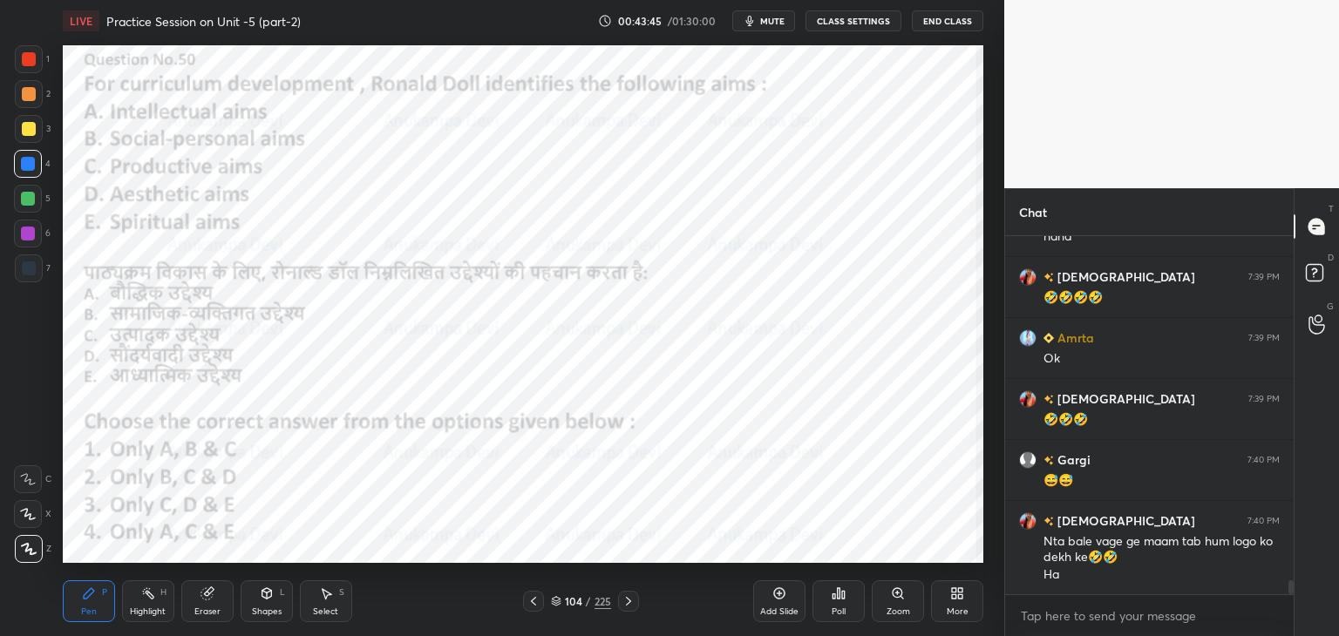
click at [835, 596] on icon at bounding box center [838, 594] width 14 height 14
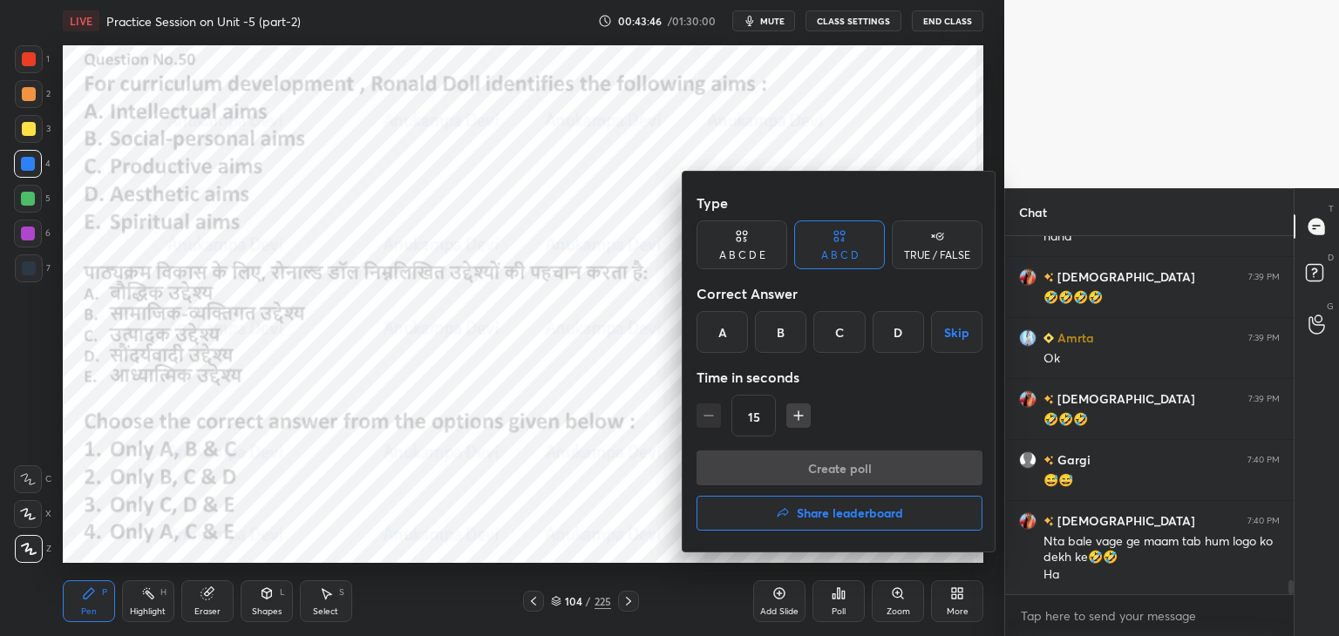
click at [718, 336] on div "A" at bounding box center [721, 332] width 51 height 42
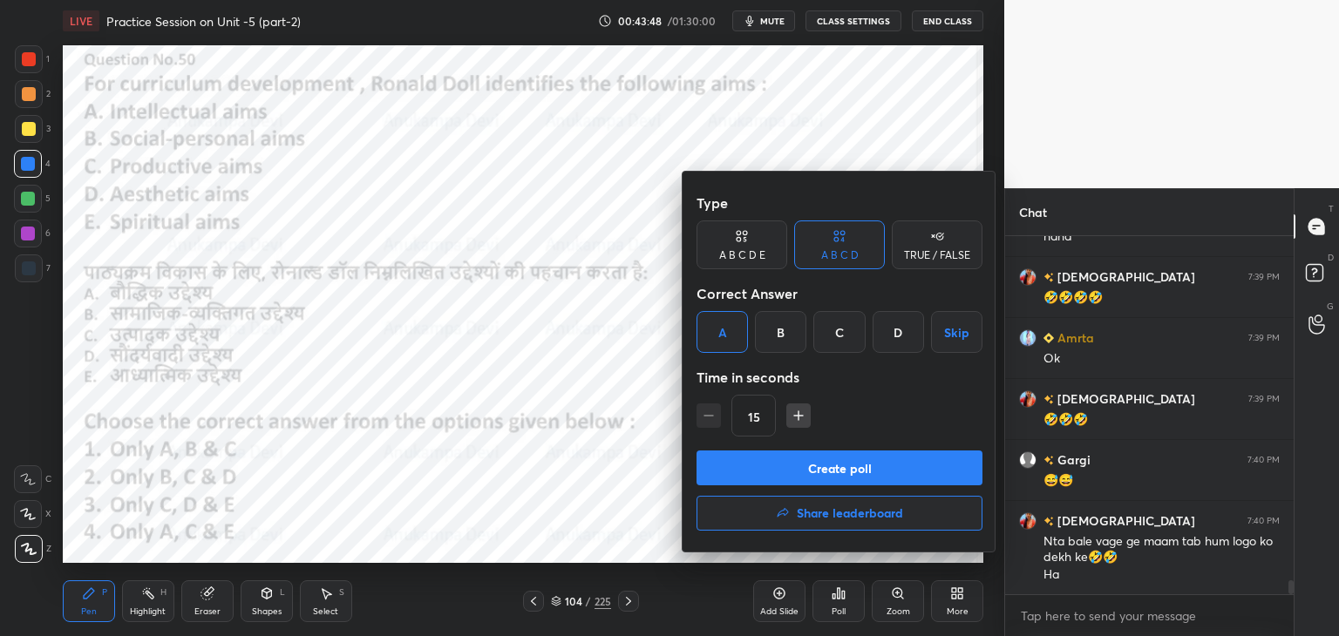
click at [814, 474] on button "Create poll" at bounding box center [839, 468] width 286 height 35
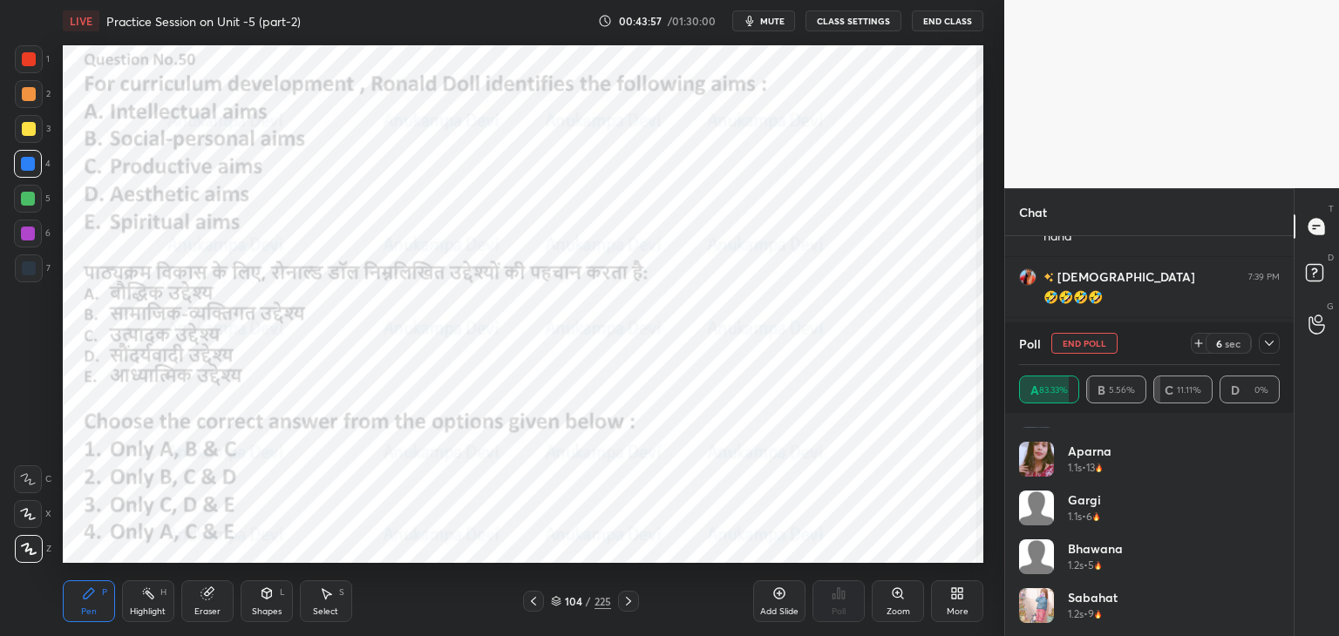
scroll to position [0, 0]
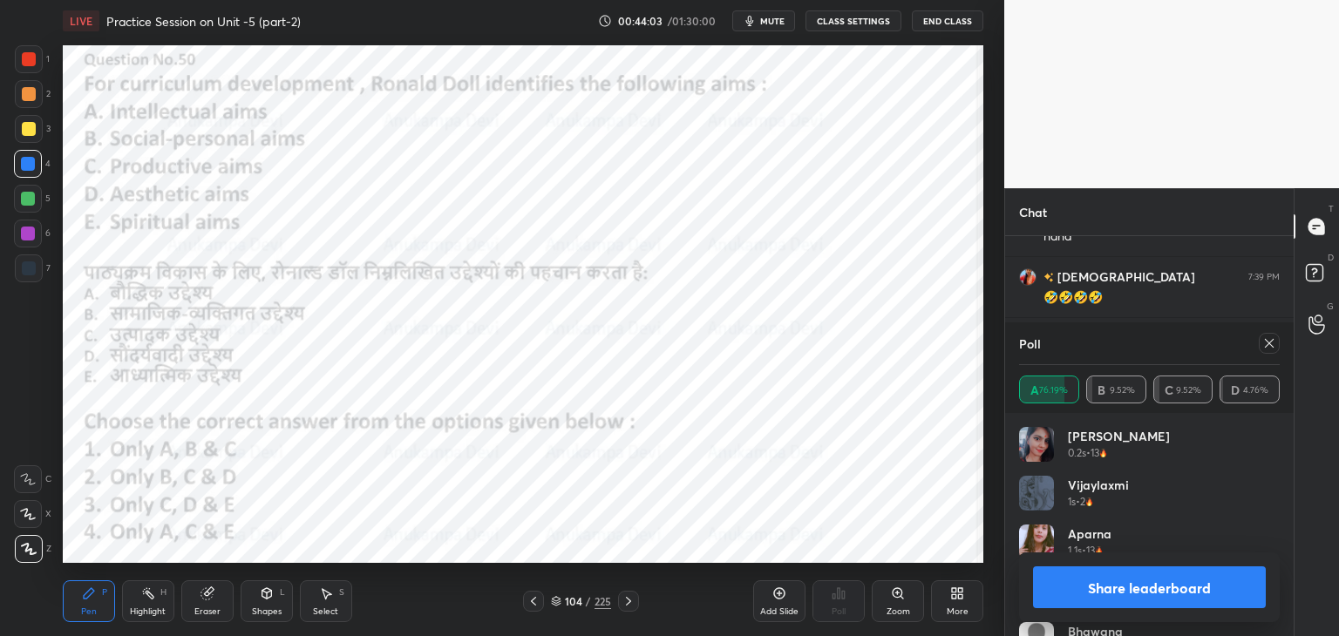
click at [1272, 347] on icon at bounding box center [1269, 343] width 14 height 14
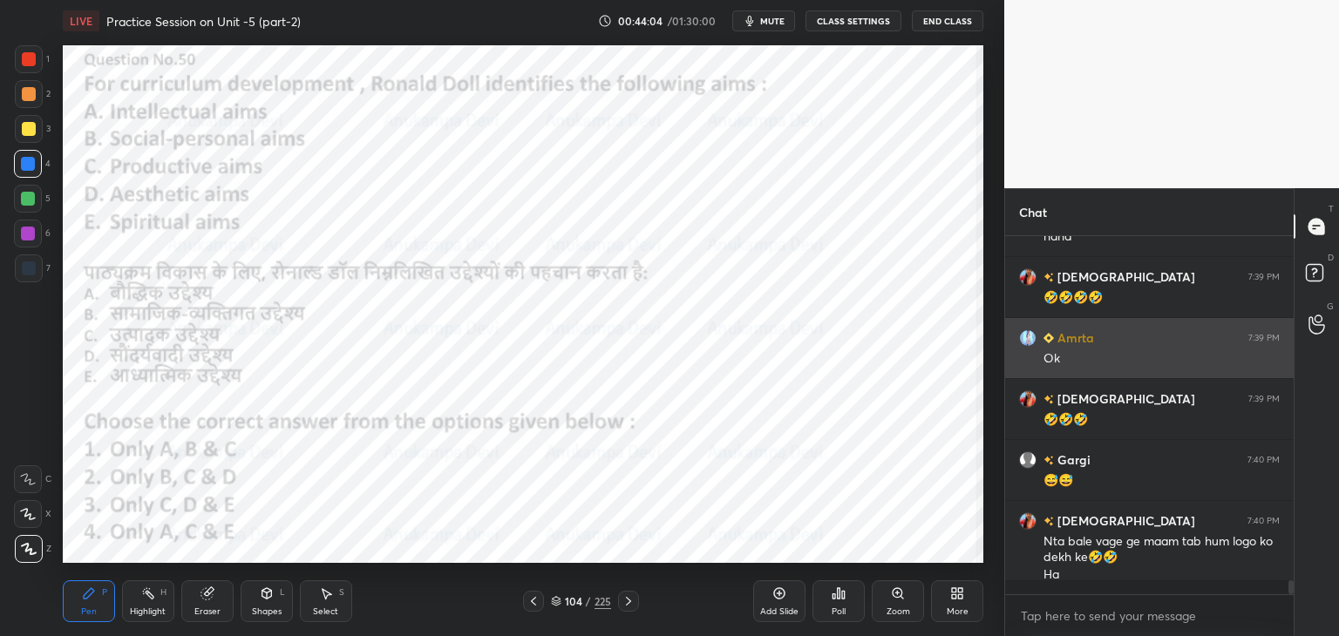
scroll to position [395, 283]
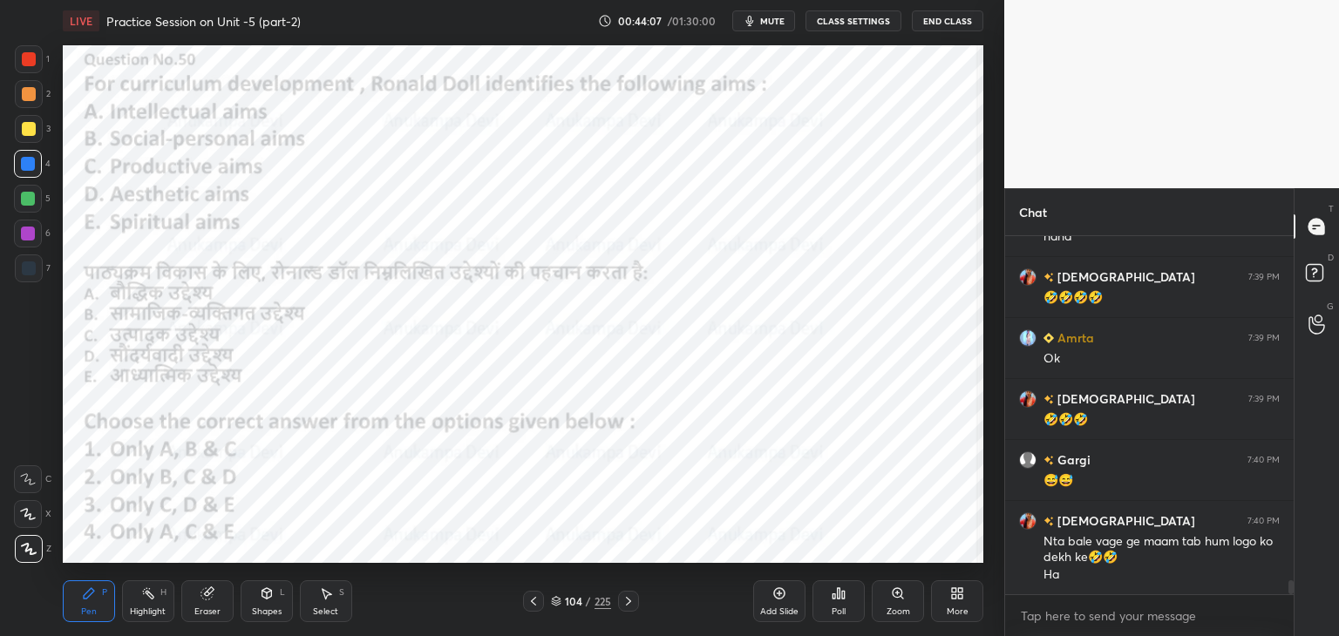
click at [629, 600] on icon at bounding box center [628, 601] width 5 height 9
click at [631, 606] on icon at bounding box center [628, 601] width 14 height 14
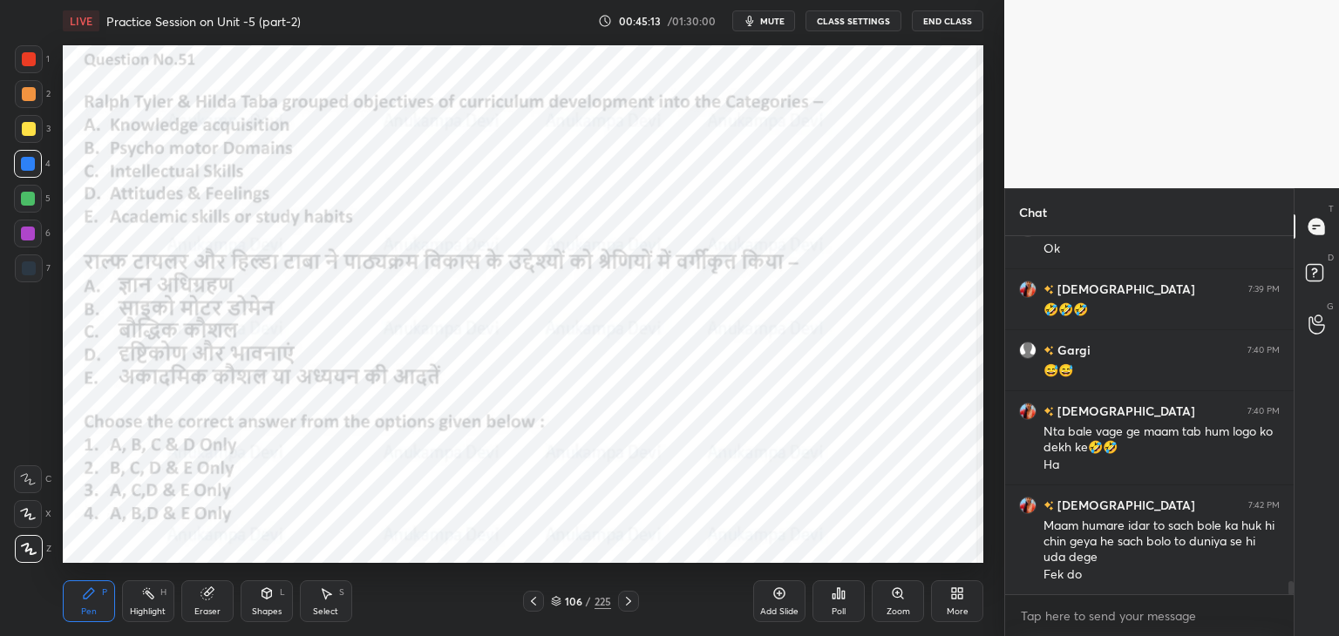
scroll to position [9292, 0]
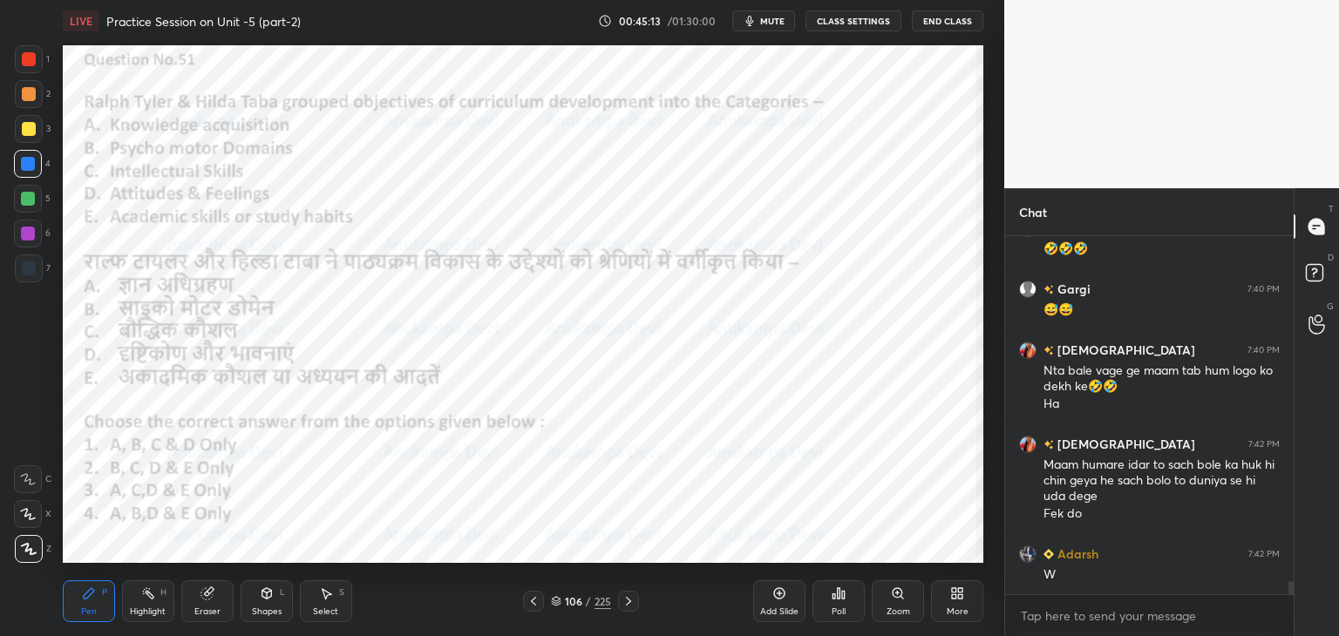
click at [534, 601] on icon at bounding box center [533, 601] width 14 height 14
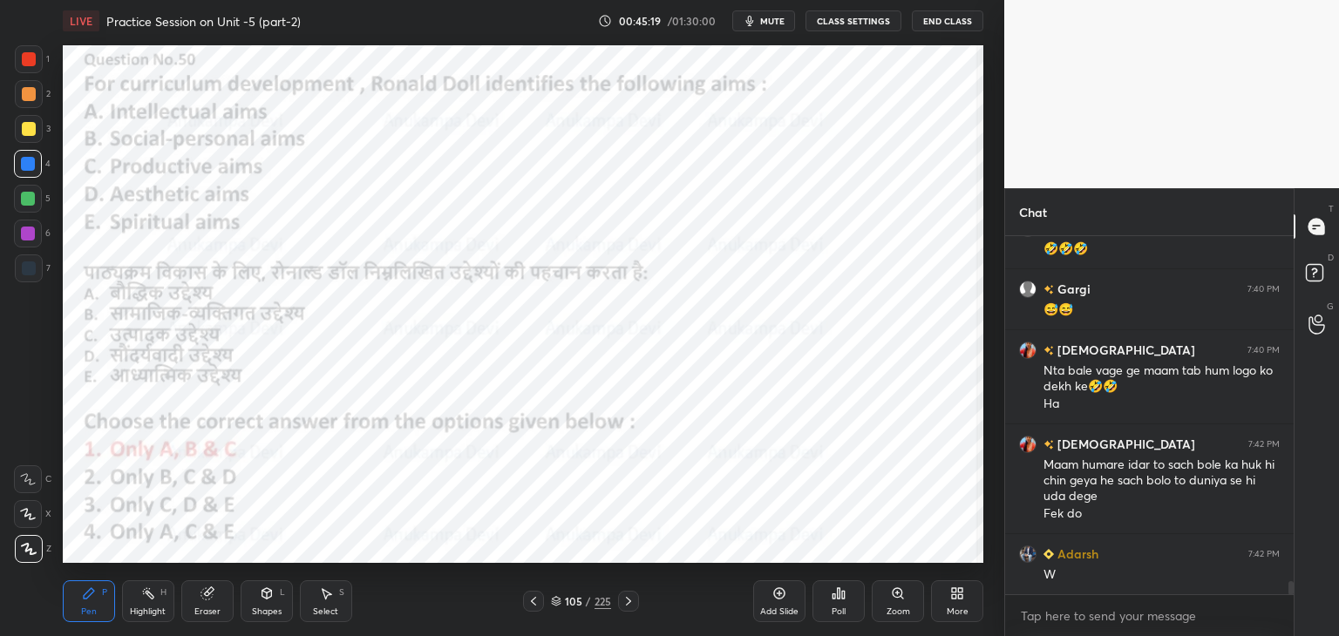
click at [628, 603] on icon at bounding box center [628, 601] width 14 height 14
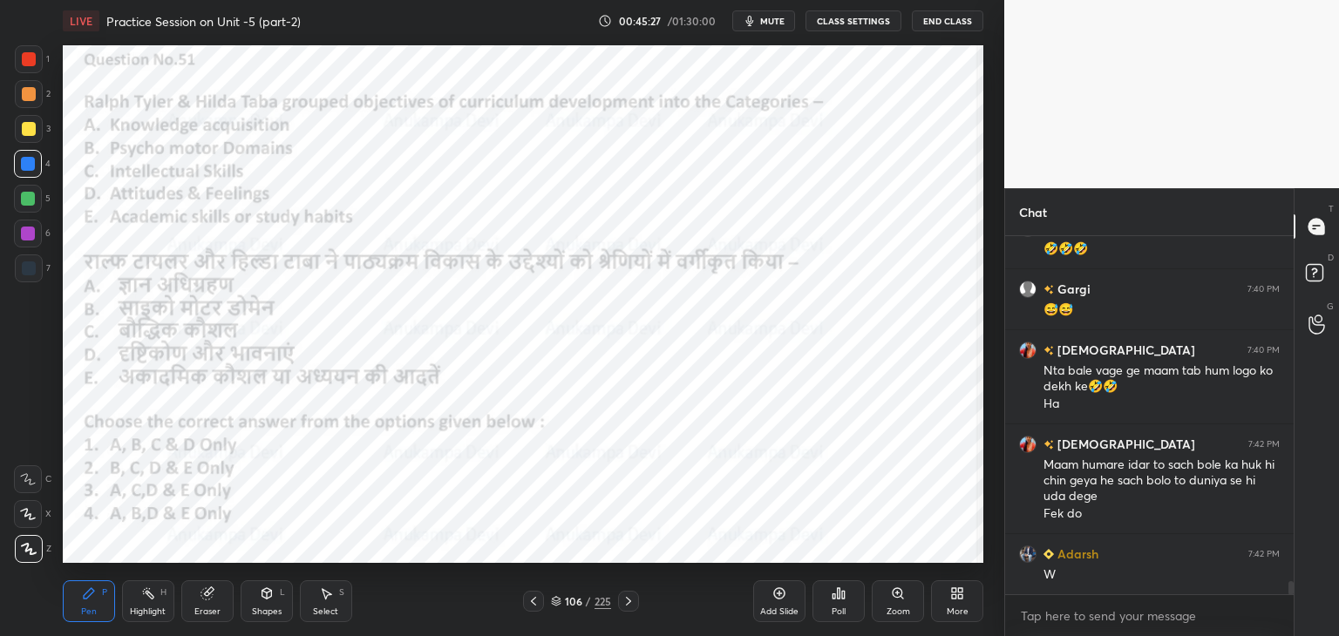
click at [772, 18] on span "mute" at bounding box center [772, 21] width 24 height 12
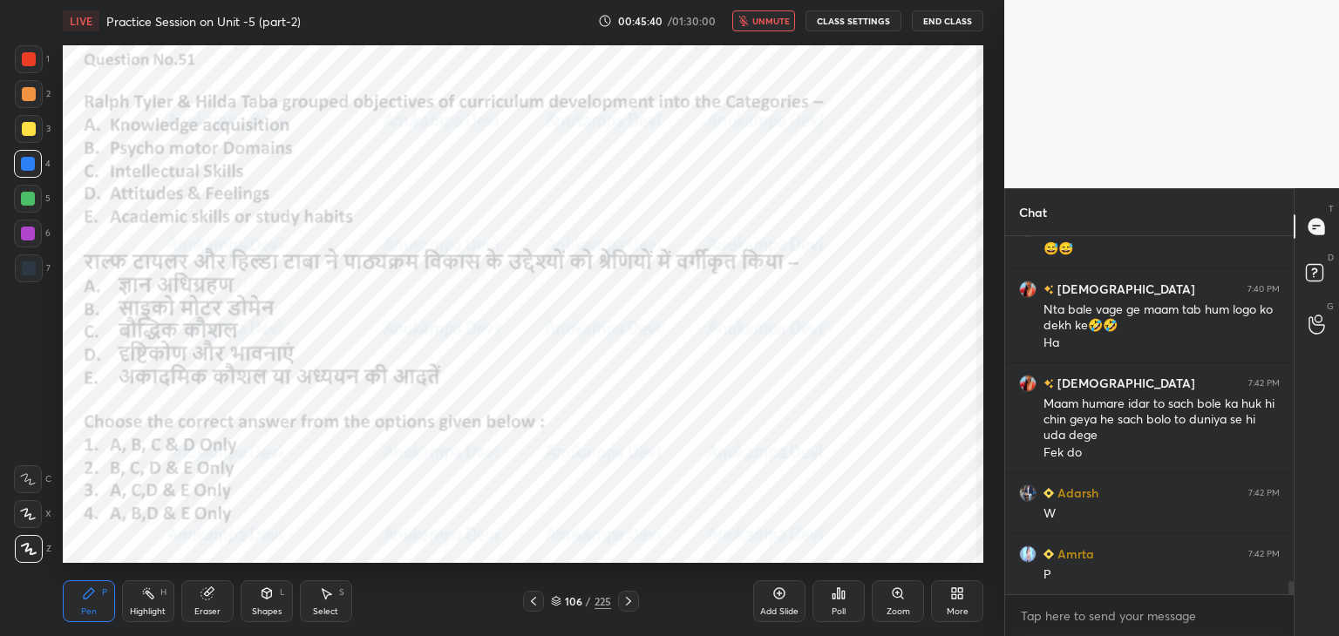
click at [767, 22] on span "unmute" at bounding box center [770, 21] width 37 height 12
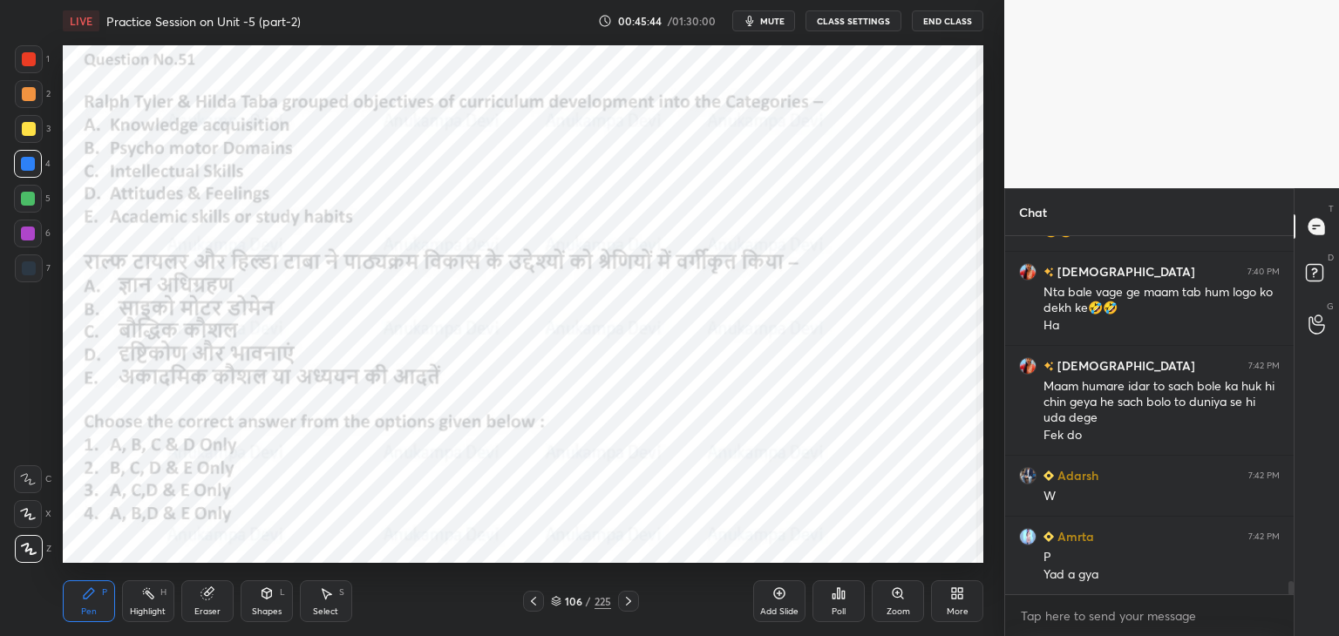
drag, startPoint x: 554, startPoint y: 602, endPoint x: 542, endPoint y: 594, distance: 15.0
click at [554, 600] on icon at bounding box center [556, 601] width 10 height 10
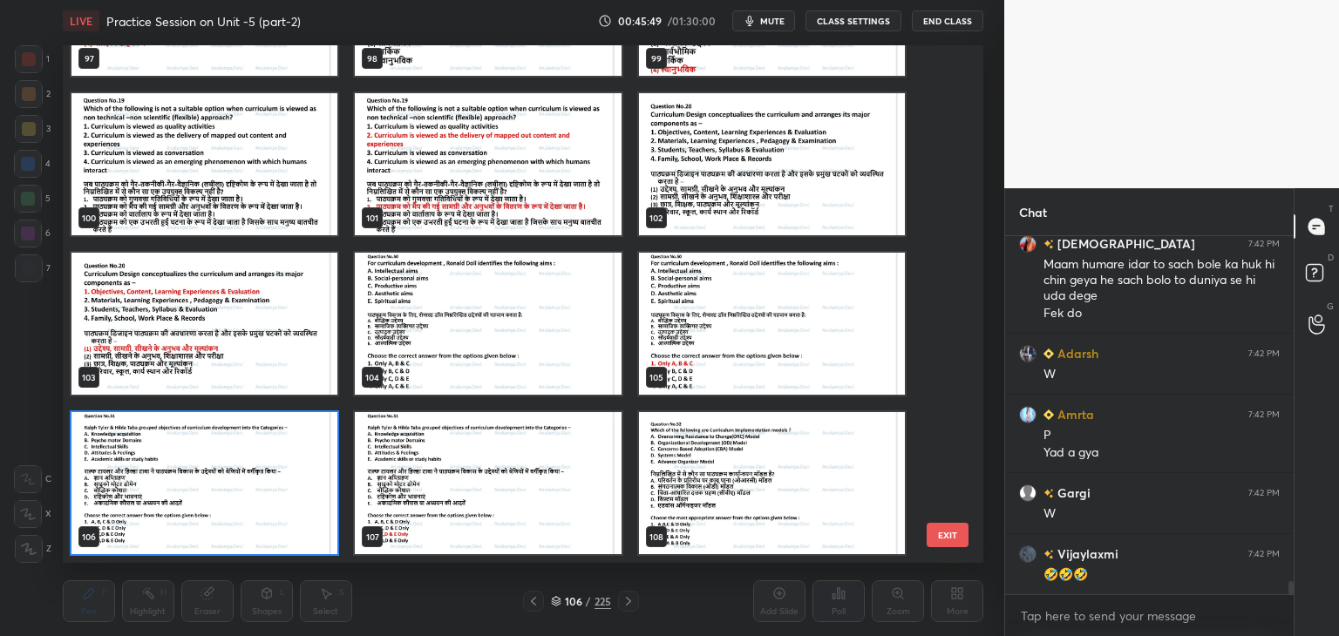
scroll to position [9554, 0]
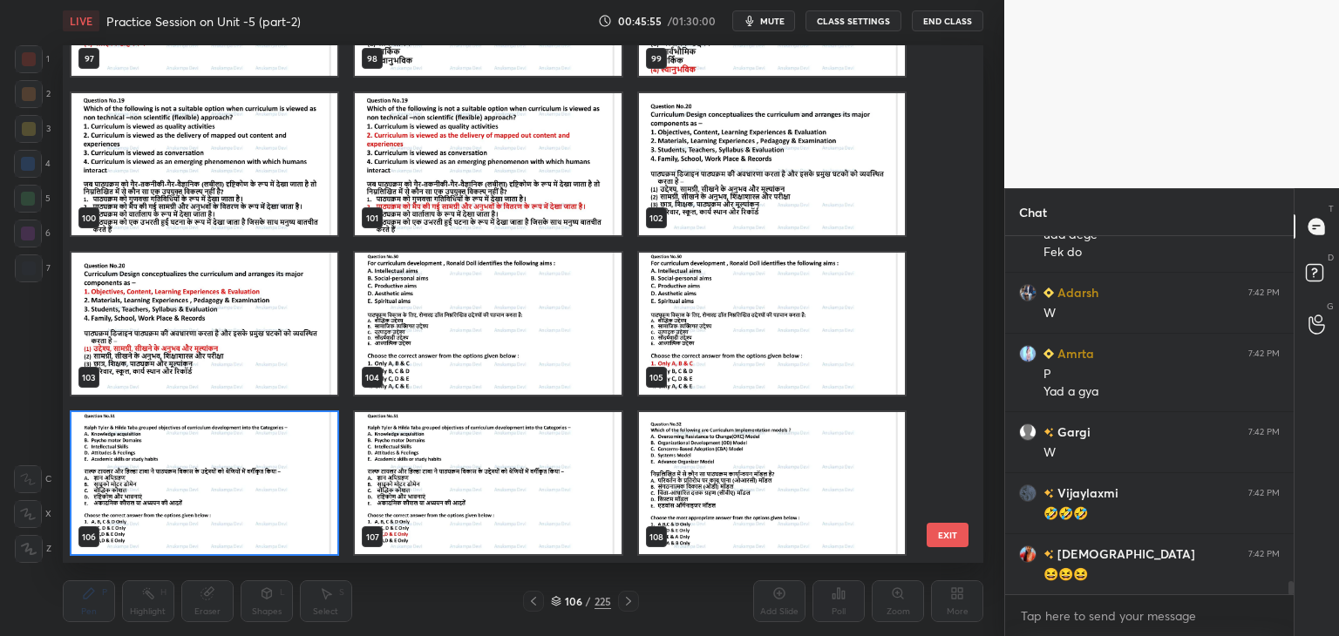
click at [321, 526] on img "grid" at bounding box center [204, 483] width 266 height 142
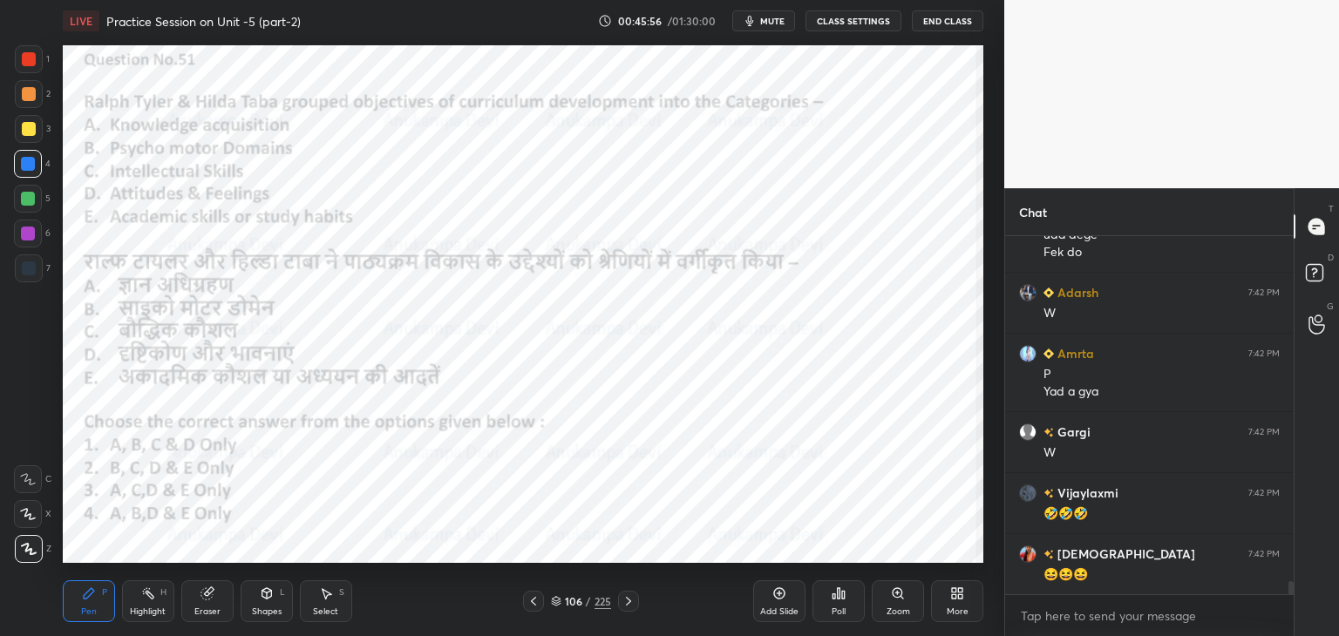
click at [774, 18] on span "mute" at bounding box center [772, 21] width 24 height 12
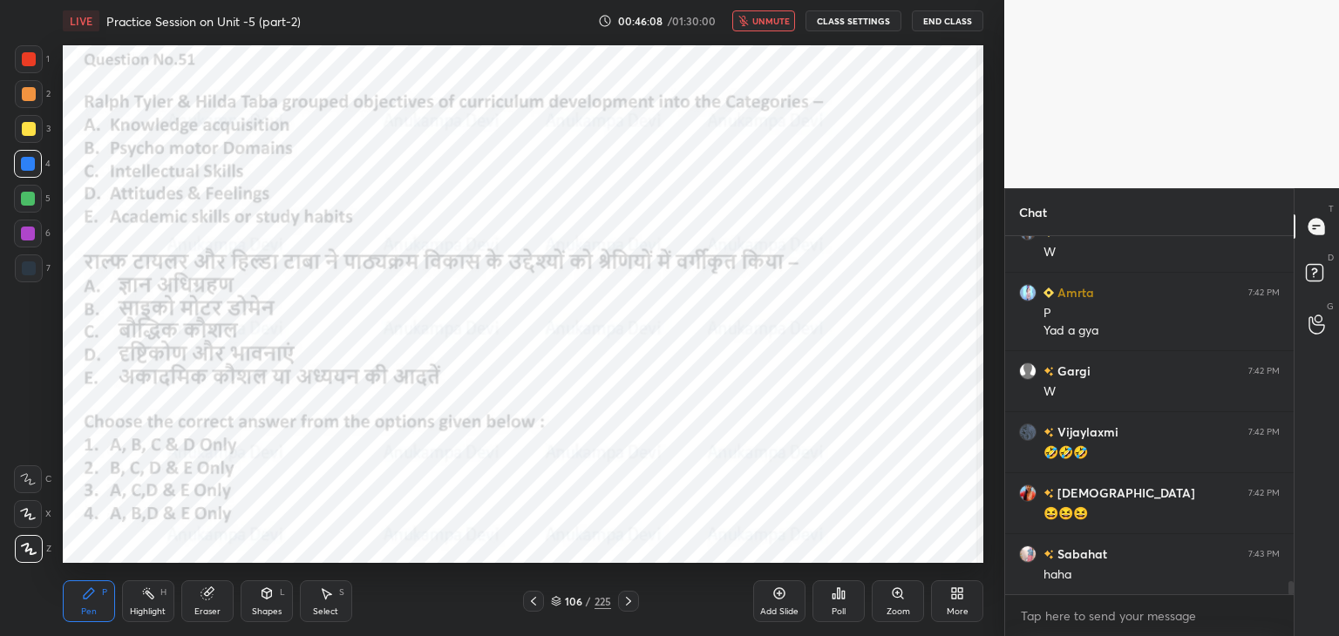
click at [774, 24] on span "unmute" at bounding box center [770, 21] width 37 height 12
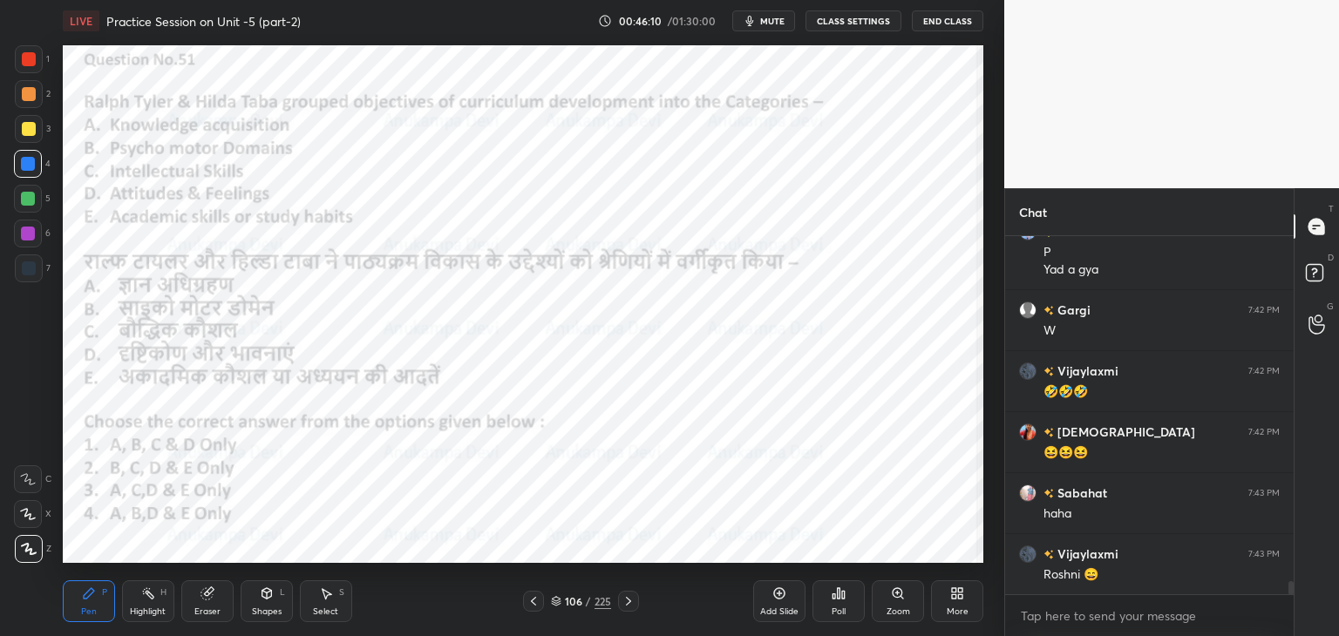
click at [551, 600] on icon at bounding box center [556, 601] width 10 height 10
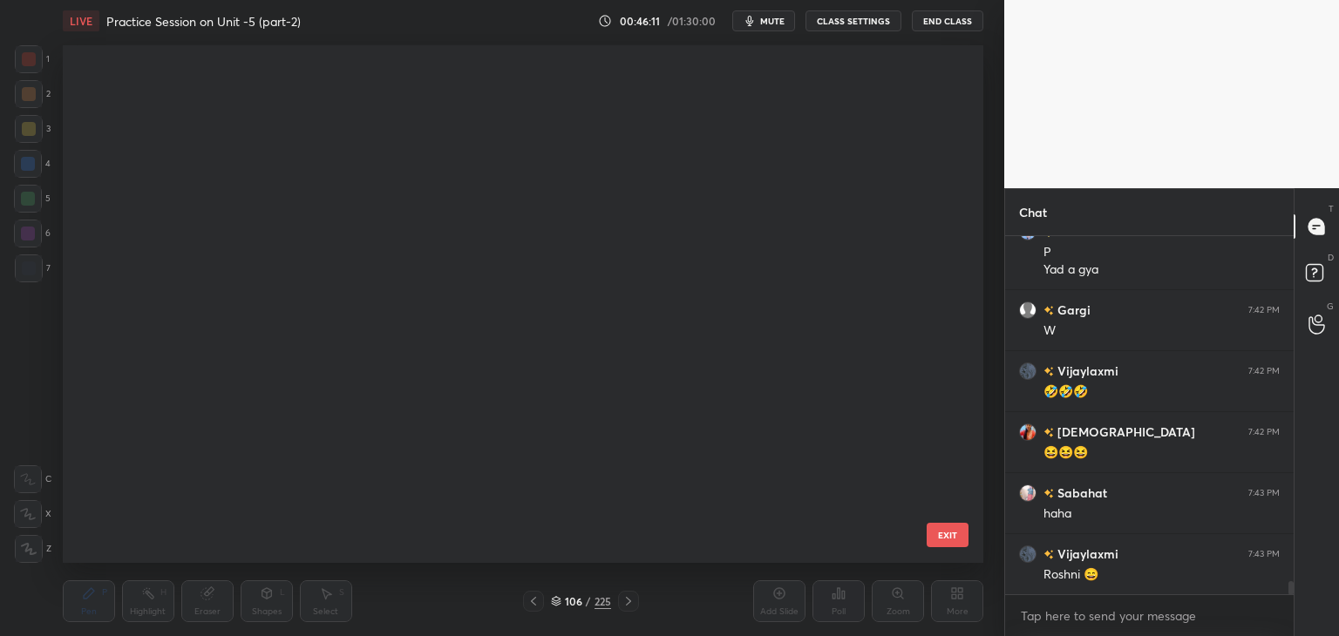
scroll to position [512, 912]
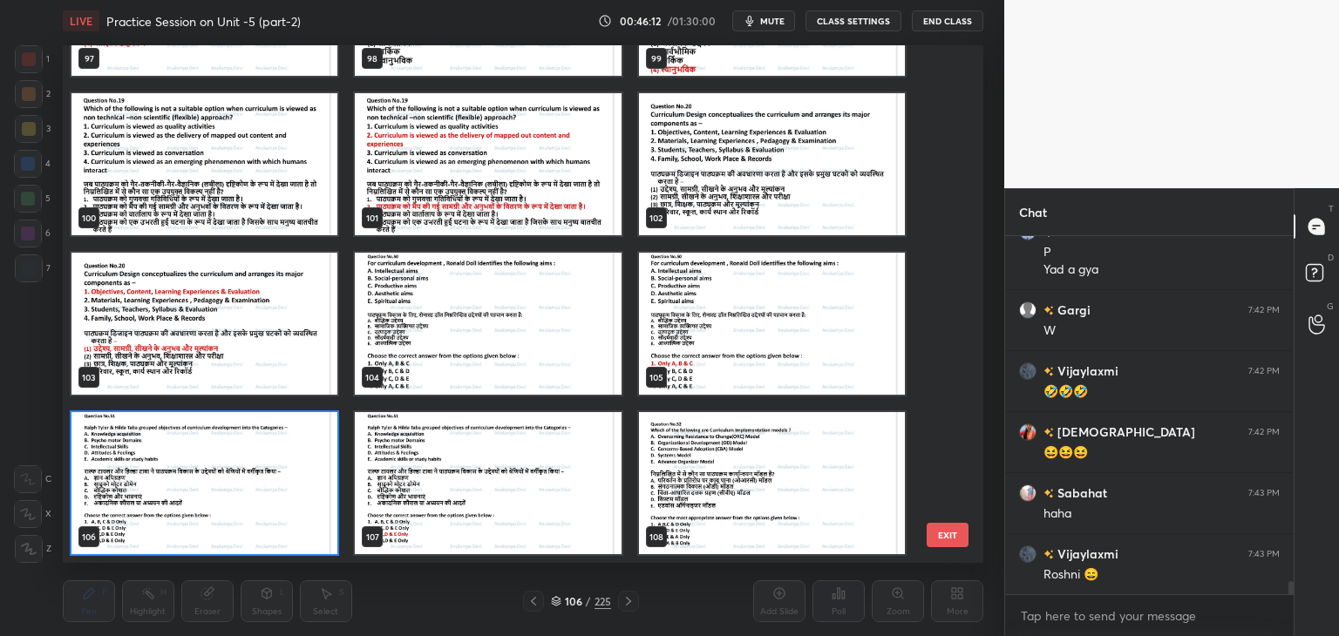
click at [299, 526] on img "grid" at bounding box center [204, 483] width 266 height 142
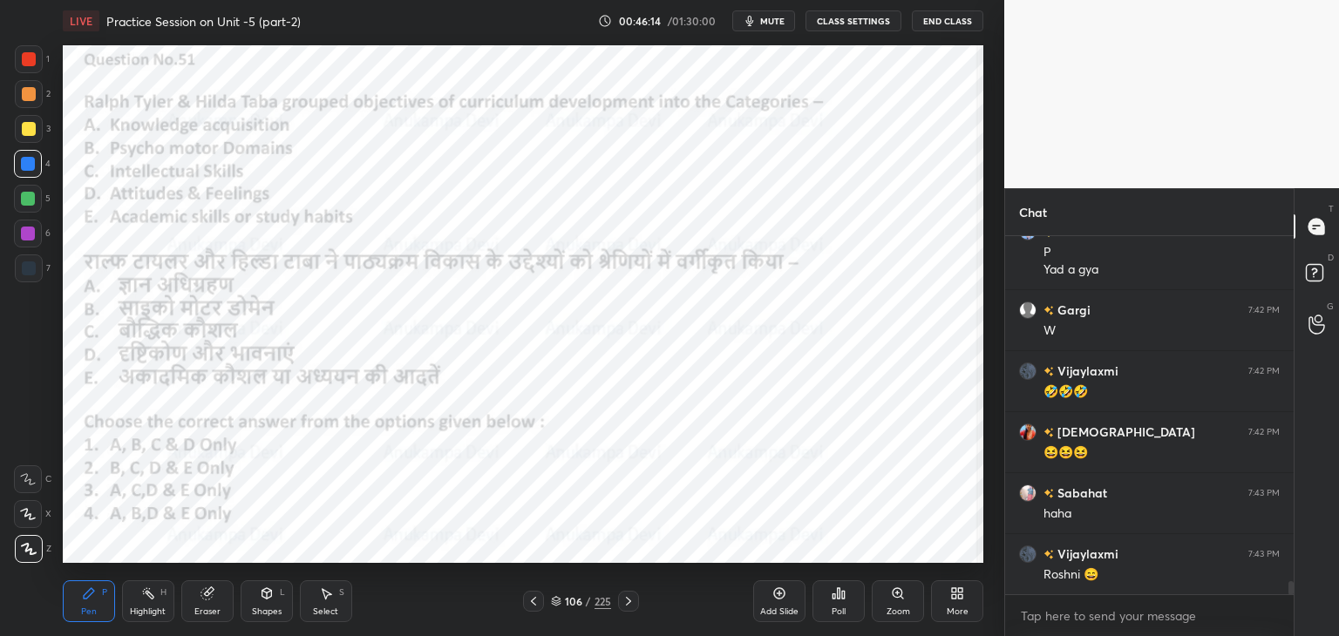
click at [840, 599] on icon at bounding box center [838, 594] width 14 height 14
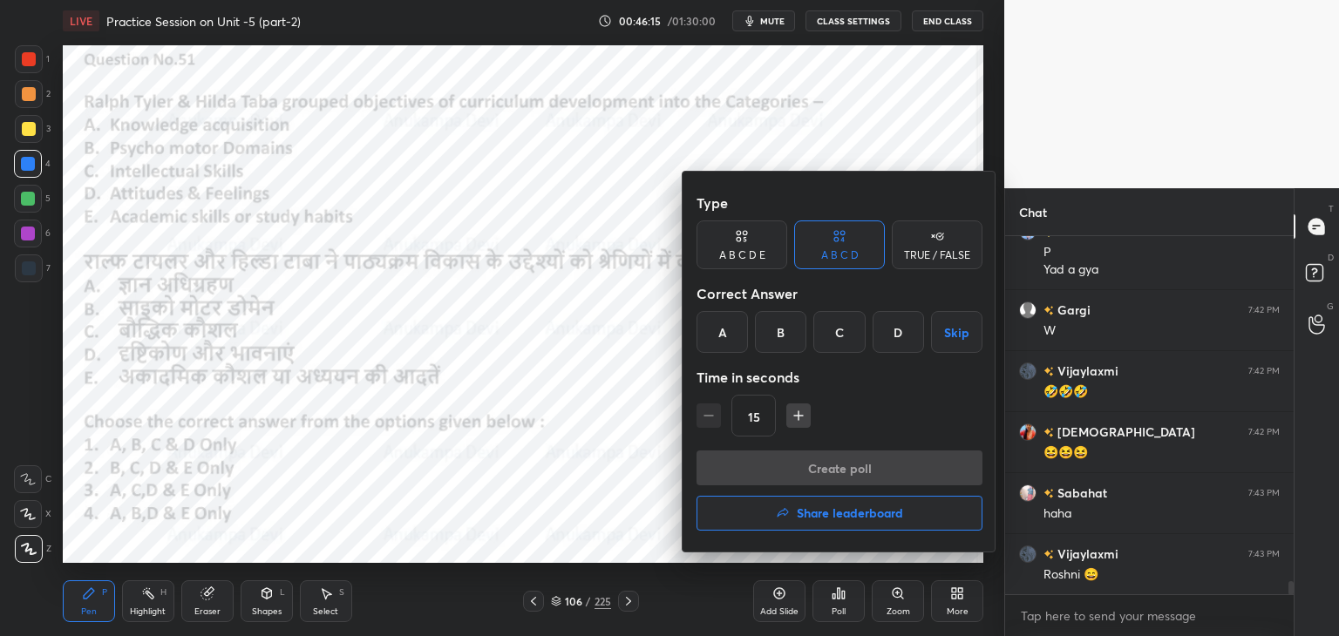
click at [777, 18] on div at bounding box center [669, 318] width 1339 height 636
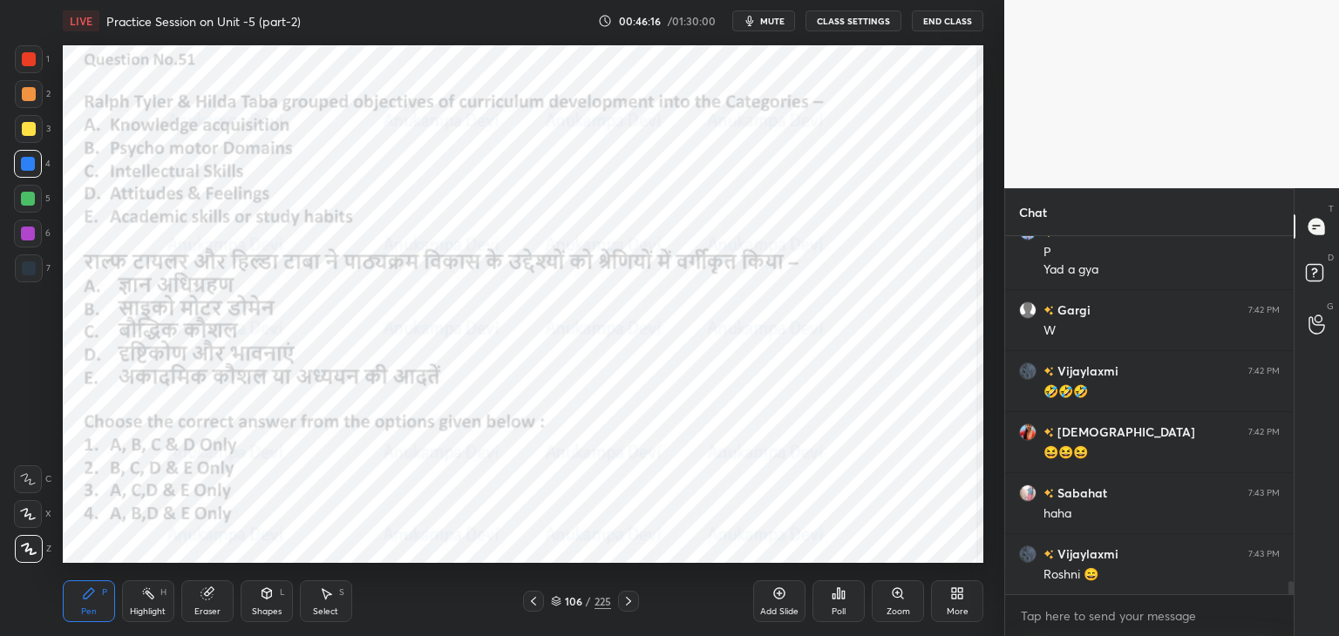
click at [777, 22] on span "mute" at bounding box center [772, 21] width 24 height 12
click at [837, 608] on div "Poll" at bounding box center [838, 611] width 14 height 9
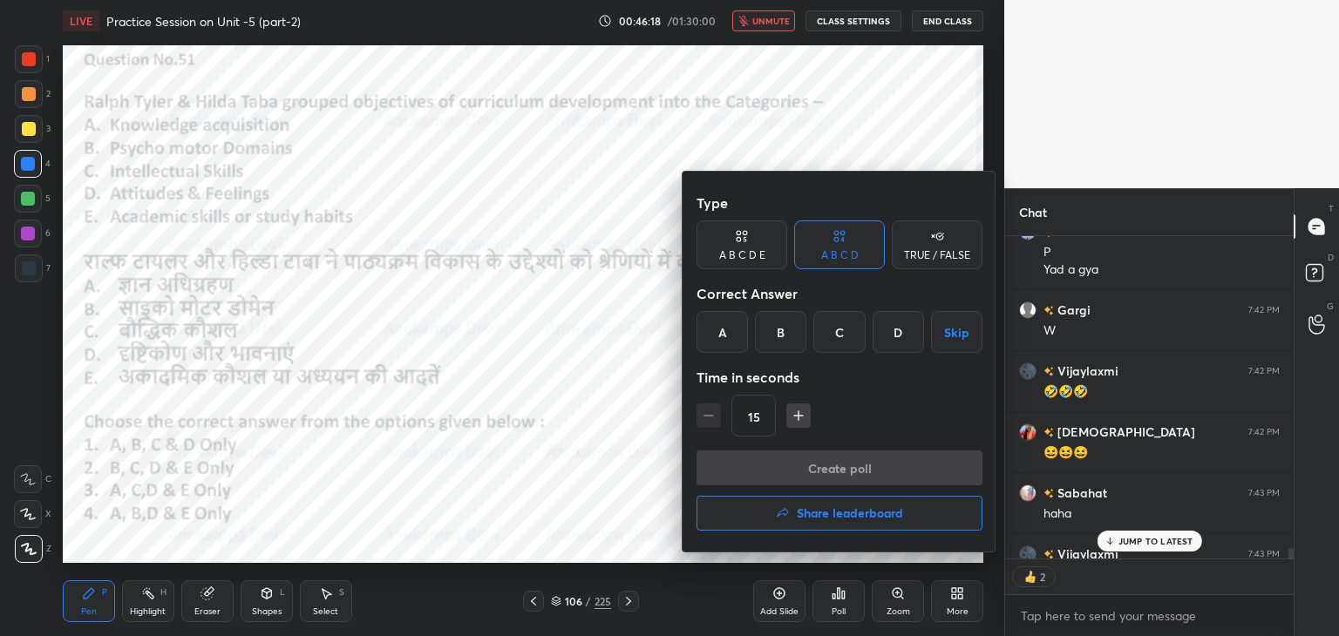
scroll to position [9772, 0]
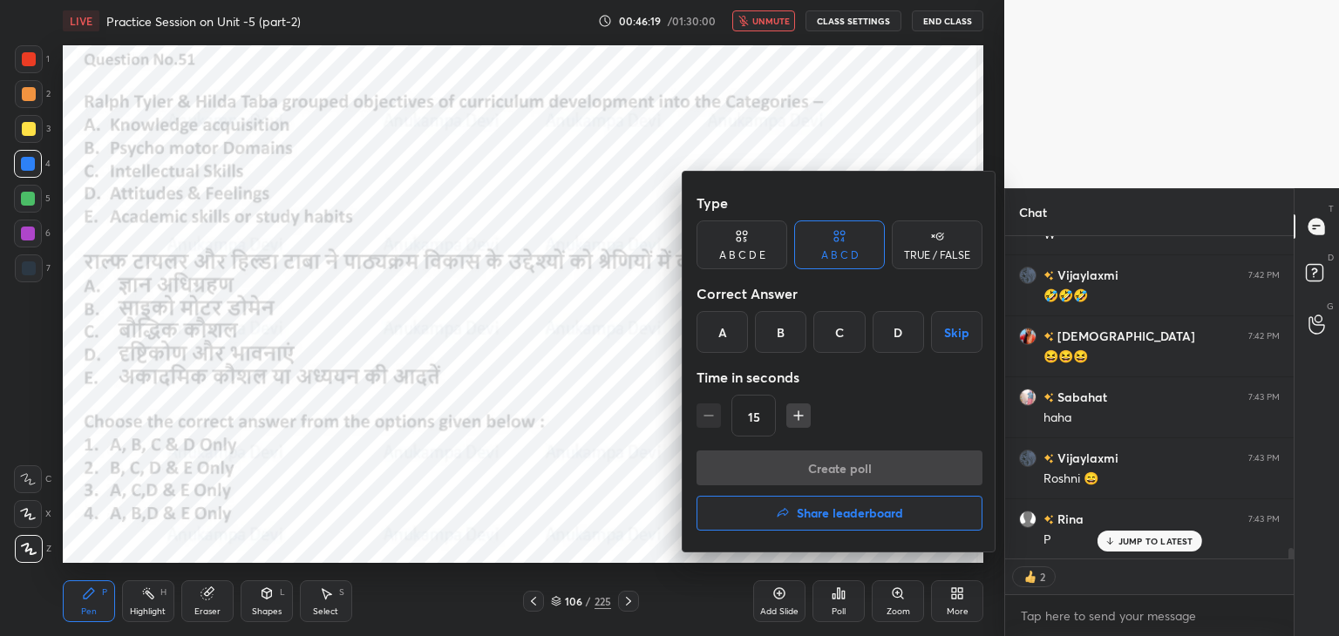
click at [832, 333] on div "C" at bounding box center [838, 332] width 51 height 42
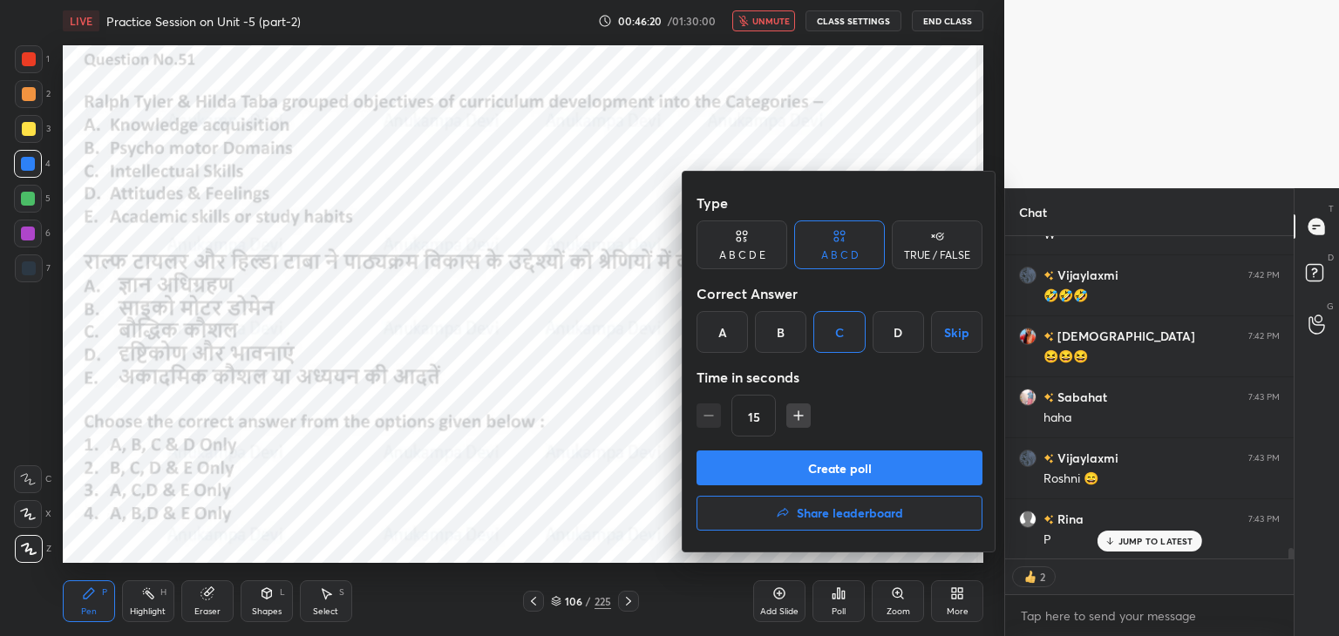
drag, startPoint x: 879, startPoint y: 475, endPoint x: 858, endPoint y: 440, distance: 40.2
click at [879, 475] on button "Create poll" at bounding box center [839, 468] width 286 height 35
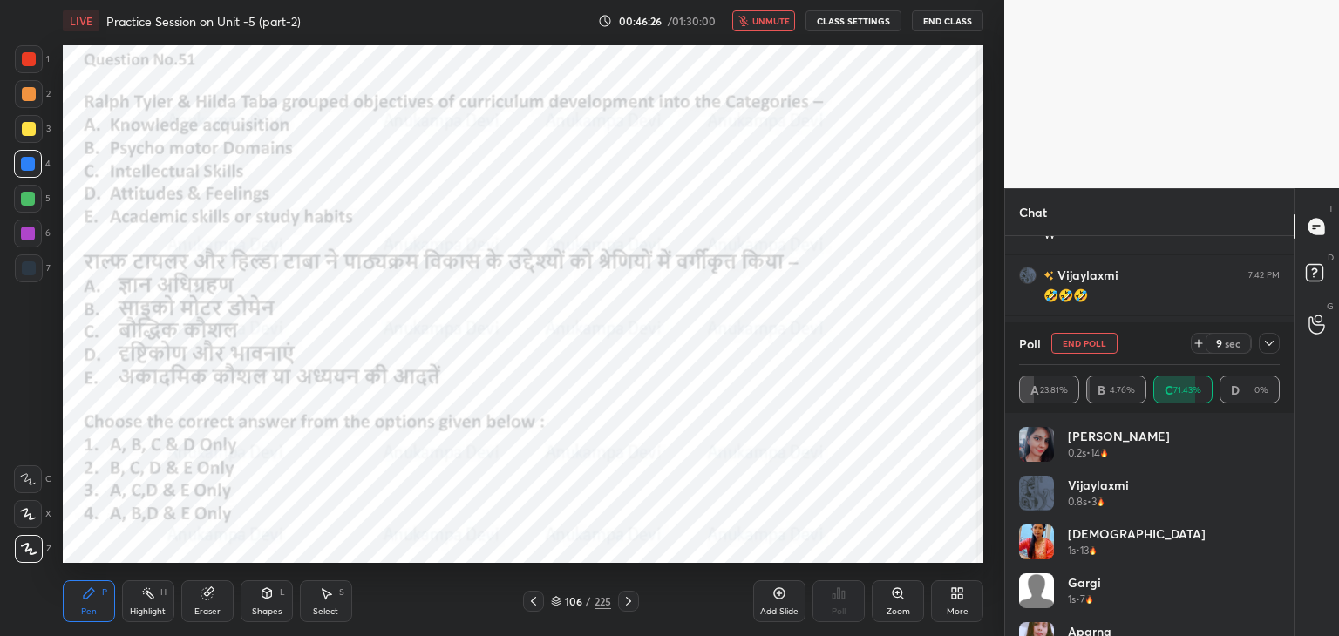
scroll to position [9924, 0]
click at [781, 21] on span "unmute" at bounding box center [770, 21] width 37 height 12
click at [770, 22] on span "mute" at bounding box center [772, 21] width 24 height 12
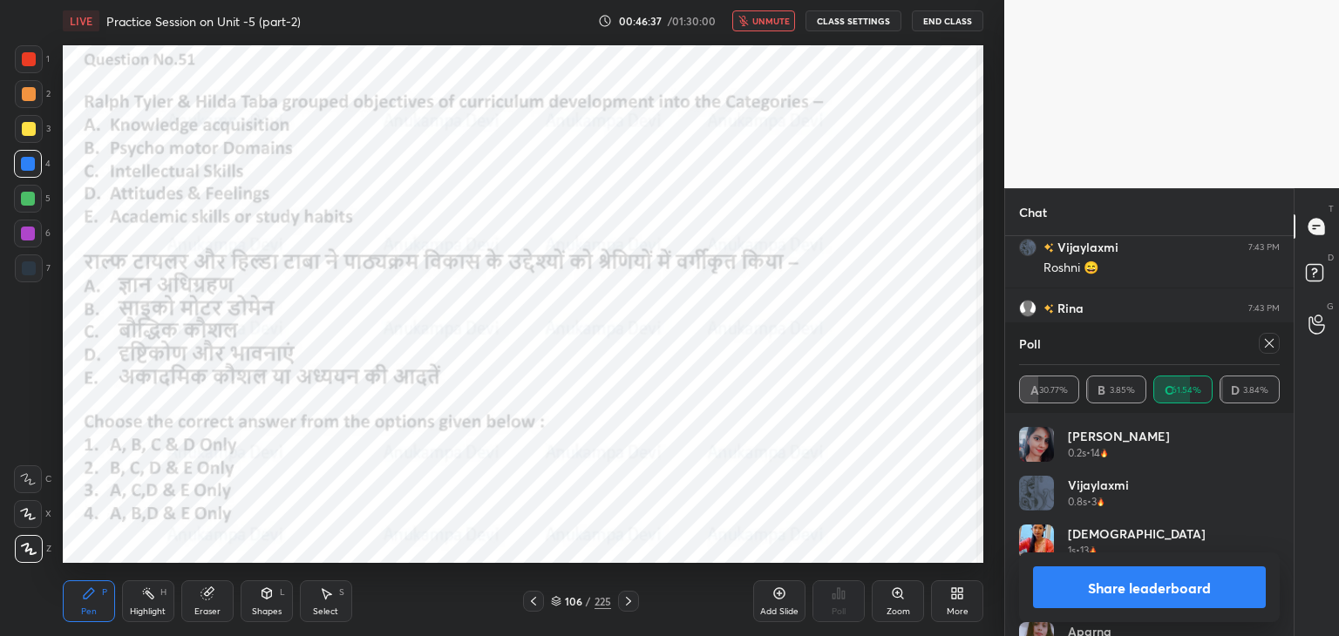
click at [764, 19] on span "unmute" at bounding box center [770, 21] width 37 height 12
drag, startPoint x: 1269, startPoint y: 342, endPoint x: 1246, endPoint y: 345, distance: 22.9
click at [1268, 343] on icon at bounding box center [1269, 343] width 14 height 14
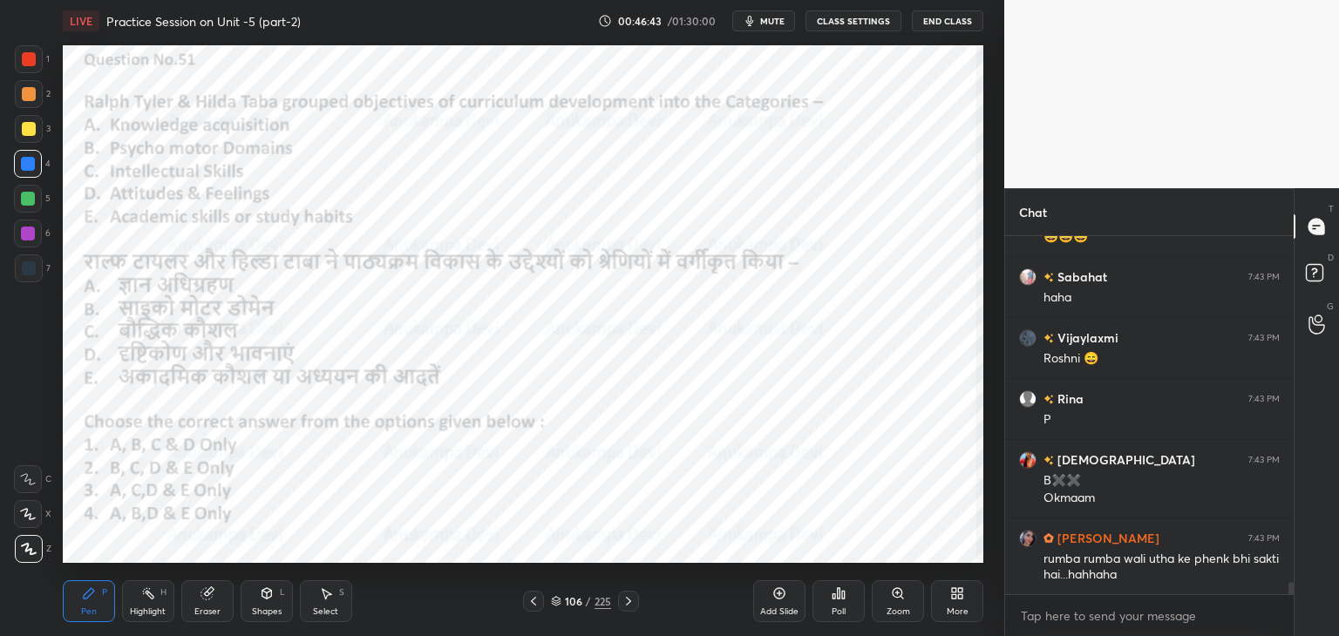
click at [626, 600] on icon at bounding box center [628, 601] width 14 height 14
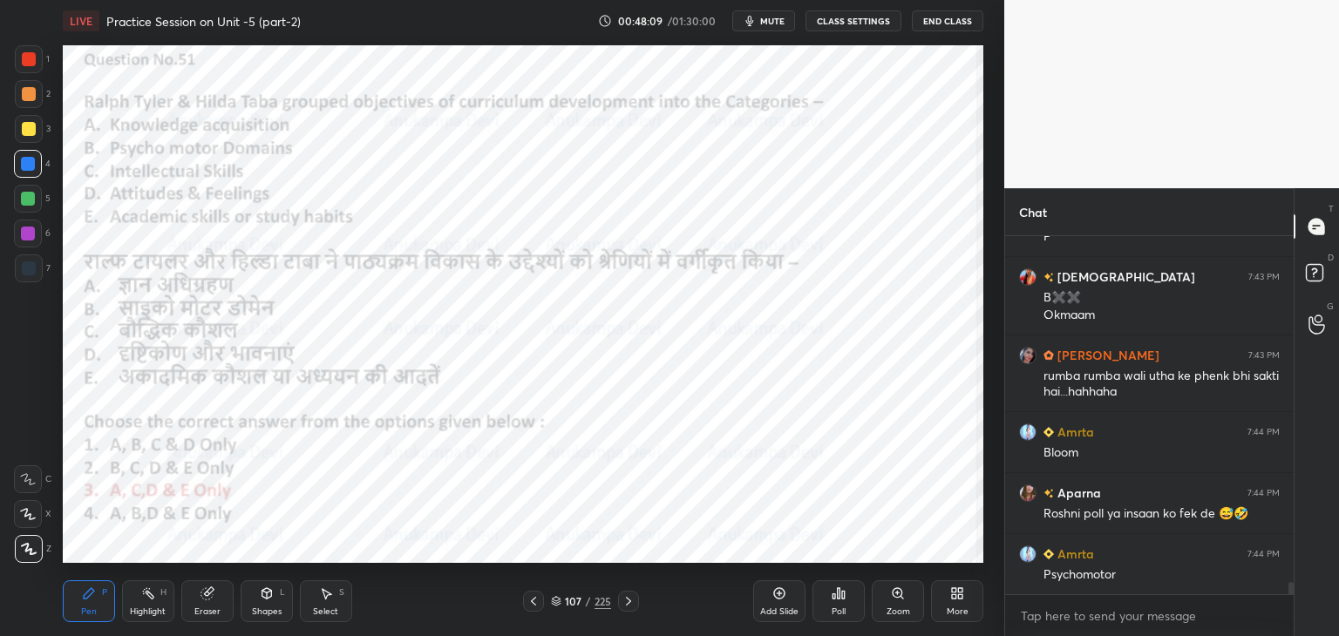
click at [624, 600] on icon at bounding box center [628, 601] width 14 height 14
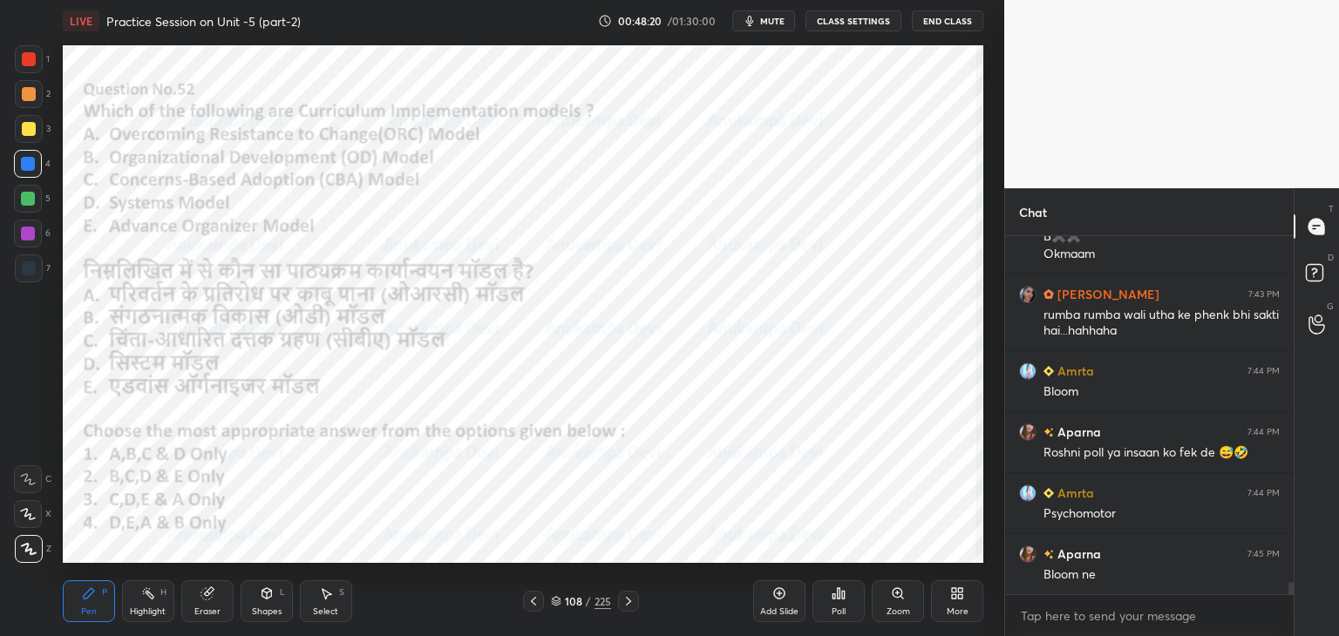
scroll to position [10244, 0]
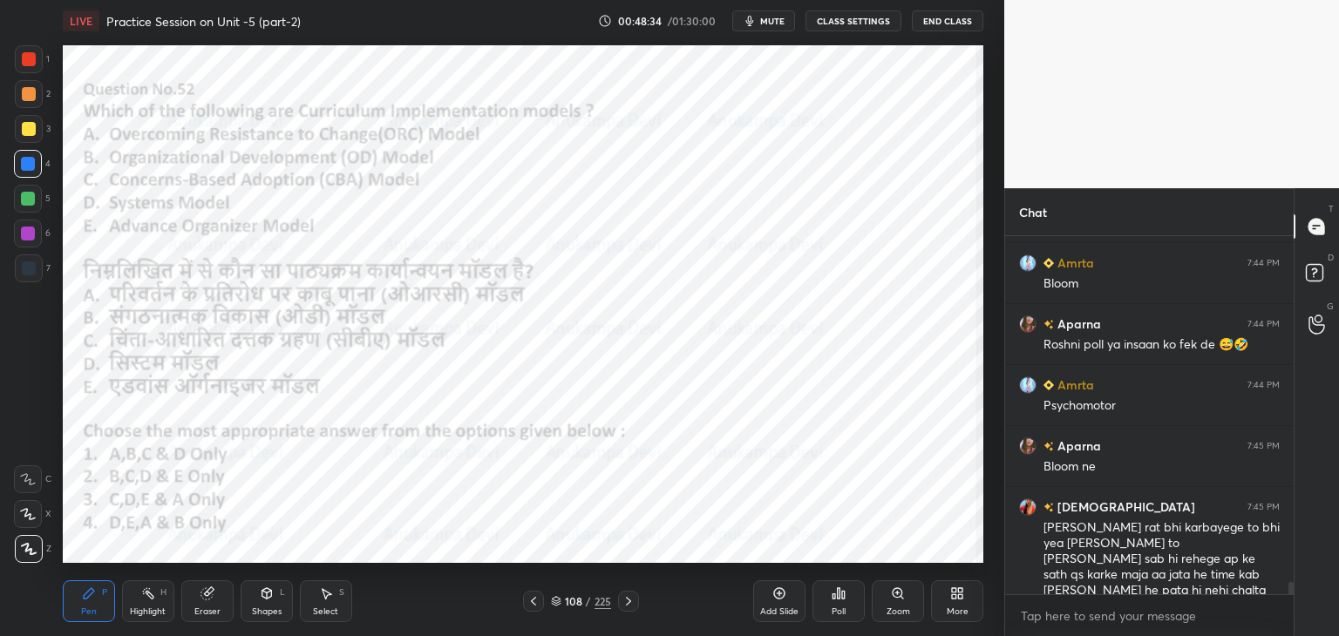
click at [761, 22] on button "mute" at bounding box center [763, 20] width 63 height 21
click at [762, 17] on span "unmute" at bounding box center [770, 21] width 37 height 12
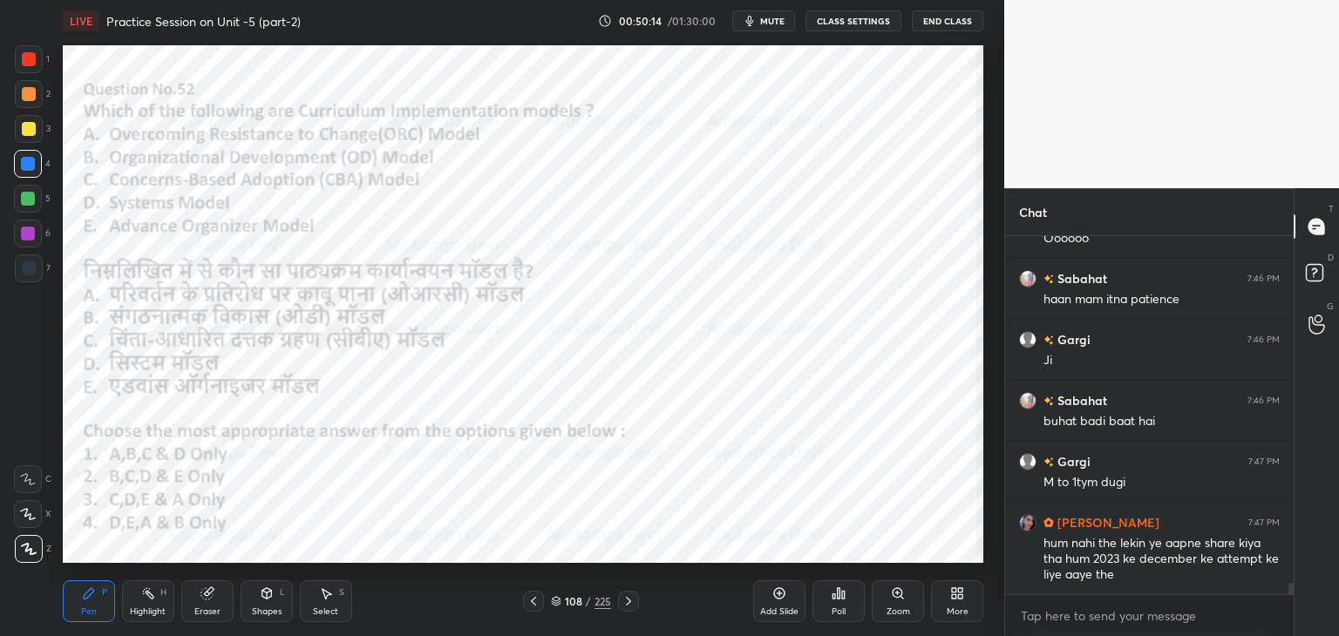
scroll to position [11011, 0]
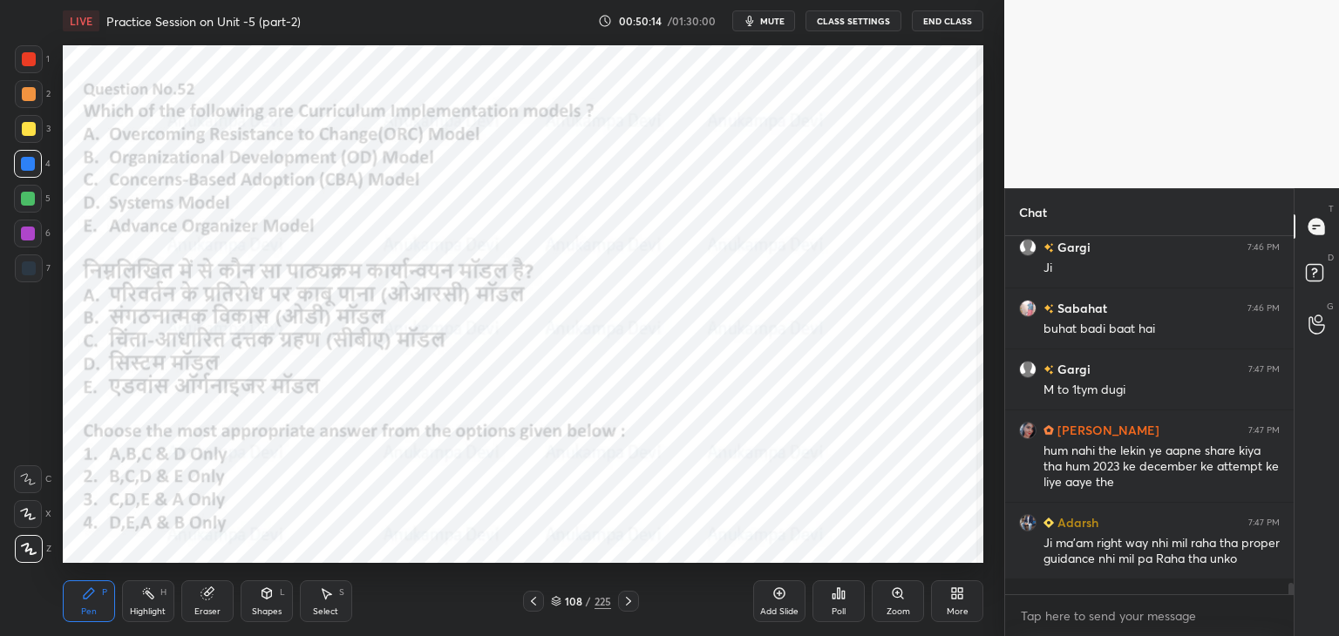
drag, startPoint x: 209, startPoint y: 611, endPoint x: 209, endPoint y: 600, distance: 10.5
click at [209, 612] on div "Eraser" at bounding box center [207, 611] width 26 height 9
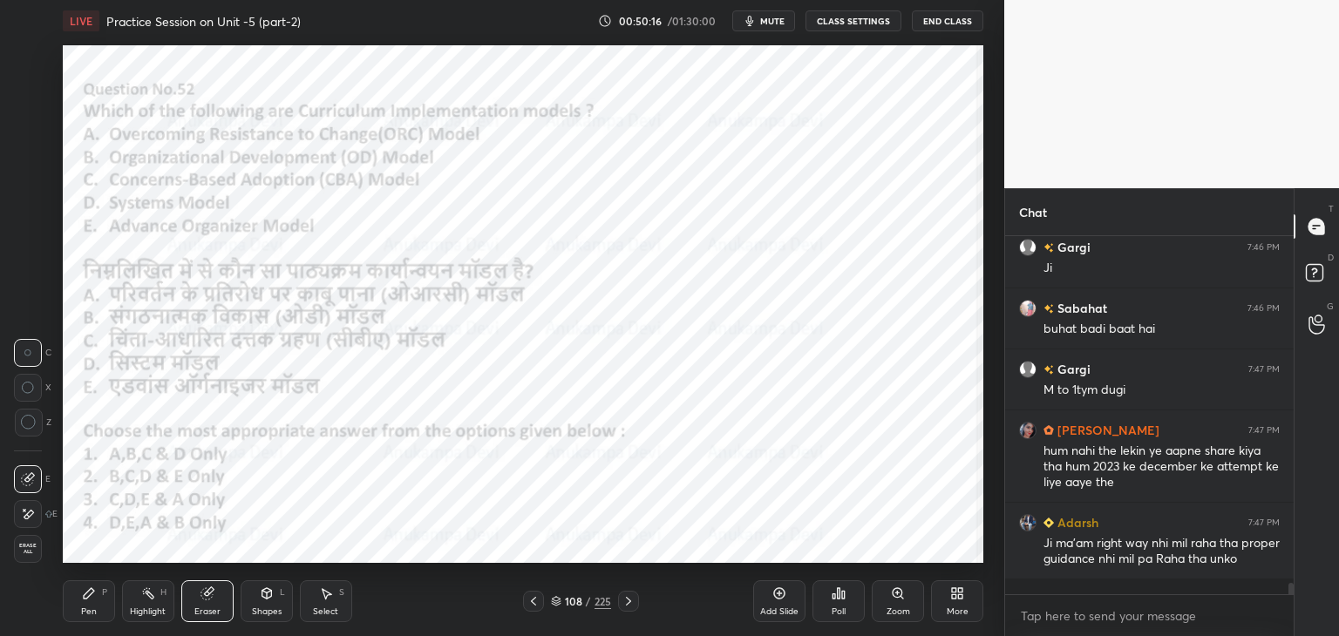
click at [31, 552] on span "Erase all" at bounding box center [28, 549] width 26 height 12
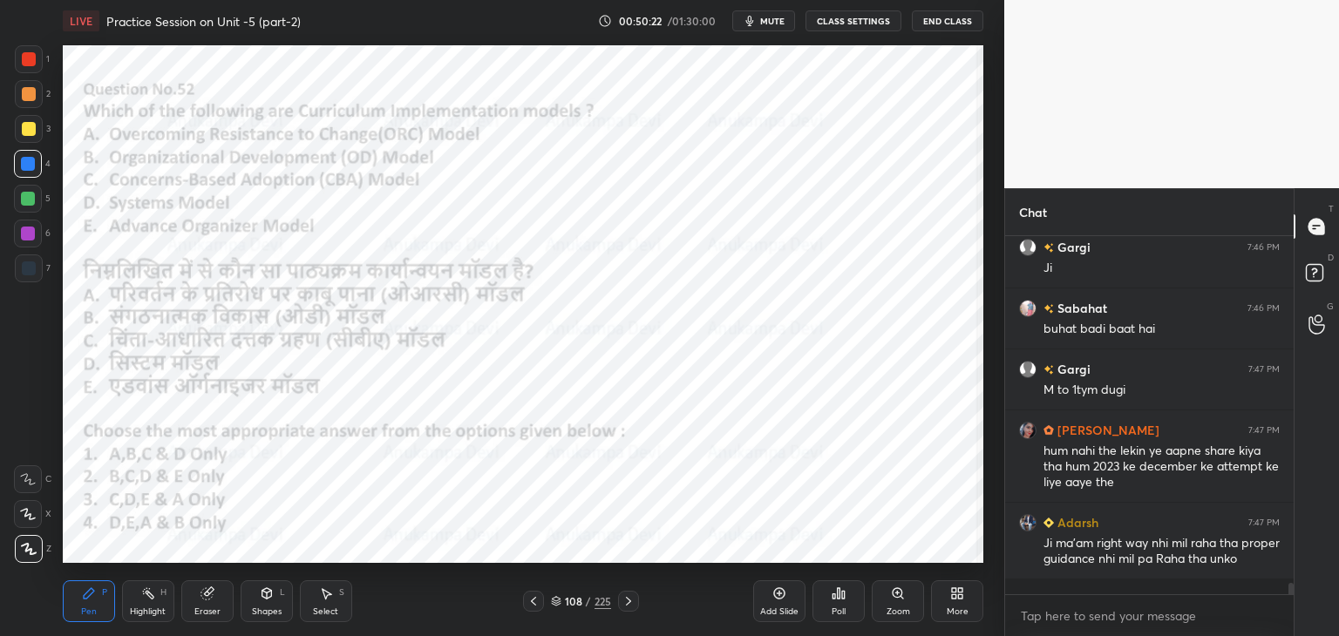
click at [26, 241] on div at bounding box center [28, 234] width 28 height 28
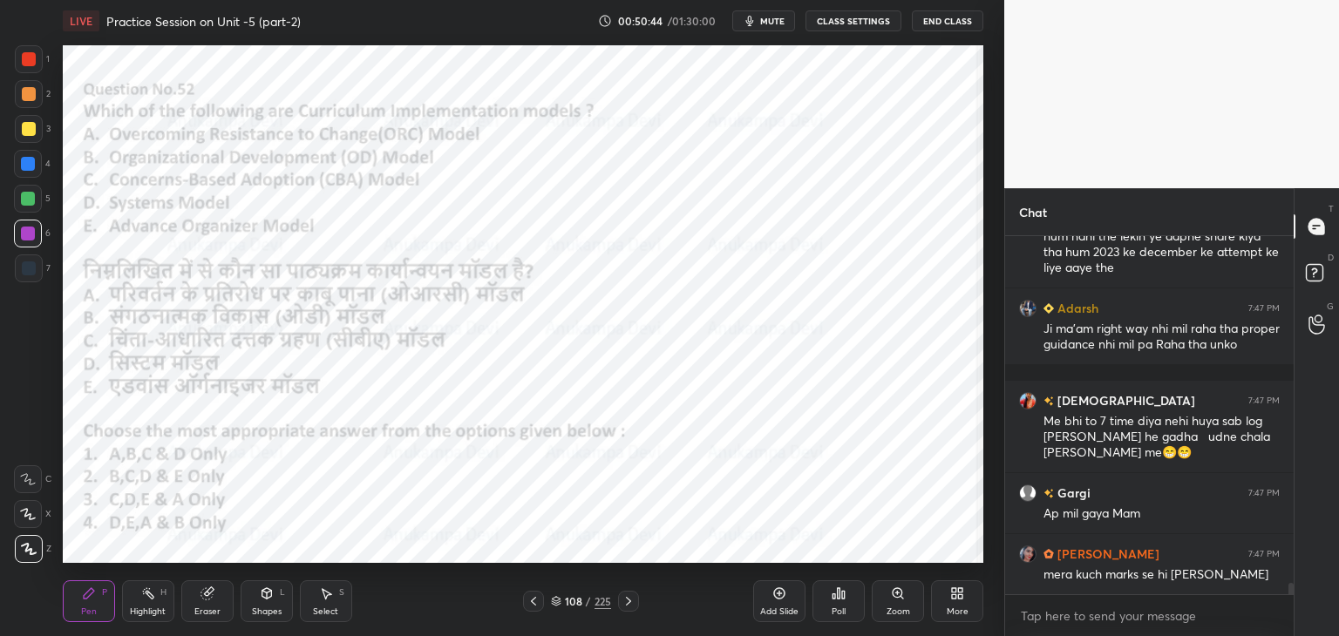
scroll to position [11286, 0]
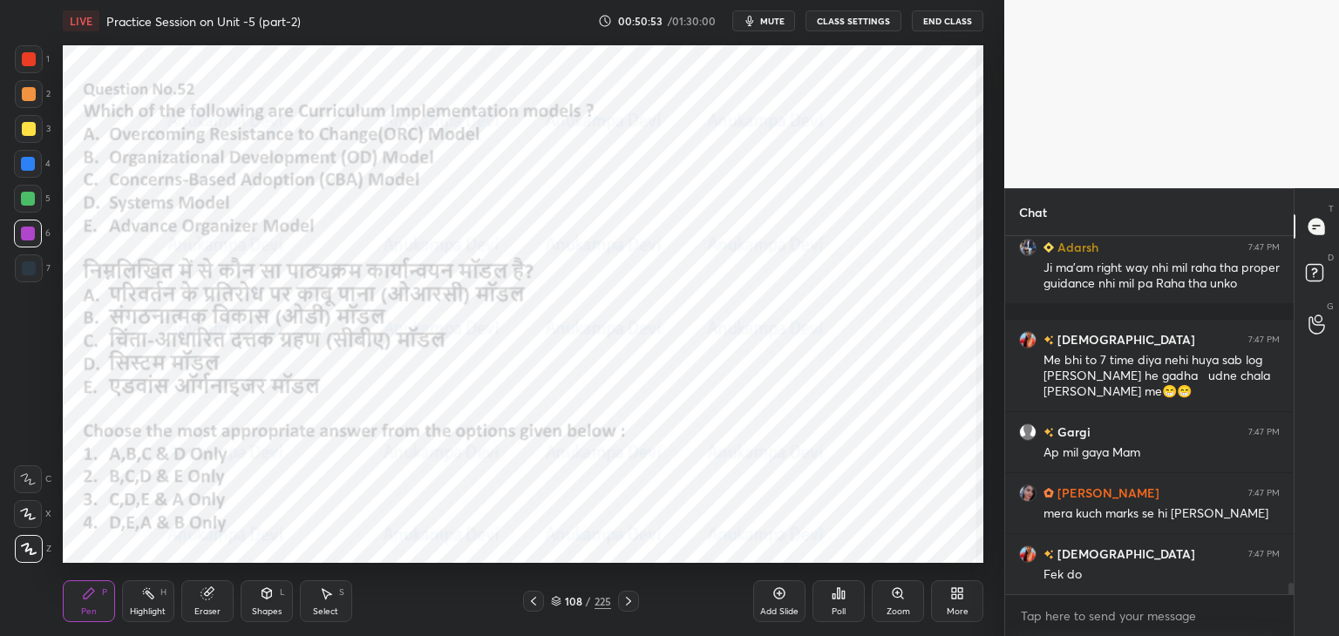
click at [554, 603] on icon at bounding box center [556, 602] width 9 height 3
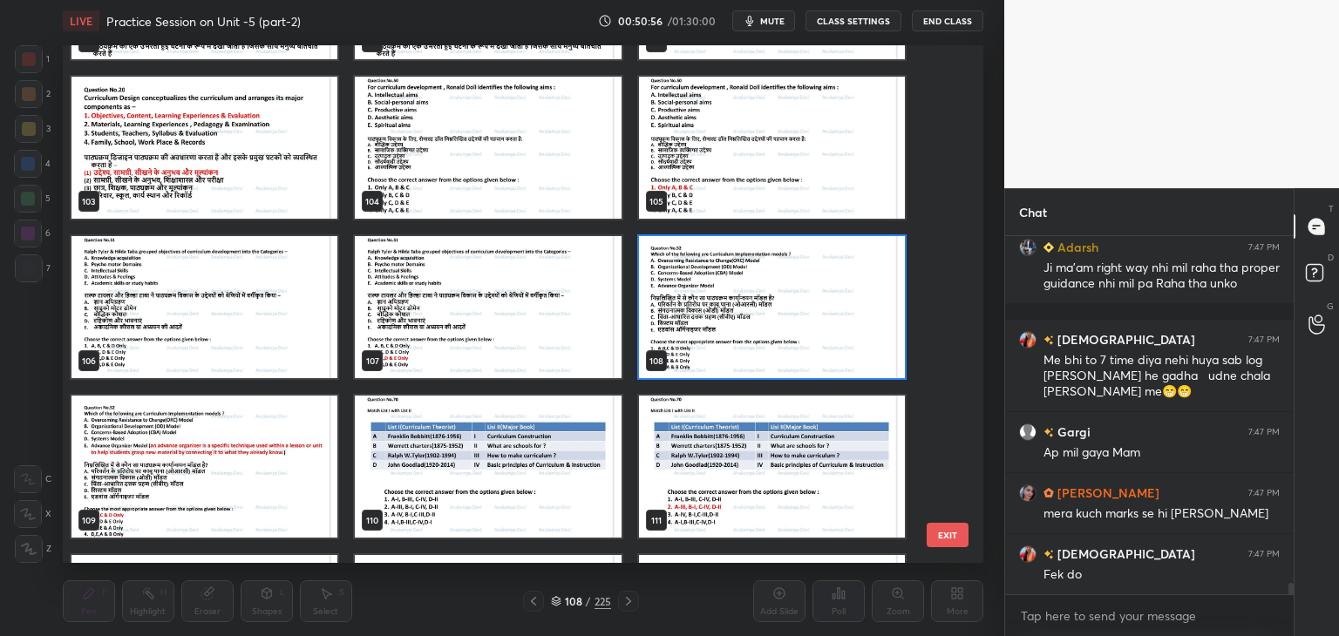
scroll to position [5458, 0]
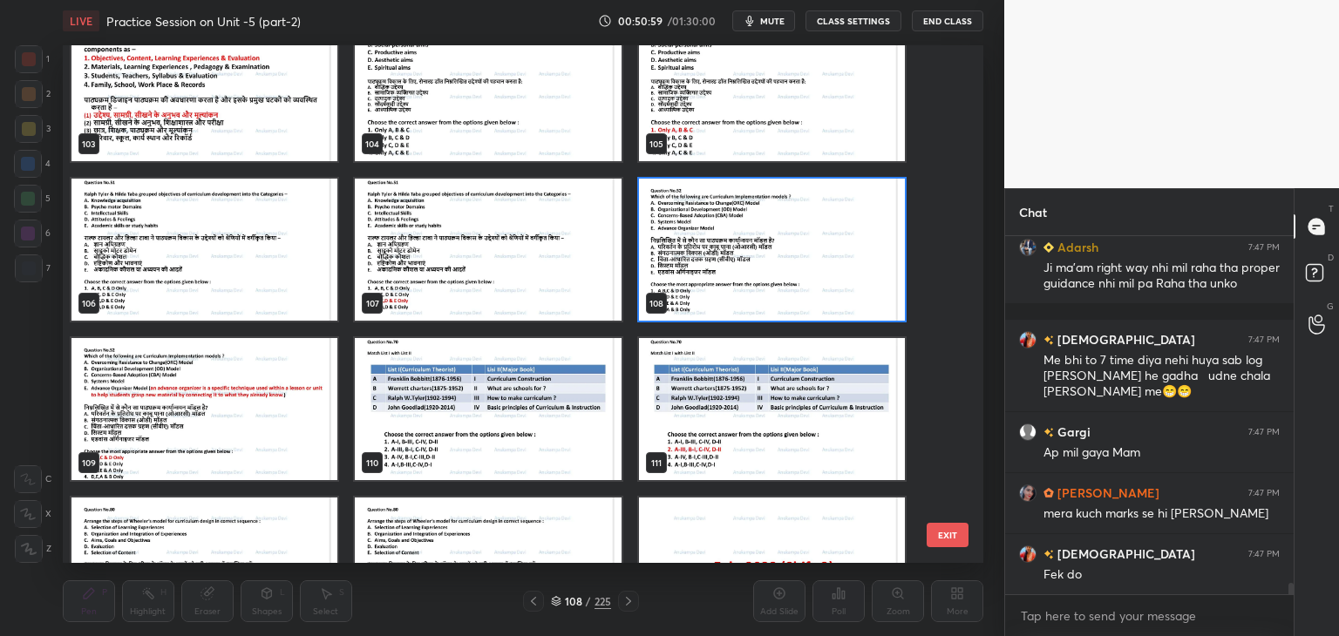
click at [806, 288] on img "grid" at bounding box center [772, 250] width 266 height 142
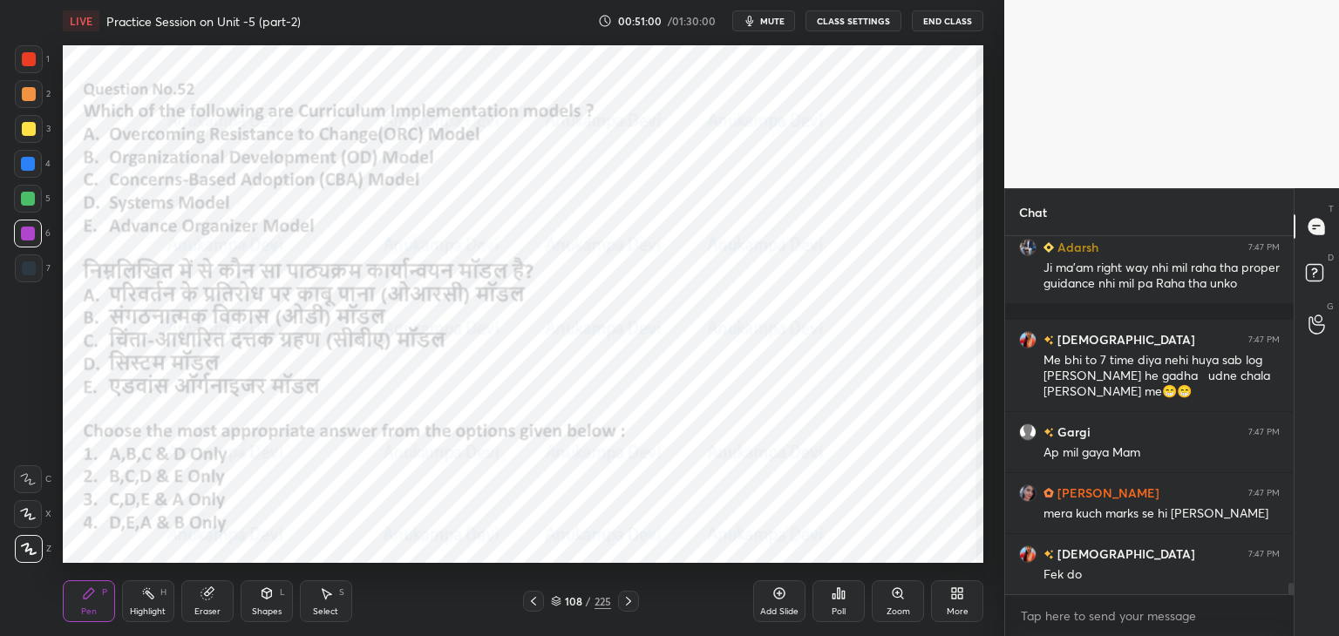
click at [832, 607] on div "Poll" at bounding box center [838, 611] width 14 height 9
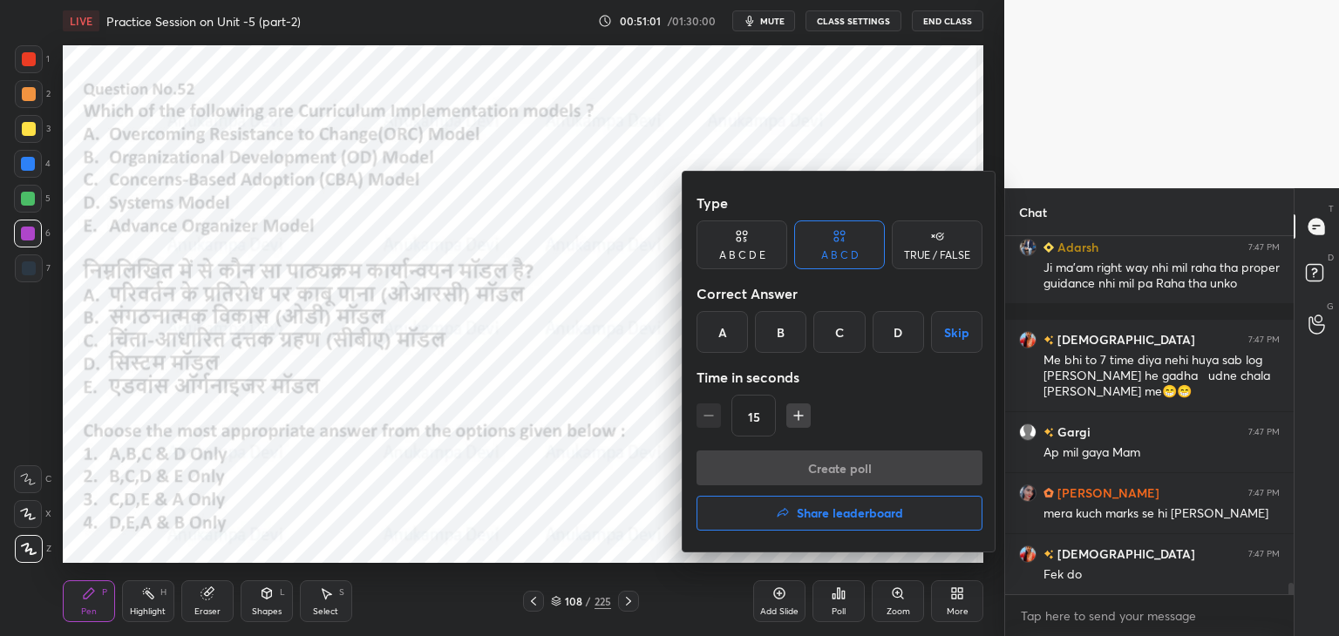
click at [881, 335] on div "D" at bounding box center [897, 332] width 51 height 42
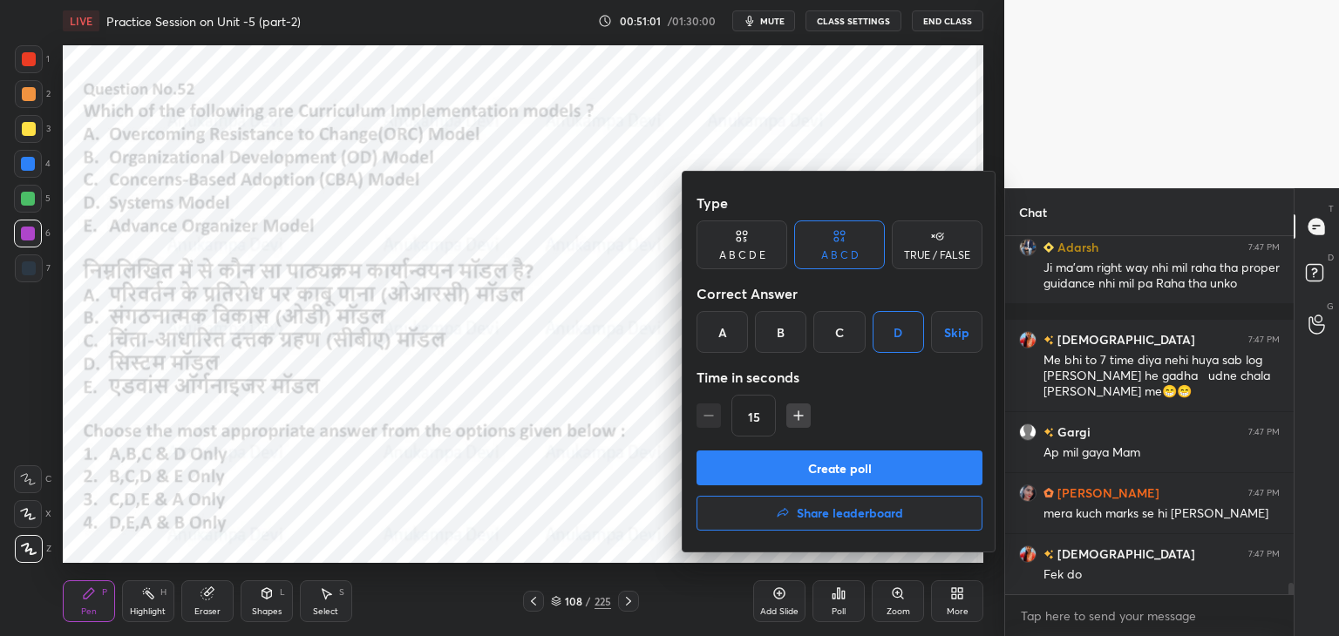
click at [885, 475] on button "Create poll" at bounding box center [839, 468] width 286 height 35
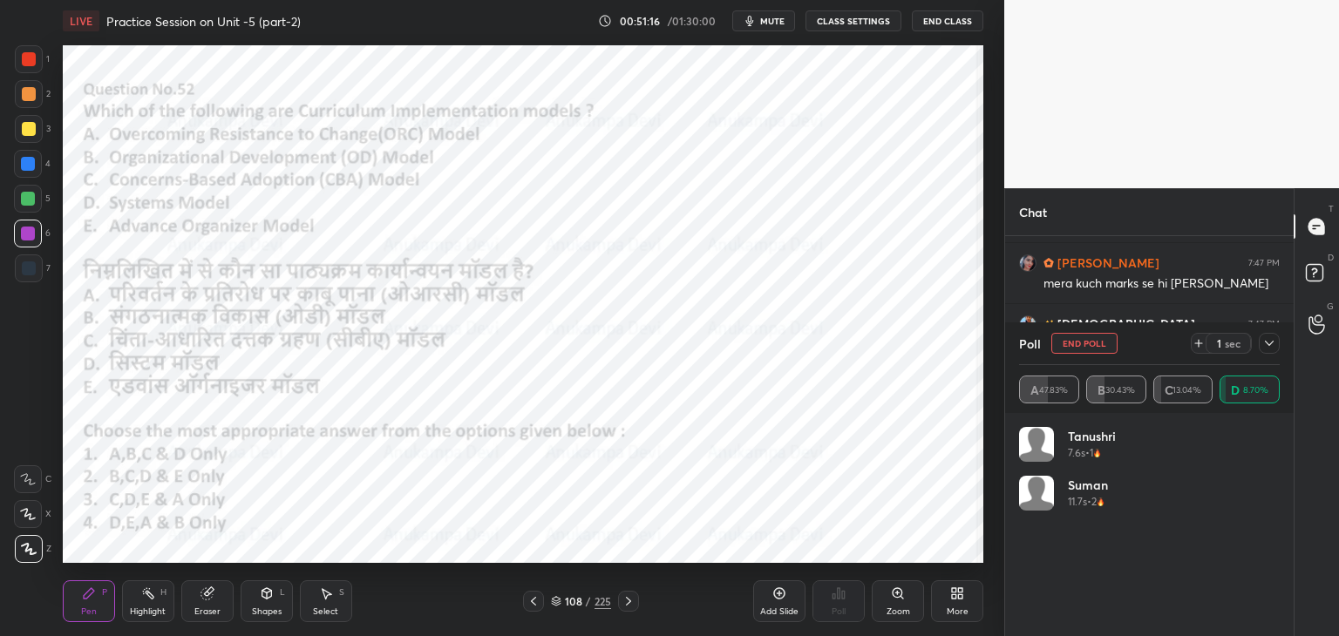
scroll to position [11577, 0]
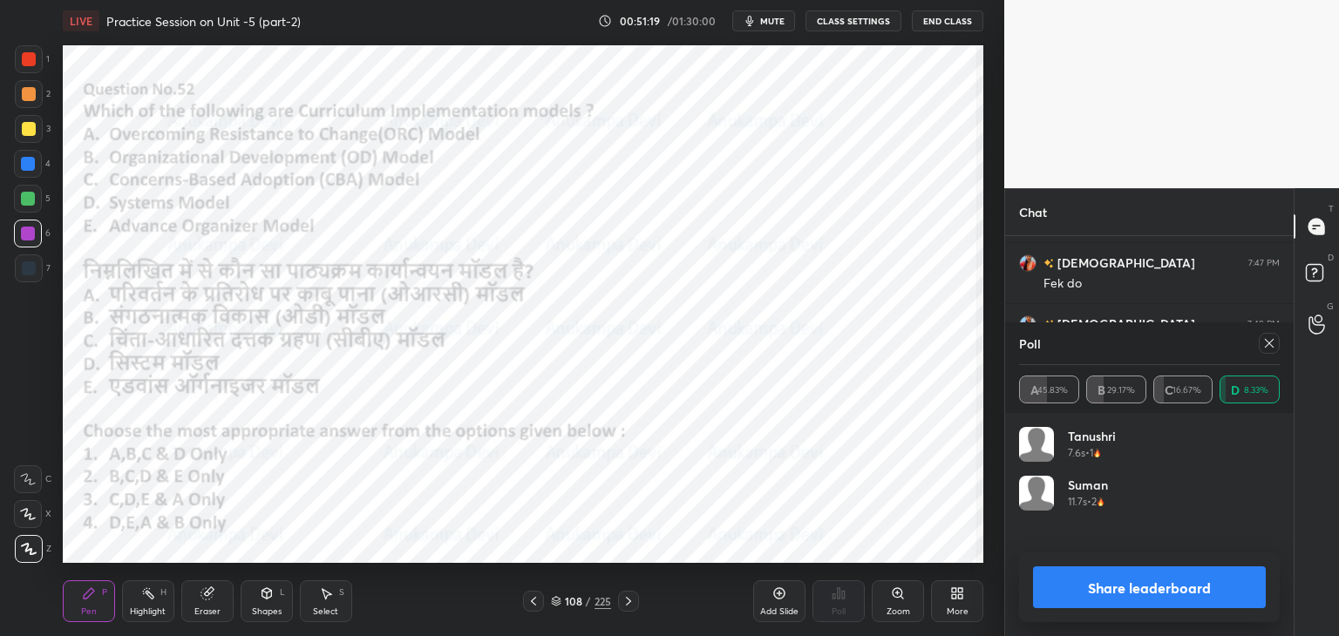
drag, startPoint x: 1265, startPoint y: 343, endPoint x: 1072, endPoint y: 411, distance: 205.4
click at [1264, 343] on icon at bounding box center [1269, 343] width 14 height 14
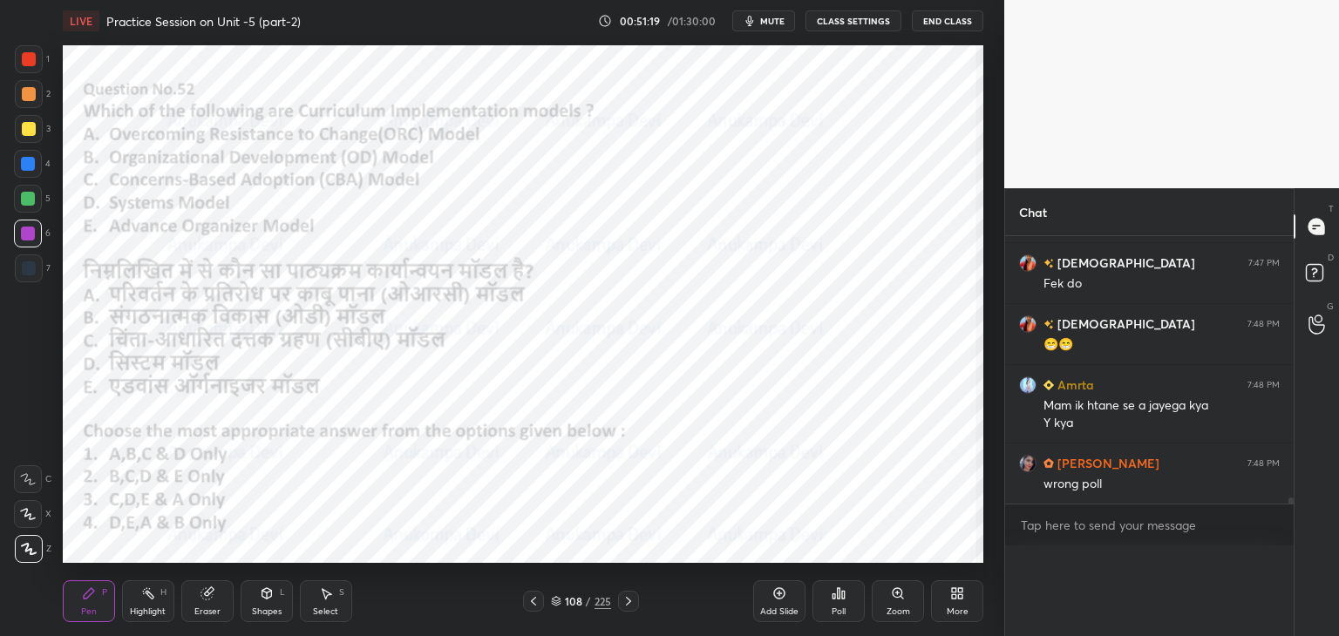
scroll to position [5, 5]
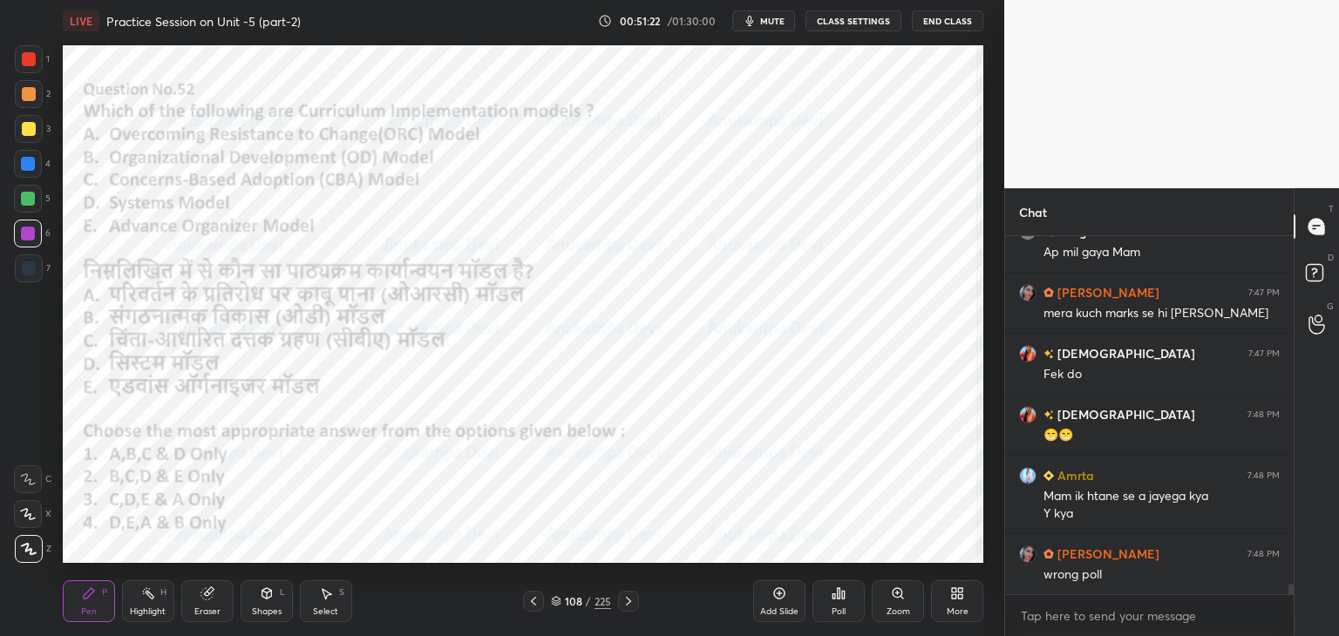
click at [554, 604] on icon at bounding box center [556, 602] width 9 height 3
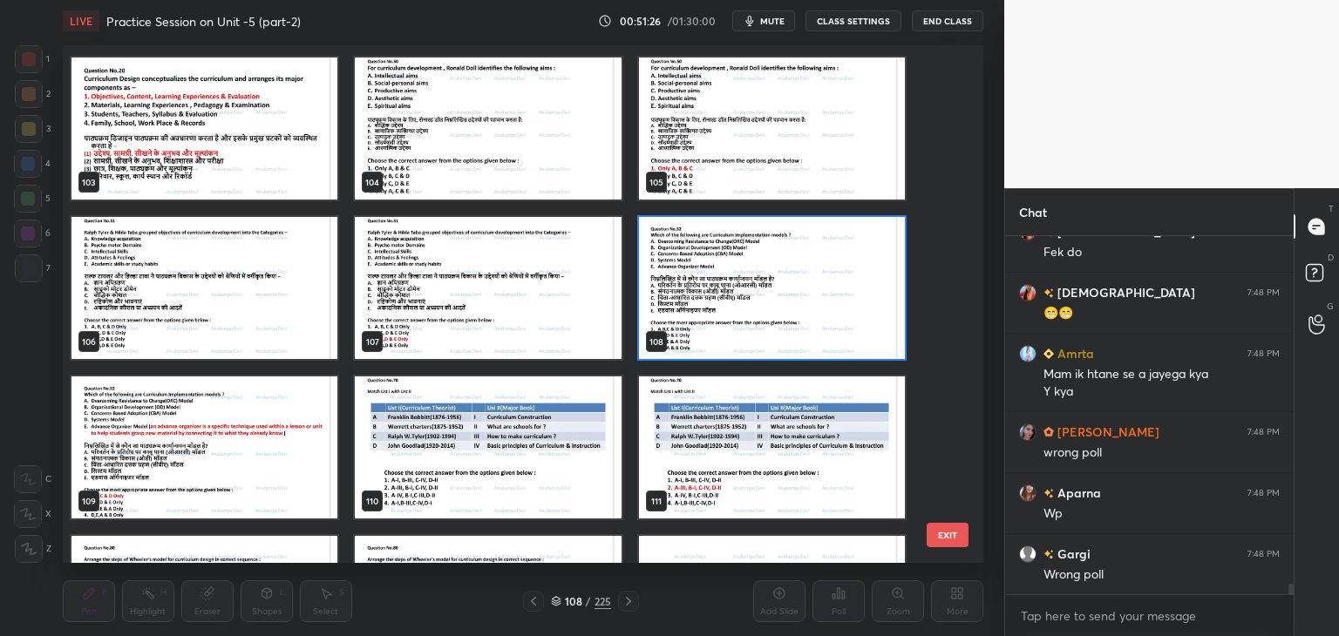
click at [849, 315] on img "grid" at bounding box center [772, 288] width 266 height 142
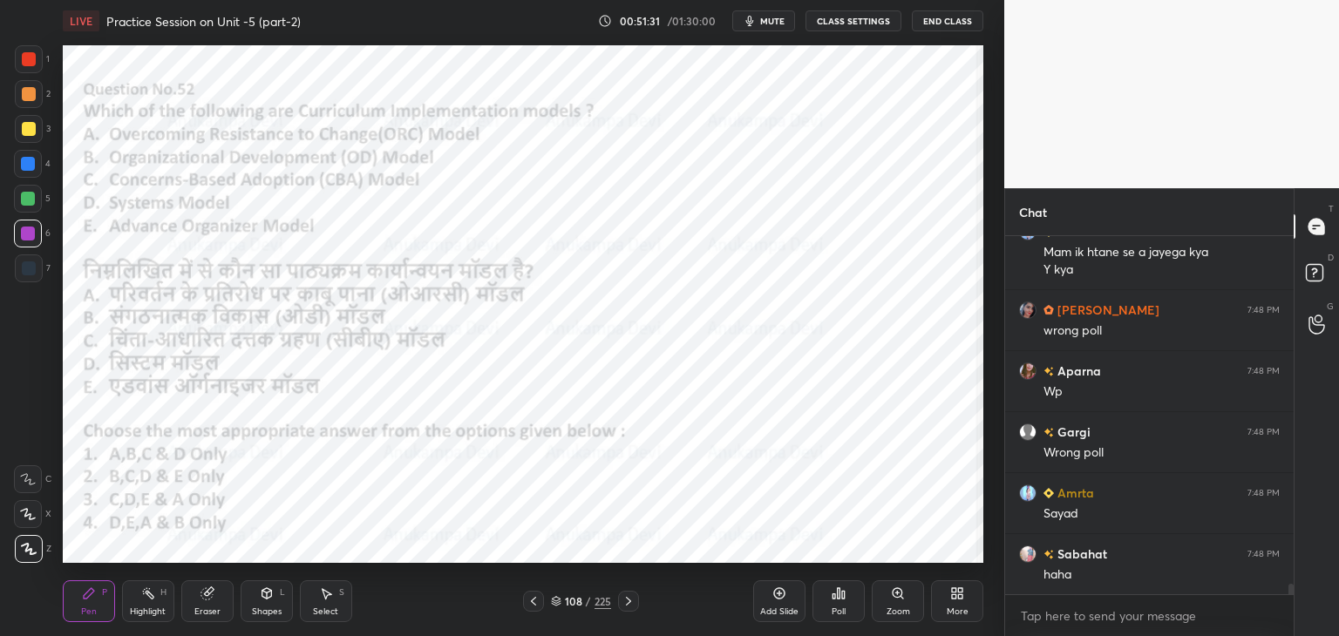
click at [840, 600] on div "Poll" at bounding box center [838, 601] width 52 height 42
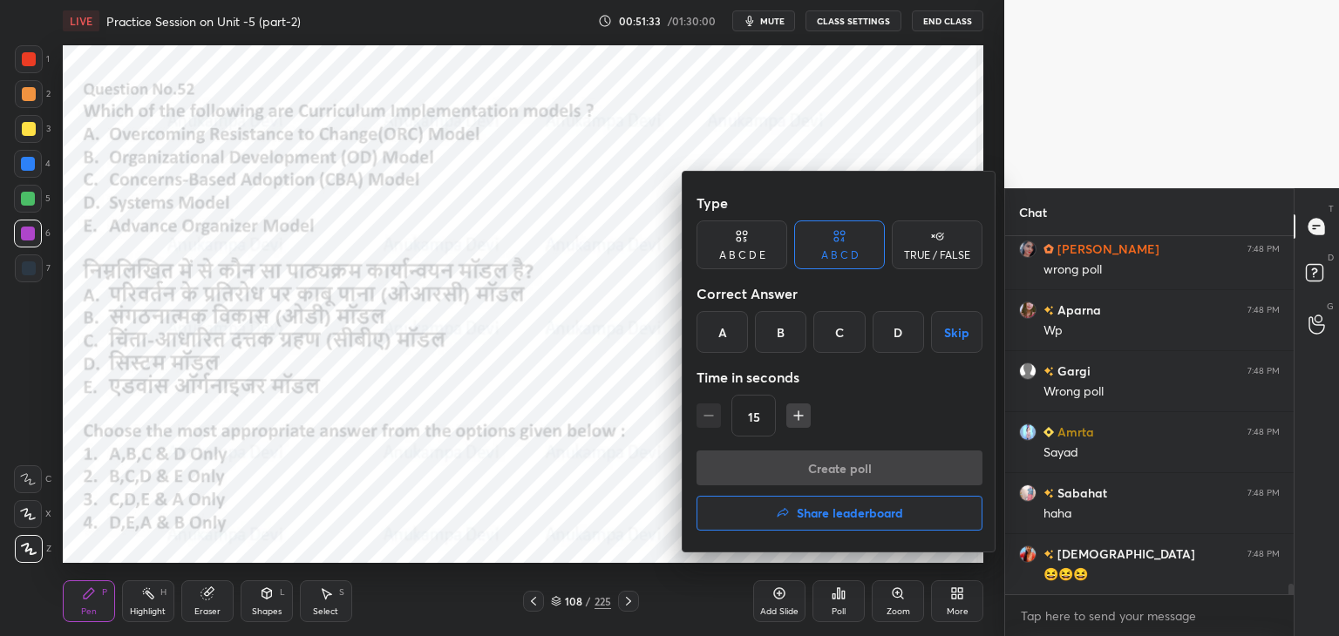
click at [725, 343] on div "A" at bounding box center [721, 332] width 51 height 42
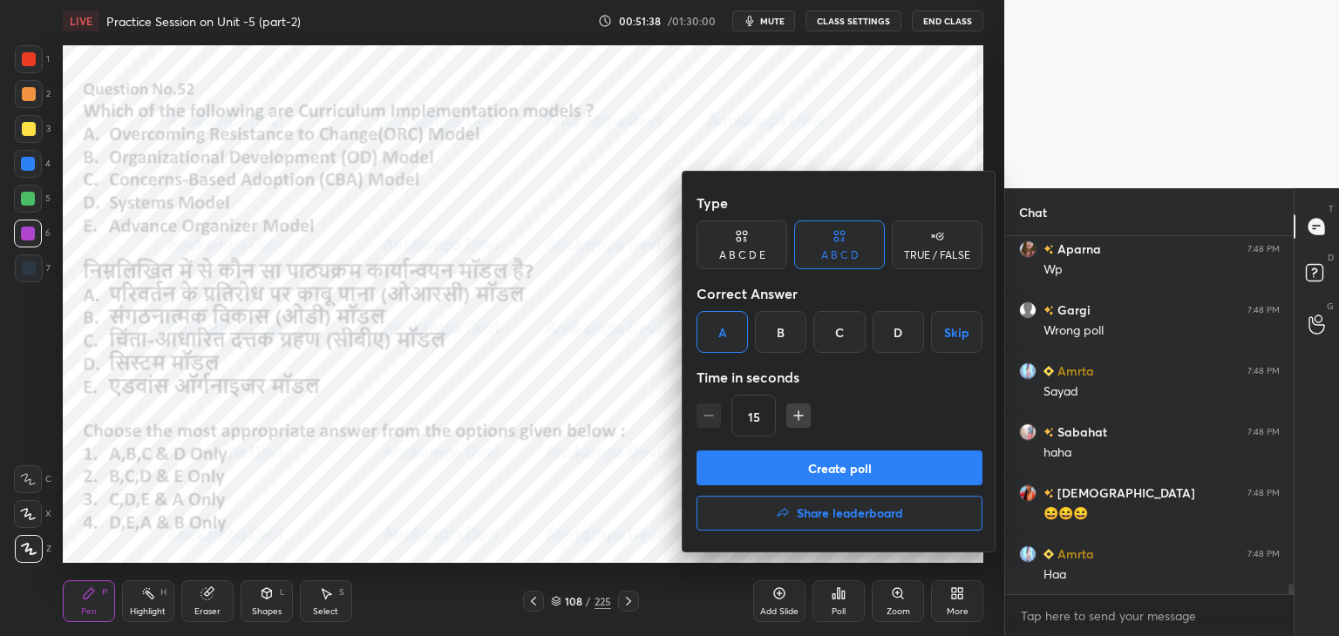
click at [862, 474] on button "Create poll" at bounding box center [839, 468] width 286 height 35
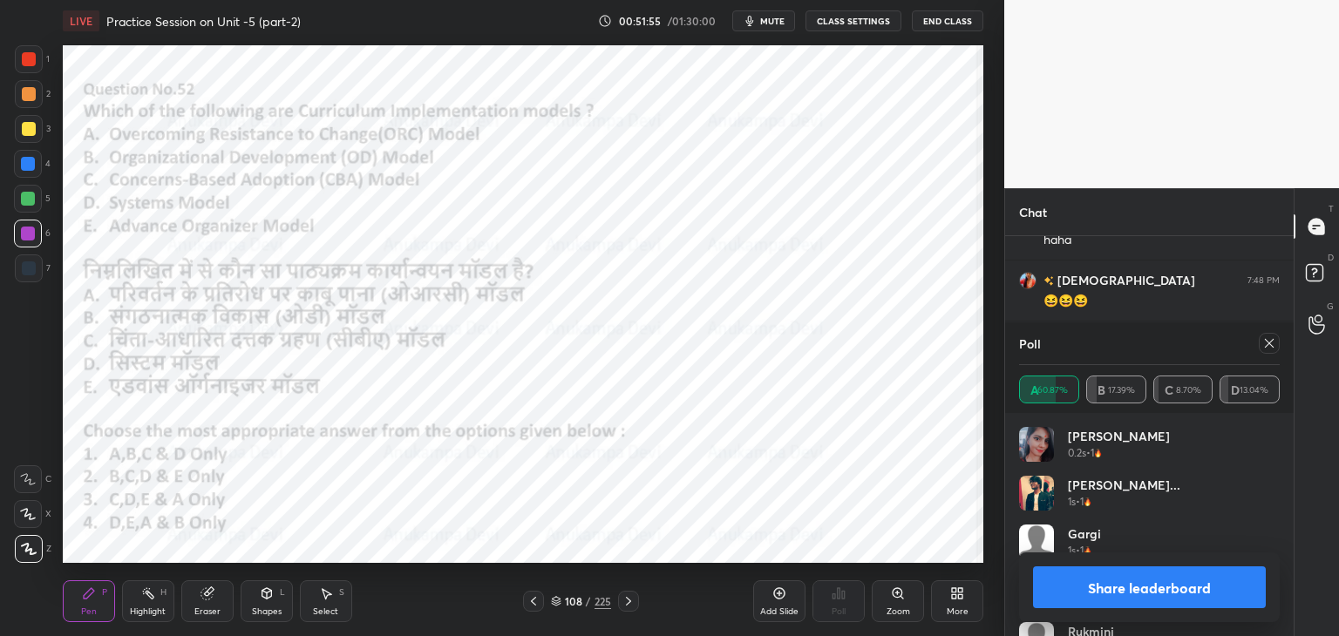
click at [1265, 345] on icon at bounding box center [1269, 343] width 14 height 14
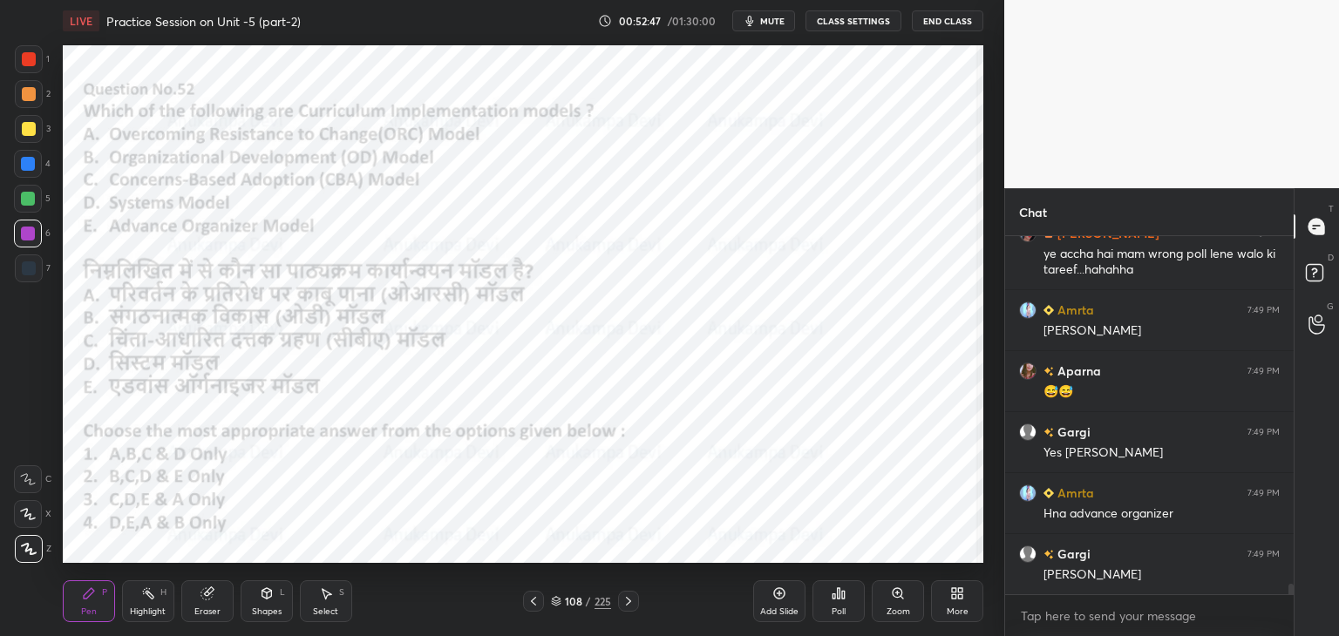
click at [624, 600] on icon at bounding box center [628, 601] width 14 height 14
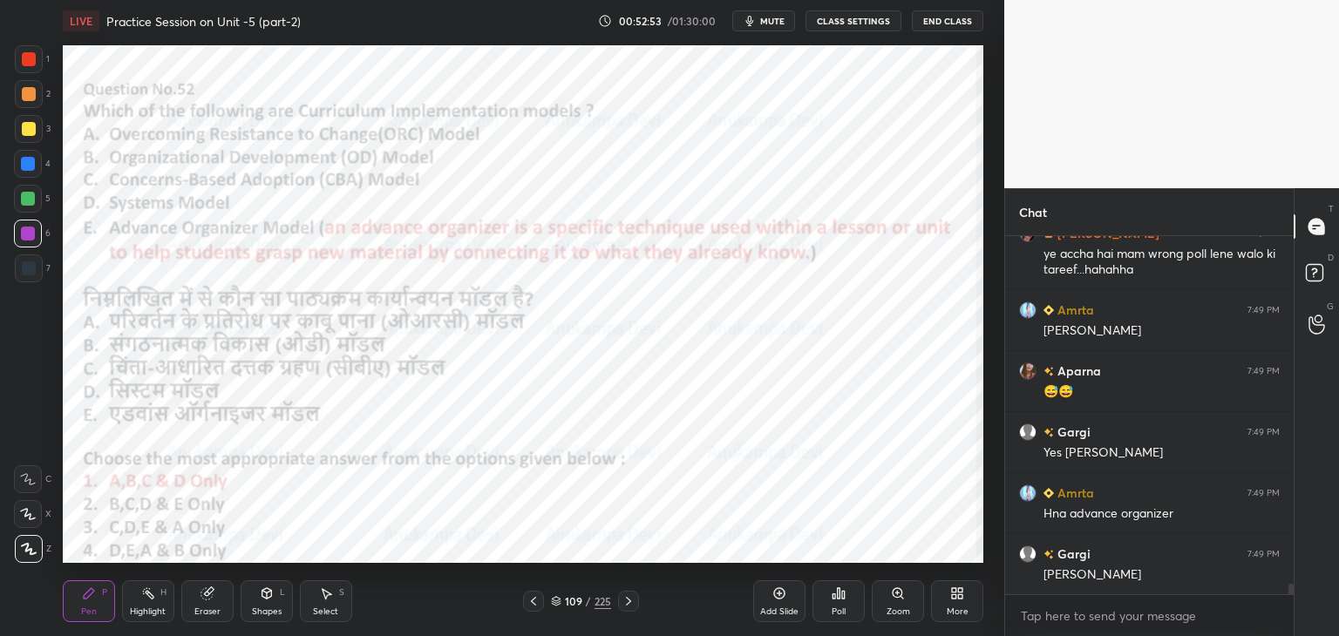
scroll to position [12479, 0]
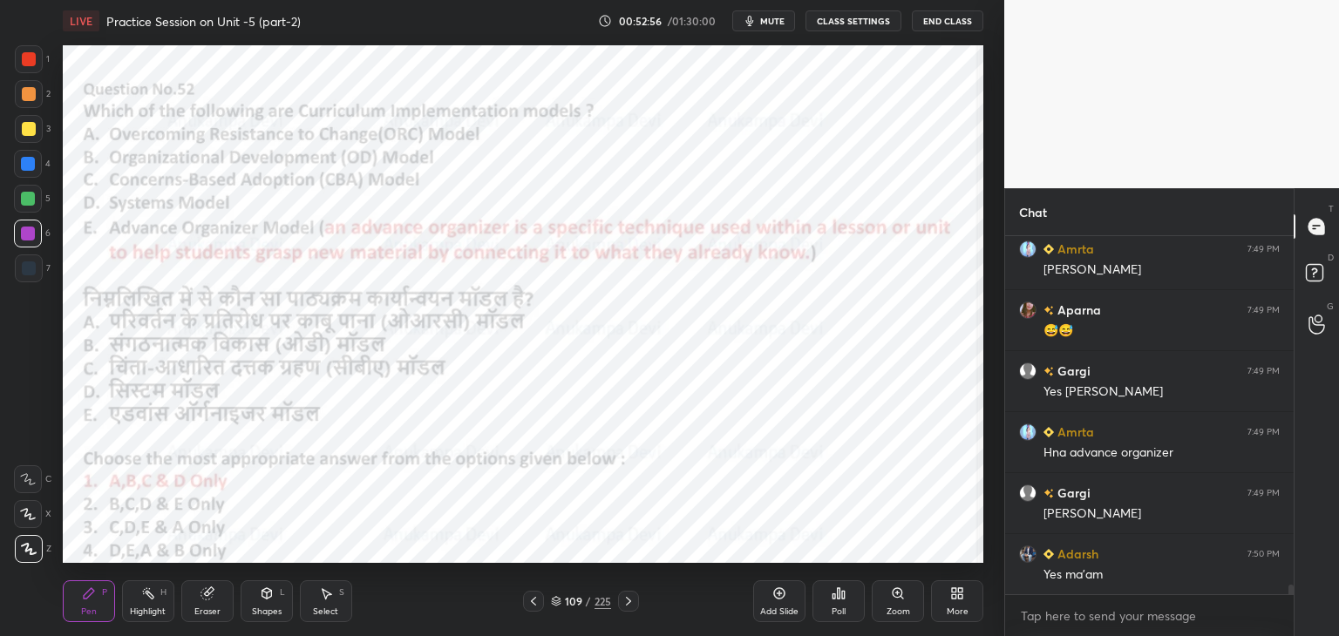
drag, startPoint x: 631, startPoint y: 600, endPoint x: 627, endPoint y: 565, distance: 36.0
click at [631, 597] on icon at bounding box center [628, 601] width 14 height 14
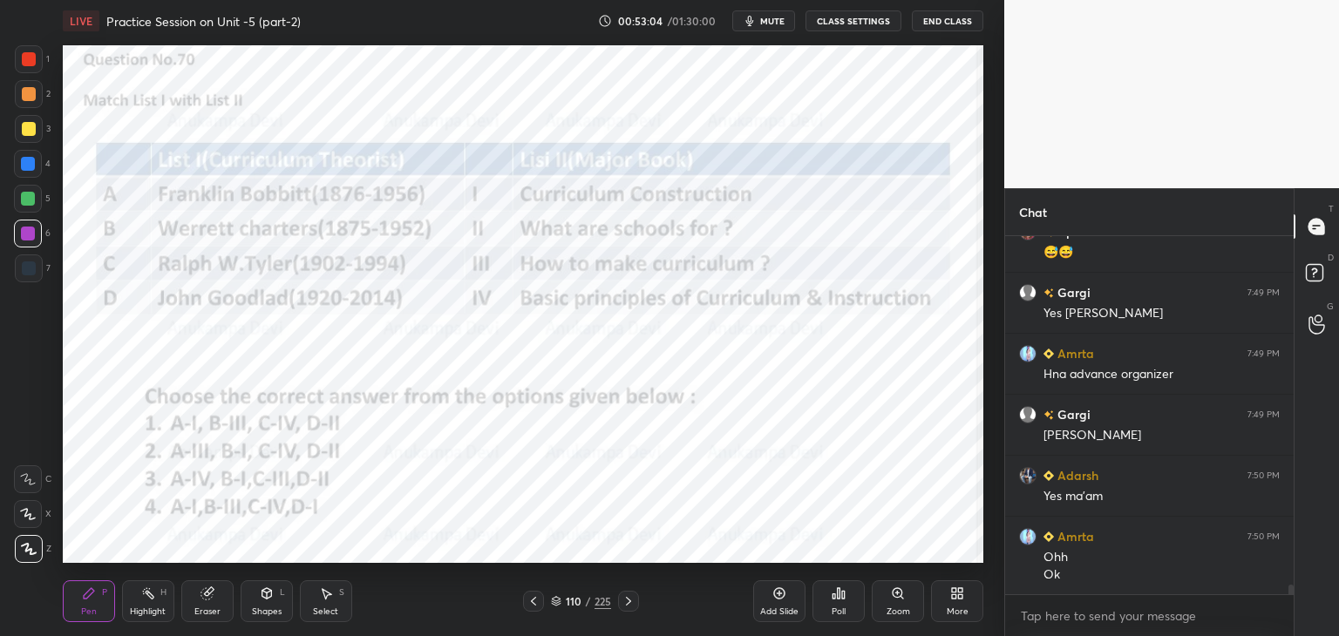
scroll to position [12618, 0]
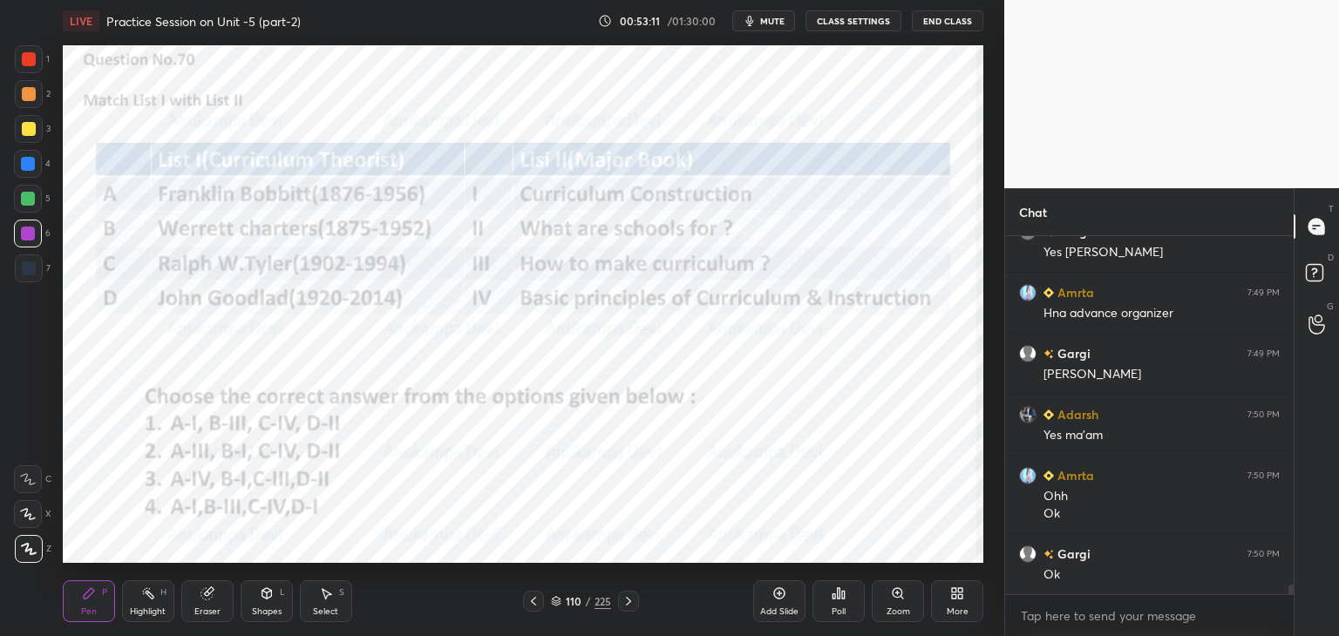
click at [556, 602] on icon at bounding box center [556, 601] width 10 height 10
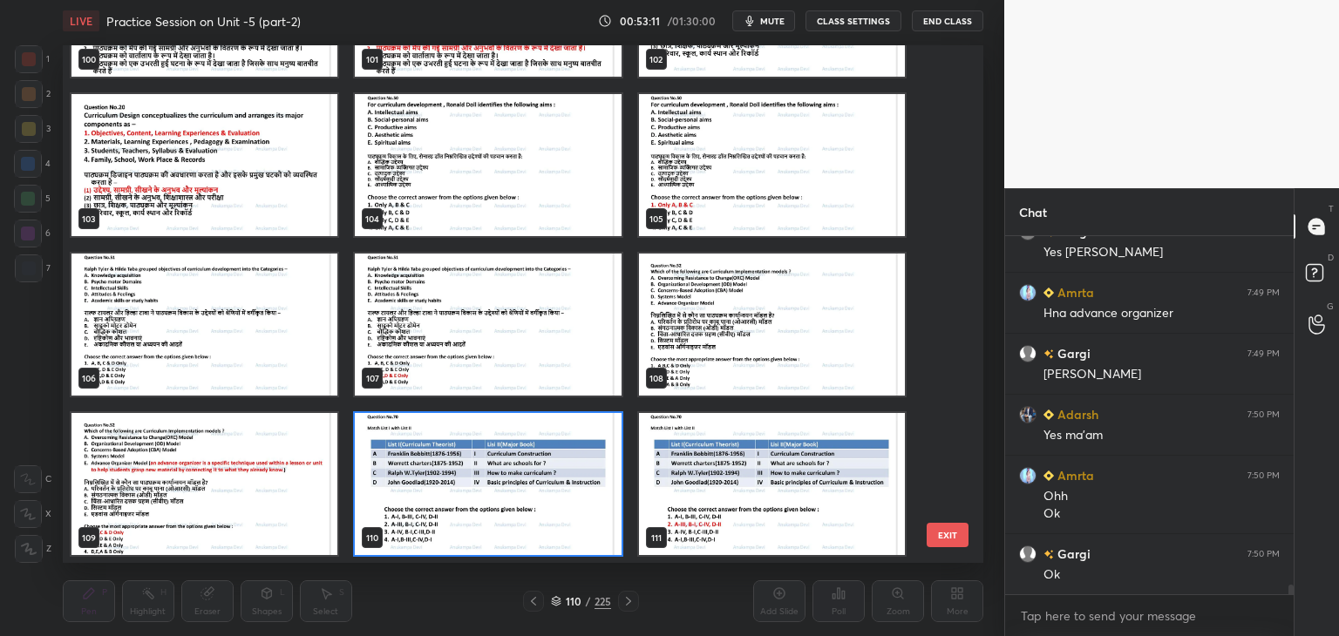
scroll to position [512, 912]
click at [580, 532] on img "grid" at bounding box center [488, 484] width 266 height 142
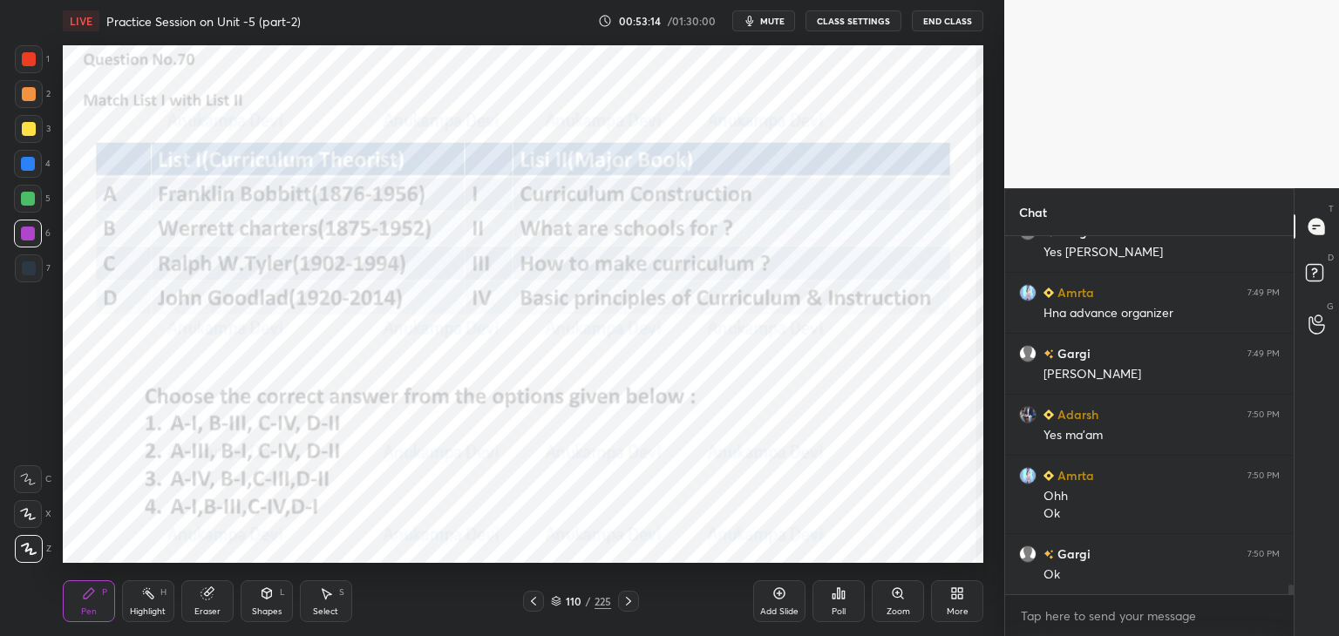
drag, startPoint x: 765, startPoint y: 19, endPoint x: 764, endPoint y: 42, distance: 22.7
click at [765, 20] on span "mute" at bounding box center [772, 21] width 24 height 12
click at [774, 20] on span "unmute" at bounding box center [770, 21] width 37 height 12
click at [838, 600] on div "Poll" at bounding box center [838, 601] width 52 height 42
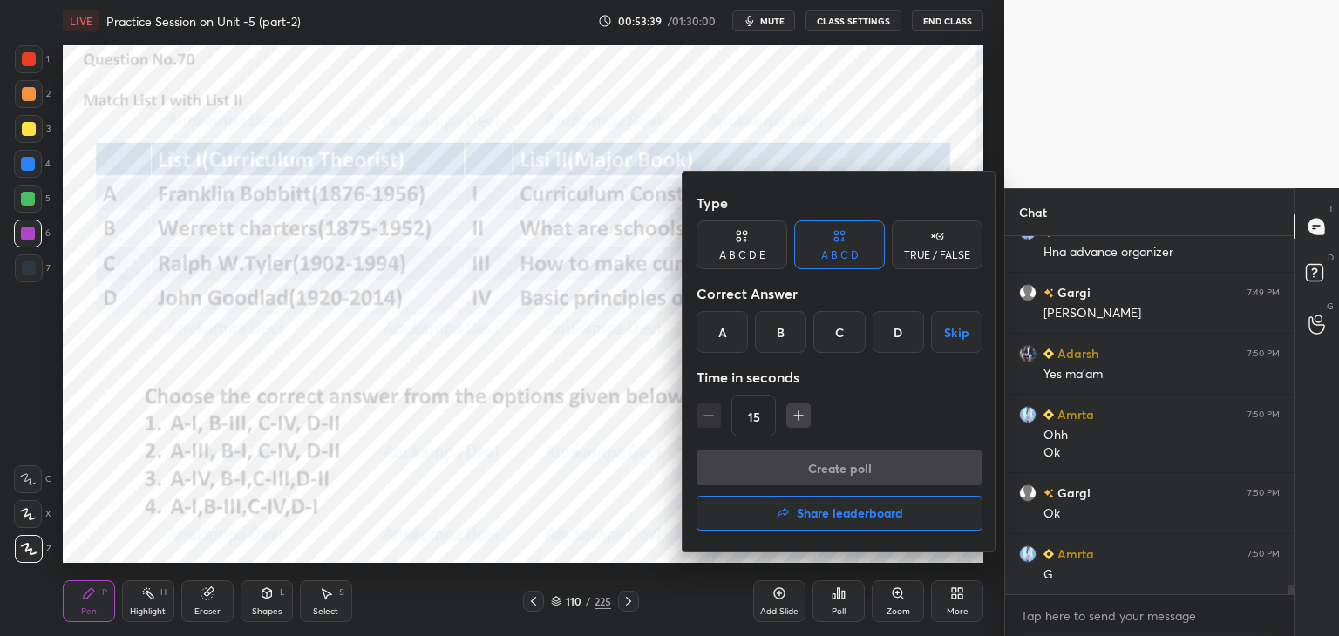
click at [784, 332] on div "B" at bounding box center [780, 332] width 51 height 42
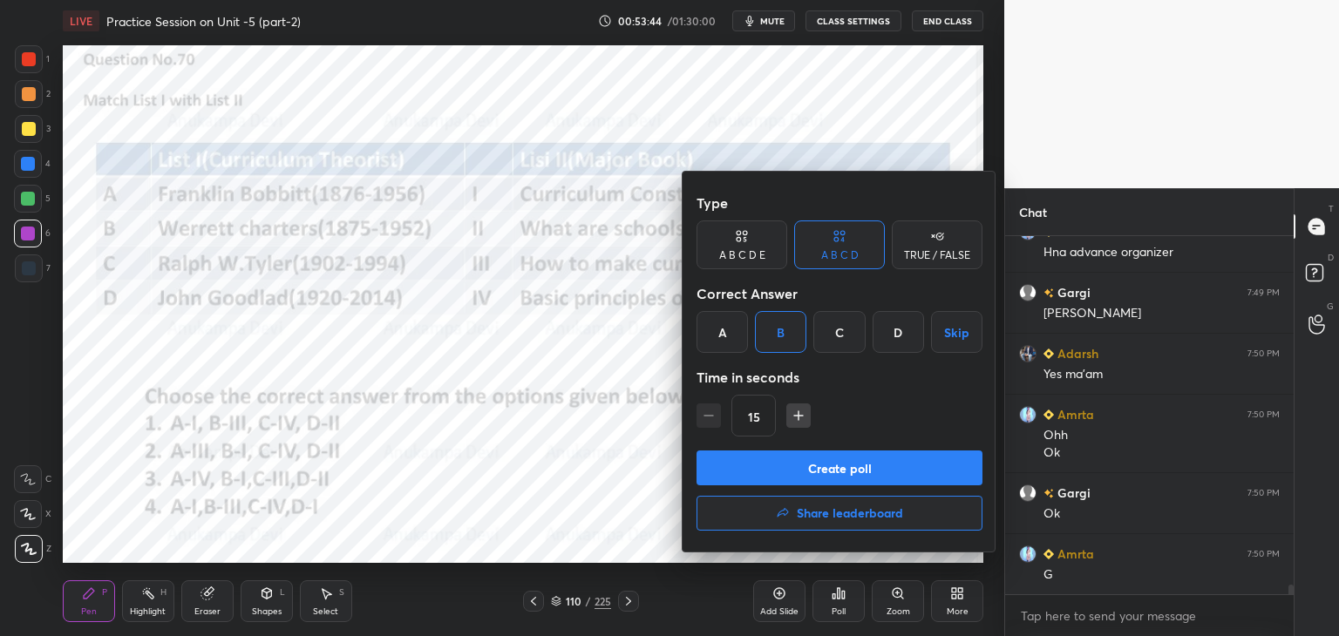
drag, startPoint x: 851, startPoint y: 467, endPoint x: 845, endPoint y: 444, distance: 24.5
click at [851, 466] on button "Create poll" at bounding box center [839, 468] width 286 height 35
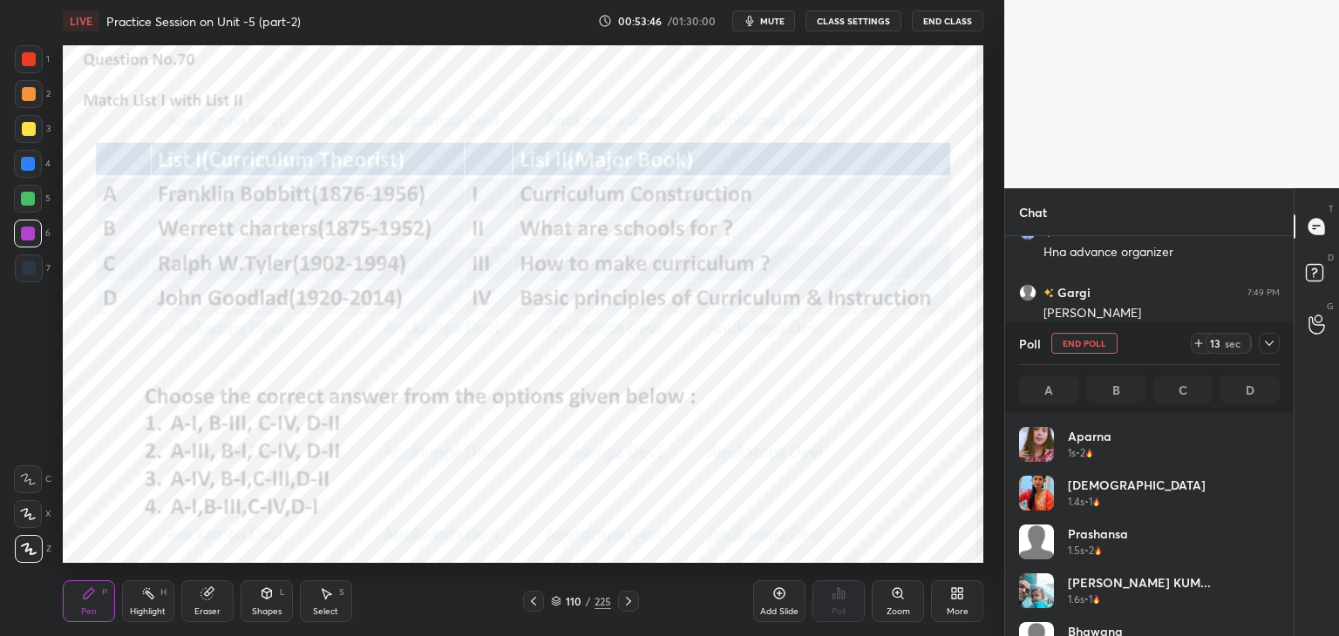
scroll to position [204, 255]
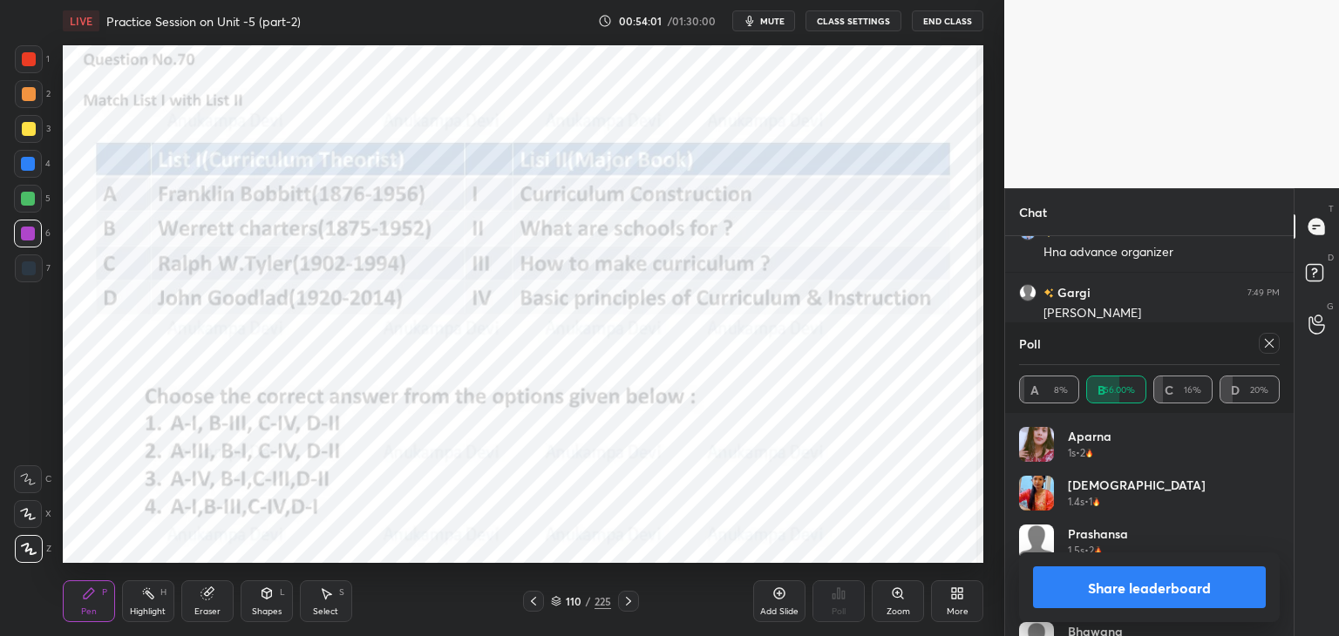
drag, startPoint x: 1273, startPoint y: 343, endPoint x: 1258, endPoint y: 339, distance: 16.1
click at [1265, 339] on icon at bounding box center [1269, 343] width 14 height 14
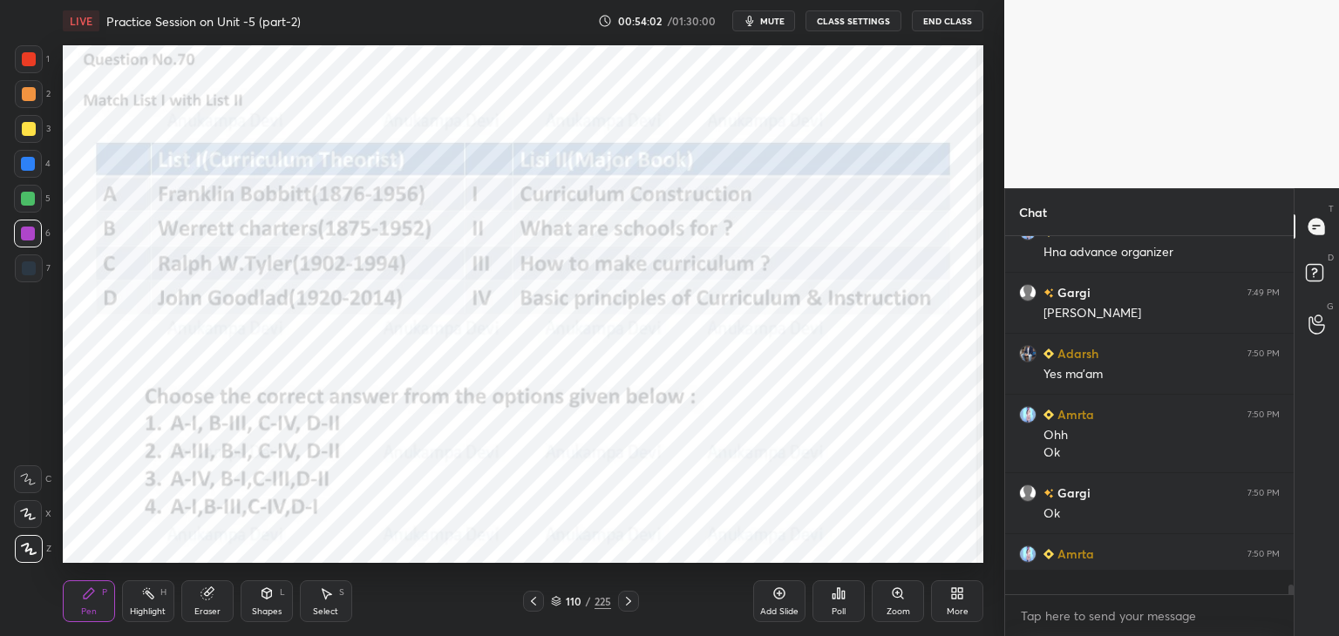
scroll to position [5, 5]
click at [629, 601] on icon at bounding box center [628, 601] width 5 height 9
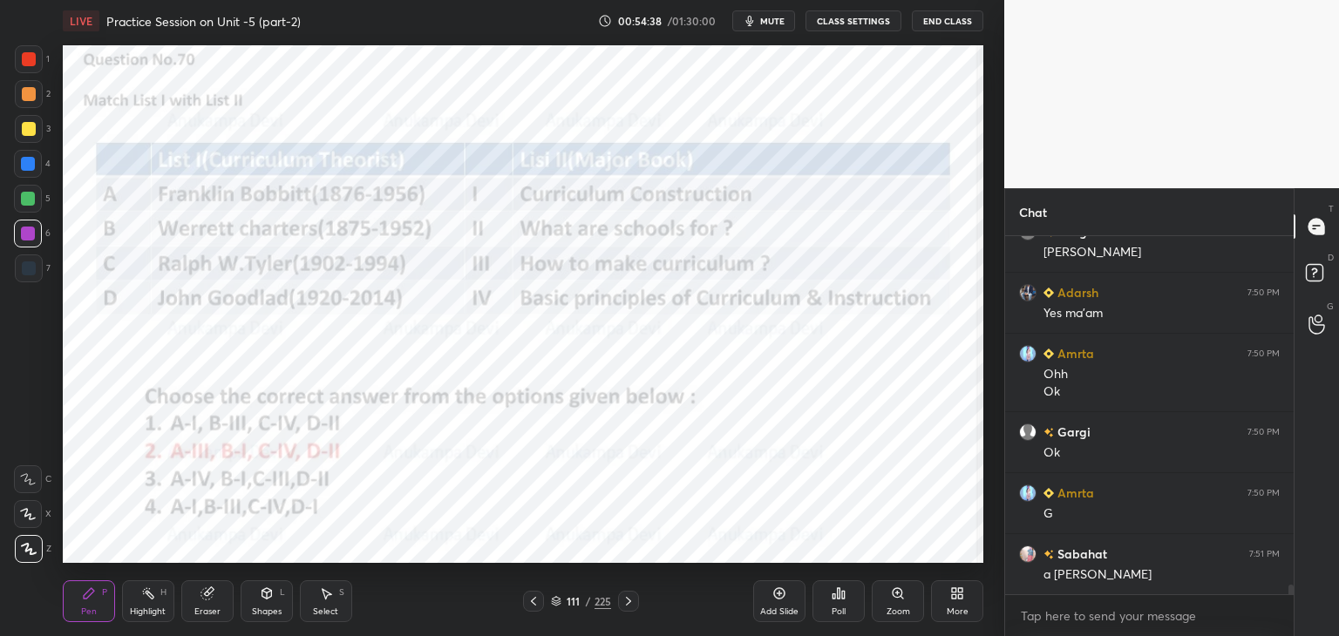
scroll to position [12801, 0]
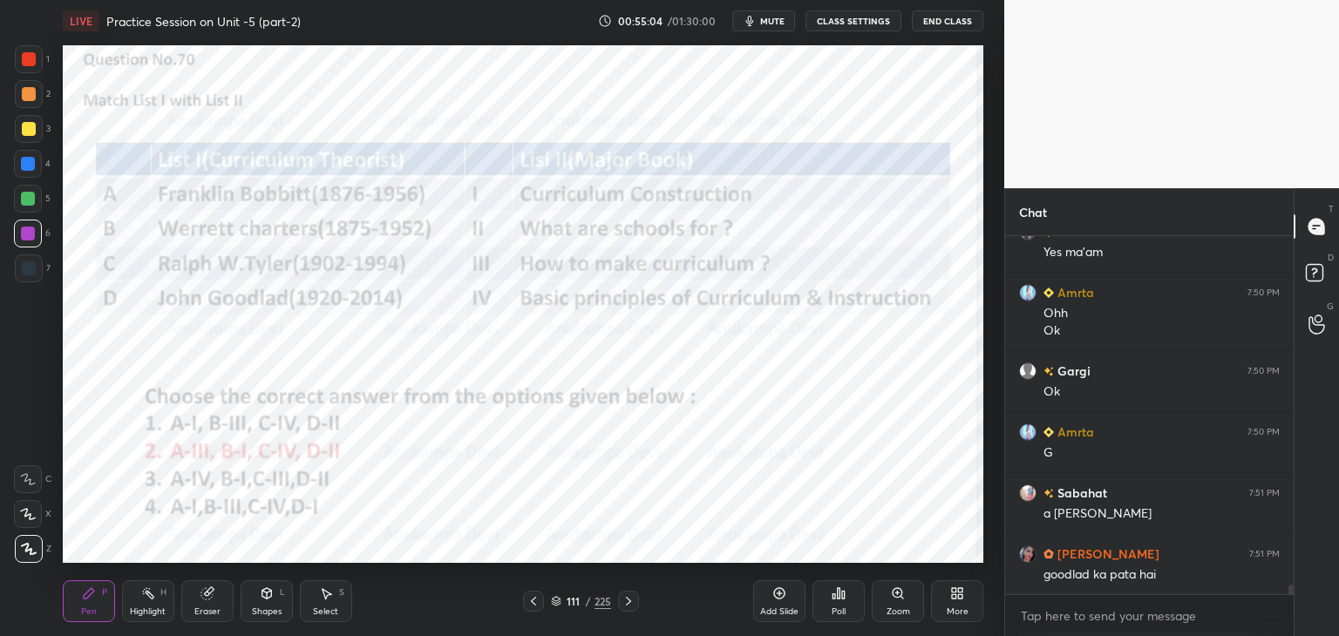
click at [628, 604] on icon at bounding box center [628, 601] width 14 height 14
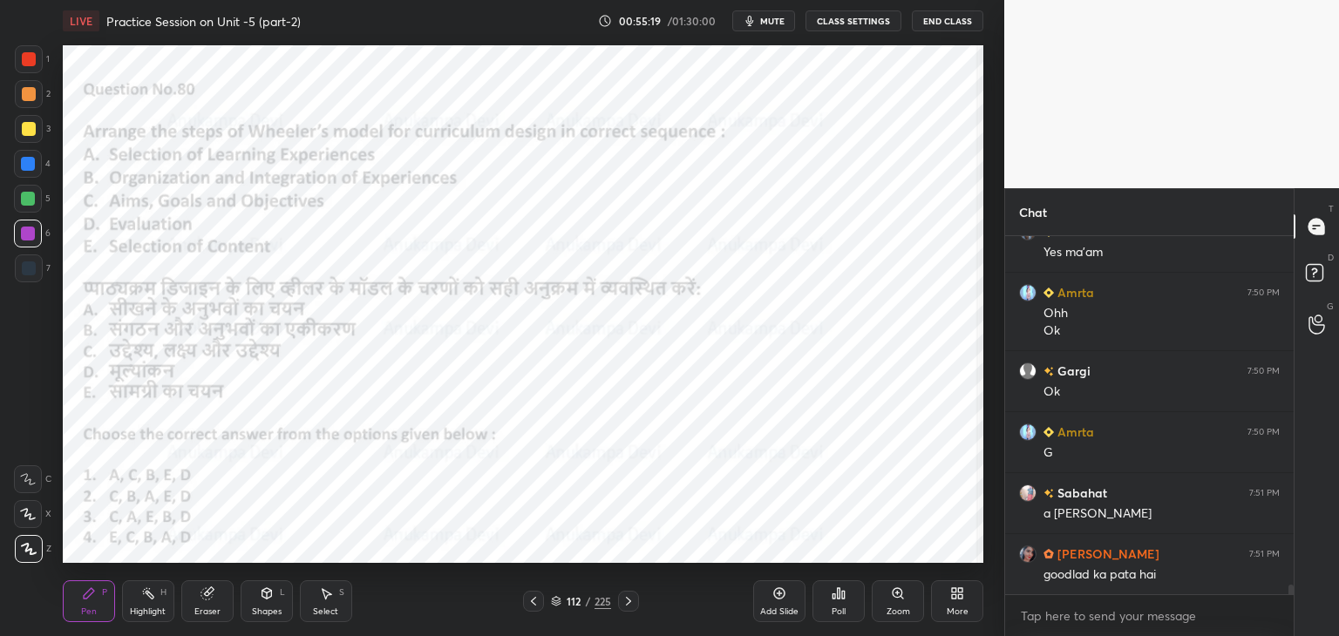
click at [771, 22] on span "mute" at bounding box center [772, 21] width 24 height 12
click at [554, 607] on div "112 / 225" at bounding box center [581, 602] width 60 height 16
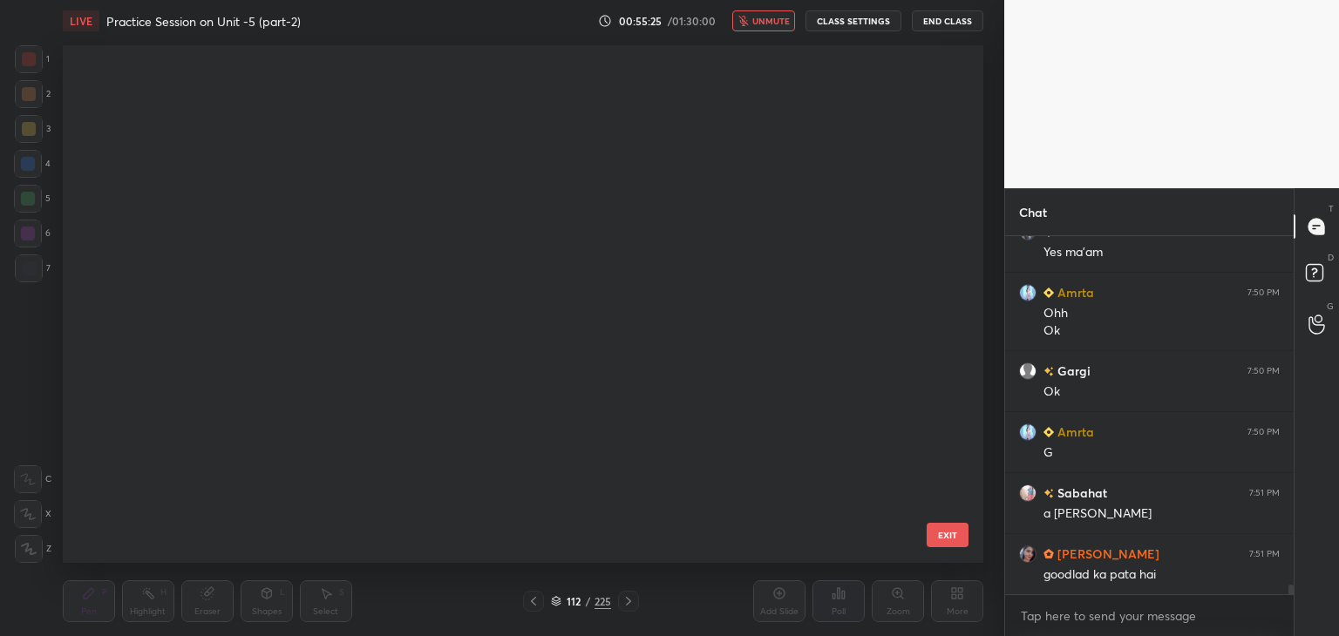
scroll to position [5543, 0]
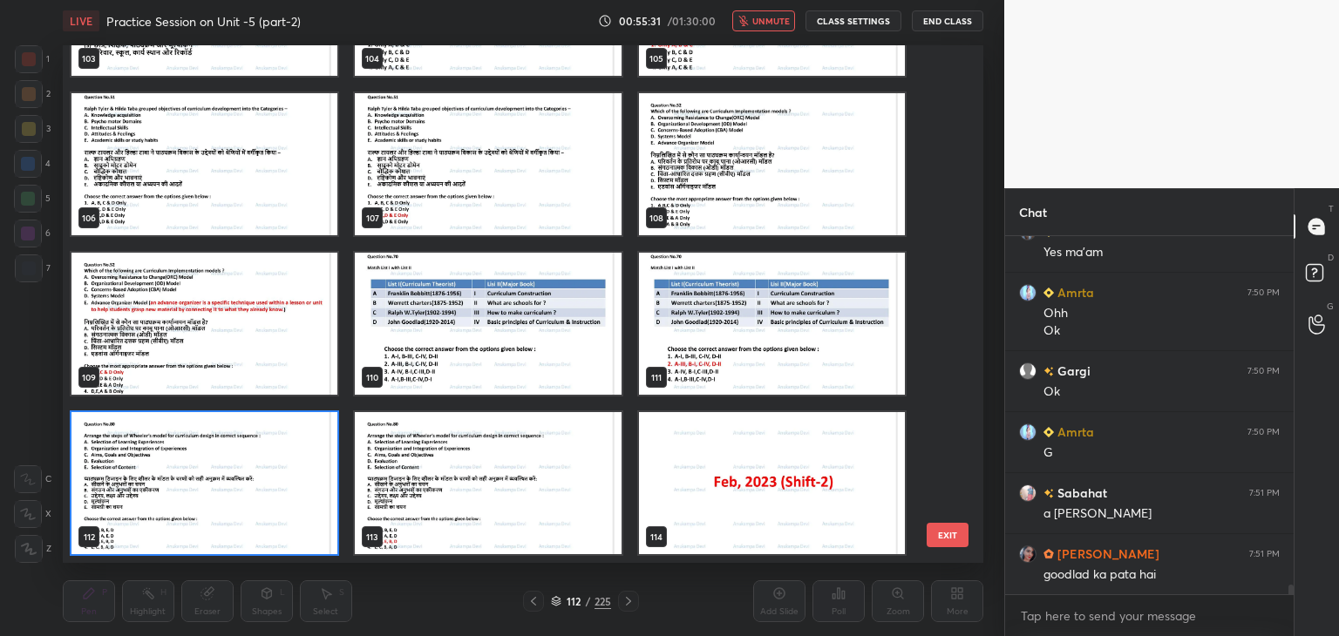
click at [314, 517] on img "grid" at bounding box center [204, 483] width 266 height 142
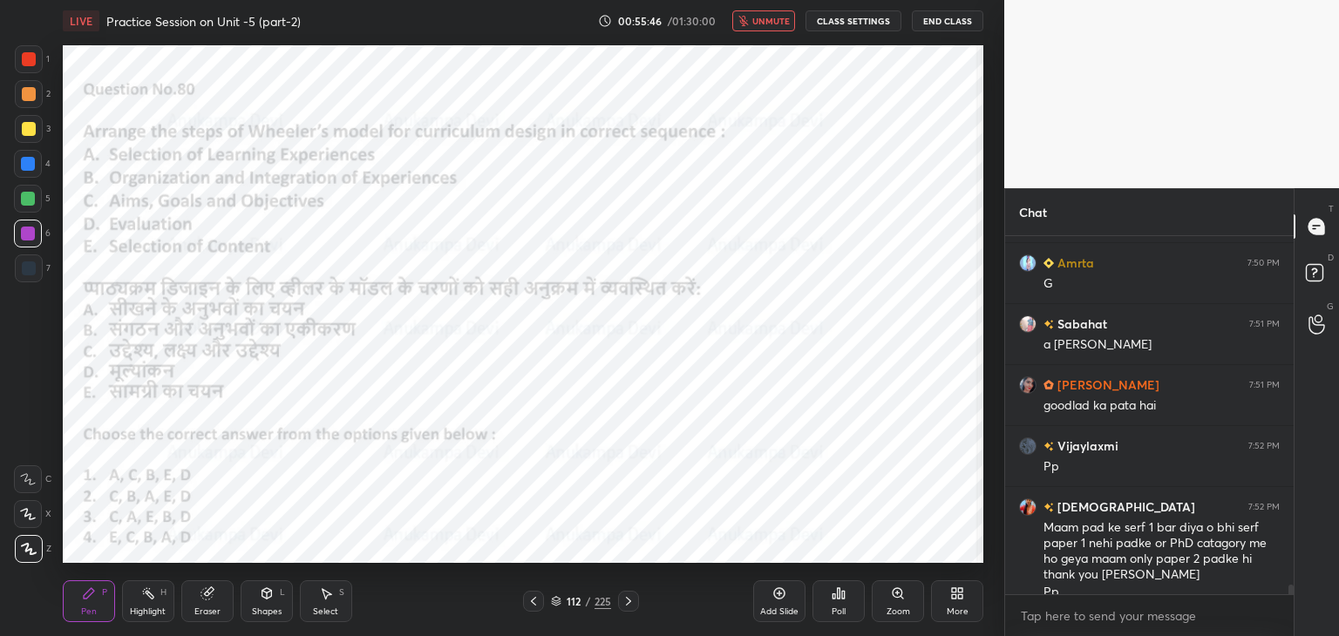
scroll to position [12988, 0]
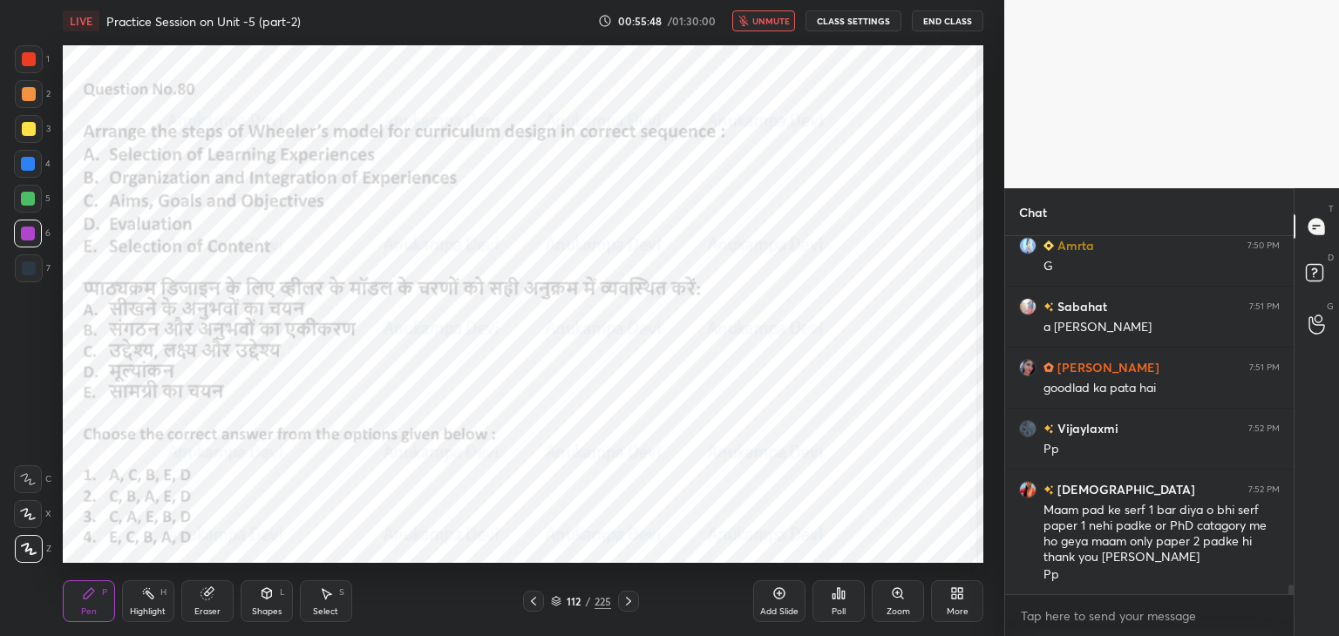
drag, startPoint x: 767, startPoint y: 18, endPoint x: 768, endPoint y: 40, distance: 21.8
click at [768, 17] on span "unmute" at bounding box center [770, 21] width 37 height 12
click at [841, 604] on div "Poll" at bounding box center [838, 601] width 52 height 42
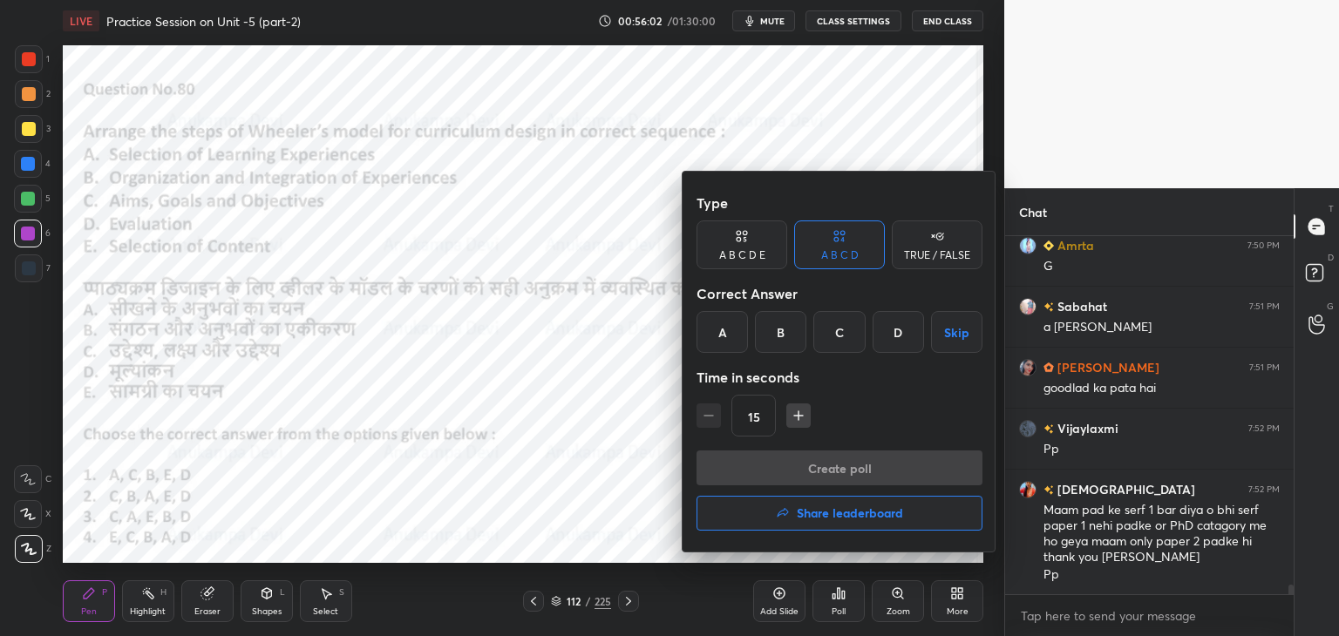
click at [838, 336] on div "C" at bounding box center [838, 332] width 51 height 42
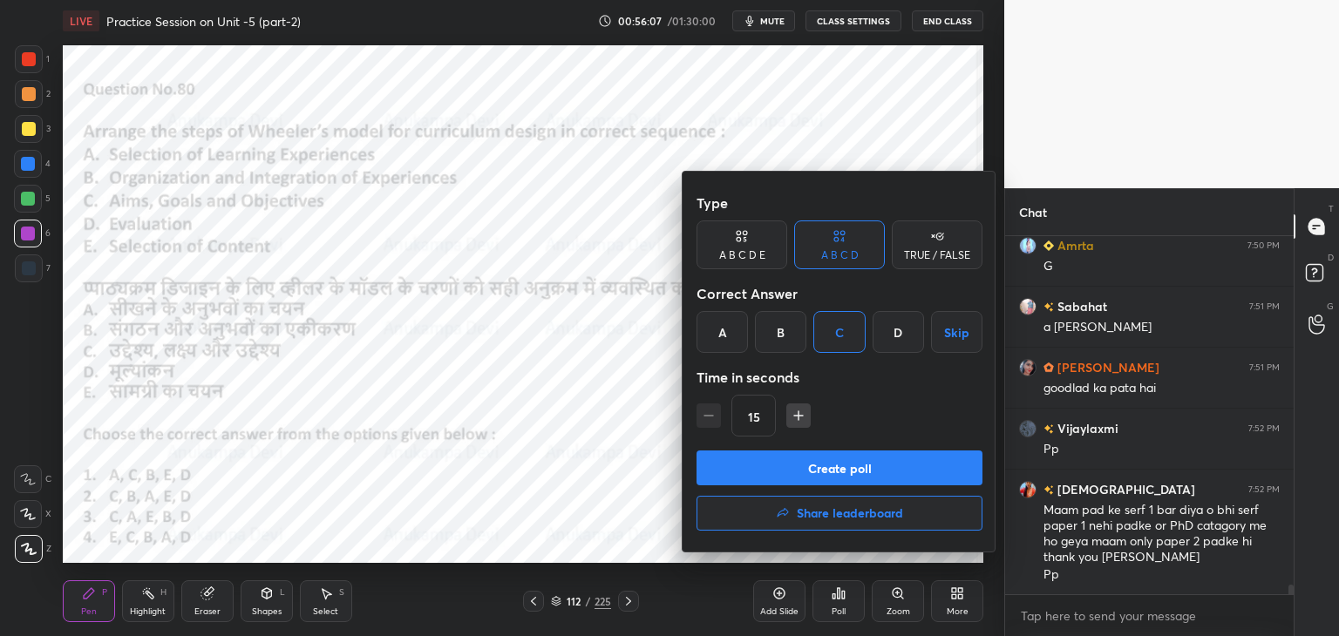
click at [861, 472] on button "Create poll" at bounding box center [839, 468] width 286 height 35
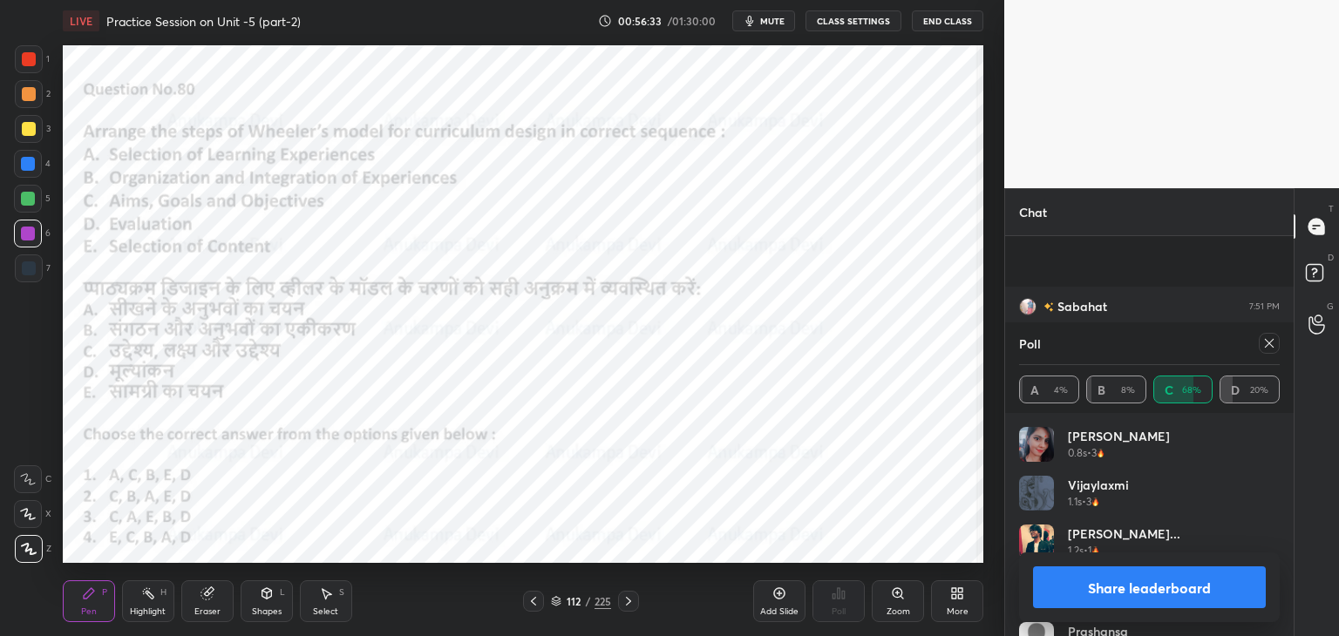
scroll to position [13139, 0]
drag, startPoint x: 1269, startPoint y: 343, endPoint x: 1238, endPoint y: 345, distance: 30.6
click at [1267, 343] on icon at bounding box center [1269, 343] width 14 height 14
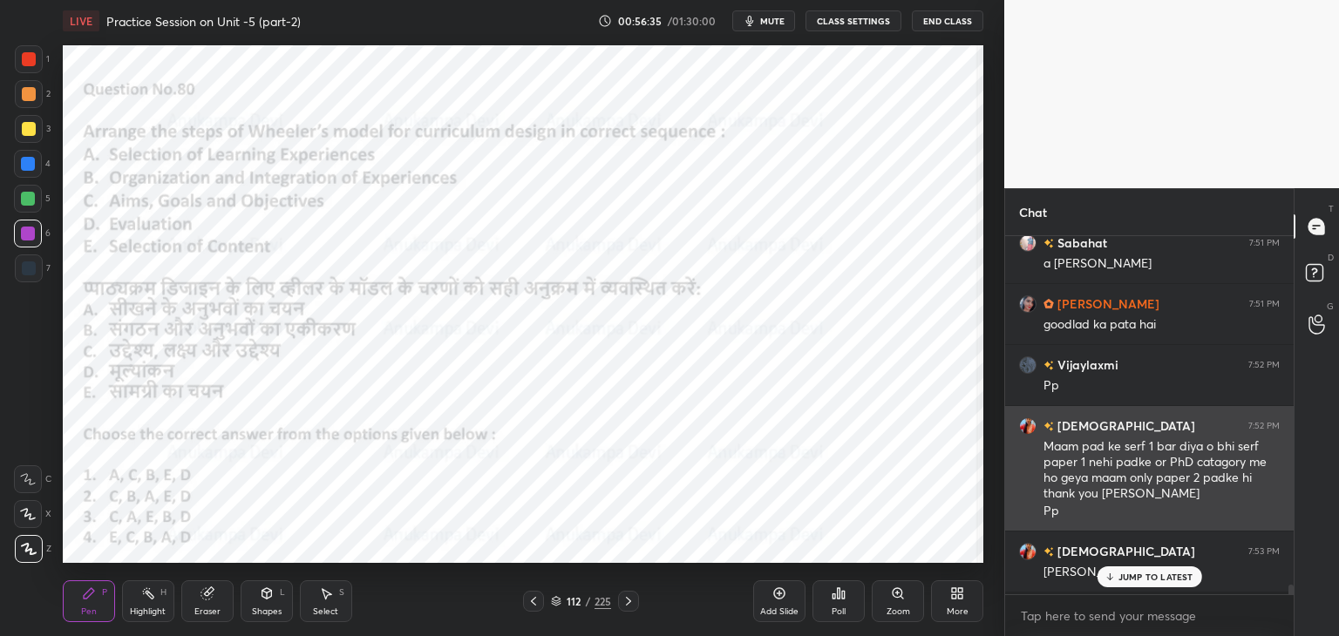
scroll to position [353, 283]
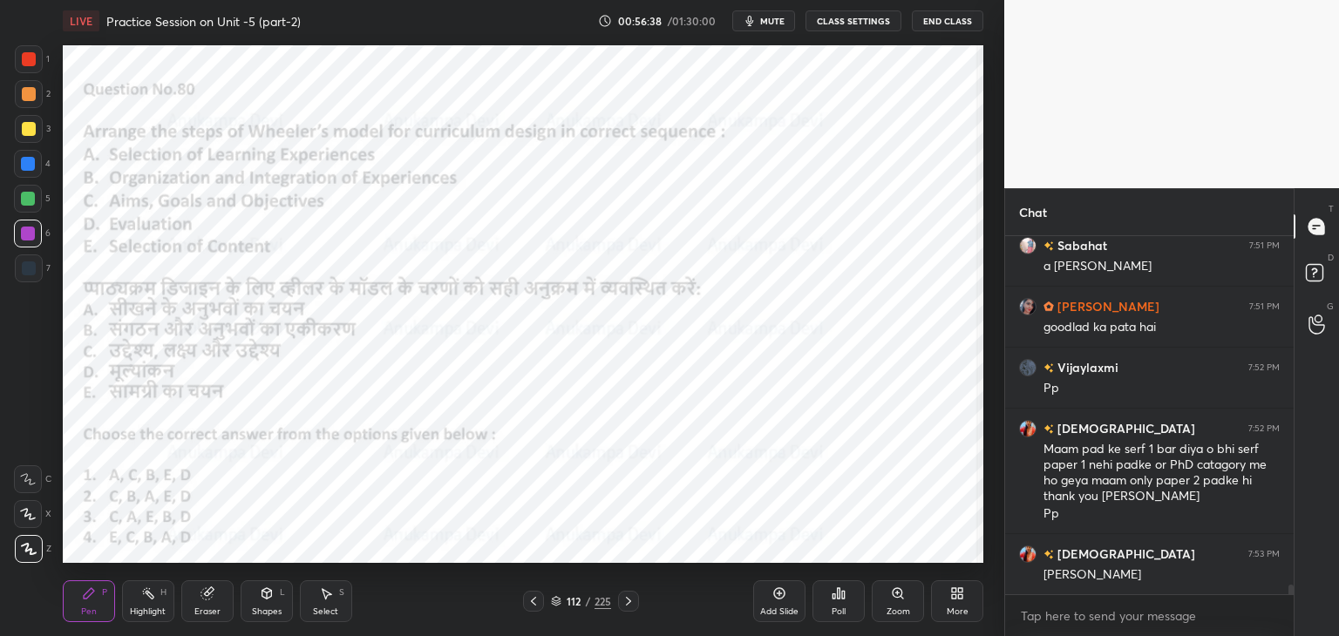
click at [628, 604] on icon at bounding box center [628, 601] width 14 height 14
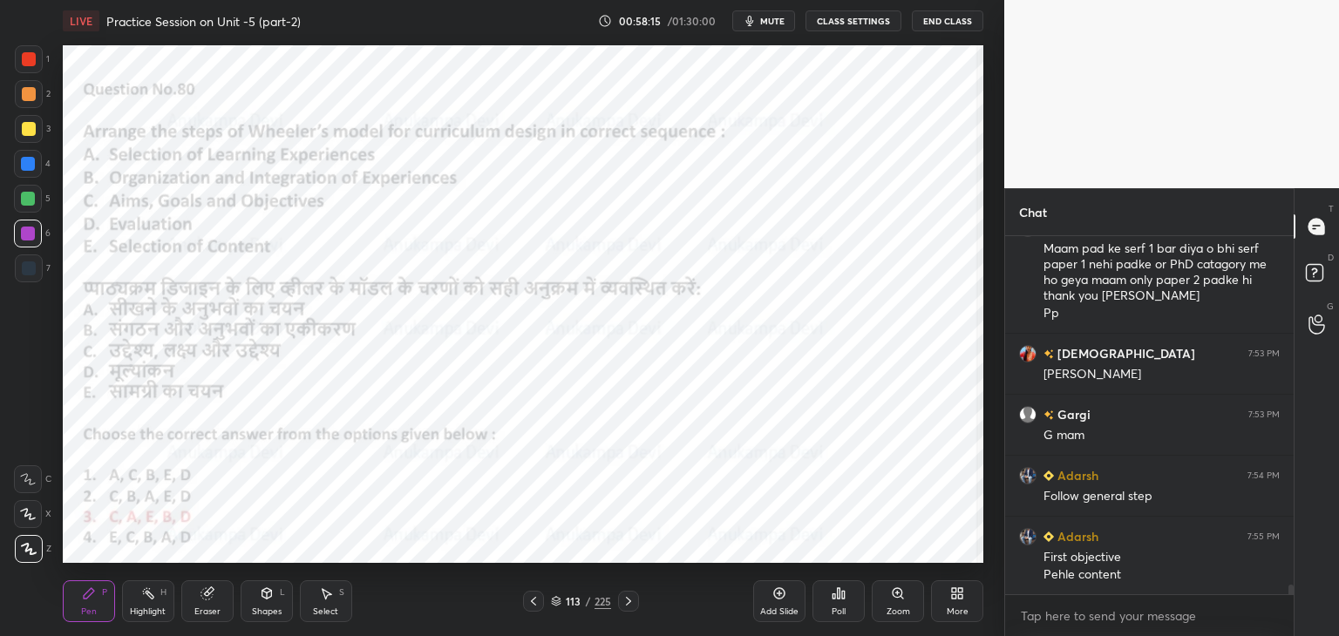
scroll to position [13310, 0]
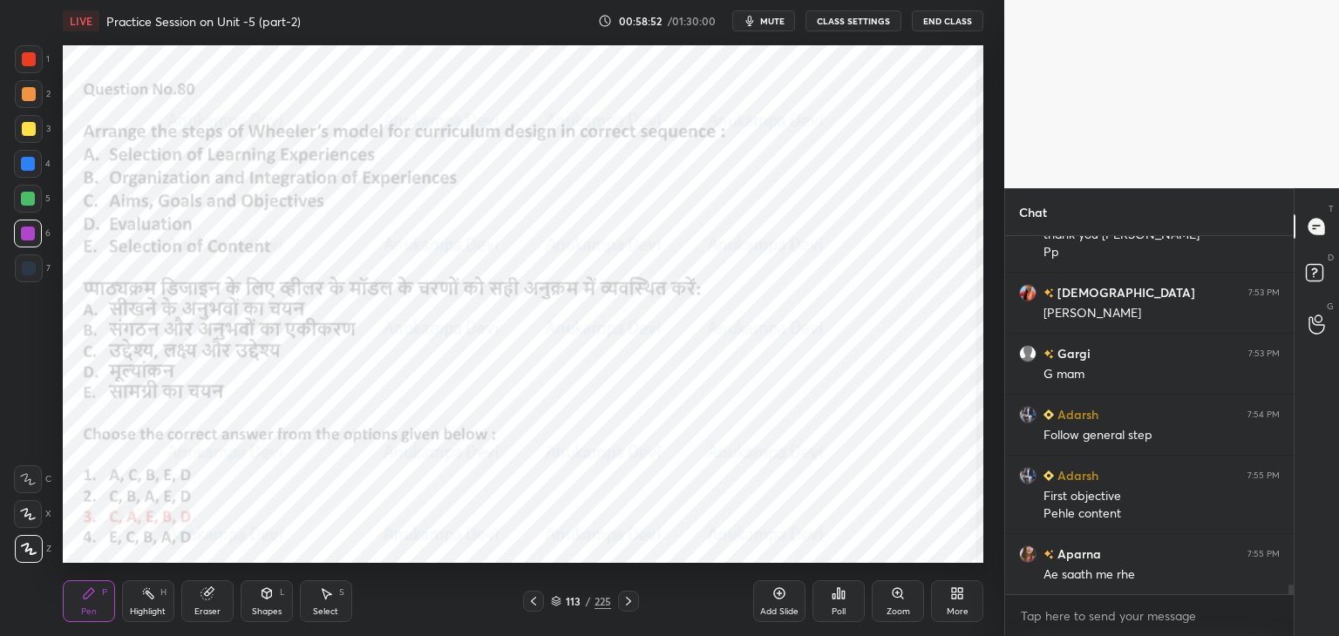
click at [629, 600] on icon at bounding box center [628, 601] width 5 height 9
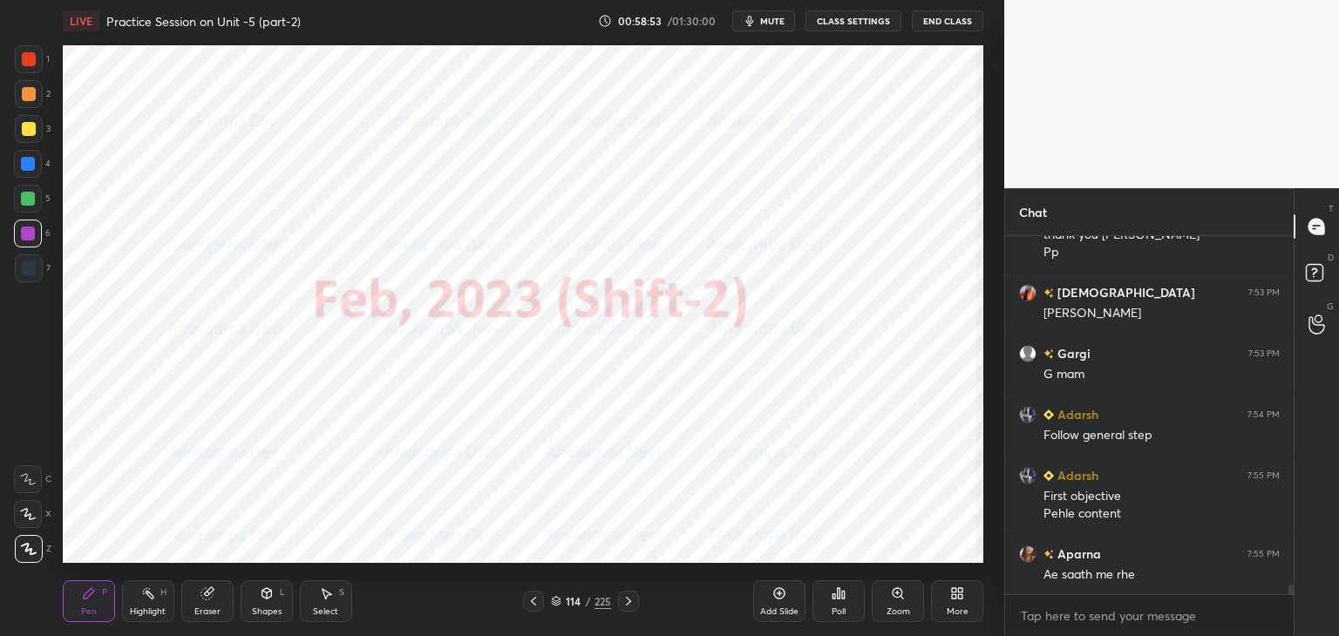
click at [555, 597] on icon at bounding box center [556, 599] width 9 height 4
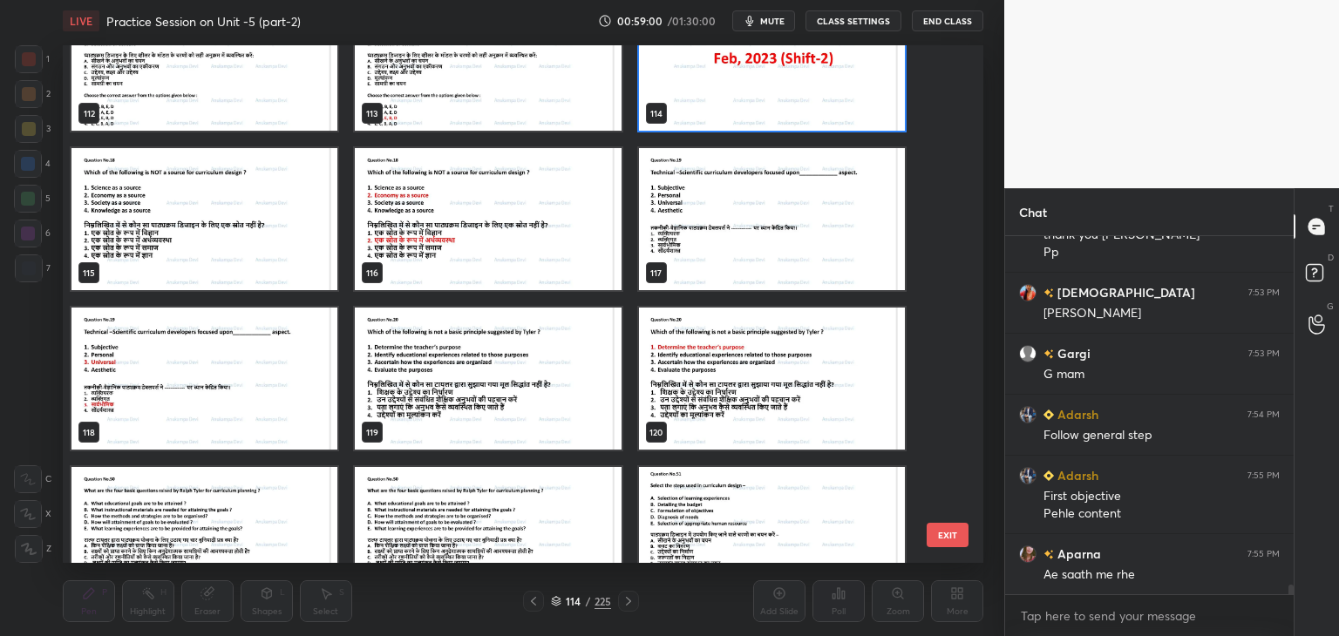
scroll to position [5930, 0]
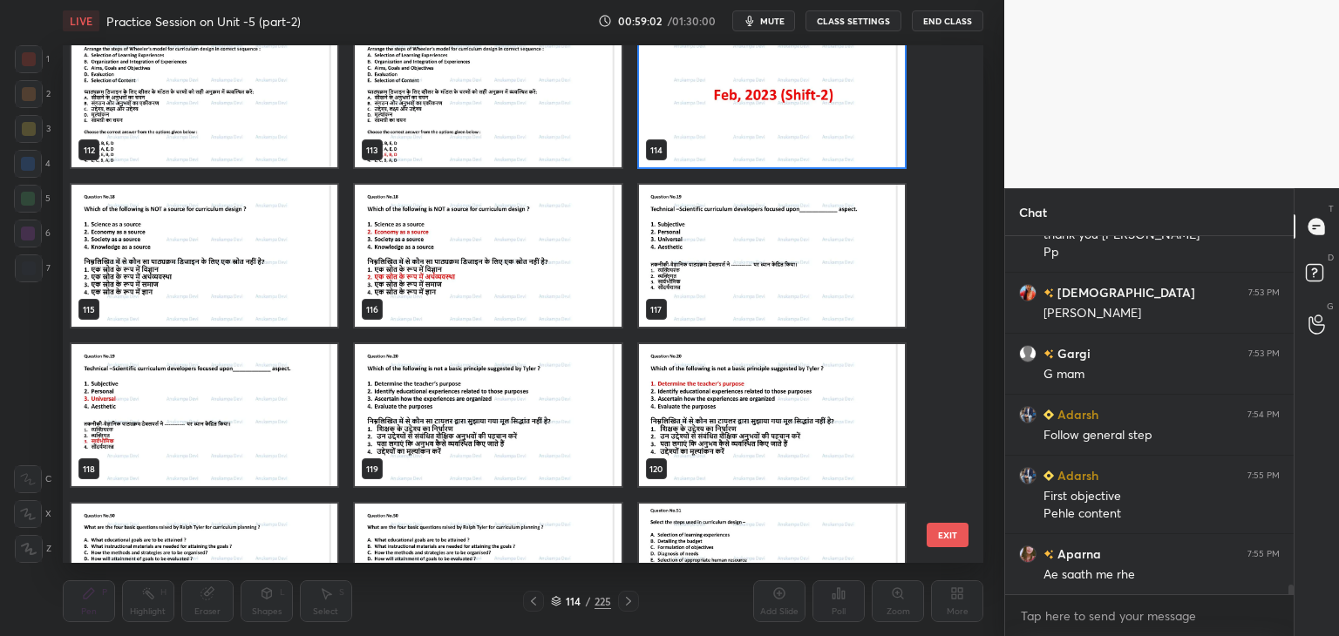
click at [289, 275] on img "grid" at bounding box center [204, 256] width 266 height 142
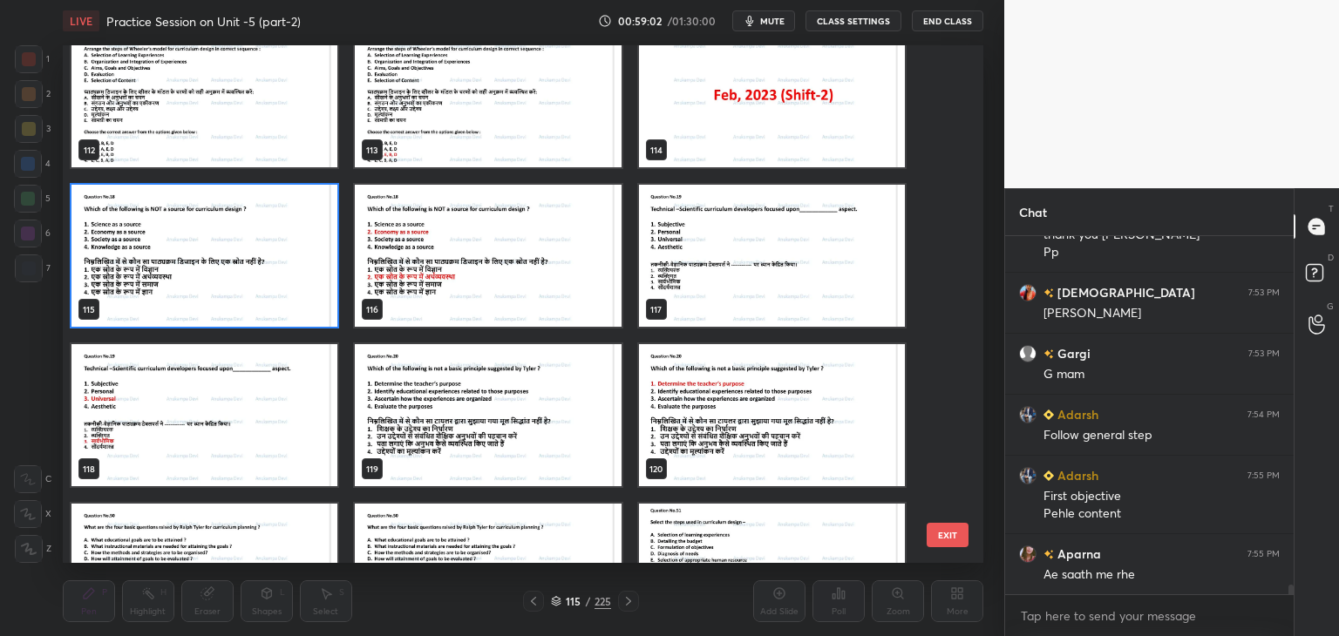
scroll to position [13371, 0]
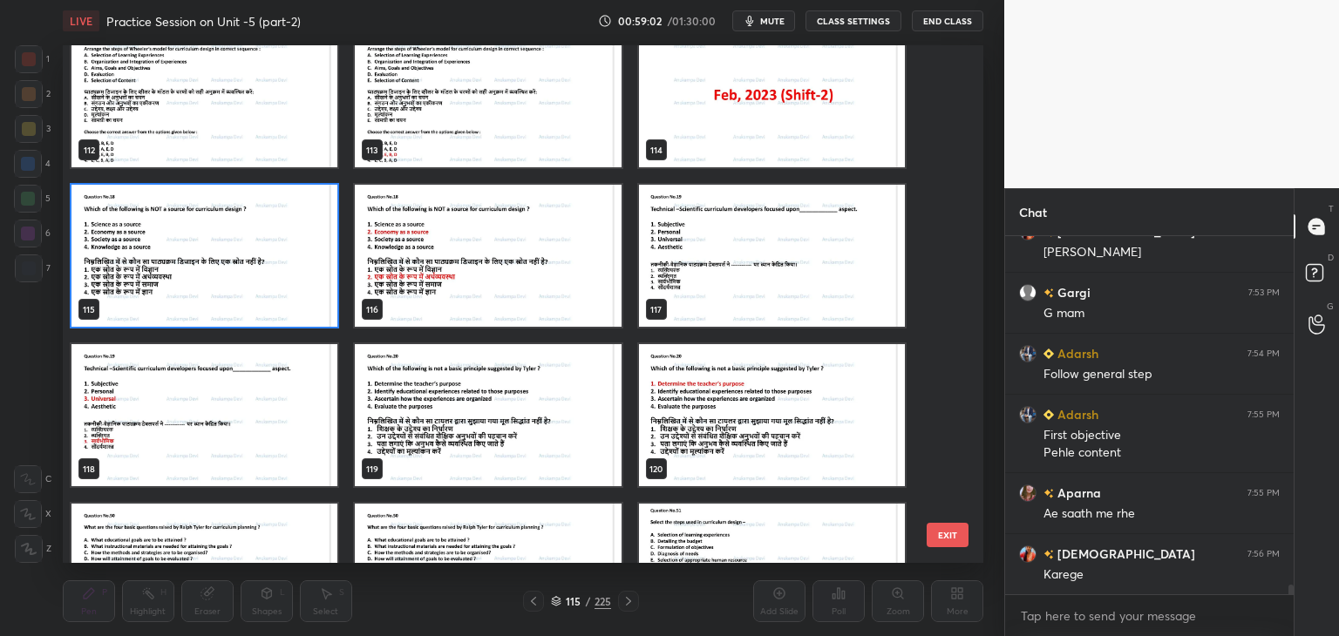
click at [289, 275] on img "grid" at bounding box center [204, 256] width 266 height 142
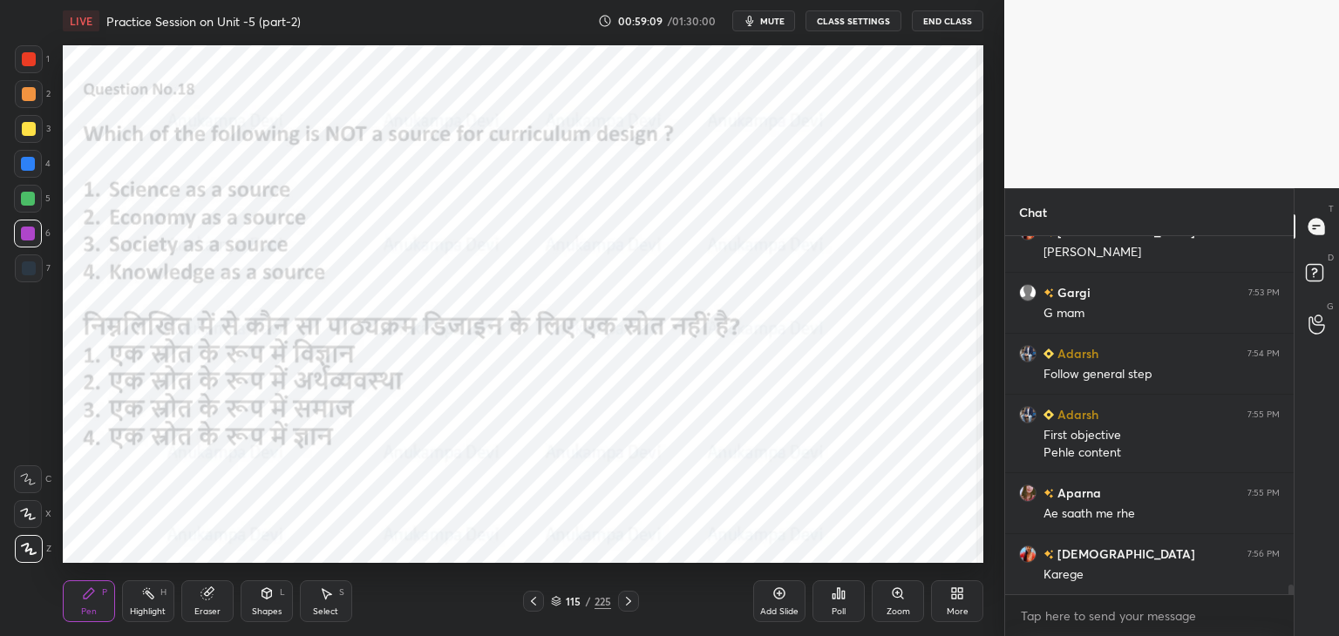
click at [26, 273] on div at bounding box center [29, 268] width 14 height 14
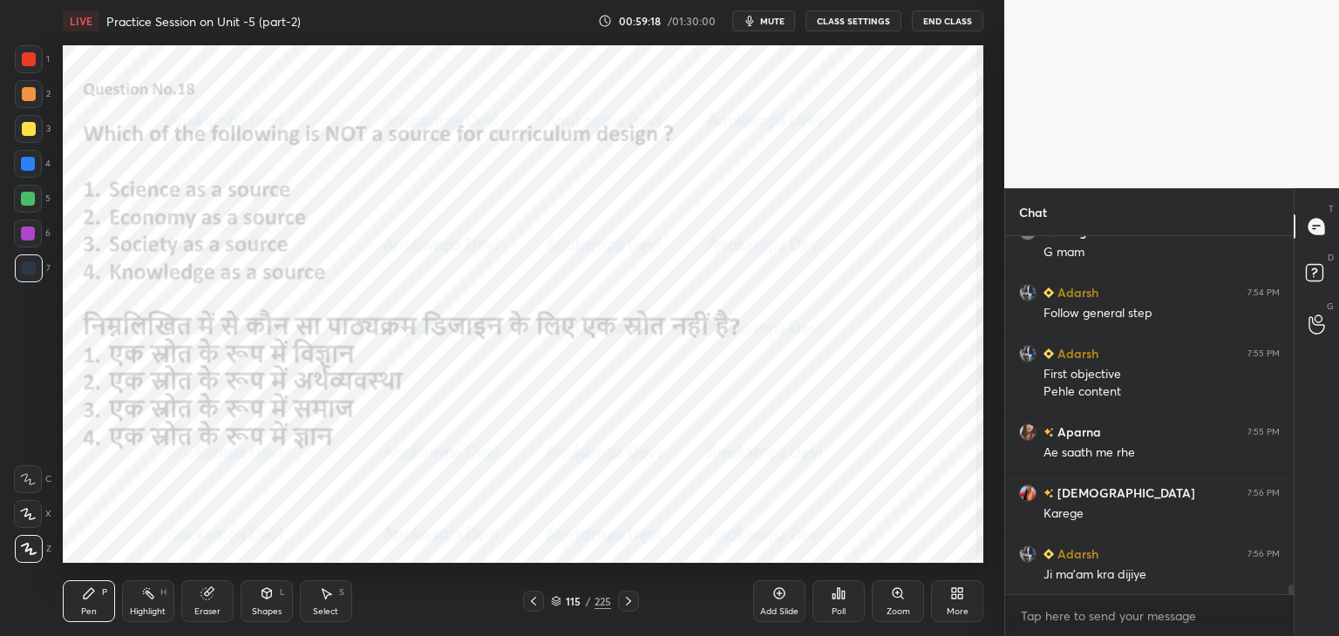
scroll to position [13493, 0]
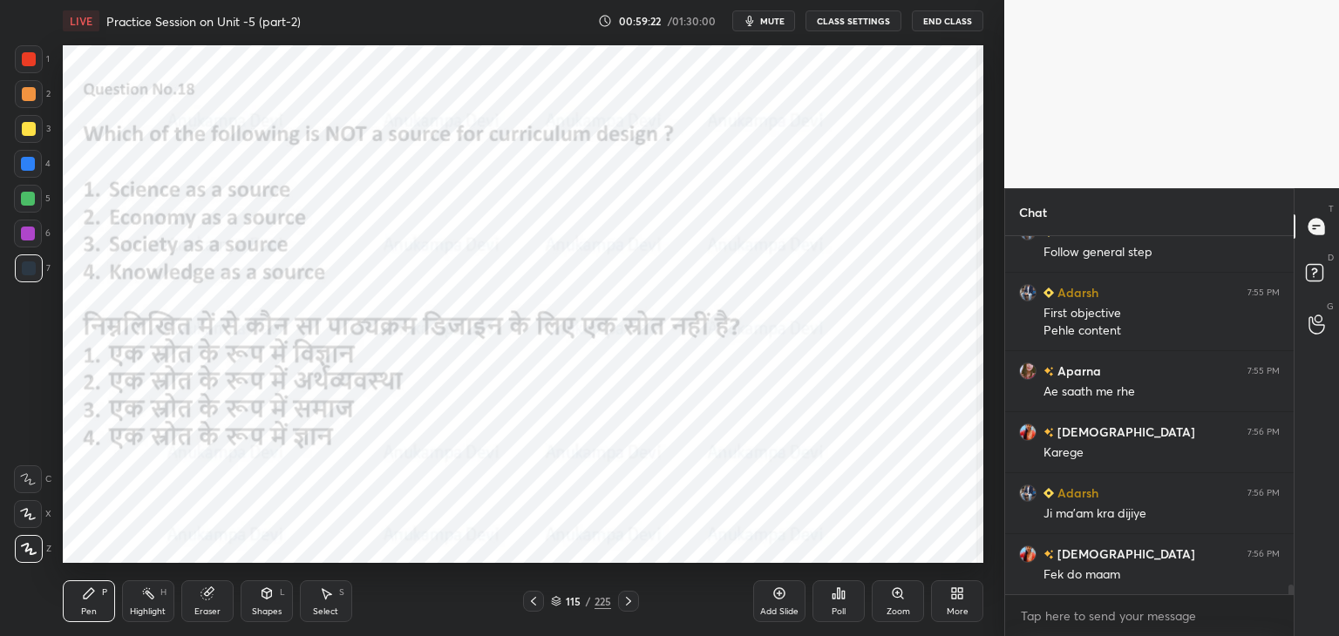
click at [554, 602] on icon at bounding box center [556, 601] width 10 height 10
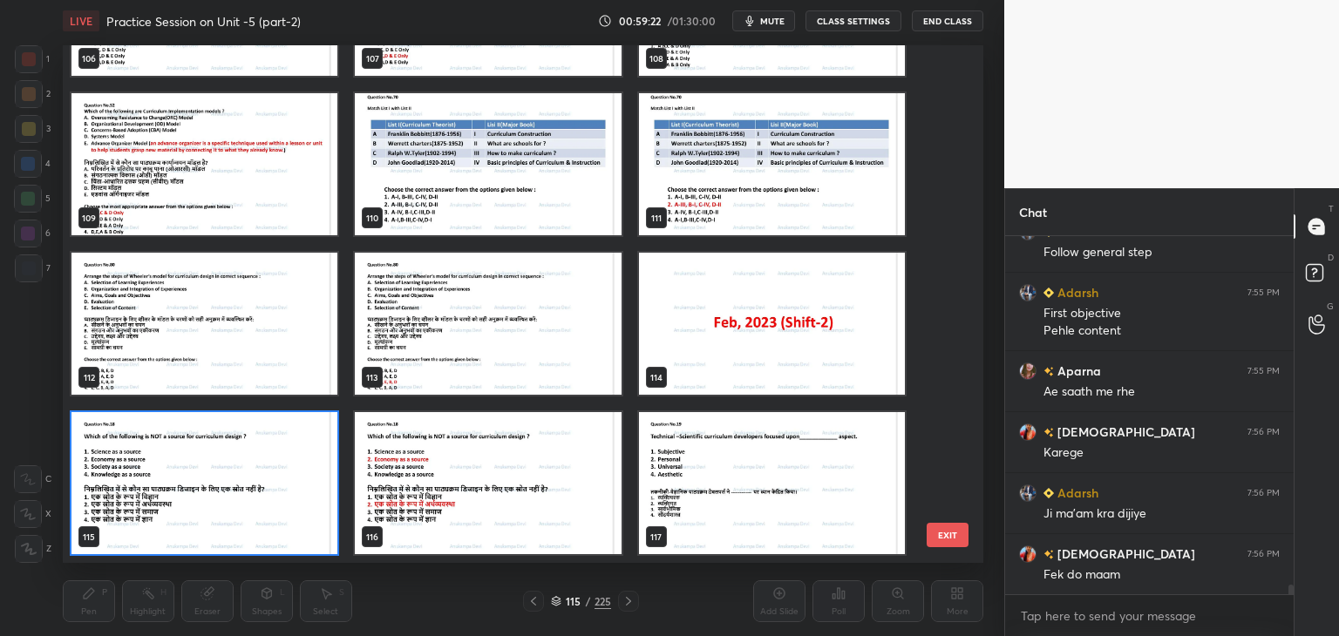
scroll to position [512, 912]
click at [328, 530] on img "grid" at bounding box center [204, 483] width 266 height 142
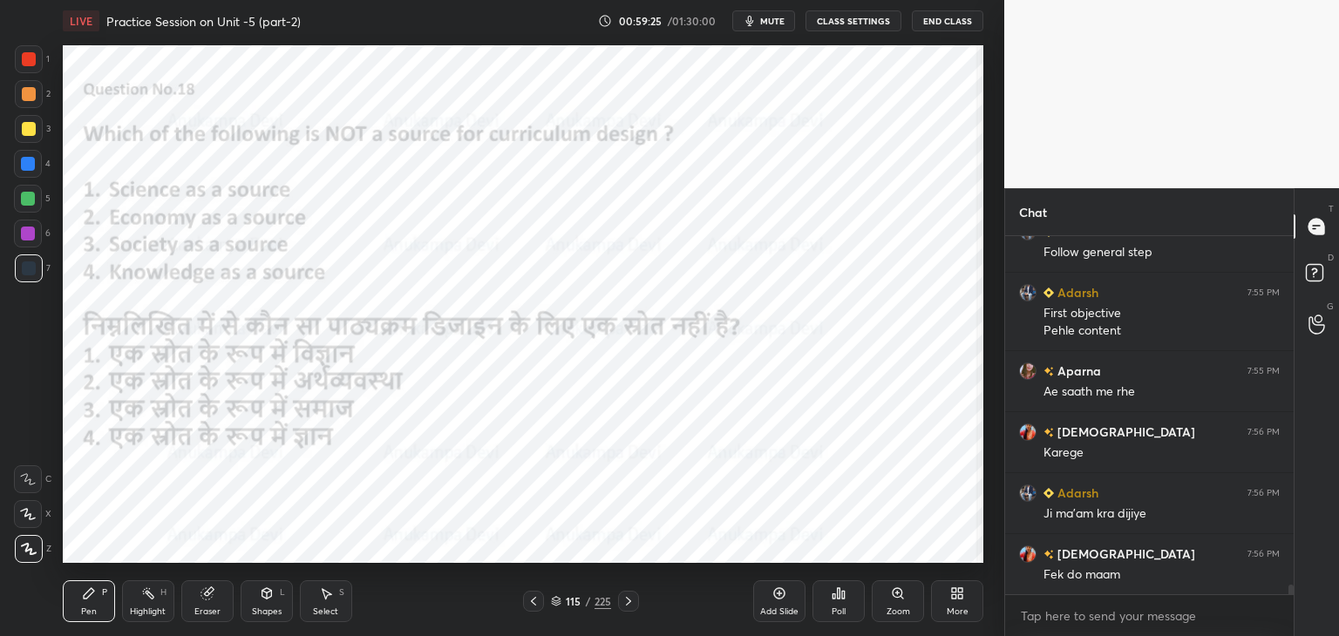
click at [838, 598] on icon at bounding box center [839, 593] width 3 height 10
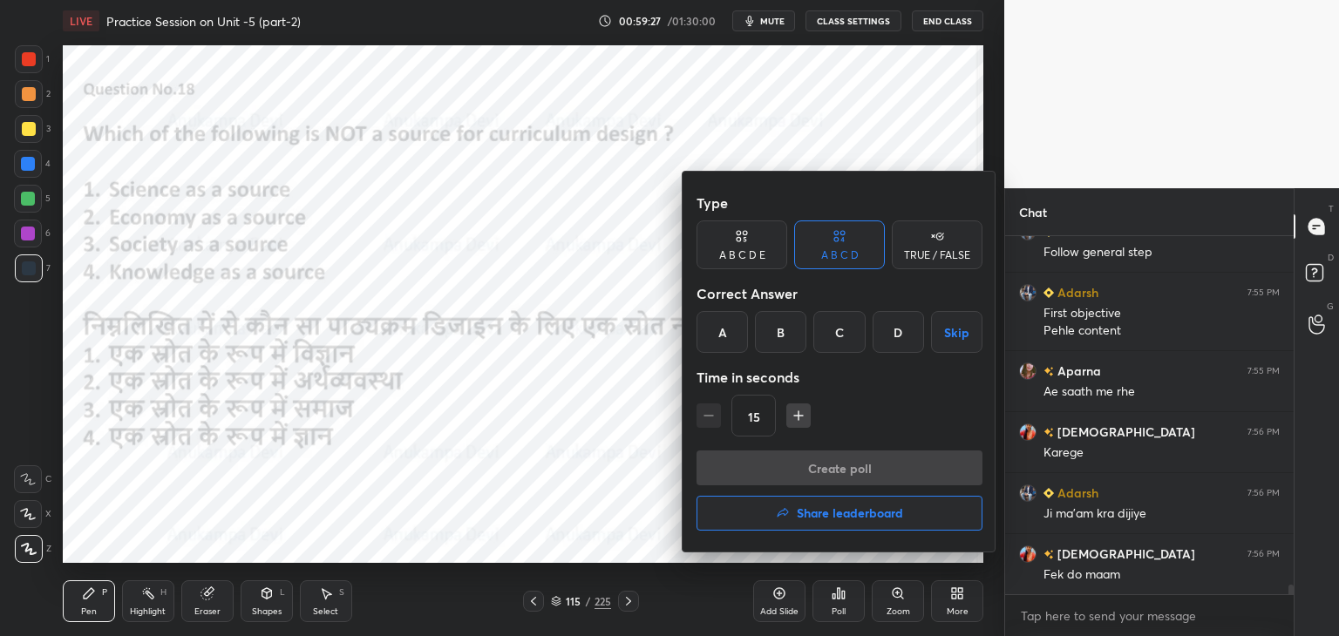
click at [783, 339] on div "B" at bounding box center [780, 332] width 51 height 42
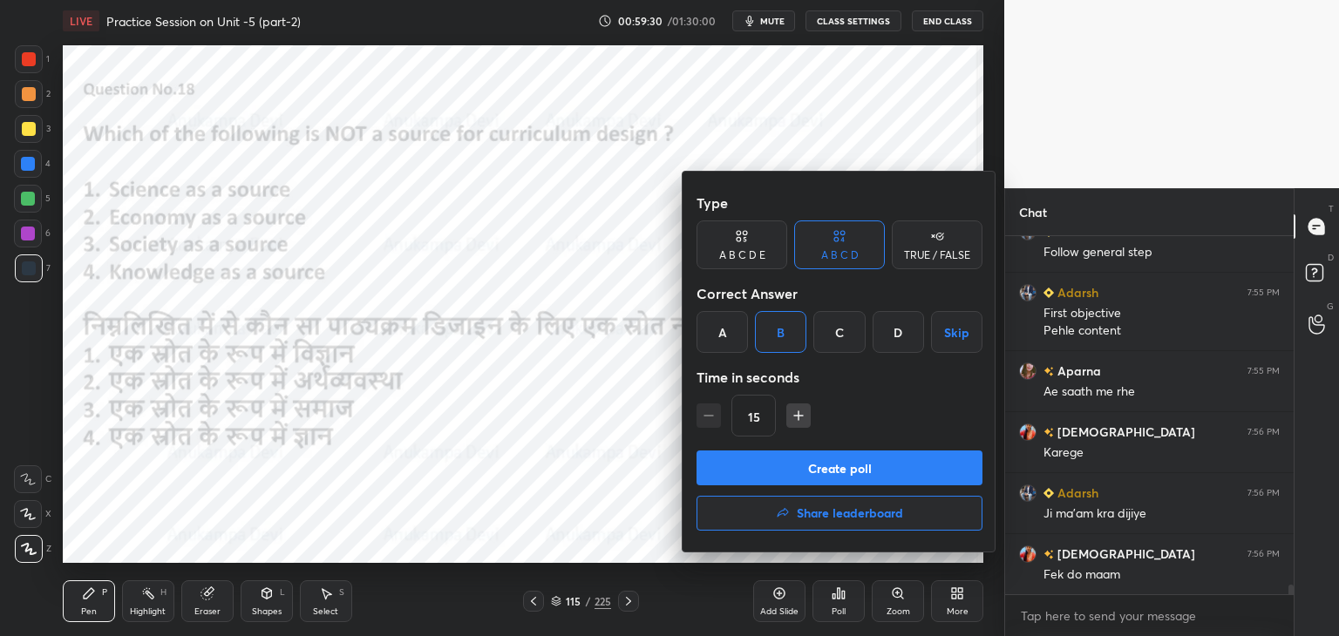
click at [855, 472] on button "Create poll" at bounding box center [839, 468] width 286 height 35
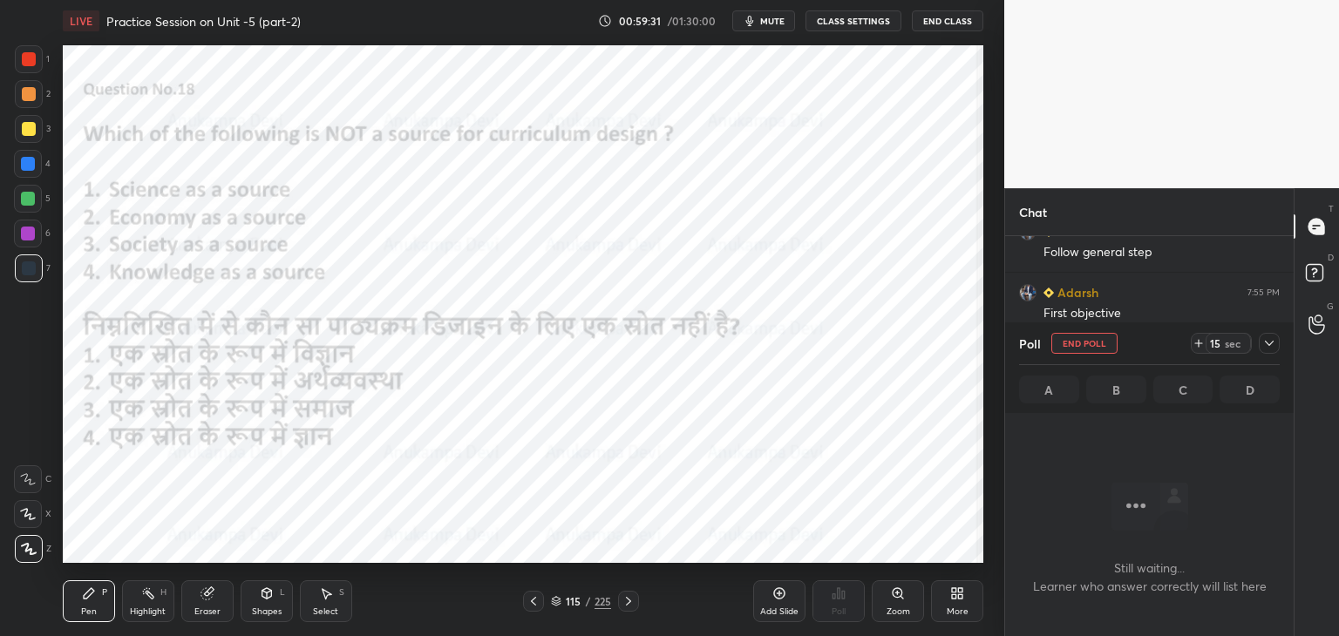
scroll to position [304, 283]
drag, startPoint x: 770, startPoint y: 25, endPoint x: 771, endPoint y: 36, distance: 10.5
click at [772, 25] on span "mute" at bounding box center [772, 21] width 24 height 12
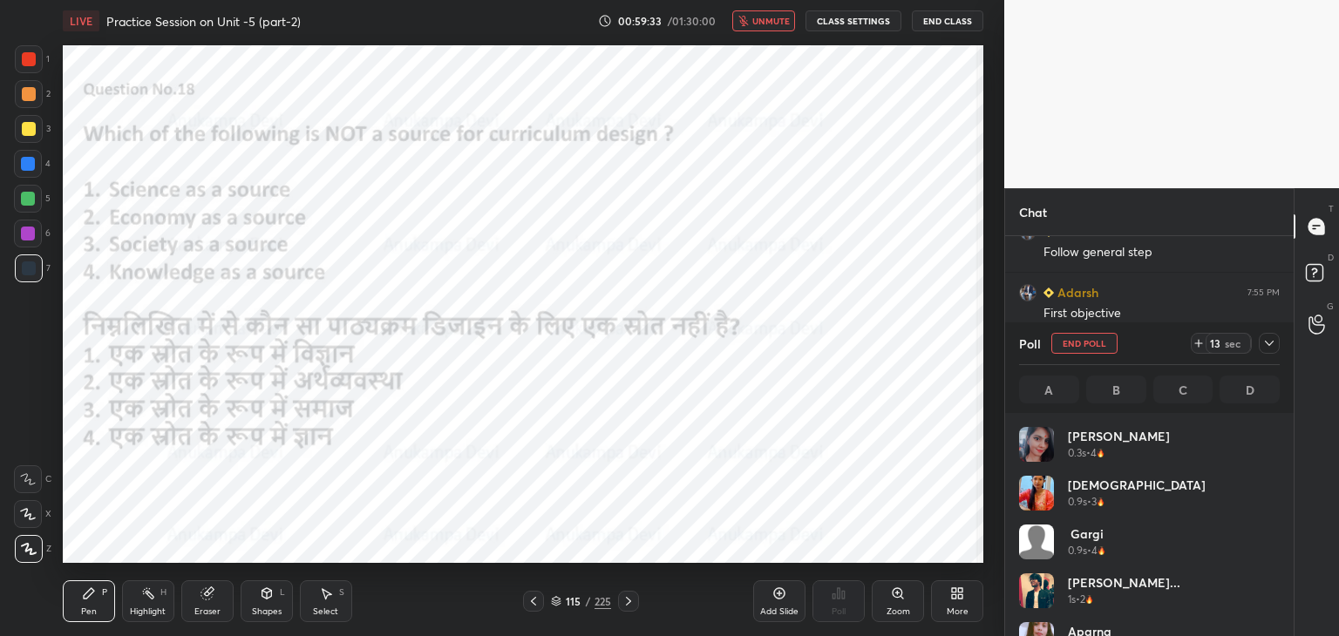
scroll to position [204, 255]
click at [779, 18] on span "unmute" at bounding box center [770, 21] width 37 height 12
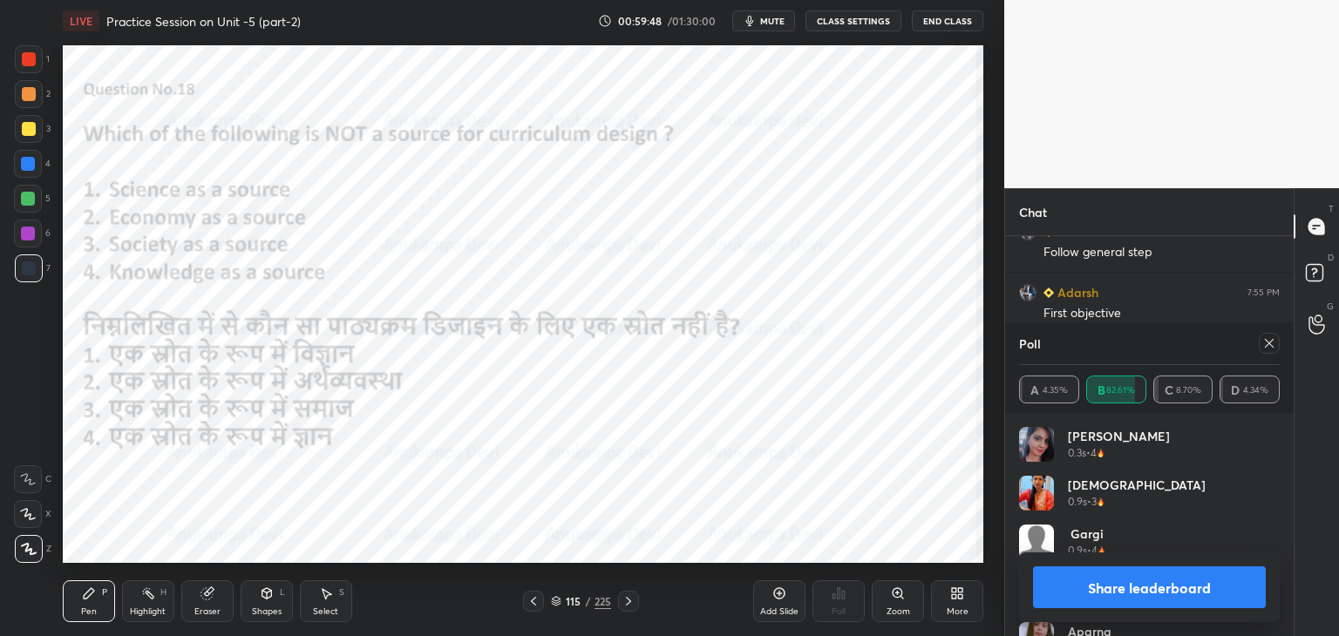
click at [1272, 345] on icon at bounding box center [1269, 343] width 14 height 14
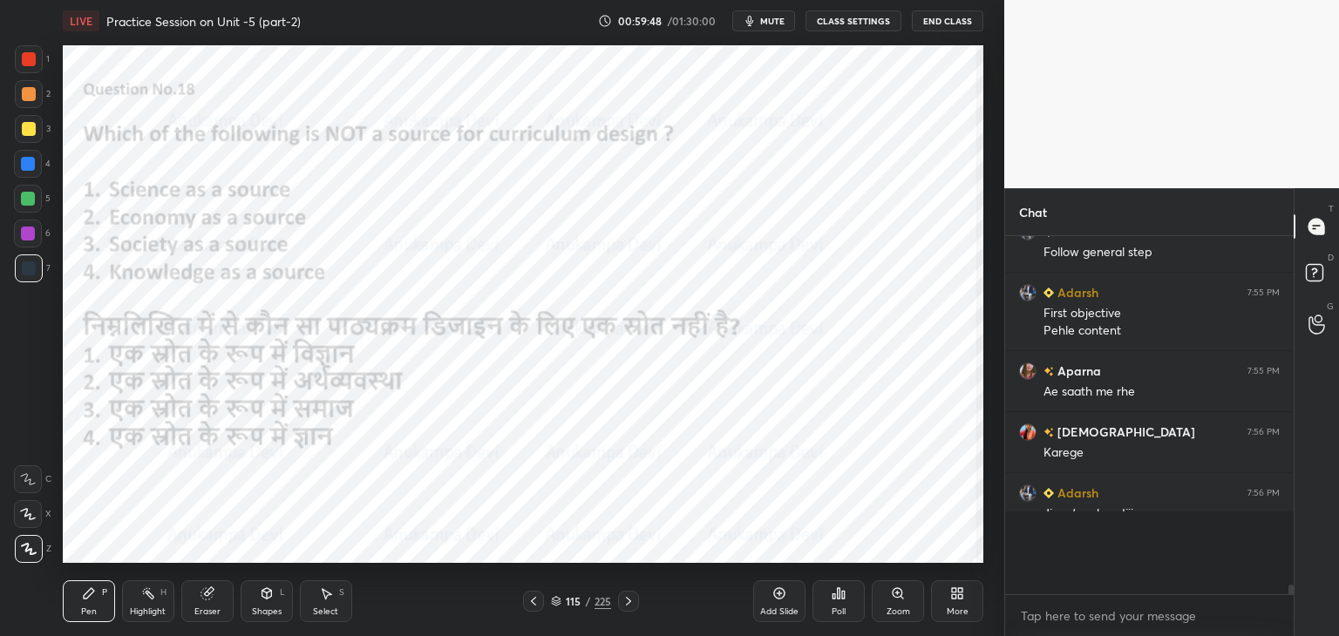
scroll to position [316, 283]
click at [533, 601] on icon at bounding box center [533, 601] width 14 height 14
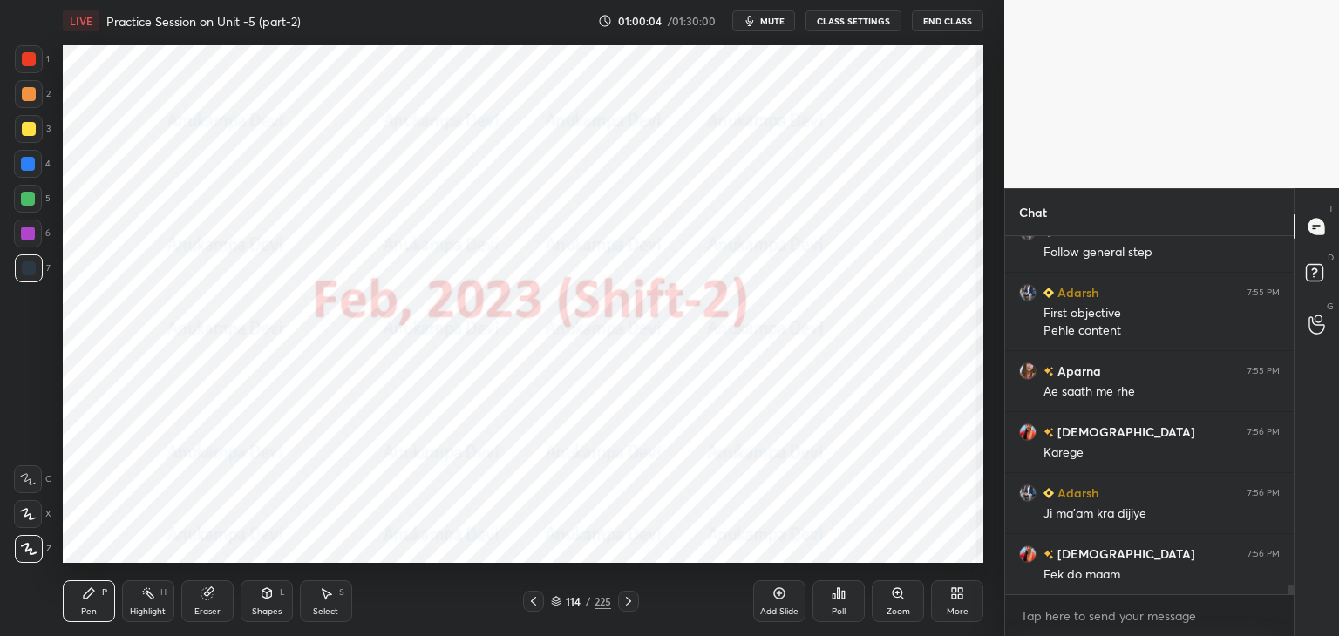
click at [533, 601] on icon at bounding box center [533, 601] width 14 height 14
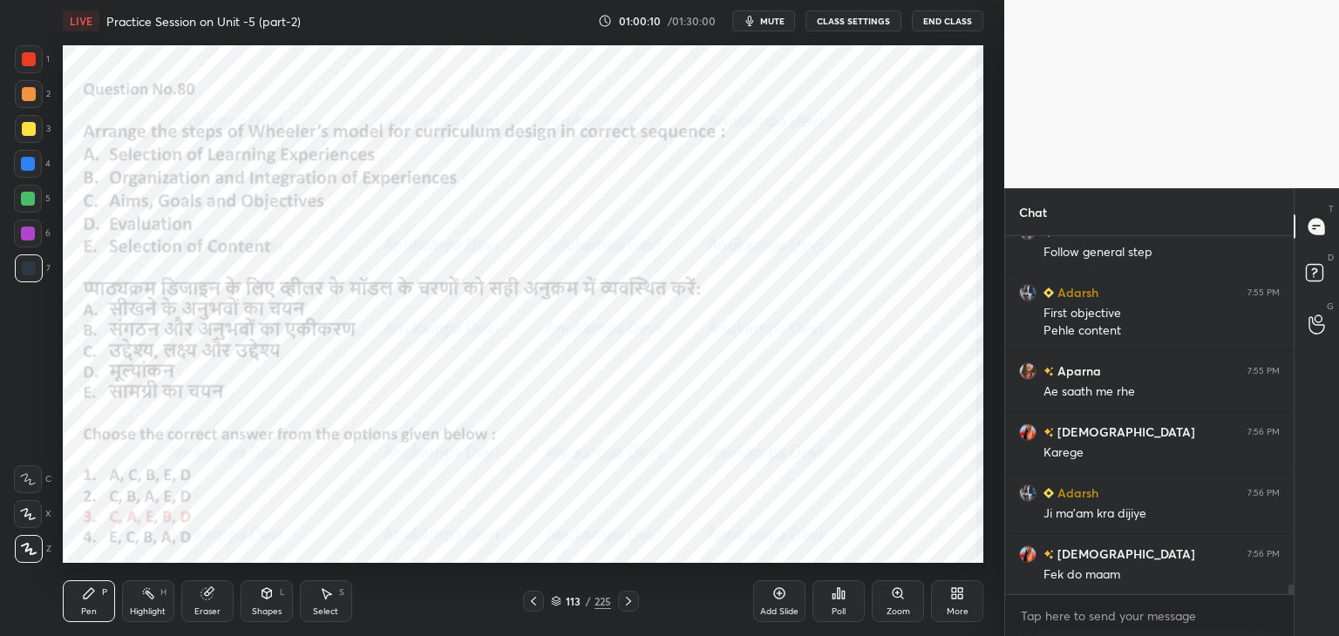
click at [630, 605] on icon at bounding box center [628, 601] width 14 height 14
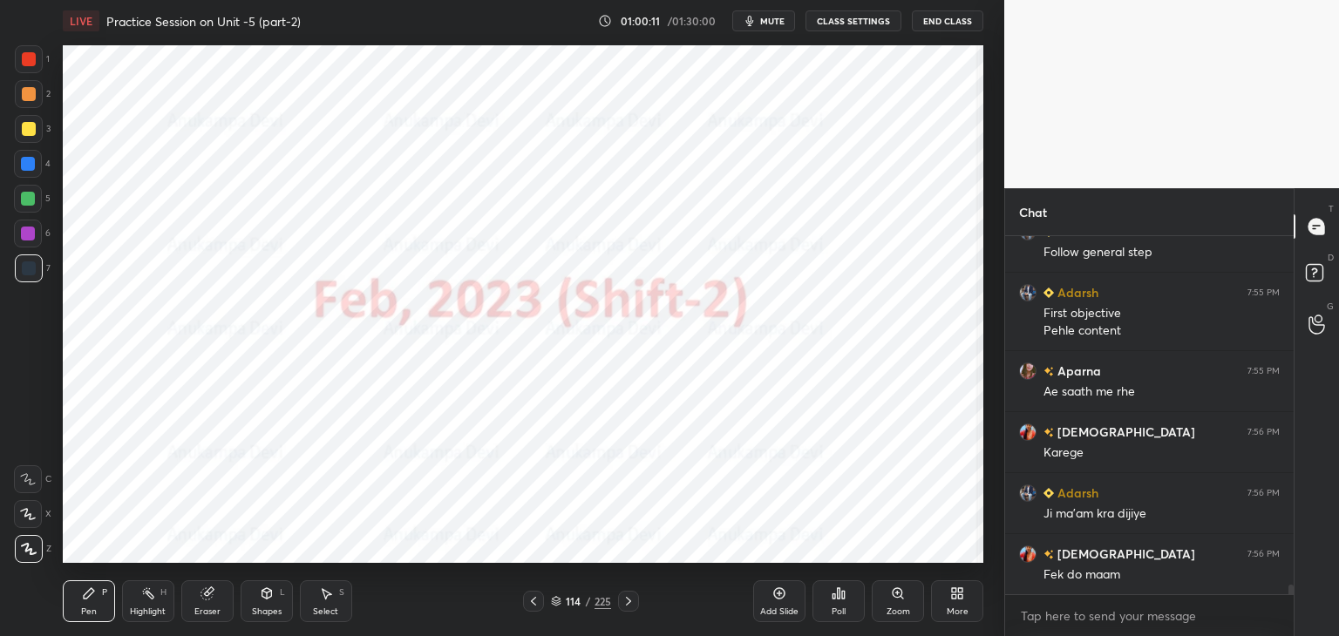
click at [628, 602] on icon at bounding box center [628, 601] width 5 height 9
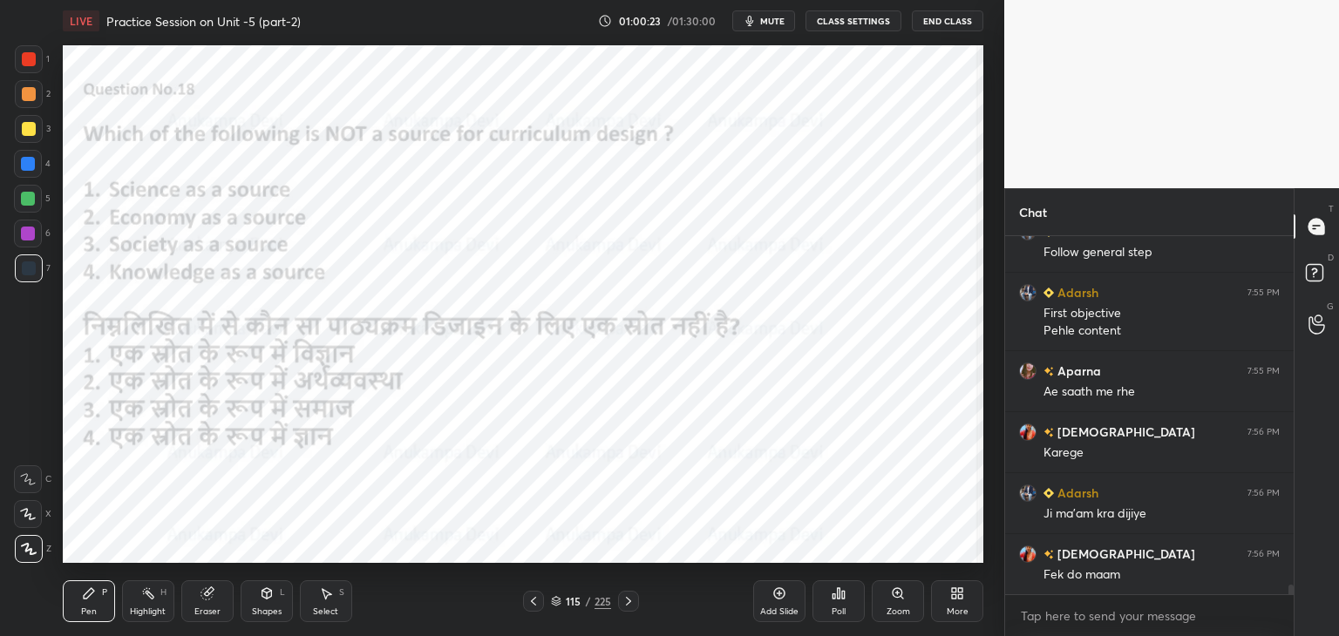
click at [628, 604] on icon at bounding box center [628, 601] width 14 height 14
click at [629, 603] on icon at bounding box center [628, 601] width 14 height 14
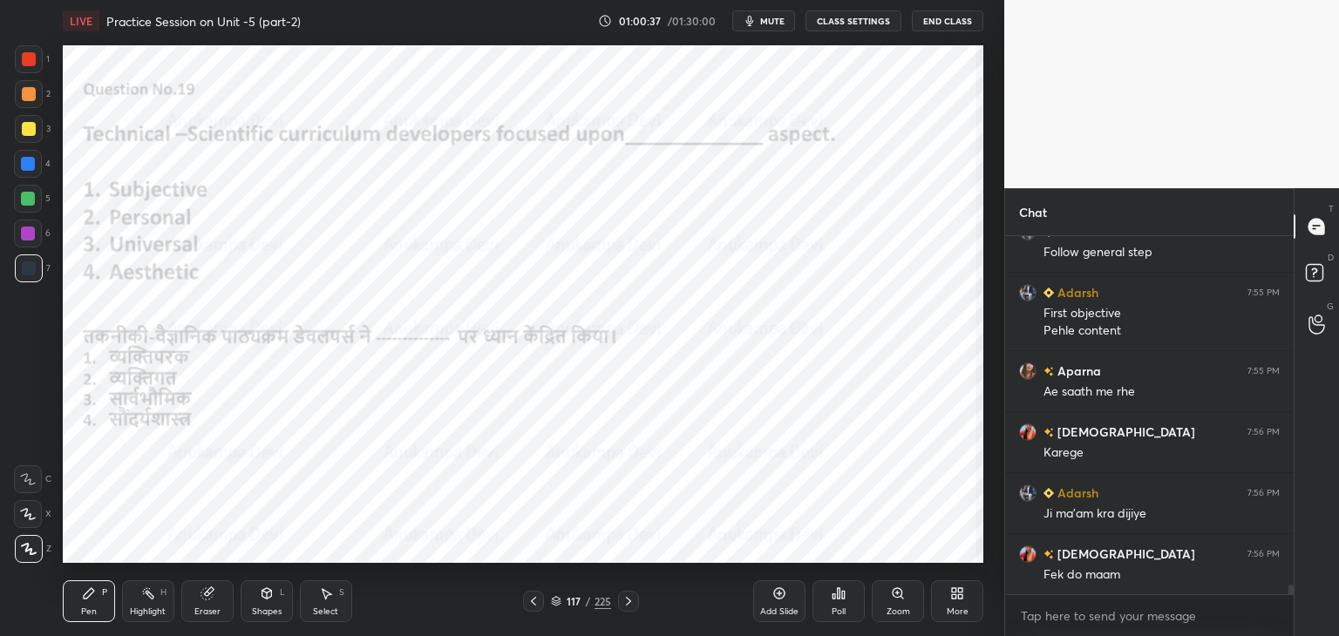
click at [28, 164] on div at bounding box center [28, 164] width 14 height 14
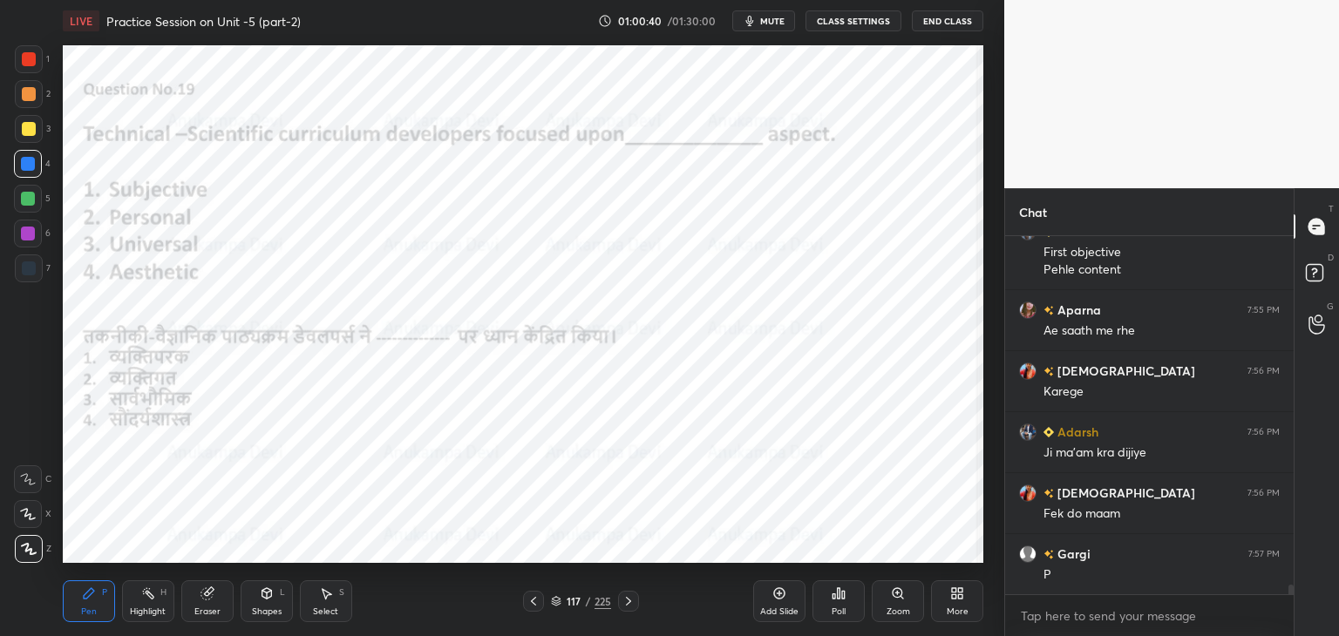
scroll to position [13615, 0]
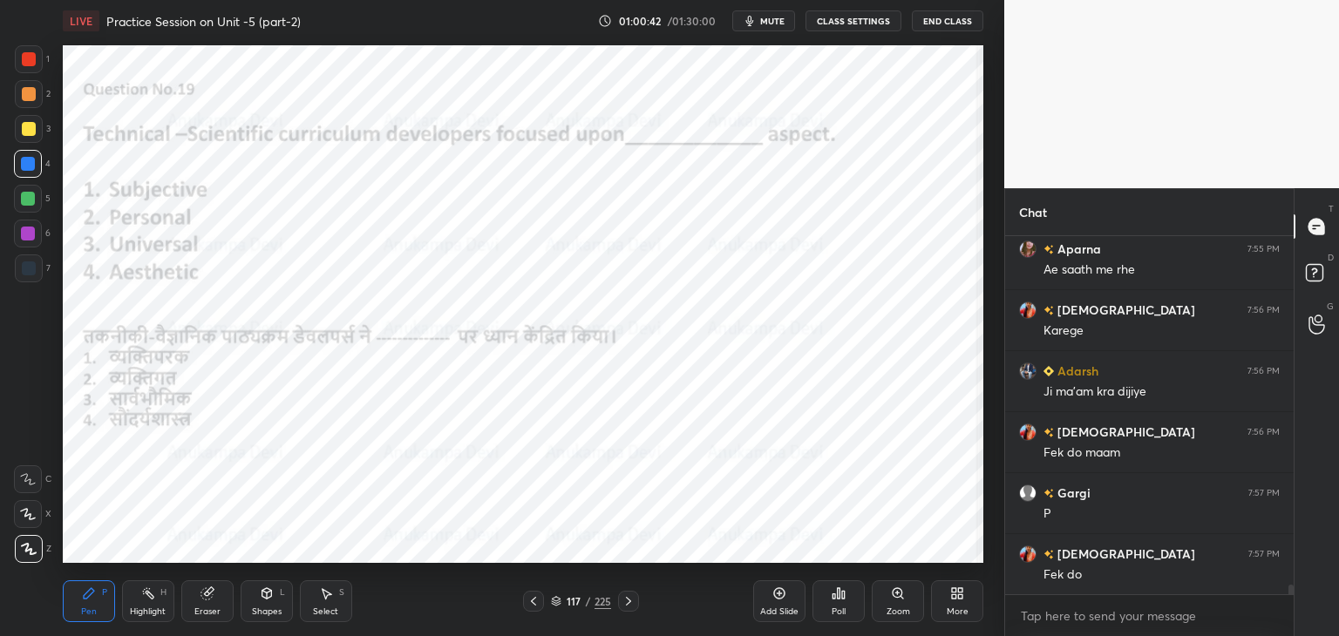
click at [837, 607] on div "Poll" at bounding box center [838, 611] width 14 height 9
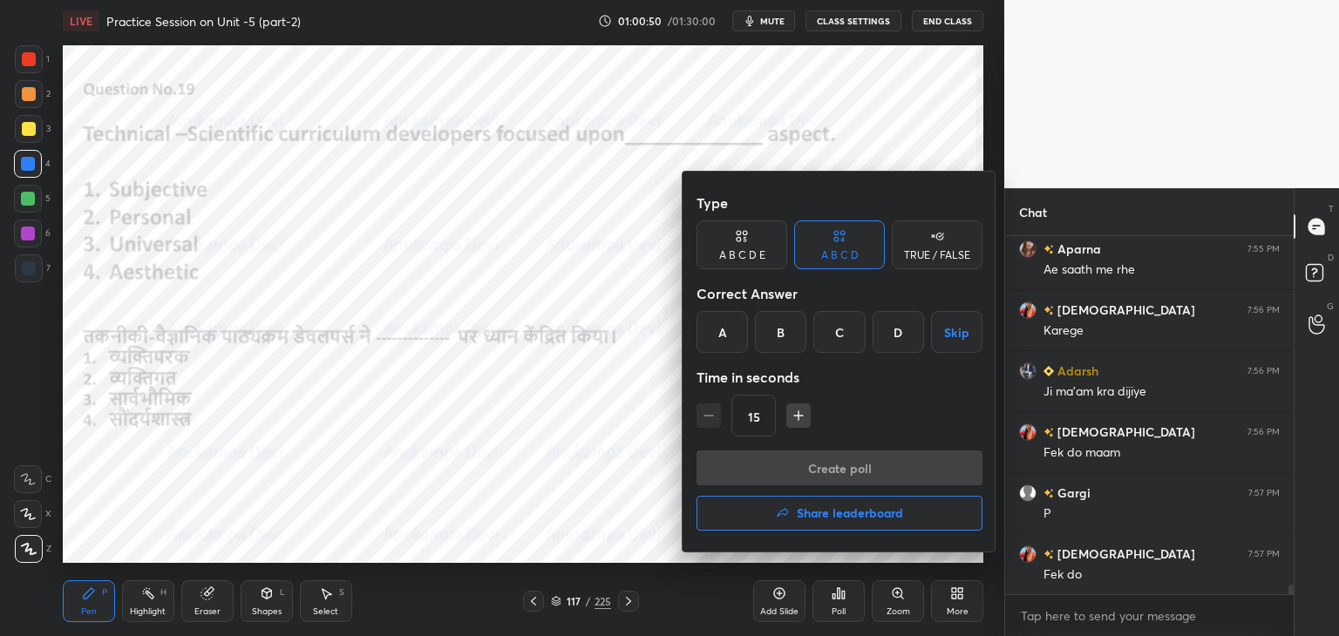
click at [586, 520] on div at bounding box center [669, 318] width 1339 height 636
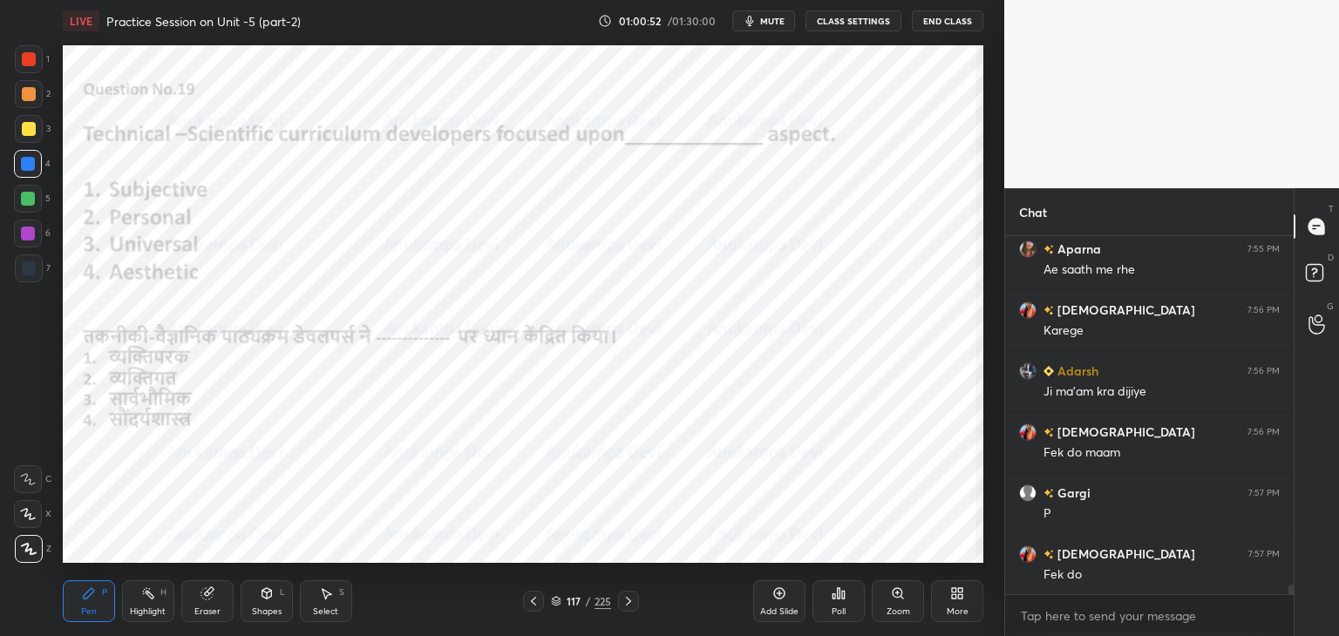
click at [554, 598] on icon at bounding box center [556, 599] width 9 height 4
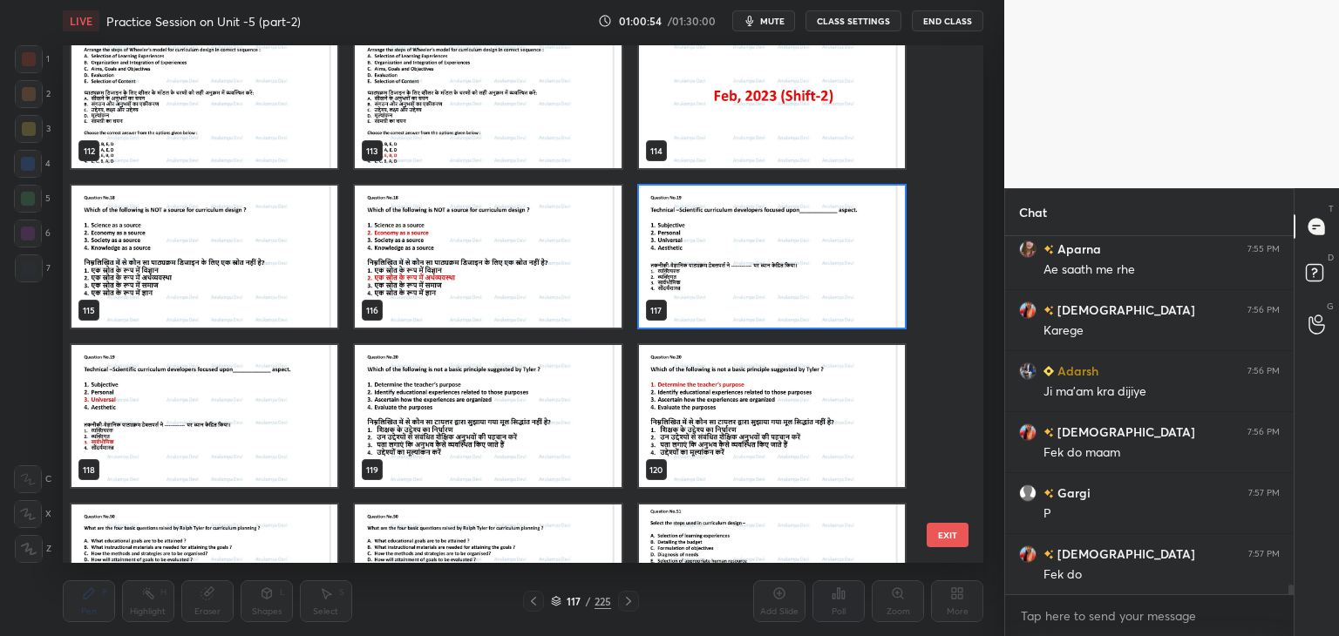
scroll to position [5967, 0]
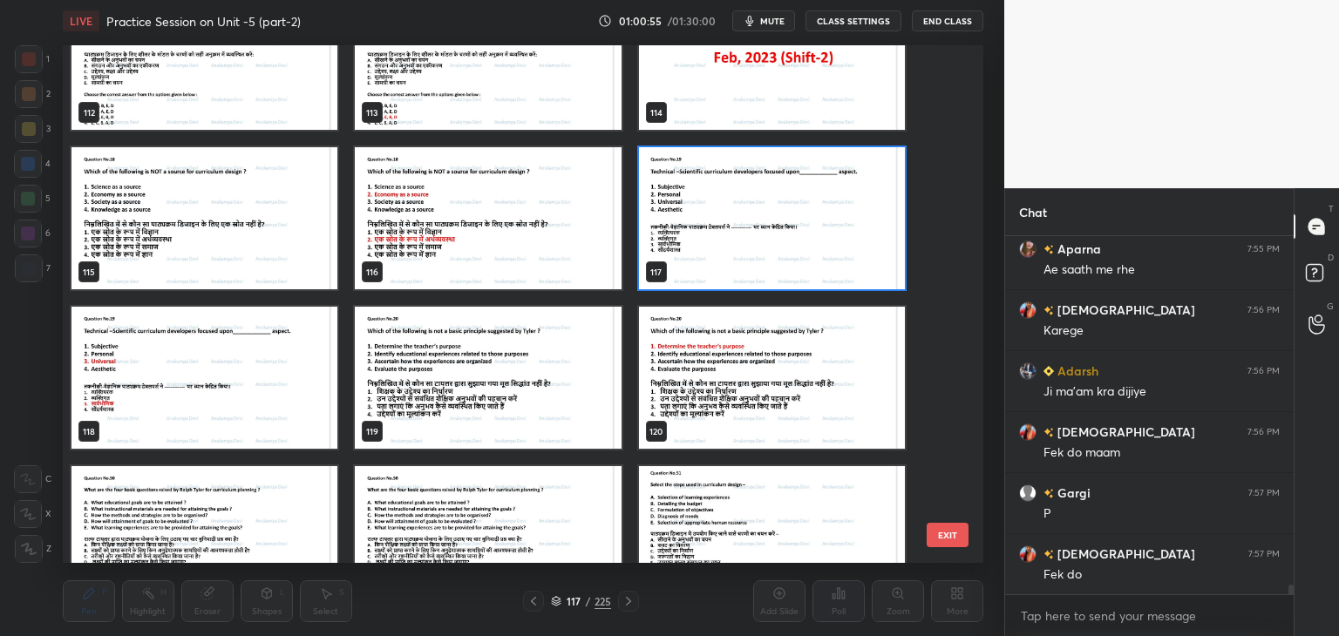
click at [847, 258] on img "grid" at bounding box center [772, 218] width 266 height 142
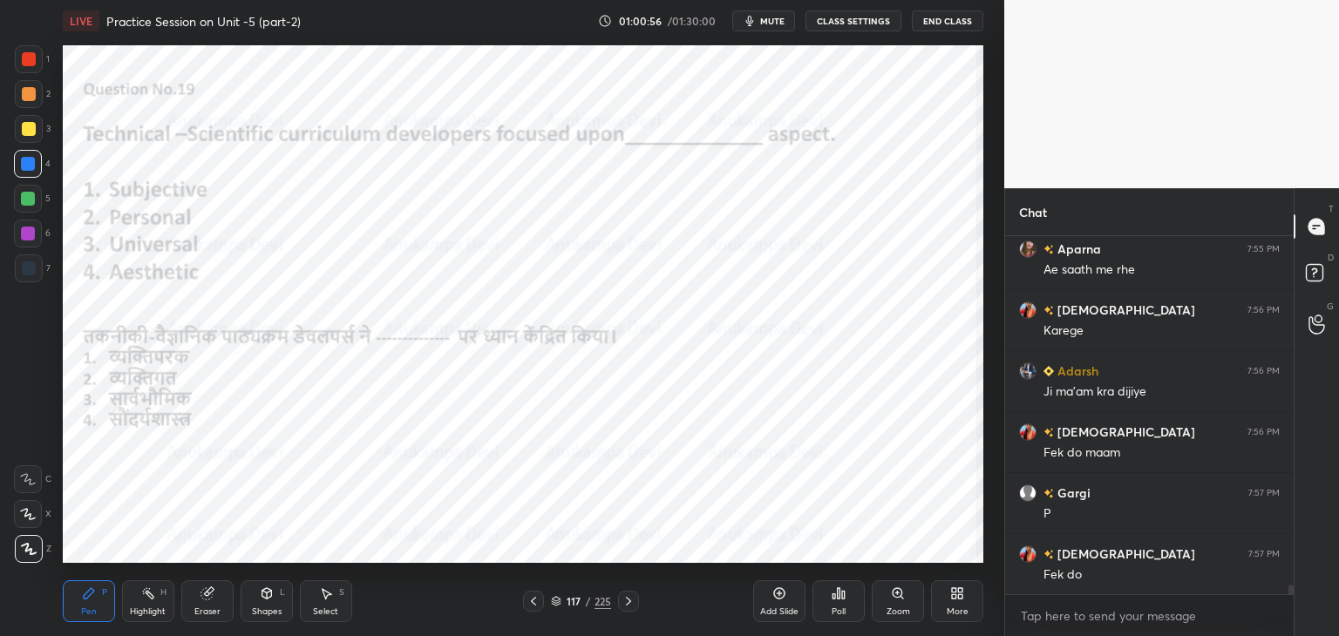
click at [838, 597] on icon at bounding box center [838, 594] width 14 height 14
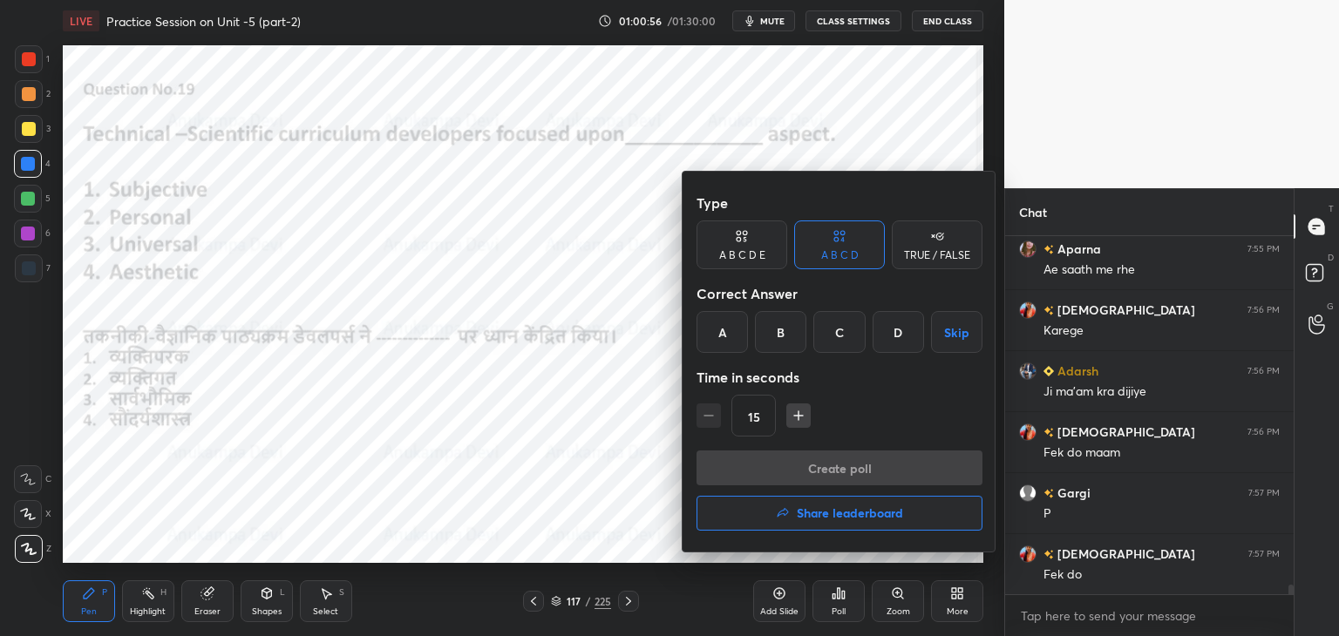
click at [833, 336] on div "C" at bounding box center [838, 332] width 51 height 42
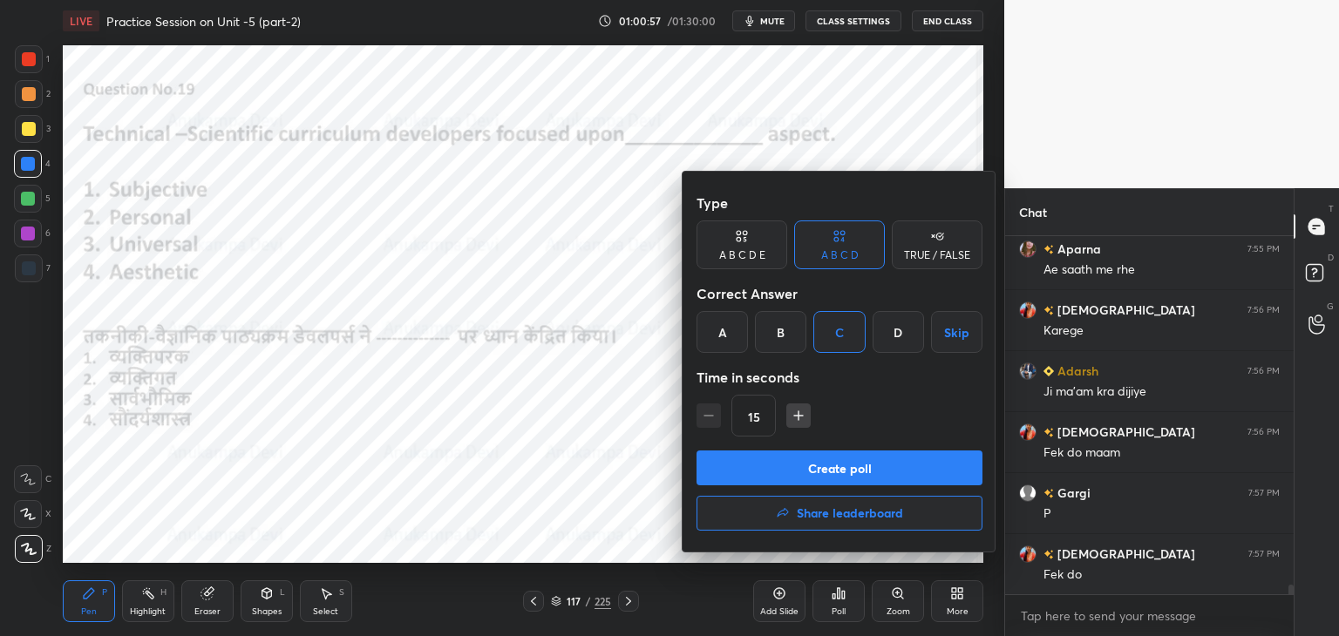
click at [879, 474] on button "Create poll" at bounding box center [839, 468] width 286 height 35
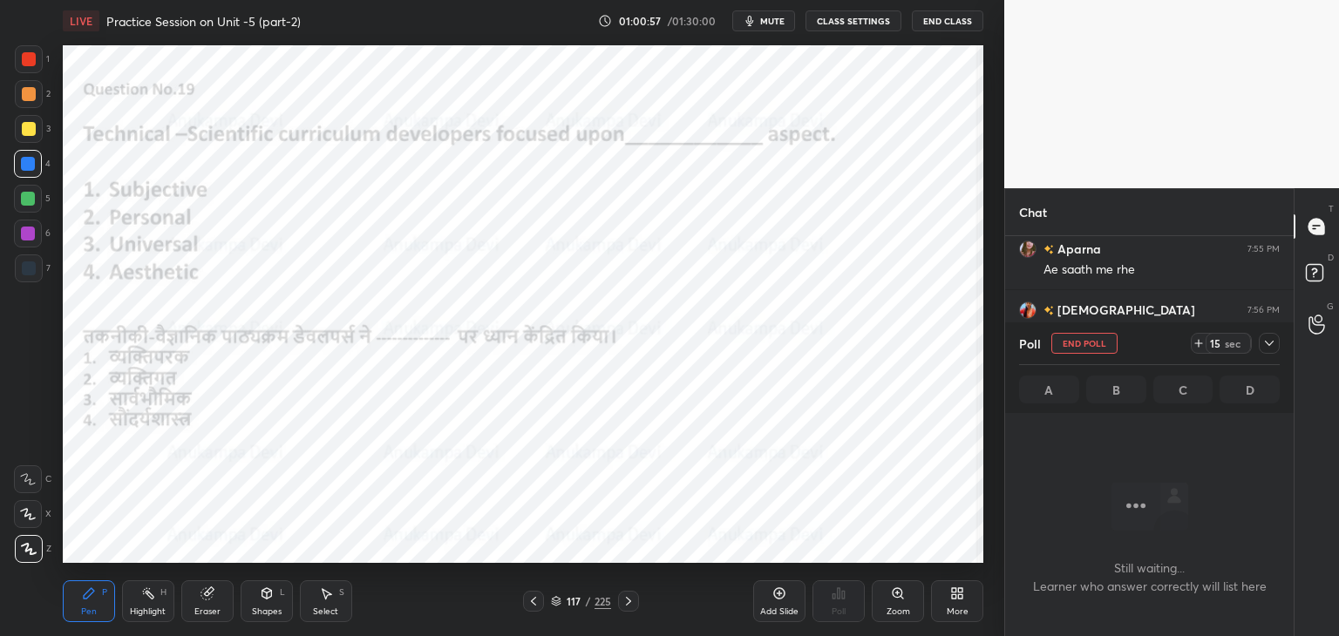
scroll to position [304, 283]
click at [773, 21] on span "mute" at bounding box center [772, 21] width 24 height 12
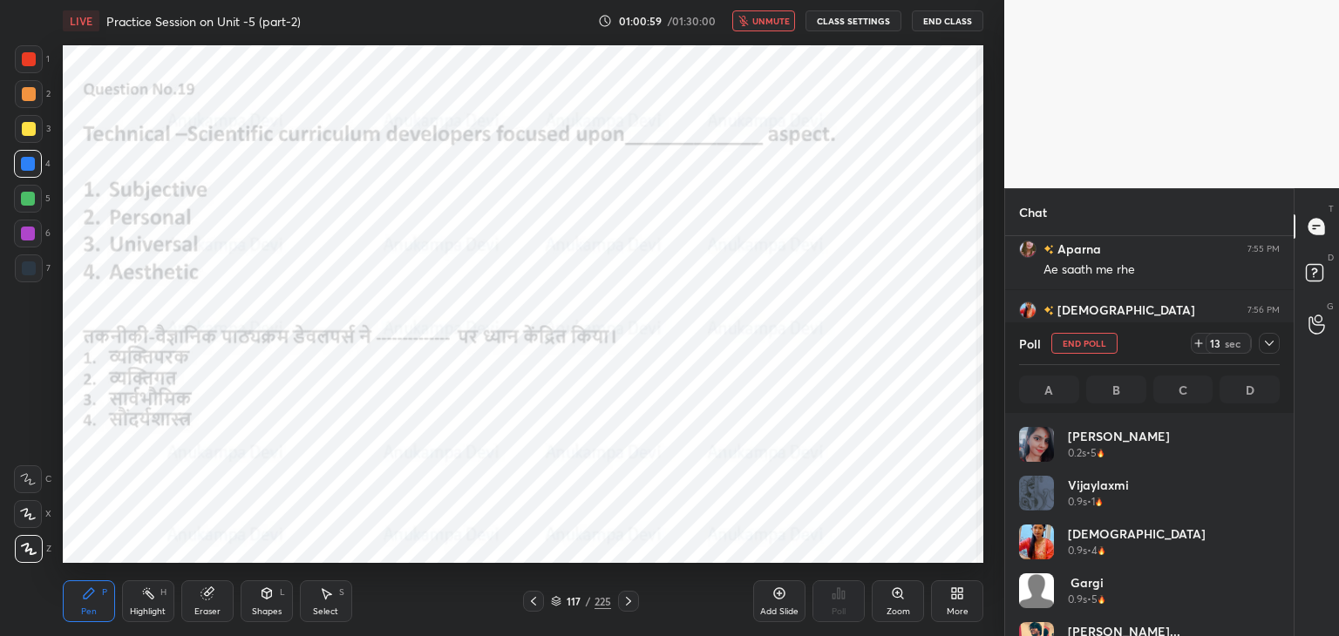
scroll to position [204, 255]
click at [776, 21] on span "unmute" at bounding box center [770, 21] width 37 height 12
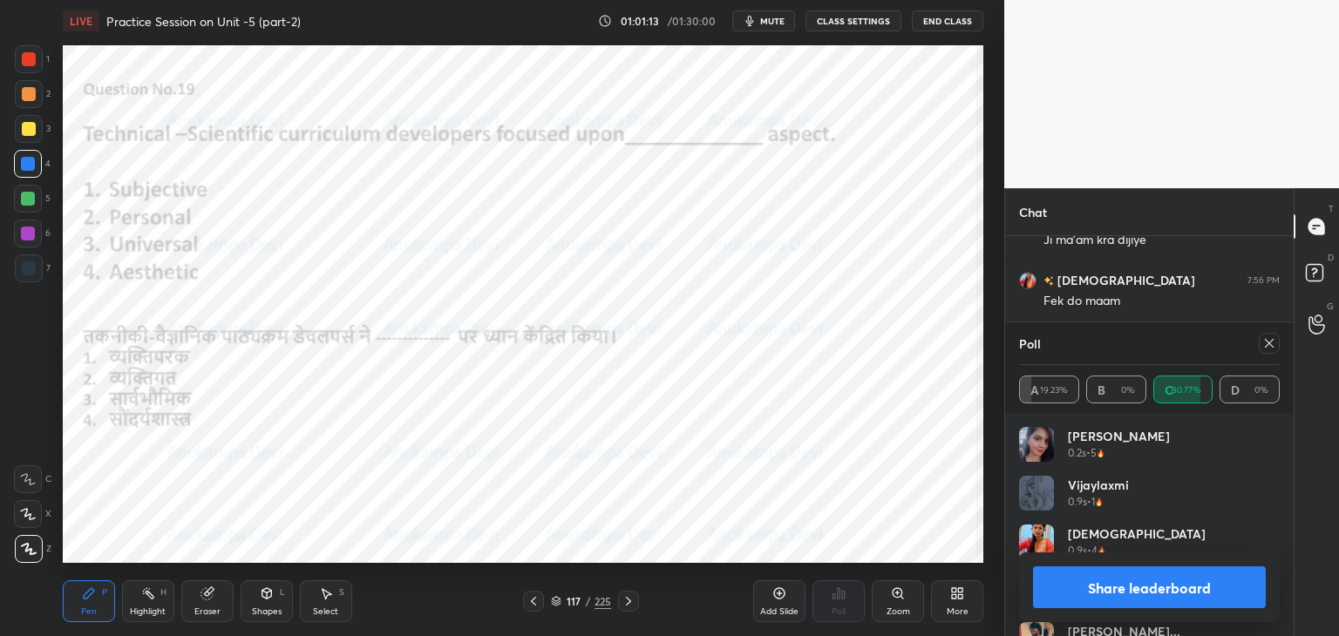
scroll to position [13828, 0]
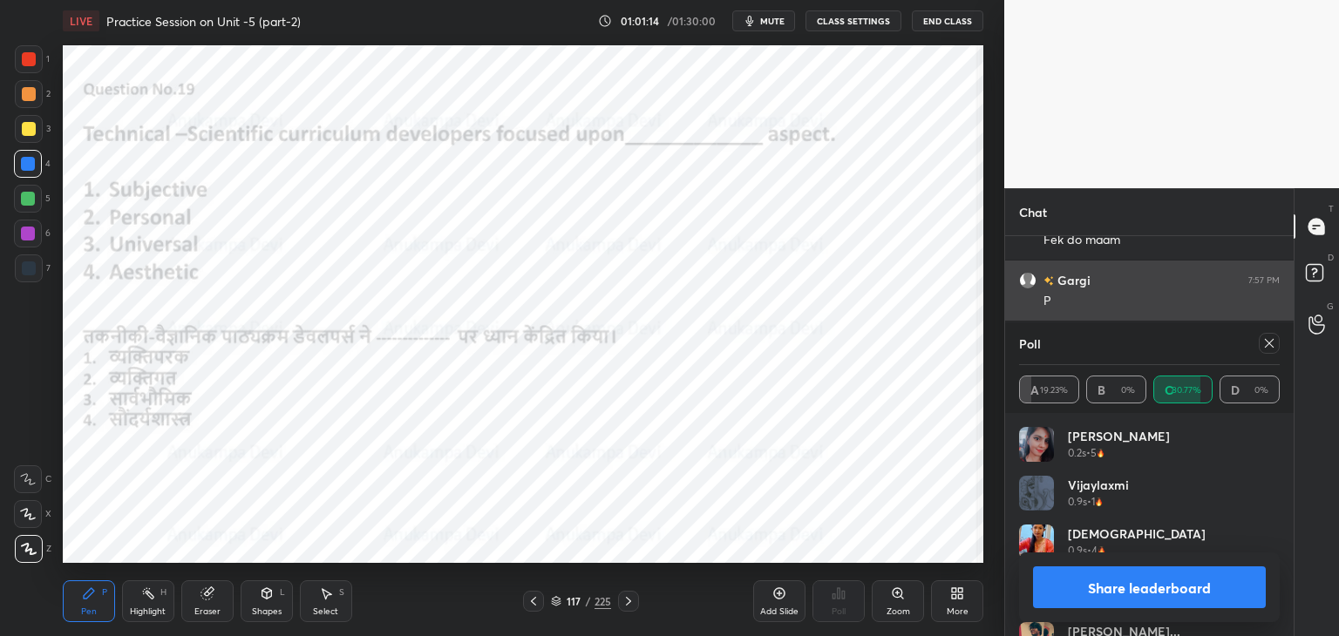
drag, startPoint x: 1267, startPoint y: 347, endPoint x: 1150, endPoint y: 319, distance: 120.1
click at [1265, 347] on icon at bounding box center [1269, 343] width 14 height 14
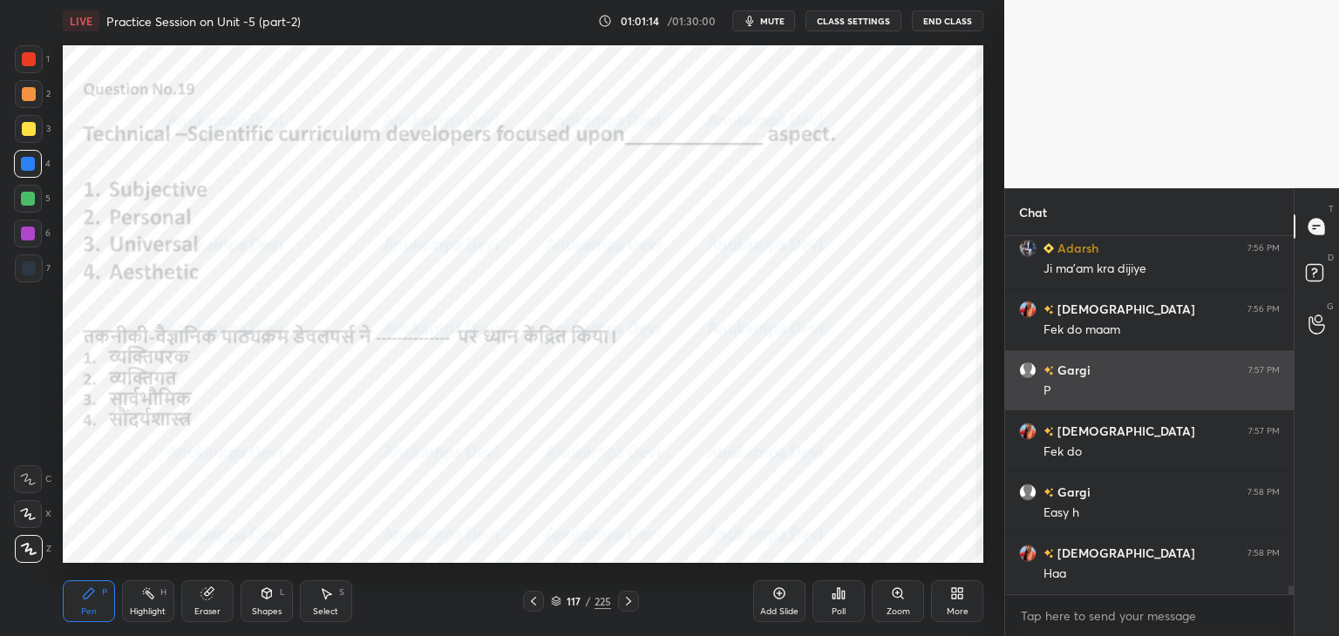
scroll to position [395, 283]
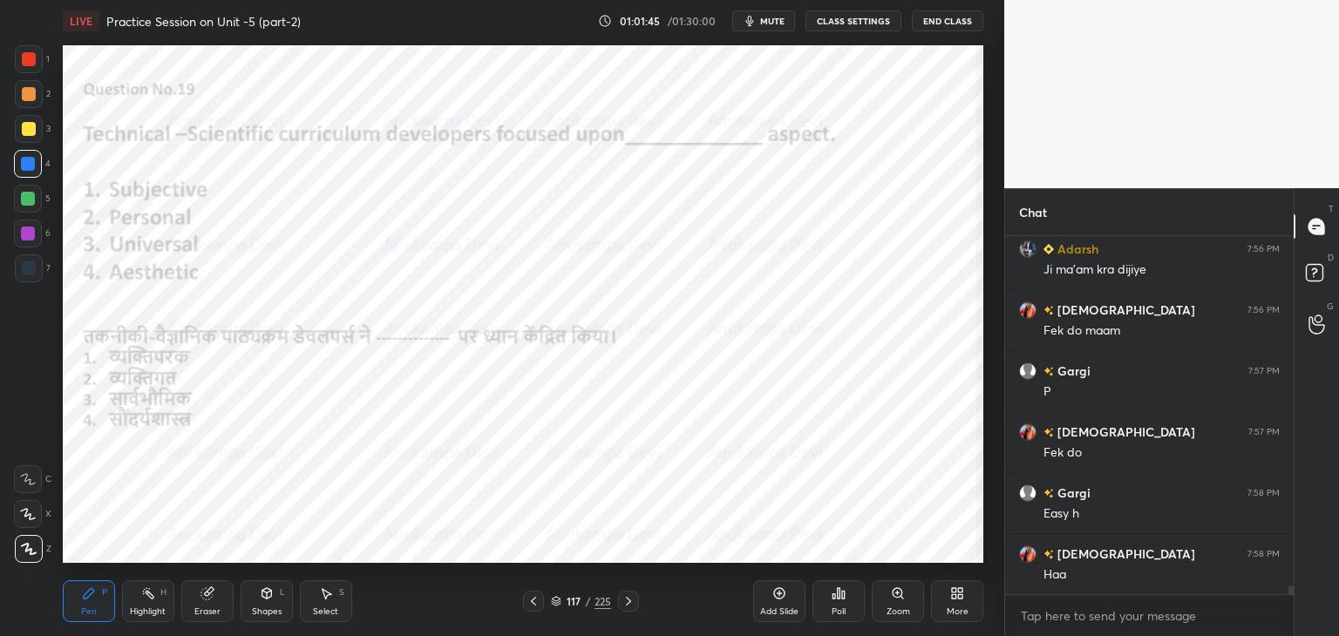
drag, startPoint x: 628, startPoint y: 603, endPoint x: 624, endPoint y: 587, distance: 16.1
click at [626, 601] on icon at bounding box center [628, 601] width 14 height 14
click at [629, 601] on icon at bounding box center [628, 601] width 5 height 9
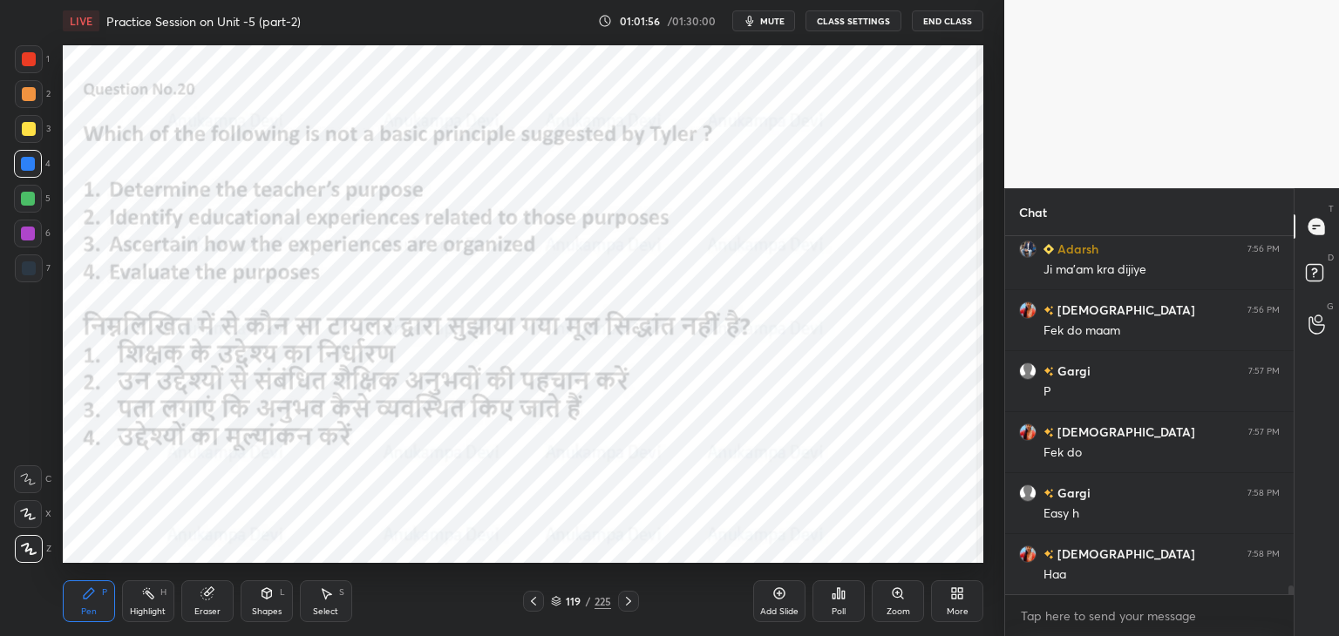
click at [771, 19] on span "mute" at bounding box center [772, 21] width 24 height 12
click at [558, 607] on div "119 / 225" at bounding box center [581, 602] width 60 height 16
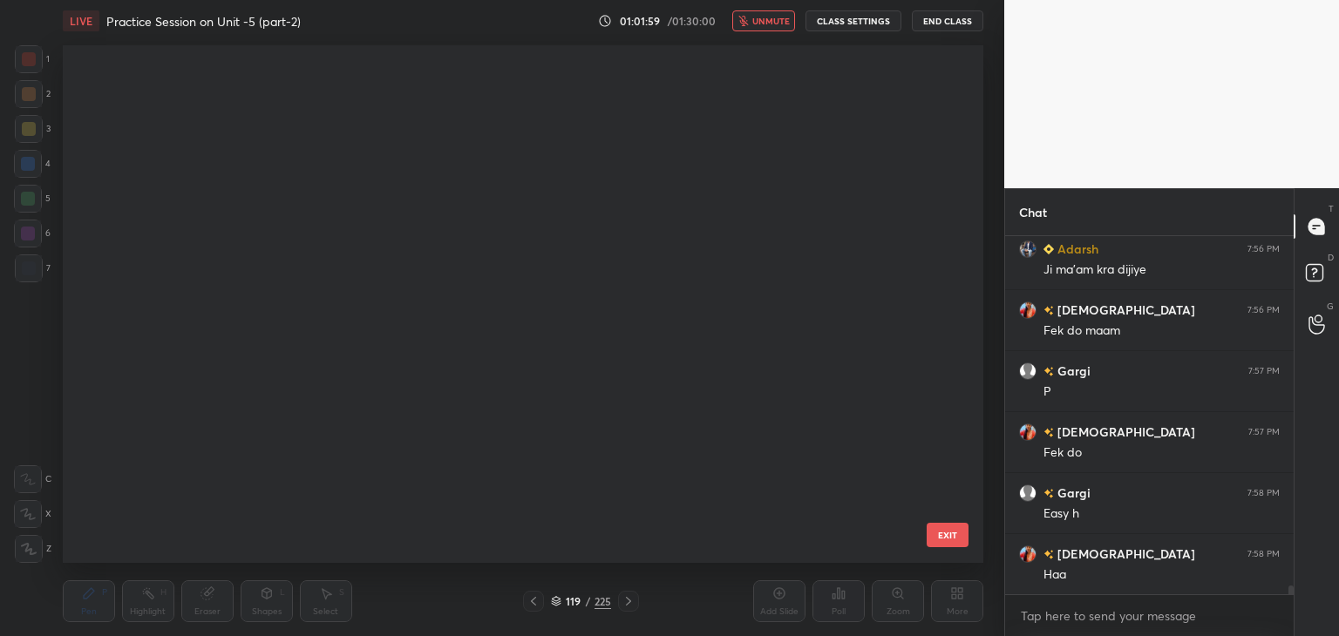
click at [557, 605] on icon at bounding box center [556, 604] width 9 height 3
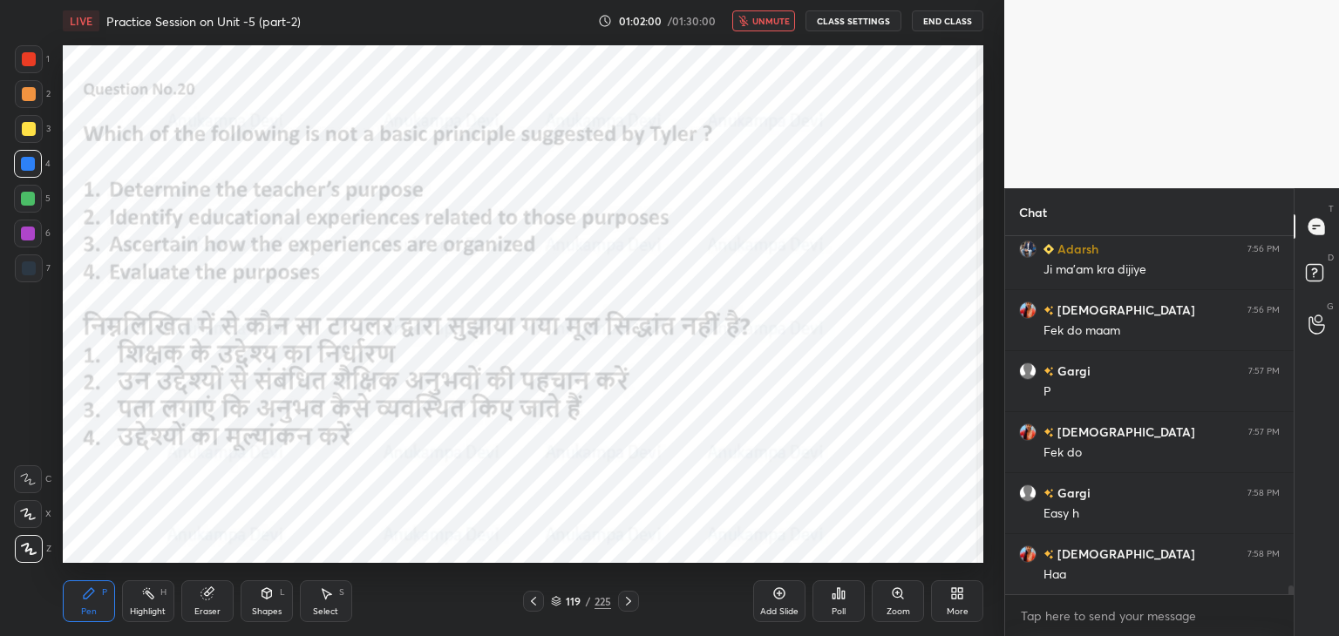
click at [554, 606] on icon at bounding box center [556, 604] width 9 height 3
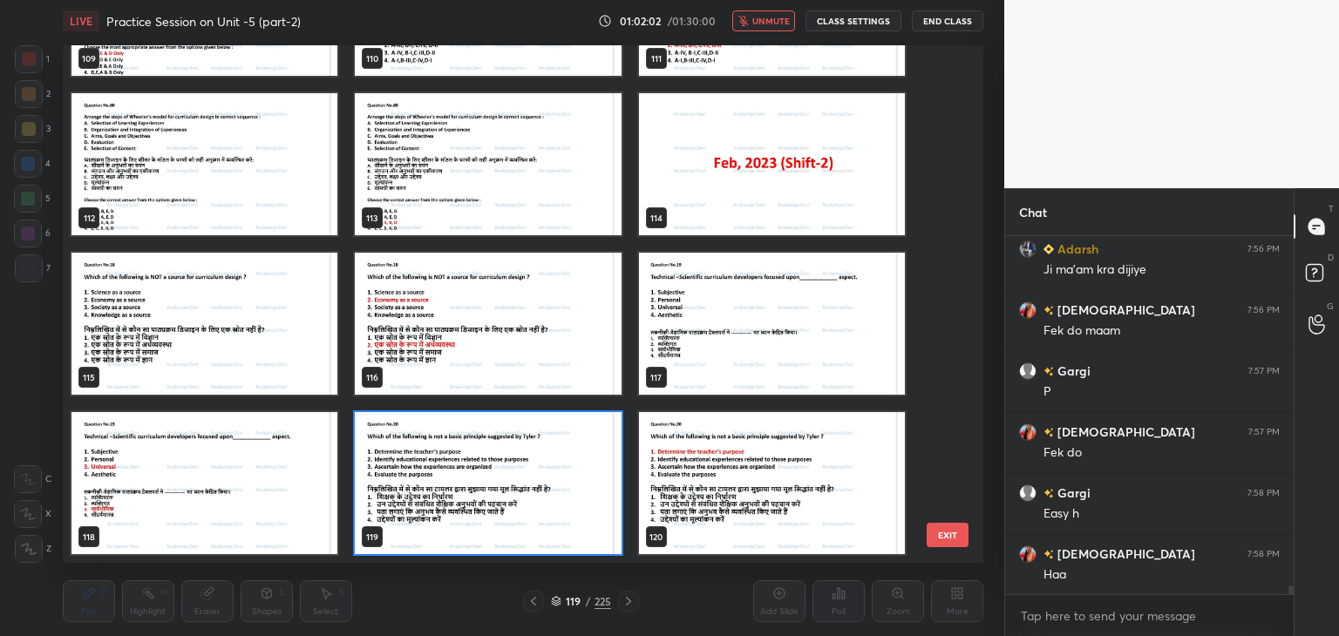
scroll to position [13798, 0]
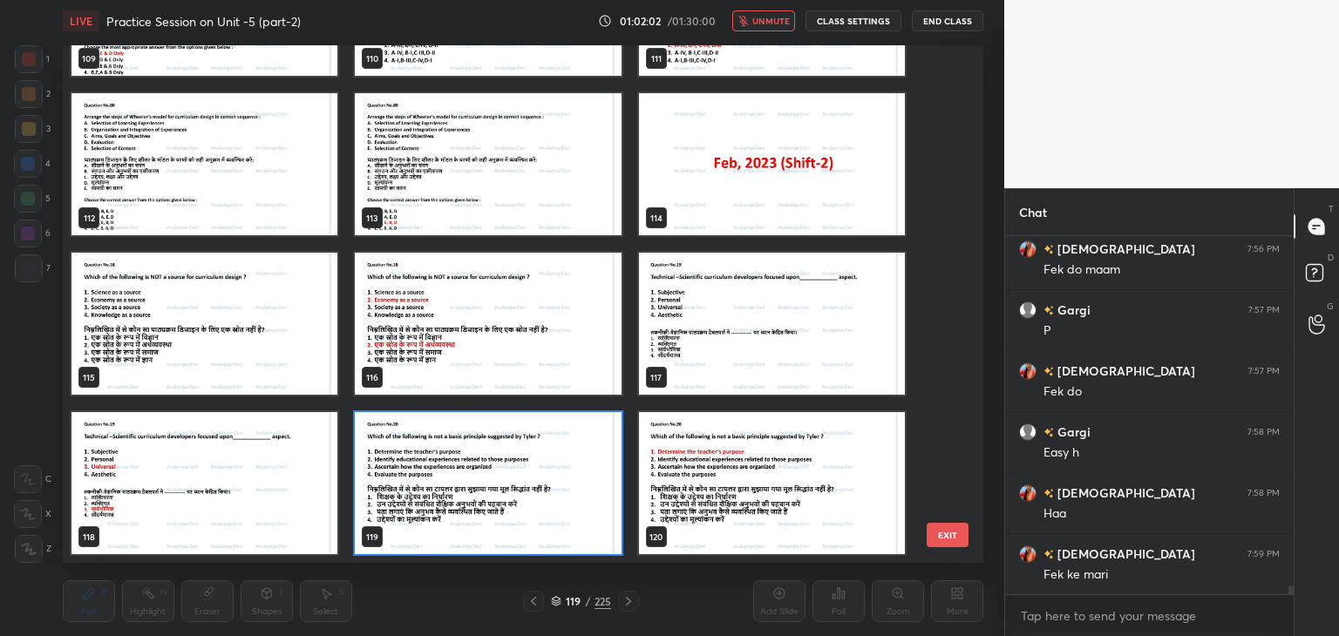
click at [612, 532] on img "grid" at bounding box center [488, 483] width 266 height 142
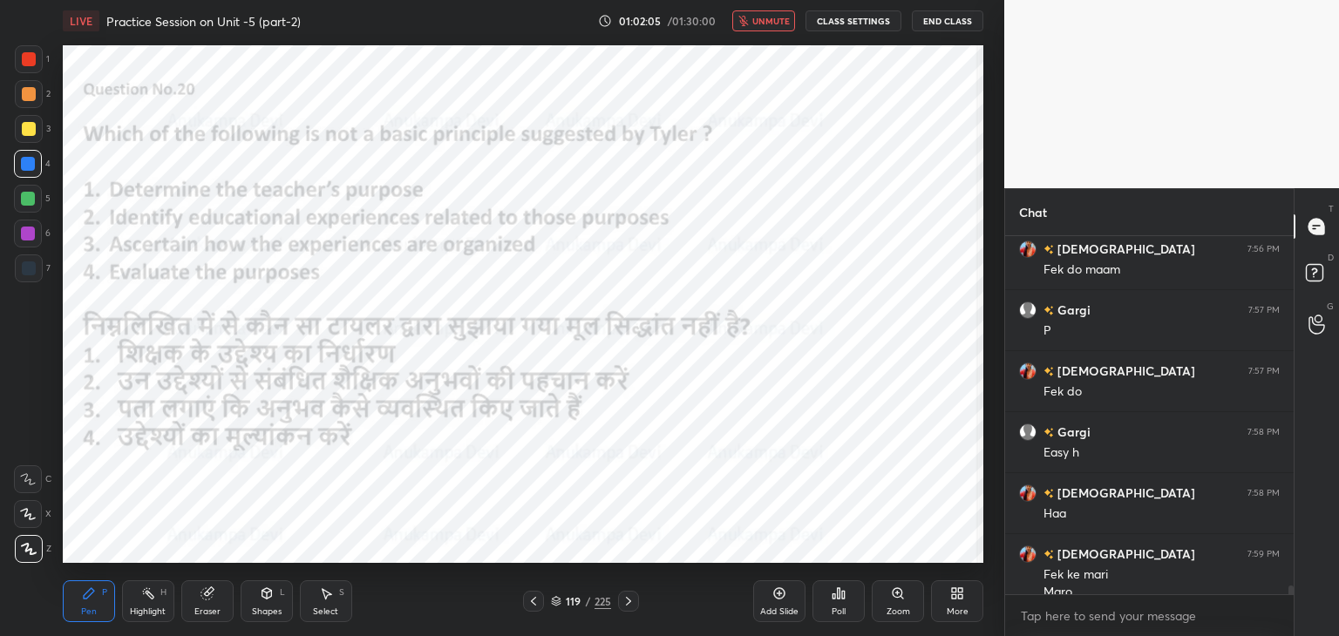
scroll to position [13816, 0]
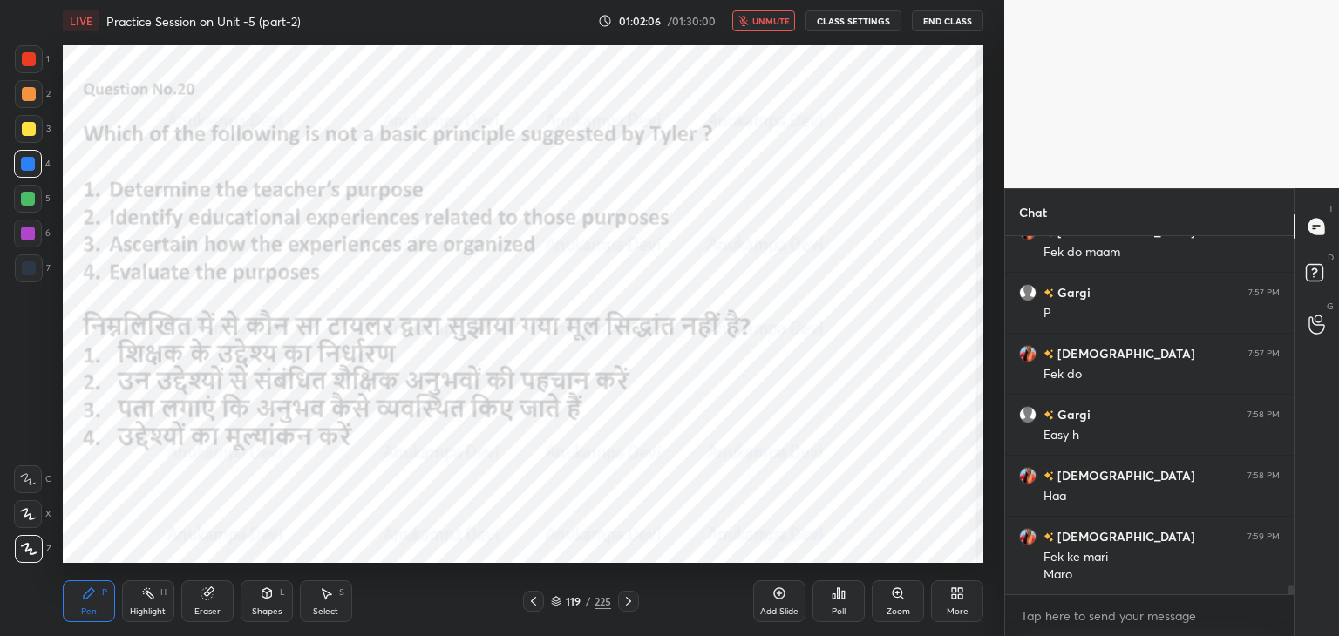
click at [761, 21] on span "unmute" at bounding box center [770, 21] width 37 height 12
click at [840, 607] on div "Poll" at bounding box center [838, 611] width 14 height 9
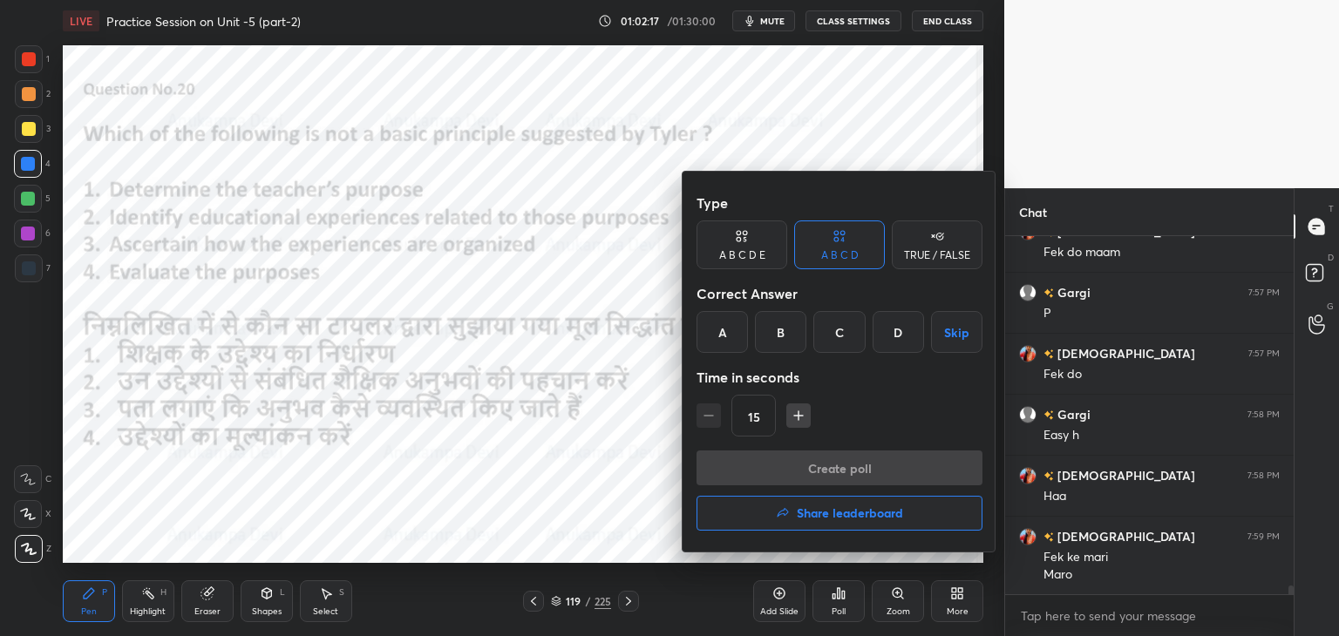
click at [723, 337] on div "A" at bounding box center [721, 332] width 51 height 42
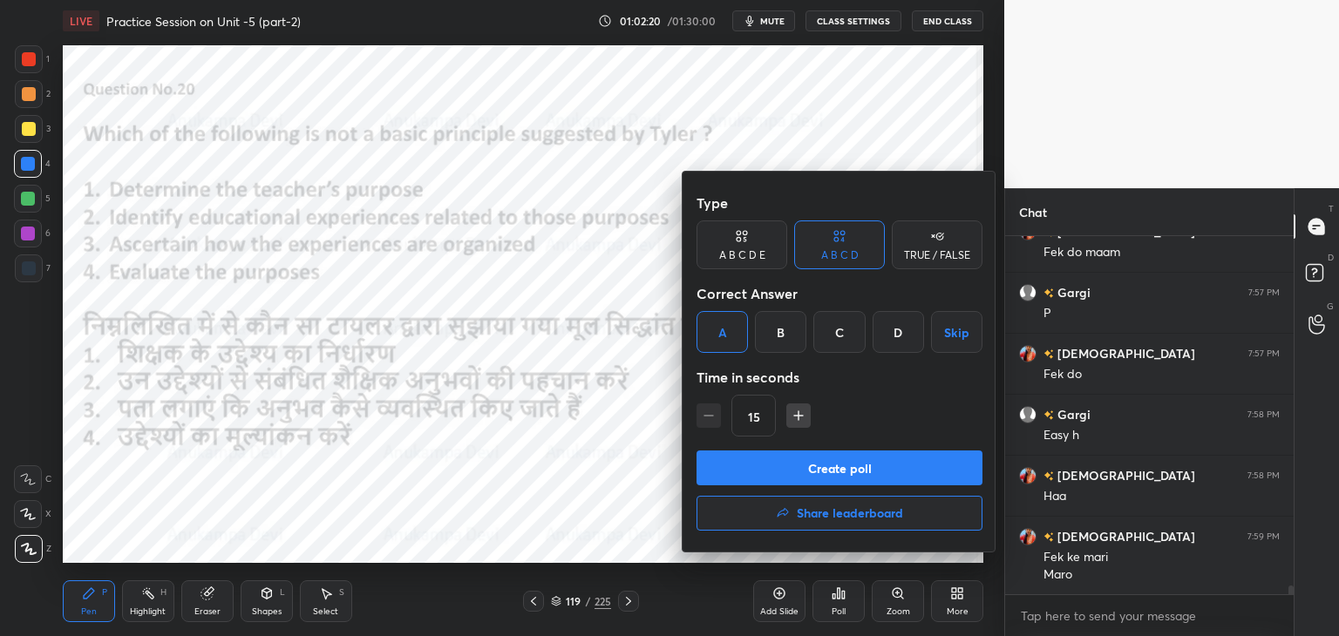
click at [797, 473] on button "Create poll" at bounding box center [839, 468] width 286 height 35
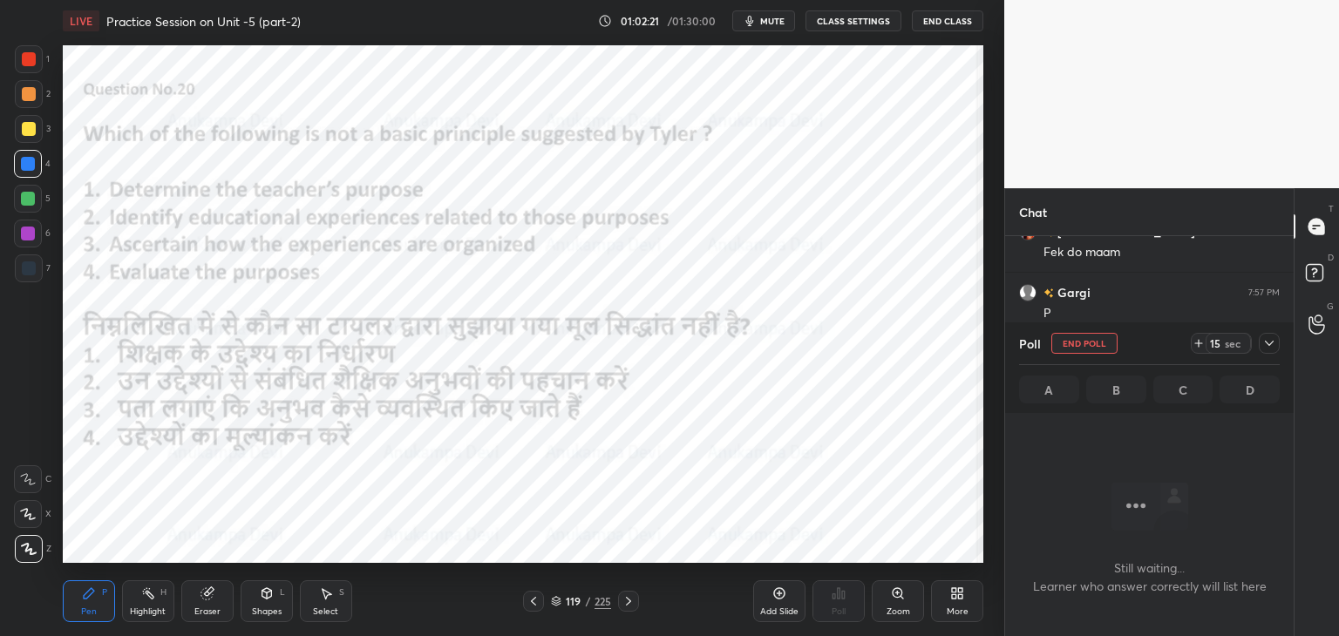
scroll to position [304, 283]
click at [776, 29] on button "mute" at bounding box center [763, 20] width 63 height 21
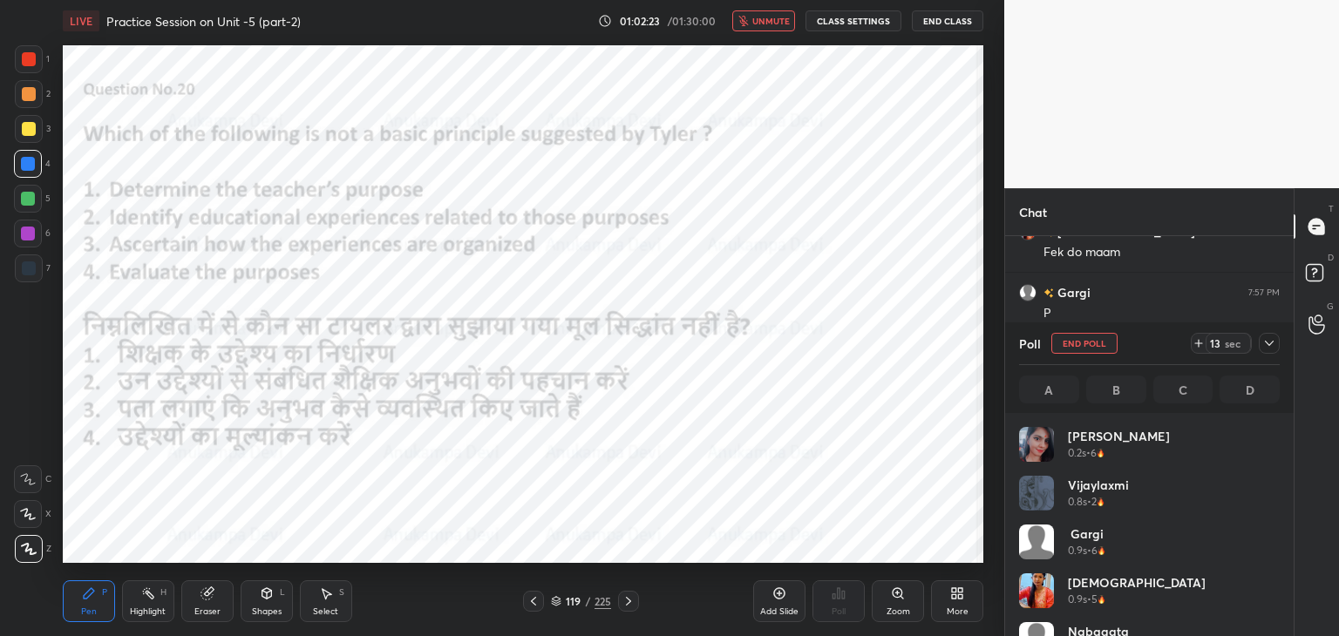
scroll to position [204, 255]
drag, startPoint x: 777, startPoint y: 25, endPoint x: 781, endPoint y: 40, distance: 15.2
click at [779, 25] on span "unmute" at bounding box center [770, 21] width 37 height 12
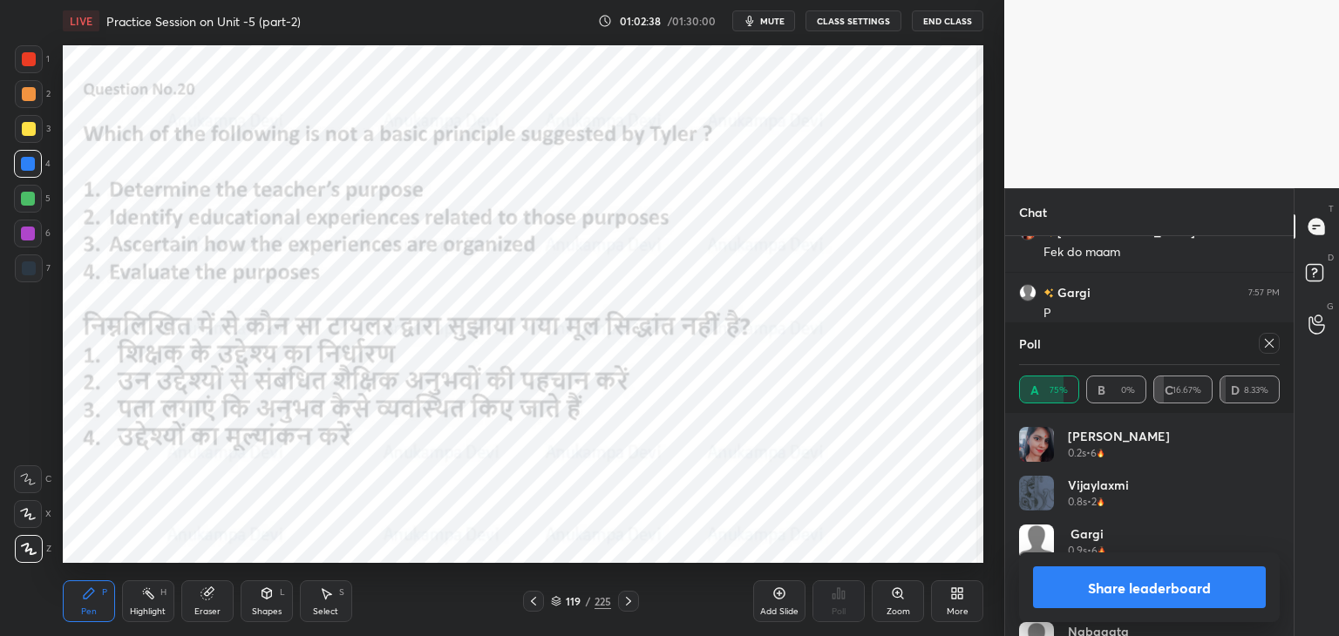
click at [1271, 340] on icon at bounding box center [1269, 343] width 14 height 14
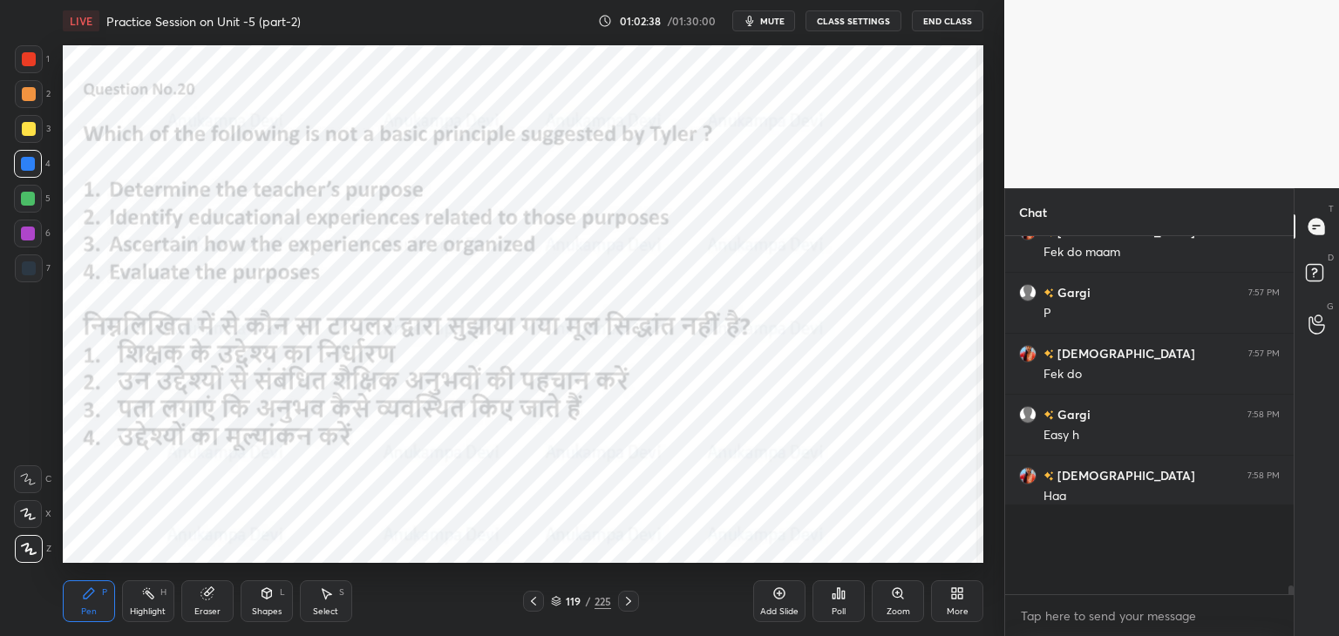
scroll to position [6, 5]
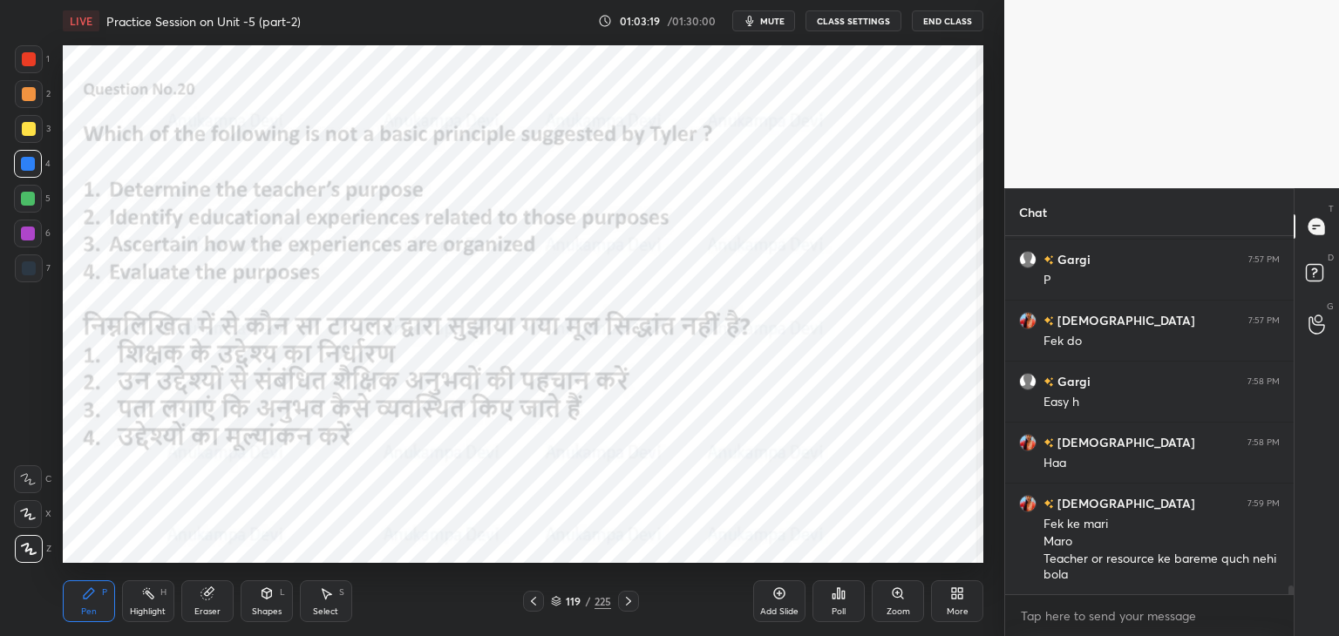
click at [630, 604] on icon at bounding box center [628, 601] width 14 height 14
click at [631, 602] on icon at bounding box center [628, 601] width 14 height 14
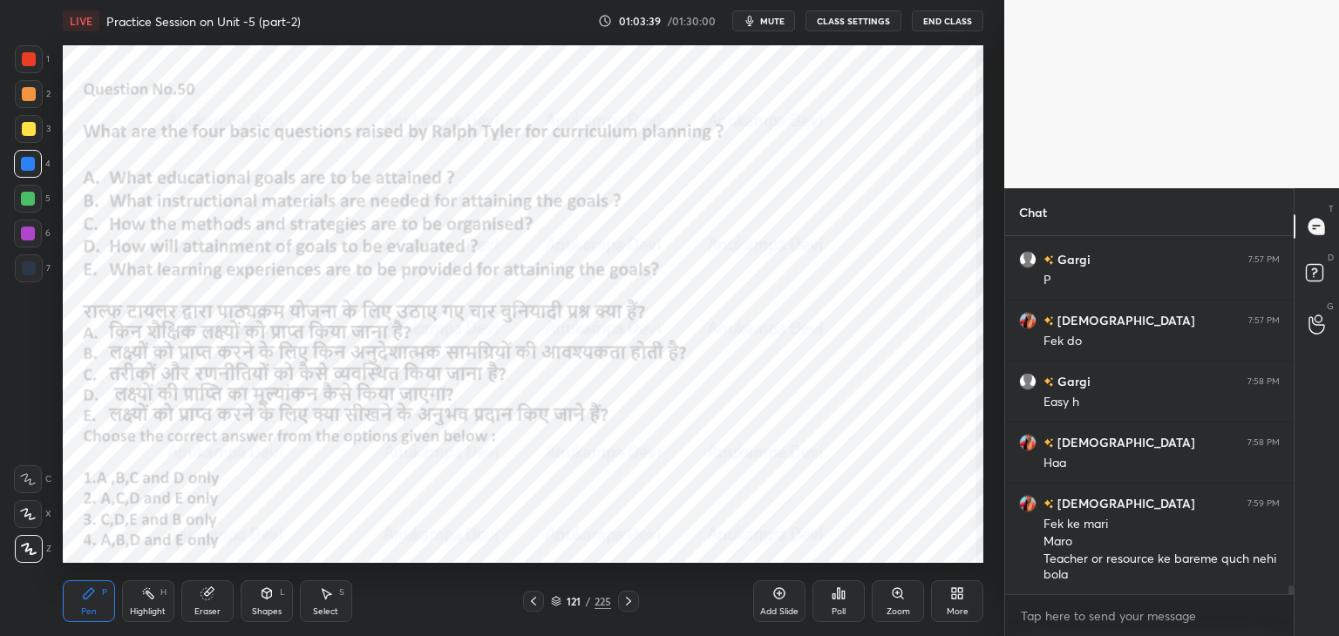
scroll to position [13910, 0]
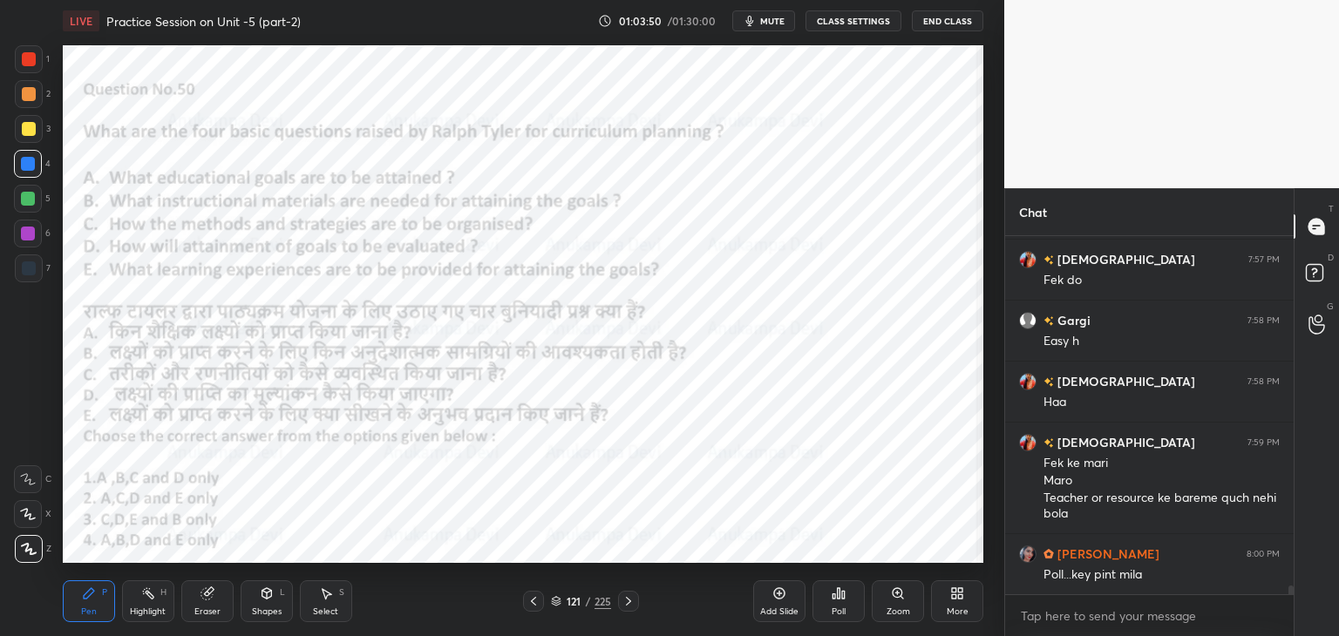
drag, startPoint x: 774, startPoint y: 21, endPoint x: 769, endPoint y: 39, distance: 19.0
click at [775, 20] on span "mute" at bounding box center [772, 21] width 24 height 12
click at [555, 603] on icon at bounding box center [556, 601] width 10 height 10
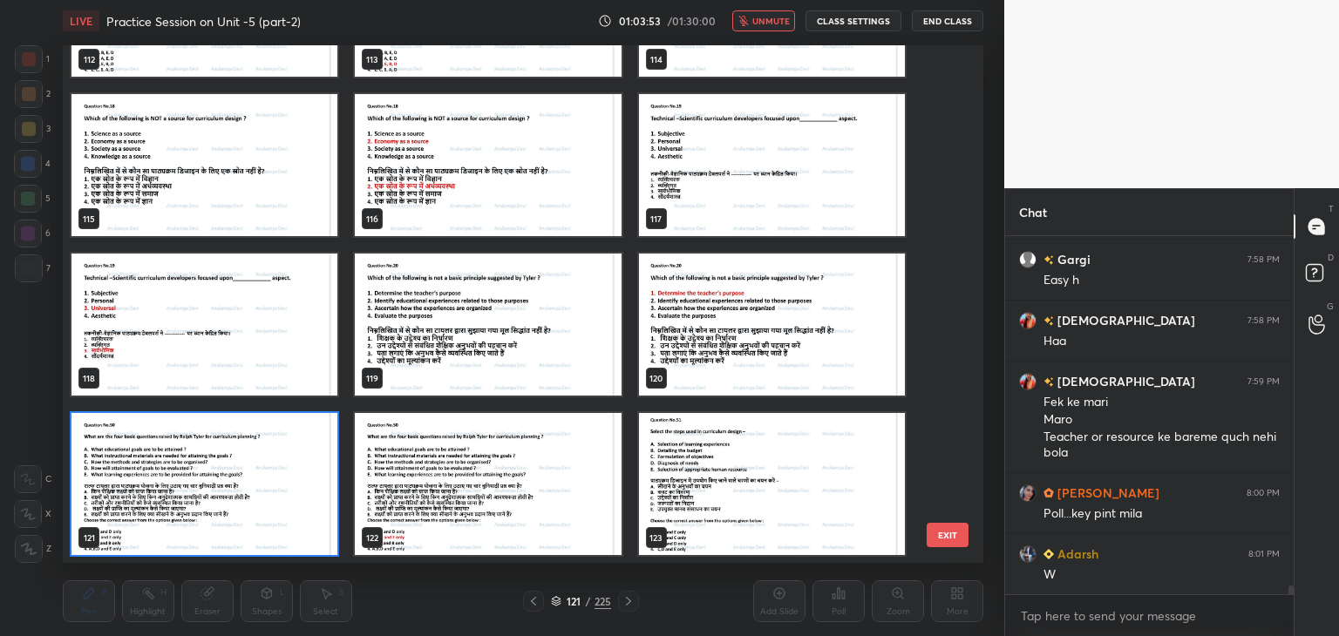
scroll to position [14032, 0]
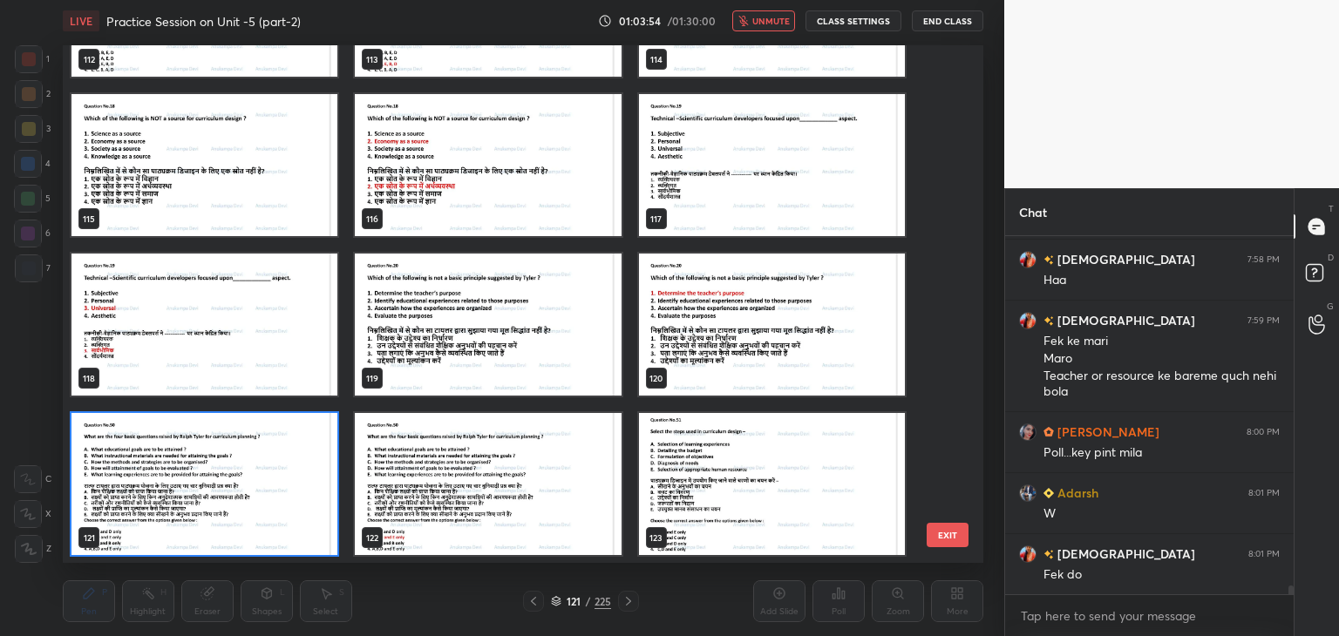
click at [756, 19] on span "unmute" at bounding box center [770, 21] width 37 height 12
drag, startPoint x: 764, startPoint y: 23, endPoint x: 840, endPoint y: 187, distance: 180.5
click at [764, 24] on span "mute" at bounding box center [772, 21] width 24 height 12
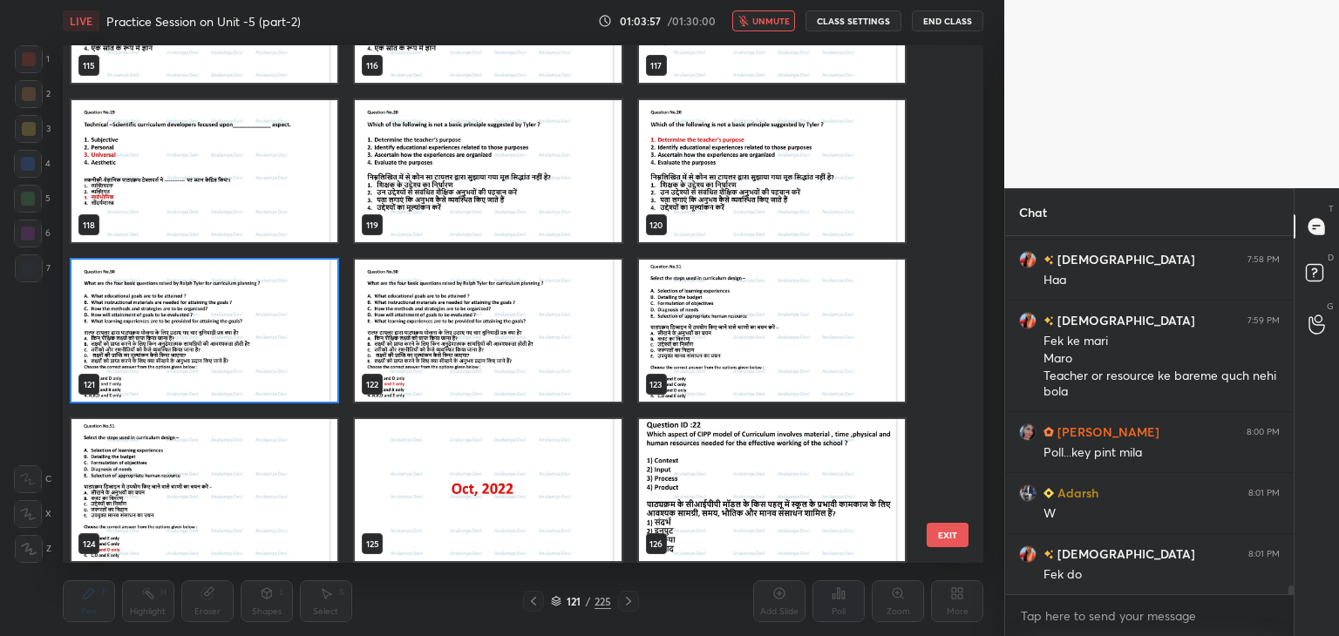
scroll to position [6194, 0]
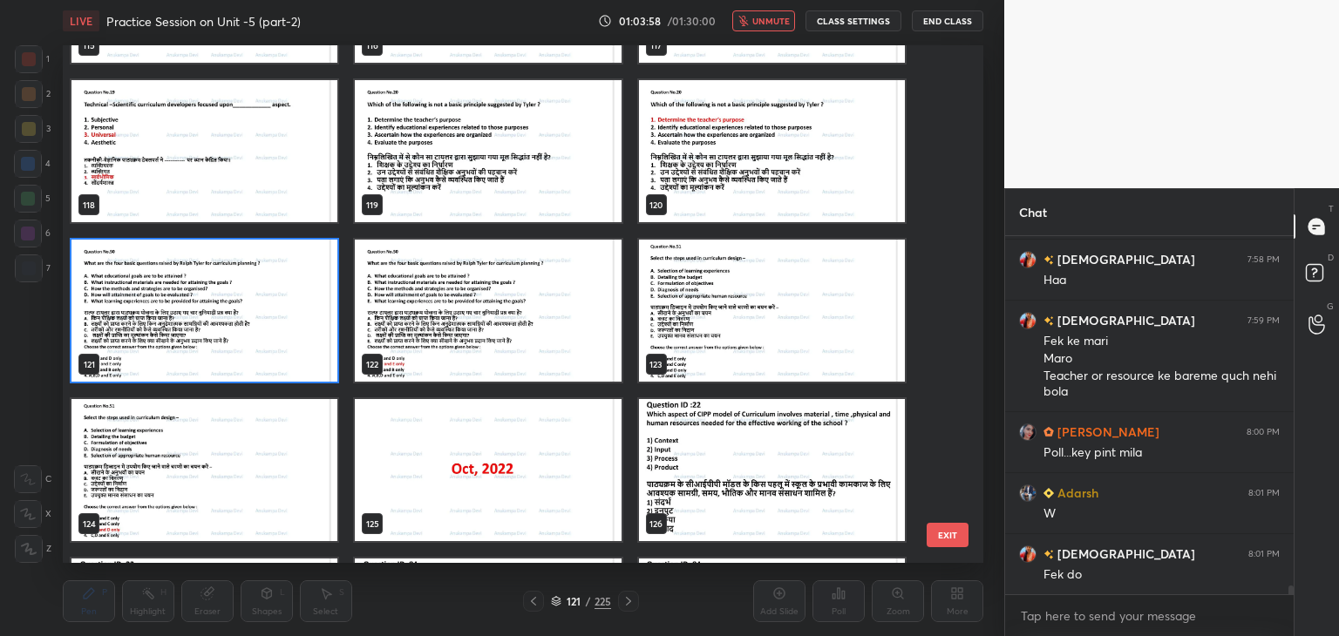
click at [765, 18] on span "unmute" at bounding box center [770, 21] width 37 height 12
click at [774, 18] on span "mute" at bounding box center [772, 21] width 24 height 12
click at [302, 356] on img "grid" at bounding box center [204, 311] width 266 height 142
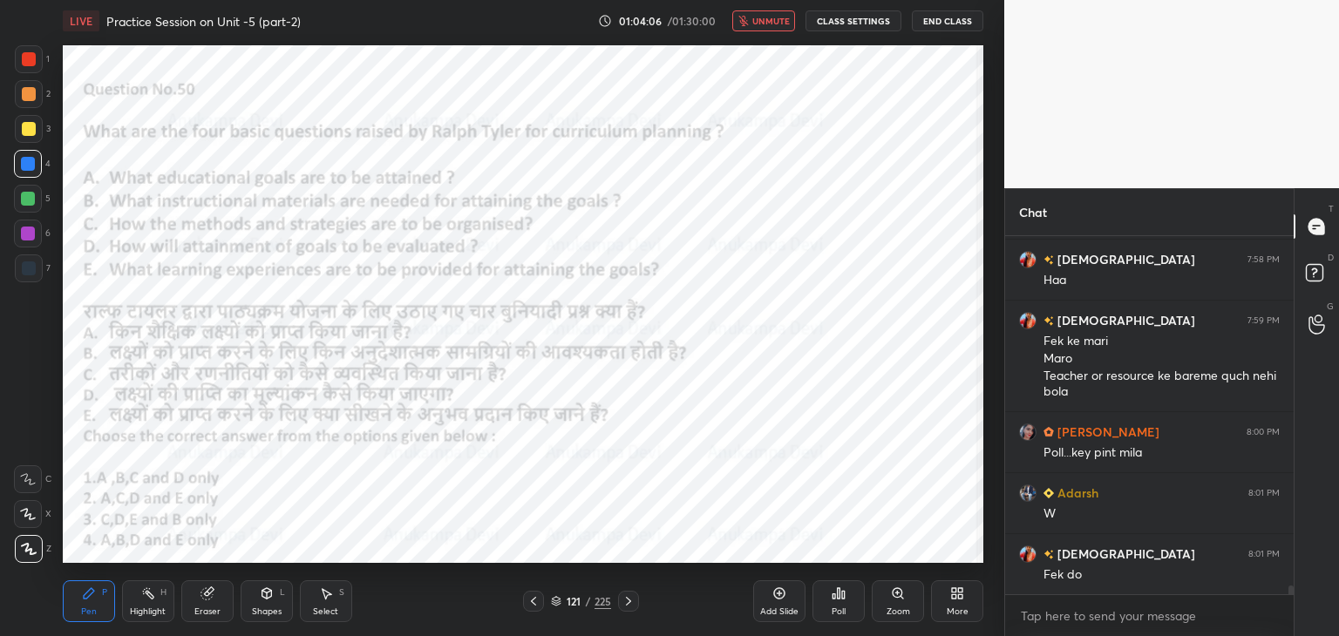
scroll to position [14093, 0]
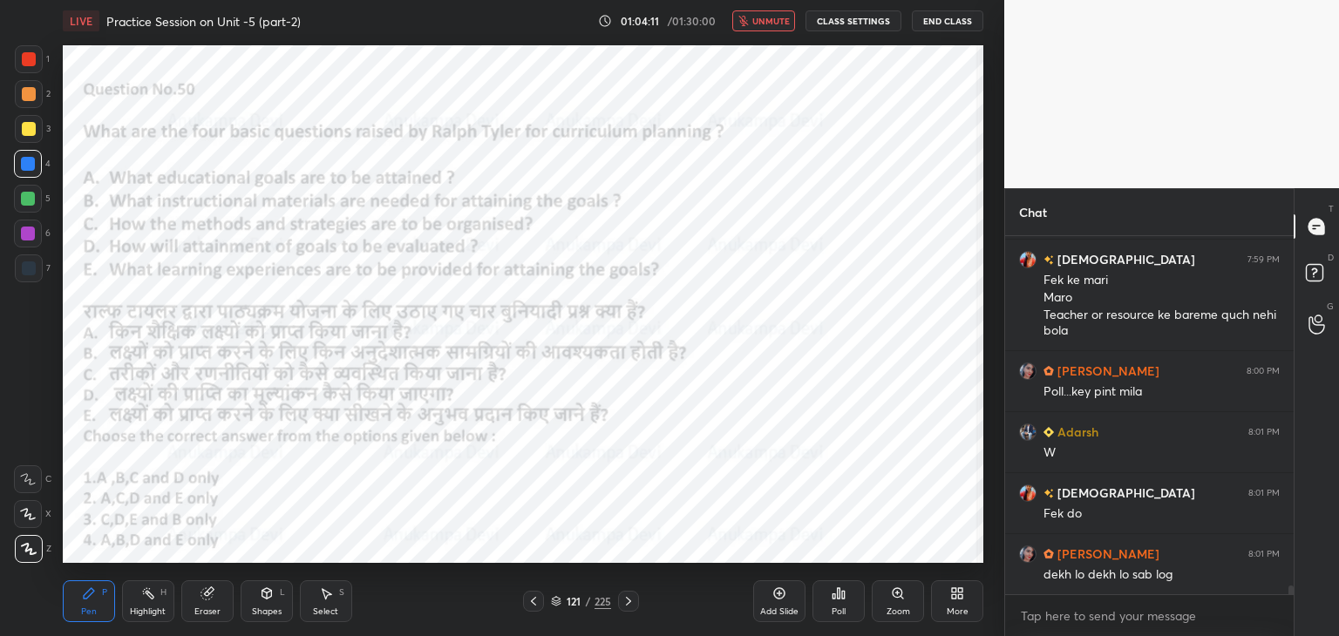
click at [773, 16] on span "unmute" at bounding box center [770, 21] width 37 height 12
click at [836, 600] on icon at bounding box center [838, 594] width 14 height 14
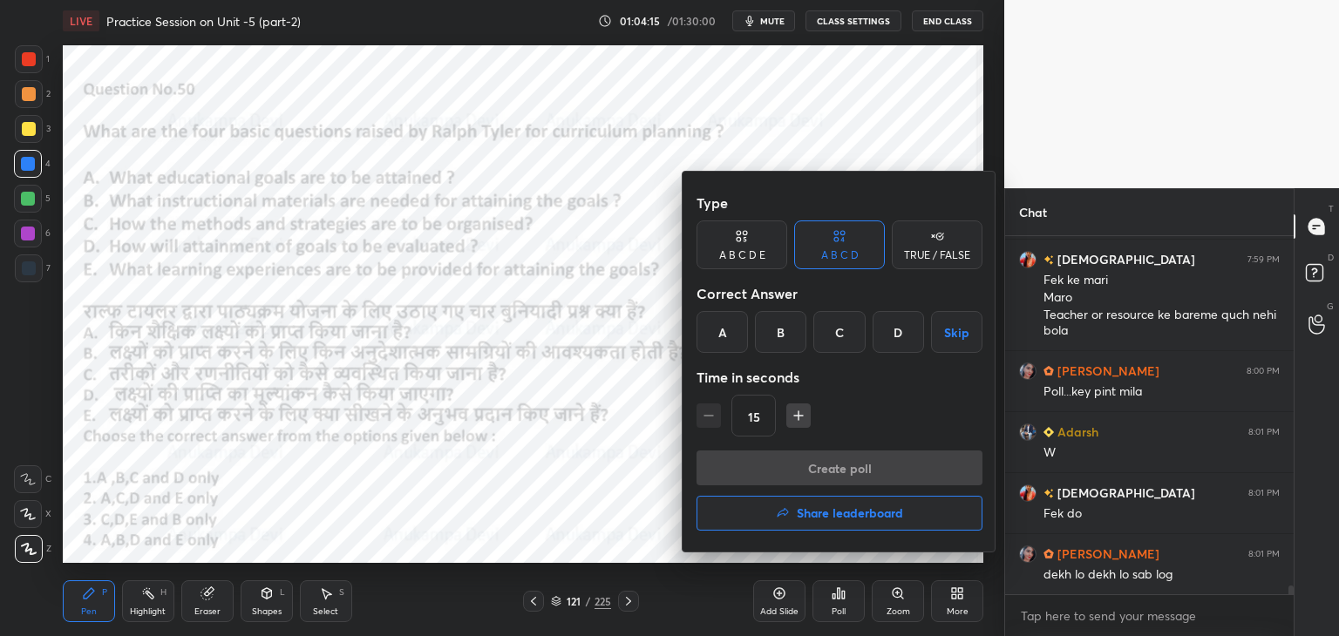
click at [781, 332] on div "B" at bounding box center [780, 332] width 51 height 42
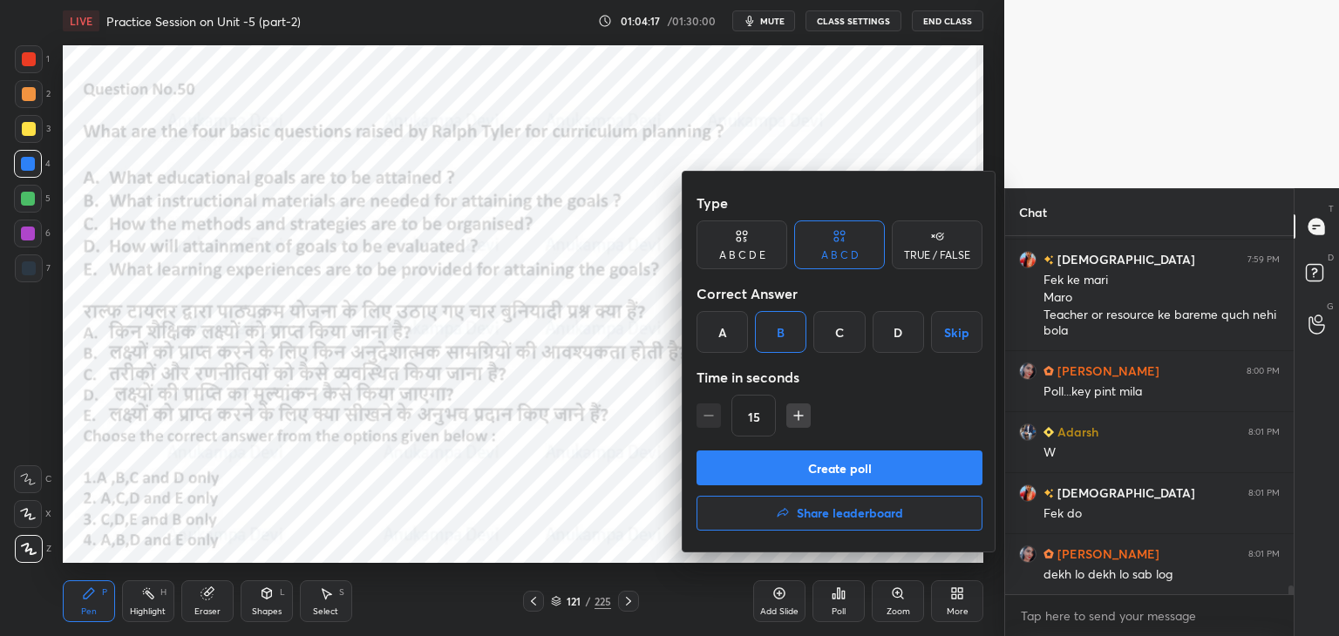
drag, startPoint x: 853, startPoint y: 472, endPoint x: 843, endPoint y: 471, distance: 10.6
click at [853, 472] on button "Create poll" at bounding box center [839, 468] width 286 height 35
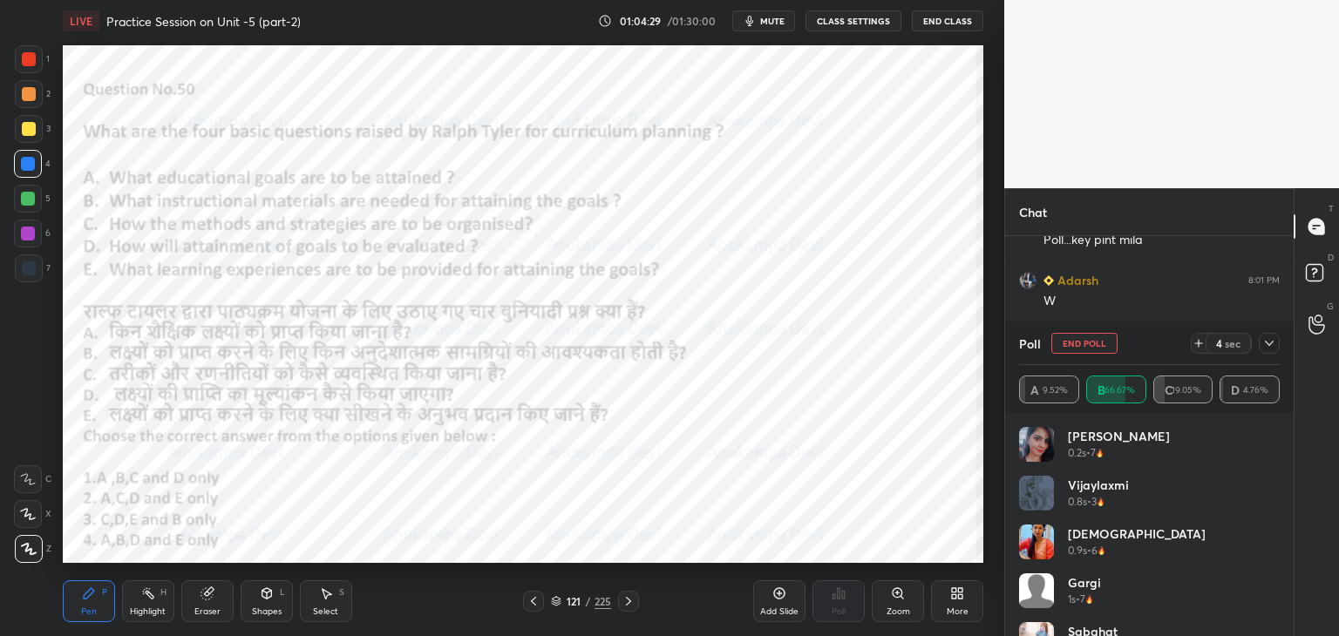
scroll to position [14305, 0]
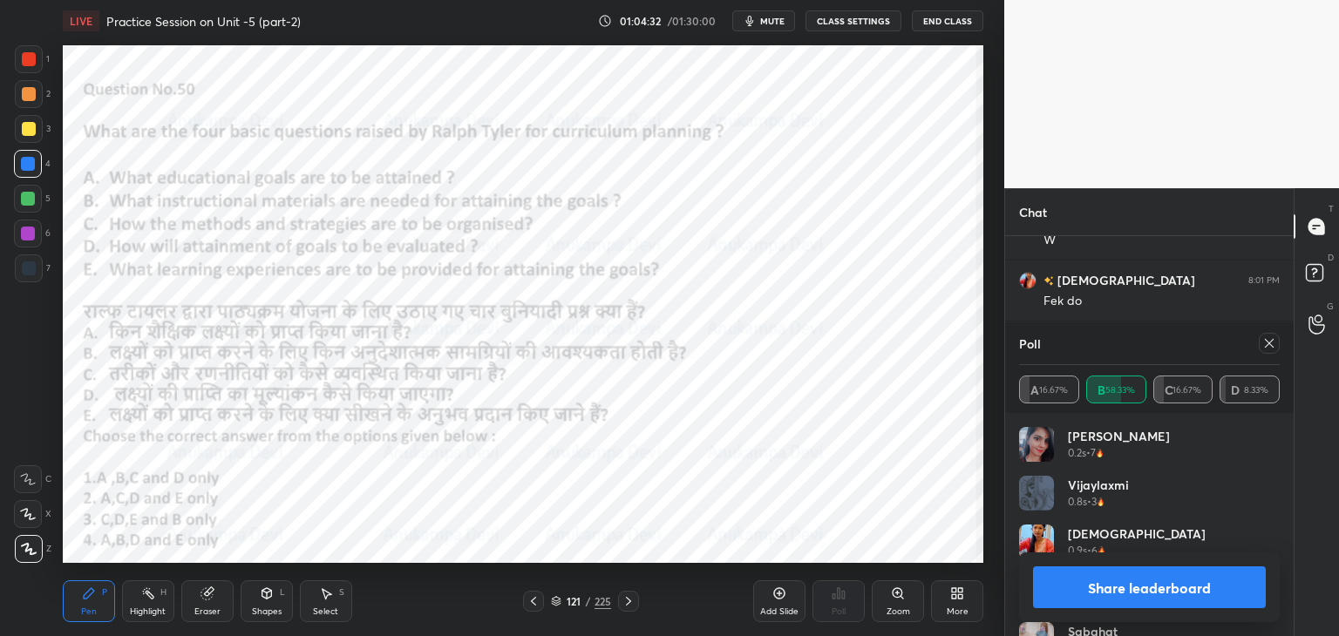
drag, startPoint x: 1268, startPoint y: 346, endPoint x: 1102, endPoint y: 370, distance: 167.4
click at [1267, 347] on icon at bounding box center [1269, 343] width 14 height 14
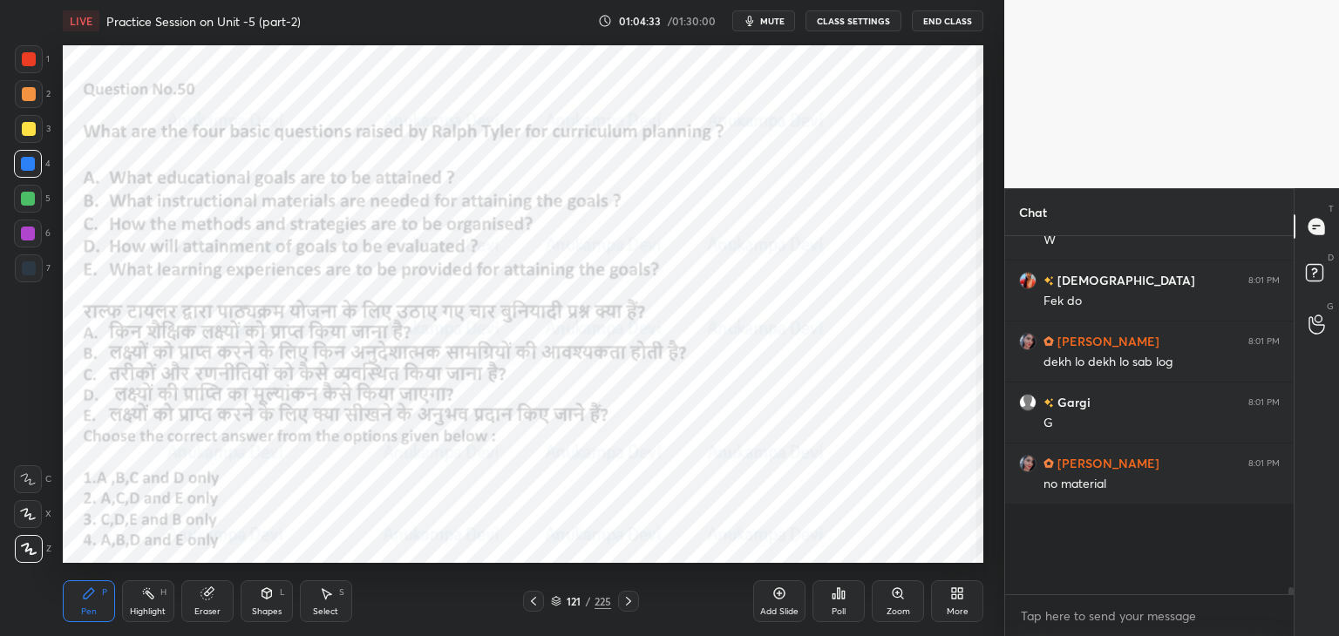
scroll to position [6, 5]
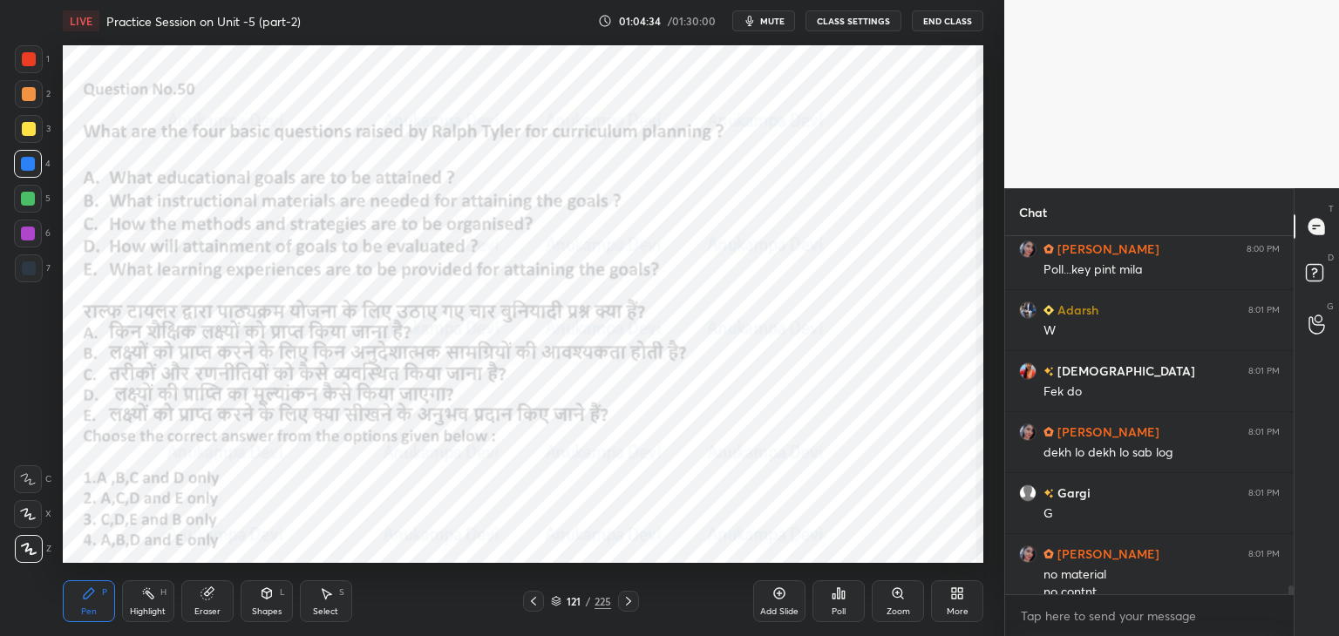
click at [535, 603] on icon at bounding box center [533, 601] width 14 height 14
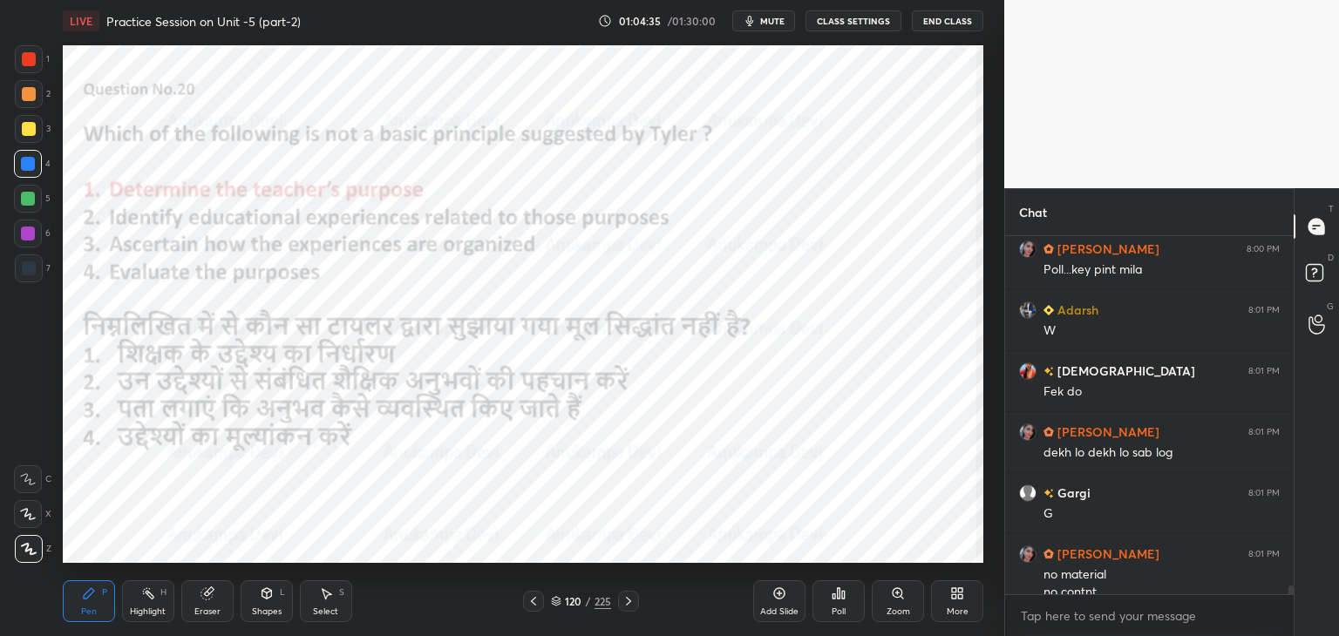
click at [533, 596] on icon at bounding box center [533, 601] width 14 height 14
click at [627, 605] on icon at bounding box center [628, 601] width 5 height 9
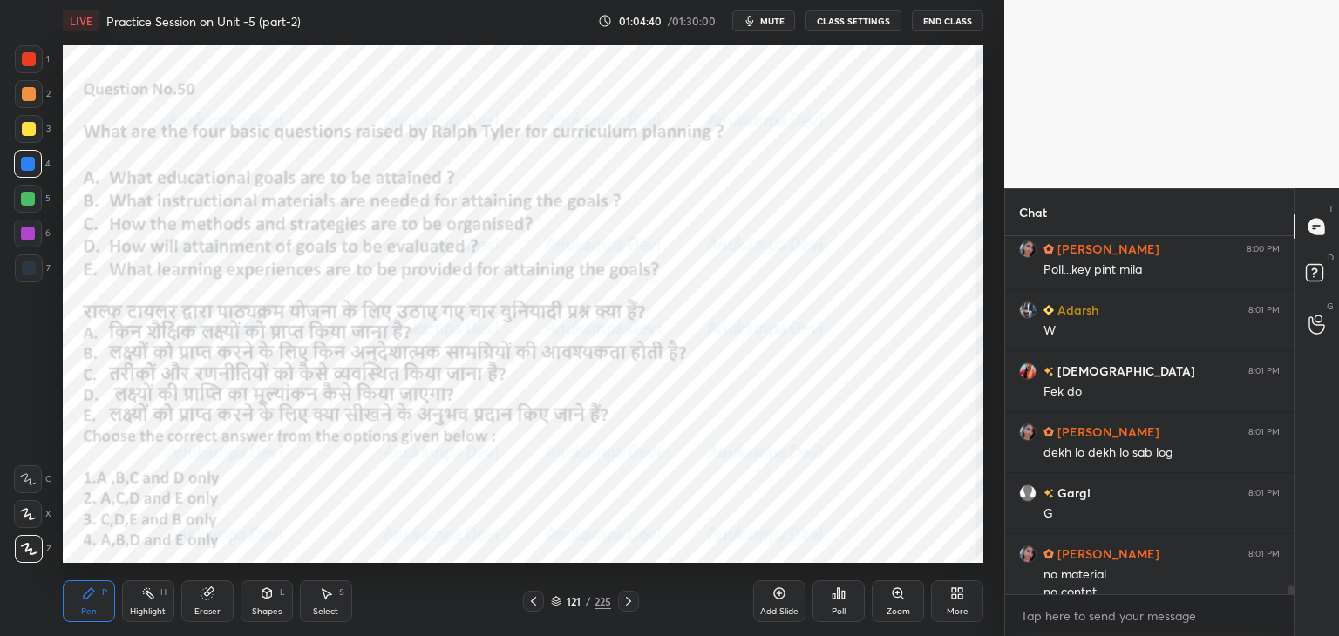
click at [628, 602] on icon at bounding box center [628, 601] width 14 height 14
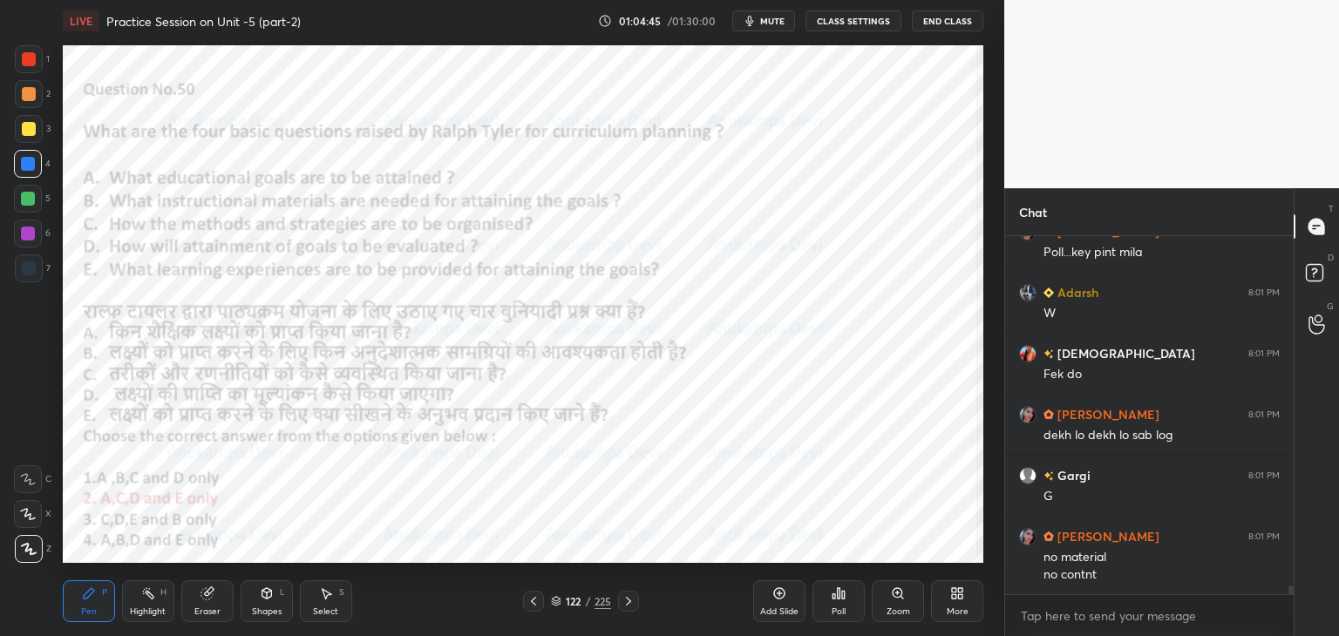
drag, startPoint x: 1292, startPoint y: 587, endPoint x: 1162, endPoint y: 621, distance: 134.2
click at [1293, 609] on div "Chat krishnavi 7:59 PM Fek ke [PERSON_NAME] Teacher or resource ke bareme quch …" at bounding box center [1171, 412] width 335 height 448
click at [631, 605] on icon at bounding box center [628, 601] width 14 height 14
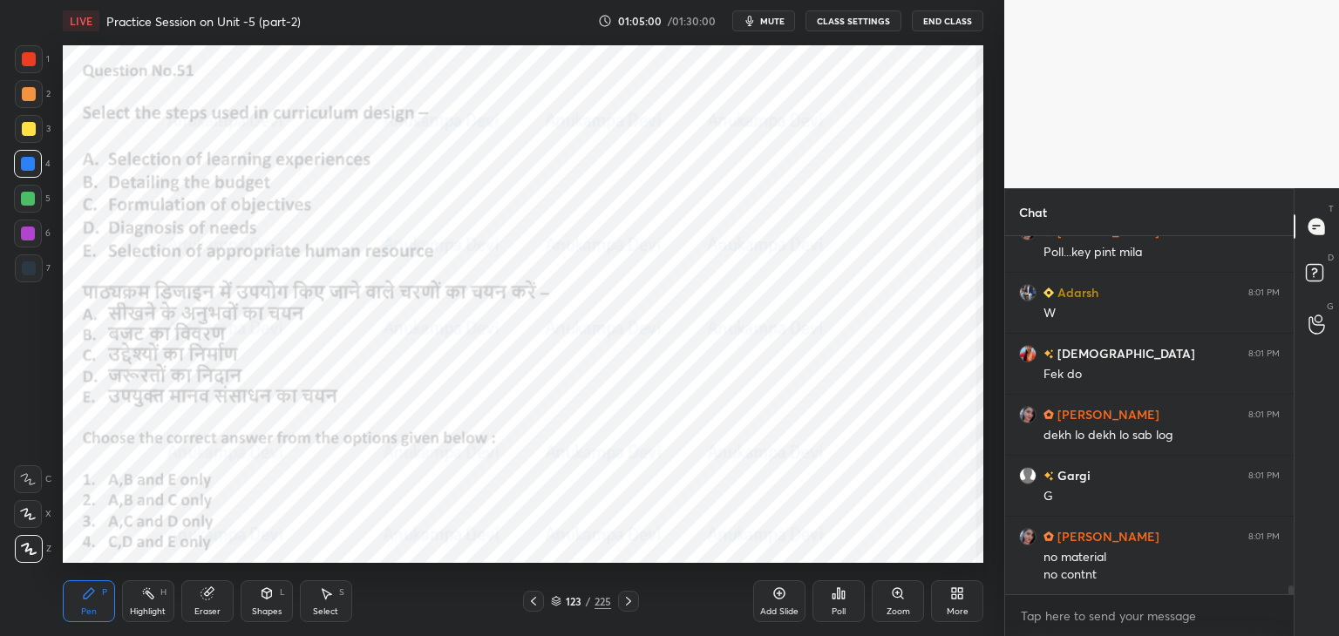
click at [776, 21] on span "mute" at bounding box center [772, 21] width 24 height 12
click at [556, 604] on icon at bounding box center [556, 601] width 10 height 10
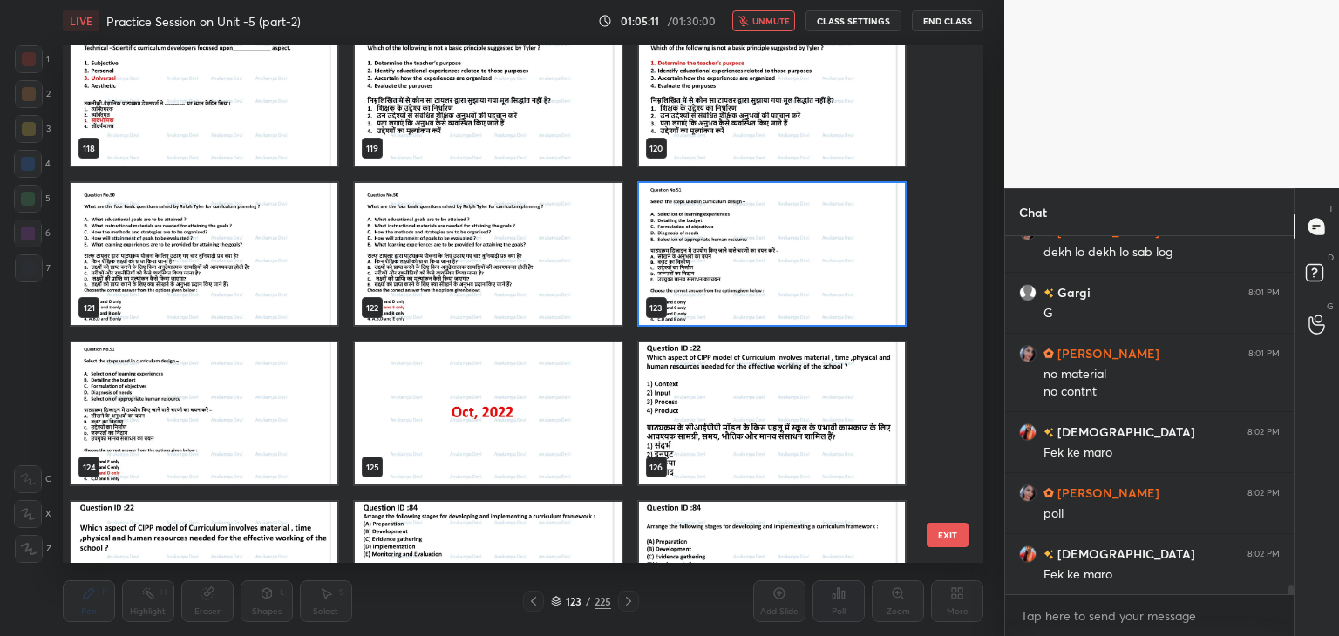
click at [846, 290] on img "grid" at bounding box center [772, 254] width 266 height 142
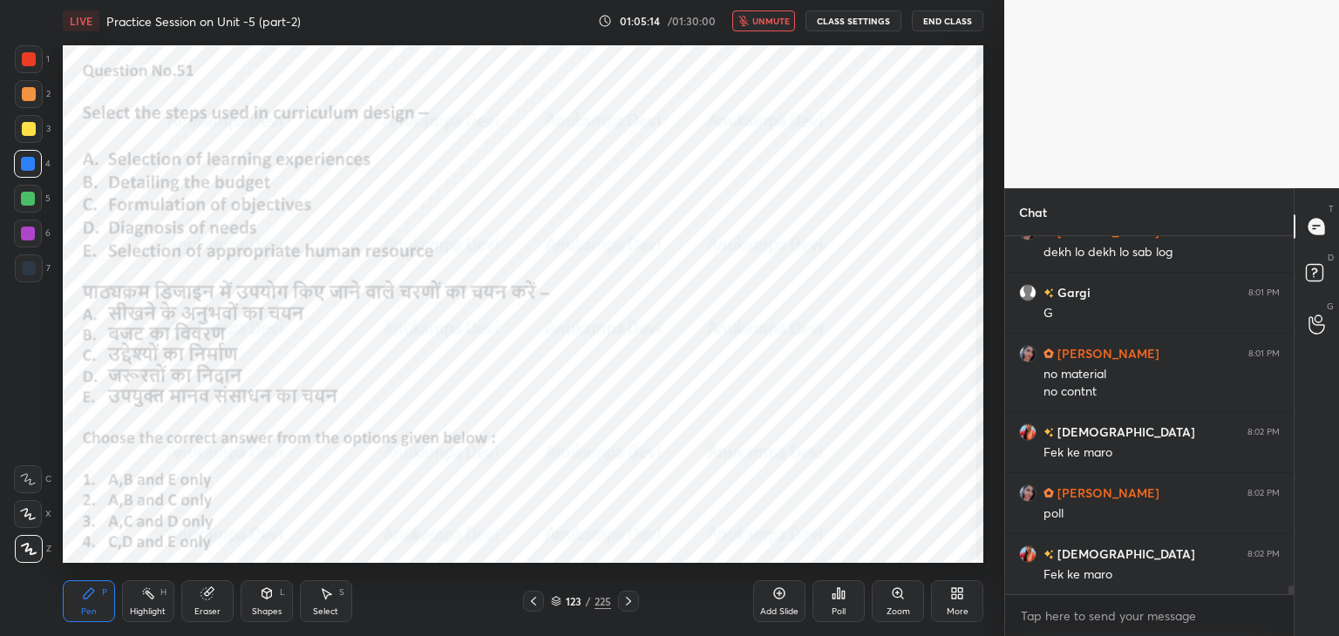
click at [767, 21] on span "unmute" at bounding box center [770, 21] width 37 height 12
click at [833, 600] on icon at bounding box center [838, 594] width 14 height 14
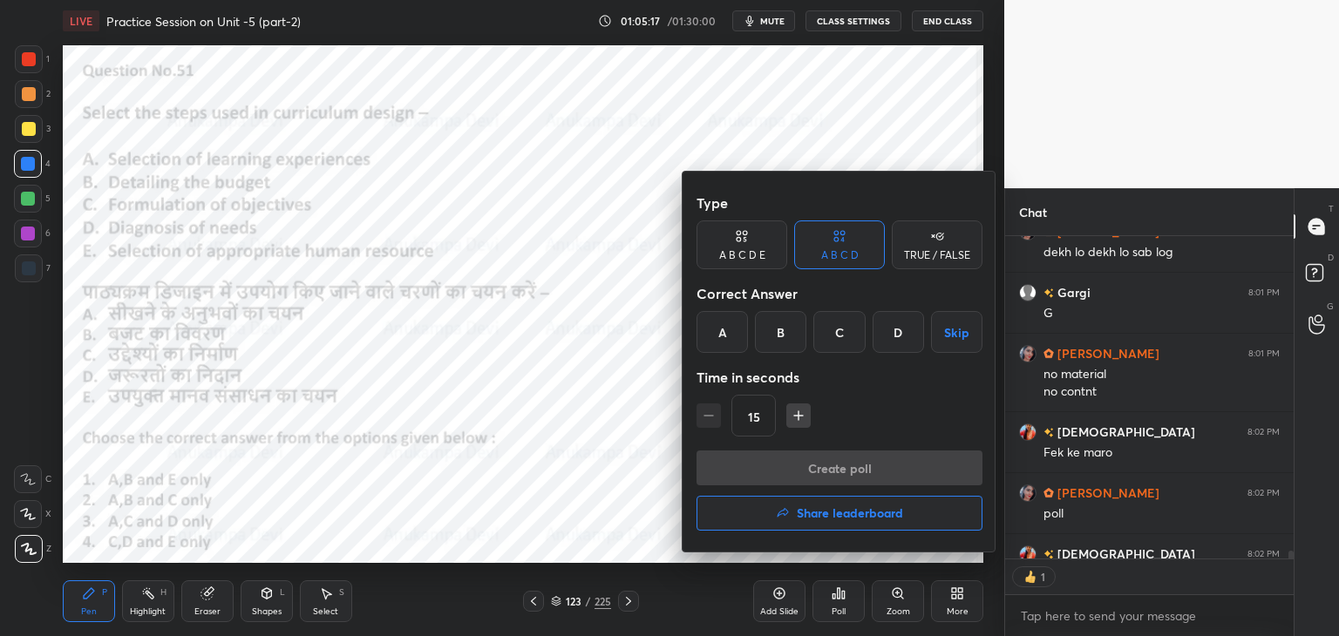
scroll to position [318, 283]
drag, startPoint x: 1289, startPoint y: 550, endPoint x: 1294, endPoint y: 564, distance: 14.9
click at [1293, 564] on div at bounding box center [669, 318] width 1339 height 636
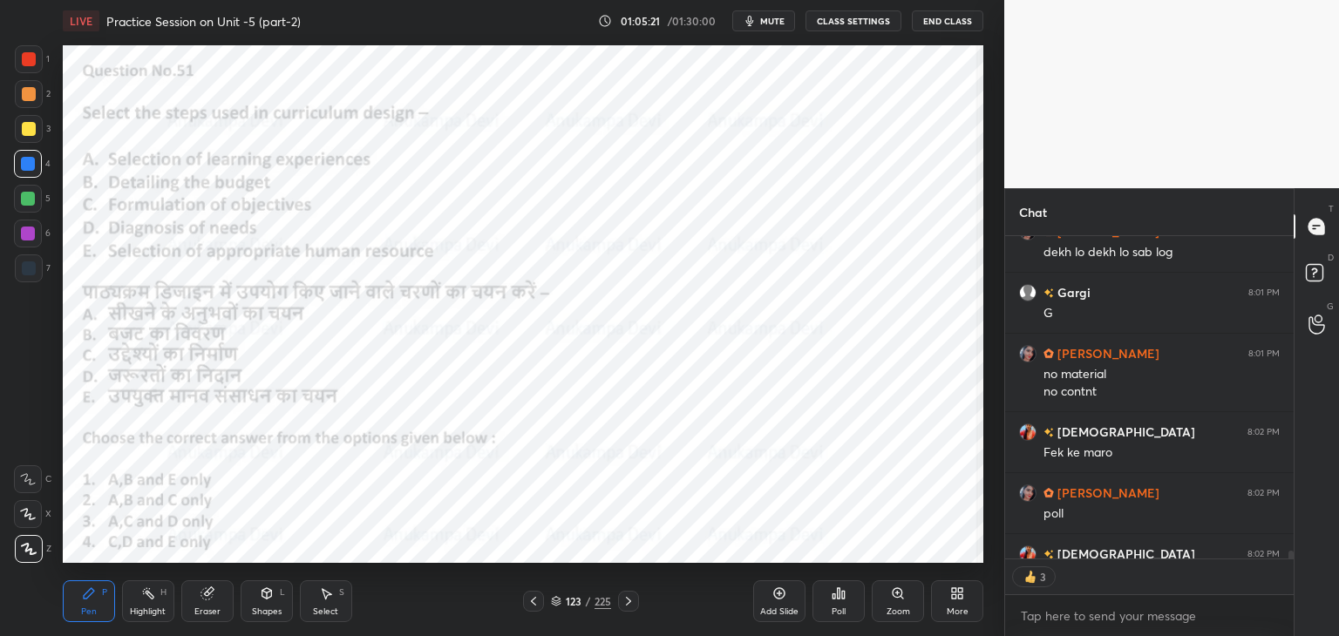
scroll to position [14450, 0]
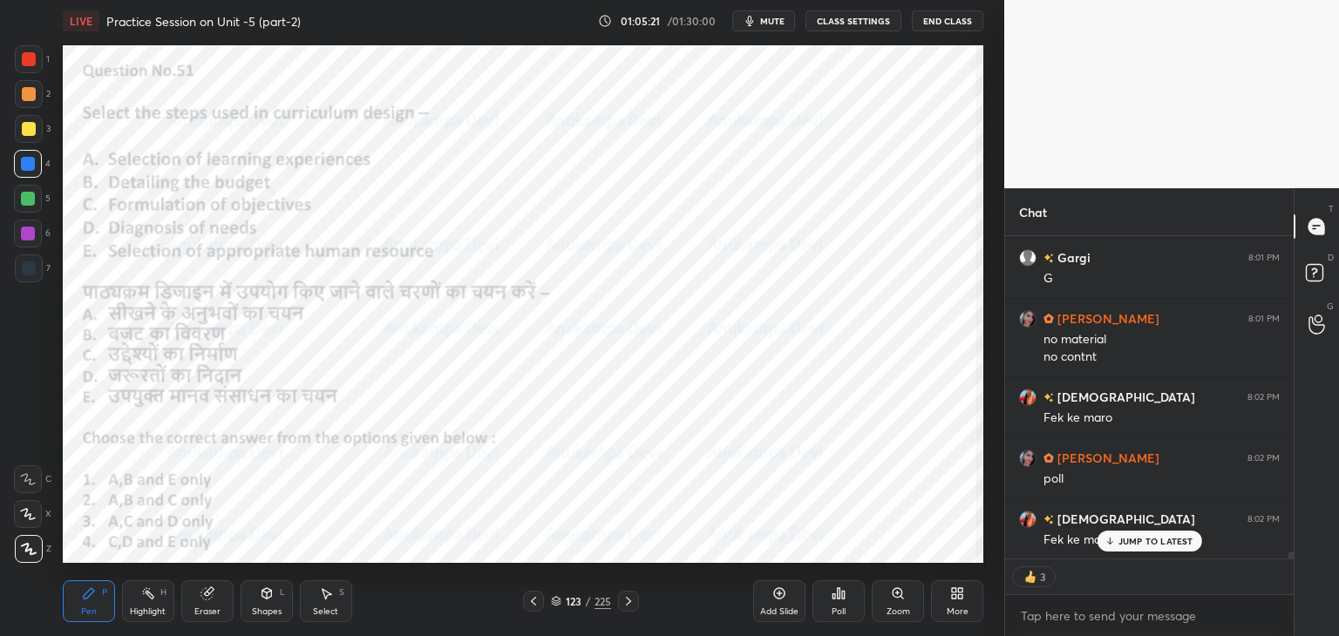
drag, startPoint x: 1289, startPoint y: 556, endPoint x: 1247, endPoint y: 578, distance: 47.2
click at [1292, 567] on div "krishnavi 8:01 PM Fek do [PERSON_NAME] 8:01 PM dekh lo dekh lo sab log [PERSON_…" at bounding box center [1149, 436] width 288 height 400
click at [1154, 545] on p "JUMP TO LATEST" at bounding box center [1155, 541] width 75 height 10
click at [833, 607] on div "Poll" at bounding box center [838, 611] width 14 height 9
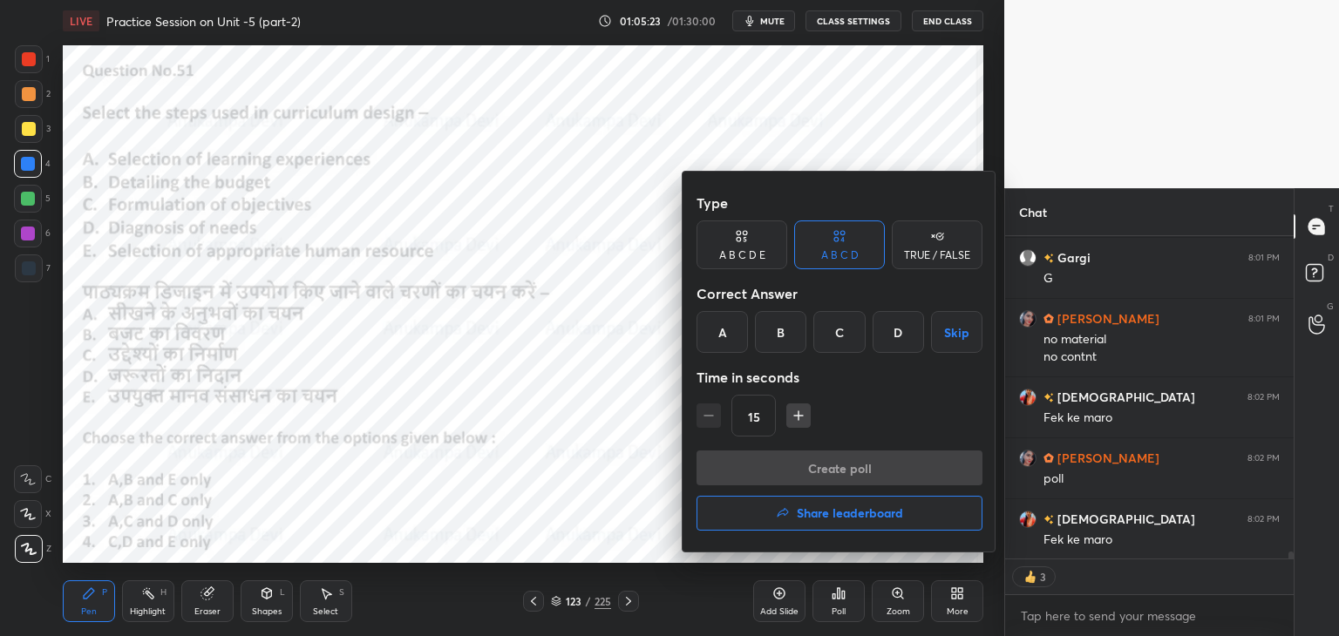
click at [832, 330] on div "C" at bounding box center [838, 332] width 51 height 42
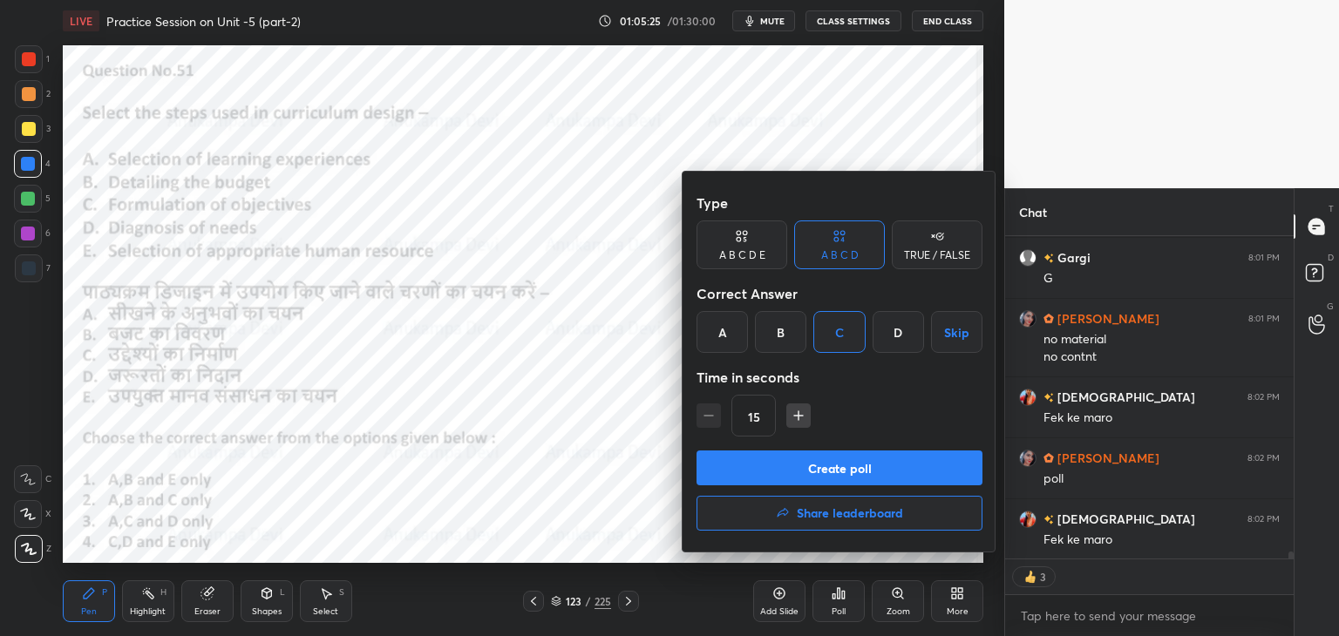
click at [880, 470] on button "Create poll" at bounding box center [839, 468] width 286 height 35
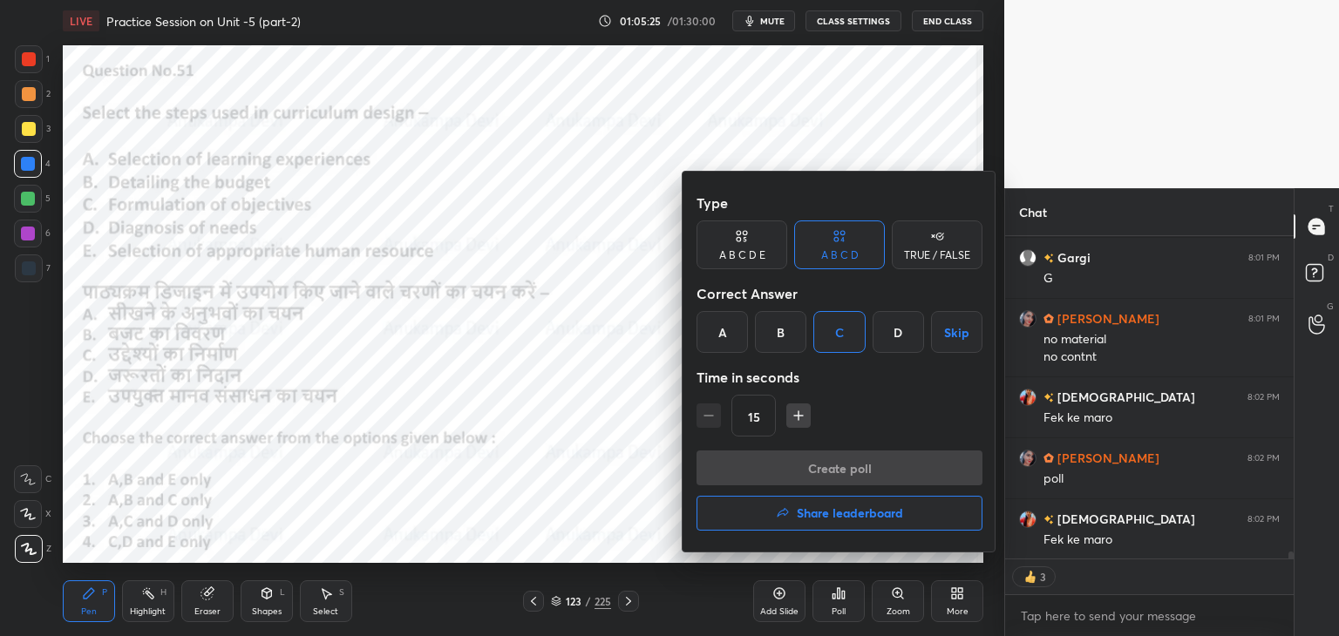
scroll to position [293, 283]
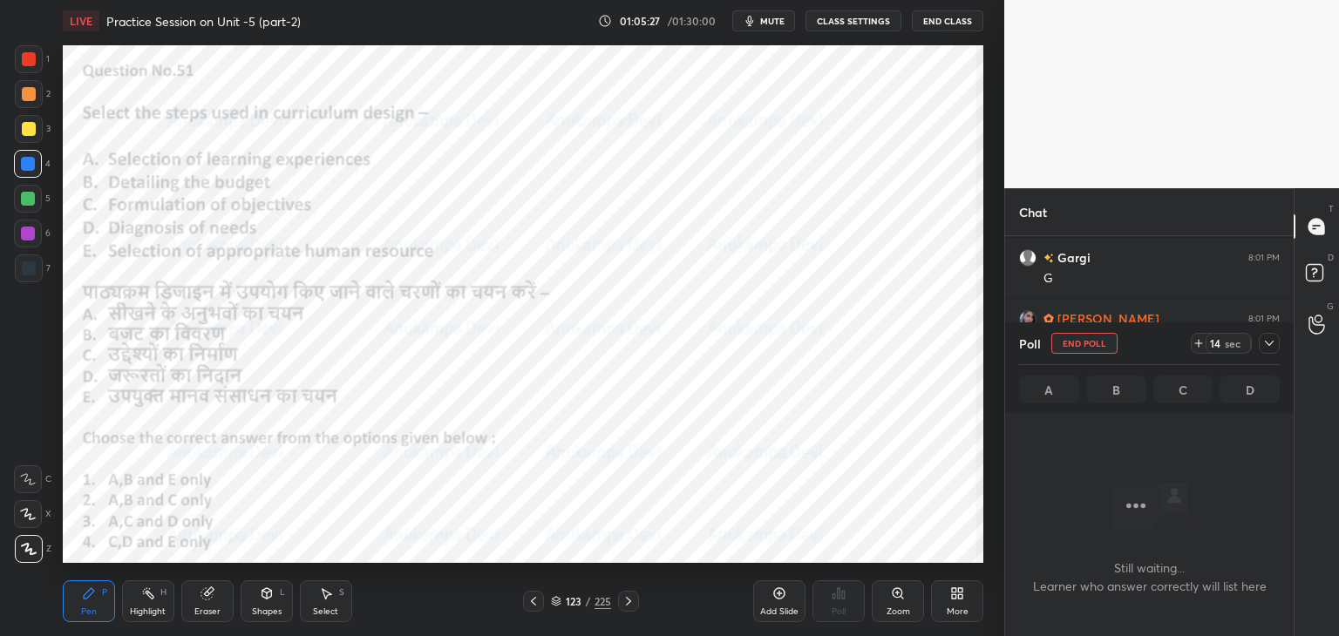
click at [771, 22] on span "mute" at bounding box center [772, 21] width 24 height 12
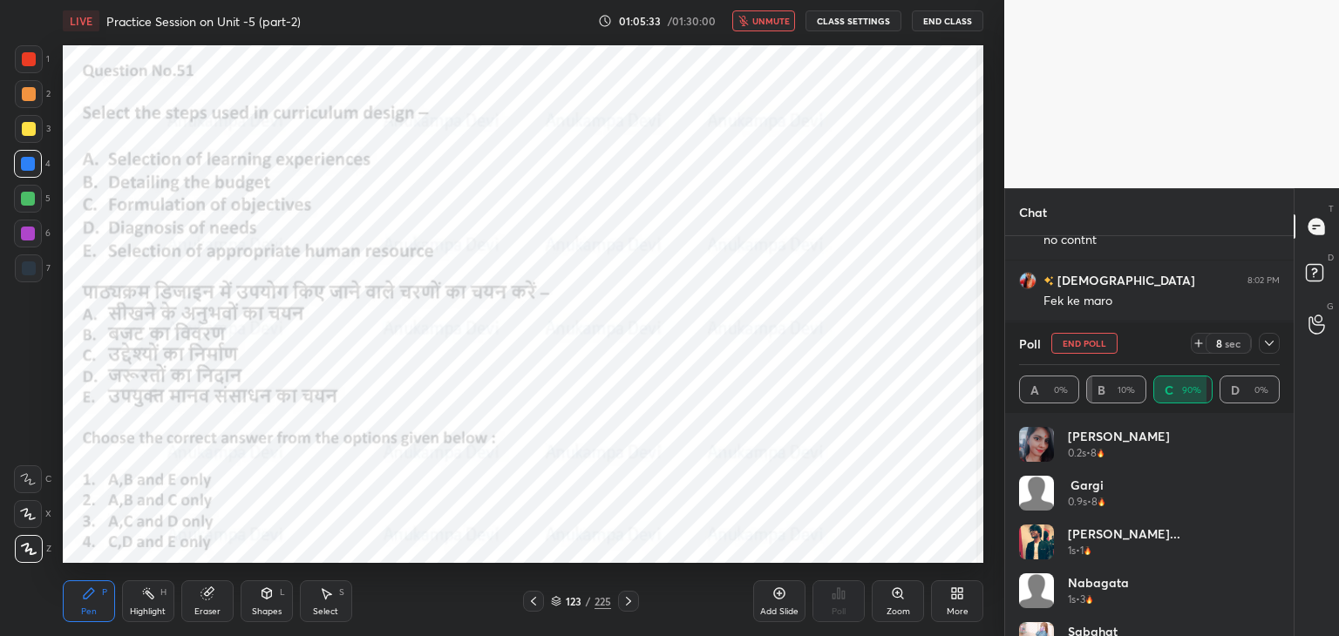
click at [769, 20] on span "unmute" at bounding box center [770, 21] width 37 height 12
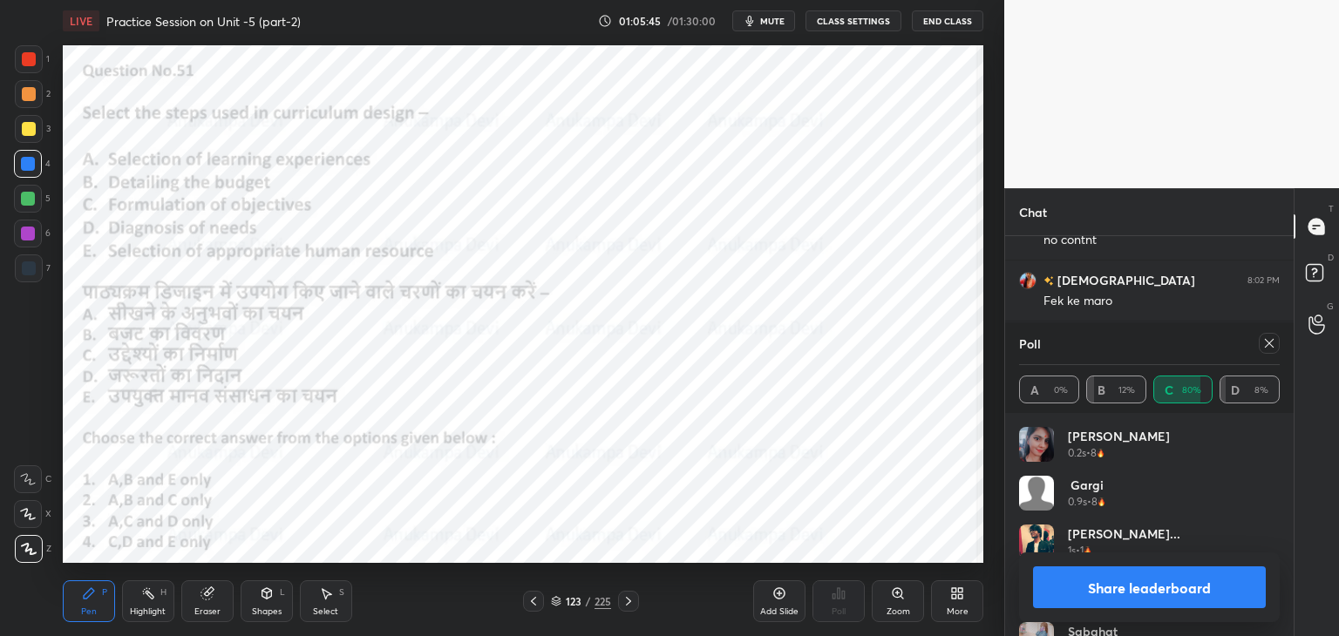
drag, startPoint x: 1271, startPoint y: 349, endPoint x: 1001, endPoint y: 384, distance: 272.4
click at [1268, 349] on icon at bounding box center [1269, 343] width 14 height 14
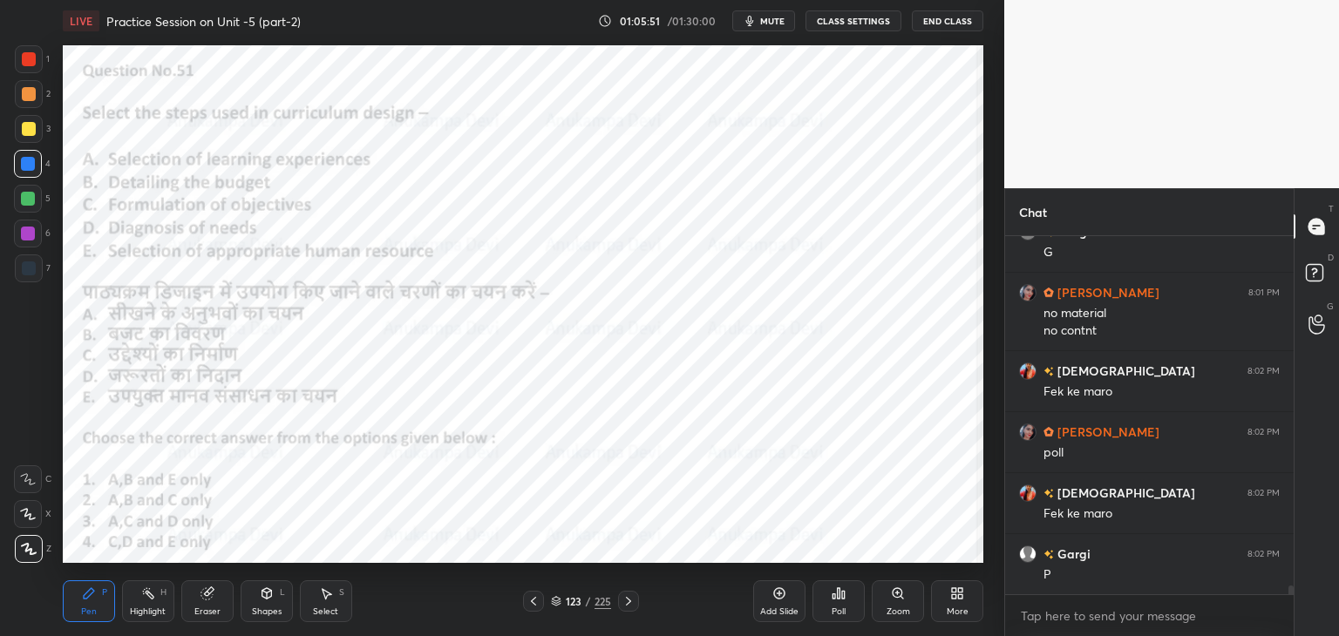
click at [533, 600] on icon at bounding box center [533, 601] width 14 height 14
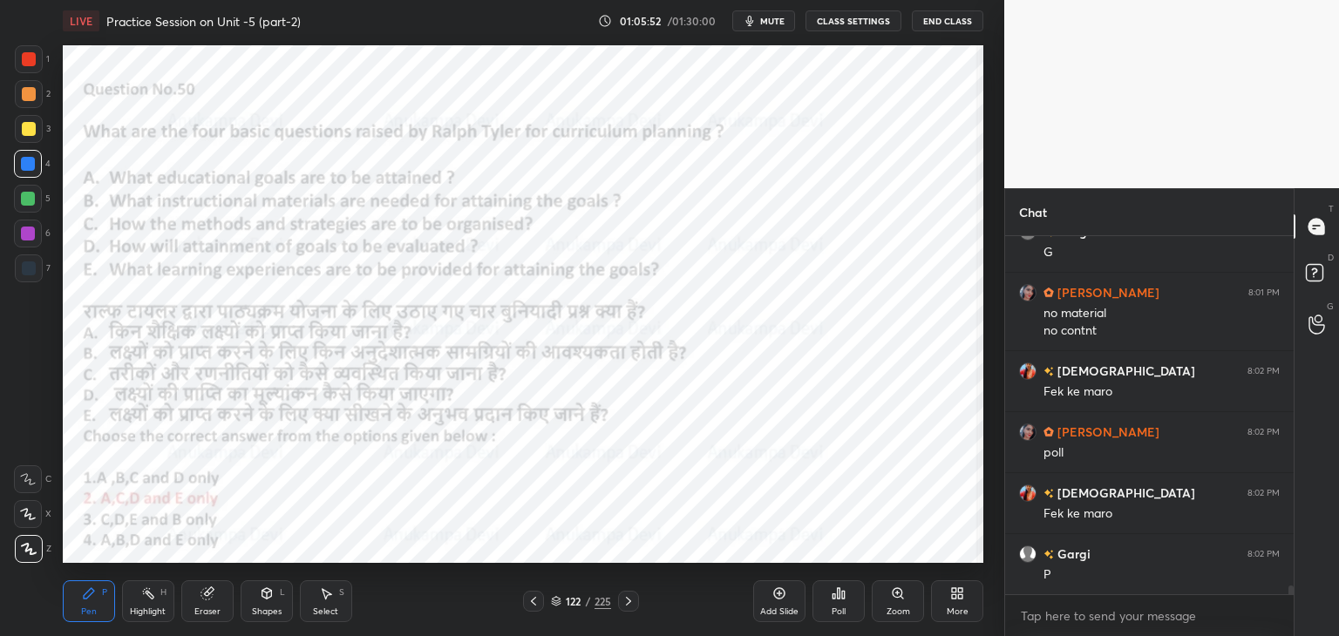
click at [533, 600] on icon at bounding box center [533, 601] width 5 height 9
click at [533, 599] on icon at bounding box center [533, 601] width 14 height 14
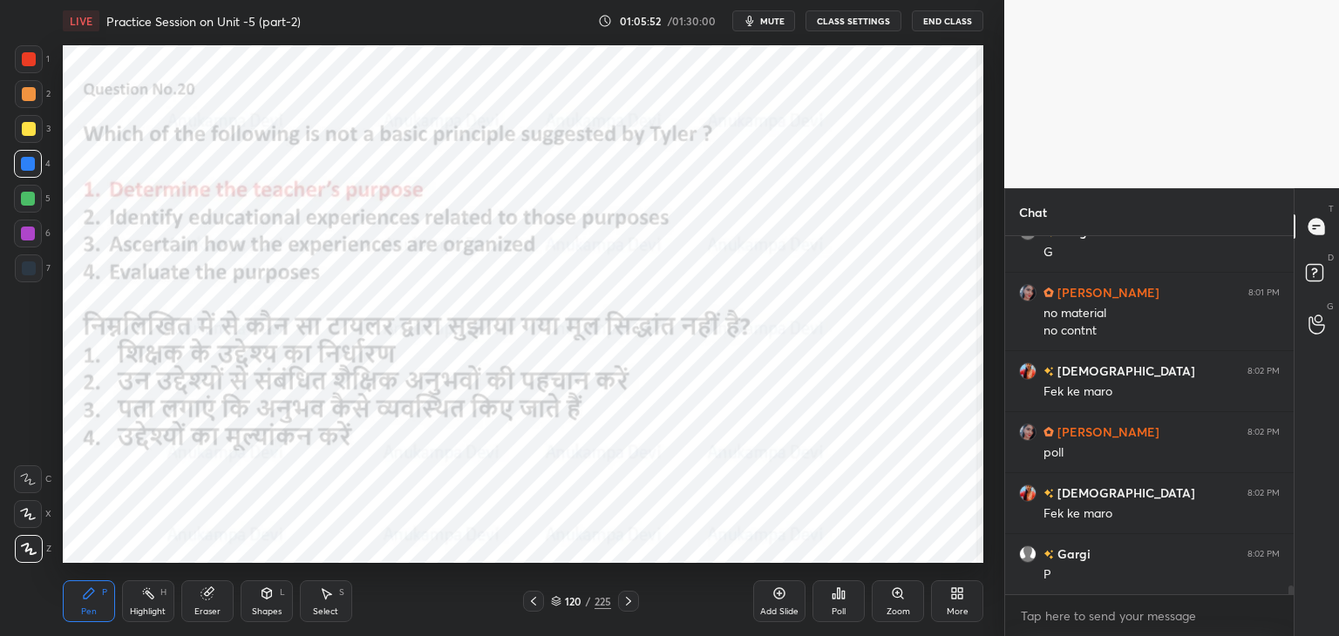
click at [534, 600] on icon at bounding box center [533, 601] width 14 height 14
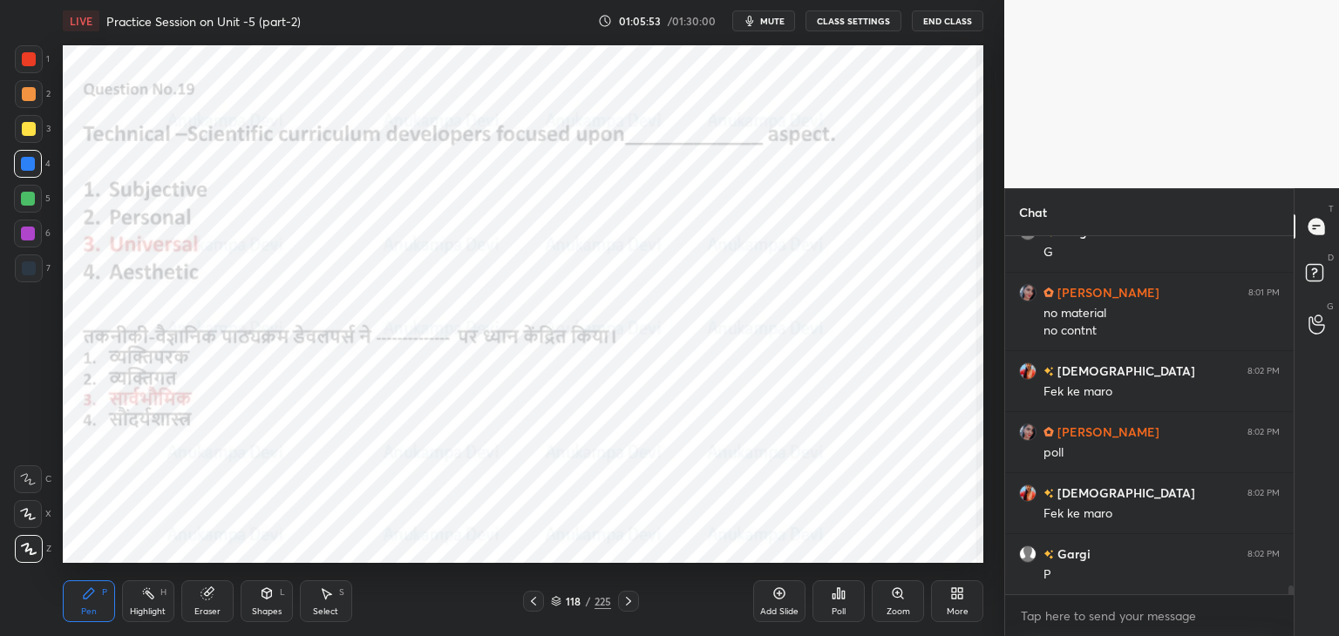
click at [531, 601] on icon at bounding box center [533, 601] width 5 height 9
click at [530, 600] on icon at bounding box center [533, 601] width 14 height 14
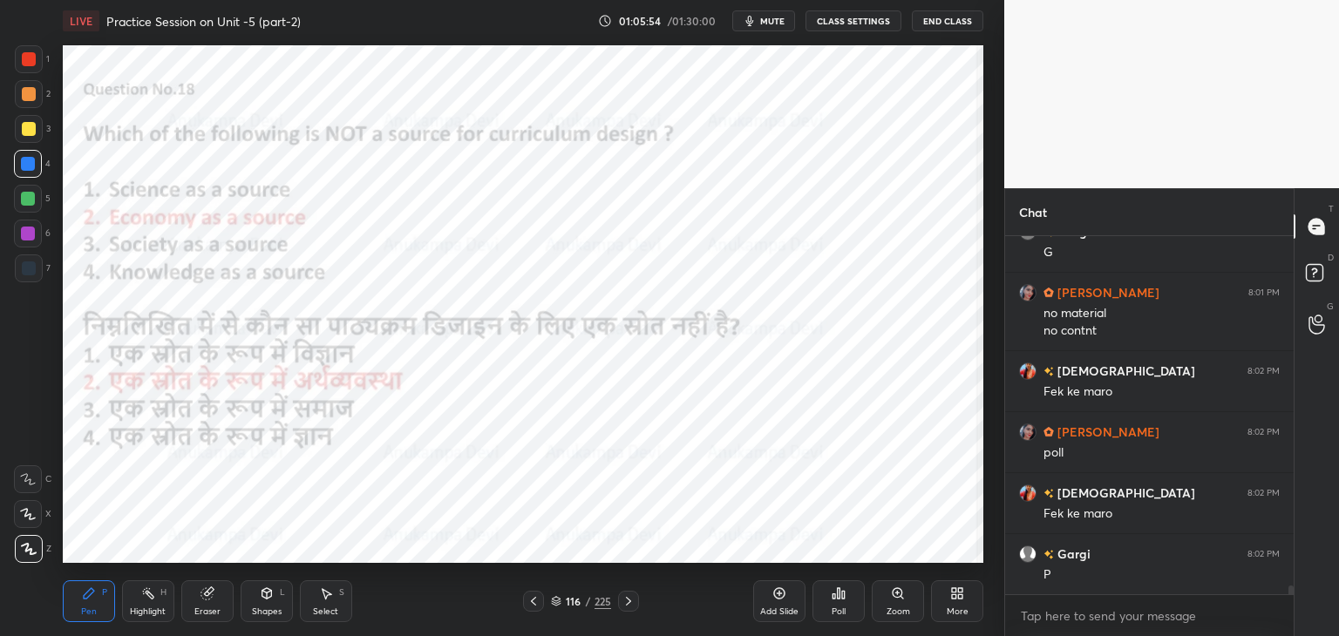
click at [529, 600] on icon at bounding box center [533, 601] width 14 height 14
click at [529, 599] on icon at bounding box center [533, 601] width 14 height 14
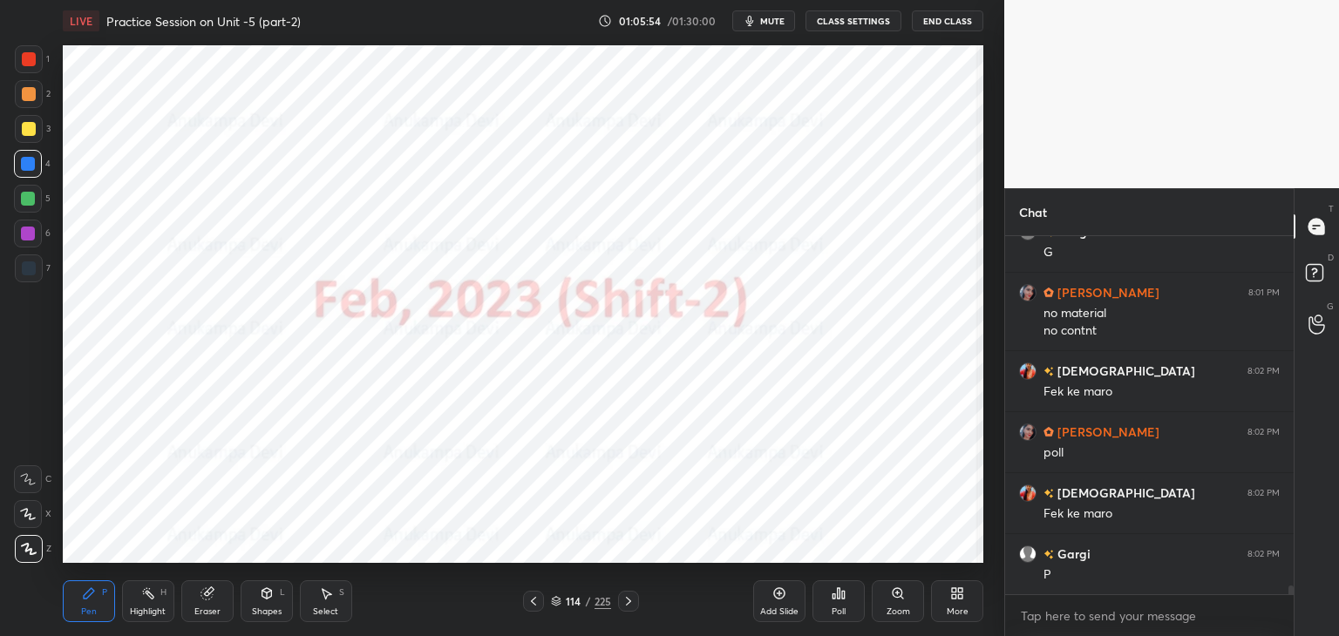
click at [529, 599] on icon at bounding box center [533, 601] width 14 height 14
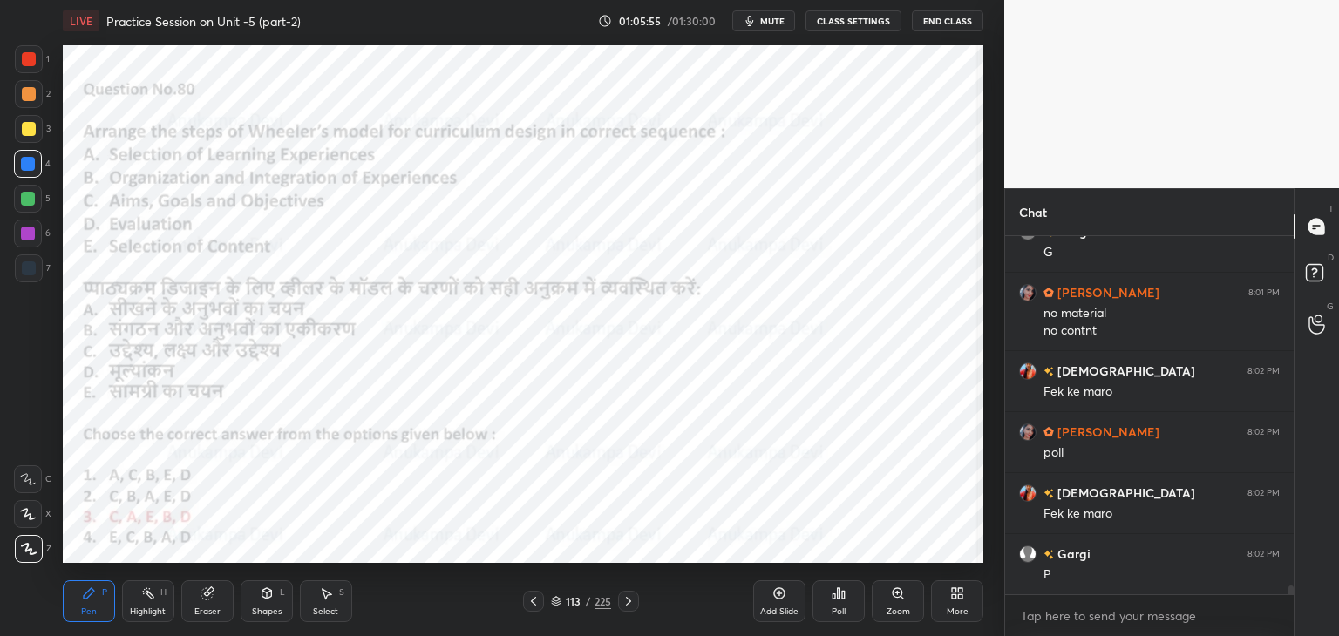
click at [529, 599] on icon at bounding box center [533, 601] width 14 height 14
click at [626, 600] on icon at bounding box center [628, 601] width 14 height 14
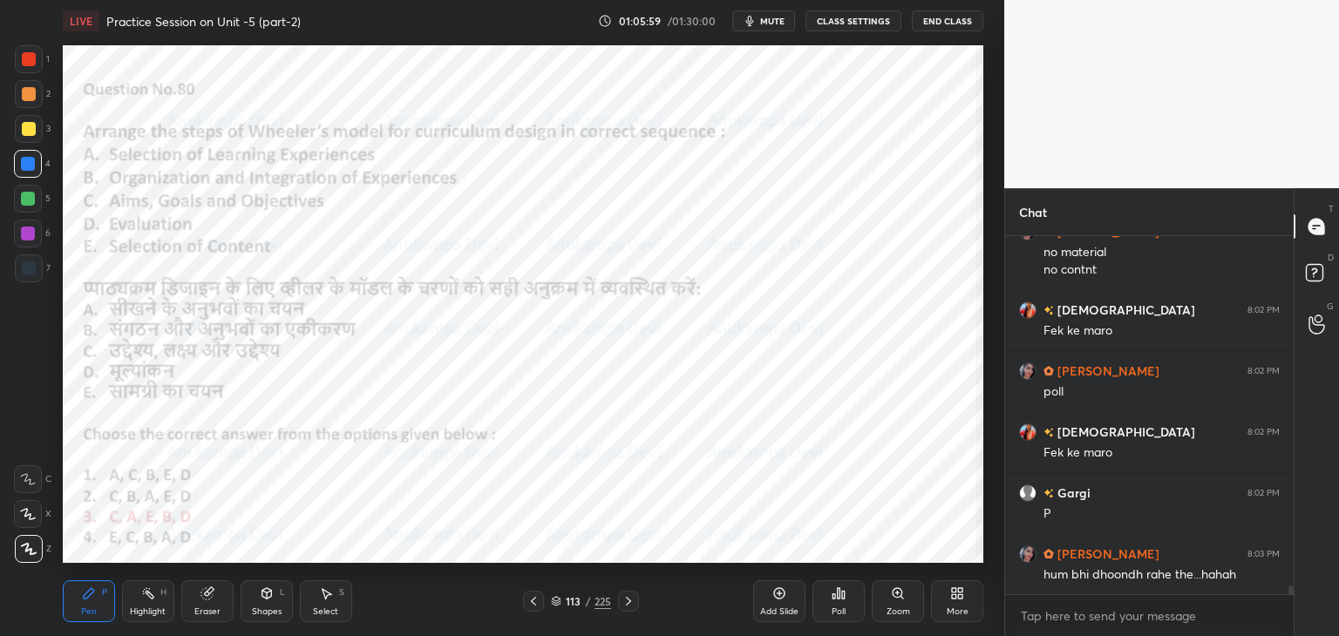
click at [628, 607] on icon at bounding box center [628, 601] width 14 height 14
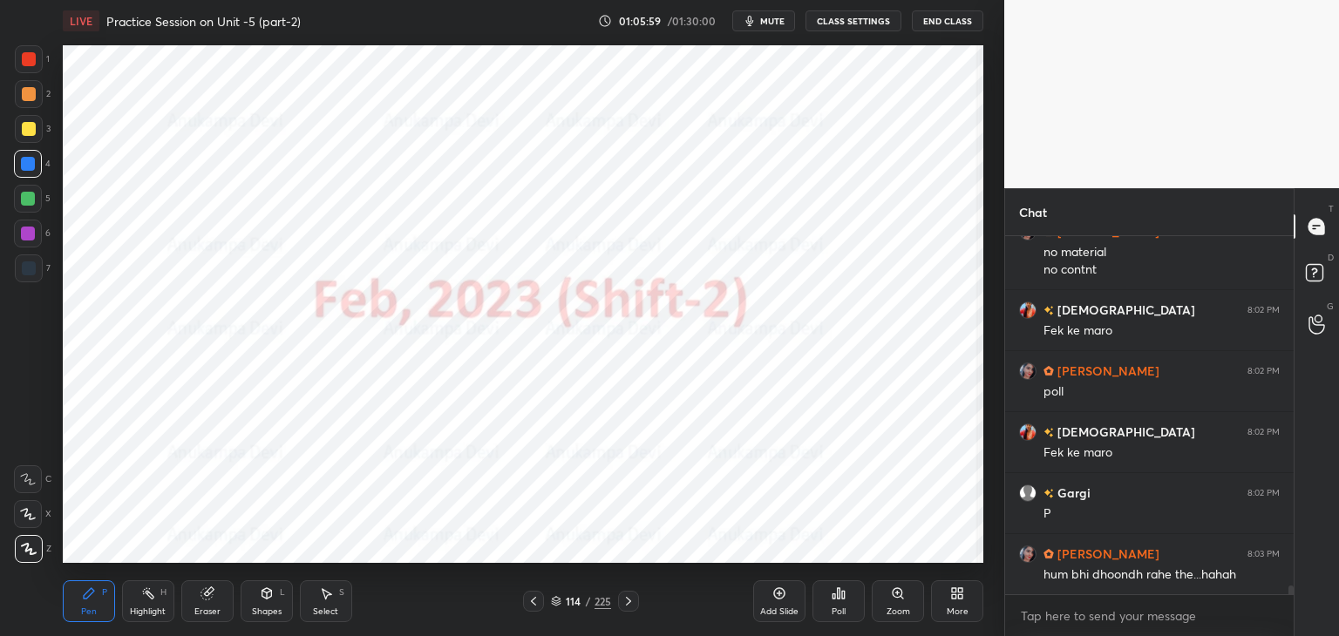
click at [628, 605] on icon at bounding box center [628, 601] width 14 height 14
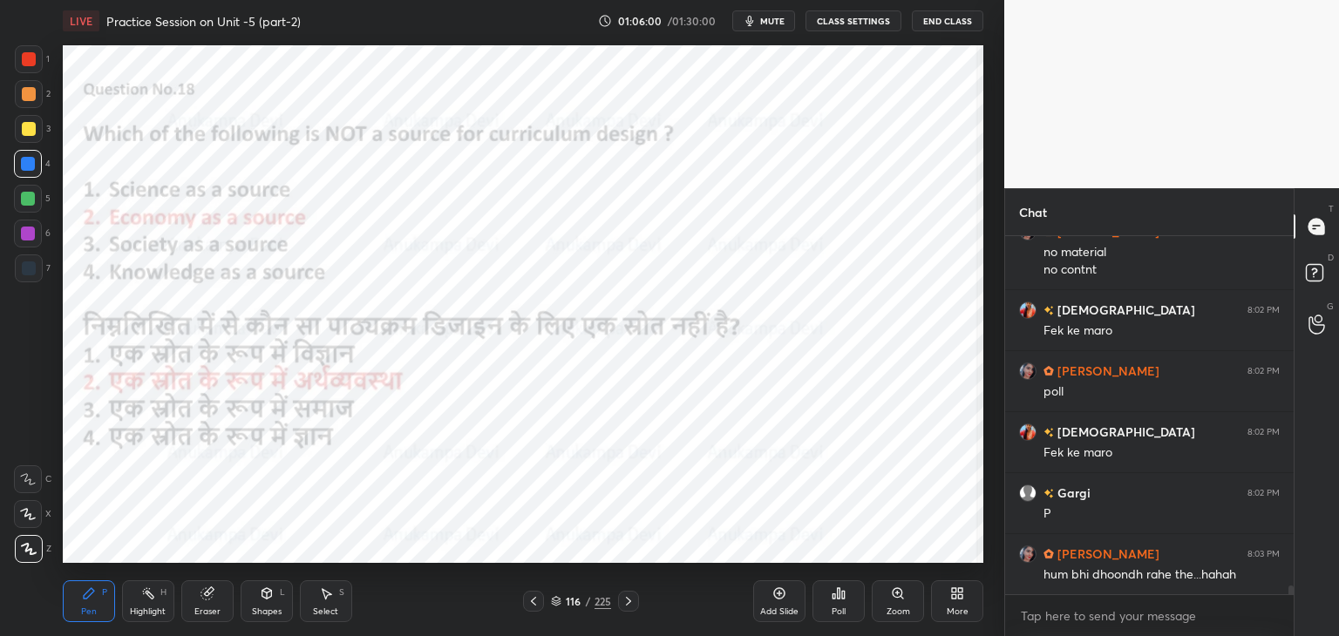
click at [628, 605] on icon at bounding box center [628, 601] width 14 height 14
click at [628, 606] on icon at bounding box center [628, 601] width 14 height 14
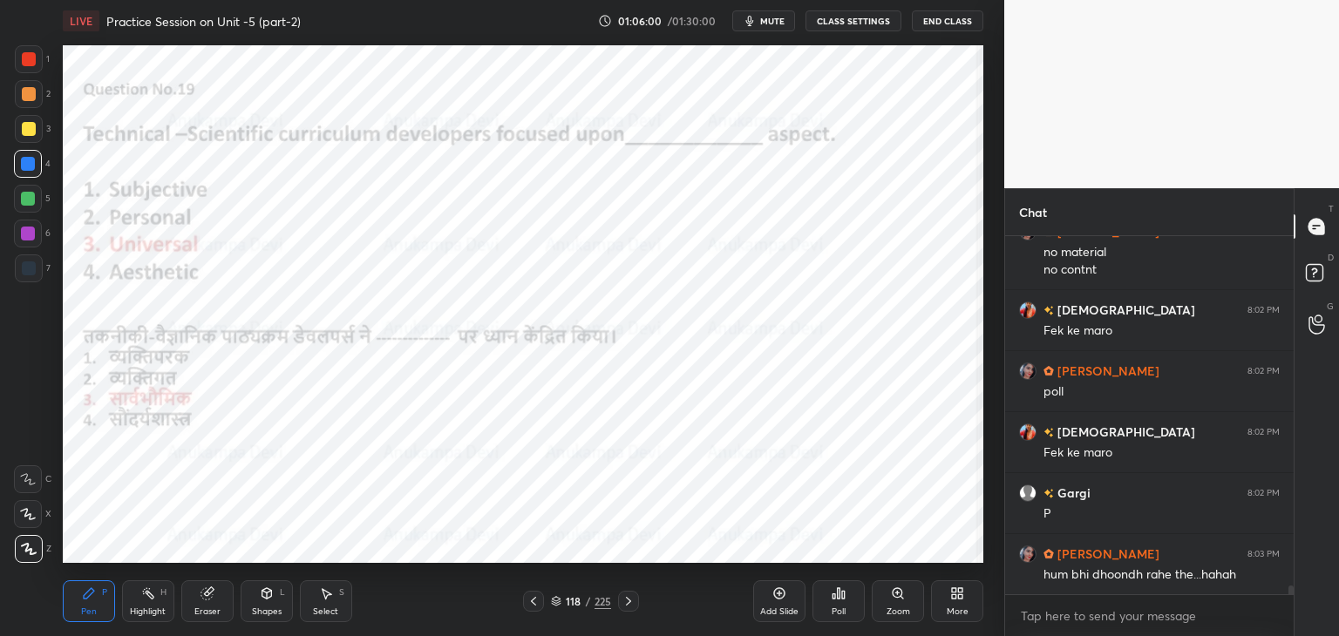
click at [630, 607] on icon at bounding box center [628, 601] width 14 height 14
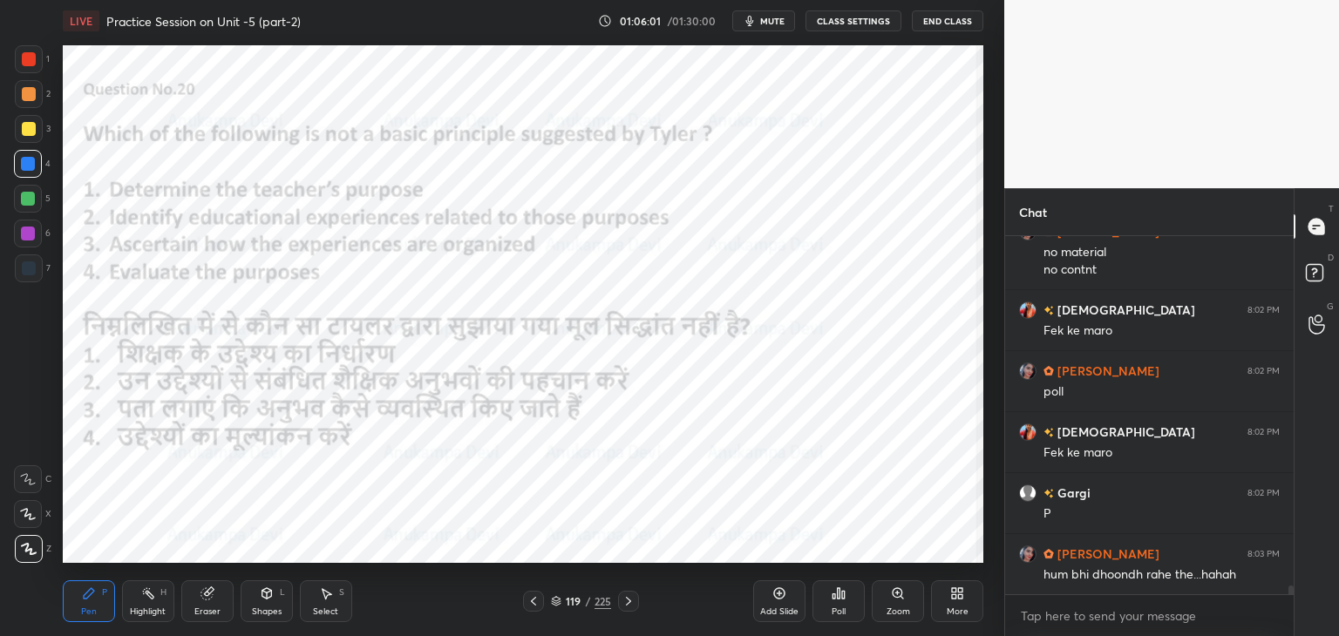
click at [631, 611] on div at bounding box center [628, 601] width 21 height 21
click at [630, 607] on icon at bounding box center [628, 601] width 14 height 14
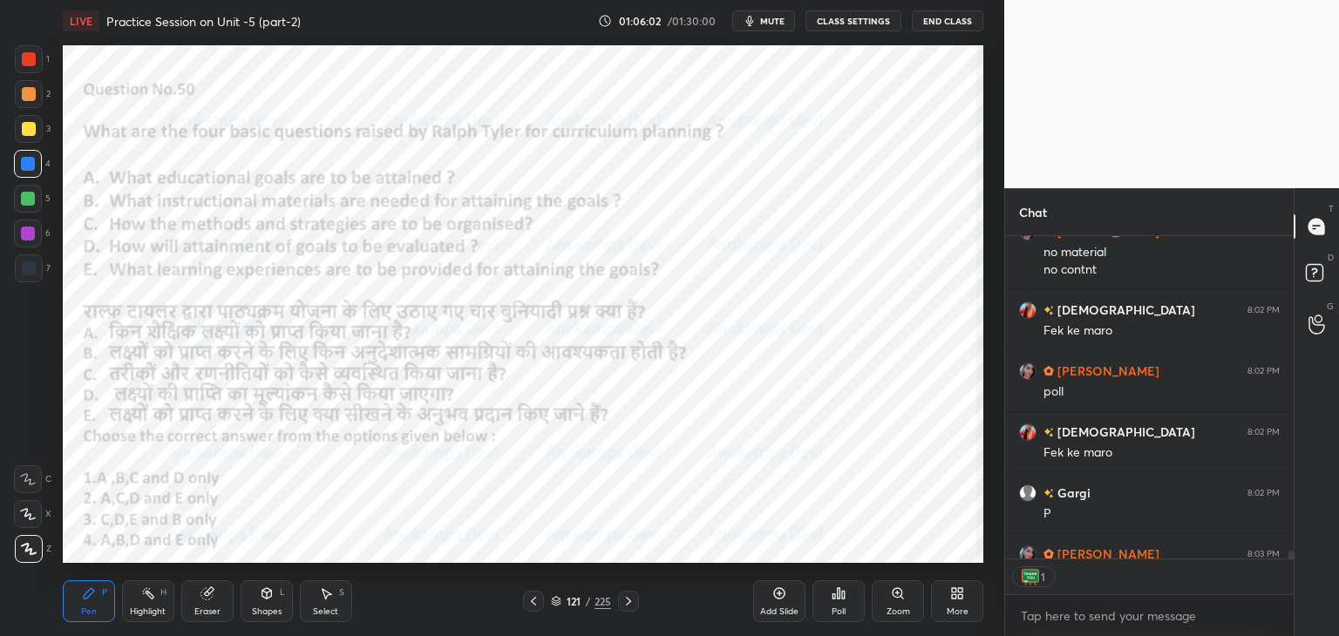
click at [631, 604] on icon at bounding box center [628, 601] width 14 height 14
click at [632, 601] on icon at bounding box center [628, 601] width 14 height 14
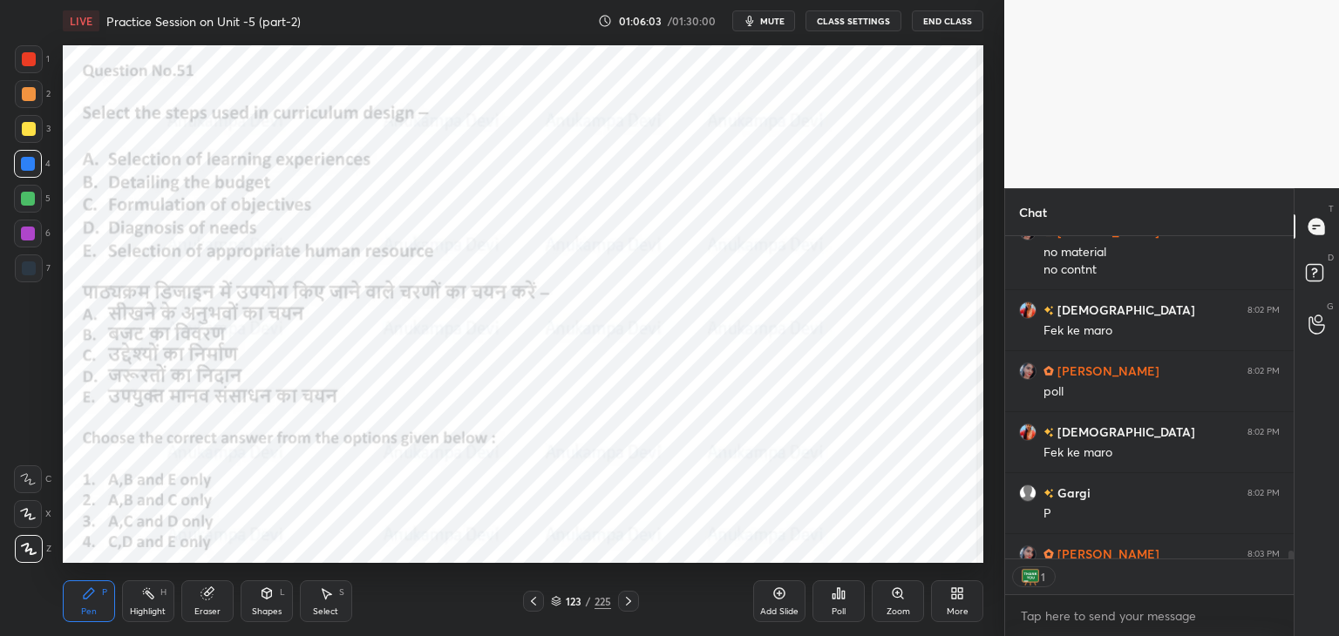
click at [634, 600] on icon at bounding box center [628, 601] width 14 height 14
click at [627, 603] on icon at bounding box center [628, 601] width 14 height 14
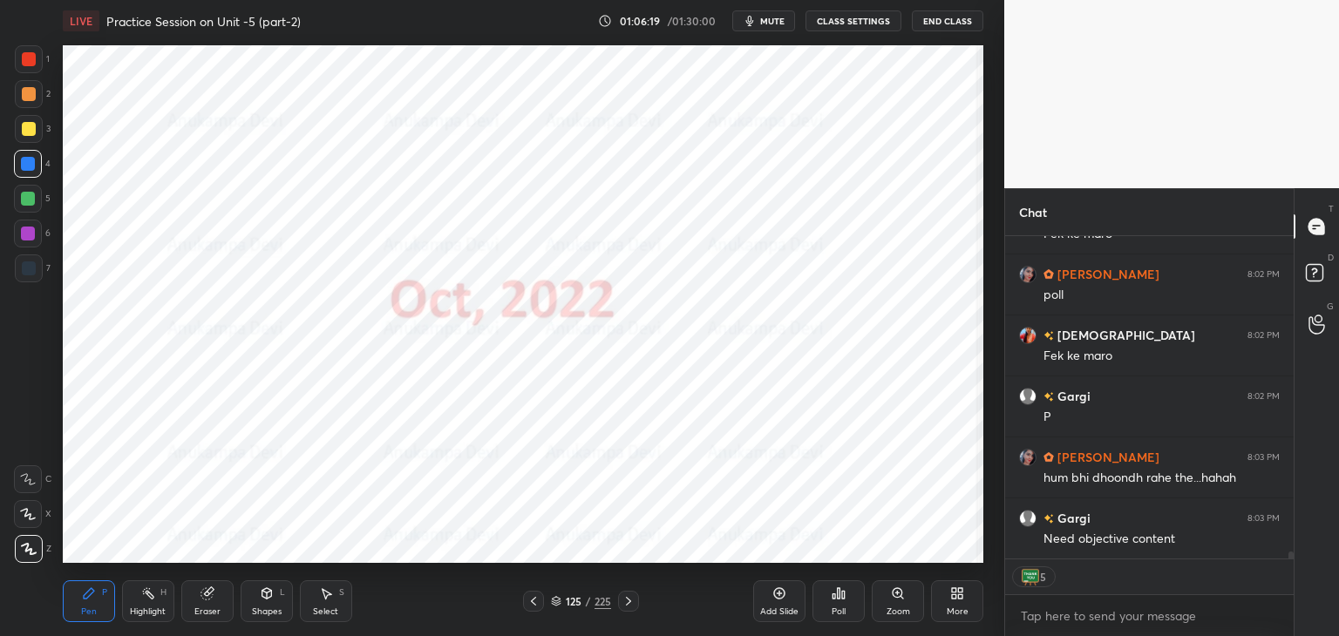
click at [555, 603] on icon at bounding box center [556, 602] width 9 height 3
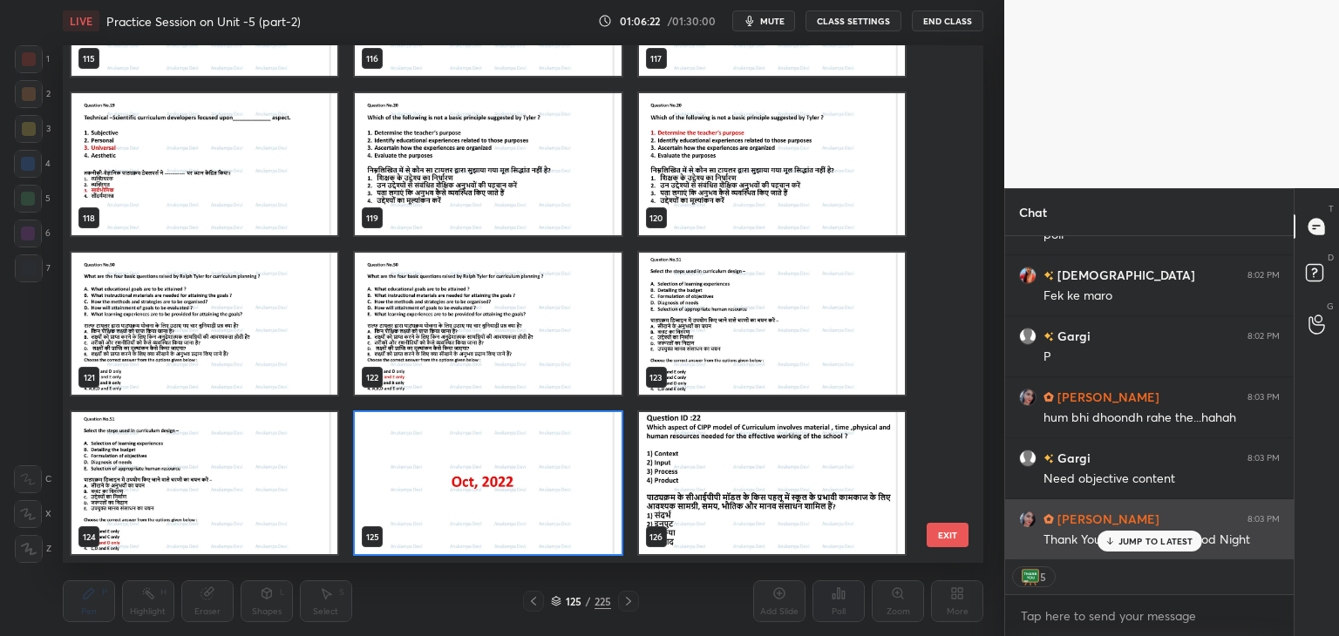
click at [1117, 541] on div "JUMP TO LATEST" at bounding box center [1148, 541] width 105 height 21
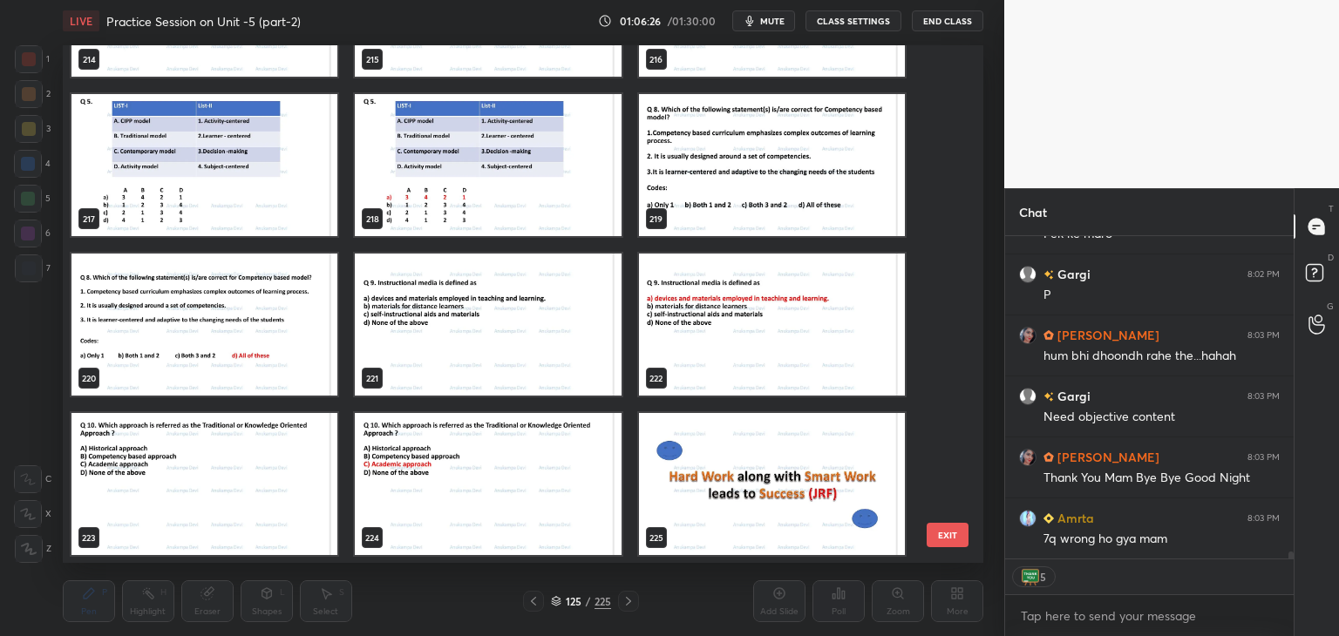
click at [682, 501] on img "grid" at bounding box center [772, 484] width 266 height 142
click at [681, 501] on img "grid" at bounding box center [772, 484] width 266 height 142
click at [678, 501] on img "grid" at bounding box center [772, 484] width 266 height 142
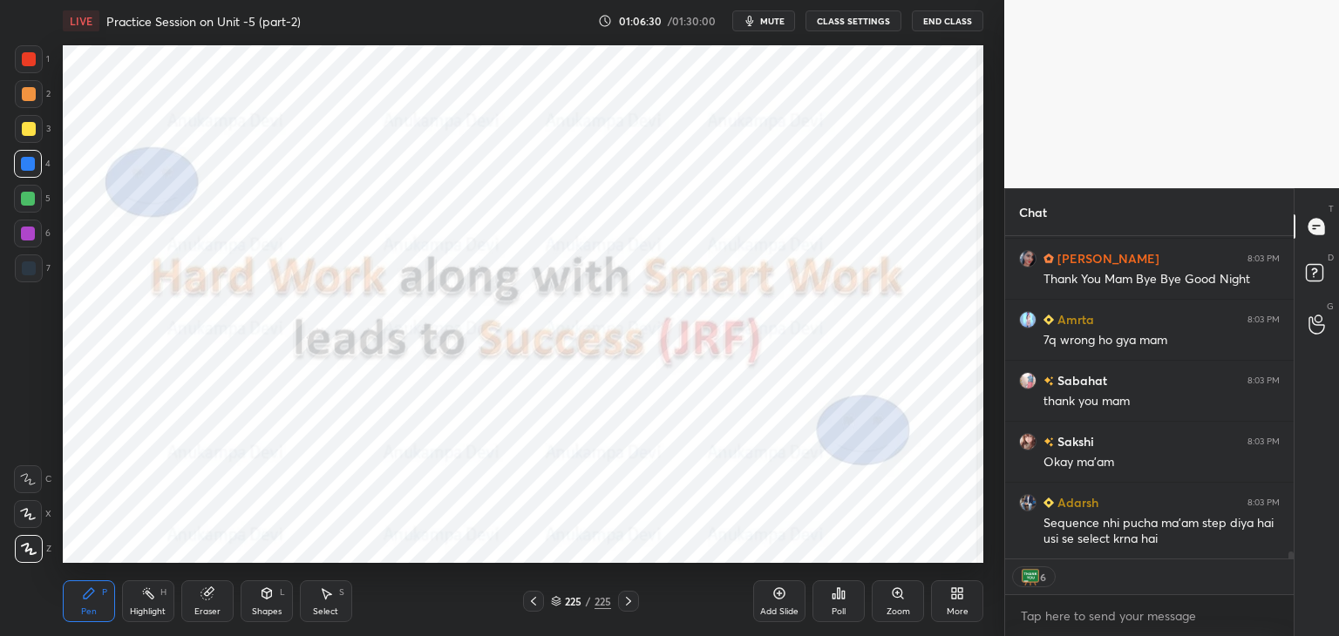
click at [838, 602] on div "Poll" at bounding box center [838, 601] width 52 height 42
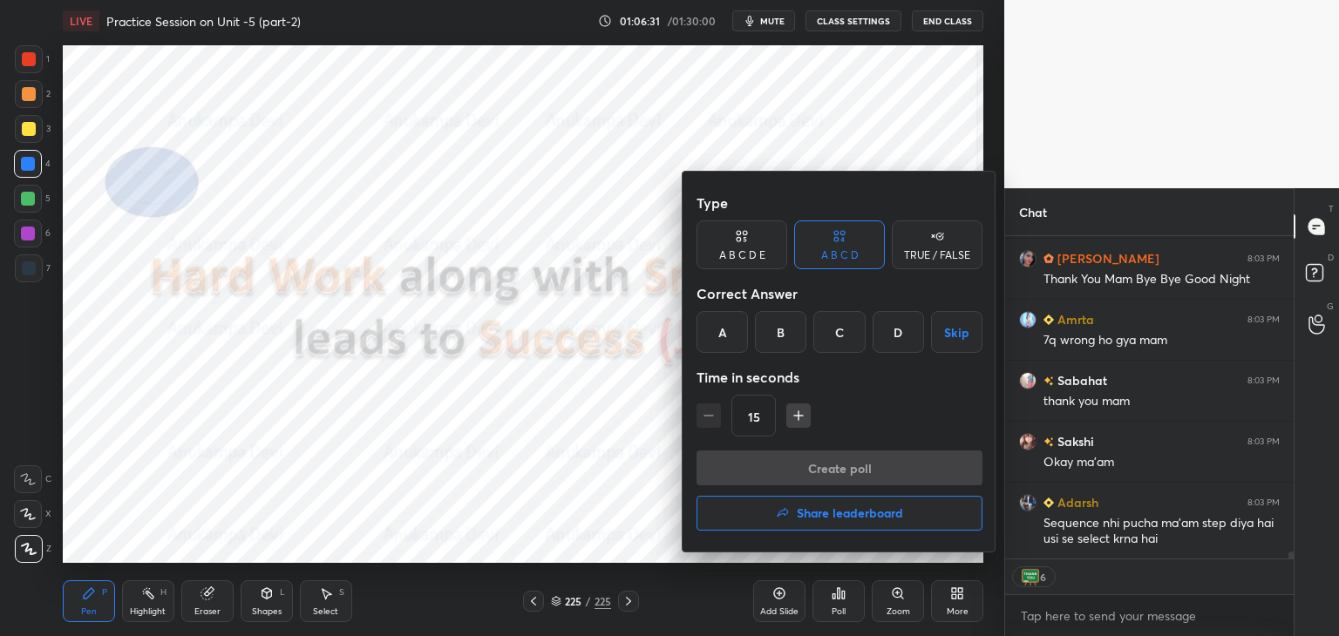
click at [530, 483] on div at bounding box center [669, 318] width 1339 height 636
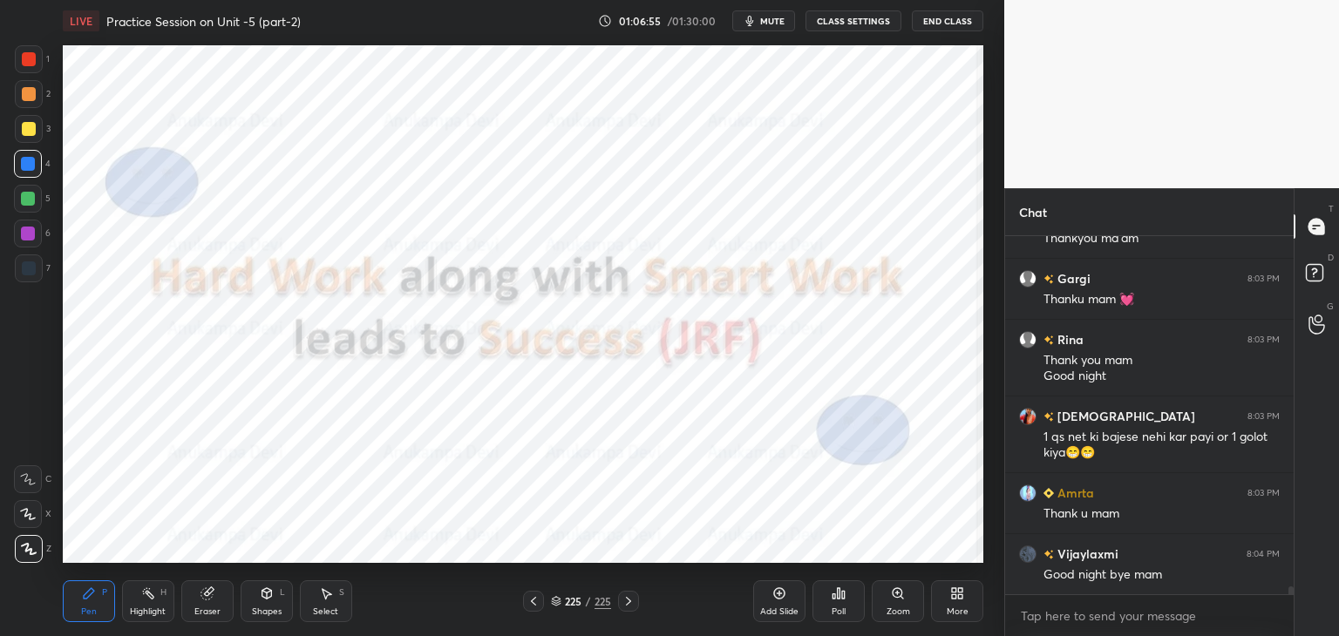
scroll to position [15438, 0]
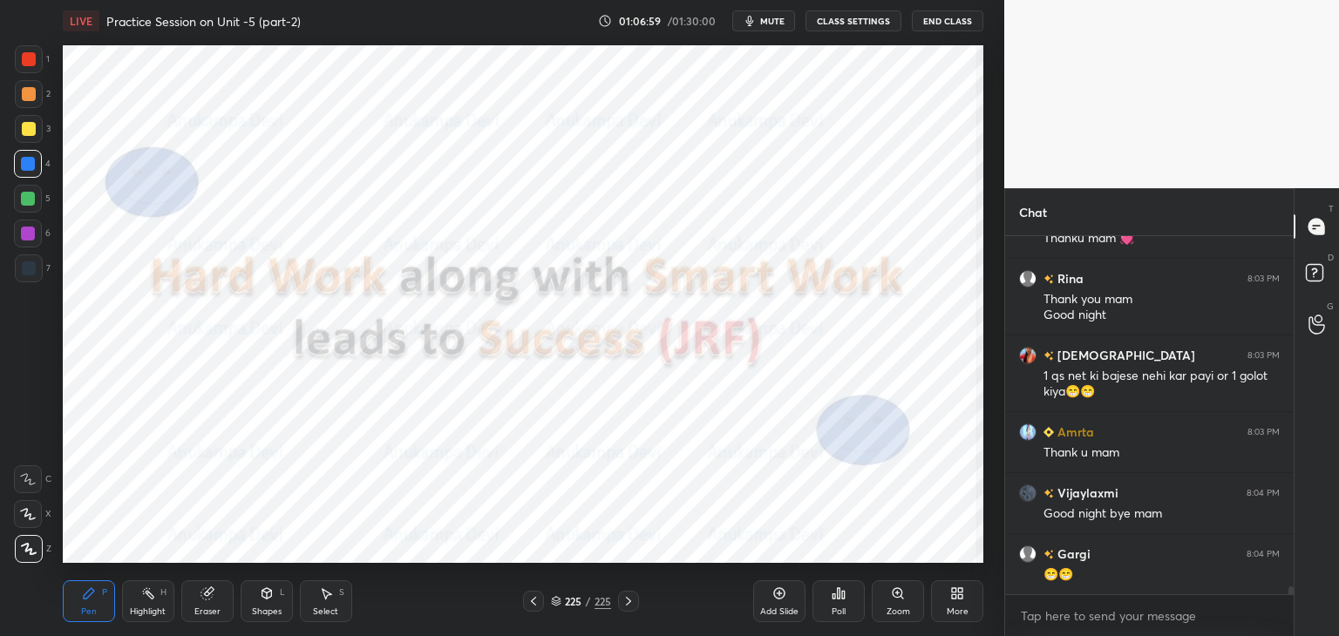
click at [206, 614] on div "Eraser" at bounding box center [207, 611] width 26 height 9
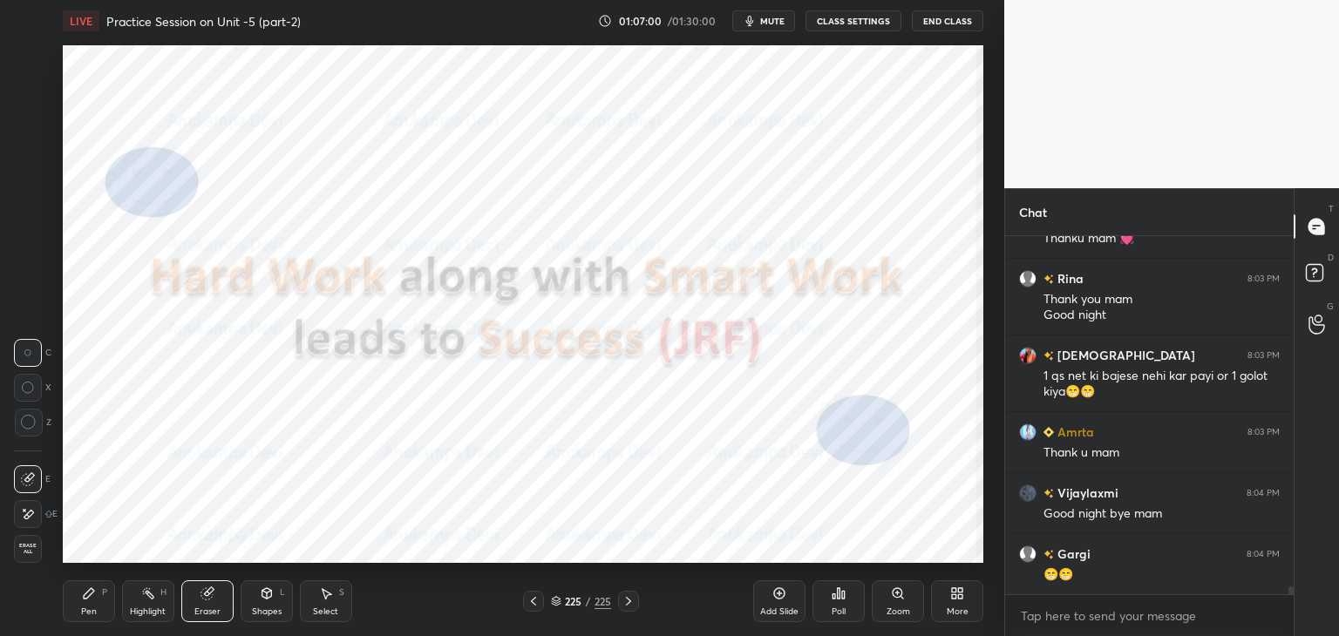
click at [31, 548] on span "Erase all" at bounding box center [28, 549] width 26 height 12
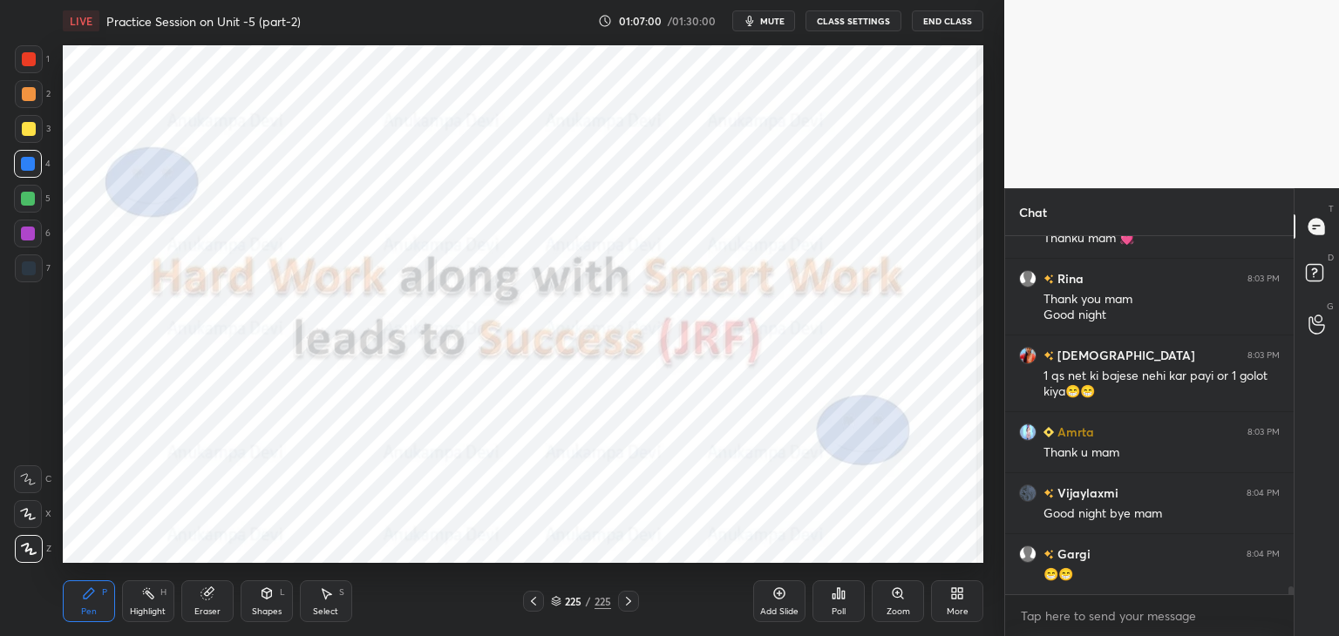
scroll to position [15515, 0]
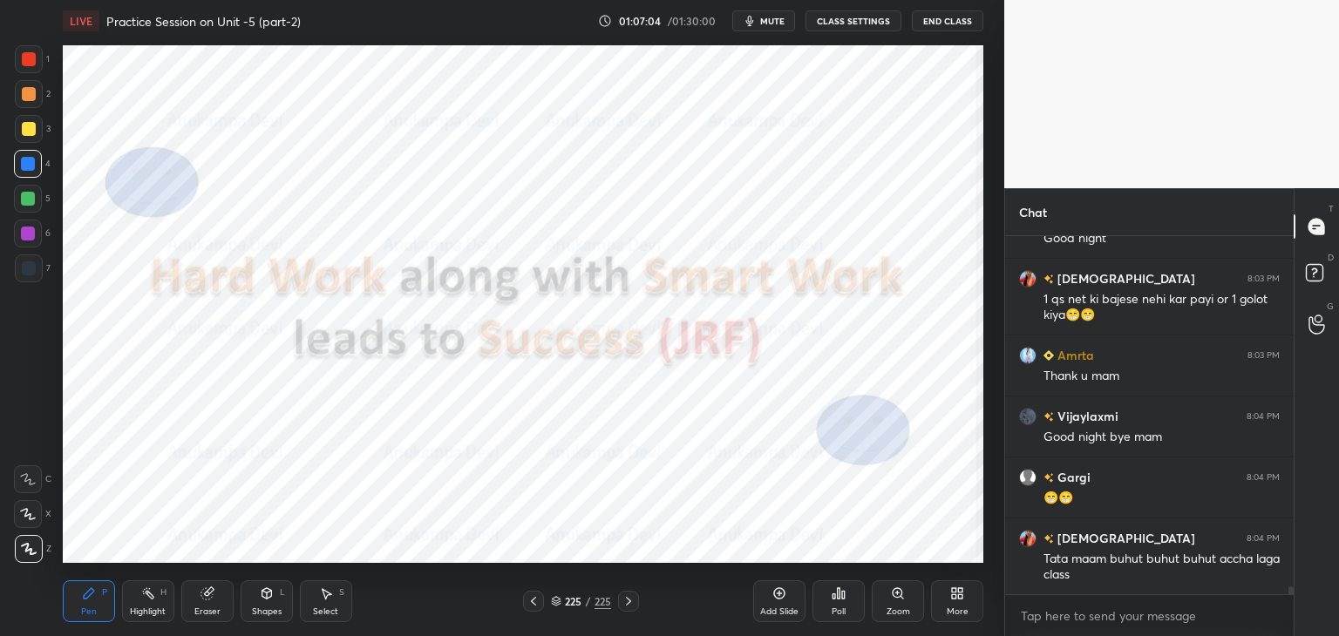
click at [839, 602] on div "Poll" at bounding box center [838, 601] width 52 height 42
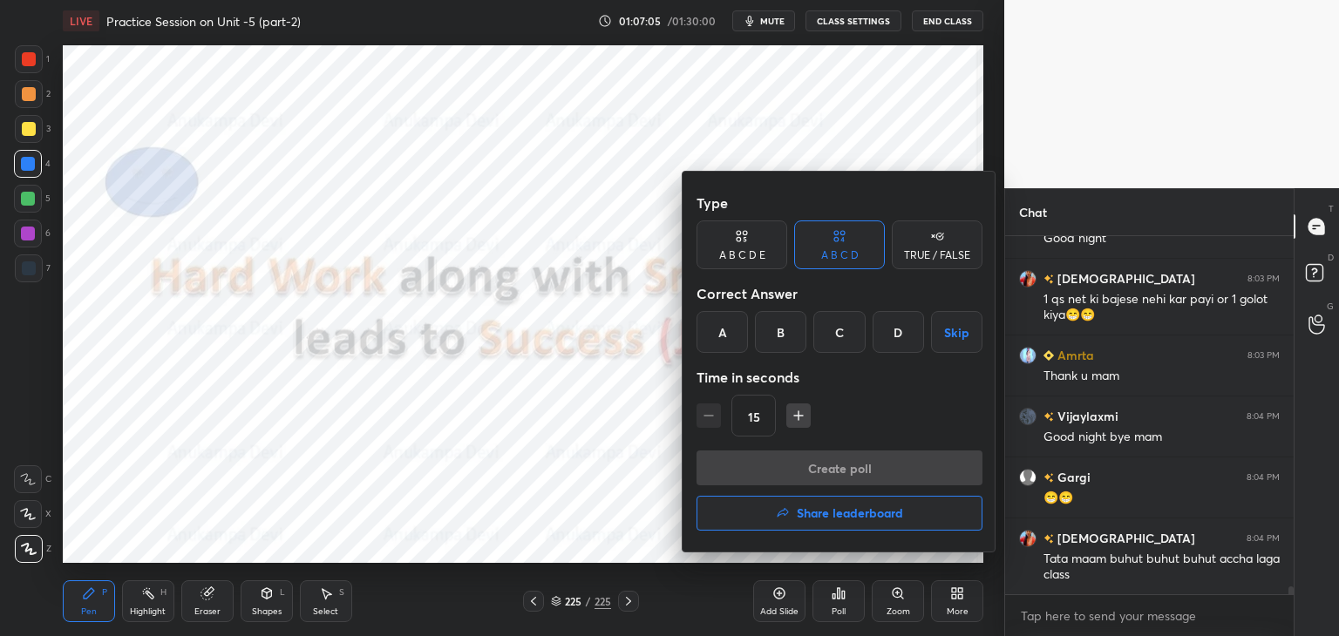
click at [871, 517] on h4 "Share leaderboard" at bounding box center [850, 513] width 106 height 12
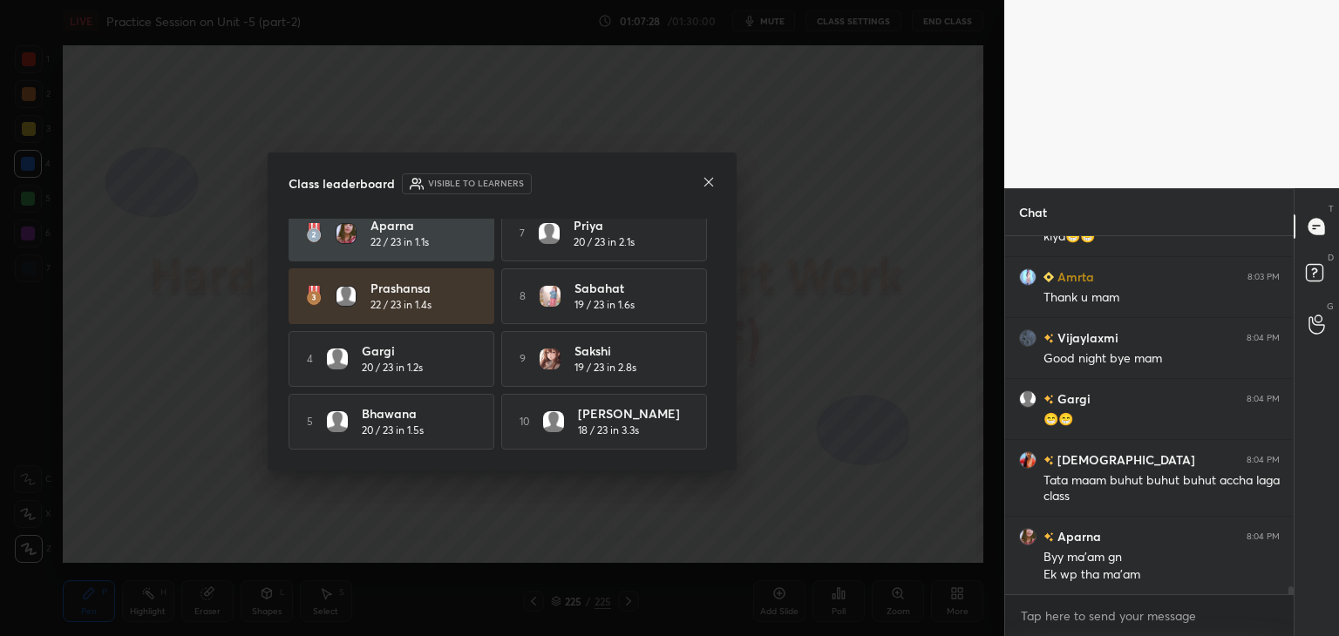
scroll to position [80, 0]
click at [710, 182] on icon at bounding box center [709, 182] width 14 height 14
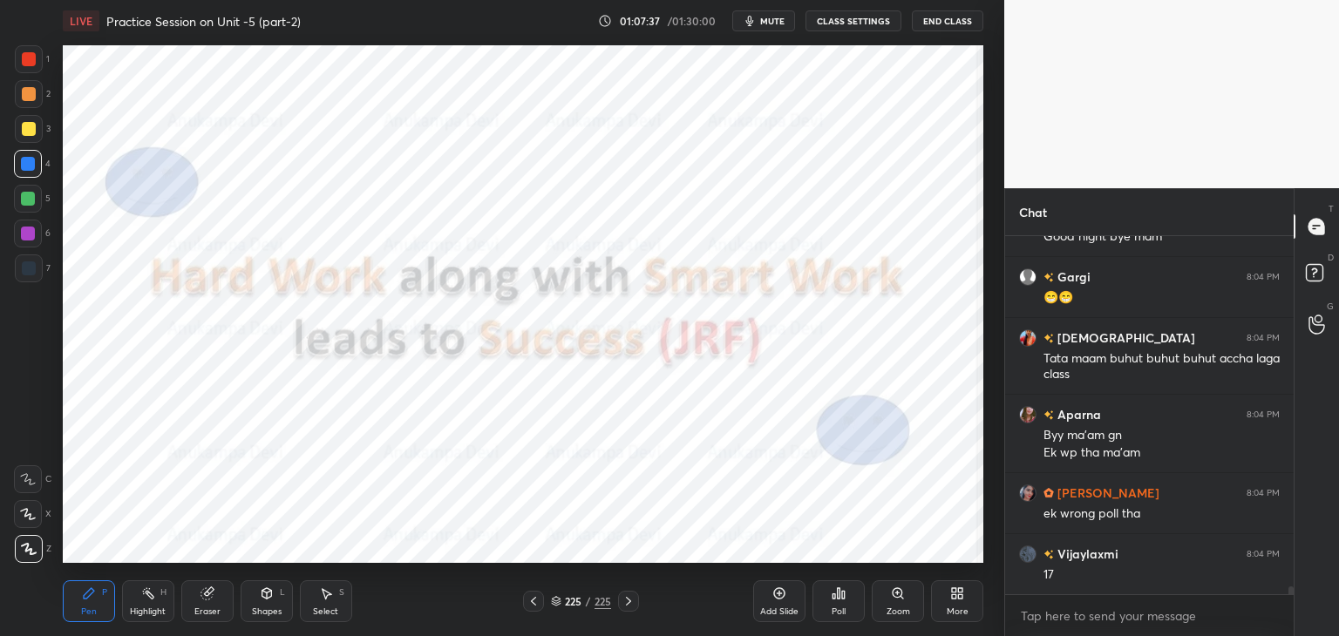
scroll to position [15777, 0]
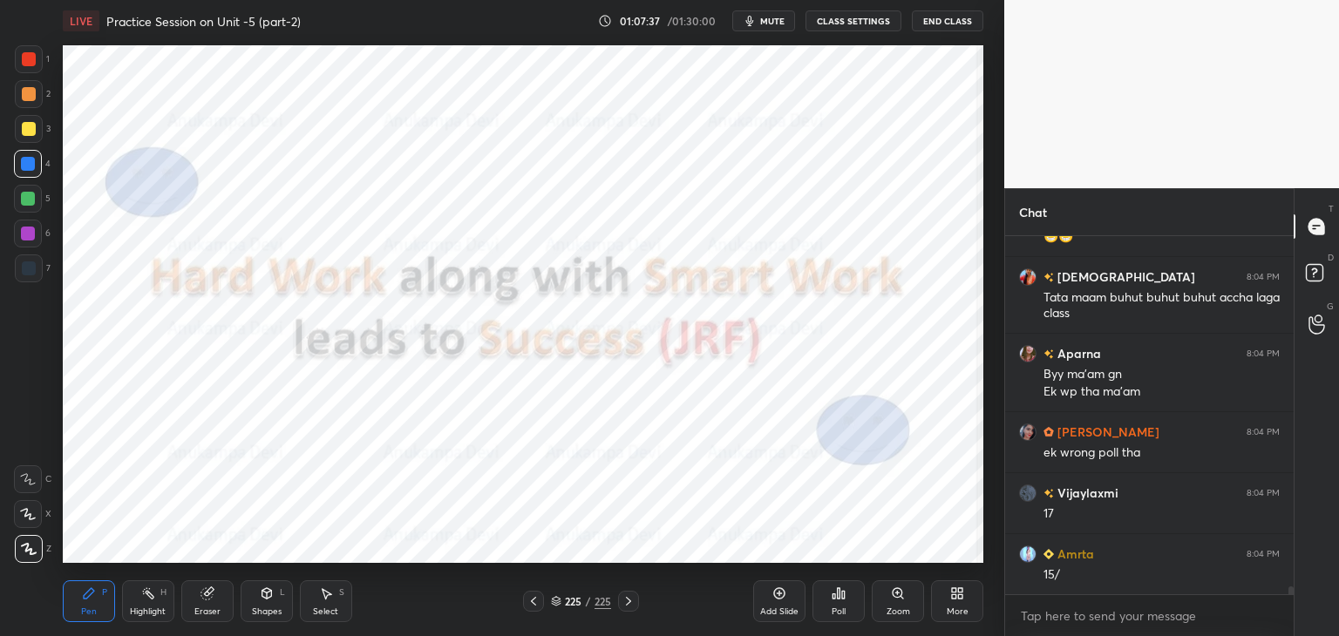
click at [840, 602] on div "Poll" at bounding box center [838, 601] width 52 height 42
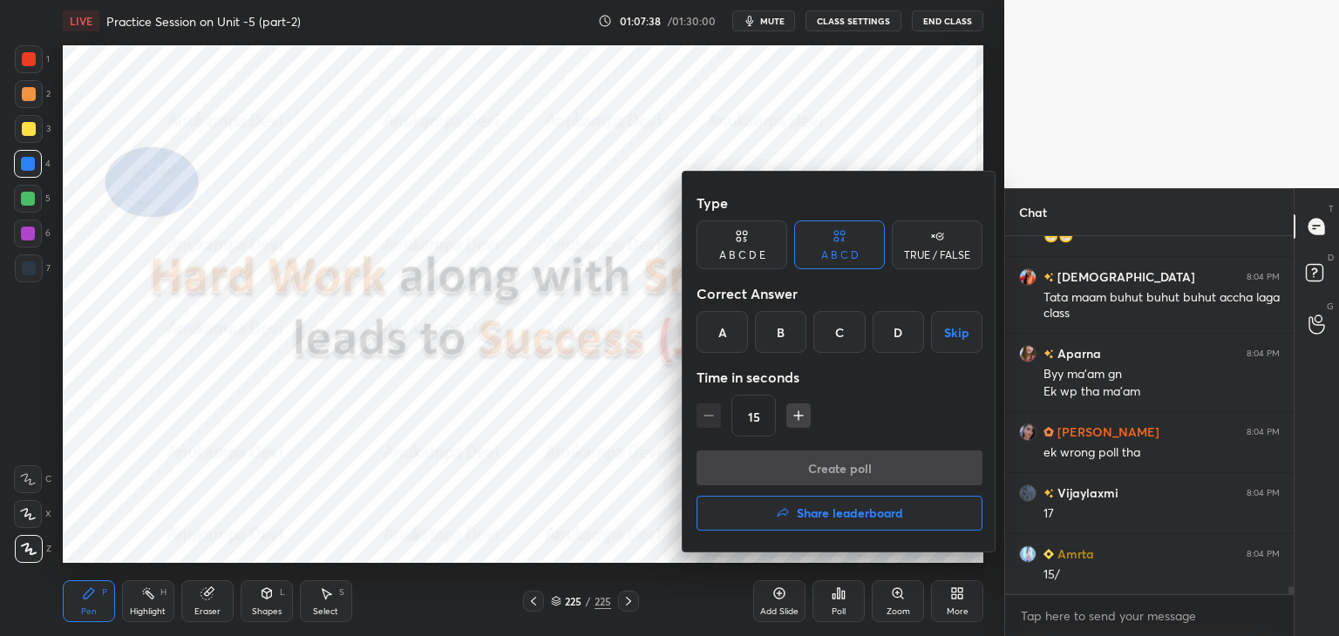
click at [839, 517] on h4 "Share leaderboard" at bounding box center [850, 513] width 106 height 12
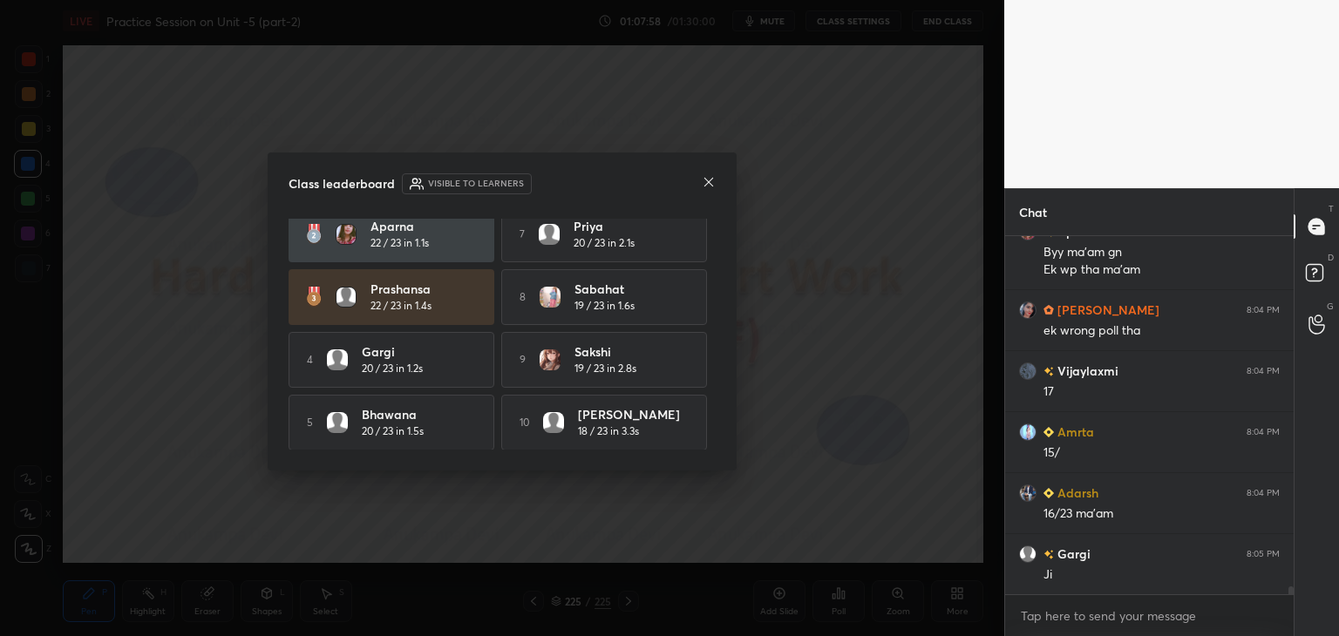
scroll to position [80, 0]
click at [711, 187] on icon at bounding box center [709, 182] width 14 height 14
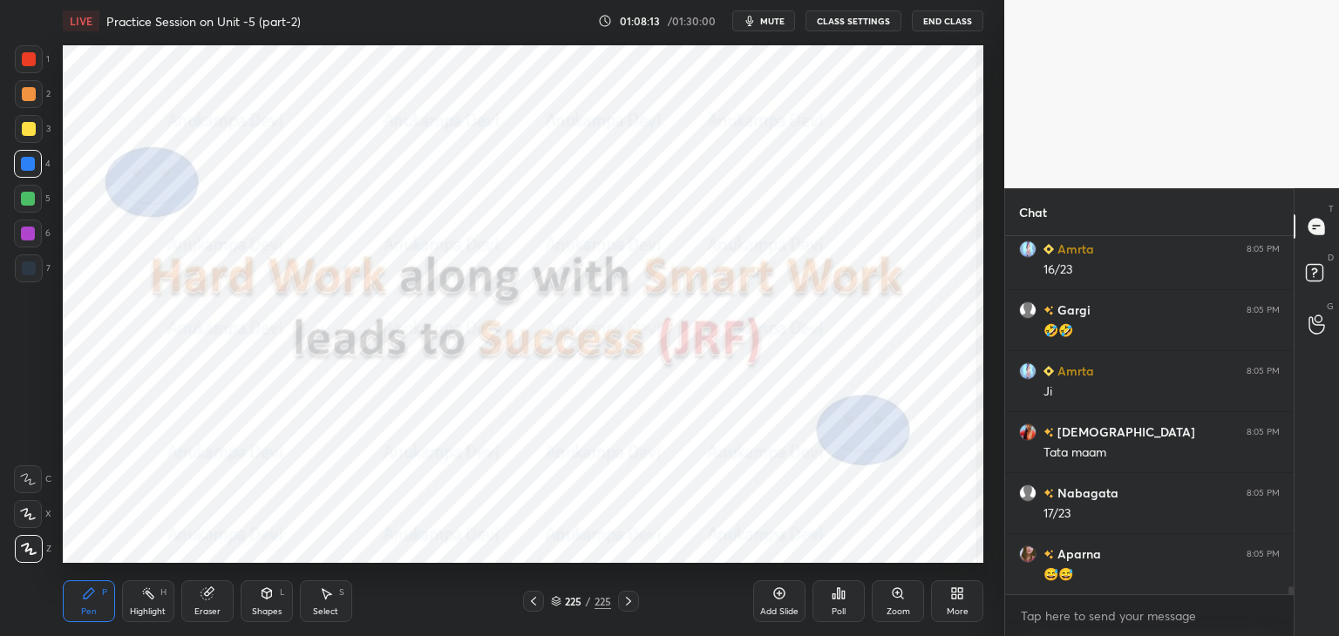
scroll to position [16326, 0]
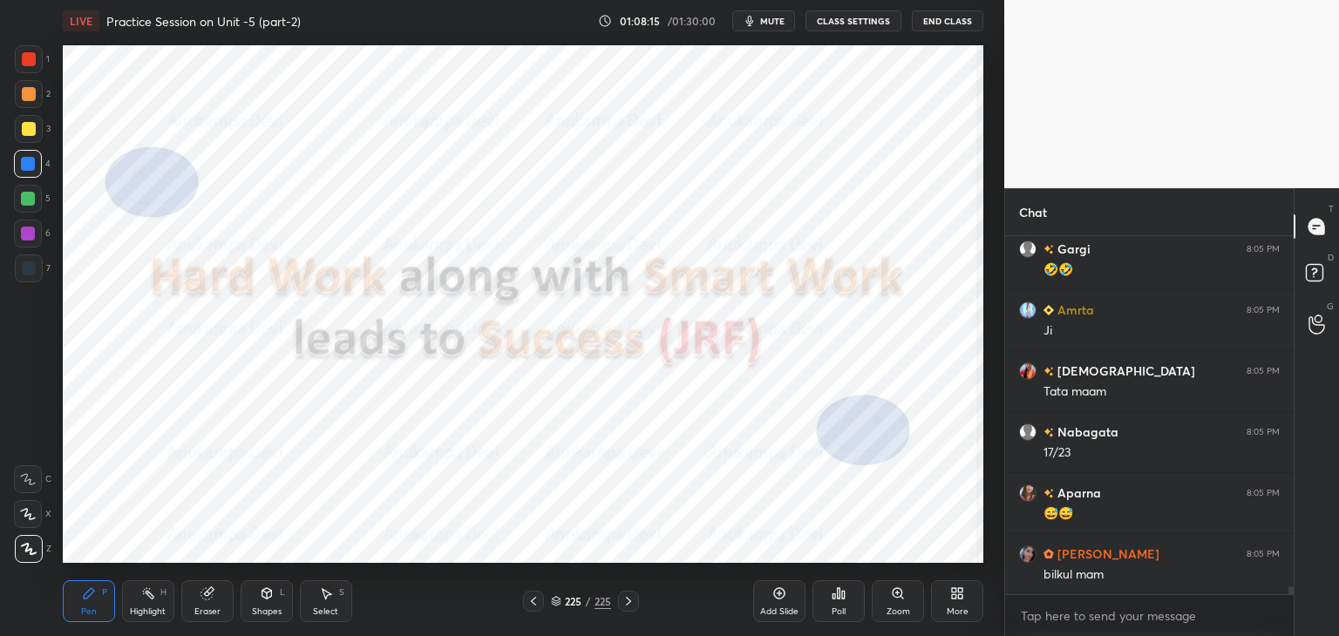
click at [31, 267] on div at bounding box center [29, 268] width 14 height 14
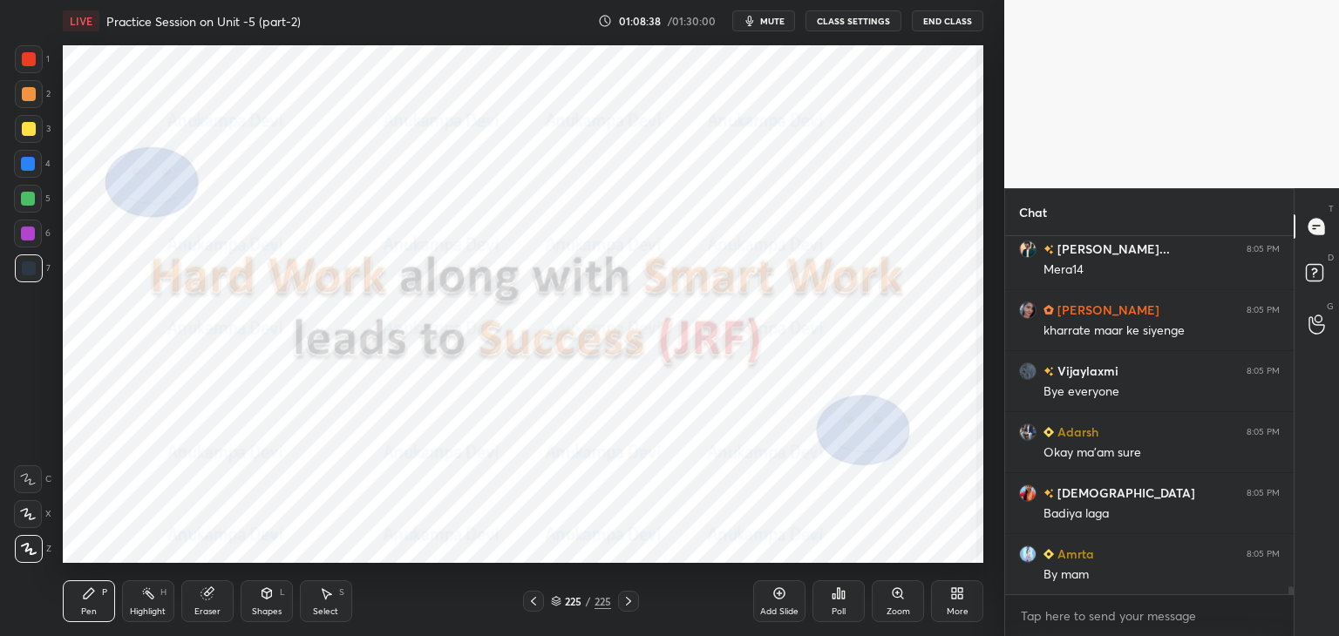
scroll to position [16875, 0]
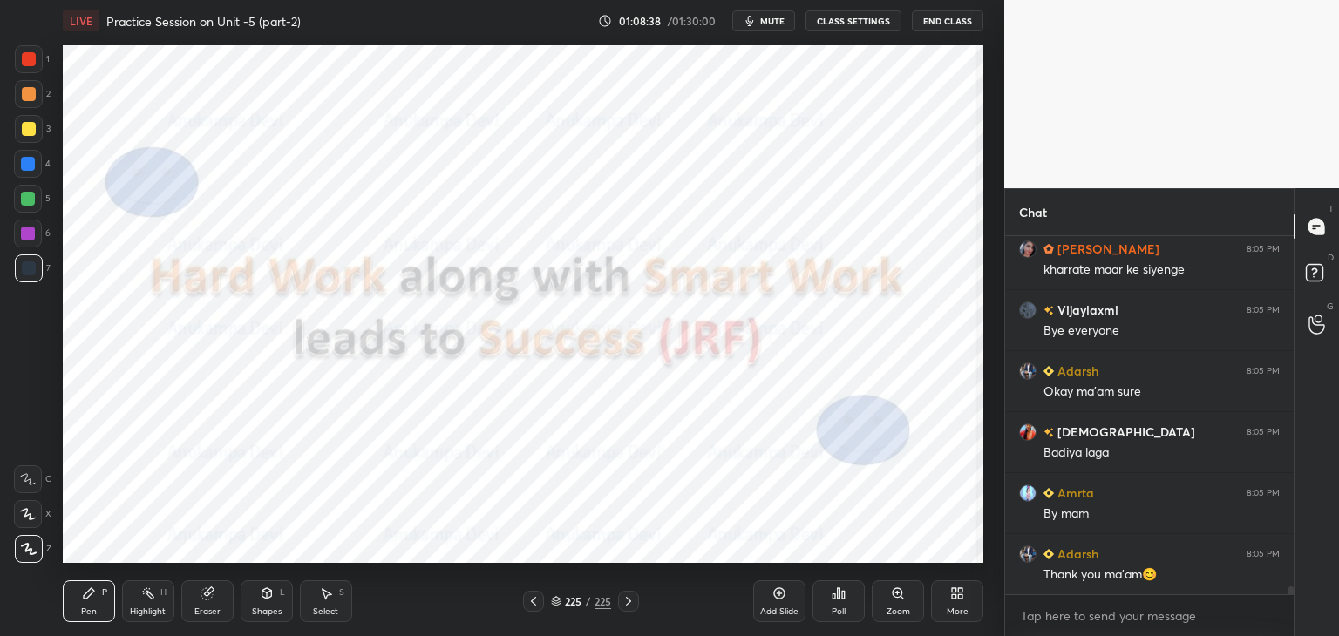
click at [937, 19] on button "End Class" at bounding box center [947, 20] width 71 height 21
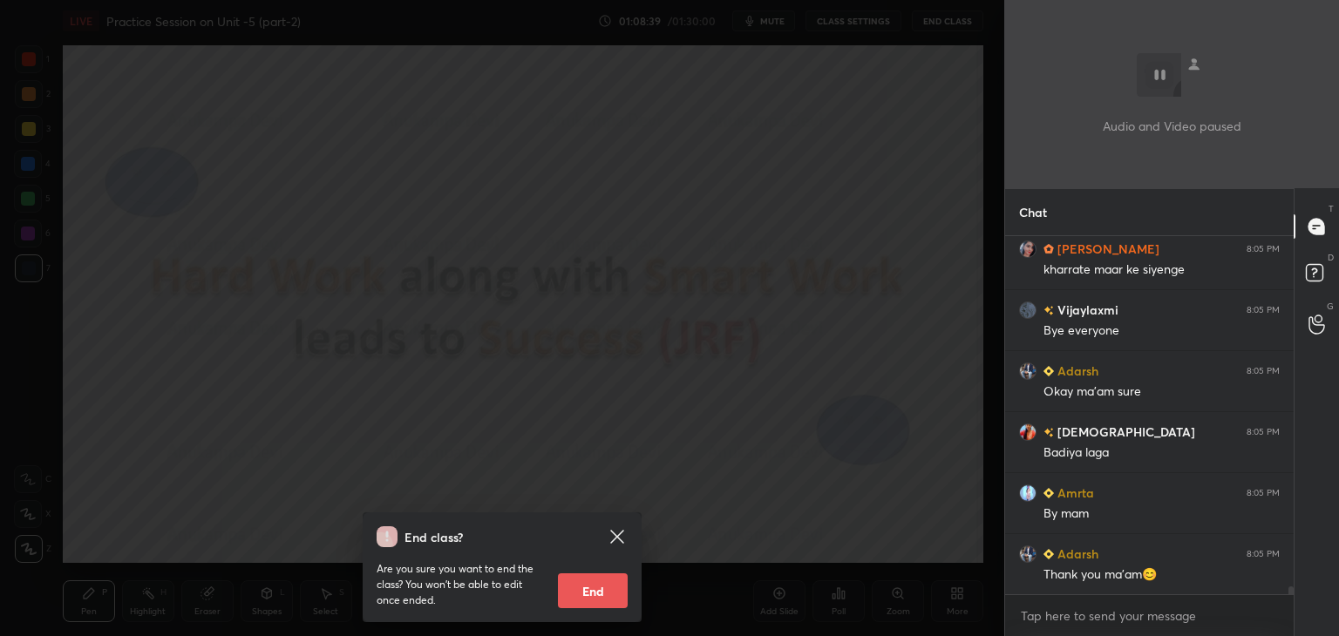
scroll to position [16936, 0]
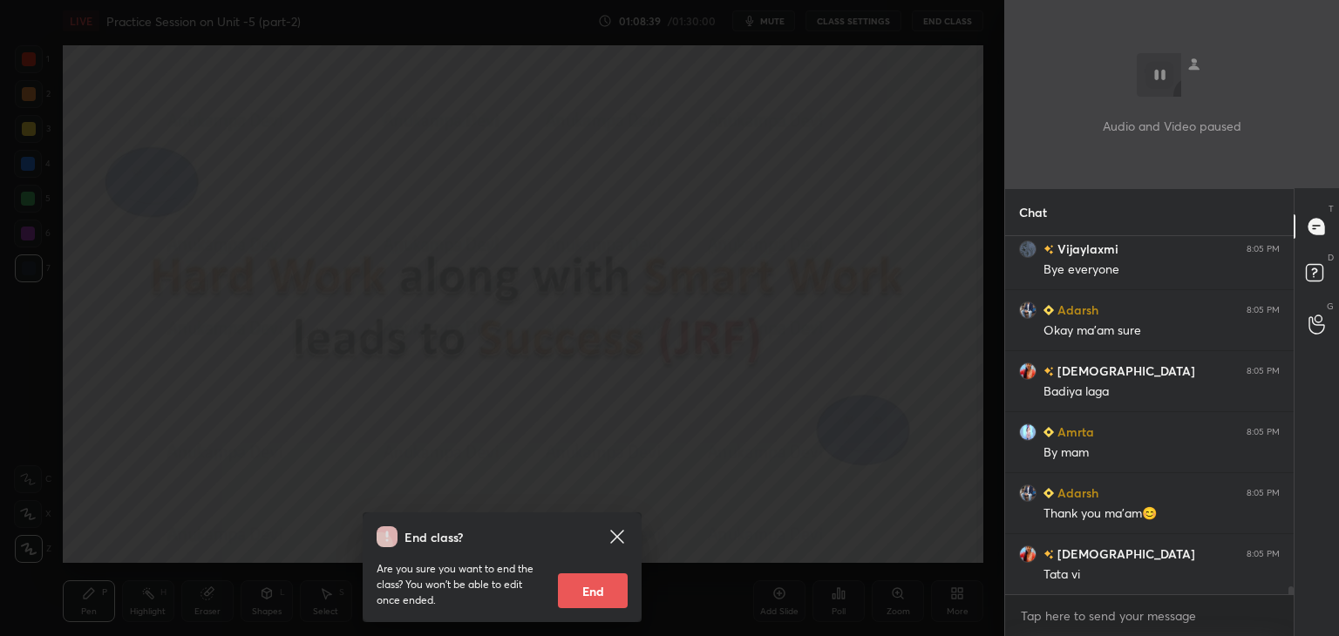
click at [607, 598] on button "End" at bounding box center [593, 590] width 70 height 35
type textarea "x"
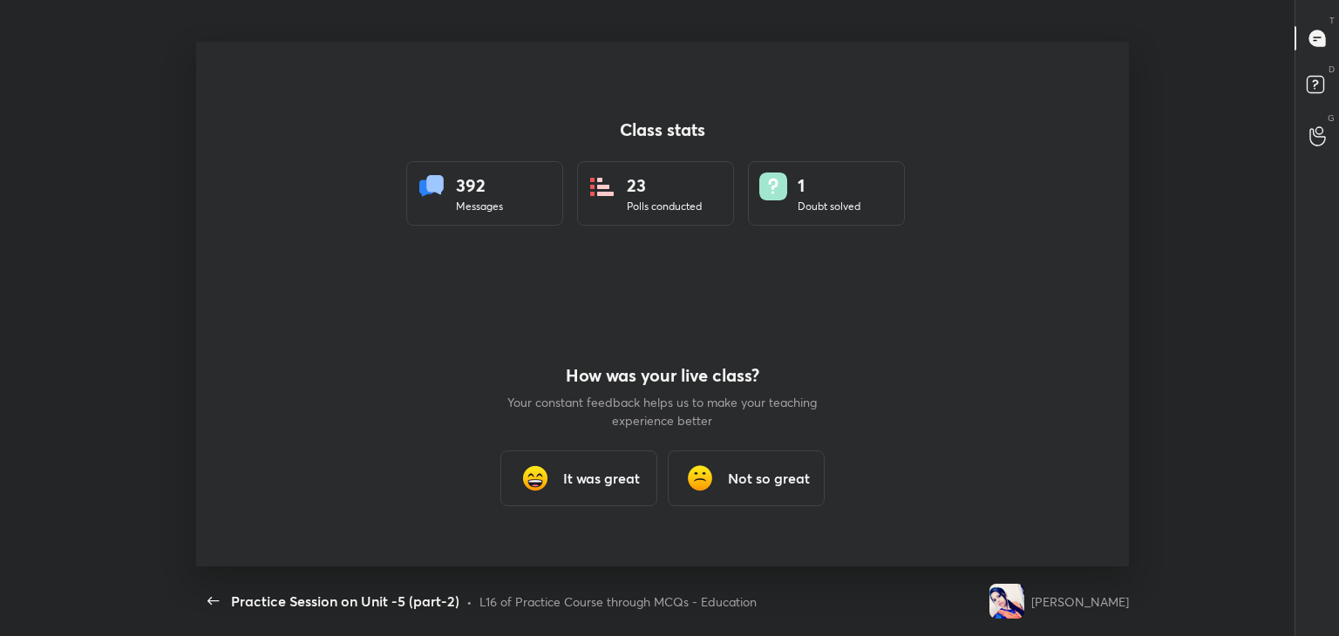
scroll to position [0, 0]
click at [632, 479] on h3 "It was great" at bounding box center [601, 478] width 77 height 21
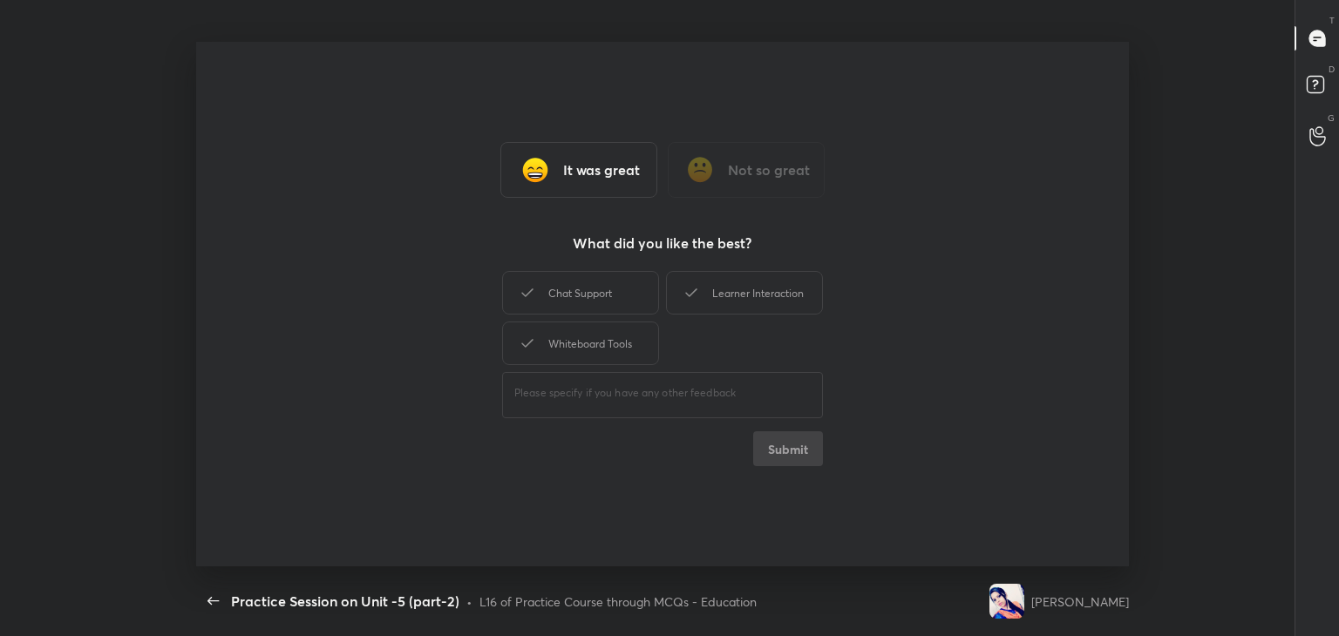
drag, startPoint x: 808, startPoint y: 296, endPoint x: 833, endPoint y: 404, distance: 111.0
click at [809, 297] on div "Learner Interaction" at bounding box center [744, 293] width 157 height 44
click at [807, 455] on button "Submit" at bounding box center [788, 448] width 70 height 35
